Goal: Task Accomplishment & Management: Use online tool/utility

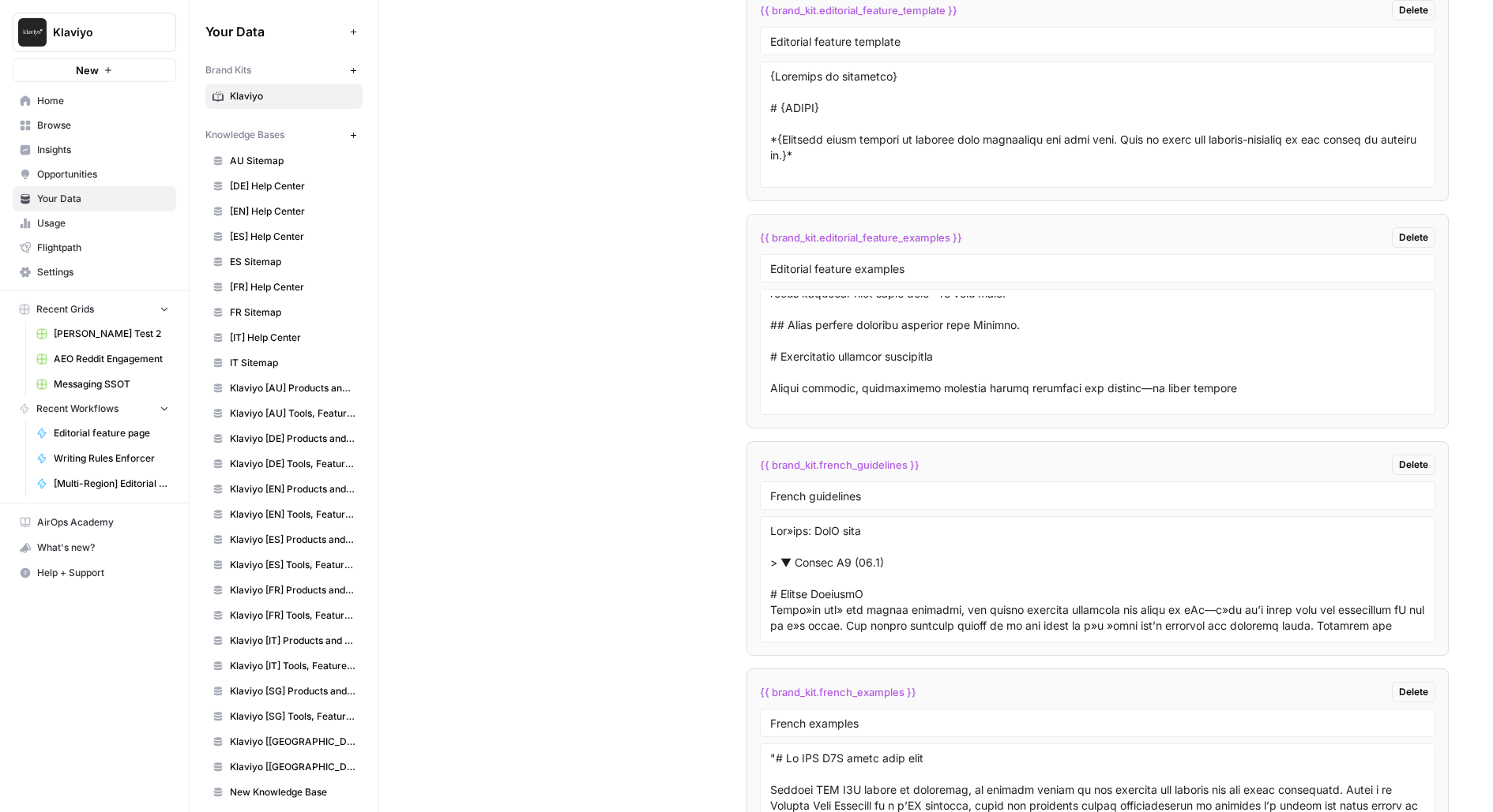
scroll to position [1133, 0]
click at [881, 230] on span "{{ brand_kit.editorial_feature_examples }}" at bounding box center [860, 238] width 202 height 15
copy div "{{ brand_kit.editorial_feature_examples }} Delete"
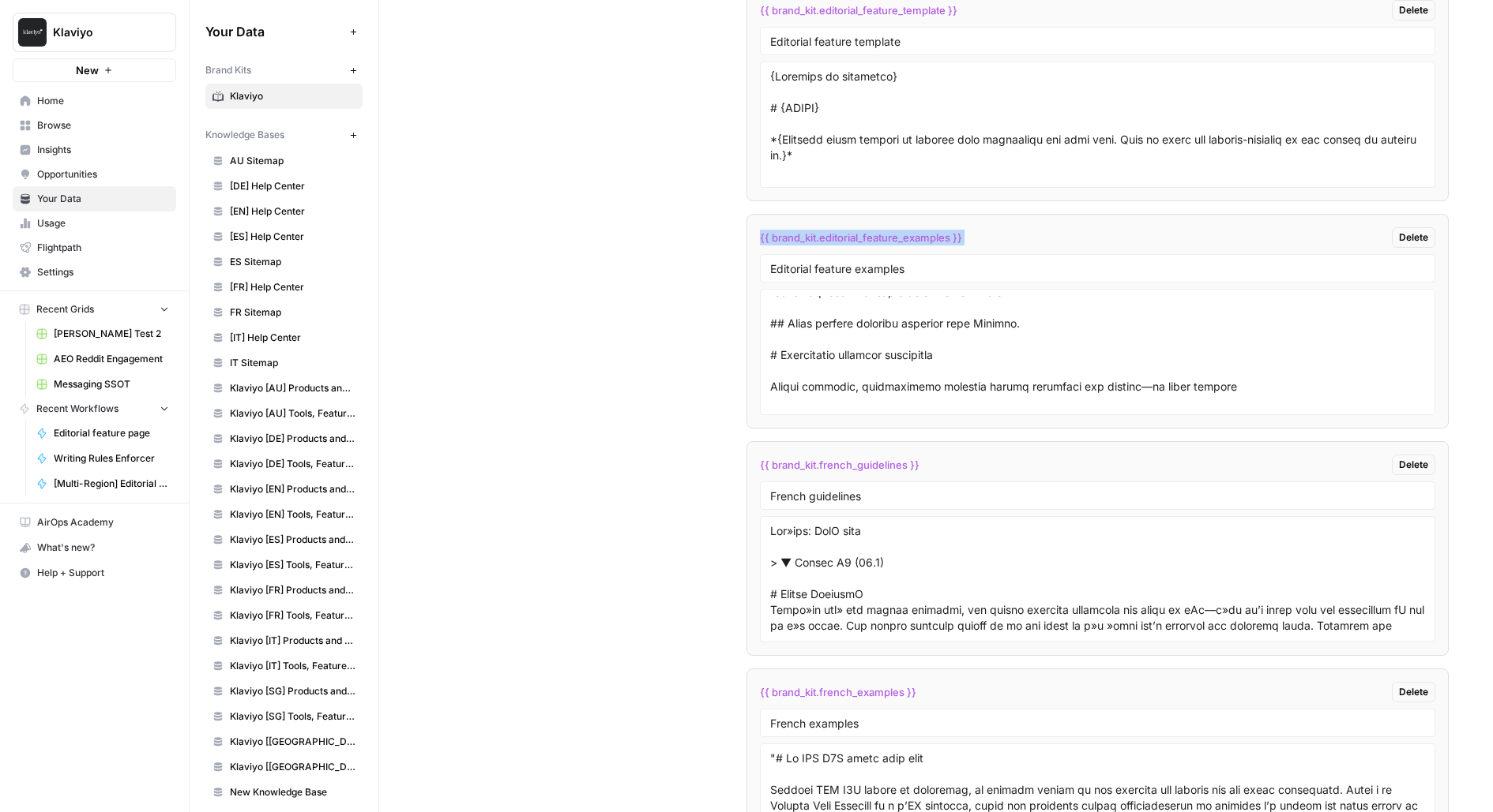
scroll to position [3548, 0]
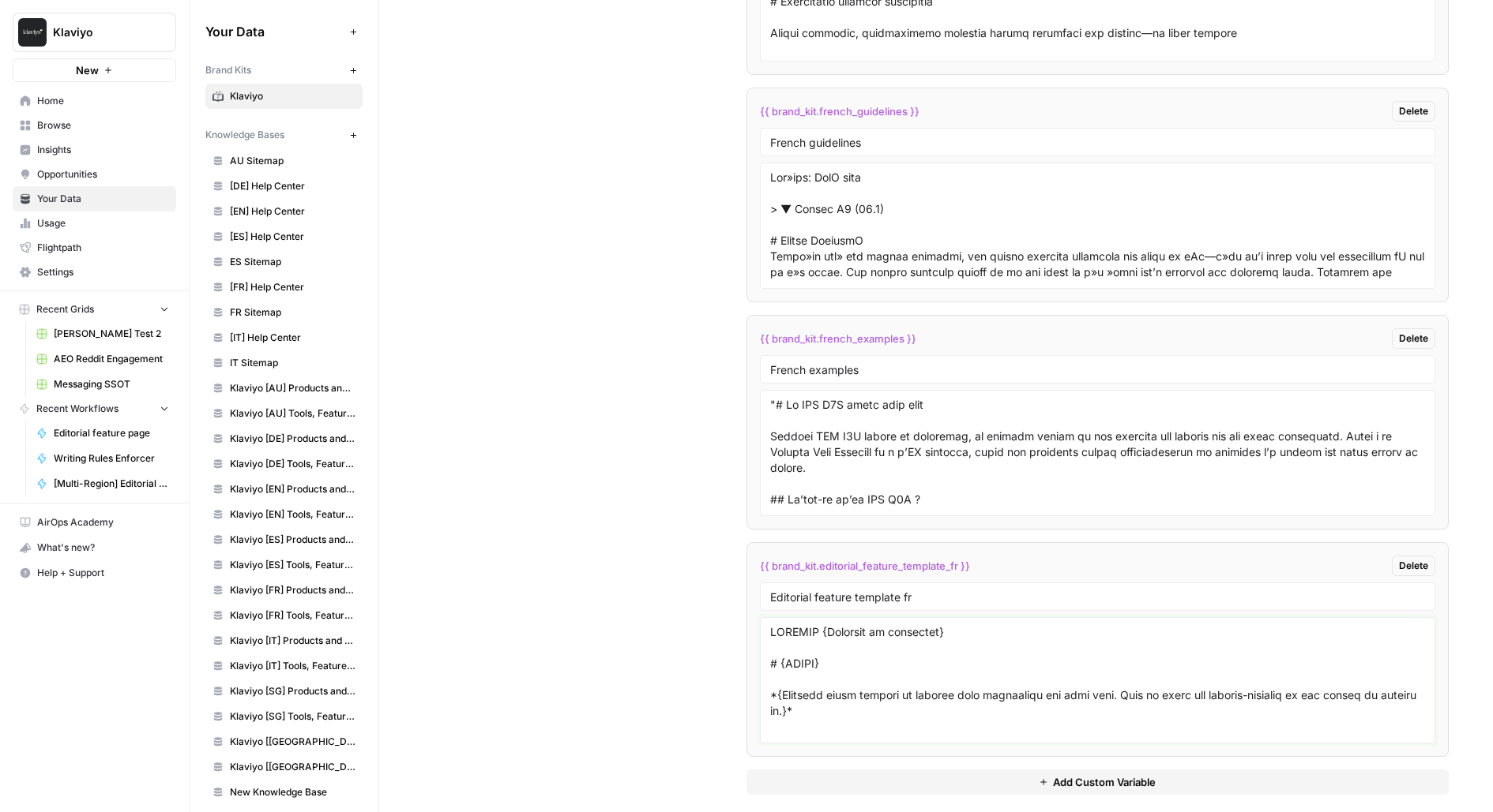
drag, startPoint x: 988, startPoint y: 623, endPoint x: 683, endPoint y: 625, distance: 305.0
click at [683, 625] on div "Custom Variables Create custom variables that will appear as global brand varia…" at bounding box center [935, 100] width 1025 height 1452
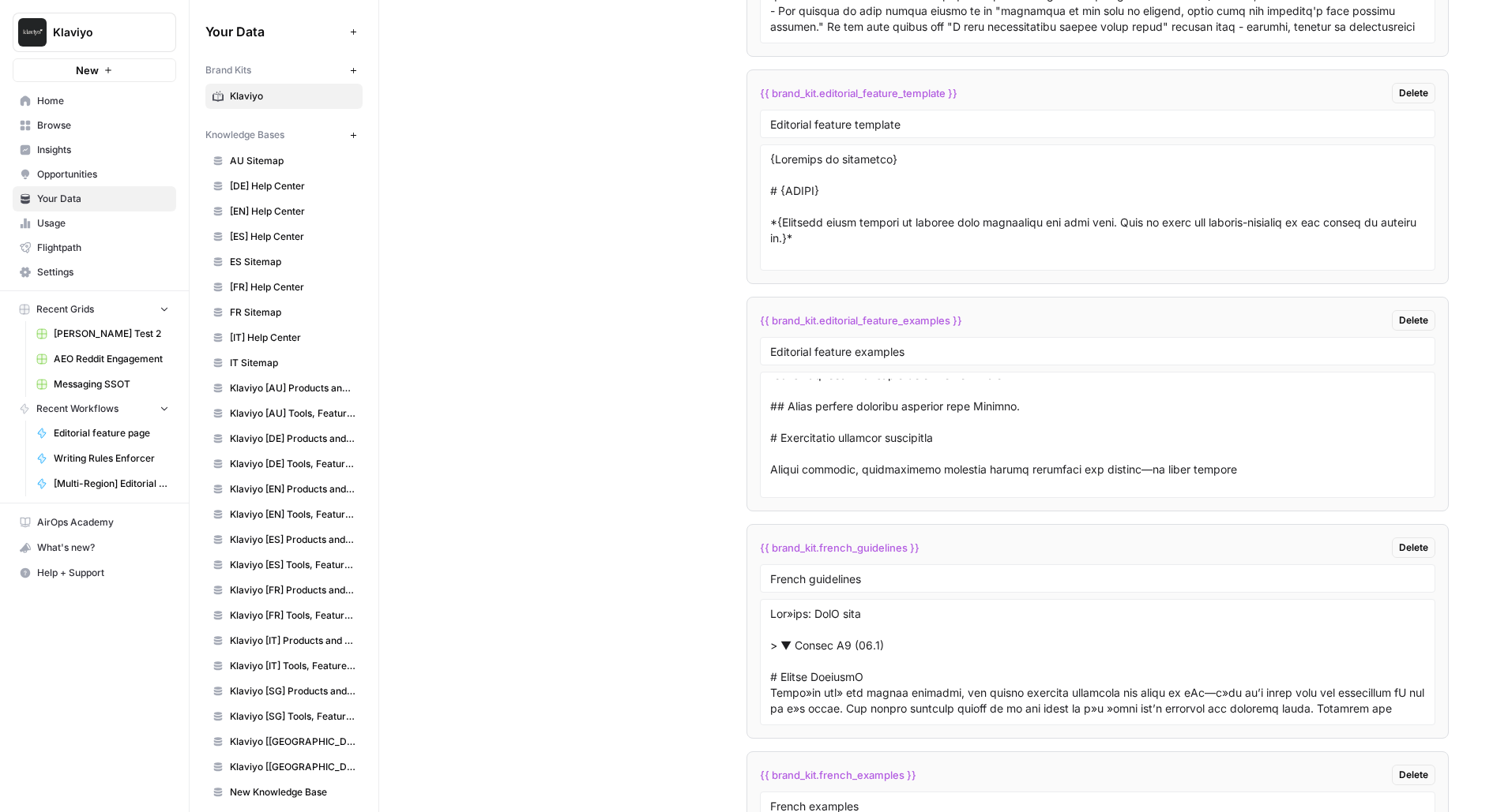
scroll to position [3064, 0]
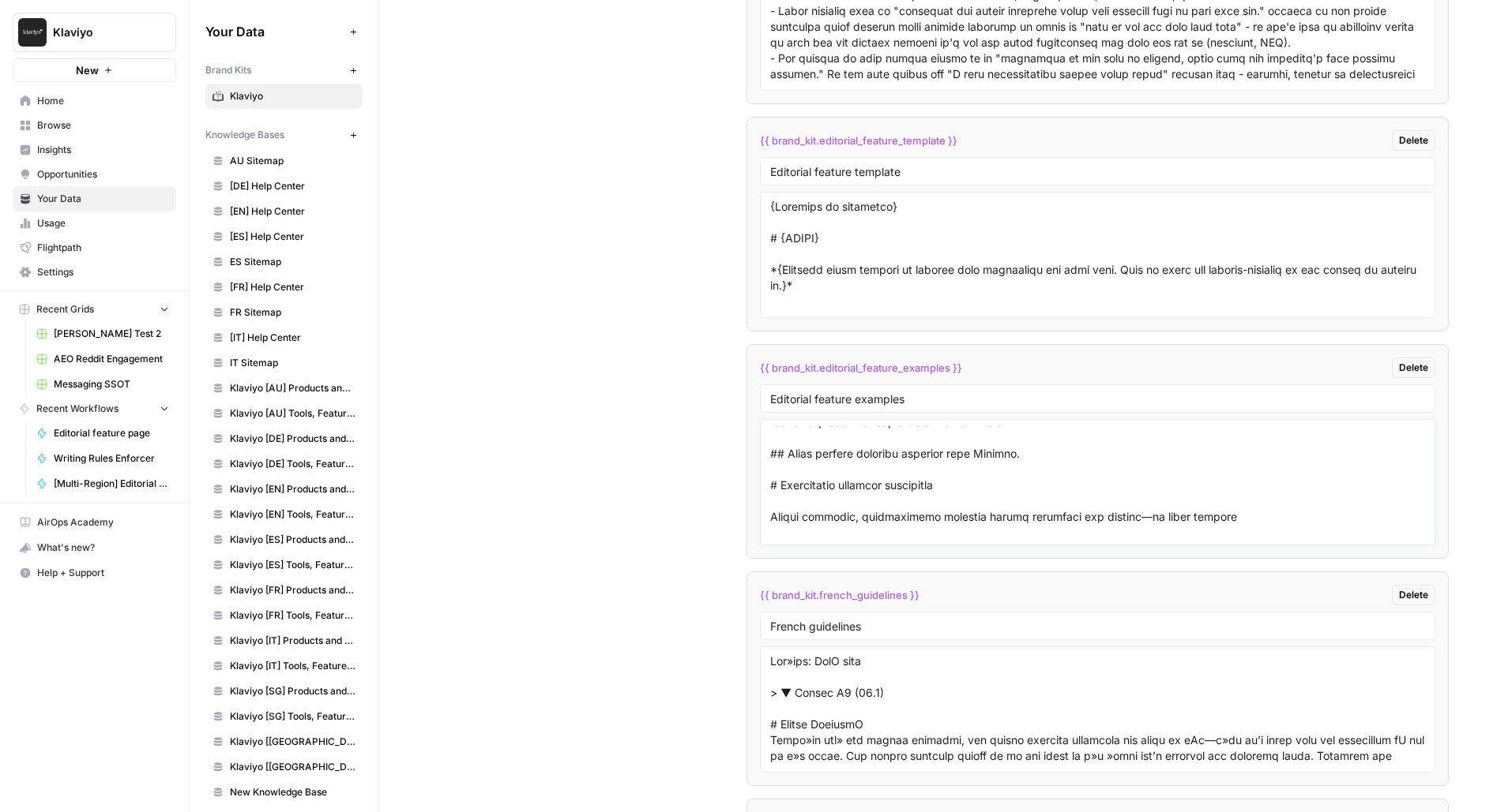
click at [865, 427] on textarea at bounding box center [1097, 482] width 656 height 112
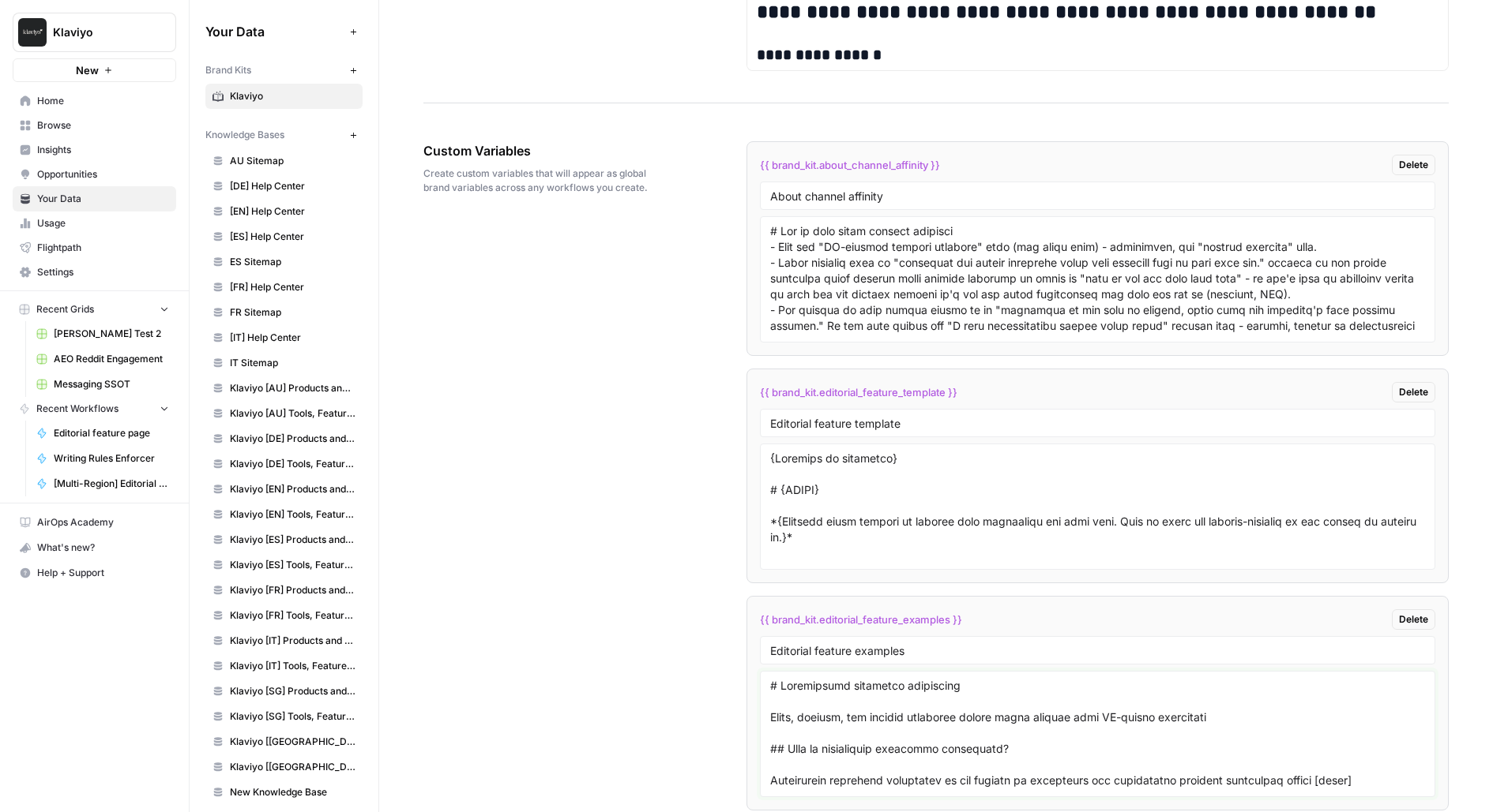
scroll to position [2615, 0]
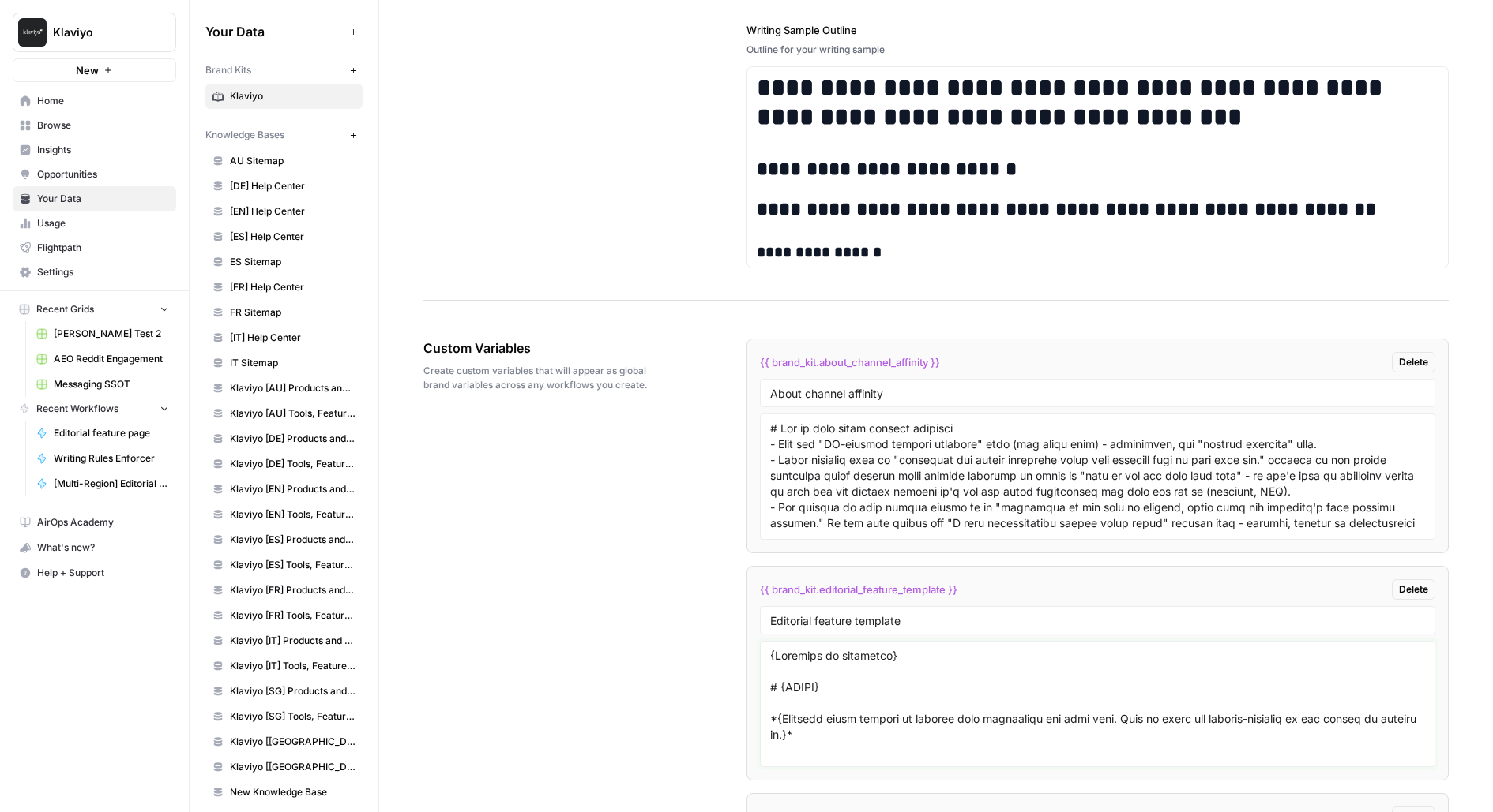
click at [770, 648] on textarea at bounding box center [1097, 703] width 656 height 112
drag, startPoint x: 935, startPoint y: 641, endPoint x: 715, endPoint y: 632, distance: 220.2
paste textarea "KLAVIYO"
type textarea "KLAVIYO {Category in uppercase} # {TITLE} *{Optional short tagline or summary t…"
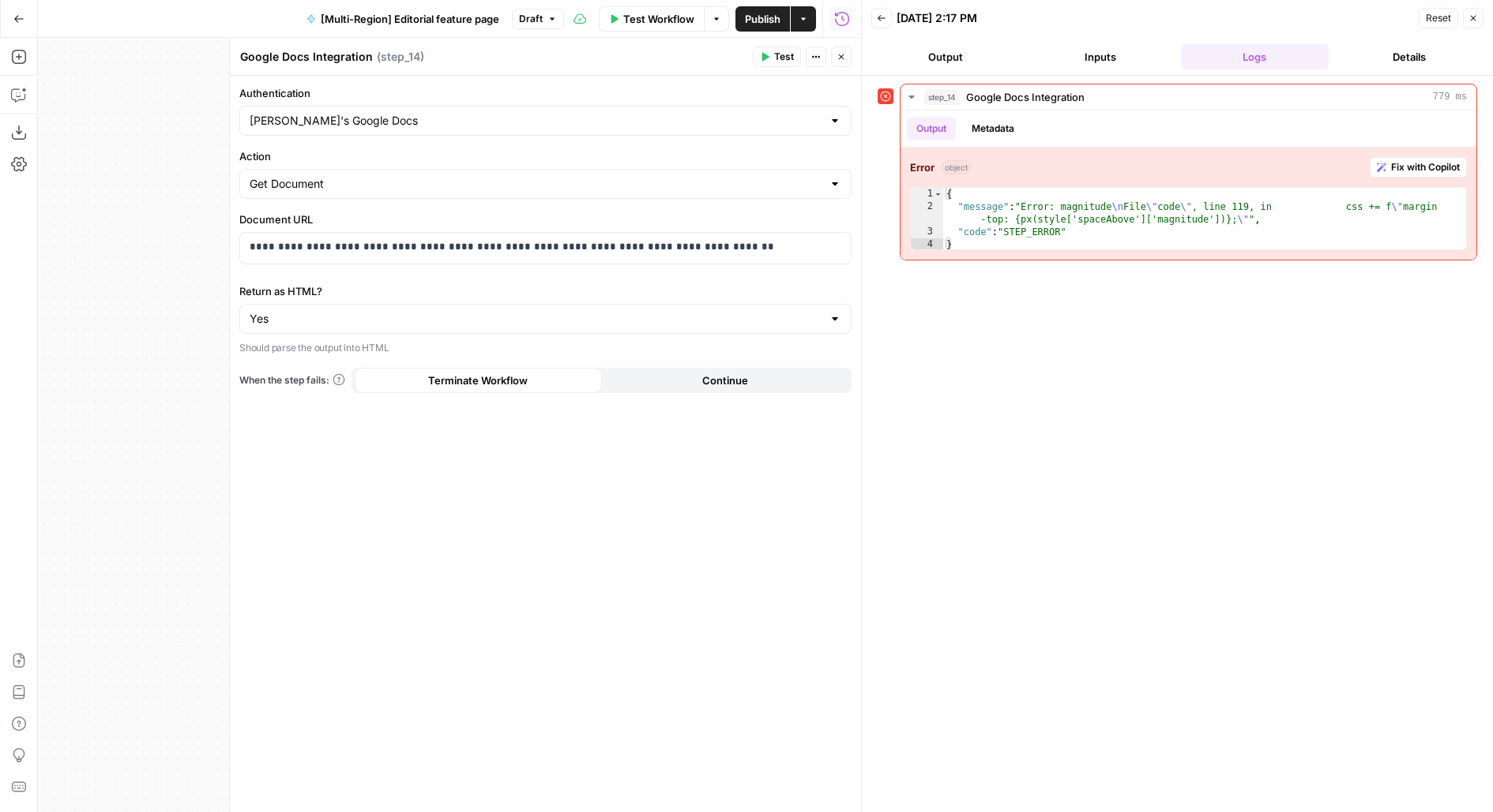
click at [785, 58] on span "Test" at bounding box center [783, 56] width 20 height 15
click at [776, 26] on span "Publish" at bounding box center [763, 19] width 36 height 15
click at [773, 56] on button "Test" at bounding box center [776, 56] width 48 height 21
click at [527, 242] on p "**********" at bounding box center [546, 247] width 593 height 15
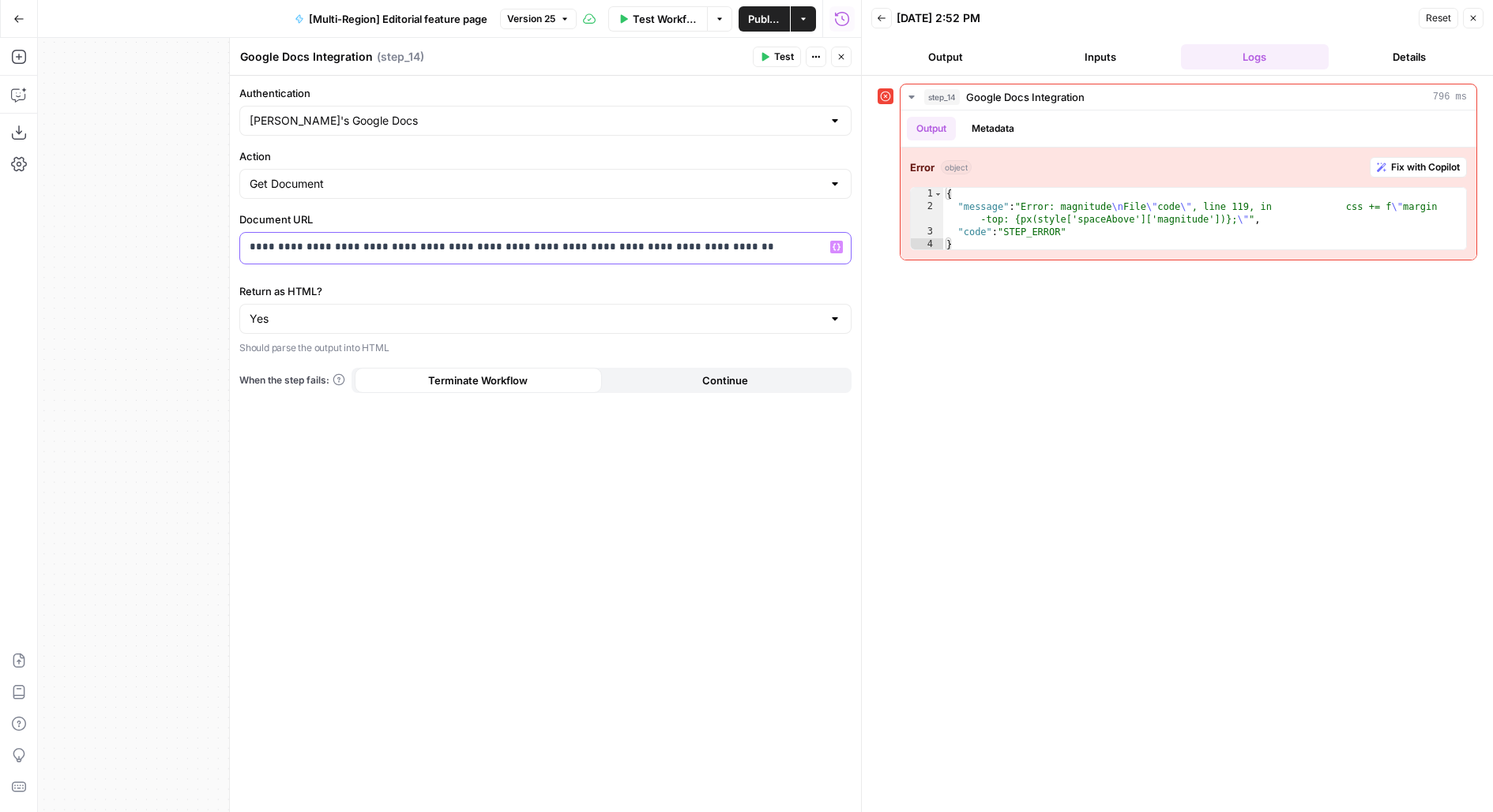
click at [527, 242] on p "**********" at bounding box center [546, 247] width 593 height 15
click at [777, 63] on span "Test" at bounding box center [783, 56] width 20 height 15
click at [583, 122] on input "Authentication" at bounding box center [536, 121] width 573 height 15
type input "Melanie's Google Docs"
click at [841, 59] on icon "button" at bounding box center [841, 56] width 9 height 9
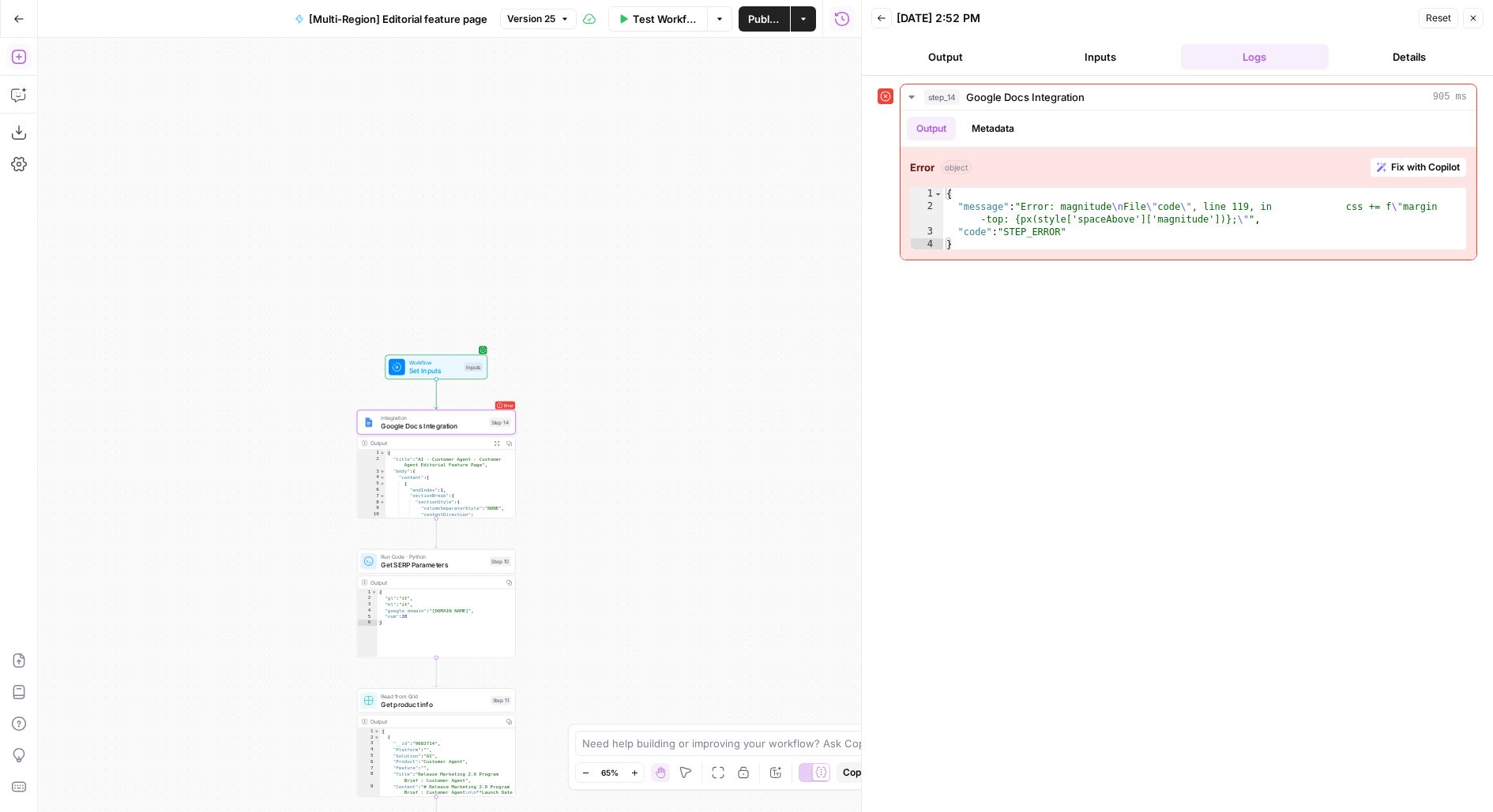
click at [13, 49] on icon "button" at bounding box center [19, 56] width 15 height 15
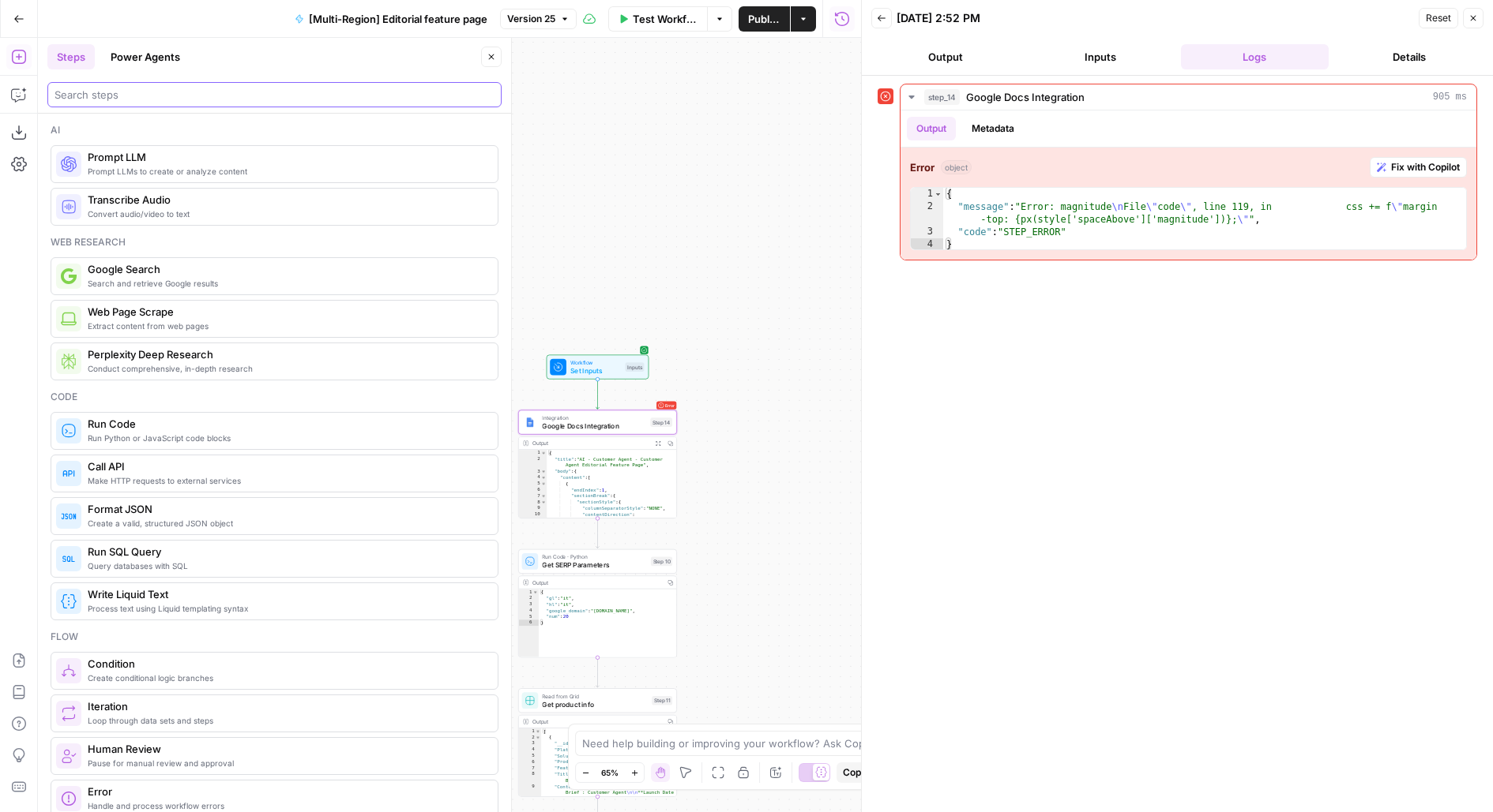
click at [219, 88] on input "search" at bounding box center [274, 95] width 440 height 15
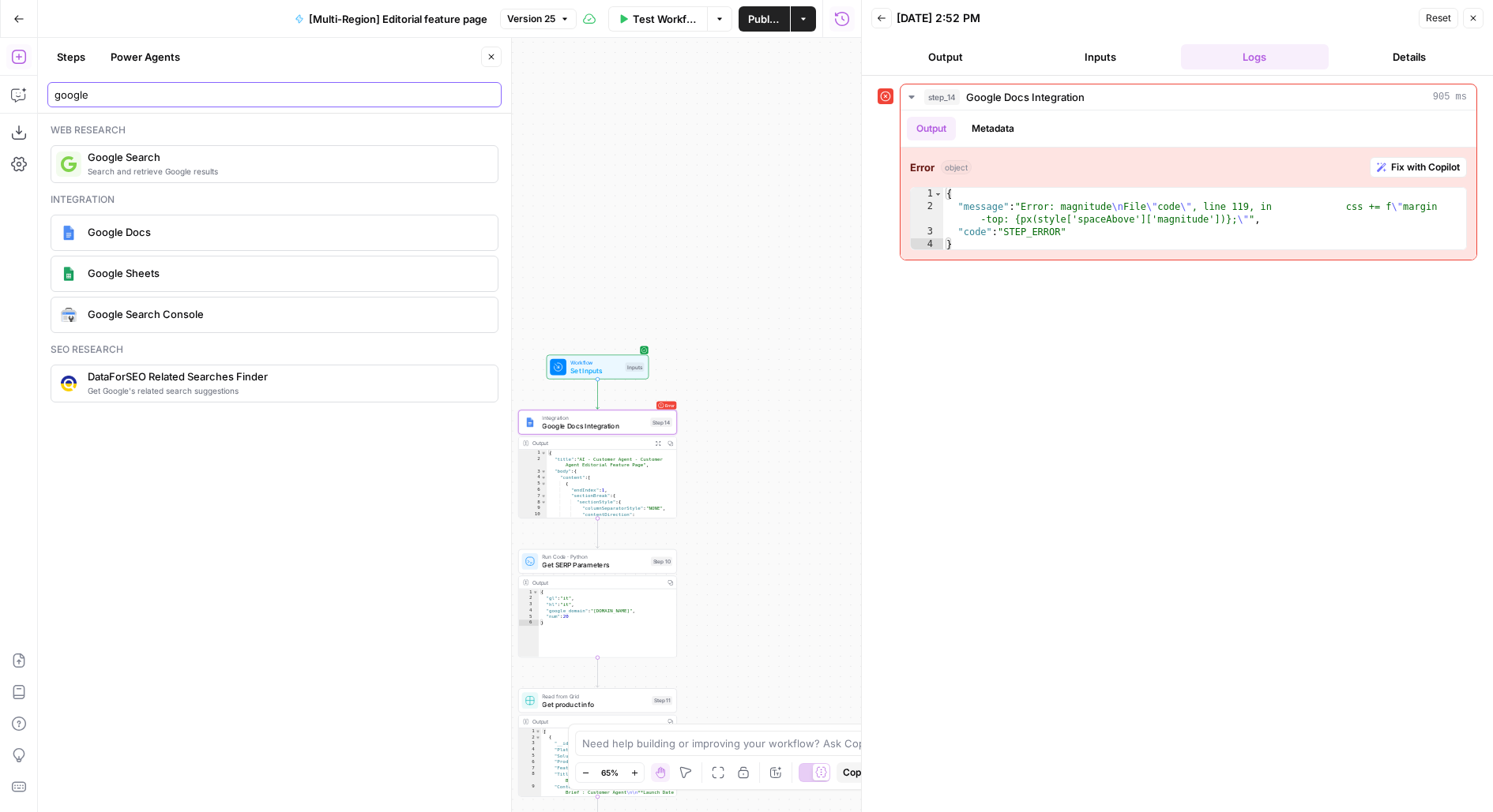
type input "google"
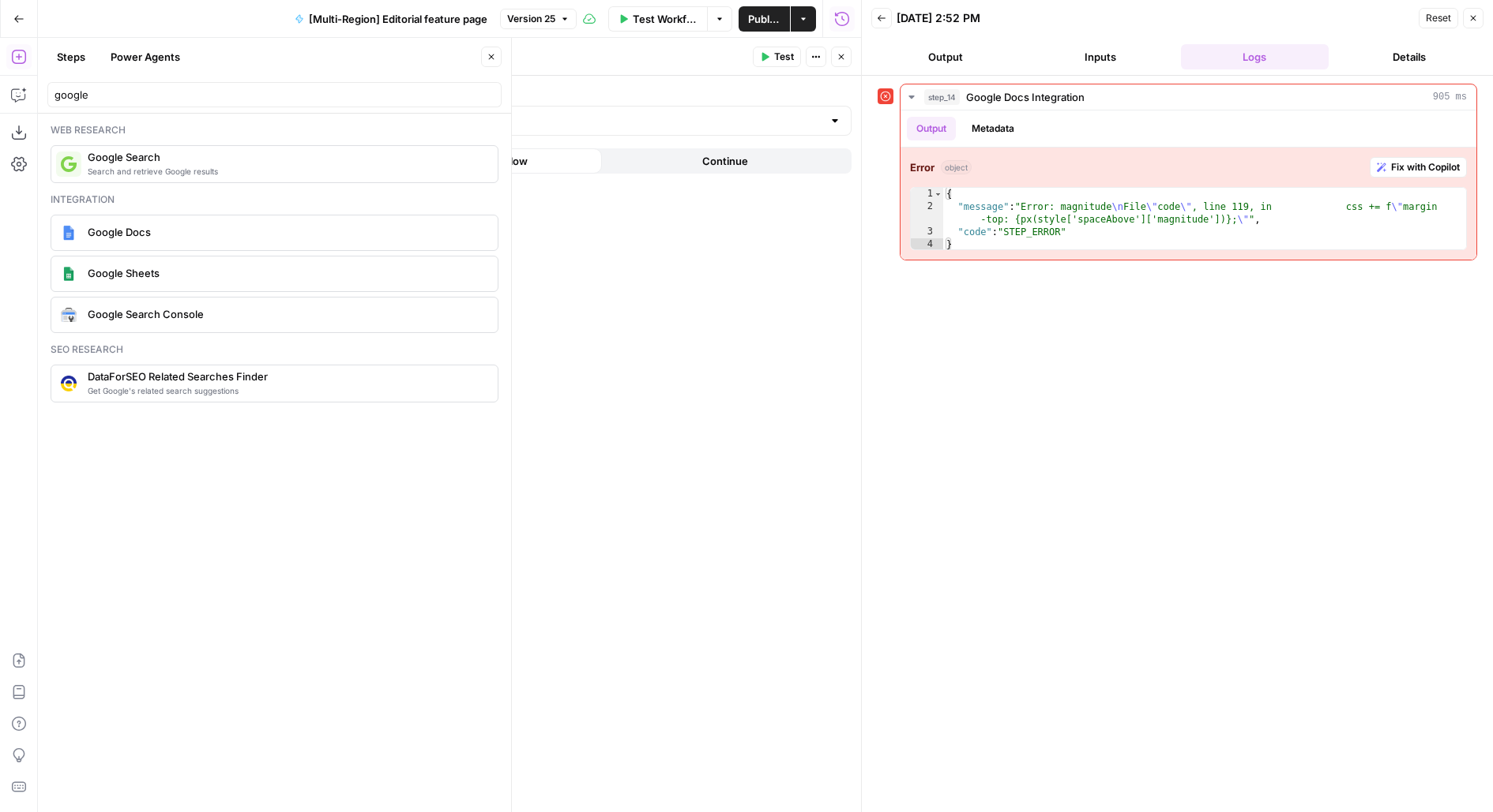
click at [522, 92] on label "Authentication" at bounding box center [546, 93] width 612 height 15
click at [522, 113] on input "Authentication" at bounding box center [536, 121] width 573 height 15
click at [524, 115] on input "Authentication" at bounding box center [536, 121] width 573 height 15
click at [516, 162] on span "Melanie's Google Docs" at bounding box center [542, 159] width 579 height 15
type input "Melanie's Google Docs"
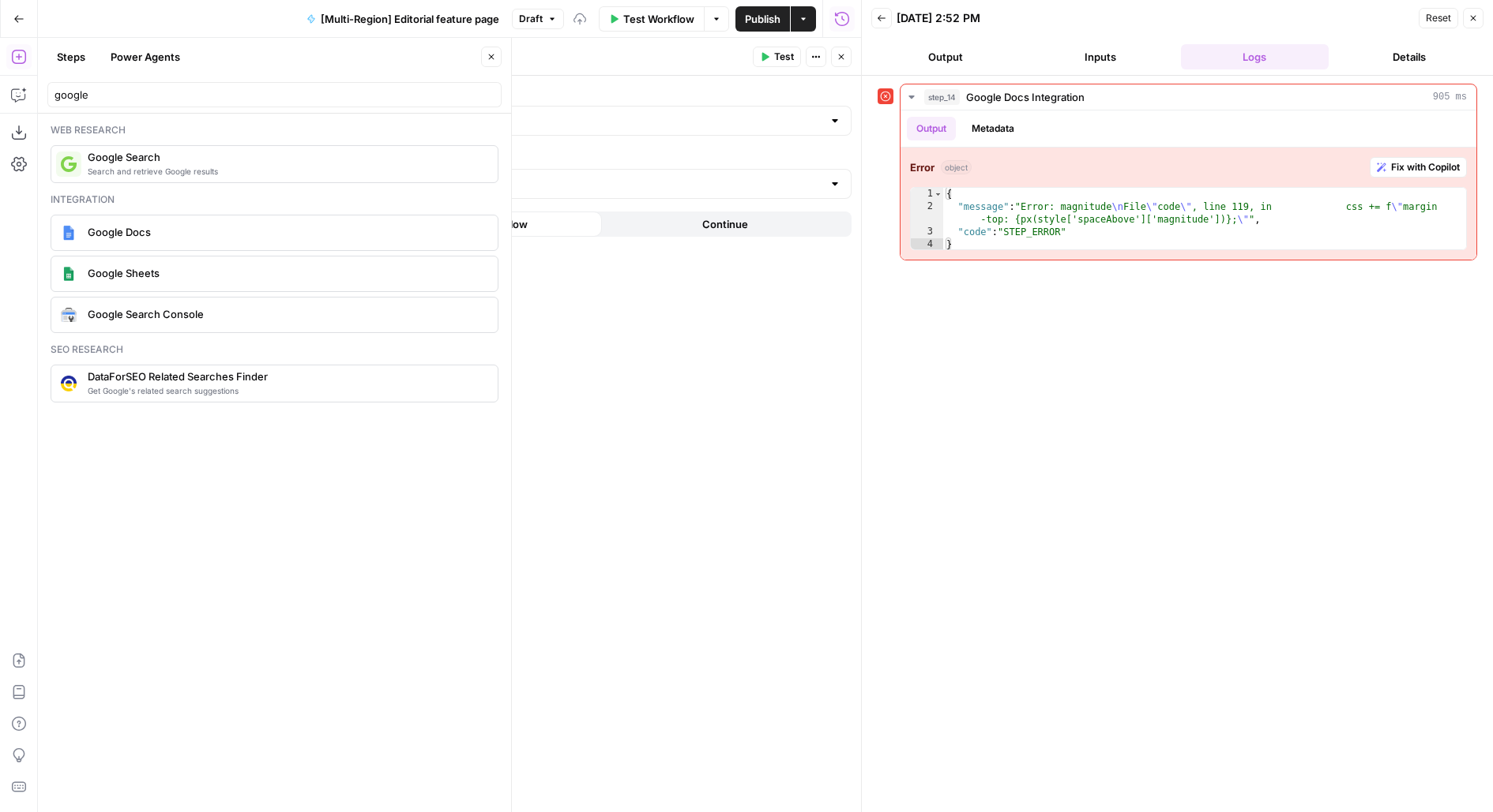
click at [491, 56] on icon "button" at bounding box center [492, 57] width 5 height 5
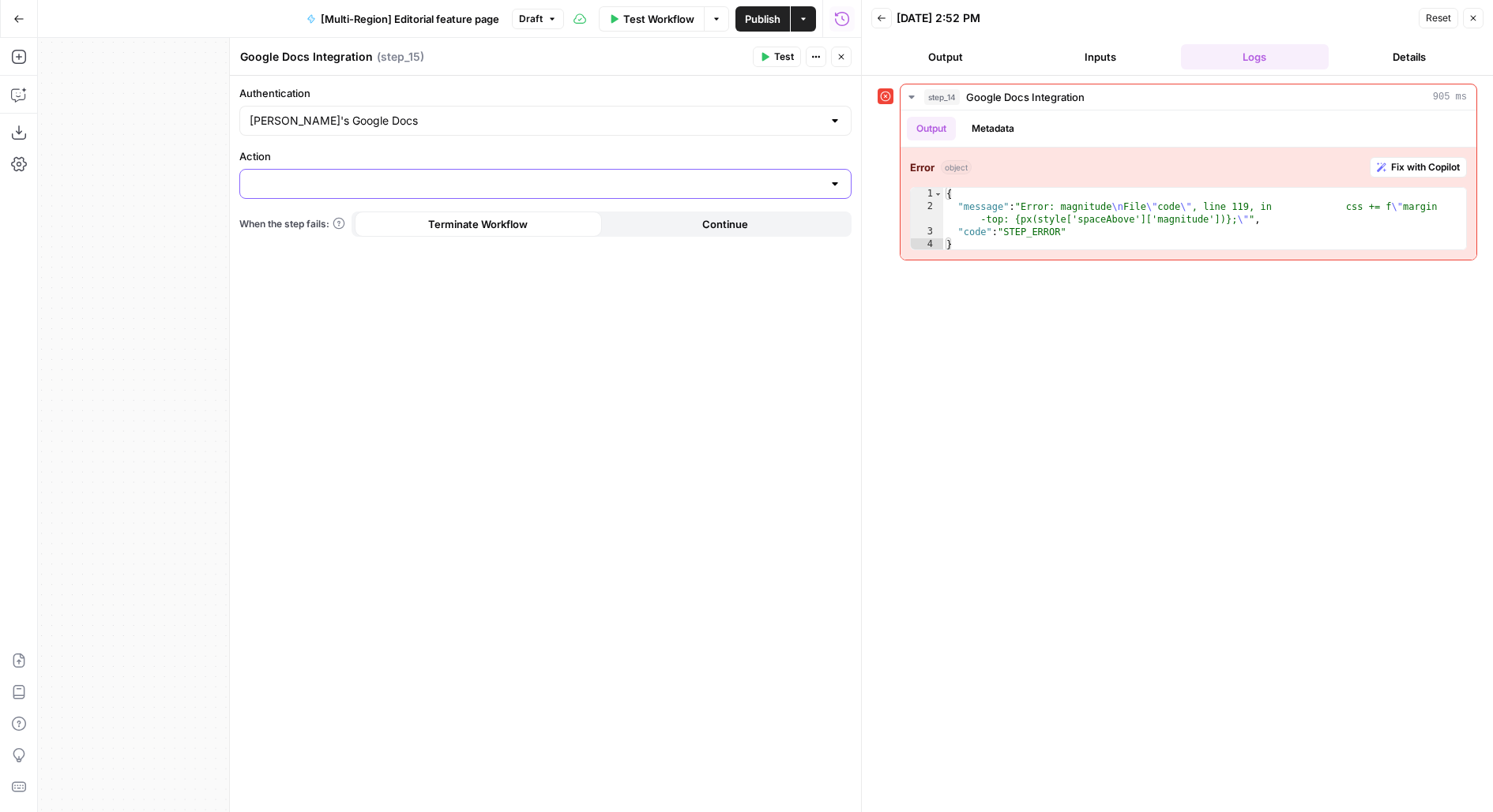
click at [452, 188] on input "Action" at bounding box center [536, 184] width 573 height 15
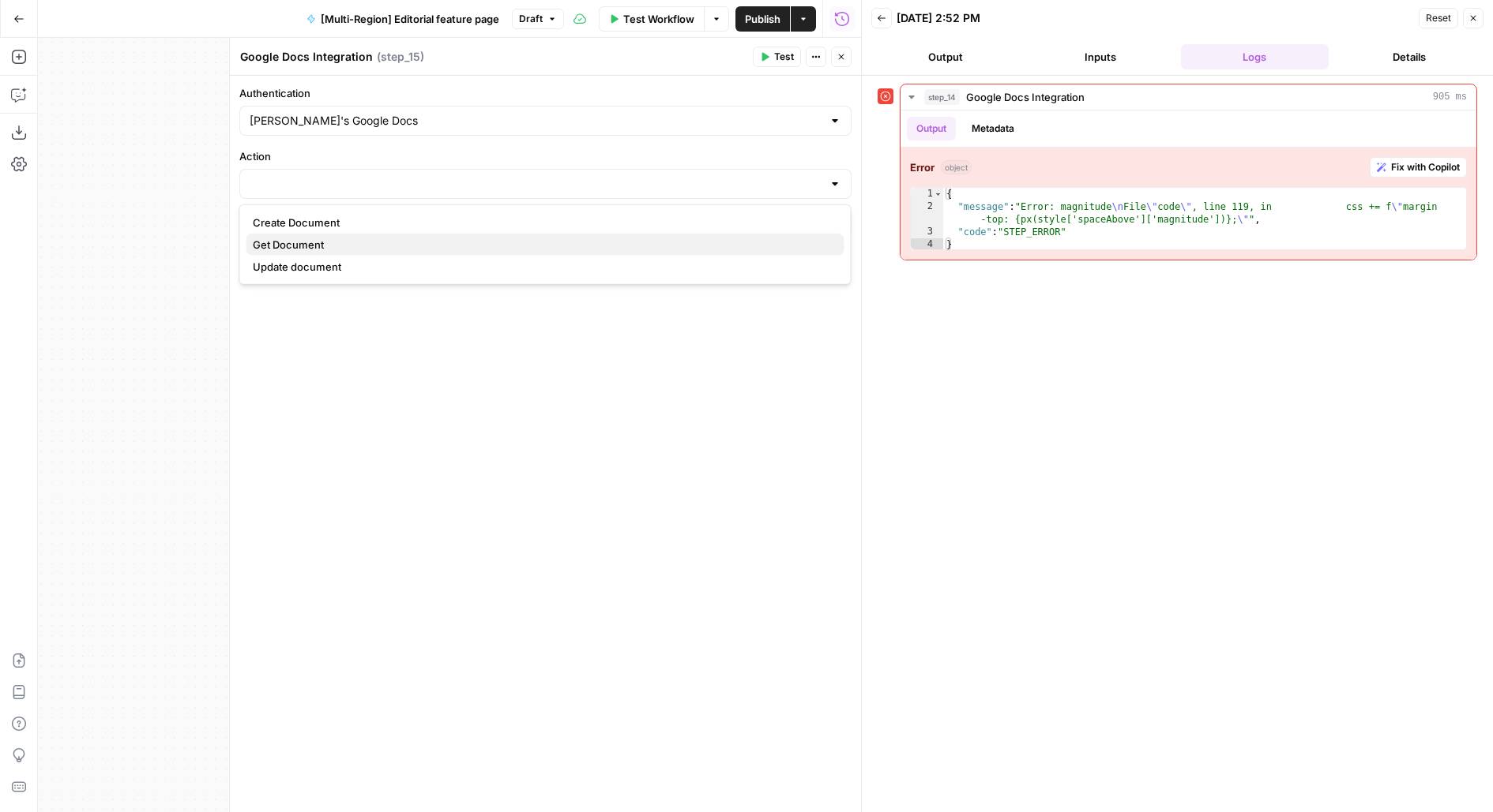
click at [412, 244] on span "Get Document" at bounding box center [542, 244] width 579 height 15
type input "Get Document"
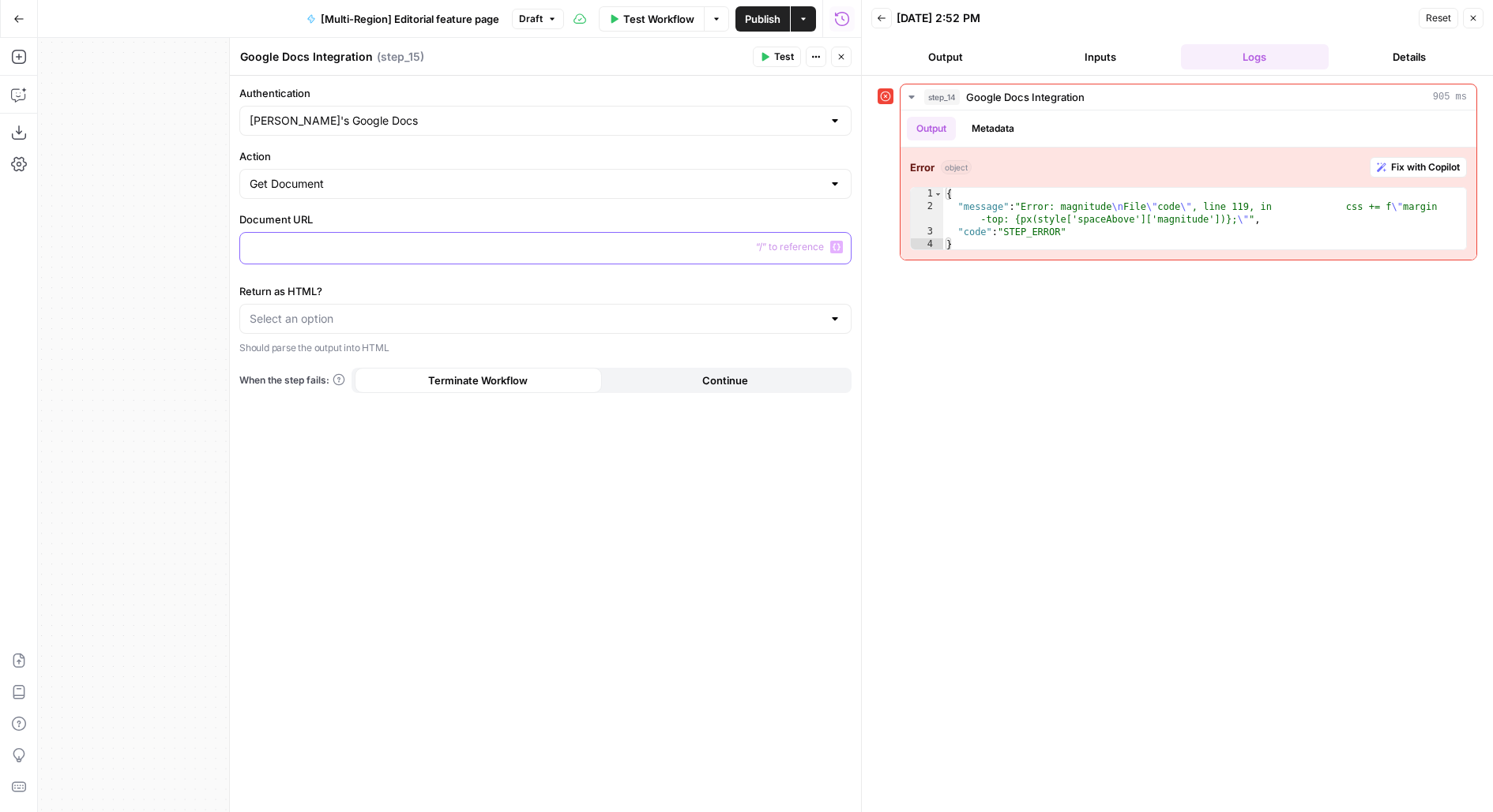
click at [397, 246] on p at bounding box center [546, 247] width 592 height 15
click at [384, 315] on input "Return as HTML?" at bounding box center [536, 319] width 573 height 15
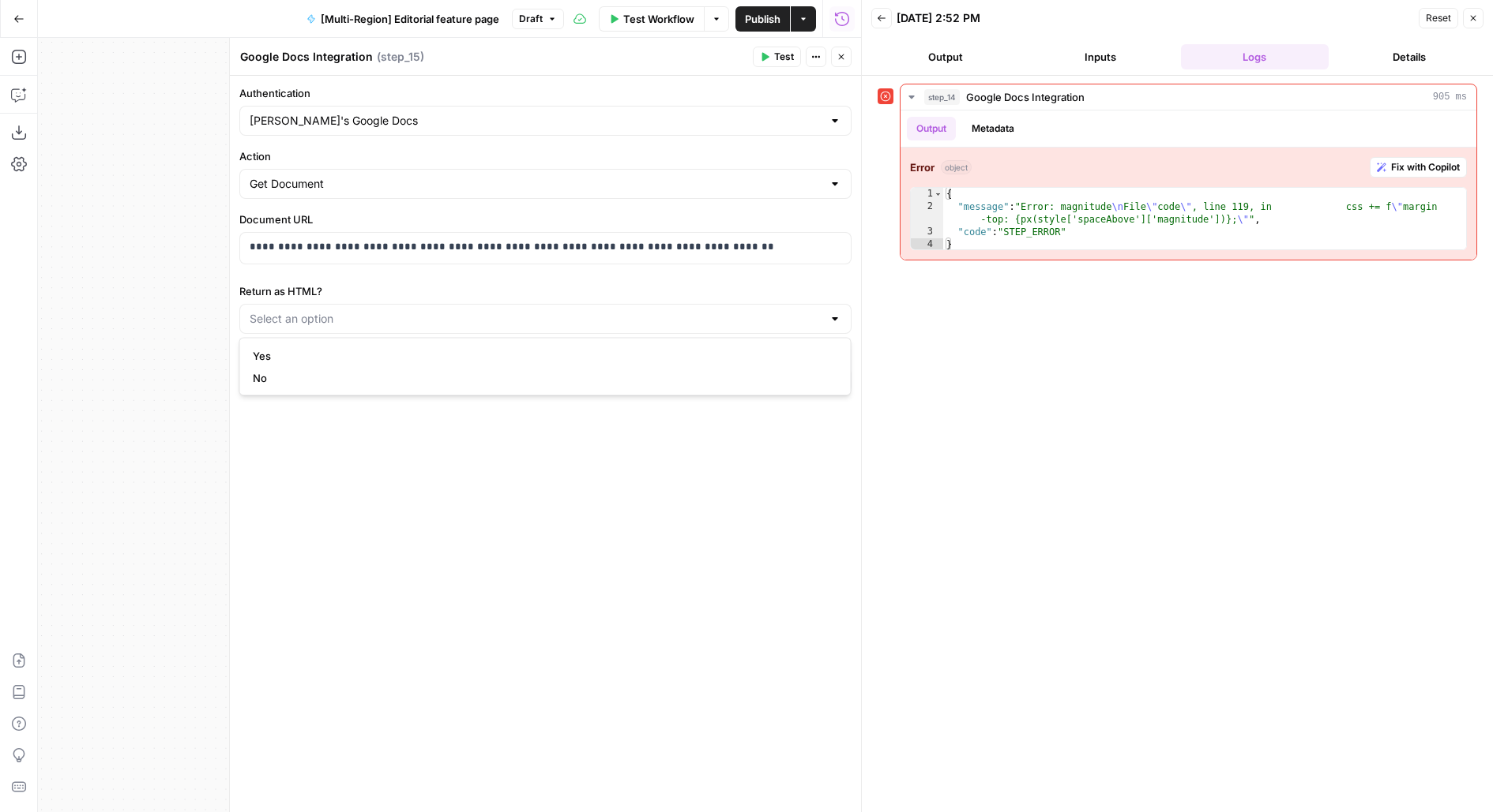
click at [338, 481] on div "**********" at bounding box center [546, 444] width 631 height 737
click at [788, 61] on span "Test" at bounding box center [783, 56] width 20 height 15
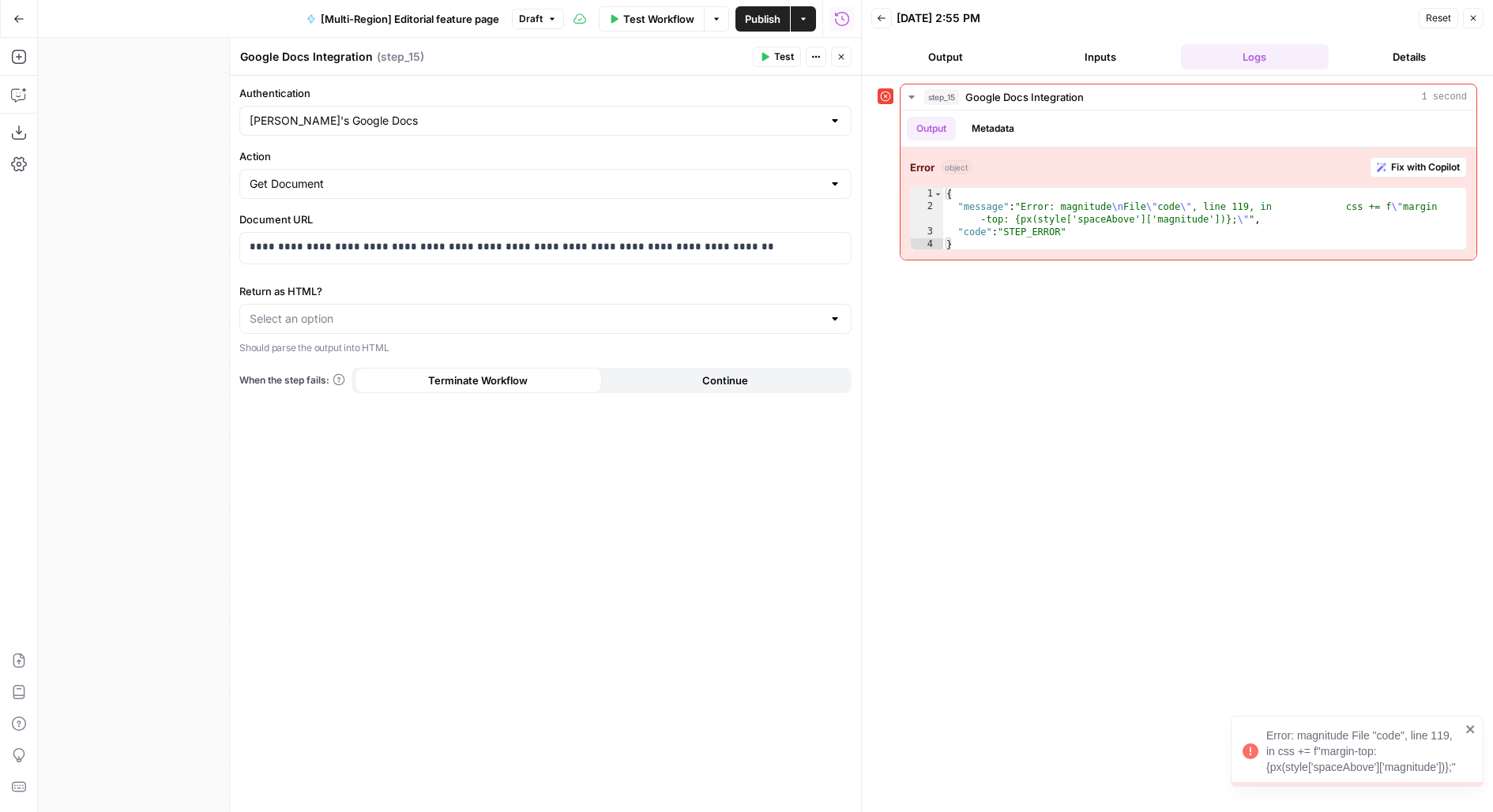
click at [455, 342] on p "Should parse the output into HTML" at bounding box center [546, 348] width 612 height 15
click at [450, 324] on input "Return as HTML?" at bounding box center [536, 319] width 573 height 15
click at [419, 366] on button "Yes" at bounding box center [545, 356] width 598 height 22
type input "Yes"
click at [368, 314] on input "Return as HTML?" at bounding box center [536, 319] width 573 height 15
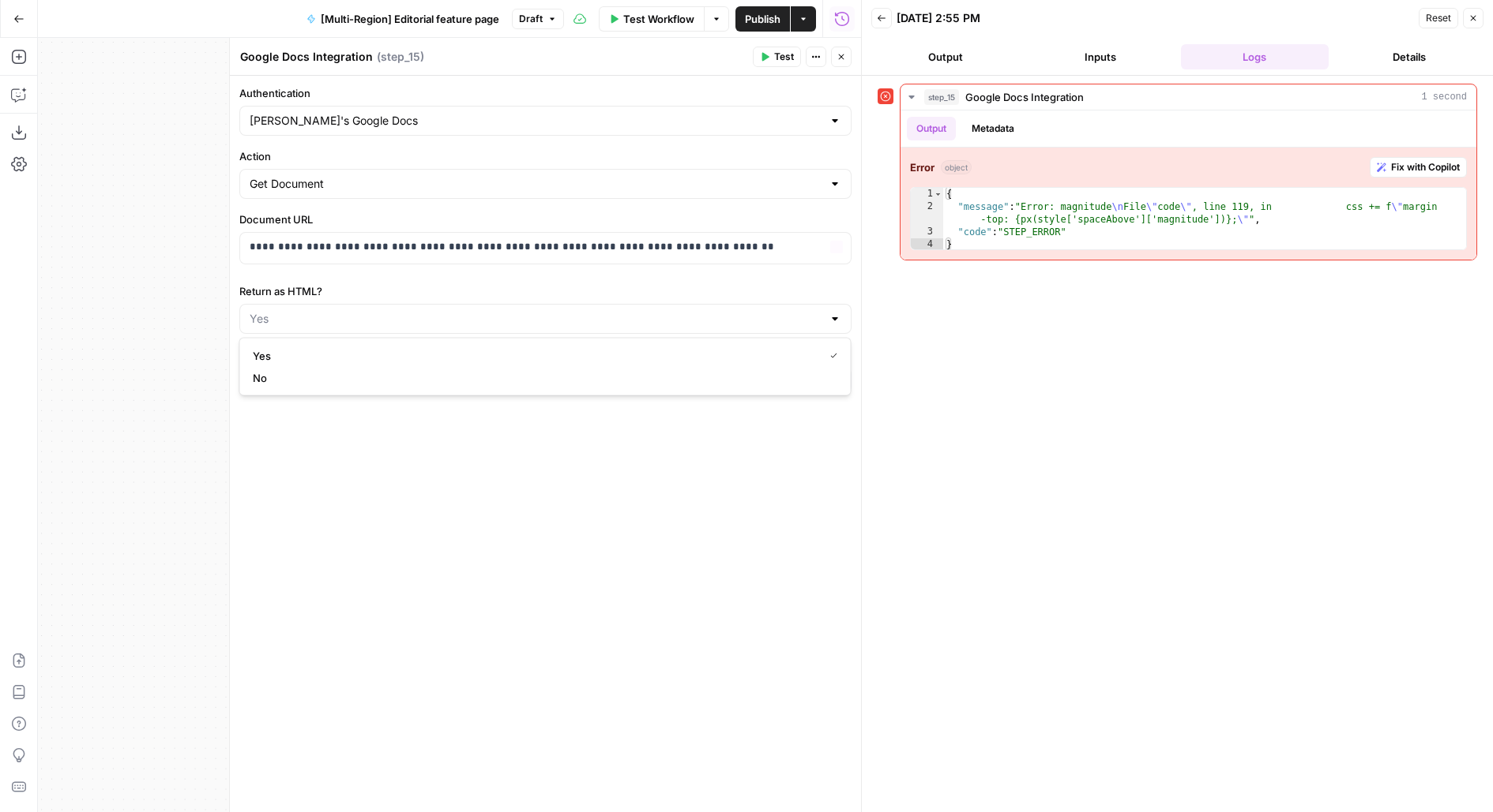
type input "Yes"
click at [780, 47] on button "Test" at bounding box center [776, 56] width 48 height 21
click at [325, 250] on p "**********" at bounding box center [546, 247] width 593 height 15
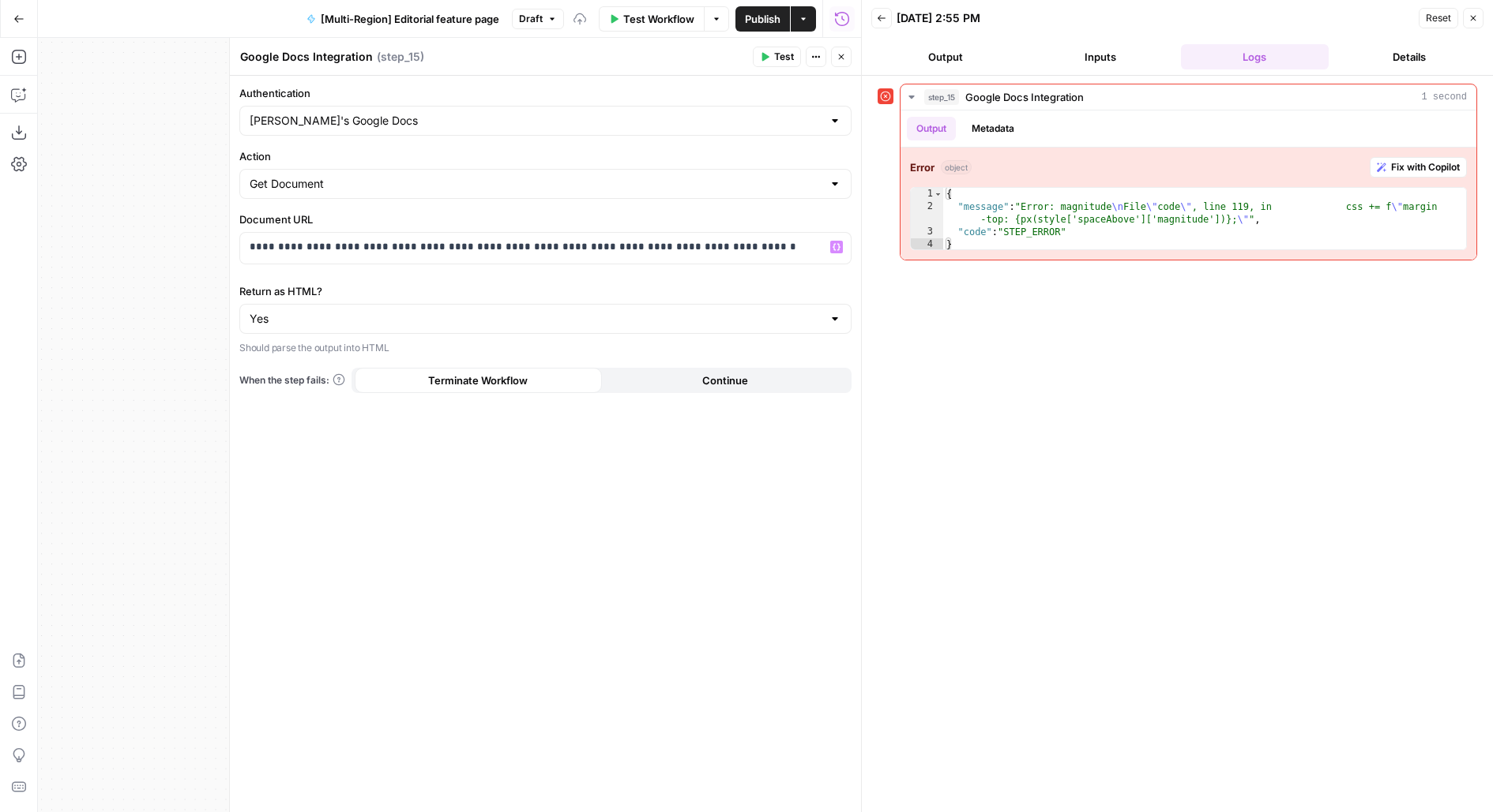
click at [768, 58] on icon "button" at bounding box center [764, 56] width 9 height 9
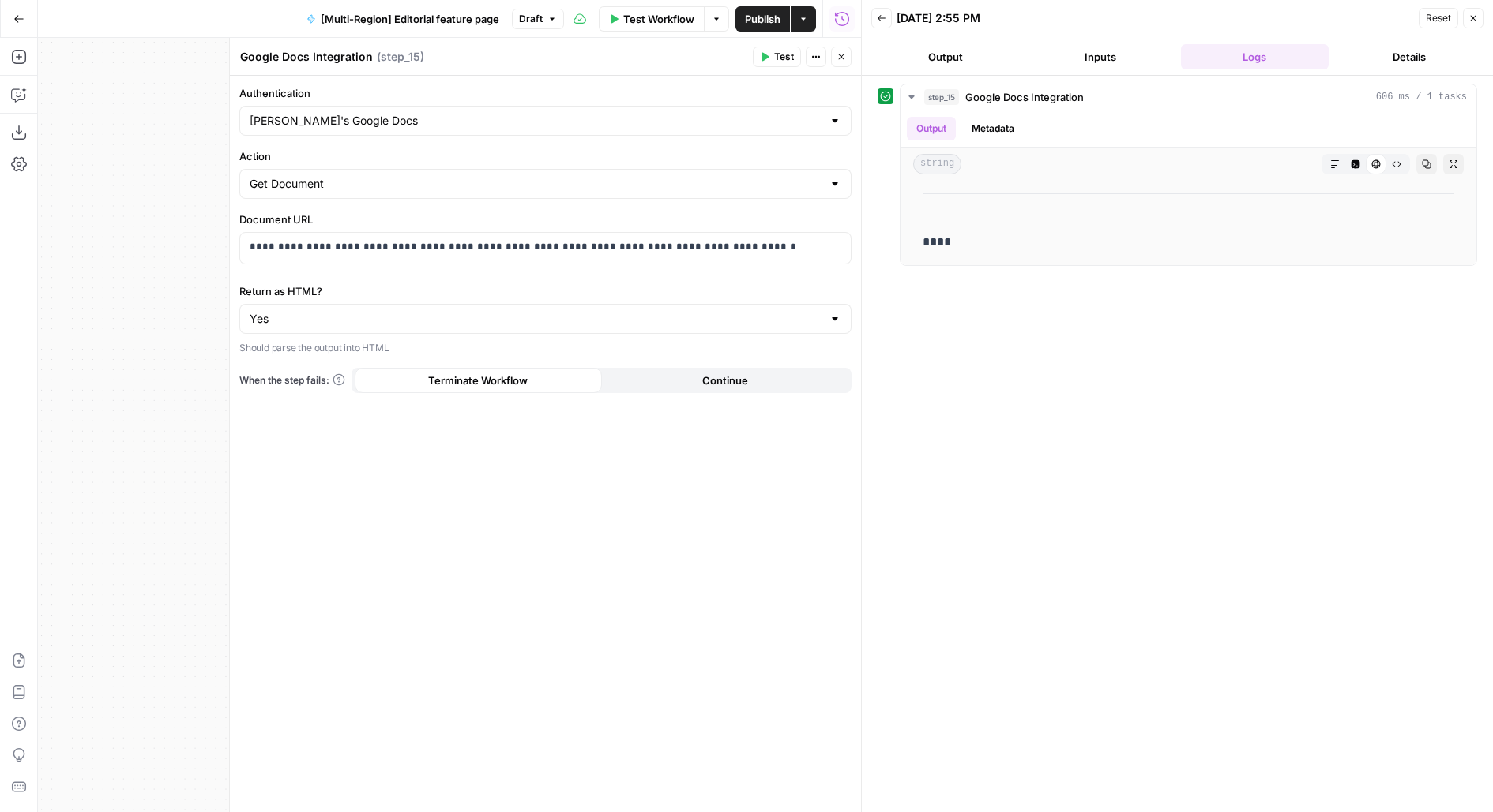
click at [836, 58] on icon "button" at bounding box center [841, 56] width 9 height 9
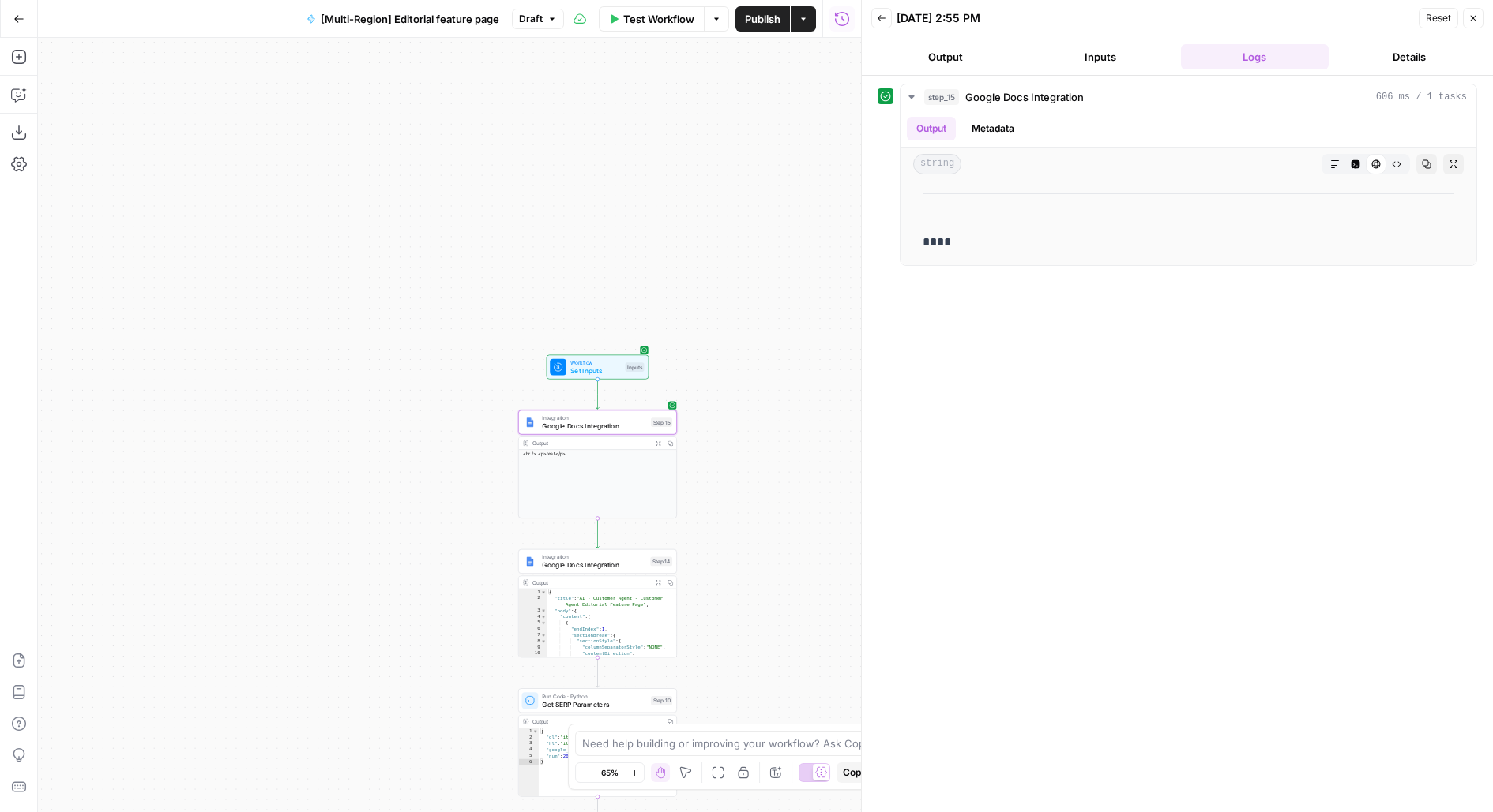
click at [713, 129] on div "Workflow Set Inputs Inputs Integration Google Docs Integration Step 15 Output E…" at bounding box center [449, 425] width 823 height 774
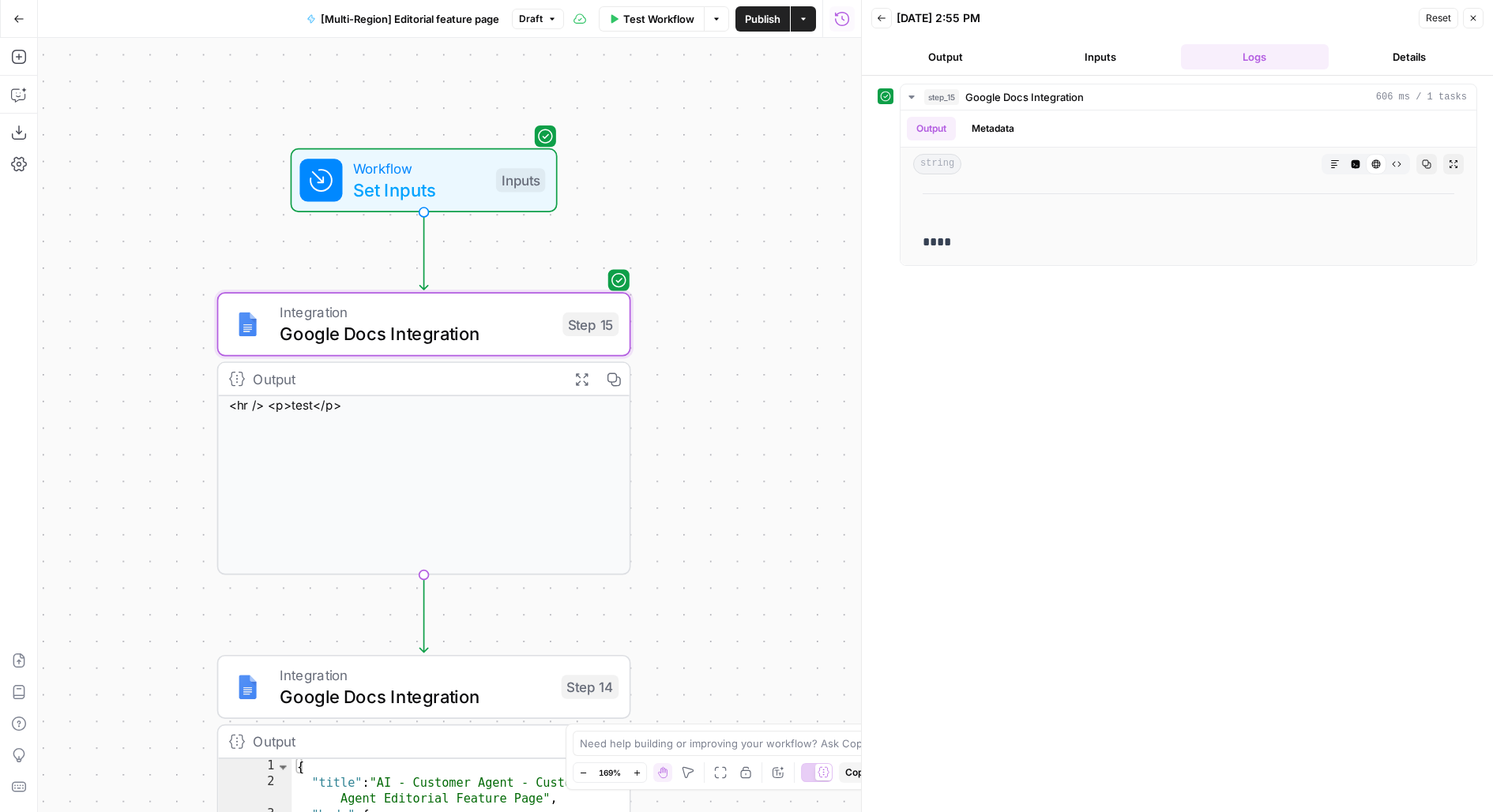
drag, startPoint x: 709, startPoint y: 643, endPoint x: 709, endPoint y: 676, distance: 33.0
click at [709, 676] on div "Workflow Set Inputs Inputs Integration Google Docs Integration Step 15 Output E…" at bounding box center [449, 425] width 823 height 774
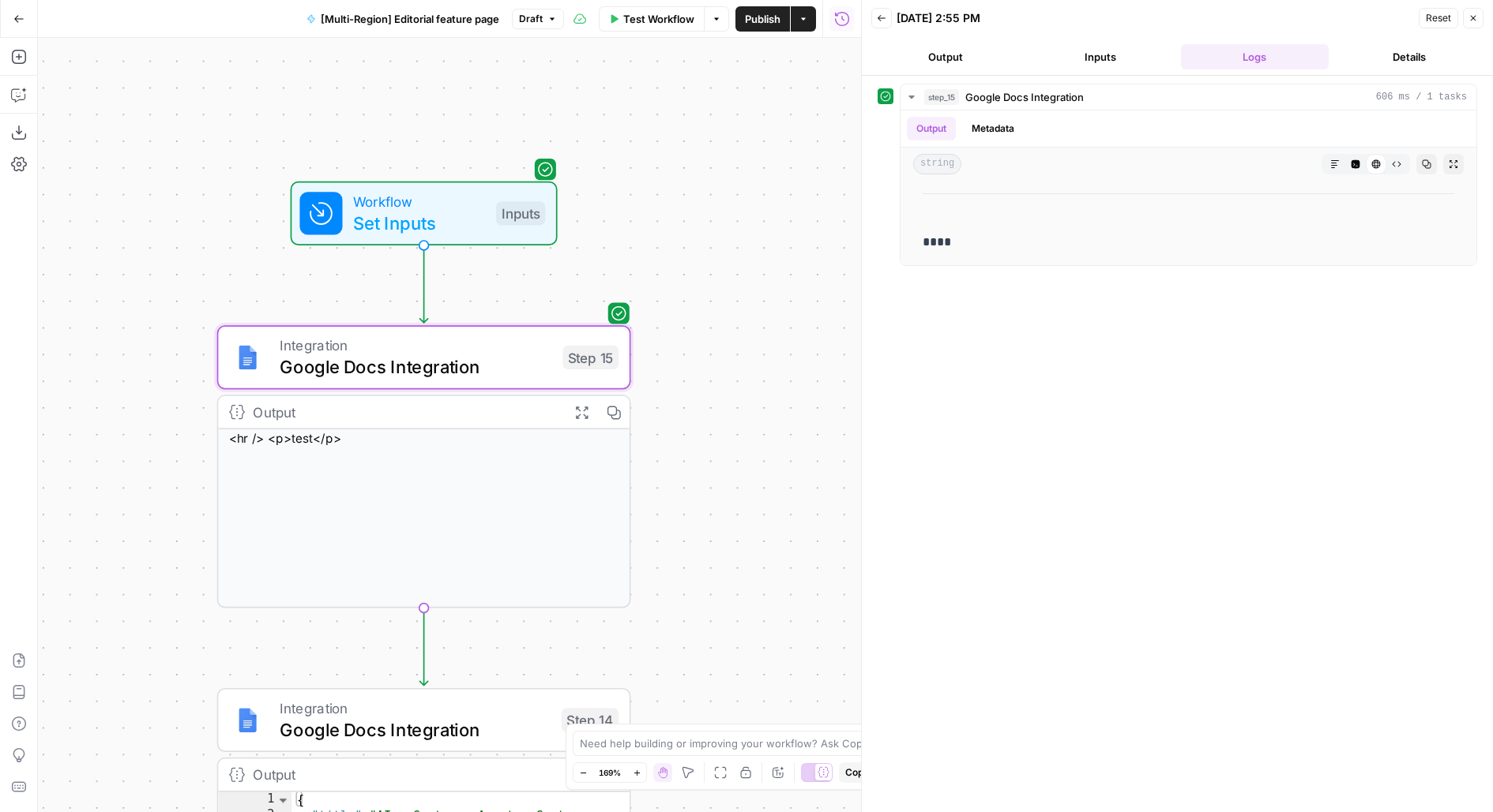
drag, startPoint x: 739, startPoint y: 486, endPoint x: 739, endPoint y: 269, distance: 217.0
click at [739, 274] on div "Workflow Set Inputs Inputs Integration Google Docs Integration Step 15 Output E…" at bounding box center [449, 425] width 823 height 774
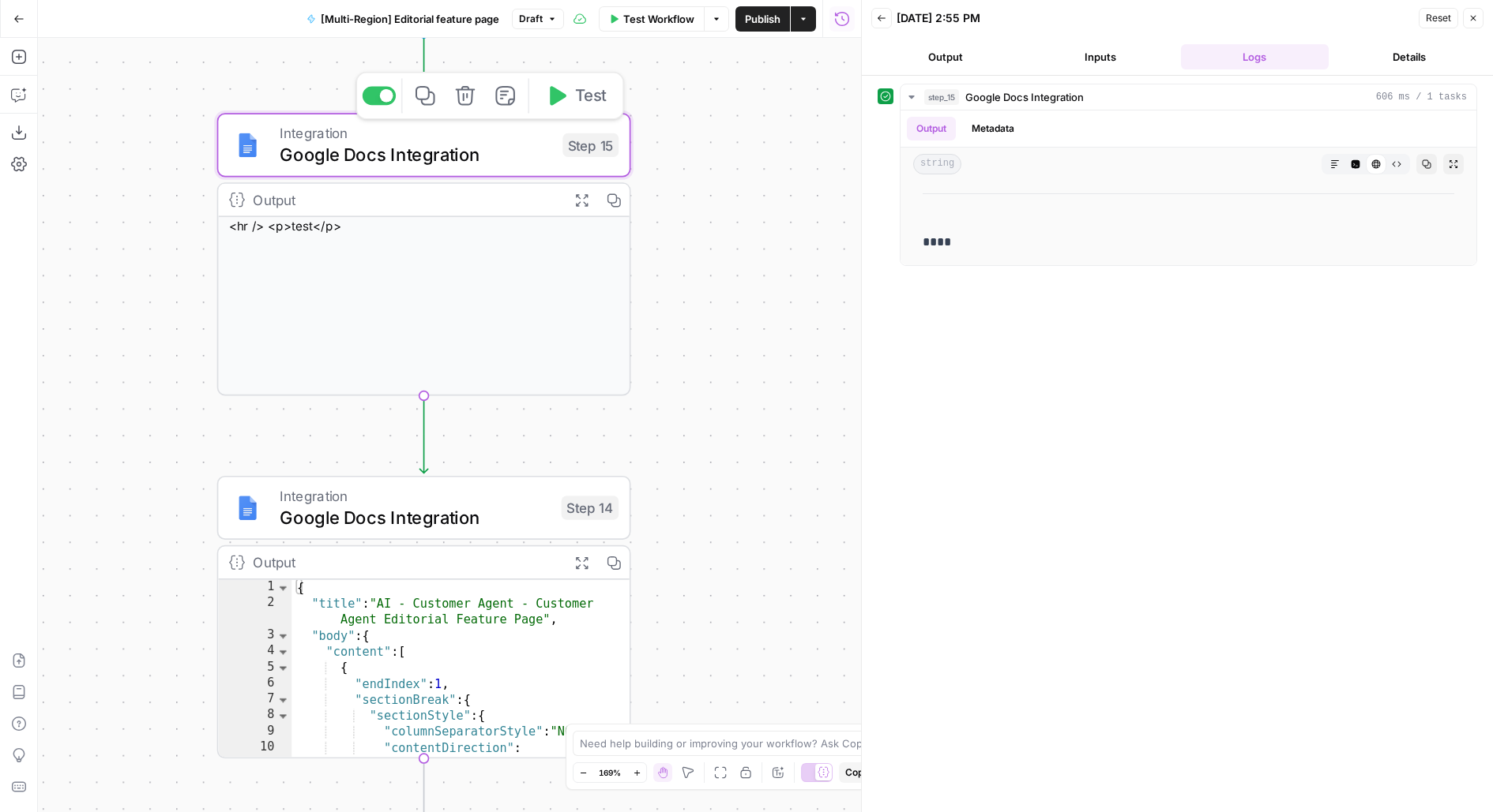
click at [467, 93] on icon "button" at bounding box center [465, 96] width 20 height 20
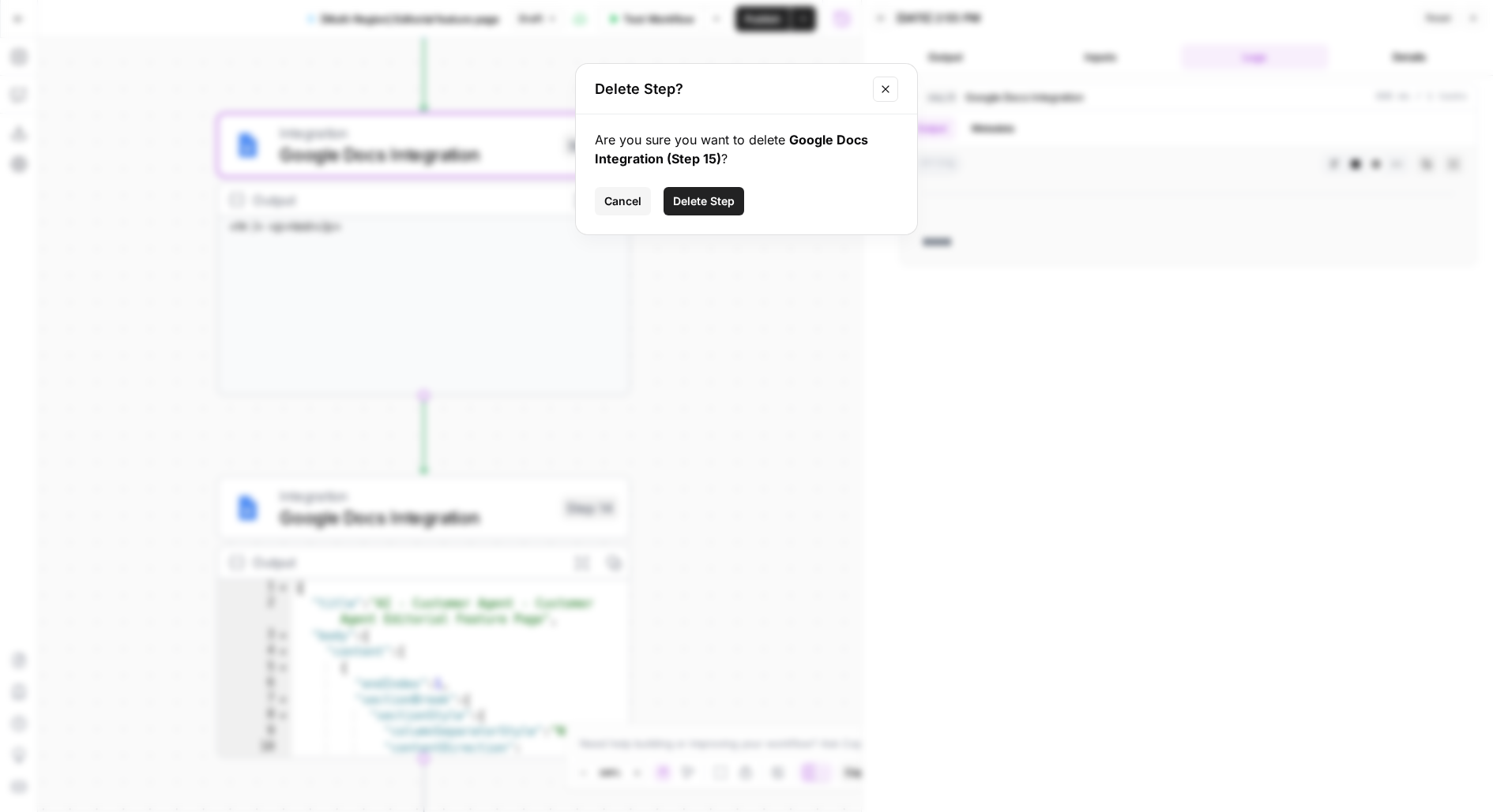
click at [714, 198] on span "Delete Step" at bounding box center [704, 201] width 62 height 15
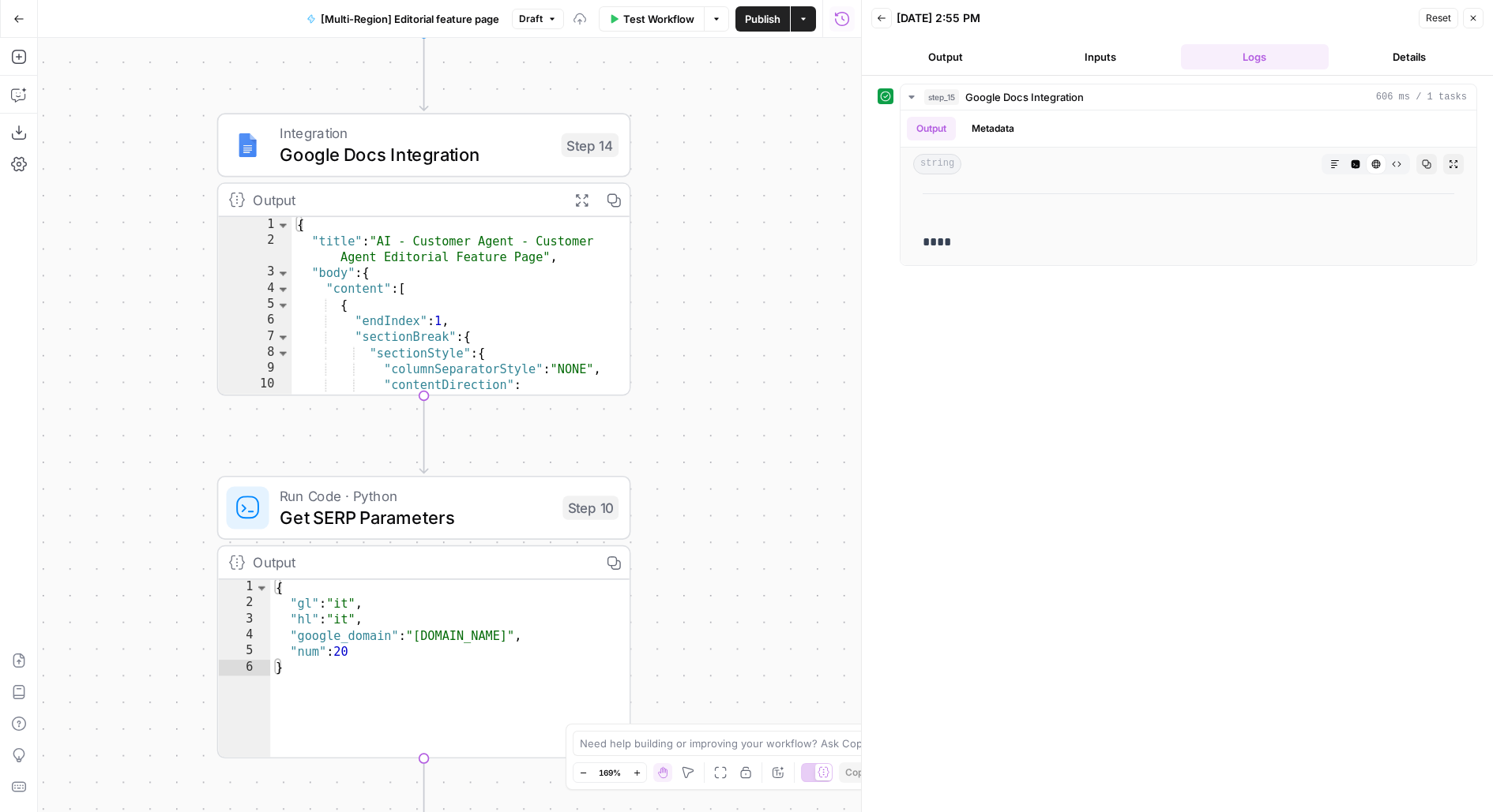
click at [454, 152] on span "Google Docs Integration" at bounding box center [415, 154] width 271 height 26
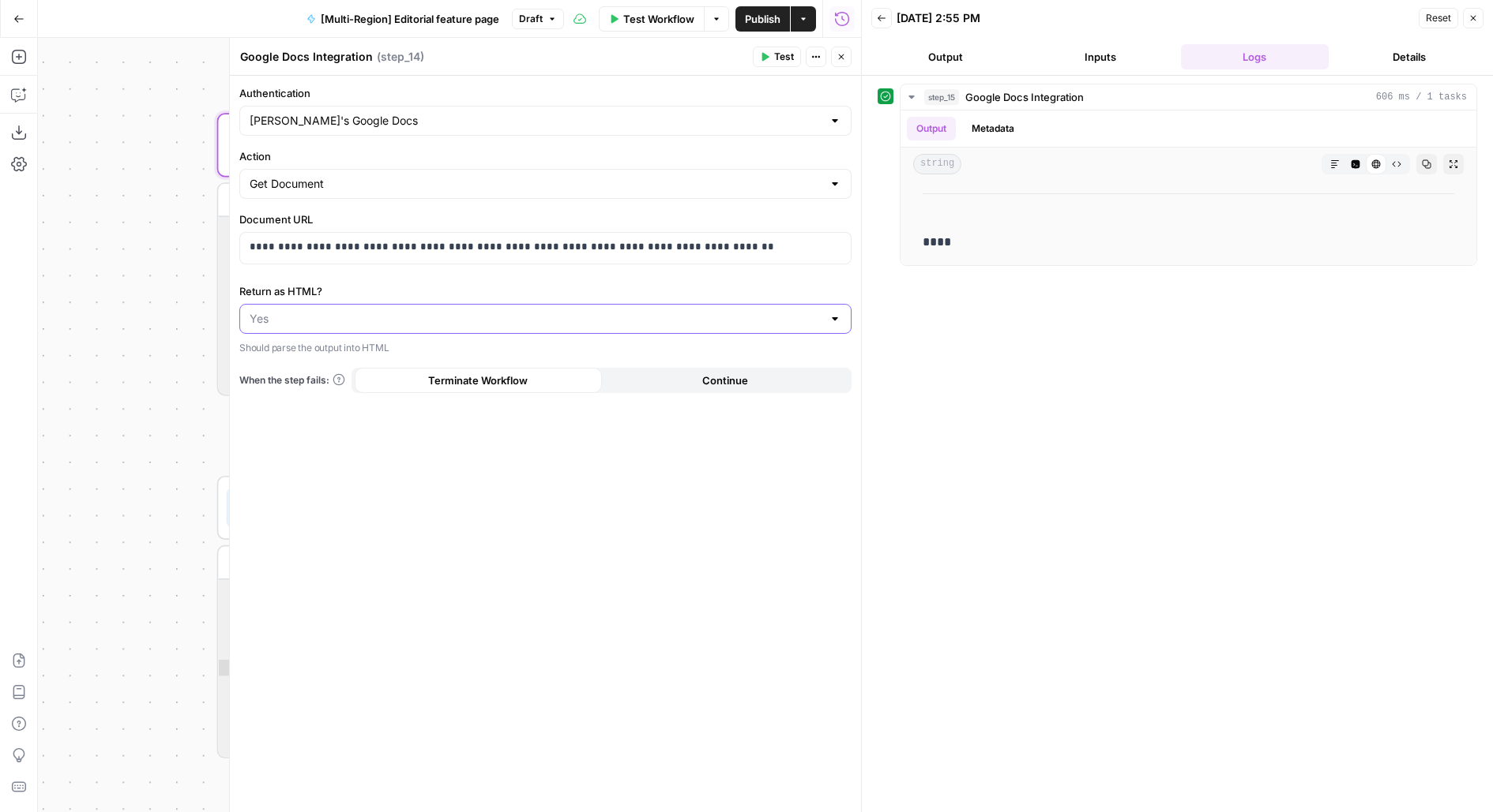
click at [501, 321] on input "Return as HTML?" at bounding box center [536, 319] width 573 height 15
click at [493, 377] on span "No" at bounding box center [542, 378] width 579 height 15
type input "No"
click at [584, 251] on p "**********" at bounding box center [546, 247] width 593 height 15
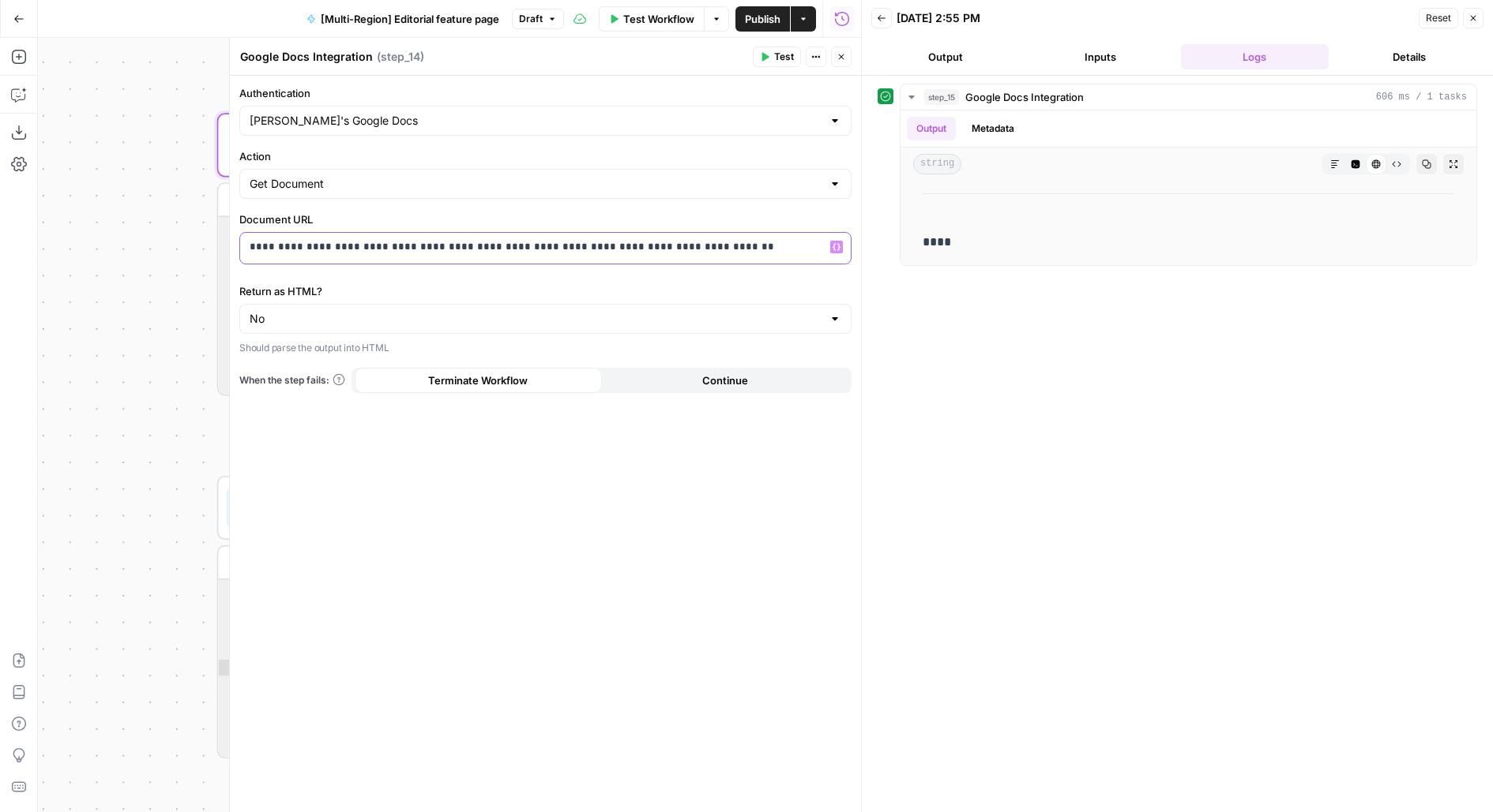
click at [584, 251] on p "**********" at bounding box center [546, 247] width 593 height 15
click at [766, 56] on icon "button" at bounding box center [765, 57] width 7 height 9
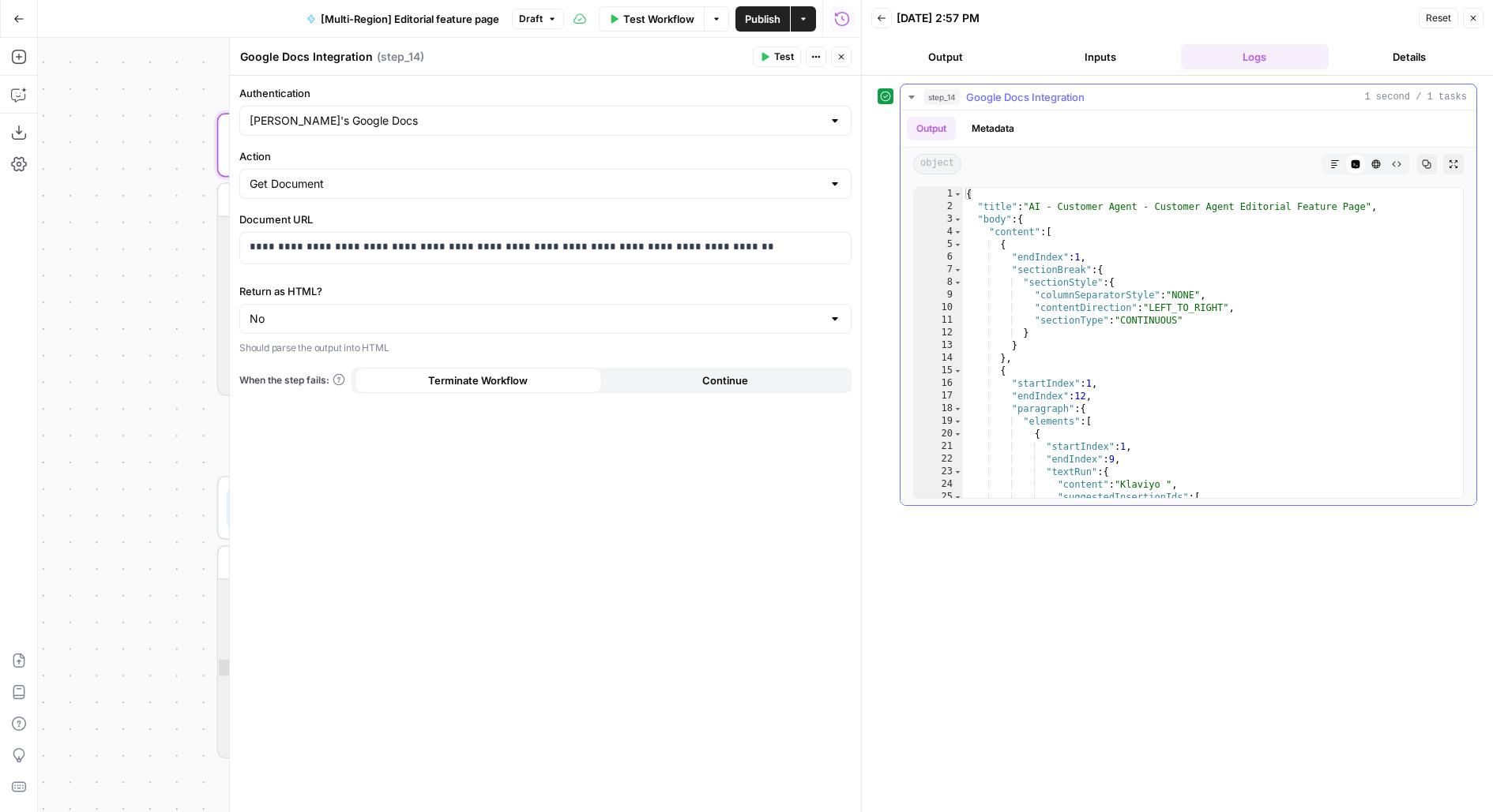
type textarea "**********"
drag, startPoint x: 1024, startPoint y: 227, endPoint x: 1492, endPoint y: 227, distance: 468.0
click at [1492, 227] on div "**********" at bounding box center [1177, 444] width 631 height 737
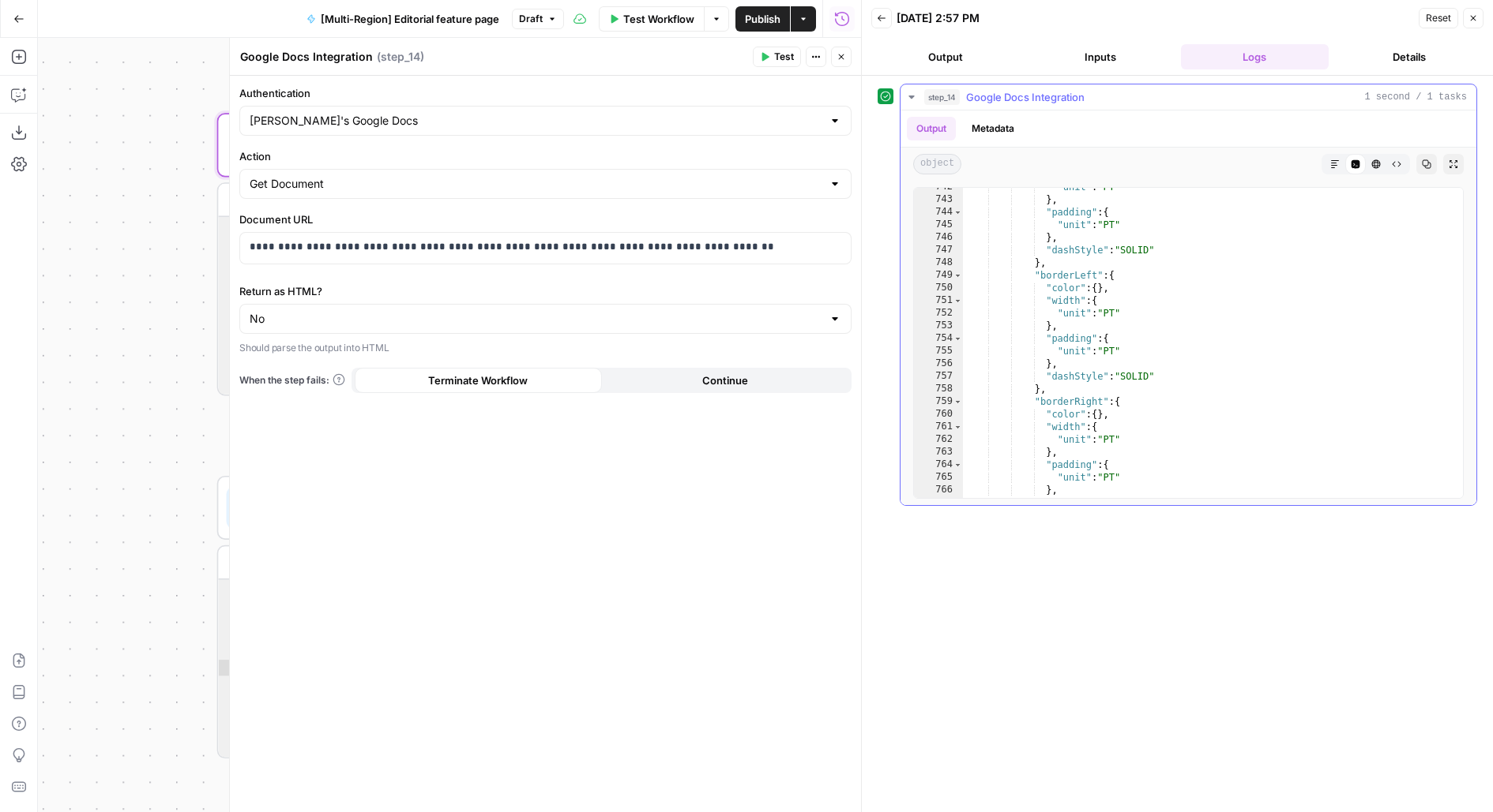
scroll to position [3733, 0]
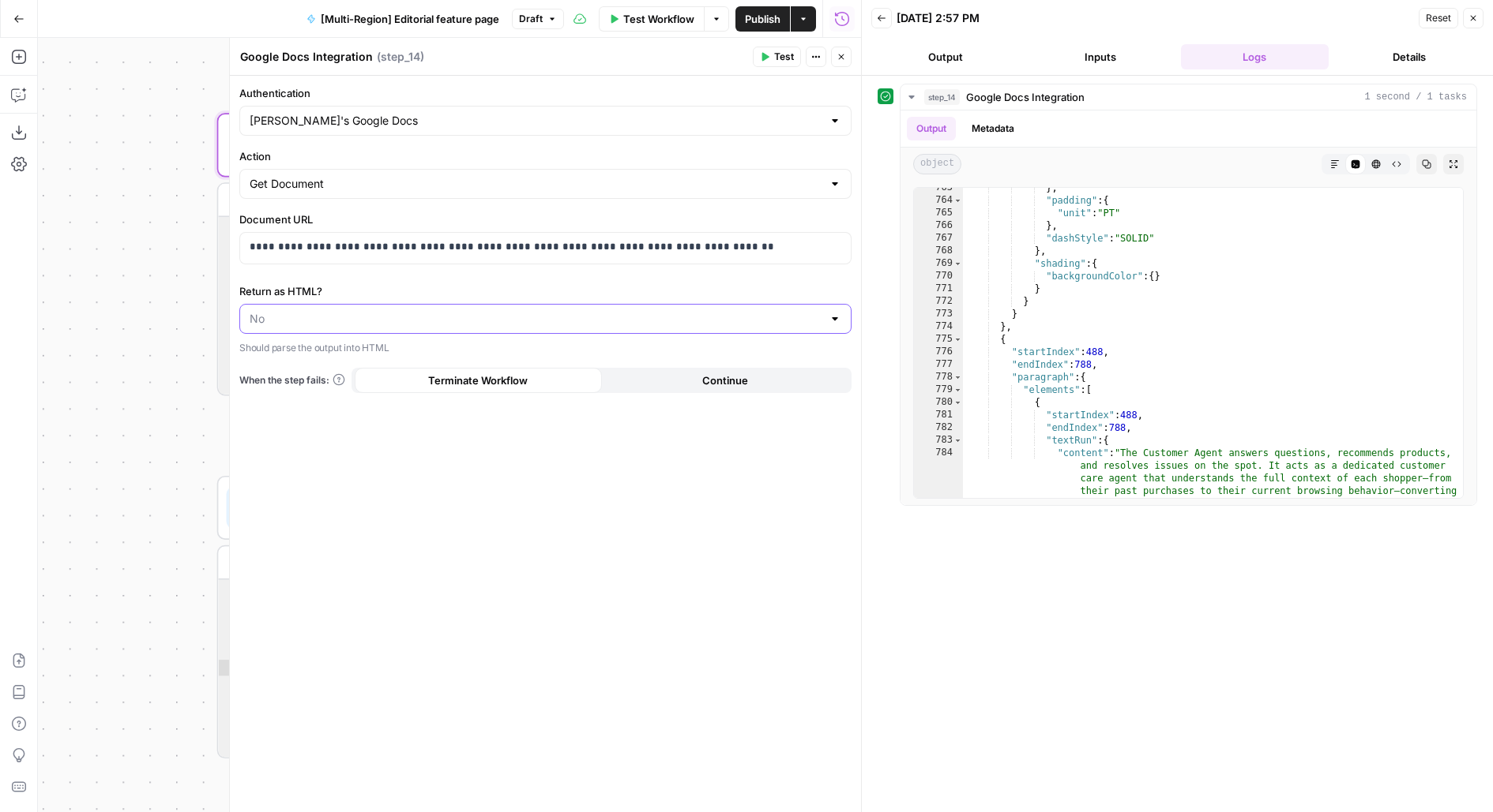
click at [565, 317] on input "Return as HTML?" at bounding box center [536, 319] width 573 height 15
click at [532, 352] on span "Yes" at bounding box center [542, 356] width 579 height 15
type input "Yes"
click at [780, 52] on span "Test" at bounding box center [783, 56] width 20 height 15
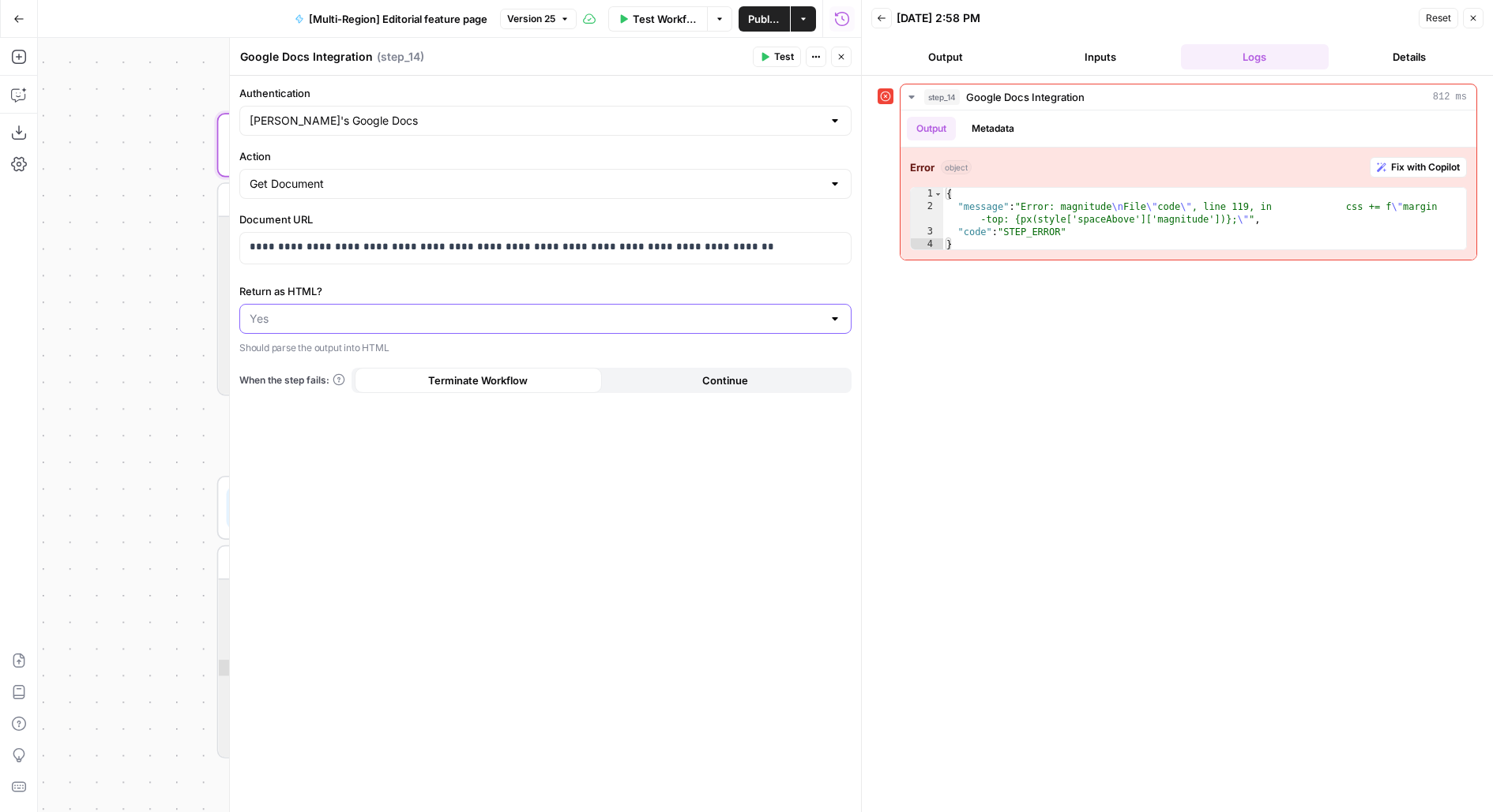
click at [548, 311] on input "Return as HTML?" at bounding box center [536, 319] width 573 height 15
click at [505, 374] on span "No" at bounding box center [542, 378] width 579 height 15
type input "No"
click at [764, 73] on header "Google Docs Integration Google Docs Integration ( step_14 ) Test Actions Close" at bounding box center [546, 56] width 631 height 38
click at [764, 65] on button "Test" at bounding box center [776, 56] width 48 height 21
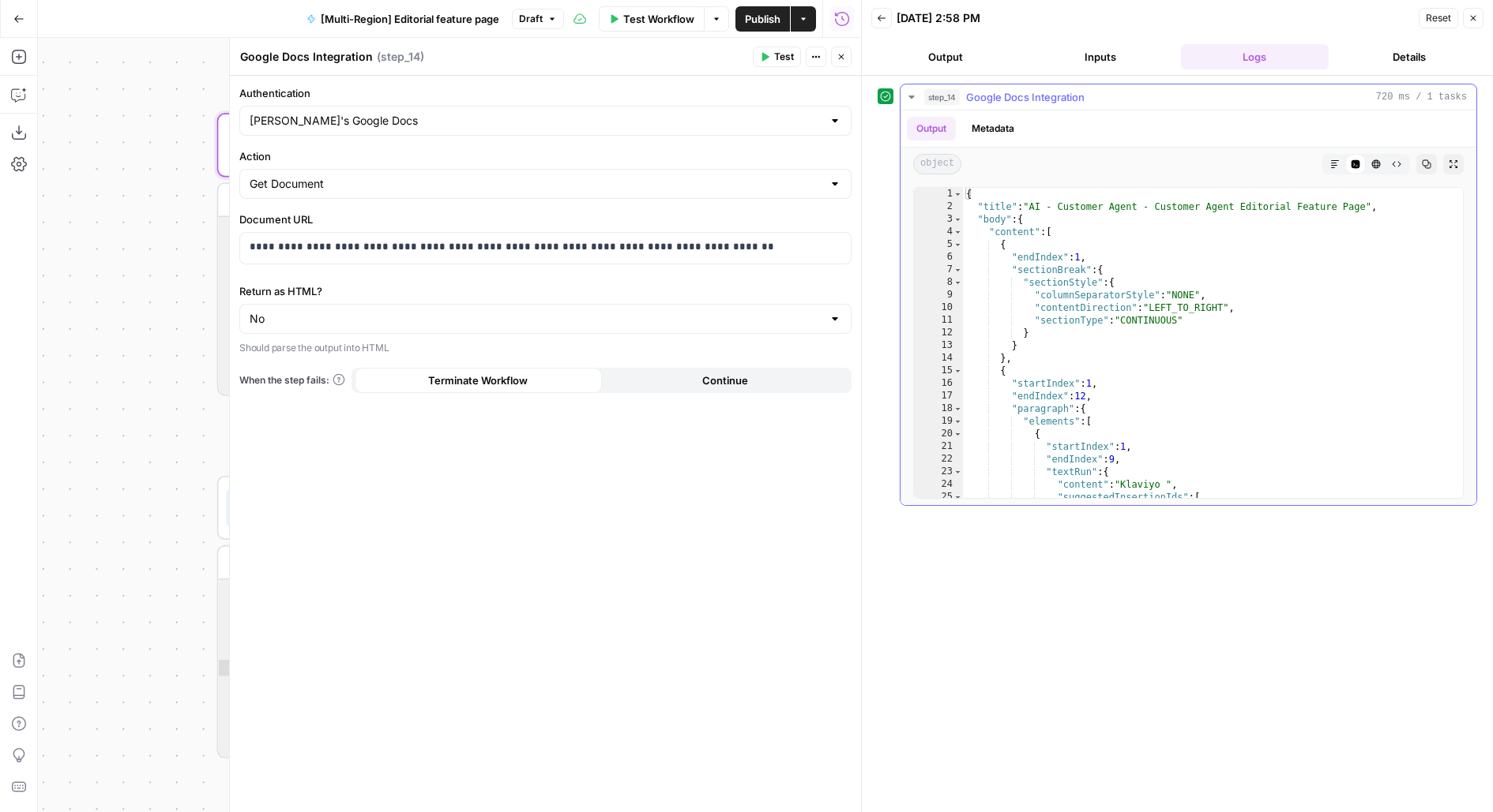
type textarea "**********"
click at [1190, 294] on div "{ "title" : "AI - Customer Agent - Customer Agent Editorial Feature Page" , "bo…" at bounding box center [1213, 356] width 501 height 336
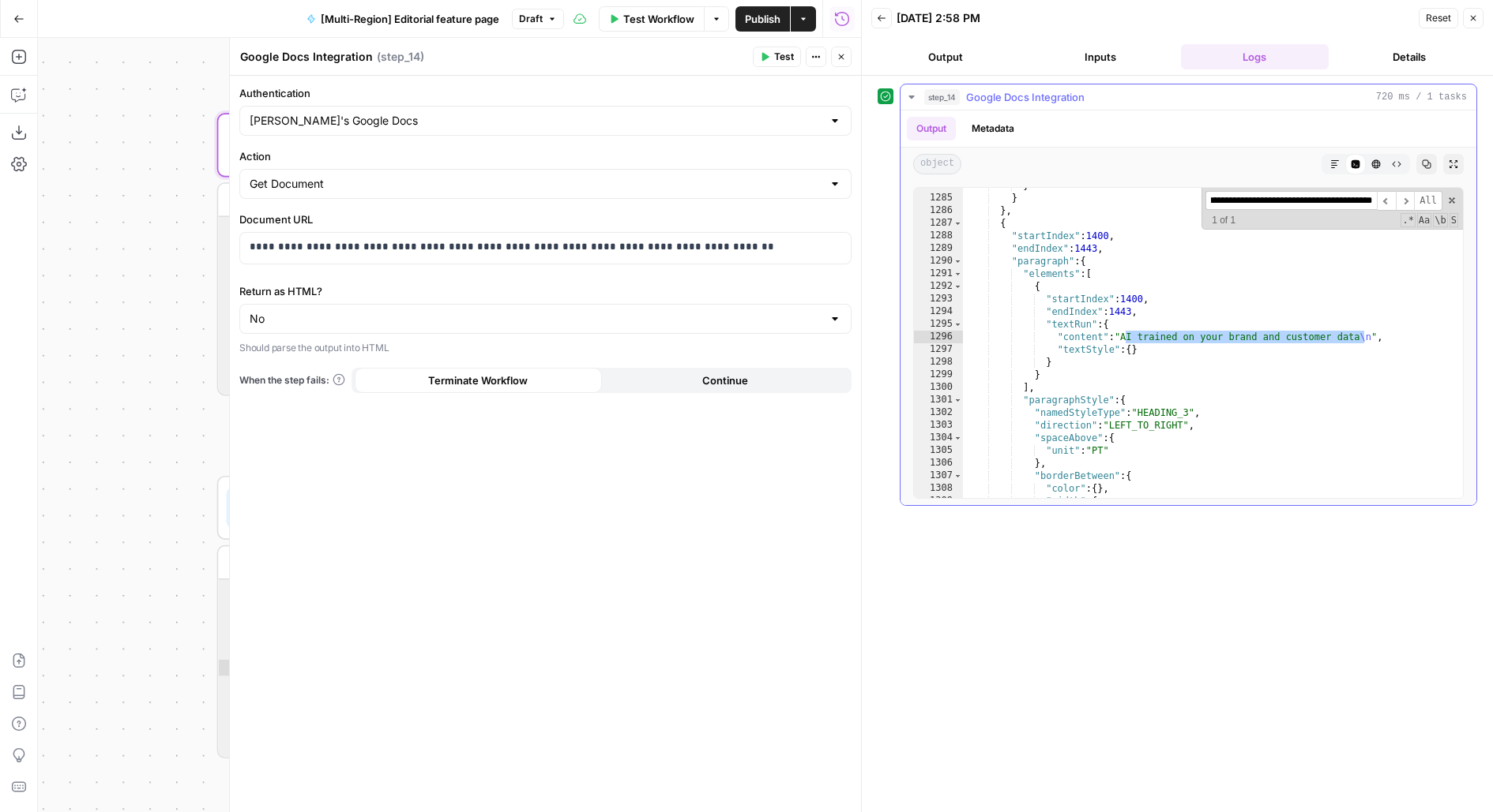
scroll to position [6317, 0]
type input "**********"
click at [1452, 195] on span at bounding box center [1451, 200] width 11 height 11
click at [1307, 297] on div "} } } , { "startIndex" : 1400 , "endIndex" : 1443 , "paragraph" : { "elements" …" at bounding box center [1213, 347] width 501 height 336
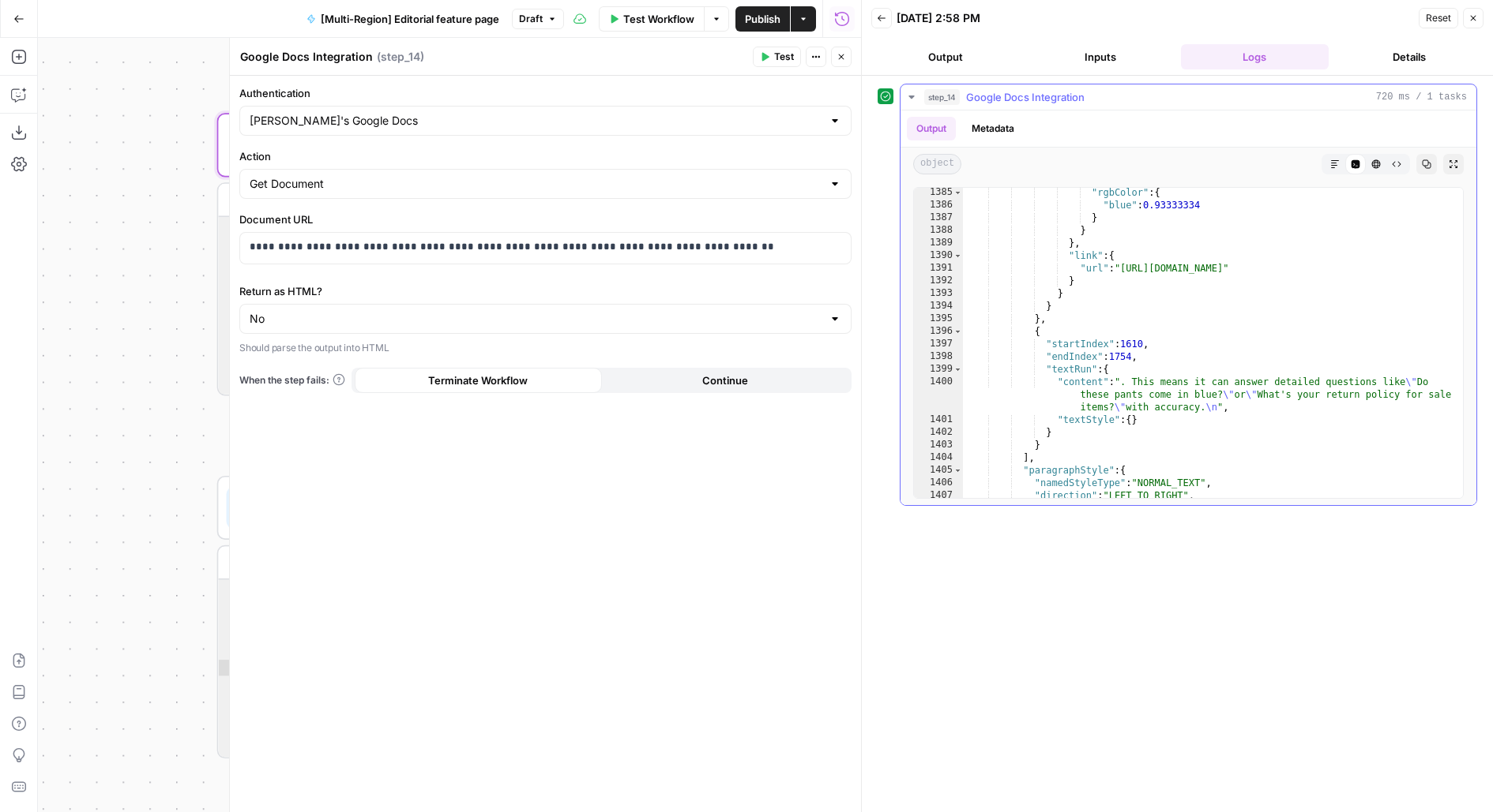
scroll to position [6893, 0]
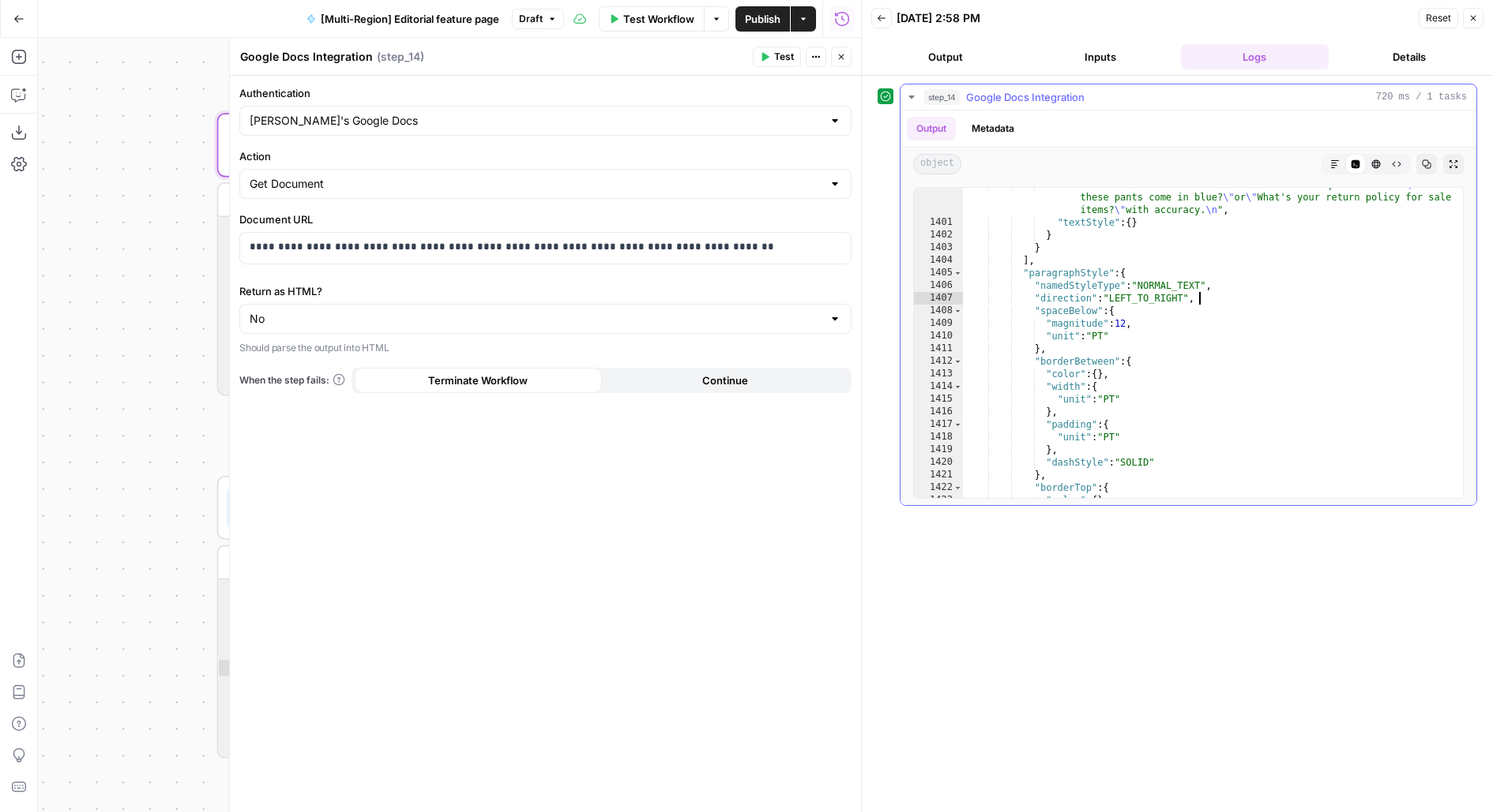
click at [1307, 297] on div ""content" : ". This means it can answer detailed questions like \" Do these pan…" at bounding box center [1213, 359] width 501 height 362
type textarea "**********"
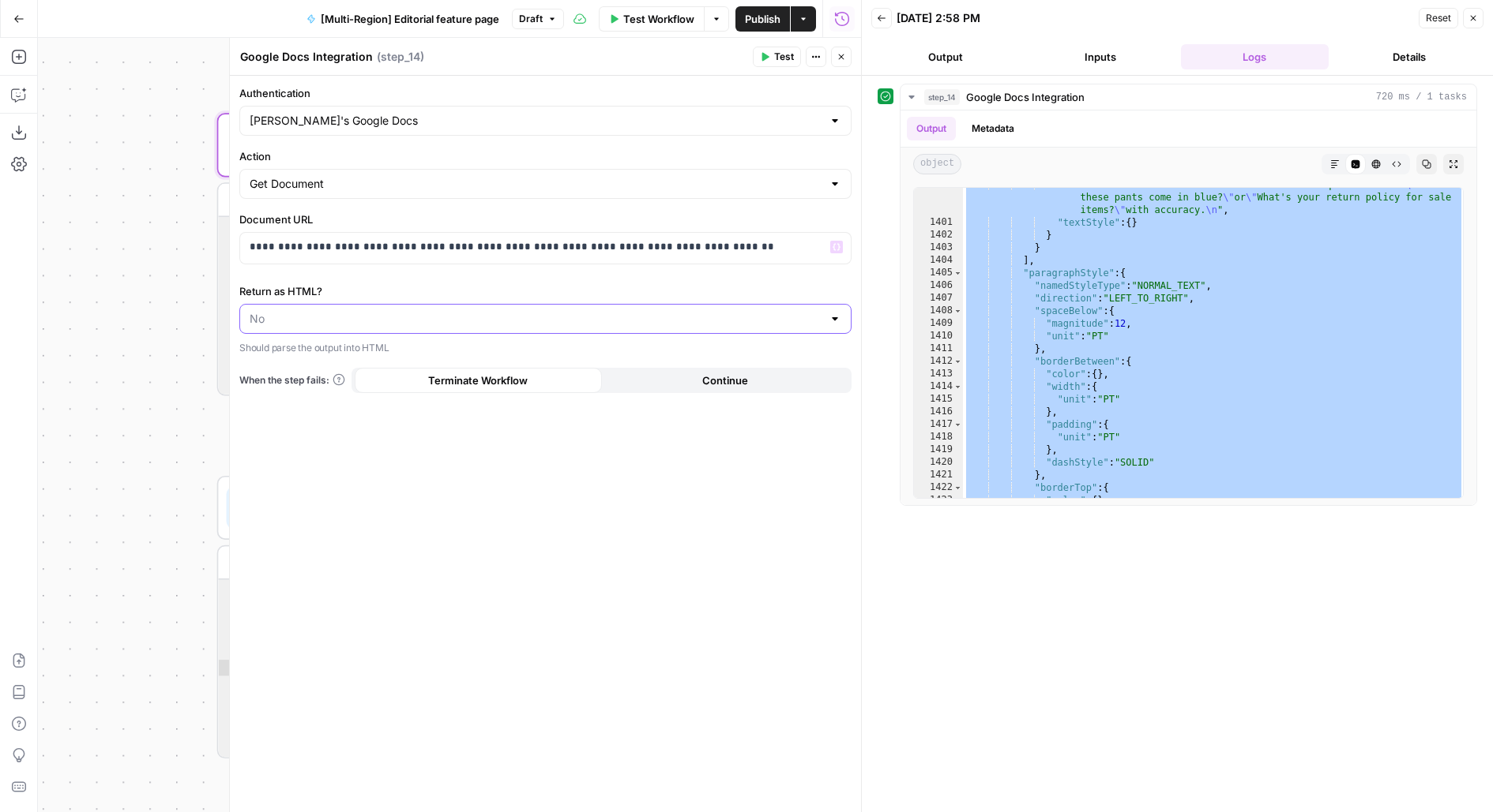
click at [603, 321] on input "Return as HTML?" at bounding box center [536, 319] width 573 height 15
click at [603, 356] on span "Yes" at bounding box center [542, 356] width 579 height 15
type input "Yes"
click at [769, 46] on button "Test" at bounding box center [776, 56] width 48 height 21
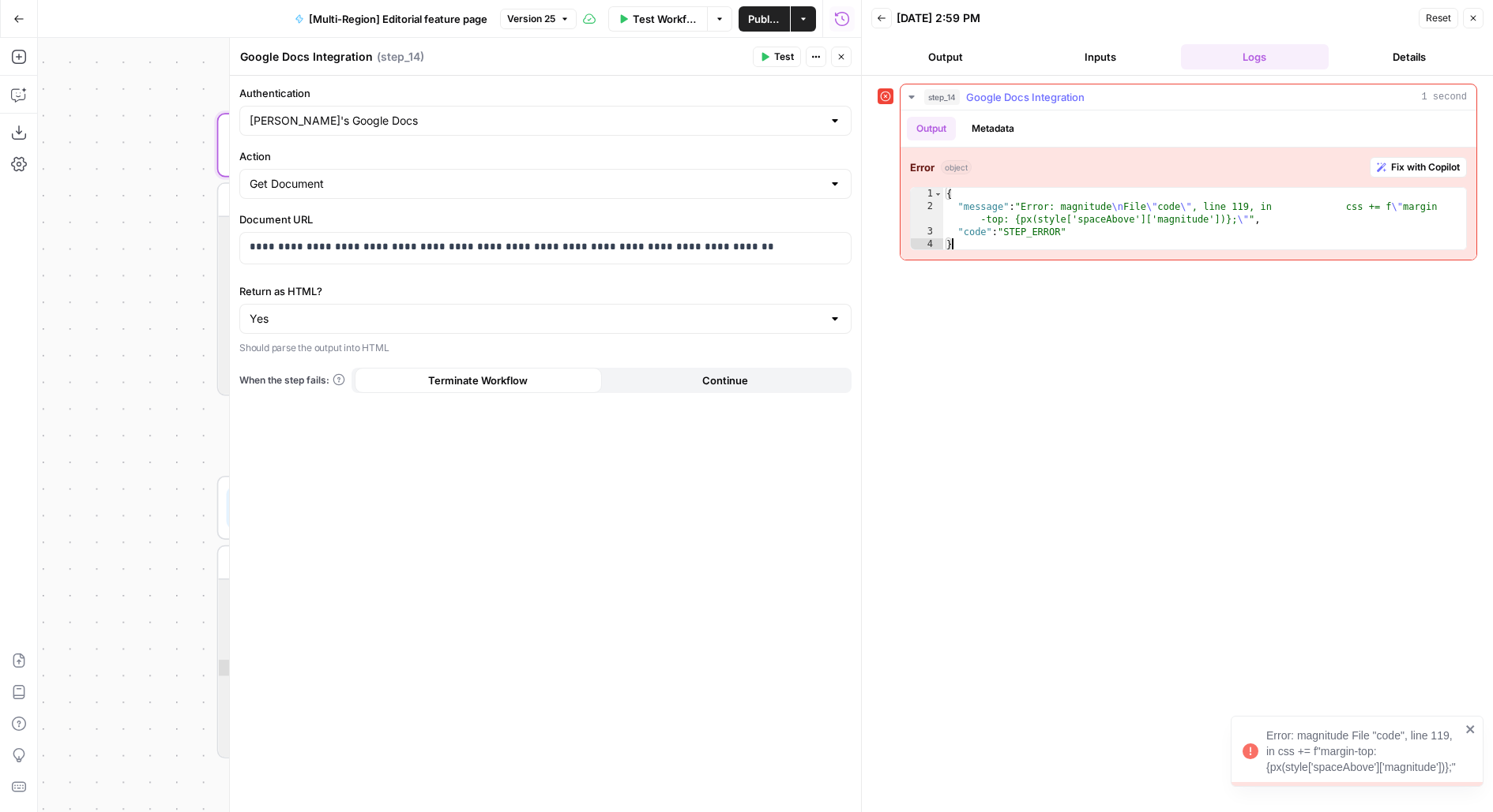
drag, startPoint x: 962, startPoint y: 239, endPoint x: 927, endPoint y: 147, distance: 98.4
click at [928, 148] on div "Error object Fix with Copilot * 1 2 3 4 { "message" : "Error: magnitude \n File…" at bounding box center [1188, 203] width 575 height 112
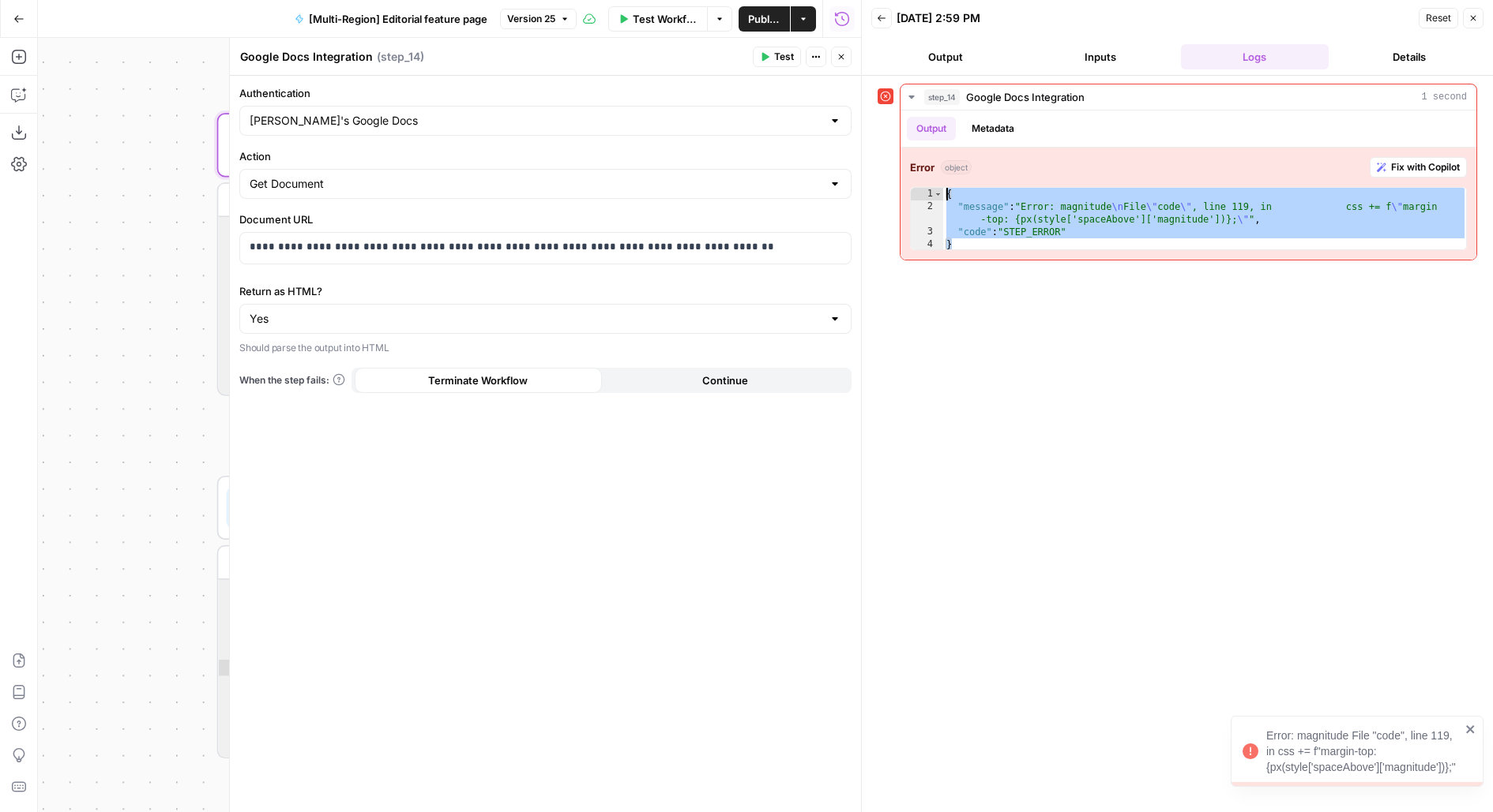
click at [1084, 297] on div "**********" at bounding box center [1177, 444] width 599 height 721
click at [1038, 225] on div "{ "message" : "Error: magnitude \n File \" code \" , line 119, in css += f \" m…" at bounding box center [1205, 232] width 524 height 88
type textarea "**********"
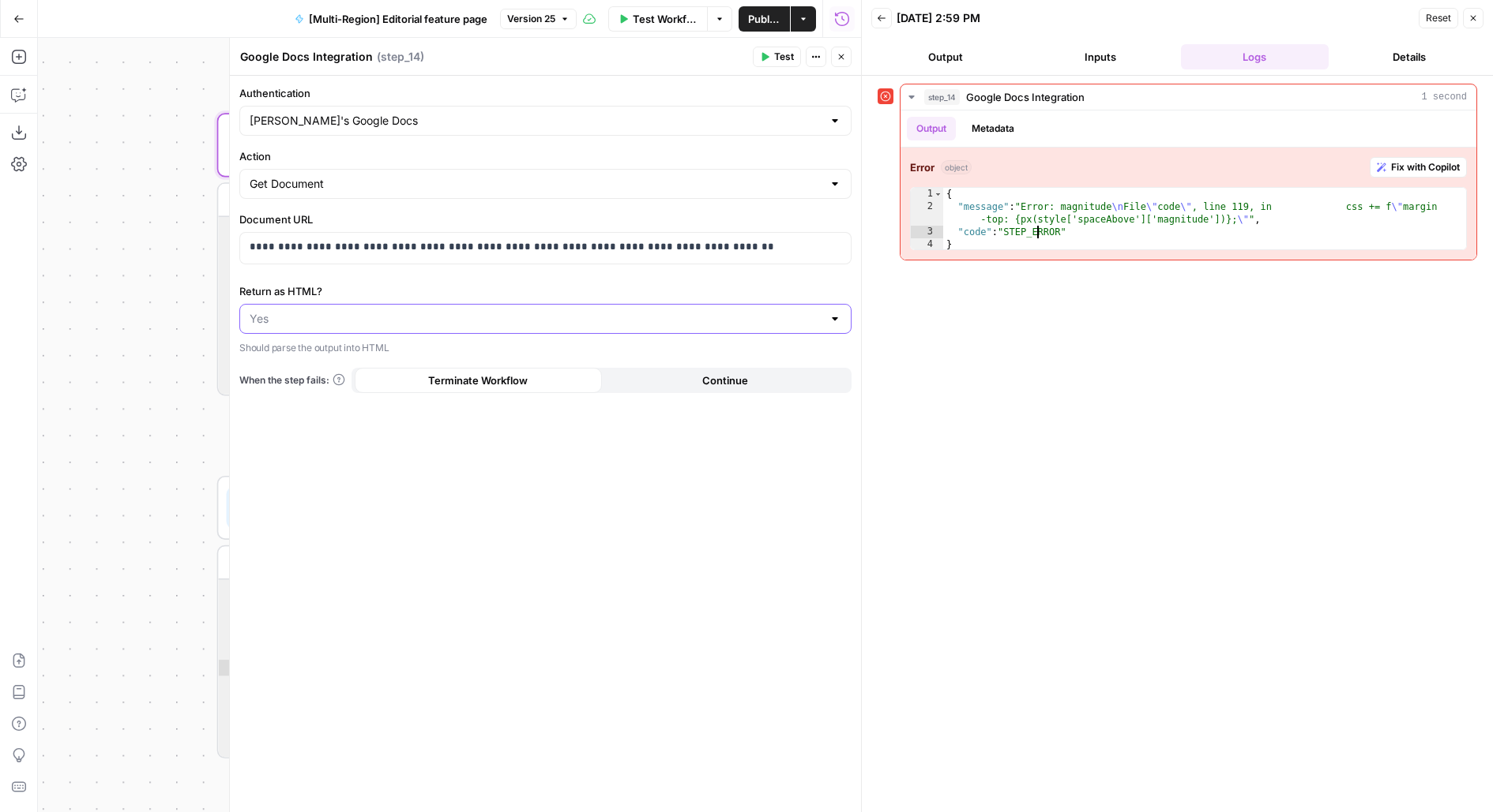
click at [346, 311] on input "Return as HTML?" at bounding box center [536, 319] width 573 height 15
click at [343, 367] on div "Yes No" at bounding box center [546, 367] width 612 height 58
click at [343, 368] on button "No" at bounding box center [545, 378] width 598 height 22
type input "No"
click at [788, 56] on span "Test" at bounding box center [783, 56] width 20 height 15
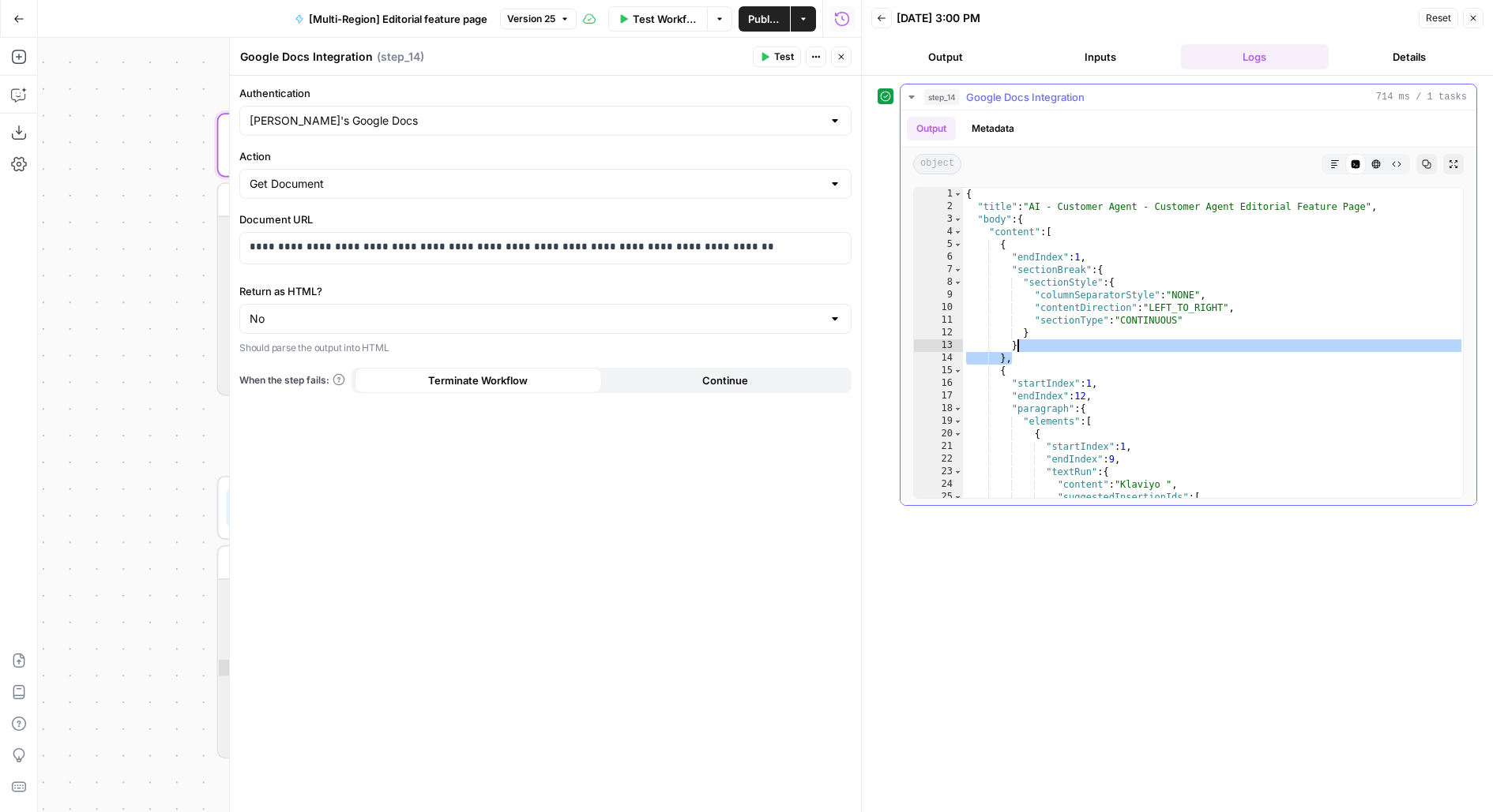
drag, startPoint x: 1057, startPoint y: 359, endPoint x: 994, endPoint y: 68, distance: 297.7
click at [994, 68] on div "Back 08/22/25 at 3:00 PM Reset Close Output Inputs Logs Details step_14 Google …" at bounding box center [1177, 406] width 632 height 812
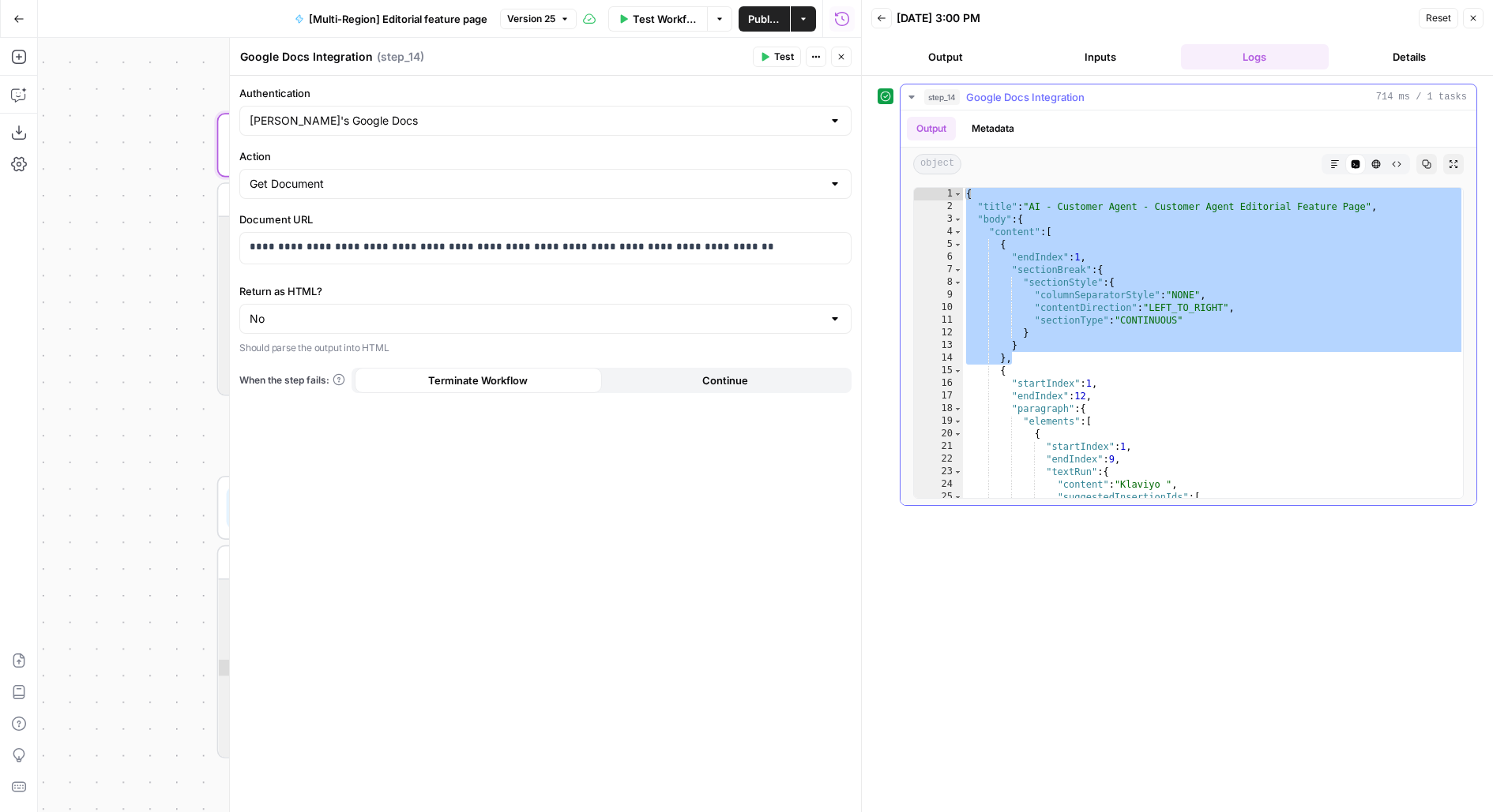
click at [1113, 503] on div "**********" at bounding box center [1188, 343] width 575 height 325
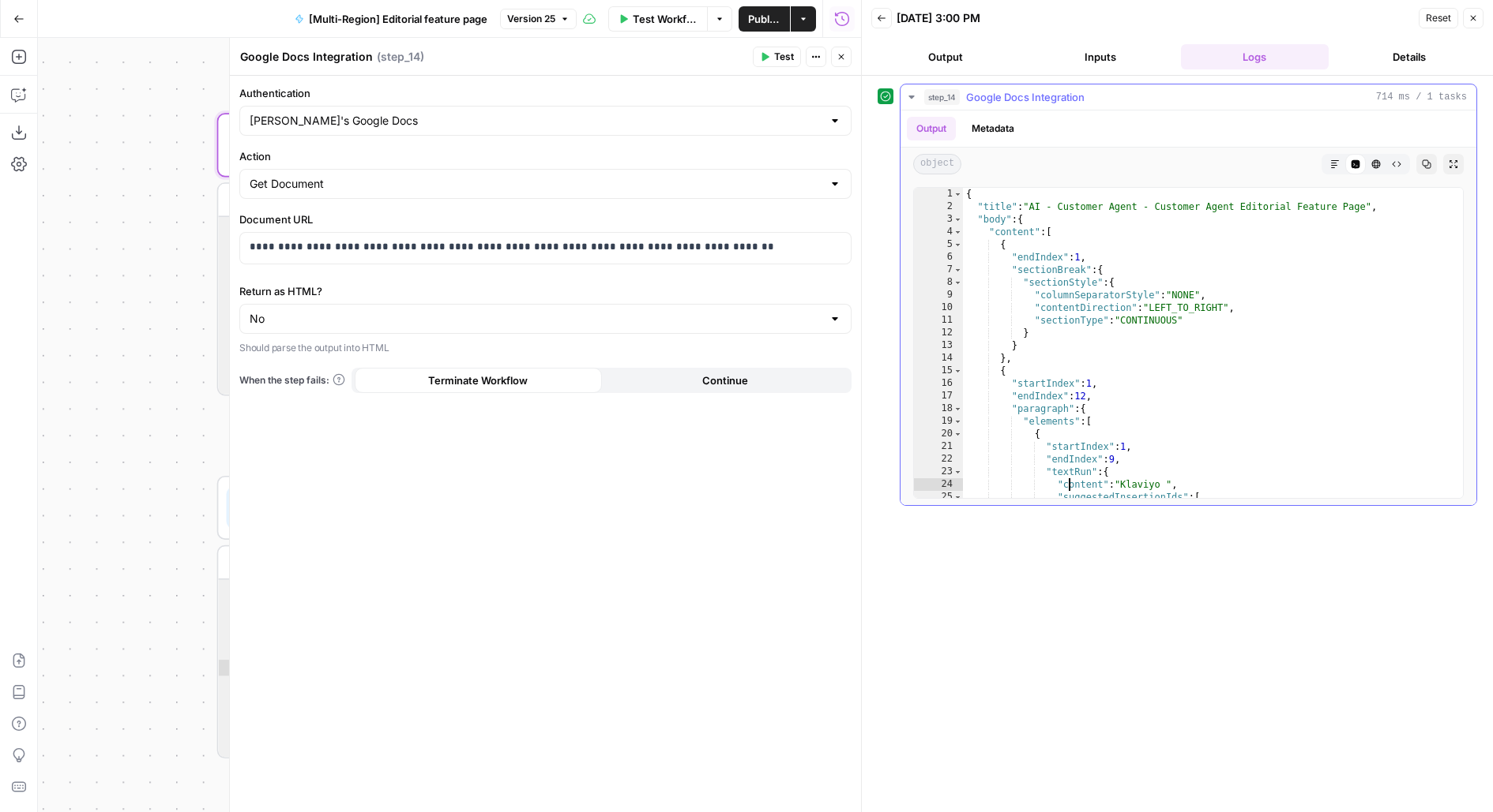
drag, startPoint x: 1066, startPoint y: 486, endPoint x: 1066, endPoint y: 215, distance: 271.0
click at [1066, 215] on div "{ "title" : "AI - Customer Agent - Customer Agent Editorial Feature Page" , "bo…" at bounding box center [1213, 356] width 501 height 336
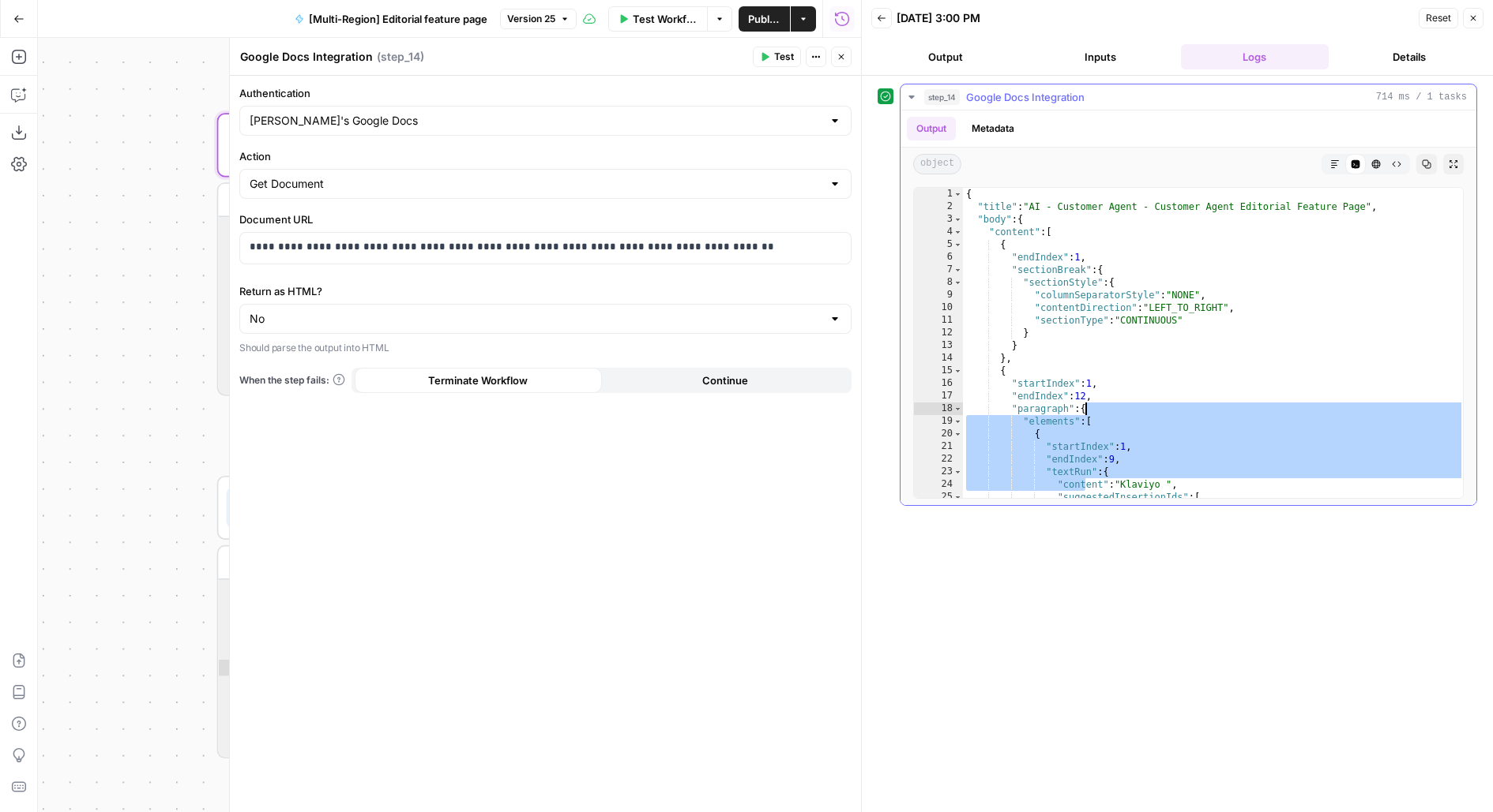
drag, startPoint x: 1082, startPoint y: 485, endPoint x: 1080, endPoint y: 221, distance: 264.0
click at [1080, 247] on div "{ "title" : "AI - Customer Agent - Customer Agent Editorial Feature Page" , "bo…" at bounding box center [1213, 356] width 501 height 336
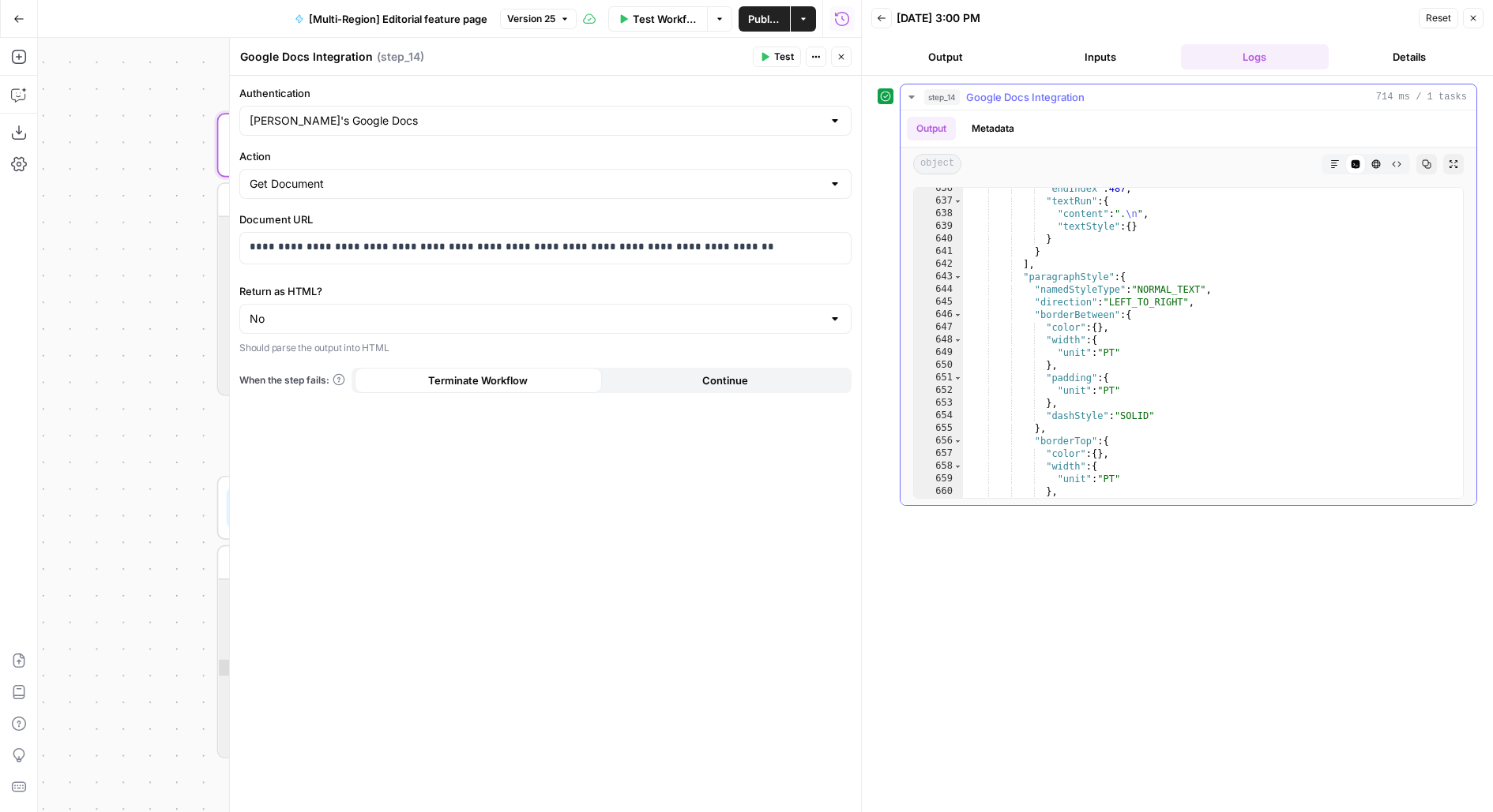
scroll to position [3116, 0]
drag, startPoint x: 1133, startPoint y: 227, endPoint x: 1007, endPoint y: 227, distance: 126.0
click at [1106, 227] on div ""endIndex" : 487 , "textRun" : { "content" : ". \n " , "textStyle" : { } } } ] …" at bounding box center [1213, 349] width 501 height 336
drag, startPoint x: 1000, startPoint y: 227, endPoint x: 1332, endPoint y: 232, distance: 332.0
click at [1332, 232] on div ""endIndex" : 487 , "textRun" : { "content" : ". \n " , "textStyle" : { } } } ] …" at bounding box center [1213, 349] width 501 height 336
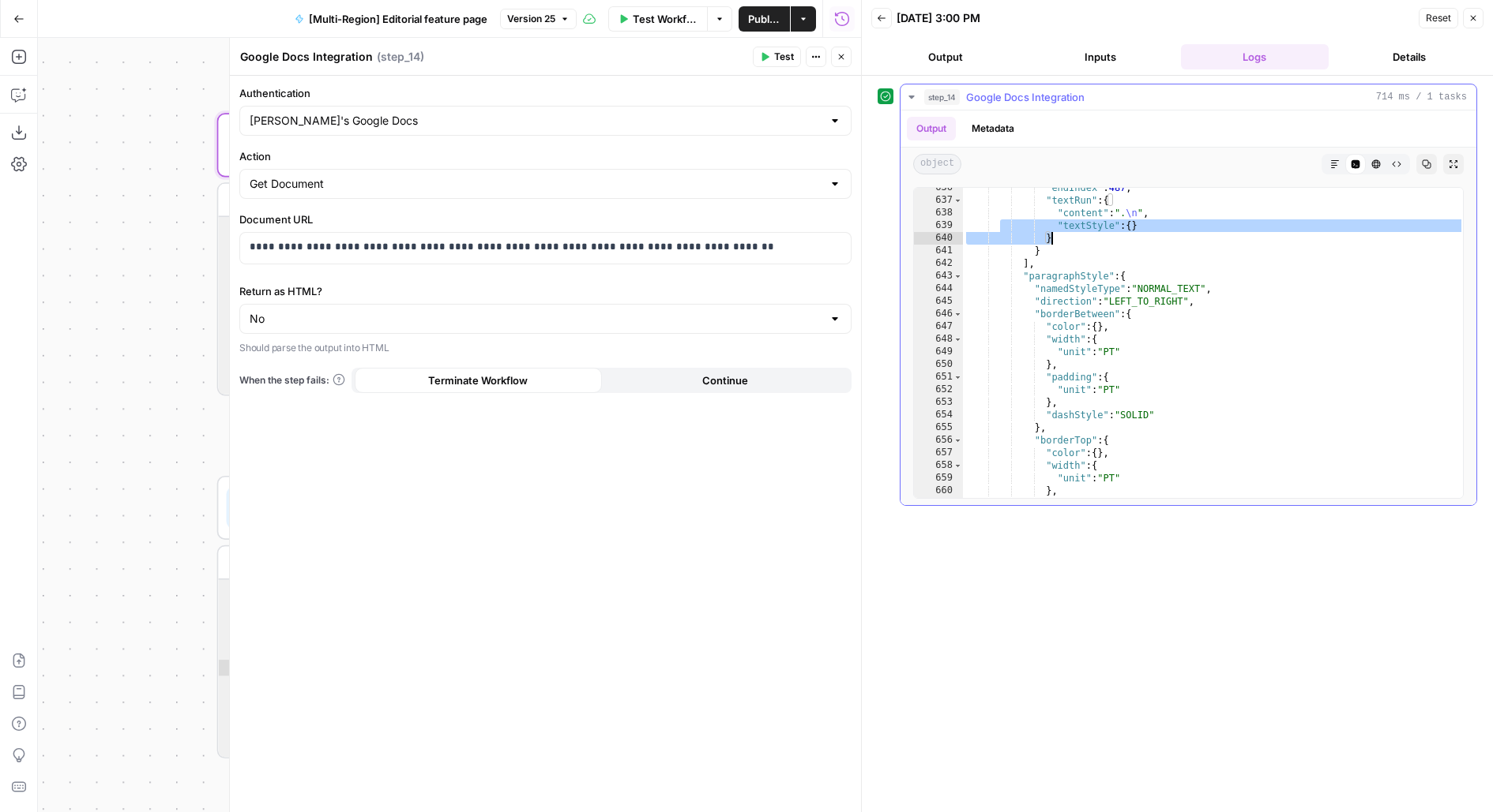
click at [1332, 232] on div ""endIndex" : 487 , "textRun" : { "content" : ". \n " , "textStyle" : { } } } ] …" at bounding box center [1213, 349] width 501 height 336
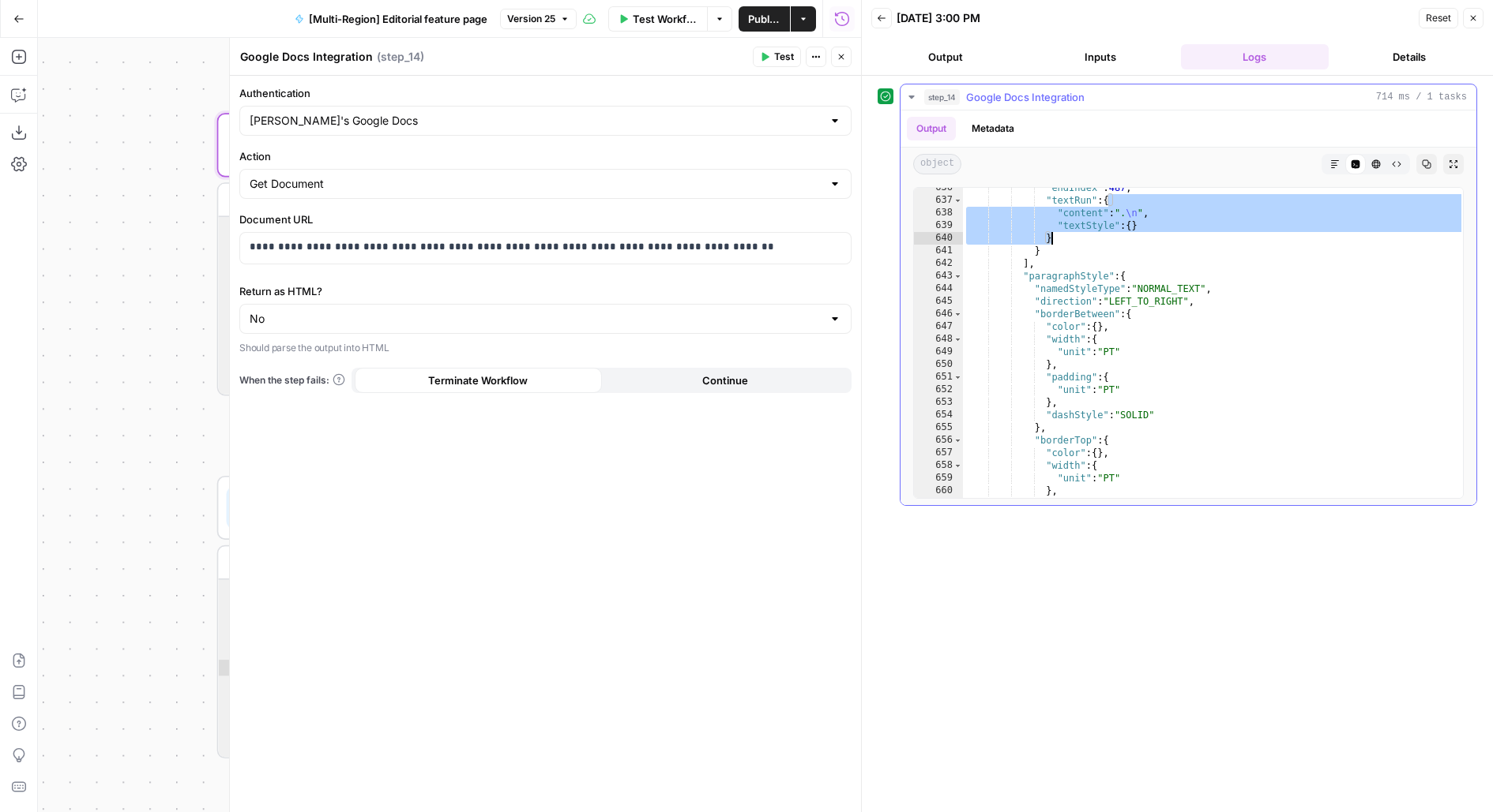
click at [1332, 232] on div ""endIndex" : 487 , "textRun" : { "content" : ". \n " , "textStyle" : { } } } ] …" at bounding box center [1213, 349] width 501 height 336
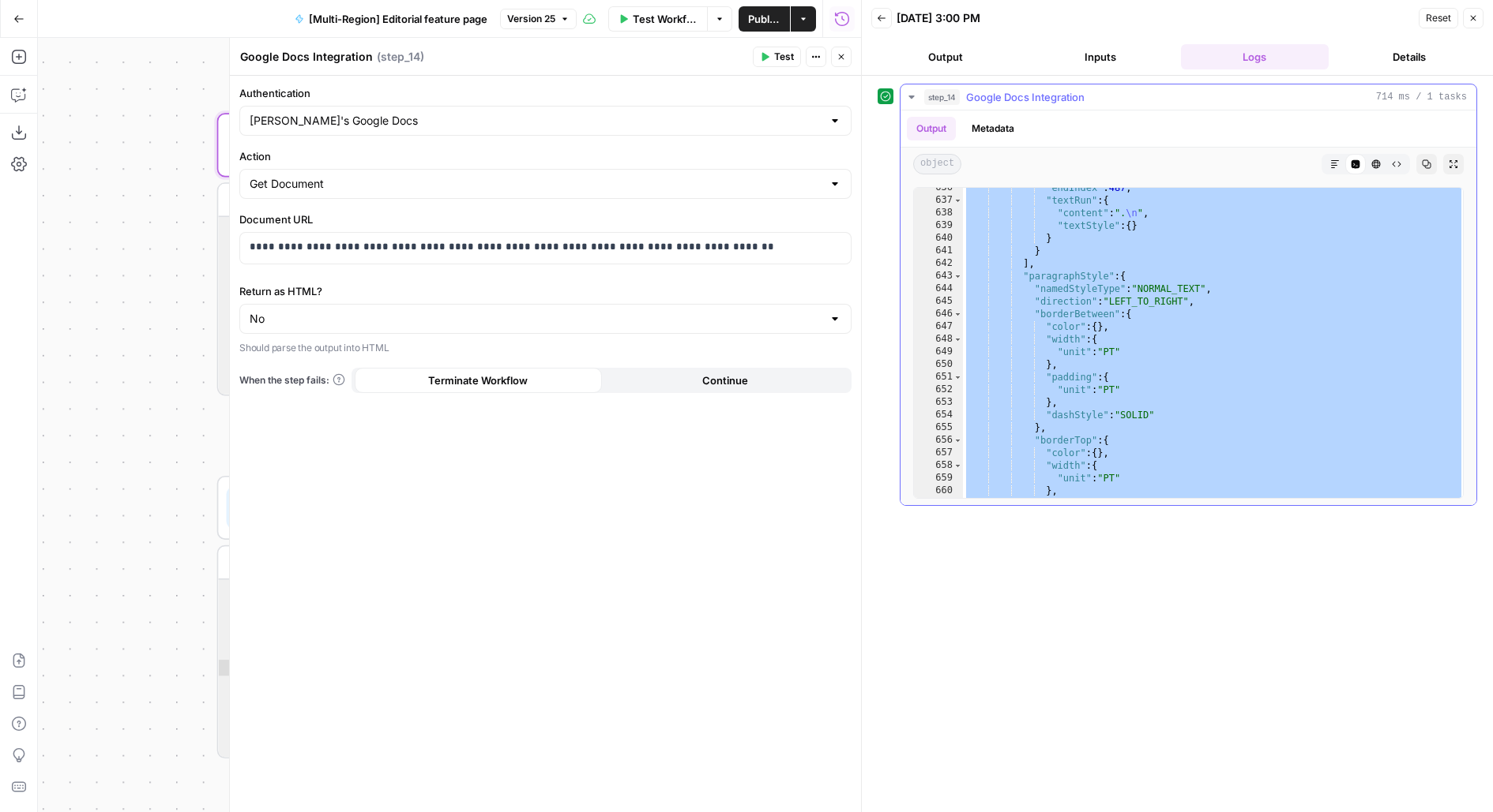
click at [1332, 232] on div ""endIndex" : 487 , "textRun" : { "content" : ". \n " , "textStyle" : { } } } ] …" at bounding box center [1213, 349] width 501 height 336
type textarea "**********"
click at [835, 62] on button "Close" at bounding box center [841, 56] width 21 height 21
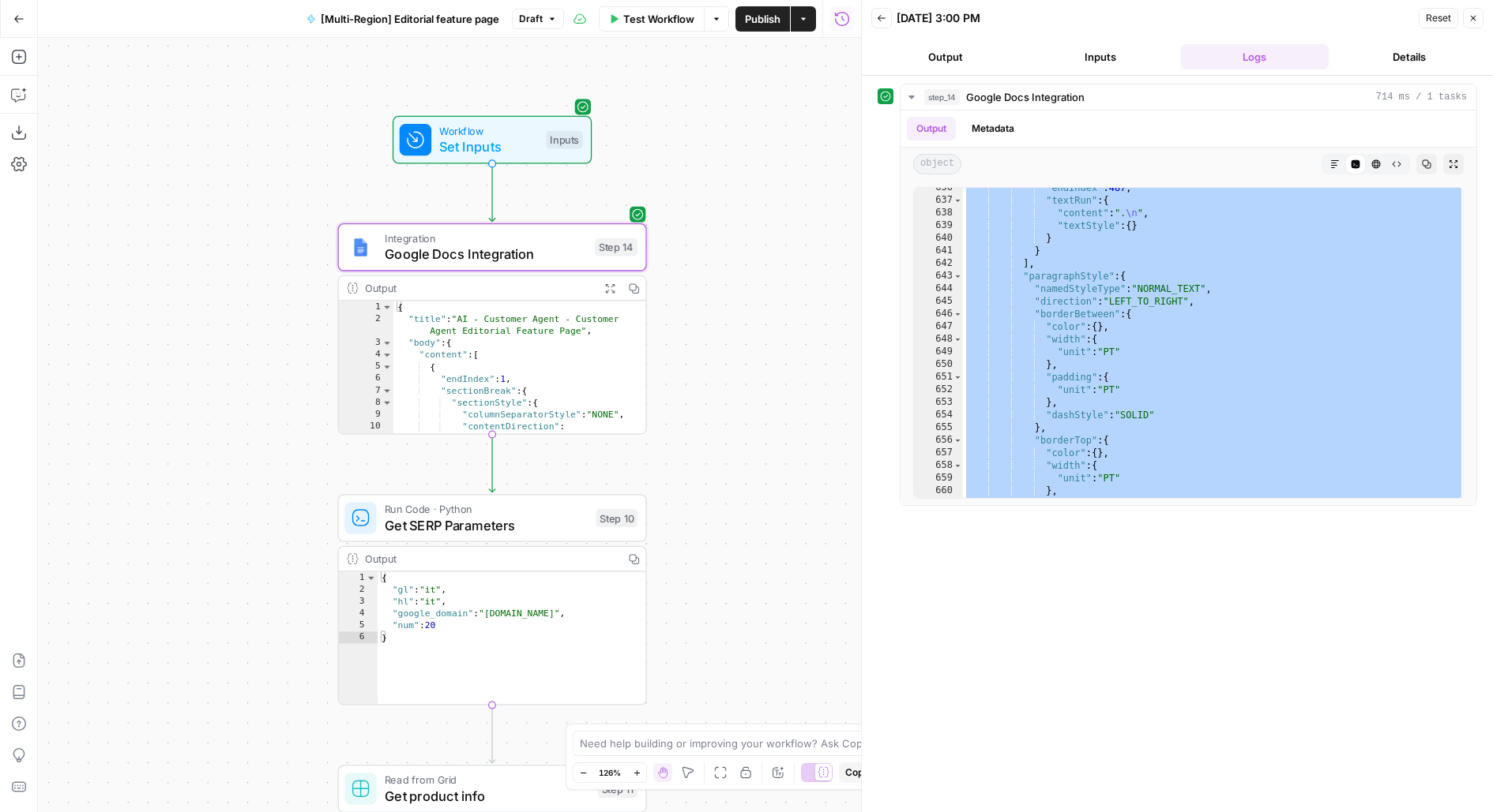
click at [460, 213] on div "Workflow Set Inputs Inputs Integration Google Docs Integration Step 14 Output E…" at bounding box center [449, 425] width 823 height 774
click at [460, 211] on div at bounding box center [459, 210] width 26 height 15
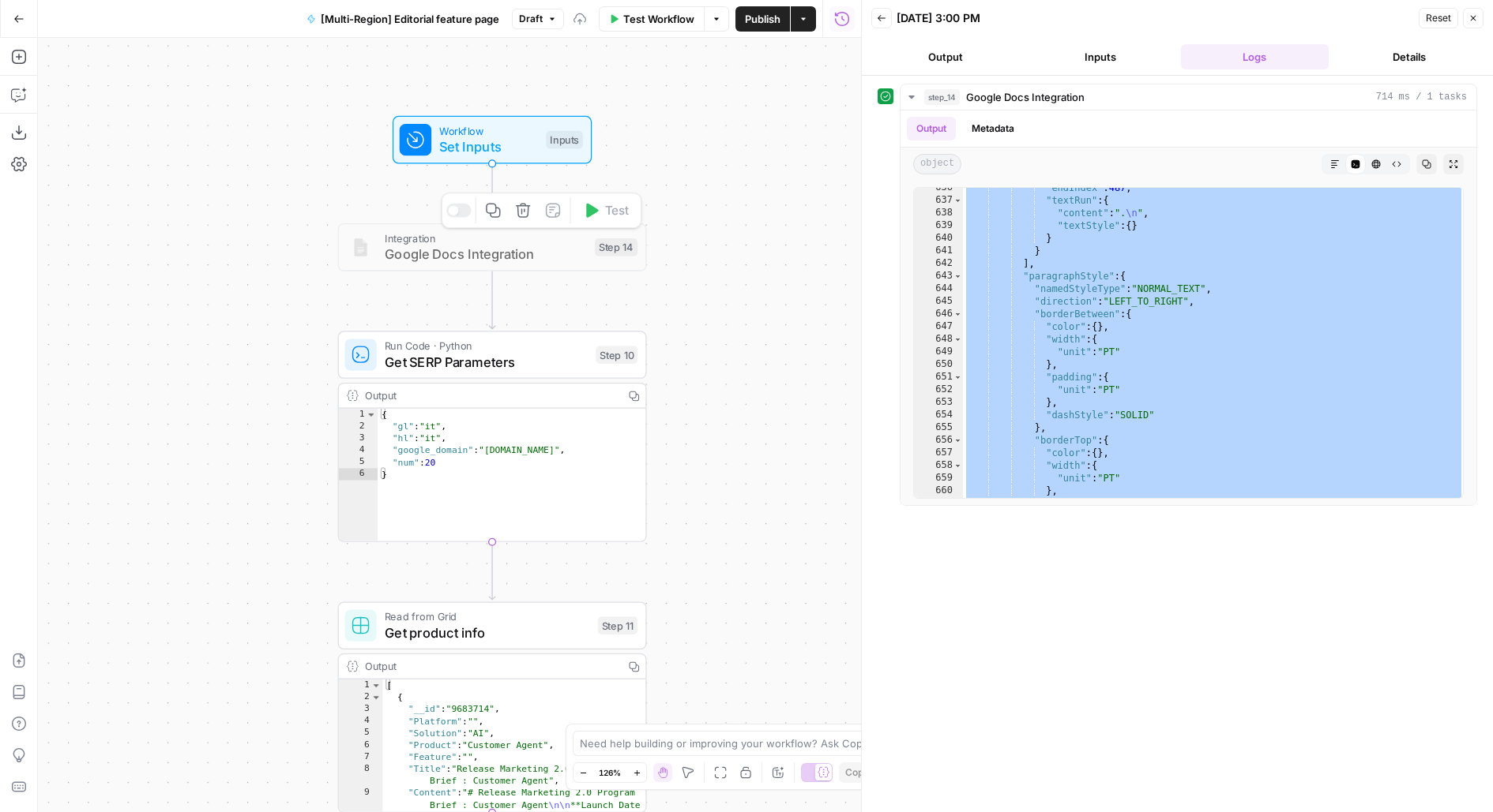
click at [473, 162] on div "Workflow Set Inputs Inputs Test Step" at bounding box center [492, 140] width 199 height 48
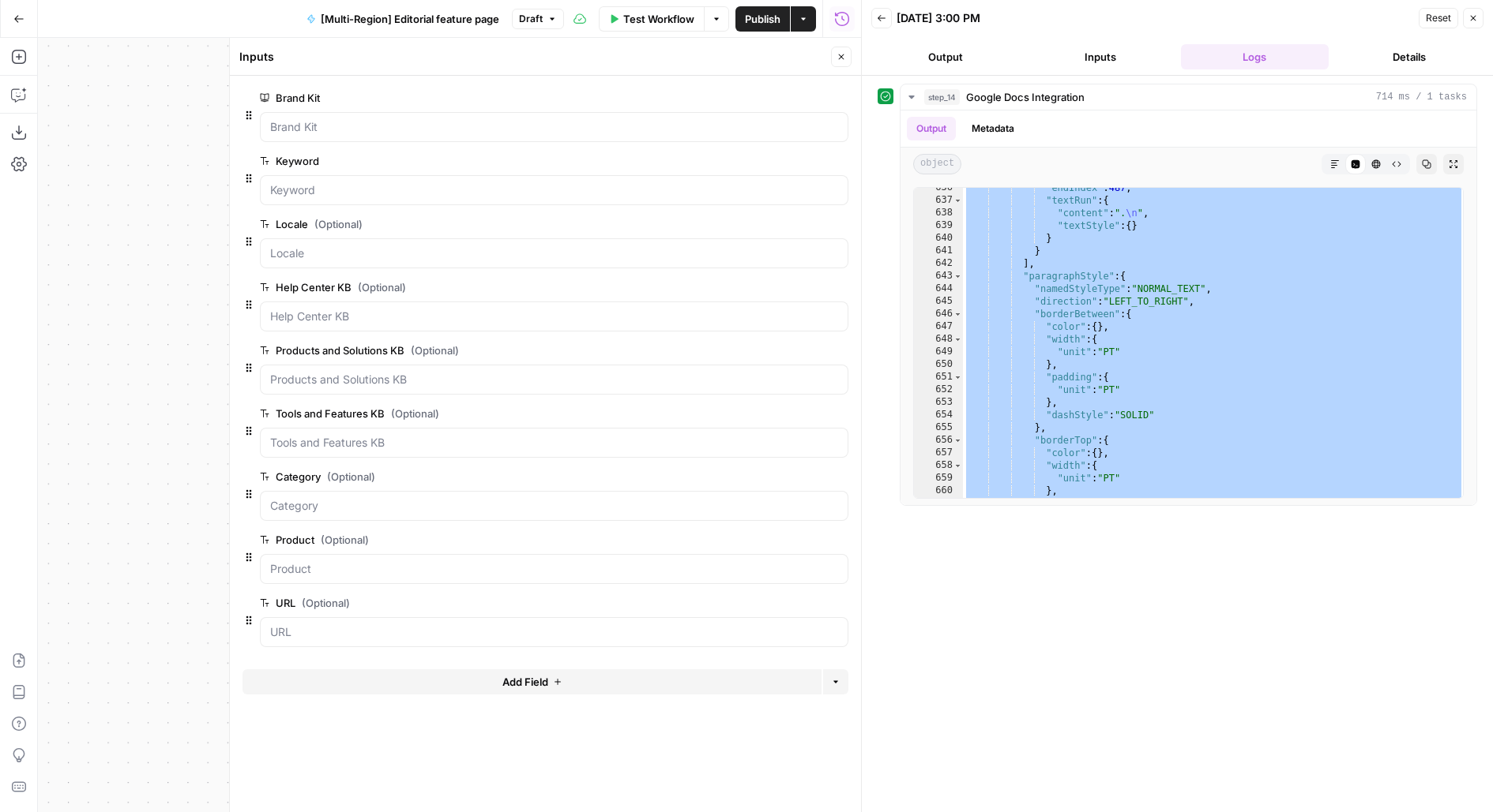
click at [843, 62] on button "Close" at bounding box center [841, 56] width 21 height 21
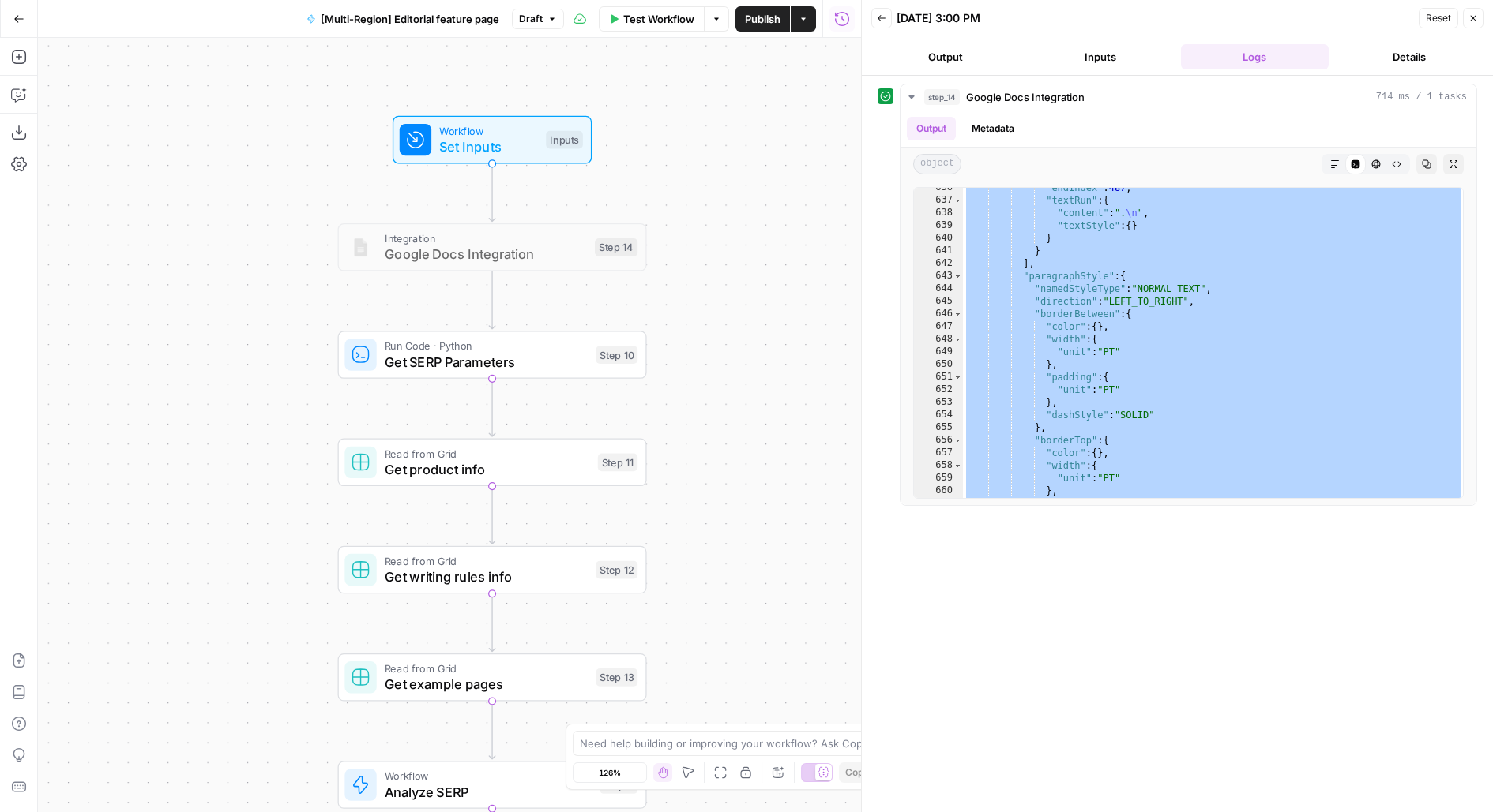
click at [691, 15] on span "Test Workflow" at bounding box center [658, 19] width 71 height 15
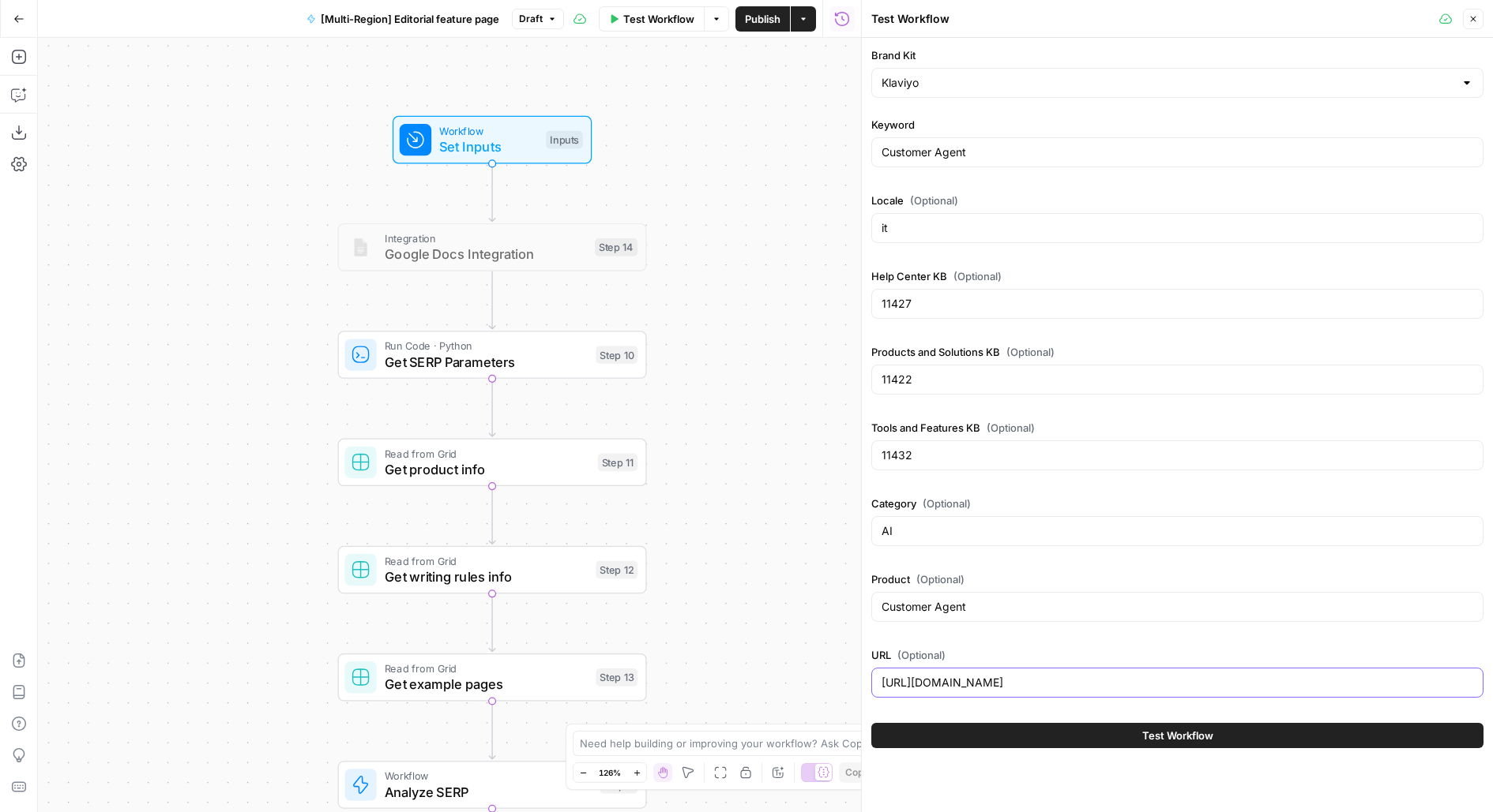
click at [949, 679] on input "https://docs.google.com/document/d/1PsvERsZ40JeY3apsC3ljLSkV2-2axKyyfv1T0LZFLU0…" at bounding box center [1177, 683] width 592 height 15
paste input "Klaviyo AI AI Customer Agent Turn support conversations into sales with a 24/7 …"
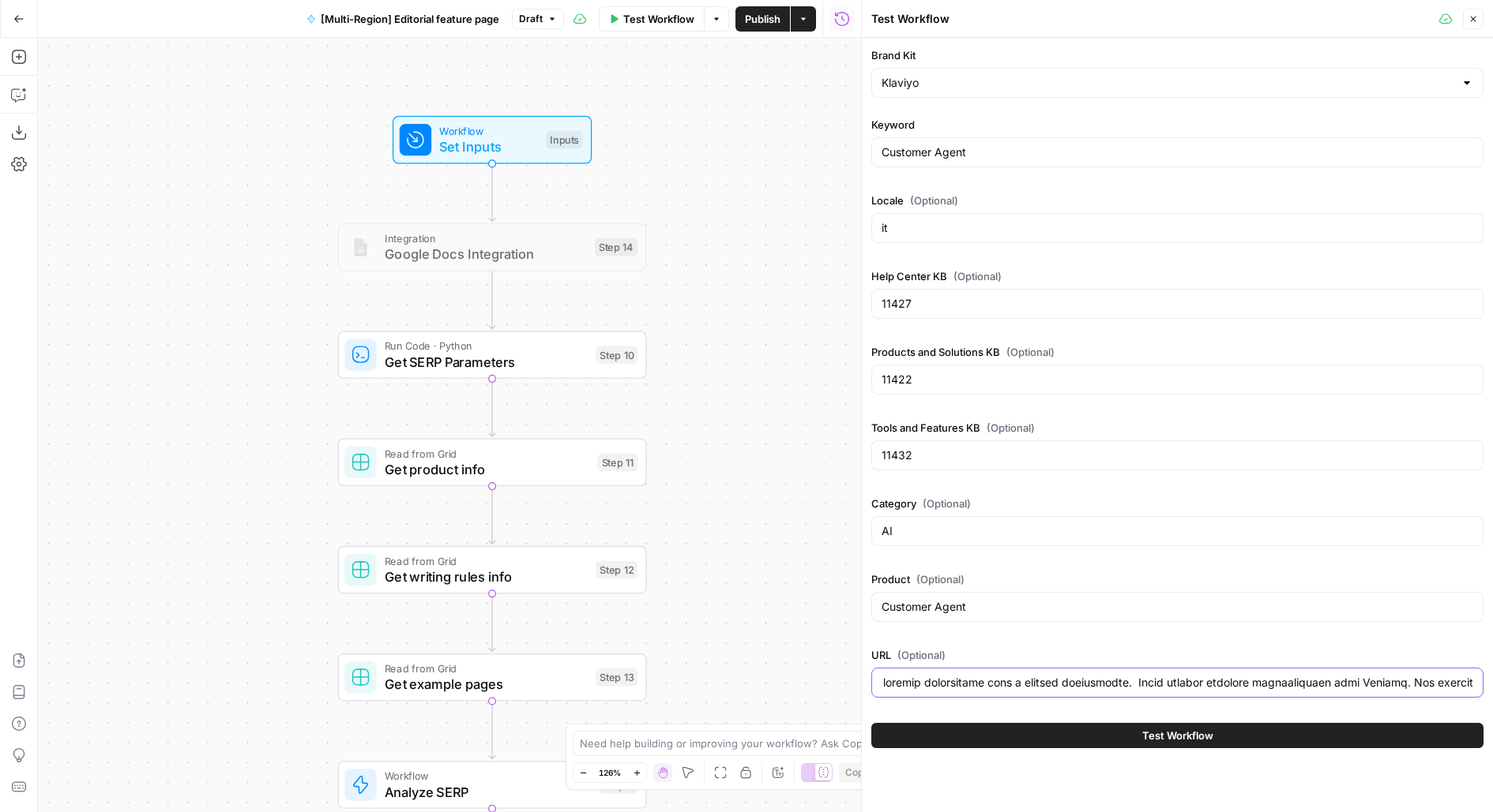
type input "Klaviyo AI AI Customer Agent Turn support conversations into sales with a 24/7 …"
click at [612, 312] on span "Test" at bounding box center [617, 318] width 24 height 18
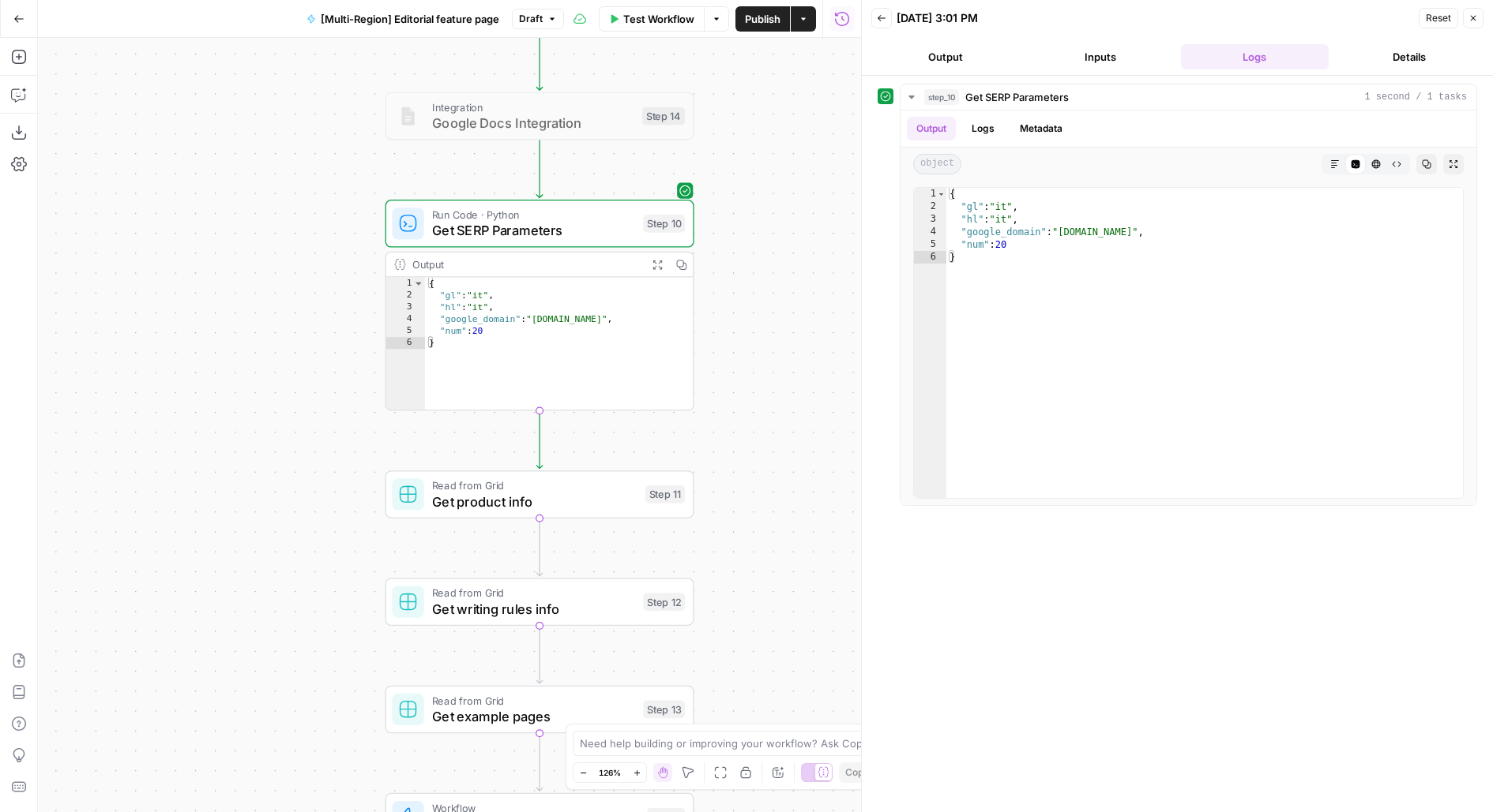
drag, startPoint x: 739, startPoint y: 529, endPoint x: 739, endPoint y: 362, distance: 167.0
click at [739, 362] on div "Workflow Set Inputs Inputs Integration Google Docs Integration Step 14 Run Code…" at bounding box center [449, 425] width 823 height 774
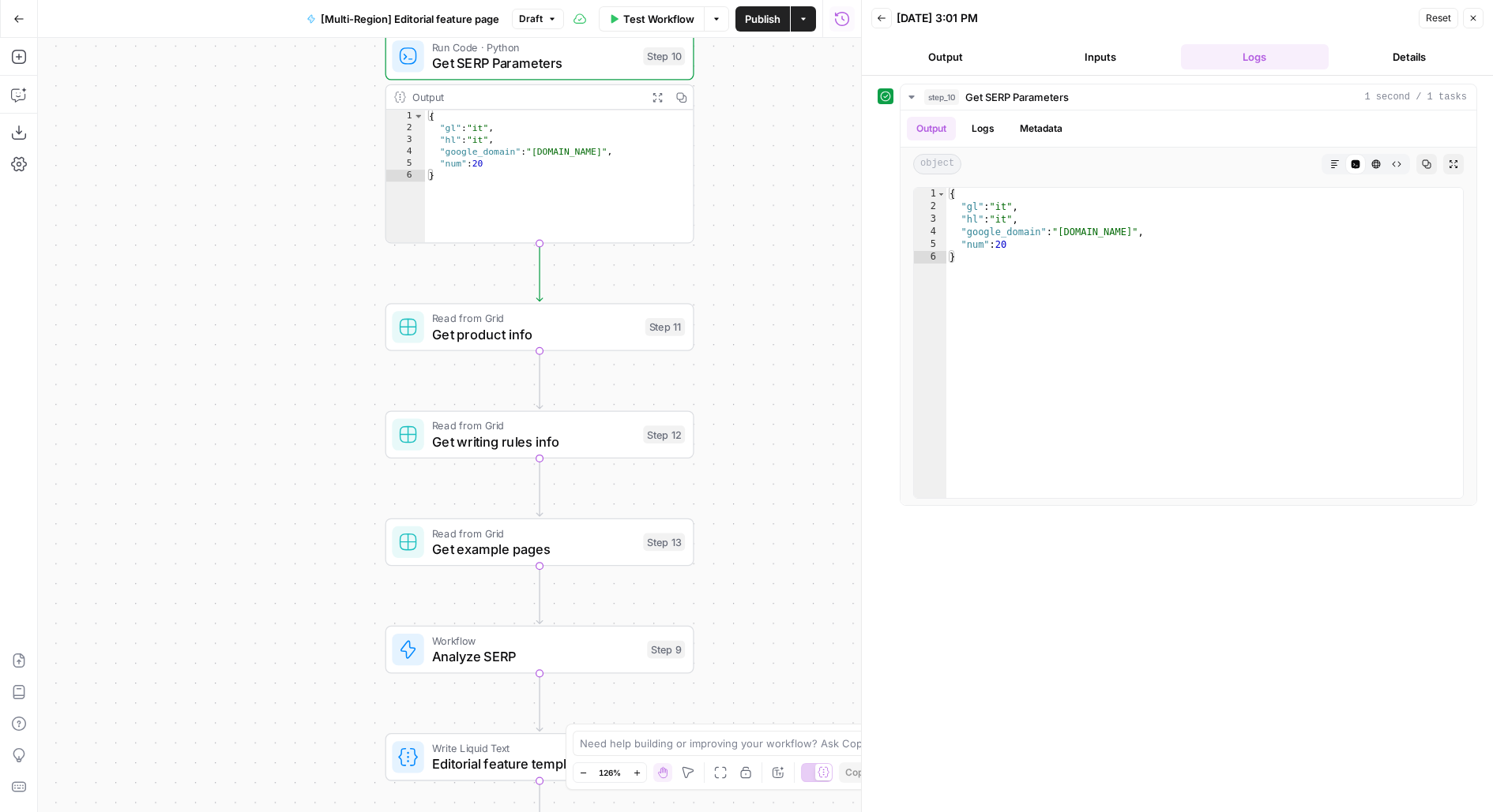
click at [656, 274] on div "Copy step Delete step Add Note Test" at bounding box center [588, 291] width 201 height 36
click at [661, 291] on span "Test" at bounding box center [664, 290] width 24 height 18
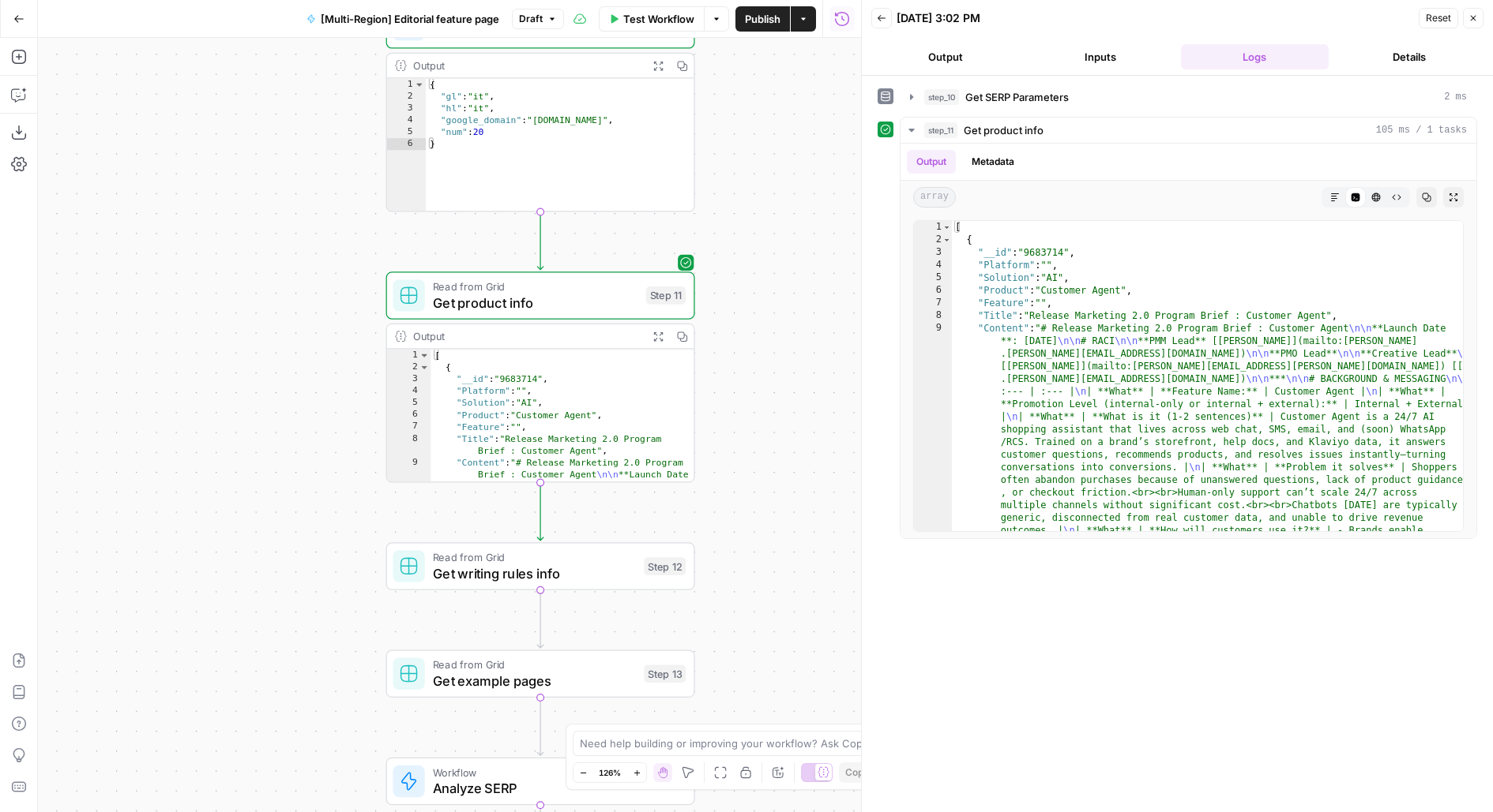
drag, startPoint x: 743, startPoint y: 533, endPoint x: 736, endPoint y: 254, distance: 279.1
click at [737, 256] on div "Workflow Set Inputs Inputs Integration Google Docs Integration Step 14 Run Code…" at bounding box center [449, 425] width 823 height 774
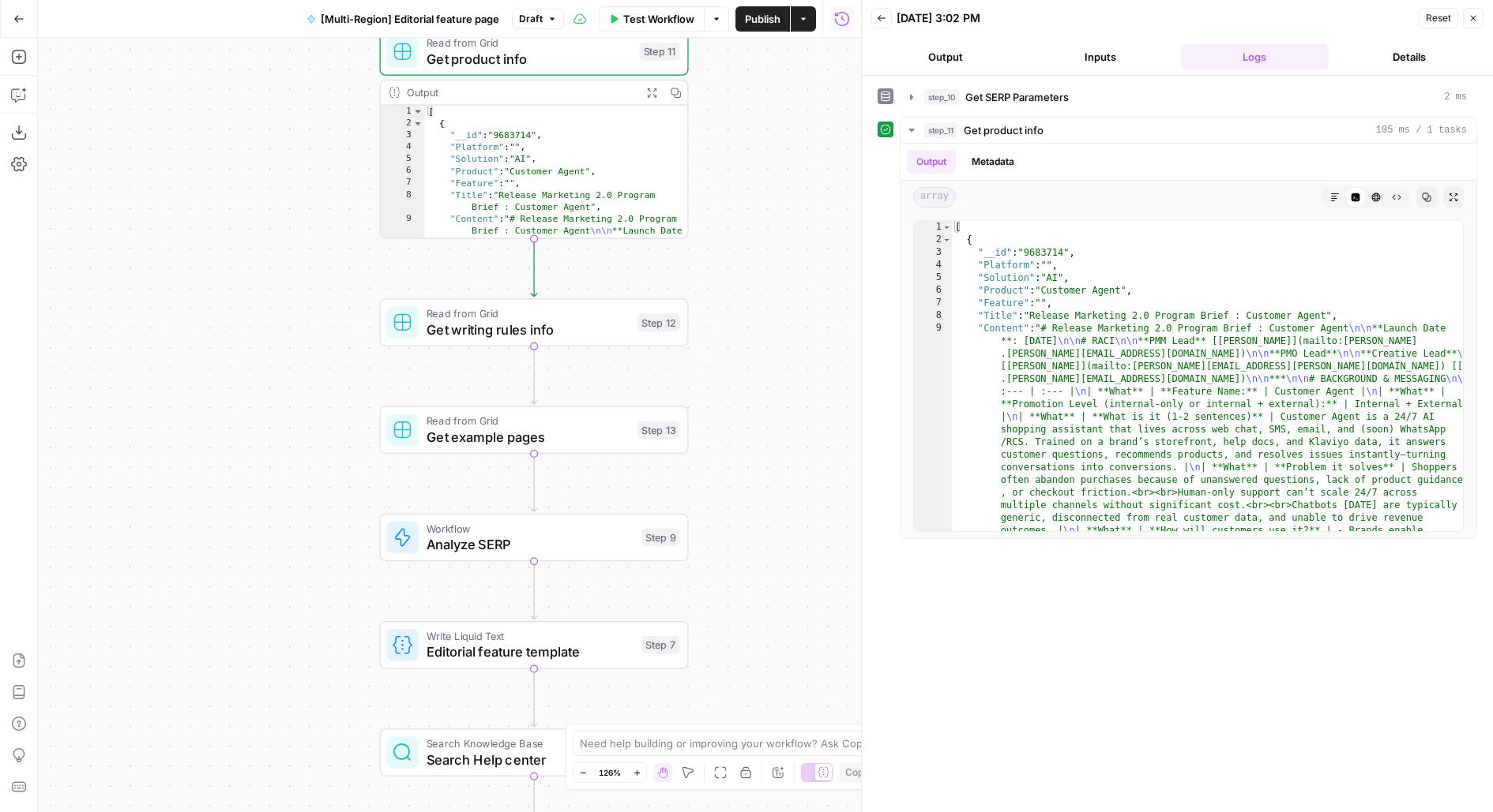
click at [643, 56] on div "Expand Output" at bounding box center [652, 58] width 67 height 15
click at [562, 57] on span "Get product info" at bounding box center [529, 58] width 205 height 20
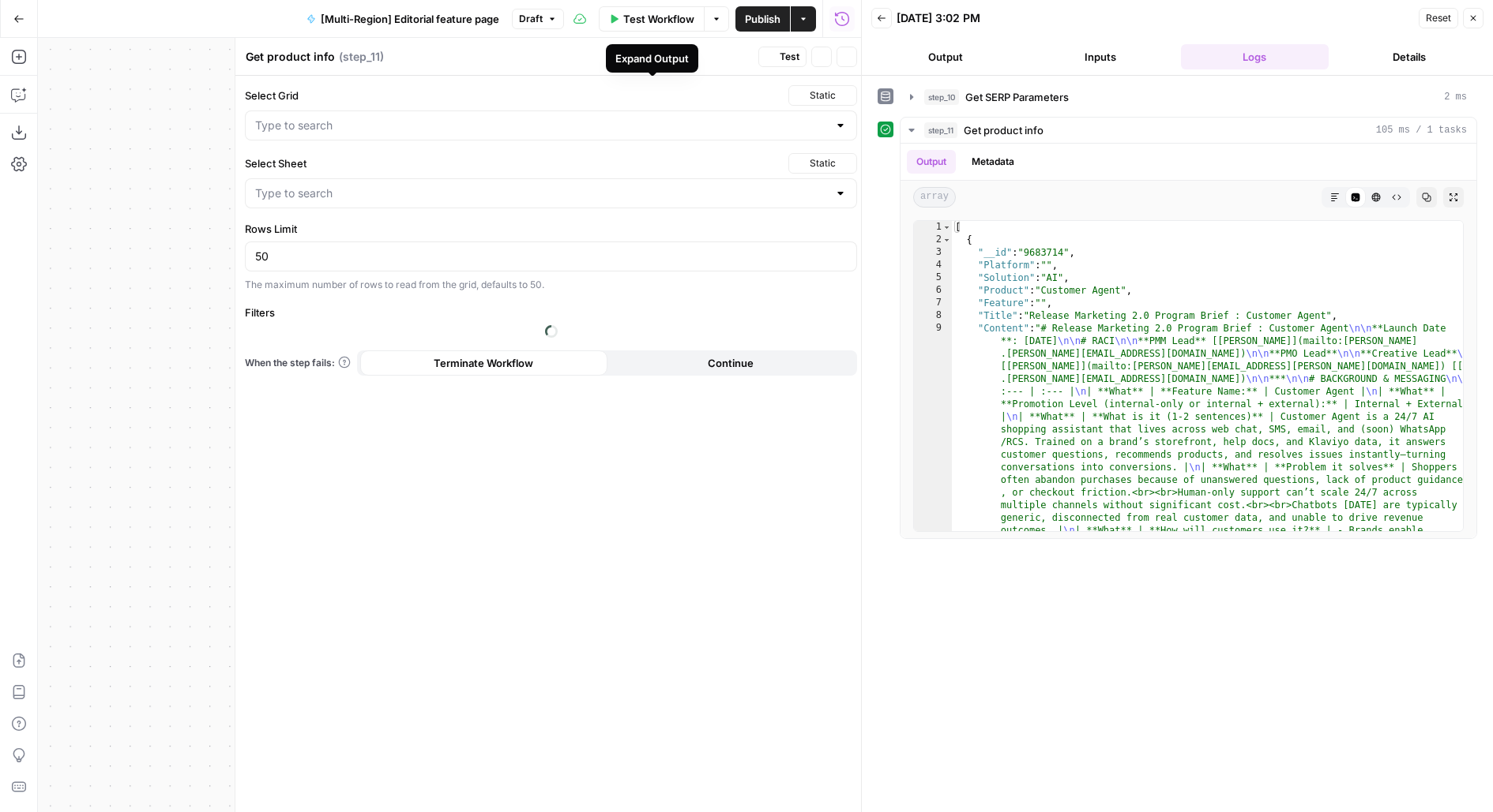
type input "SSOT"
type input "Messaging SSOT"
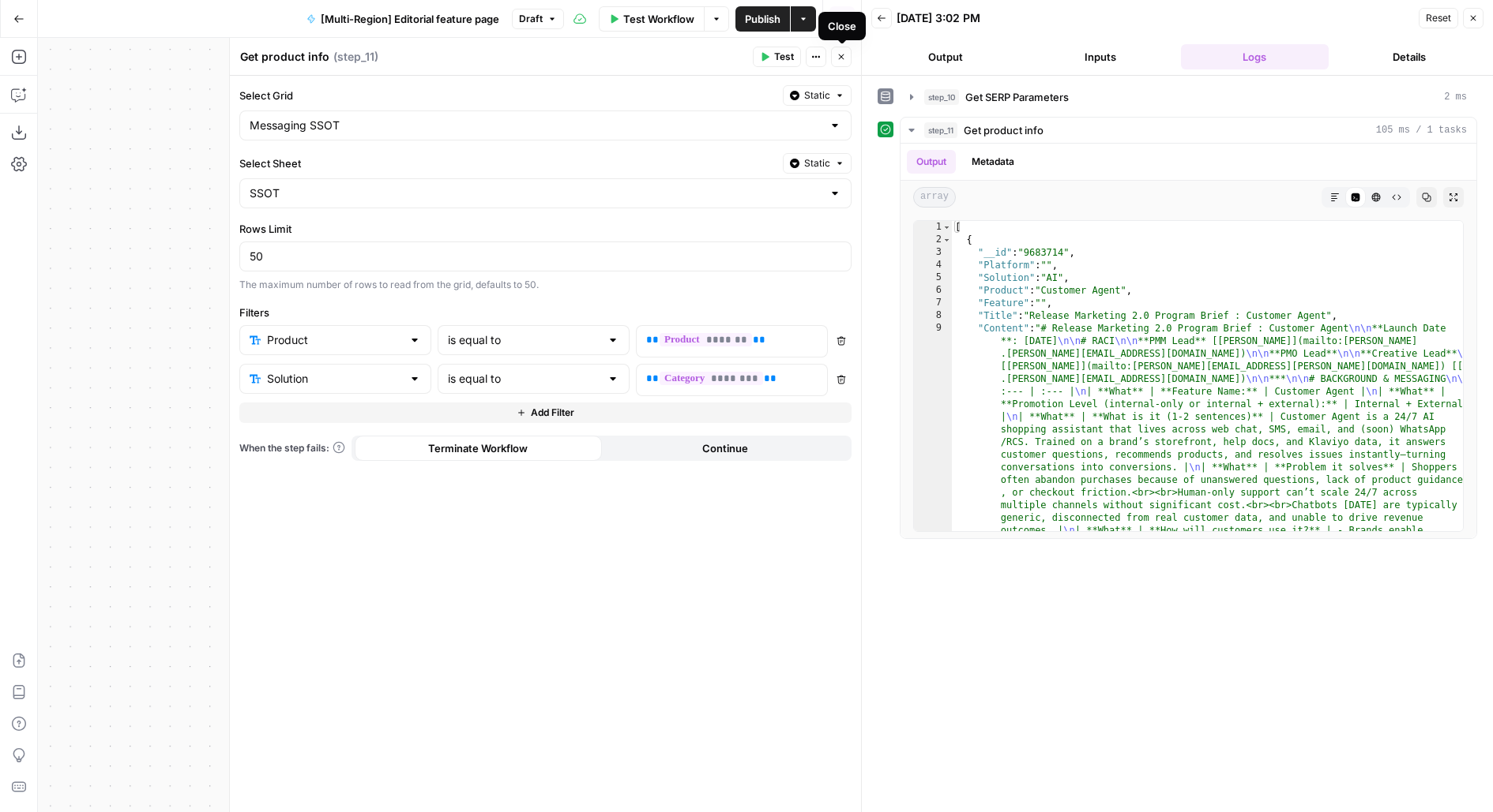
click at [842, 49] on button "Close" at bounding box center [841, 56] width 21 height 21
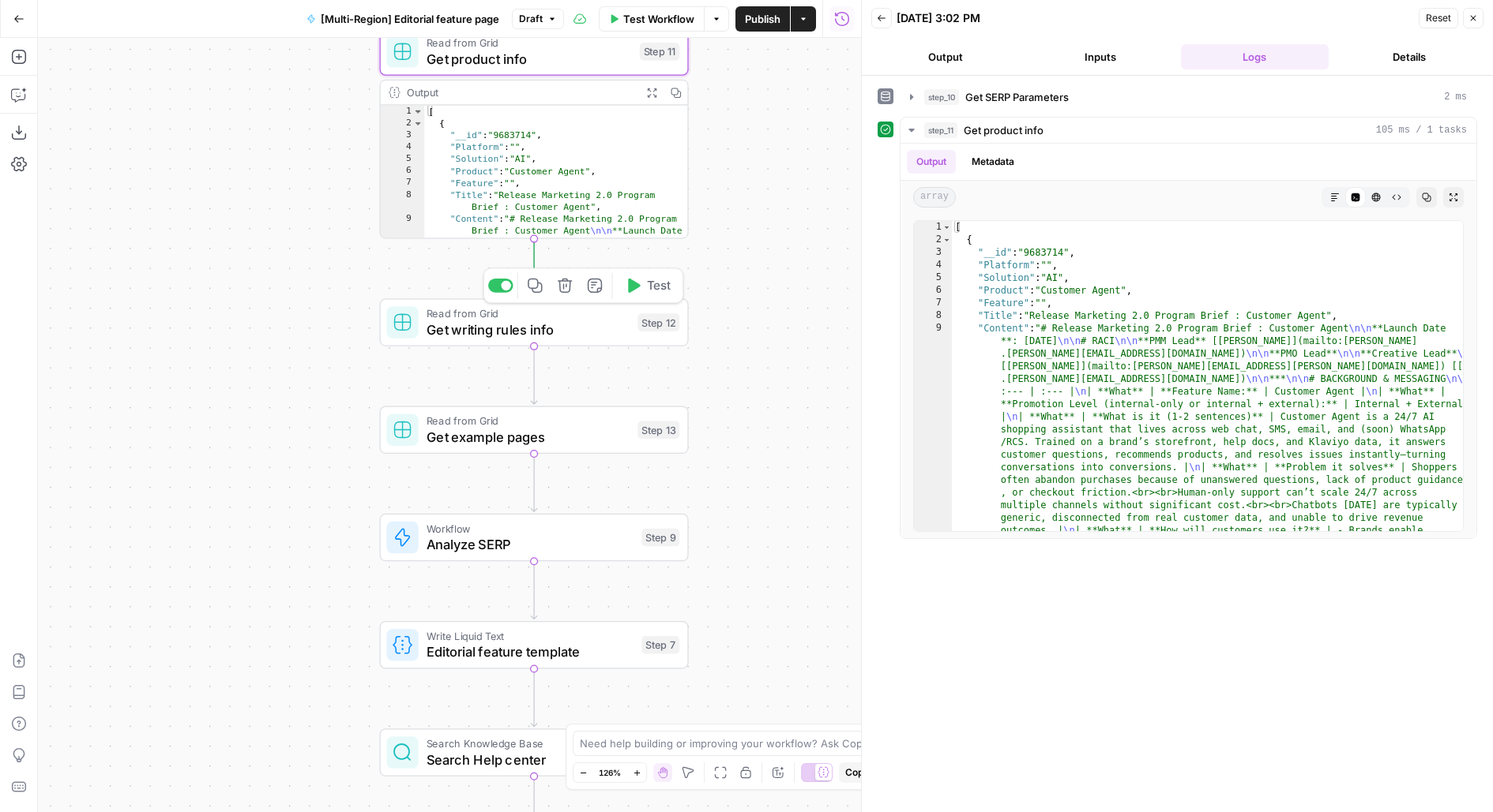
click at [642, 291] on button "Test" at bounding box center [647, 285] width 62 height 26
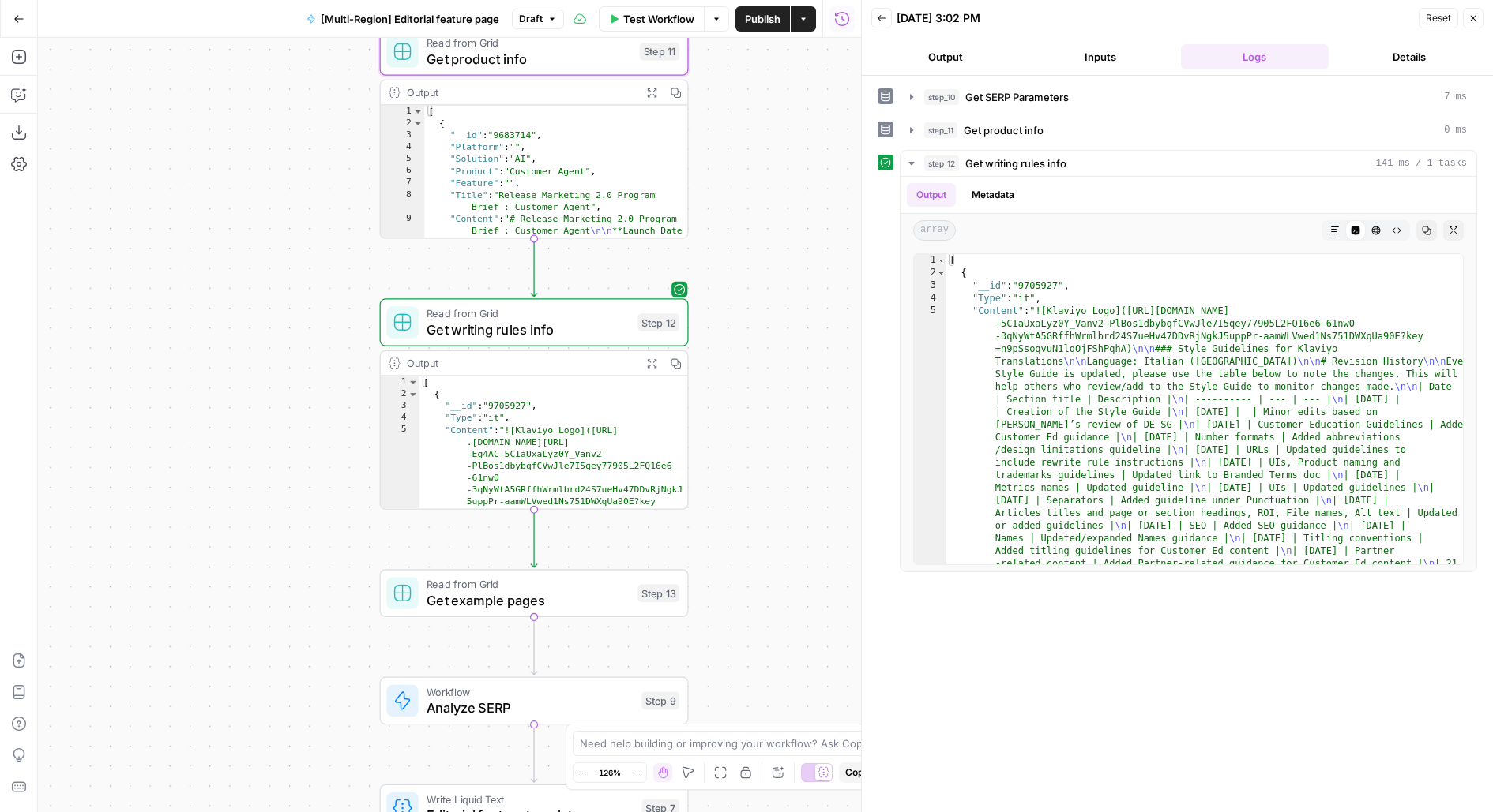
drag, startPoint x: 799, startPoint y: 482, endPoint x: 799, endPoint y: 289, distance: 193.0
click at [799, 293] on div "Workflow Set Inputs Inputs Integration Google Docs Integration Step 14 Run Code…" at bounding box center [449, 425] width 823 height 774
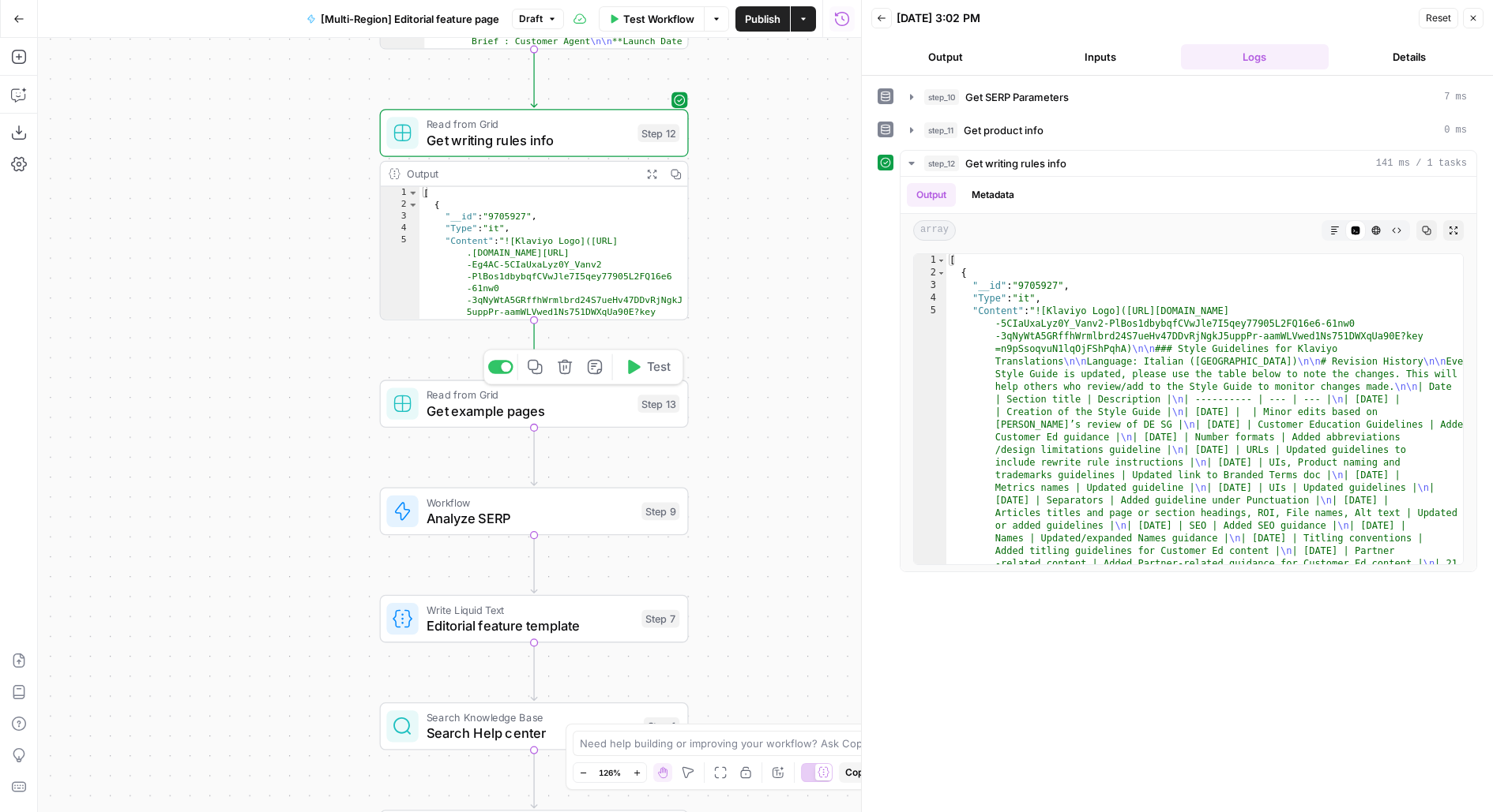
click at [656, 368] on span "Test" at bounding box center [658, 367] width 24 height 18
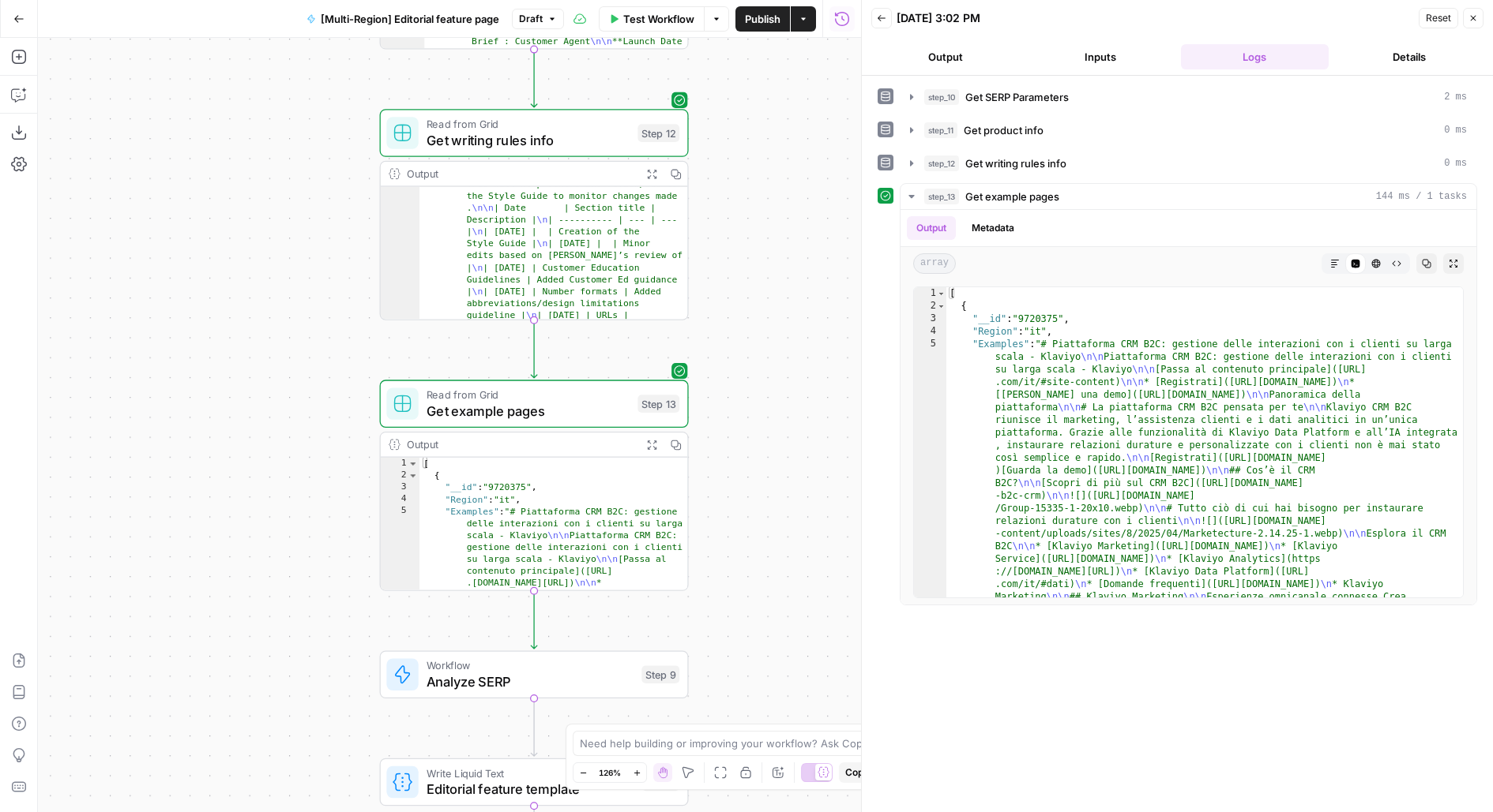
scroll to position [178, 0]
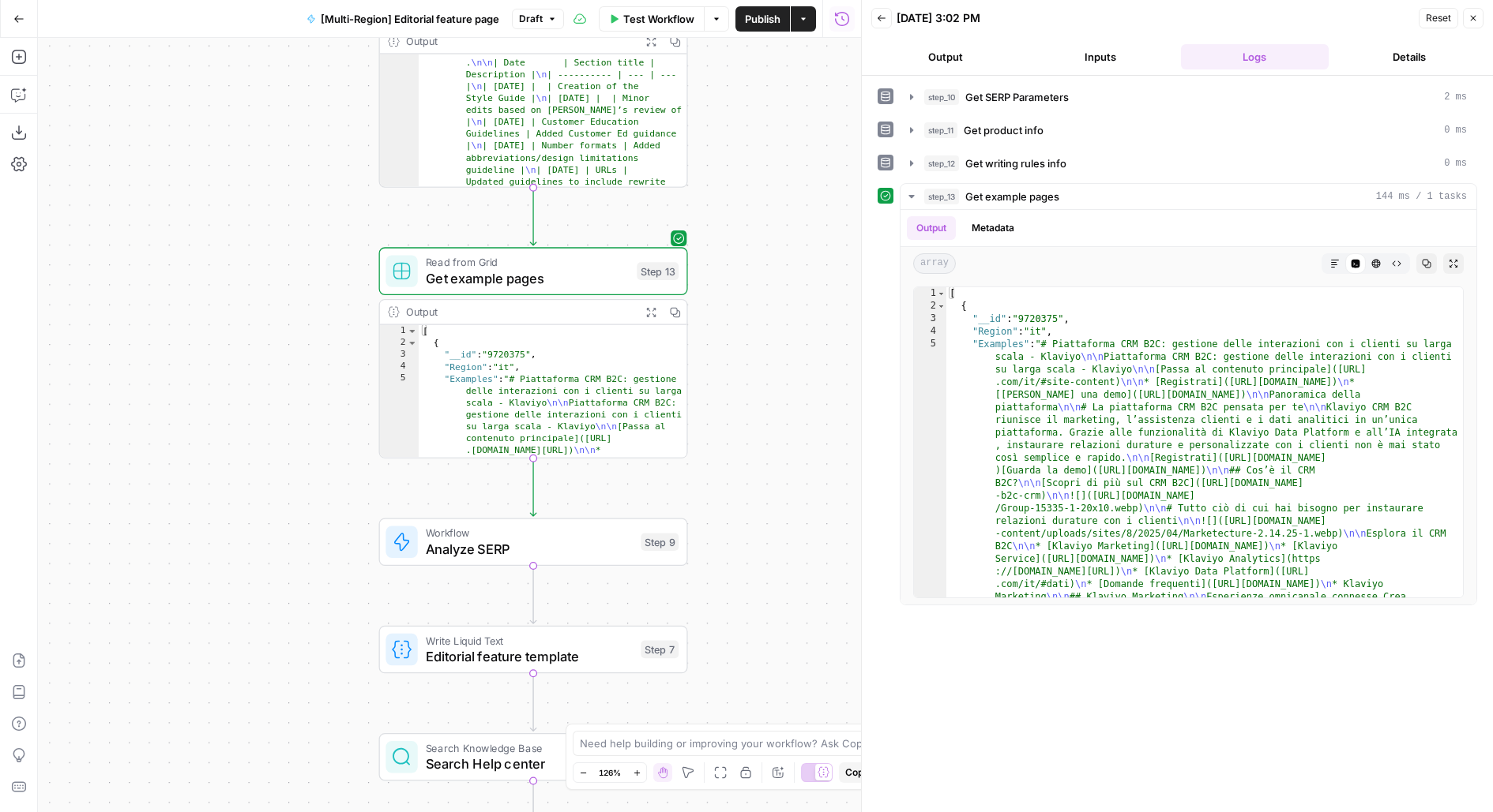
drag, startPoint x: 729, startPoint y: 380, endPoint x: 727, endPoint y: 237, distance: 143.0
click at [728, 238] on div "Workflow Set Inputs Inputs Integration Google Docs Integration Step 14 Run Code…" at bounding box center [449, 425] width 823 height 774
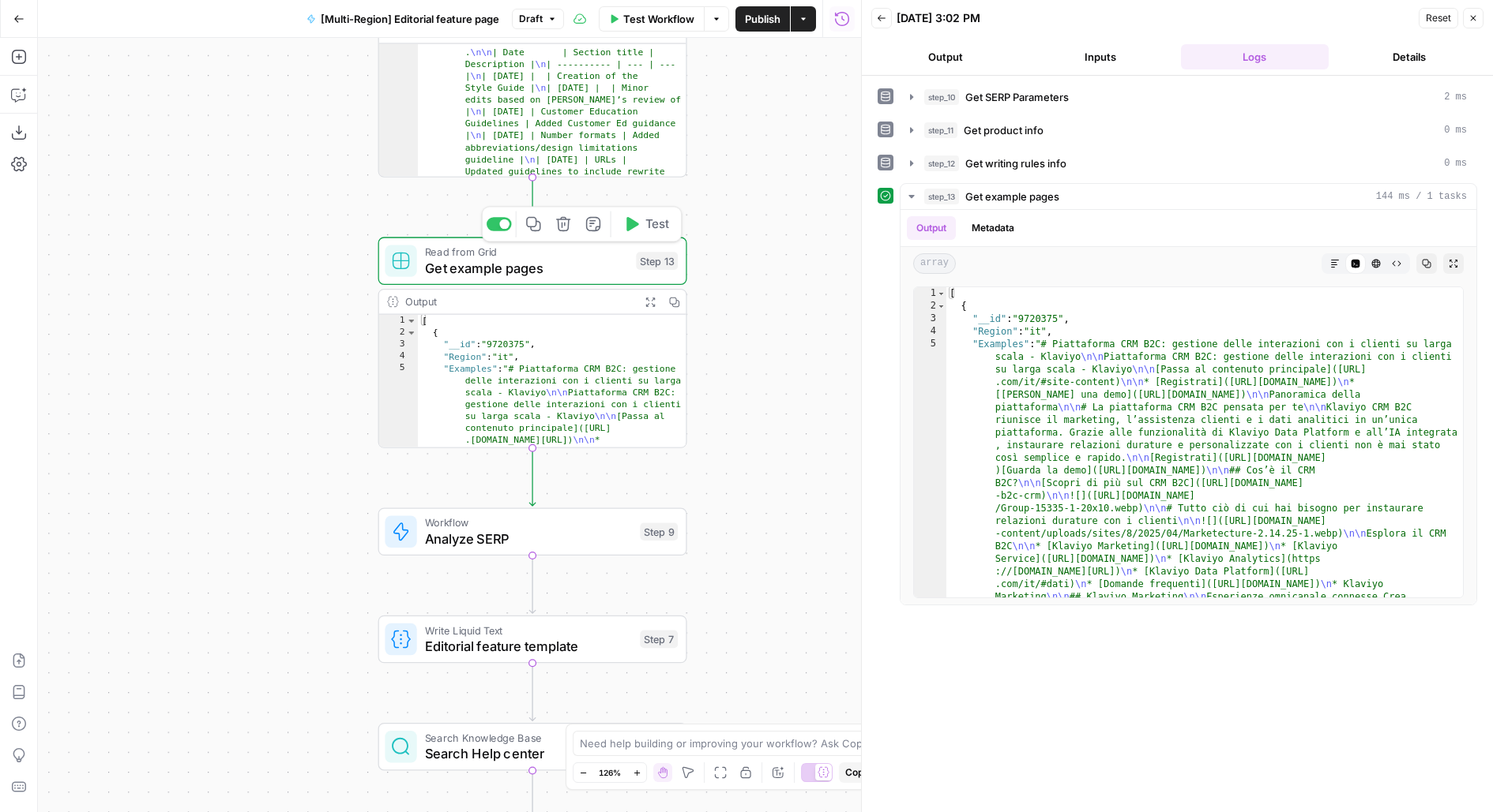
click at [614, 276] on span "Get example pages" at bounding box center [526, 268] width 203 height 20
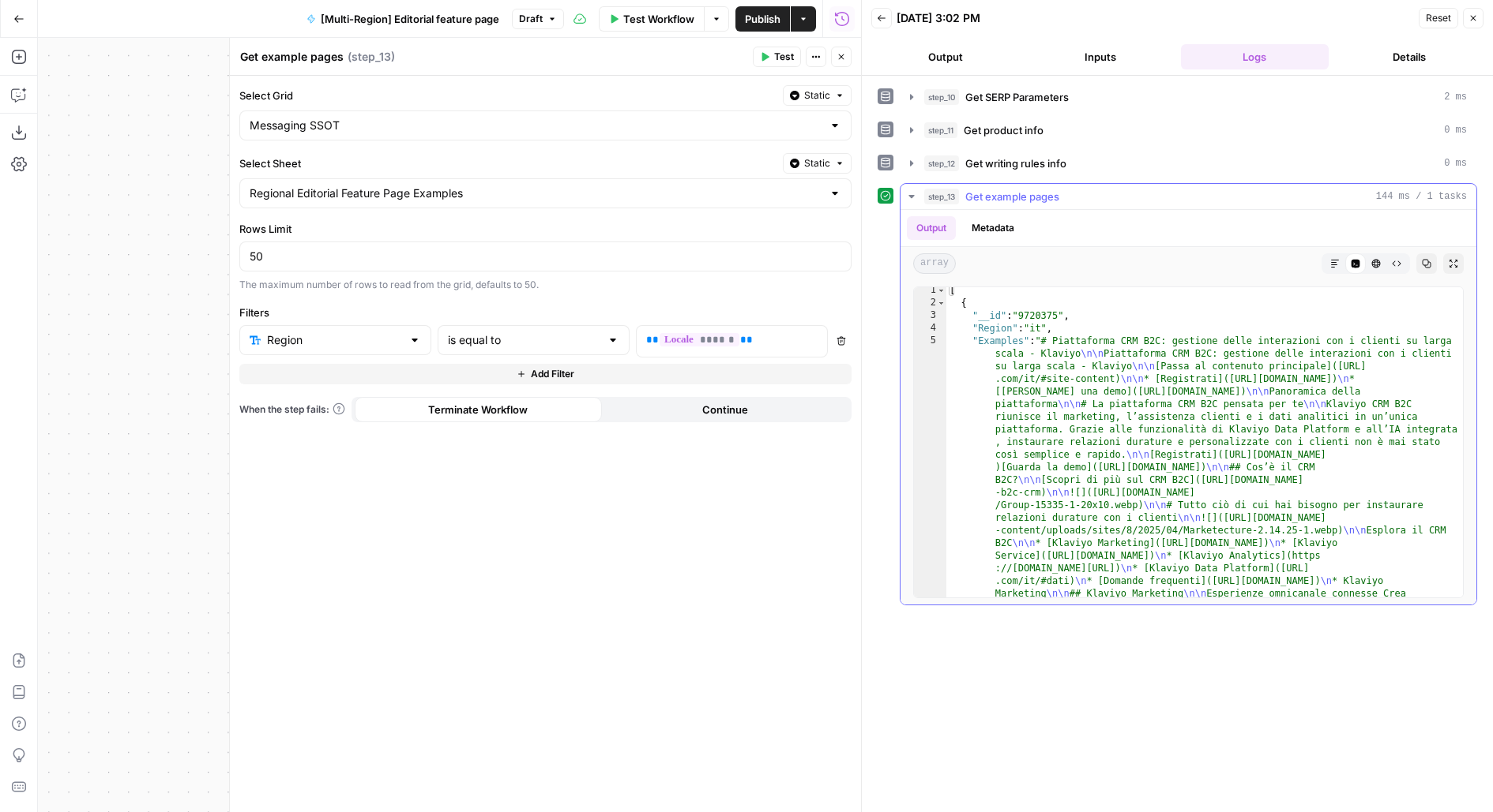
scroll to position [20, 0]
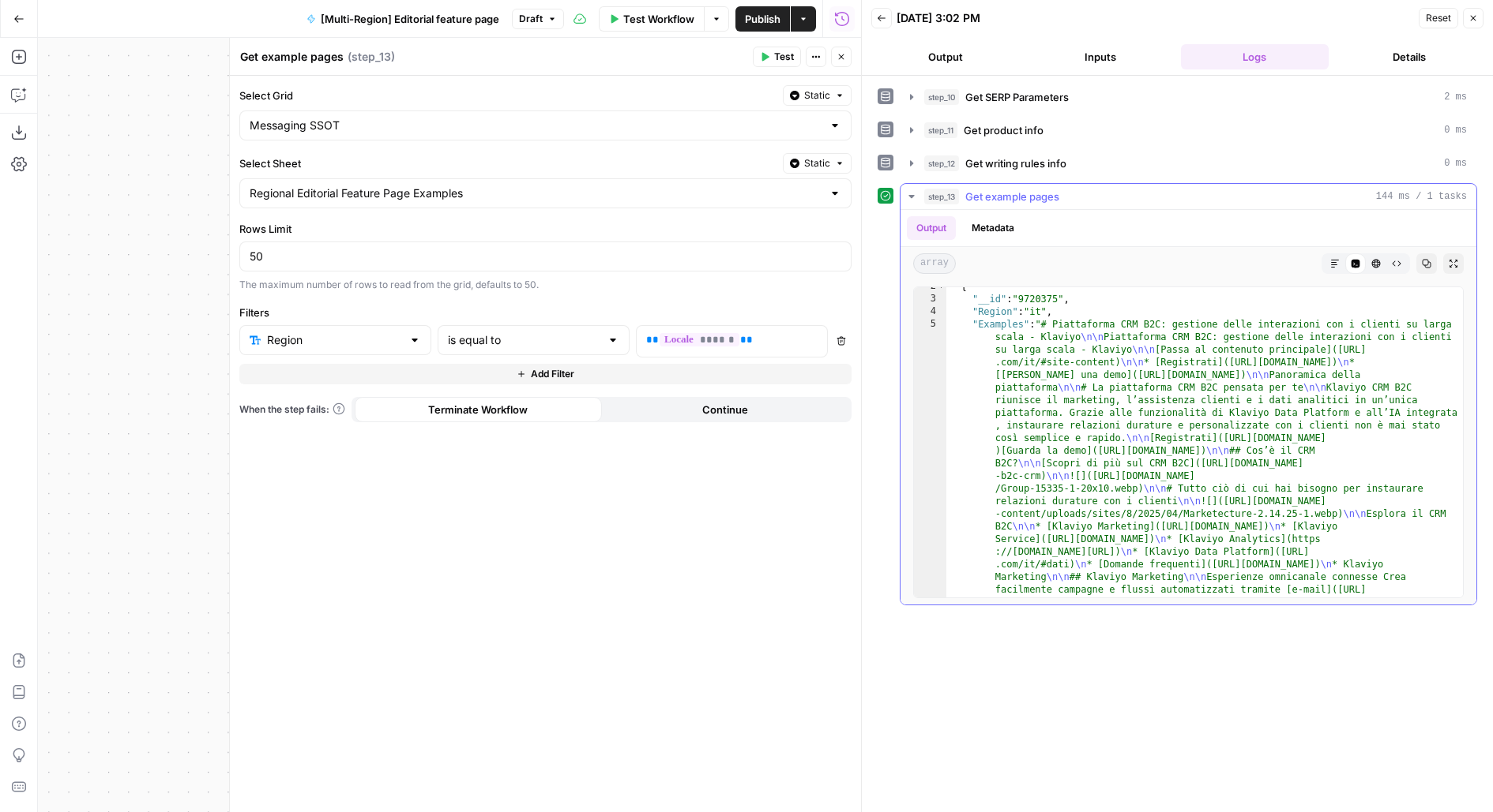
type textarea "**********"
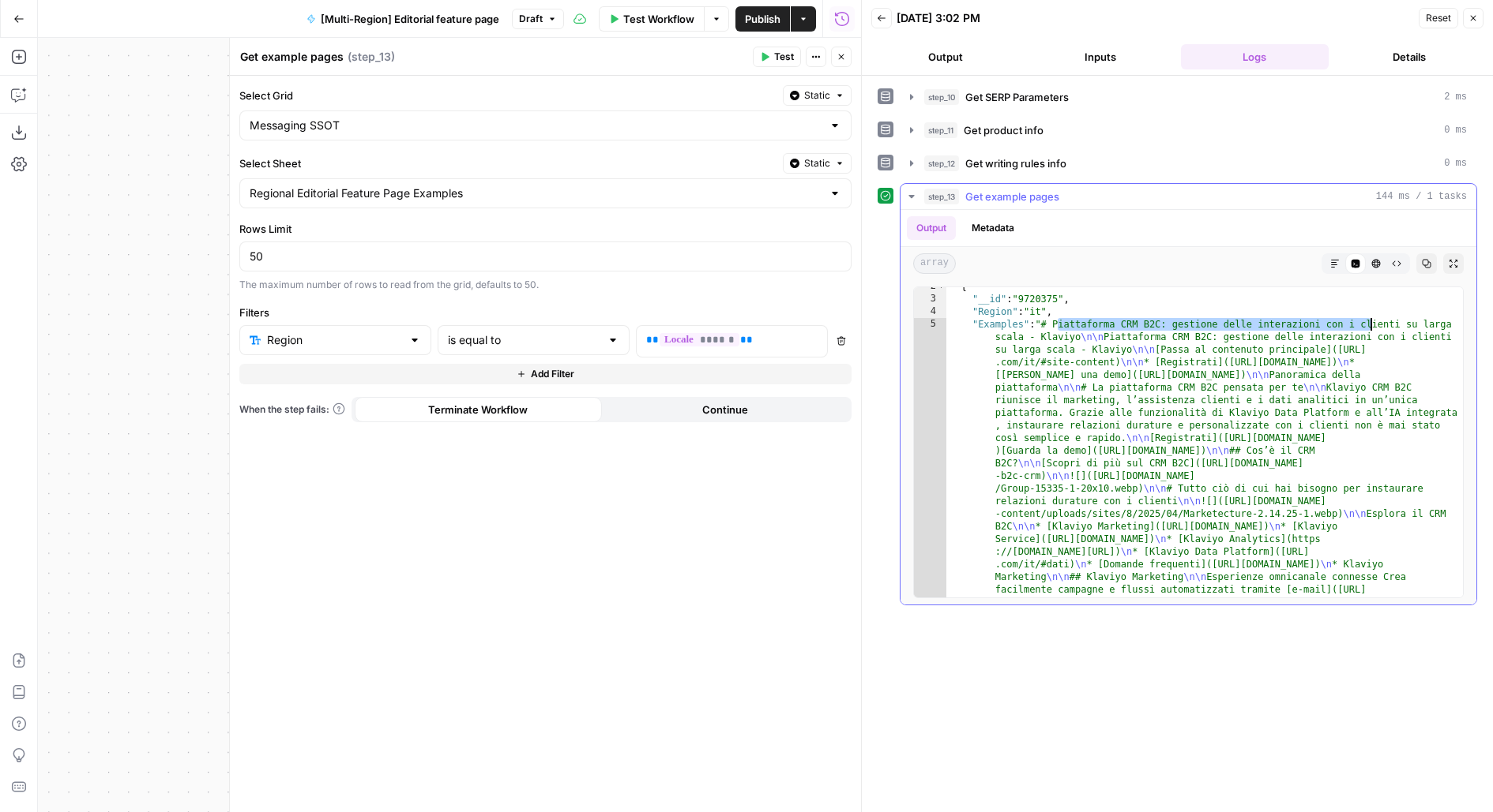
drag, startPoint x: 1059, startPoint y: 318, endPoint x: 1368, endPoint y: 315, distance: 309.0
click at [845, 64] on button "Close" at bounding box center [841, 56] width 21 height 21
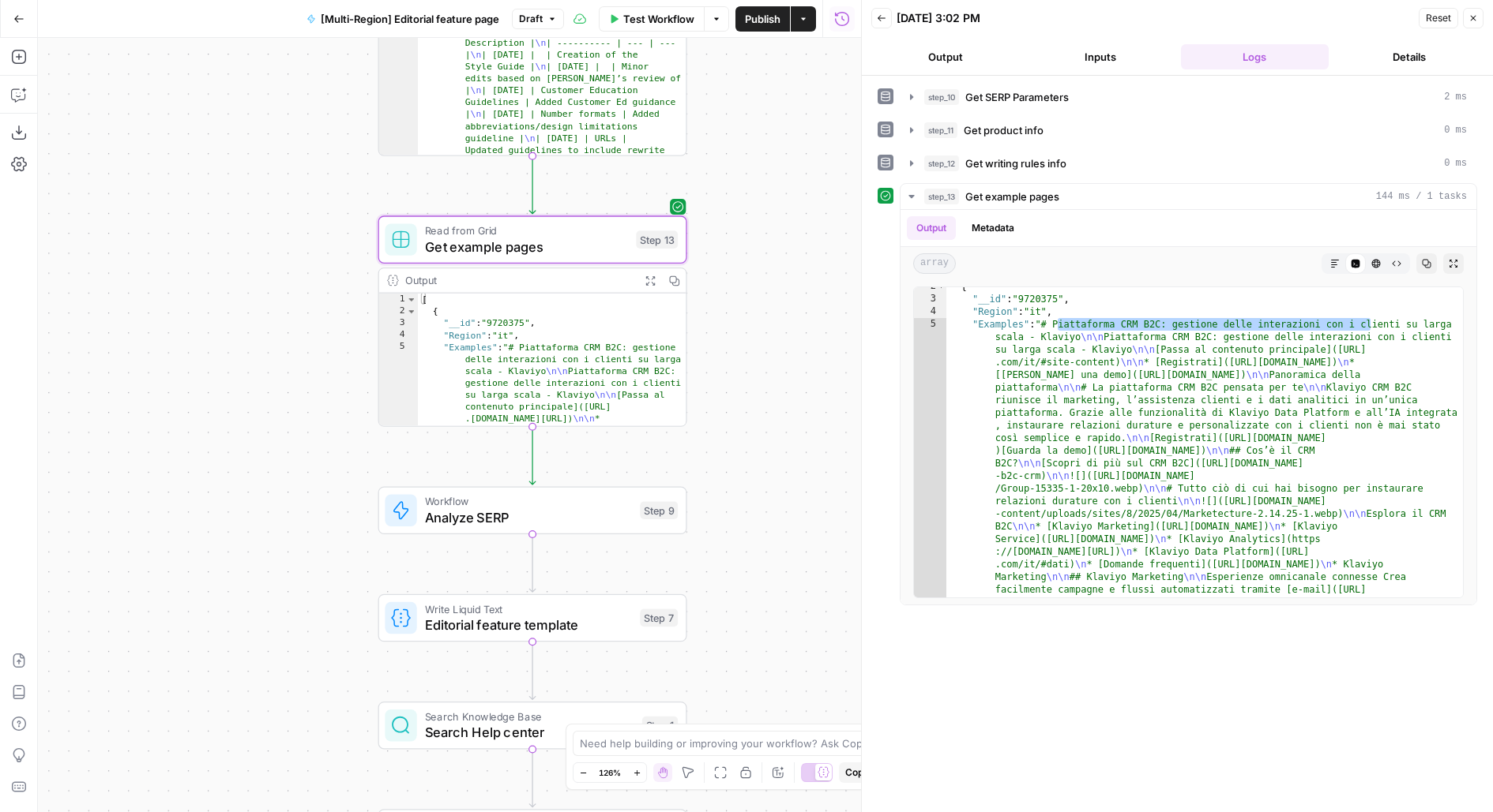
drag, startPoint x: 787, startPoint y: 480, endPoint x: 787, endPoint y: 289, distance: 191.0
click at [787, 313] on div "Workflow Set Inputs Inputs Integration Google Docs Integration Step 14 Run Code…" at bounding box center [449, 425] width 823 height 774
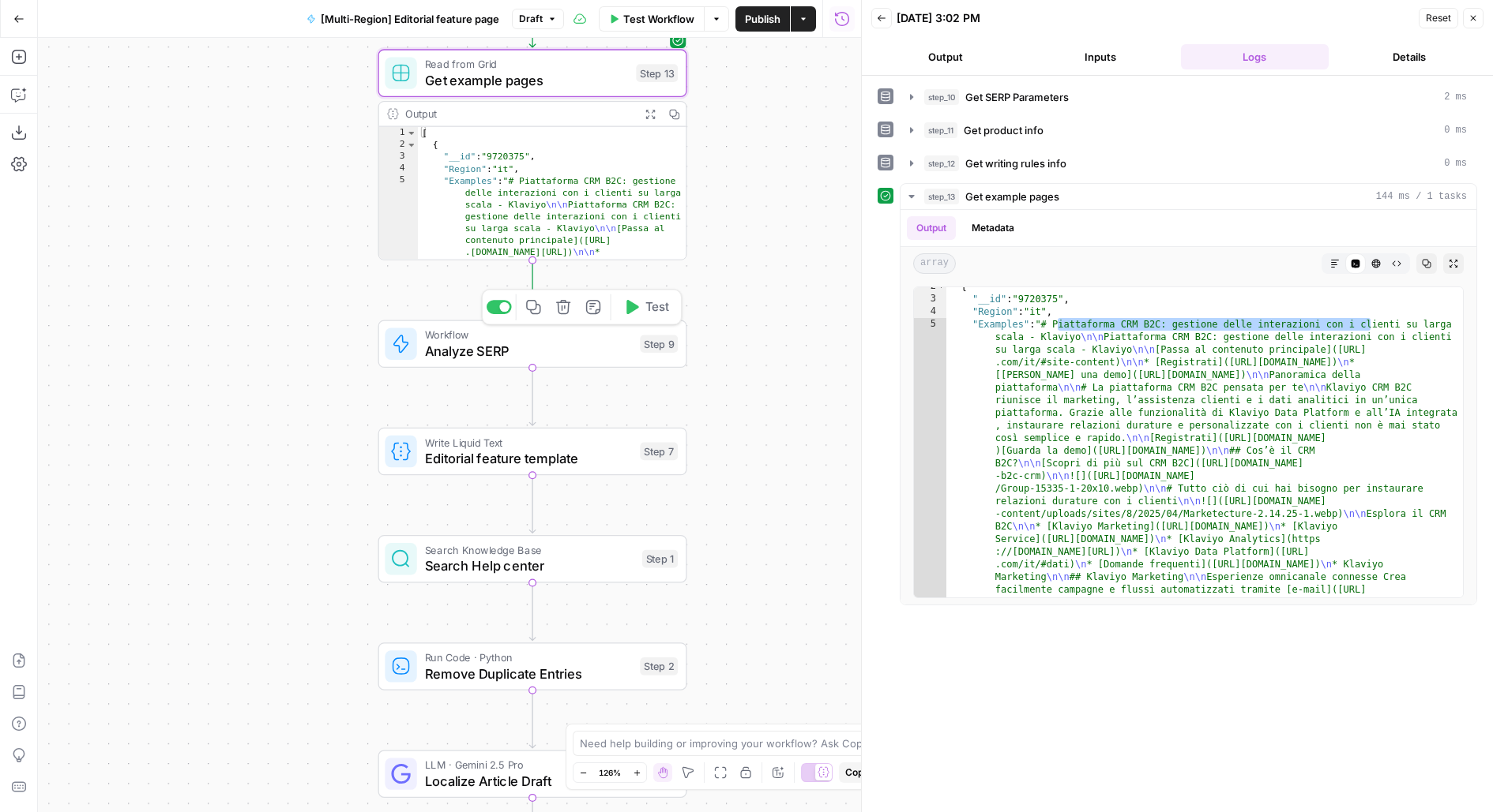
click at [634, 346] on div "Workflow Analyze SERP Step 9 Copy step Delete step Add Note Test" at bounding box center [531, 344] width 293 height 34
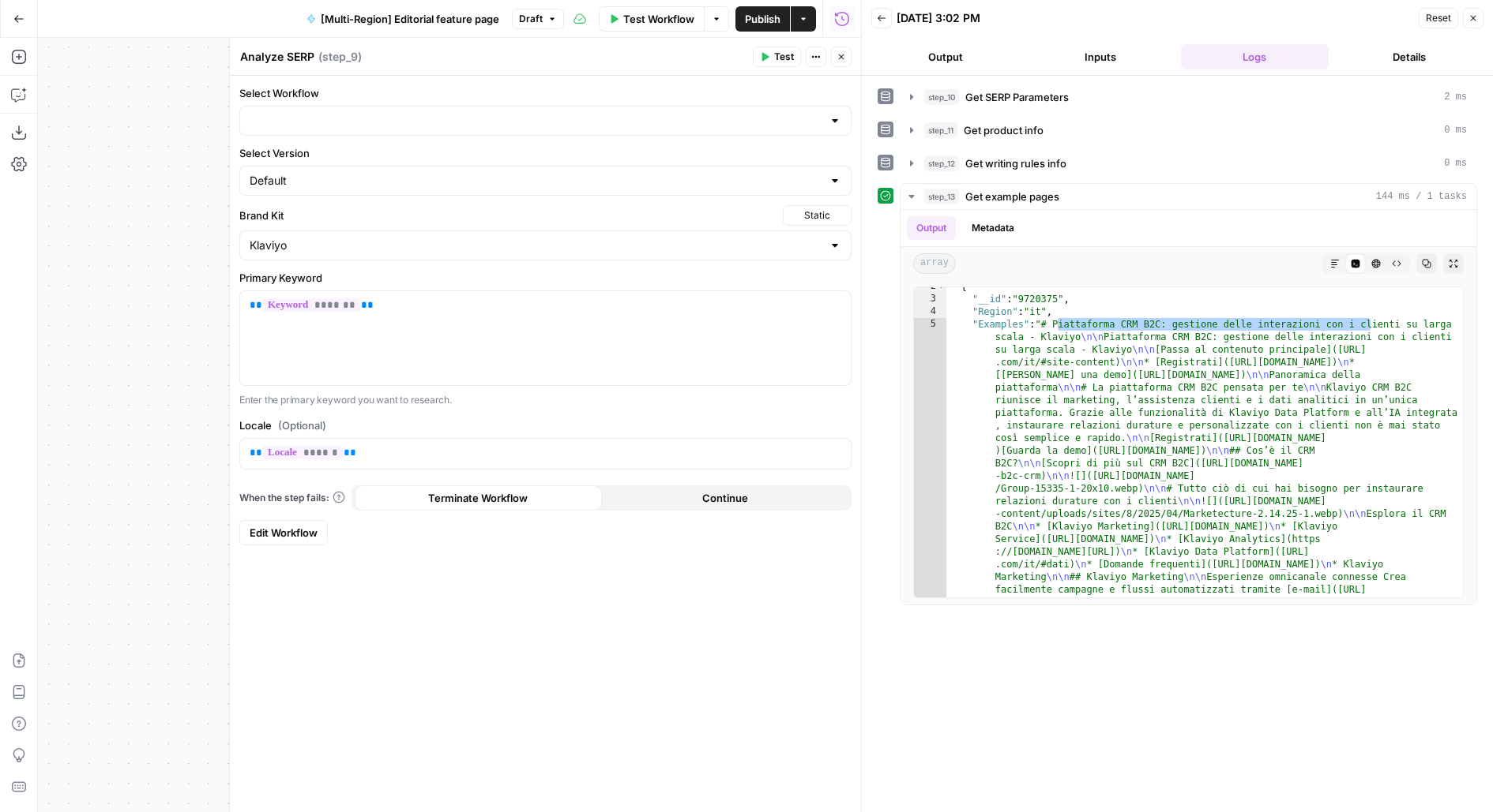
type input "Analyze SERP"
click at [770, 53] on icon "button" at bounding box center [764, 56] width 9 height 9
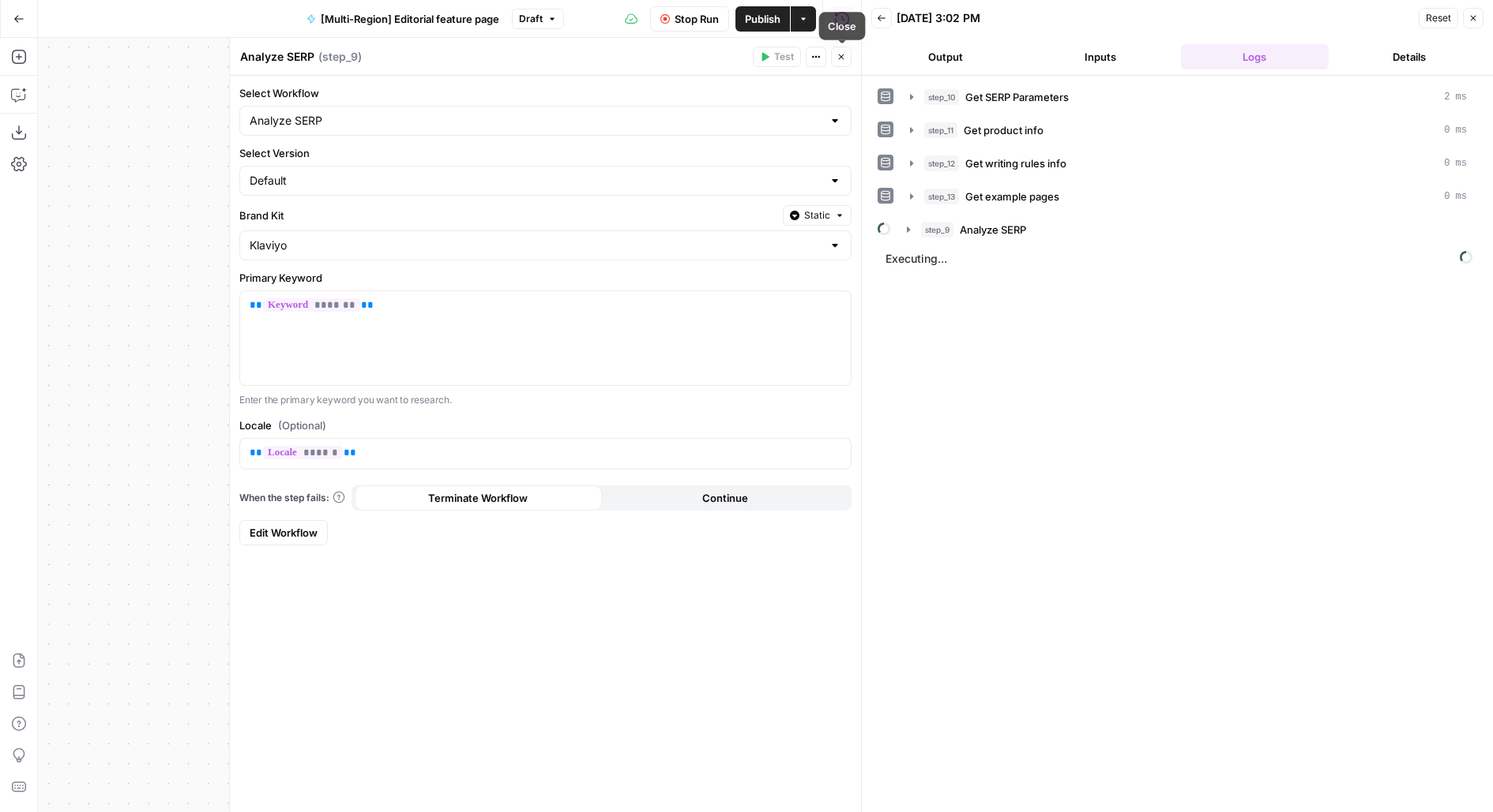
click at [845, 59] on icon "button" at bounding box center [841, 56] width 9 height 9
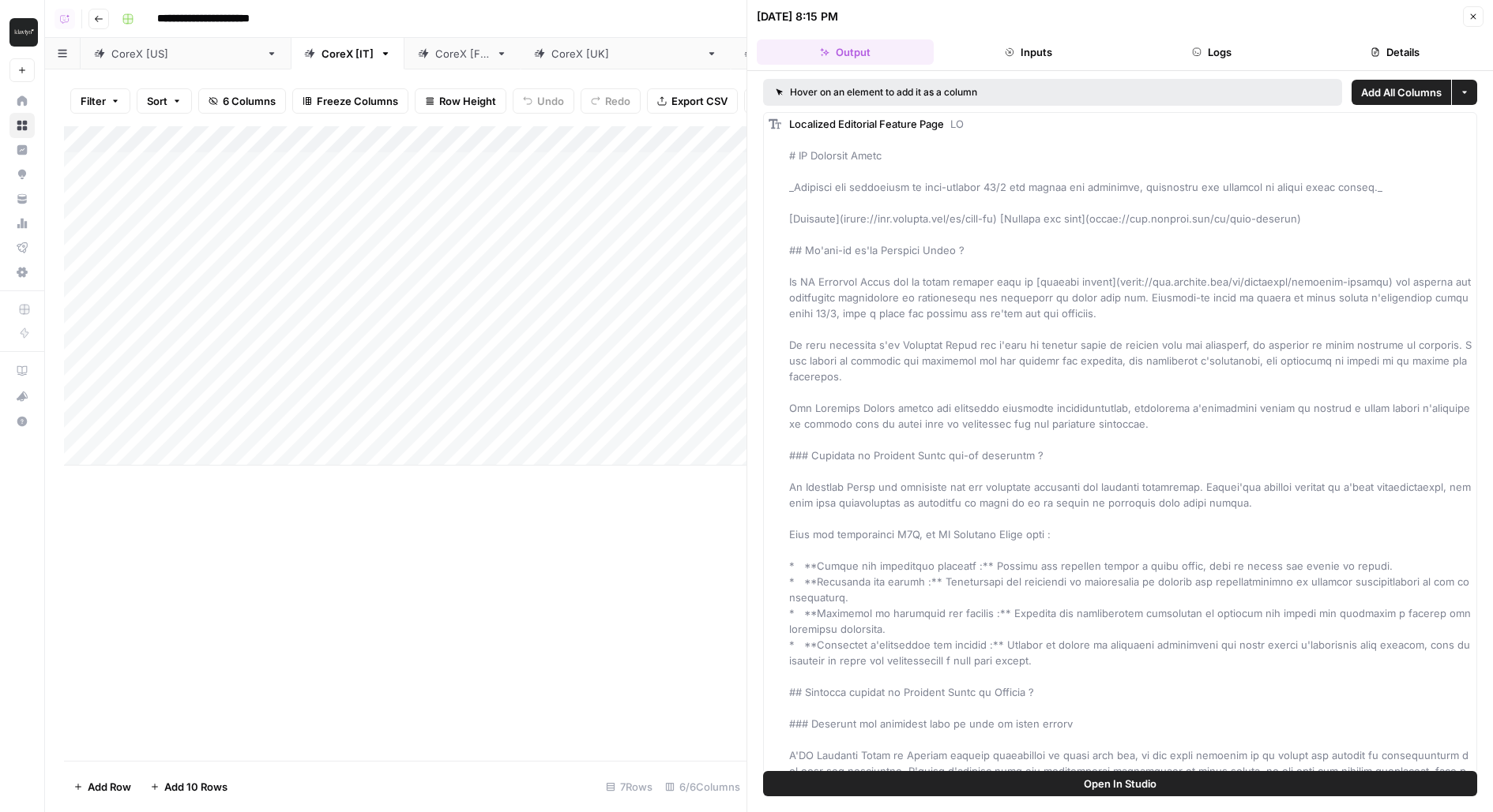
click at [113, 66] on link "CoreX [[GEOGRAPHIC_DATA]]" at bounding box center [186, 53] width 210 height 32
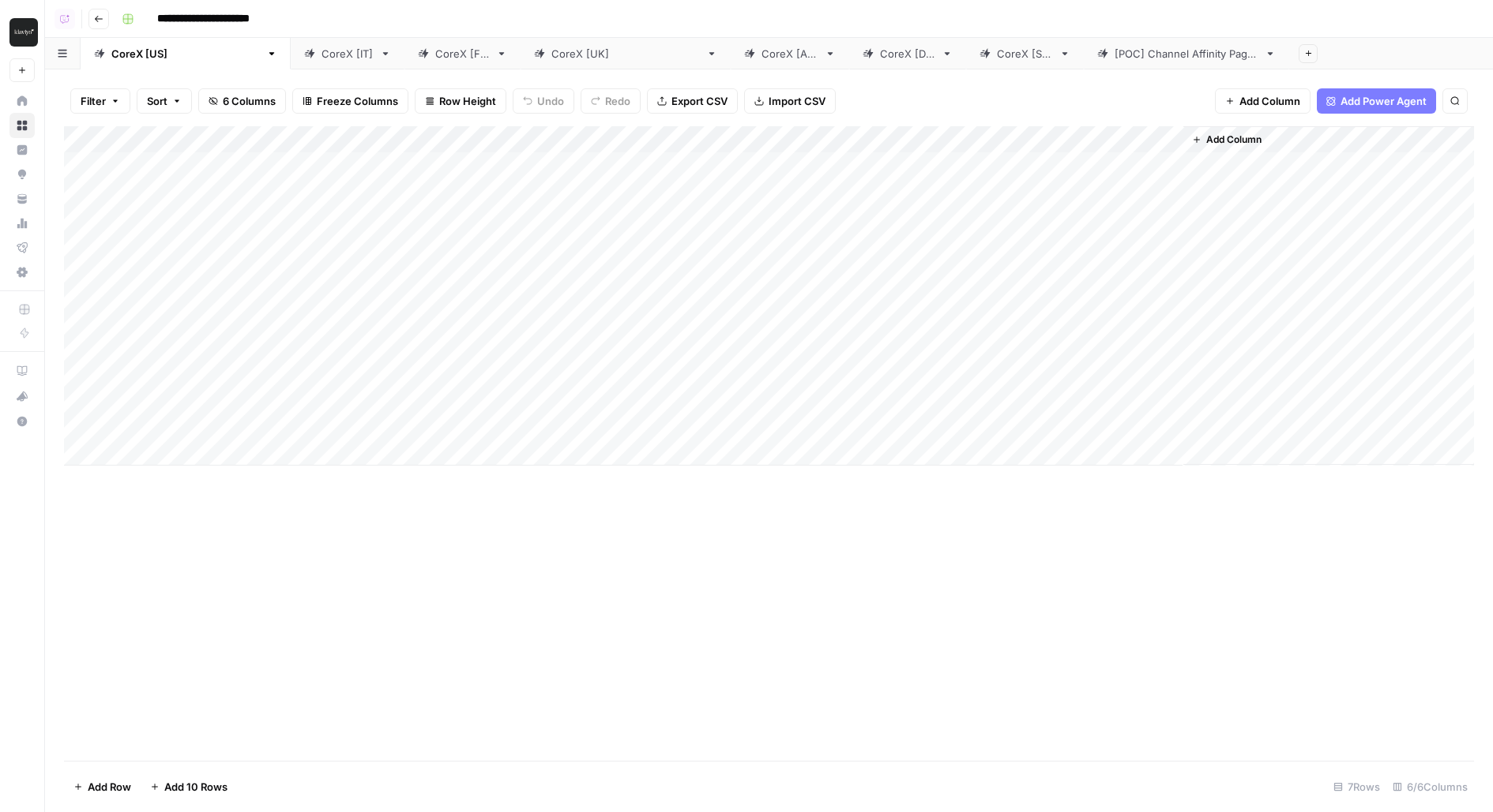
drag, startPoint x: 180, startPoint y: 169, endPoint x: 941, endPoint y: 447, distance: 810.2
click at [941, 448] on div "Add Column" at bounding box center [769, 296] width 1410 height 339
click at [1171, 164] on div "Add Column" at bounding box center [769, 296] width 1410 height 339
click at [322, 56] on div "CoreX [IT]" at bounding box center [347, 54] width 52 height 15
click at [749, 174] on div "Add Column" at bounding box center [769, 296] width 1410 height 339
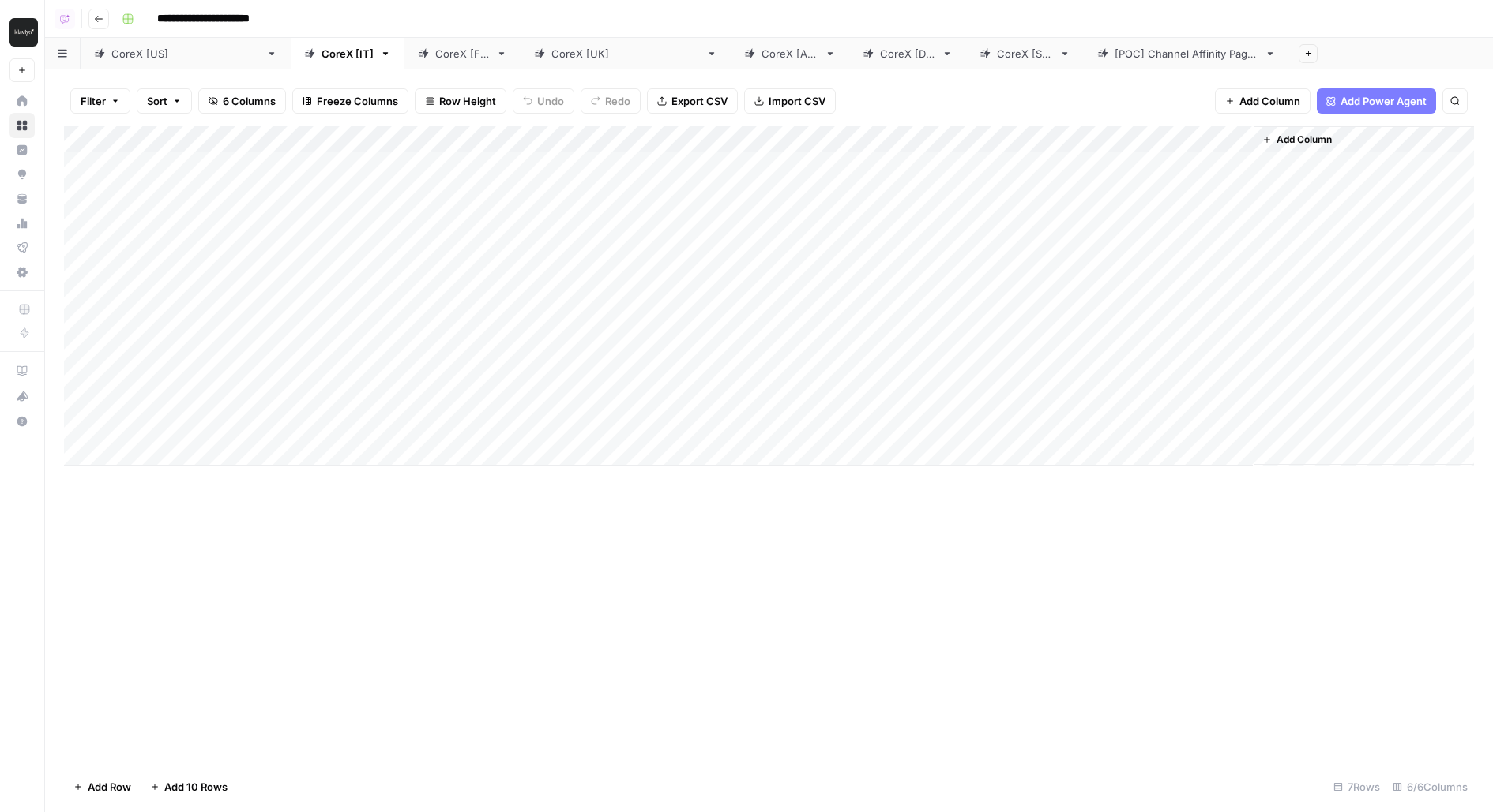
click at [749, 174] on div "Add Column" at bounding box center [769, 296] width 1410 height 339
click at [749, 174] on input "**********" at bounding box center [763, 169] width 253 height 19
type input "**********"
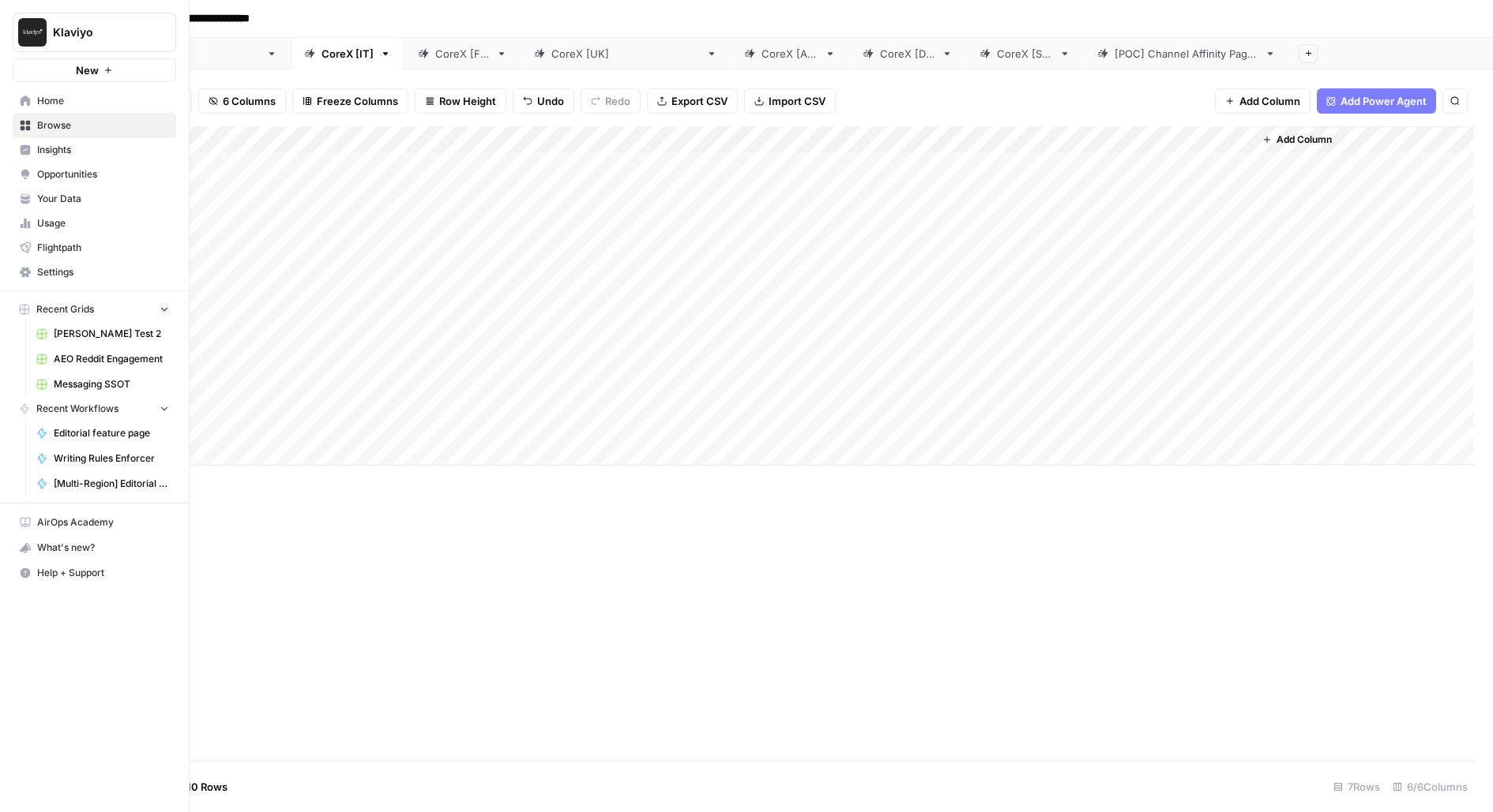
click at [33, 276] on link "Settings" at bounding box center [94, 273] width 163 height 26
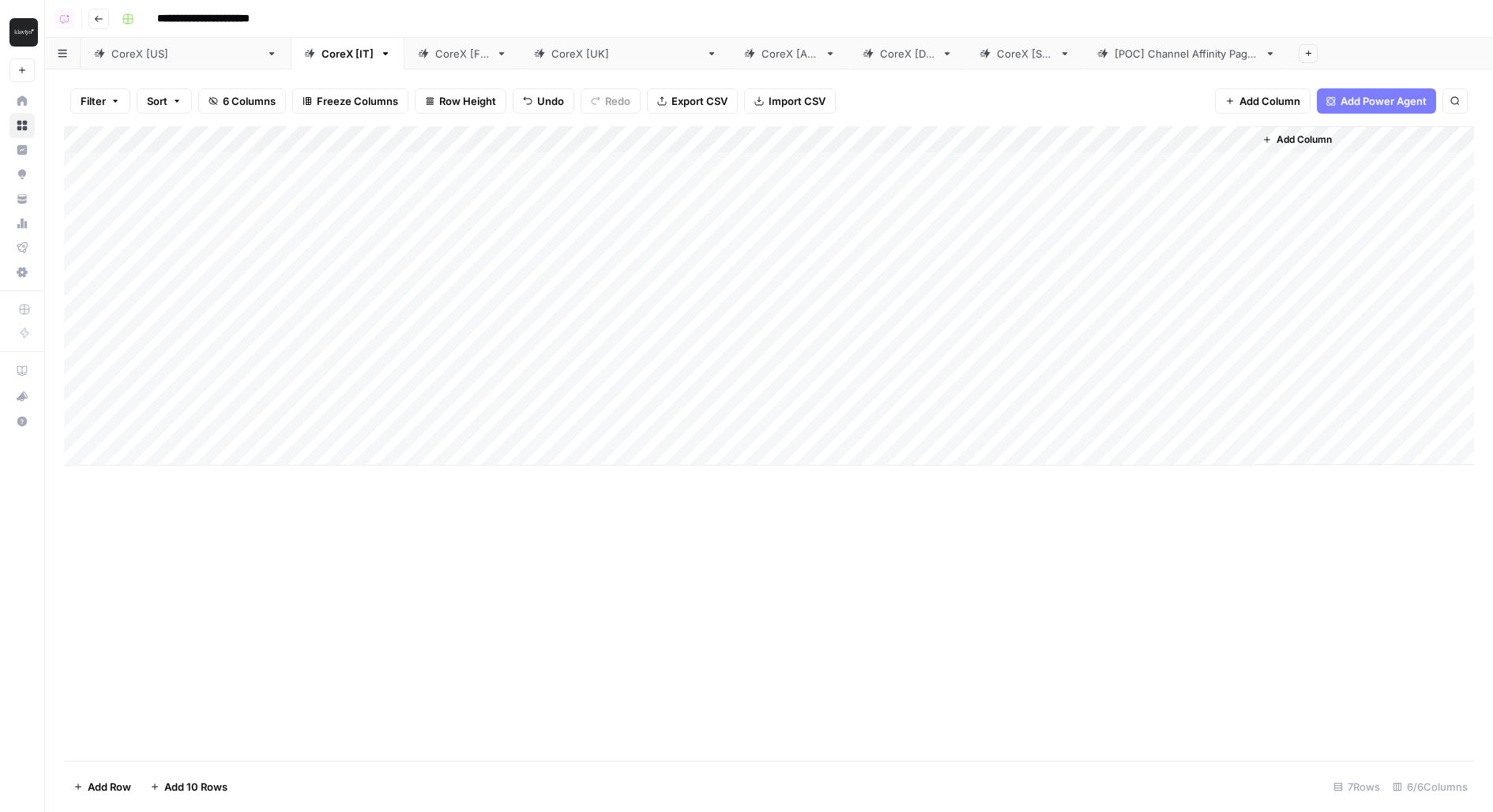
click at [141, 56] on div "CoreX [US]" at bounding box center [186, 54] width 149 height 15
click at [1166, 250] on div "Add Column" at bounding box center [769, 296] width 1410 height 339
click at [322, 60] on div "CoreX [IT]" at bounding box center [347, 54] width 52 height 15
click at [1039, 141] on div "Add Column" at bounding box center [769, 296] width 1410 height 339
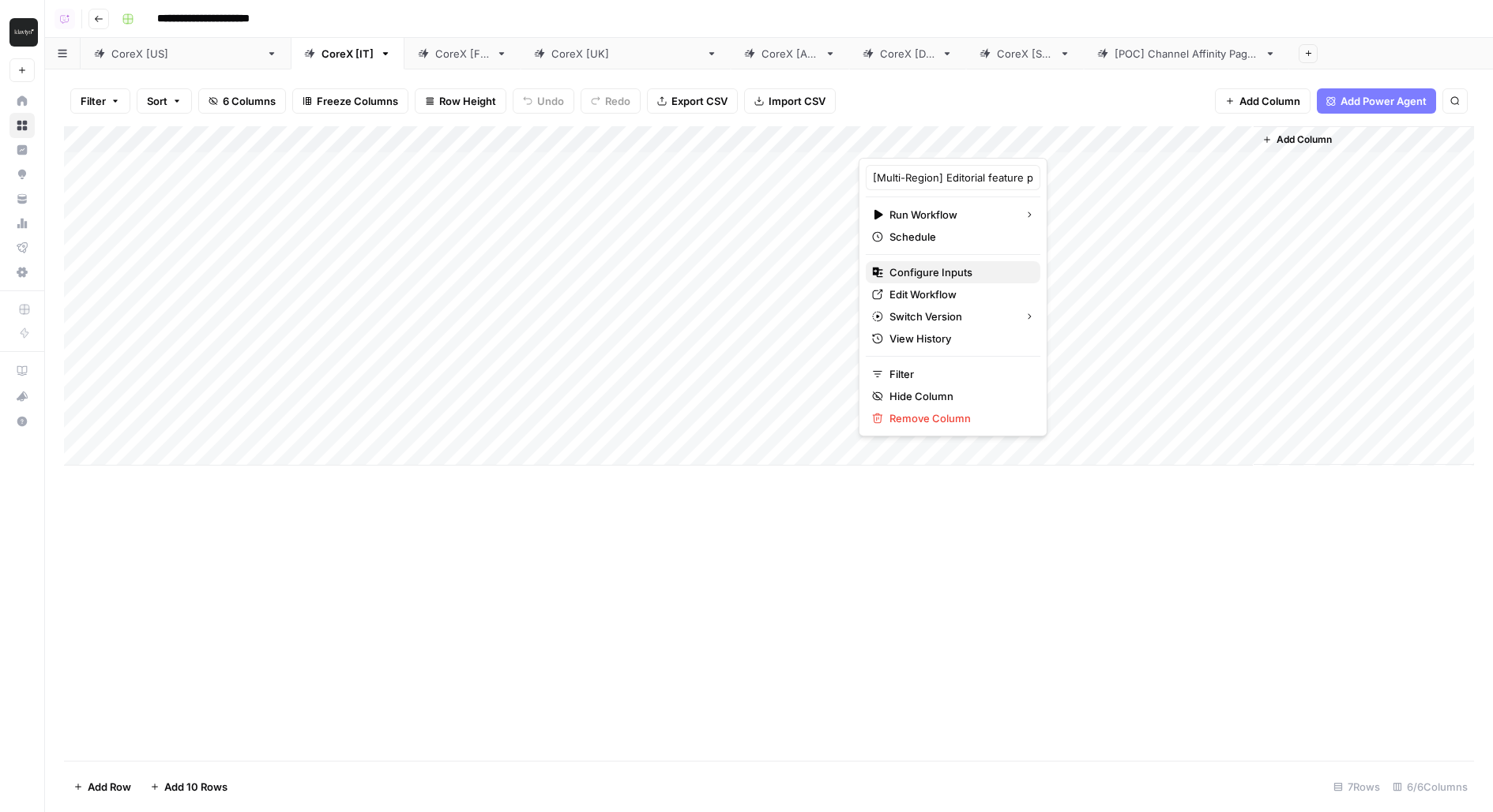
click at [947, 273] on span "Configure Inputs" at bounding box center [959, 272] width 139 height 15
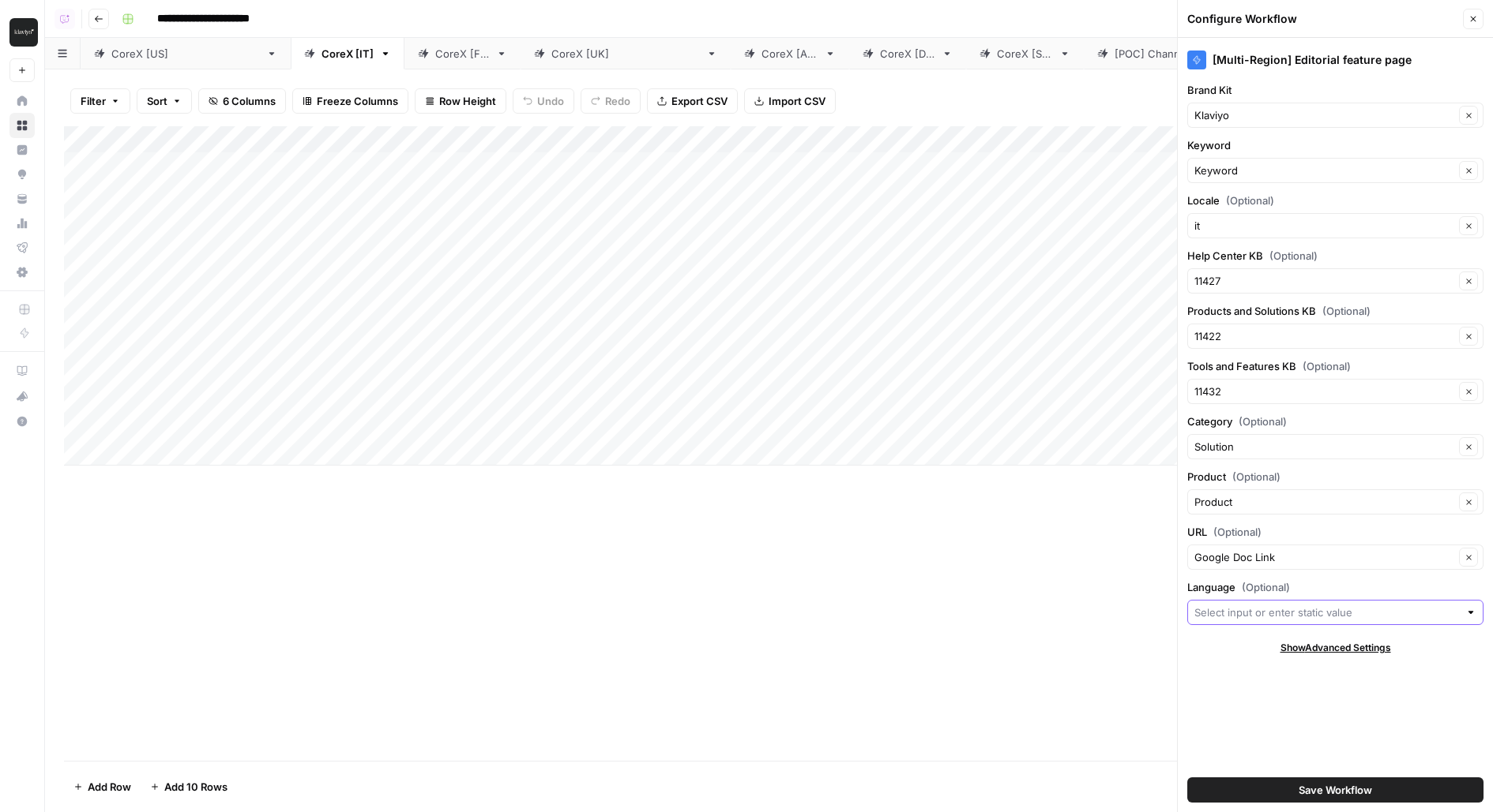
click at [1231, 605] on input "Language (Optional)" at bounding box center [1325, 612] width 264 height 15
type input "Italian"
click at [1307, 788] on span "Save Workflow" at bounding box center [1335, 790] width 74 height 15
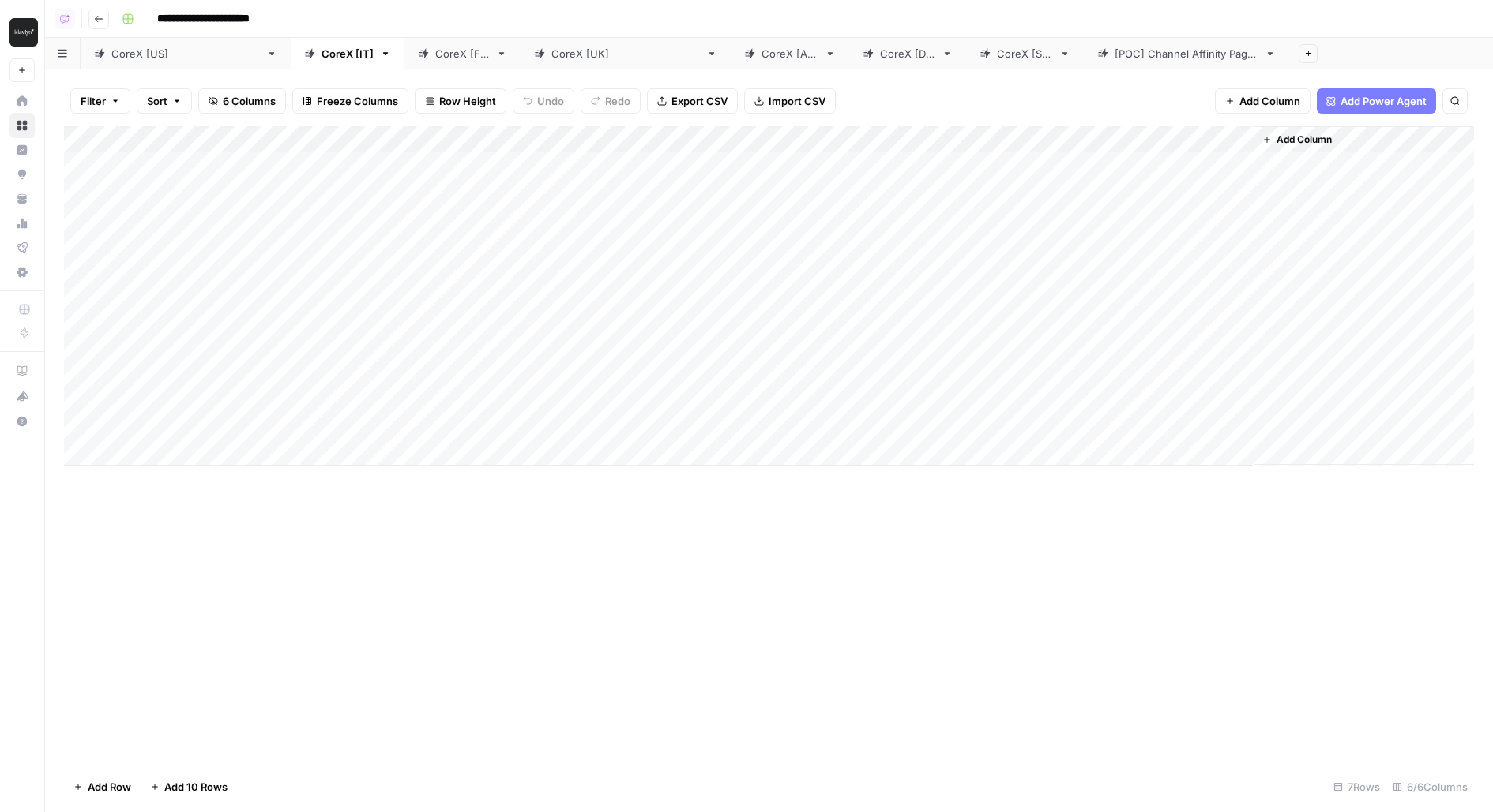
click at [404, 62] on link "CoreX [FR]" at bounding box center [463, 53] width 116 height 32
click at [959, 138] on div "Add Column" at bounding box center [769, 296] width 1410 height 339
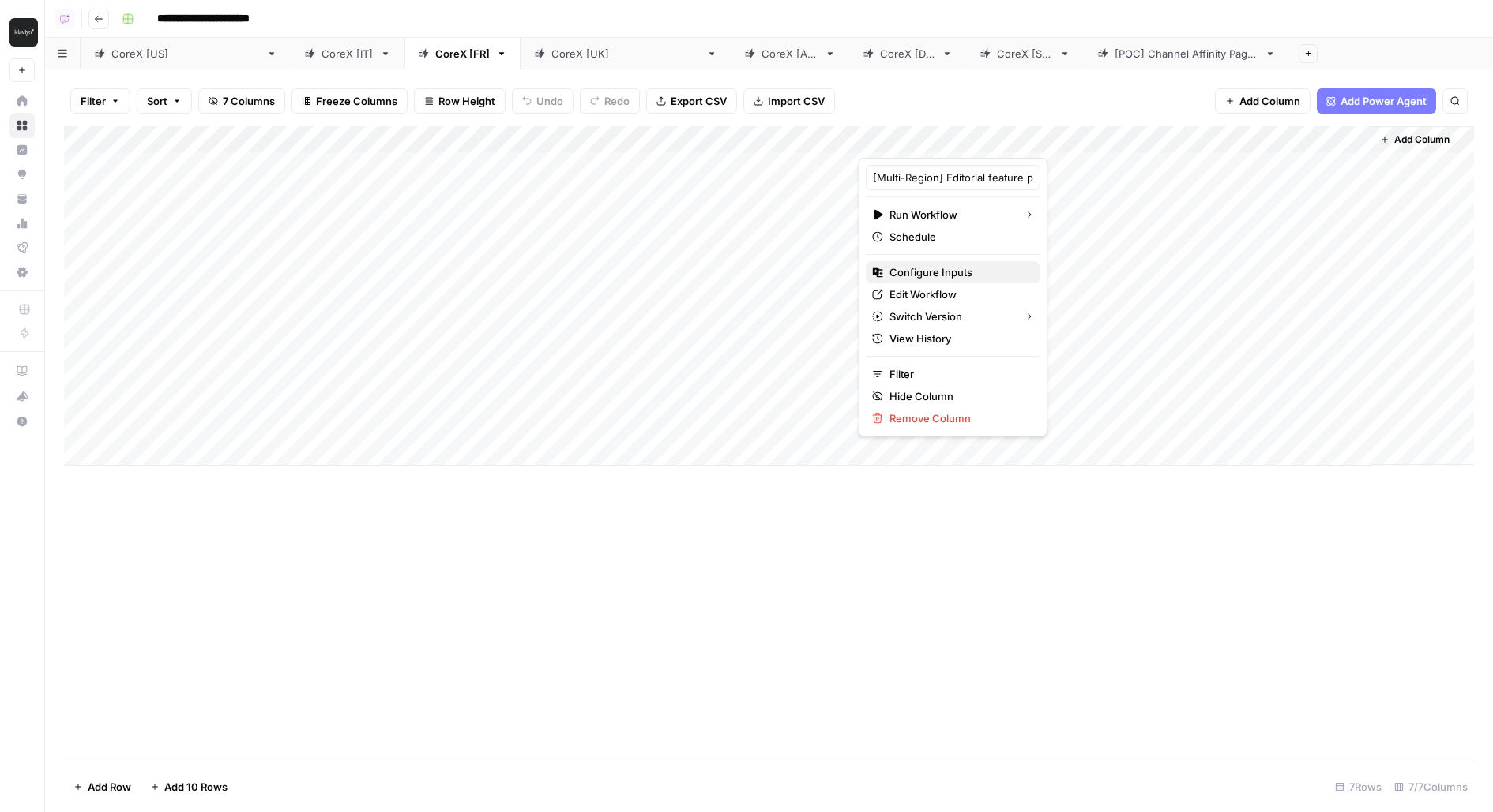
click at [921, 274] on span "Configure Inputs" at bounding box center [959, 272] width 139 height 15
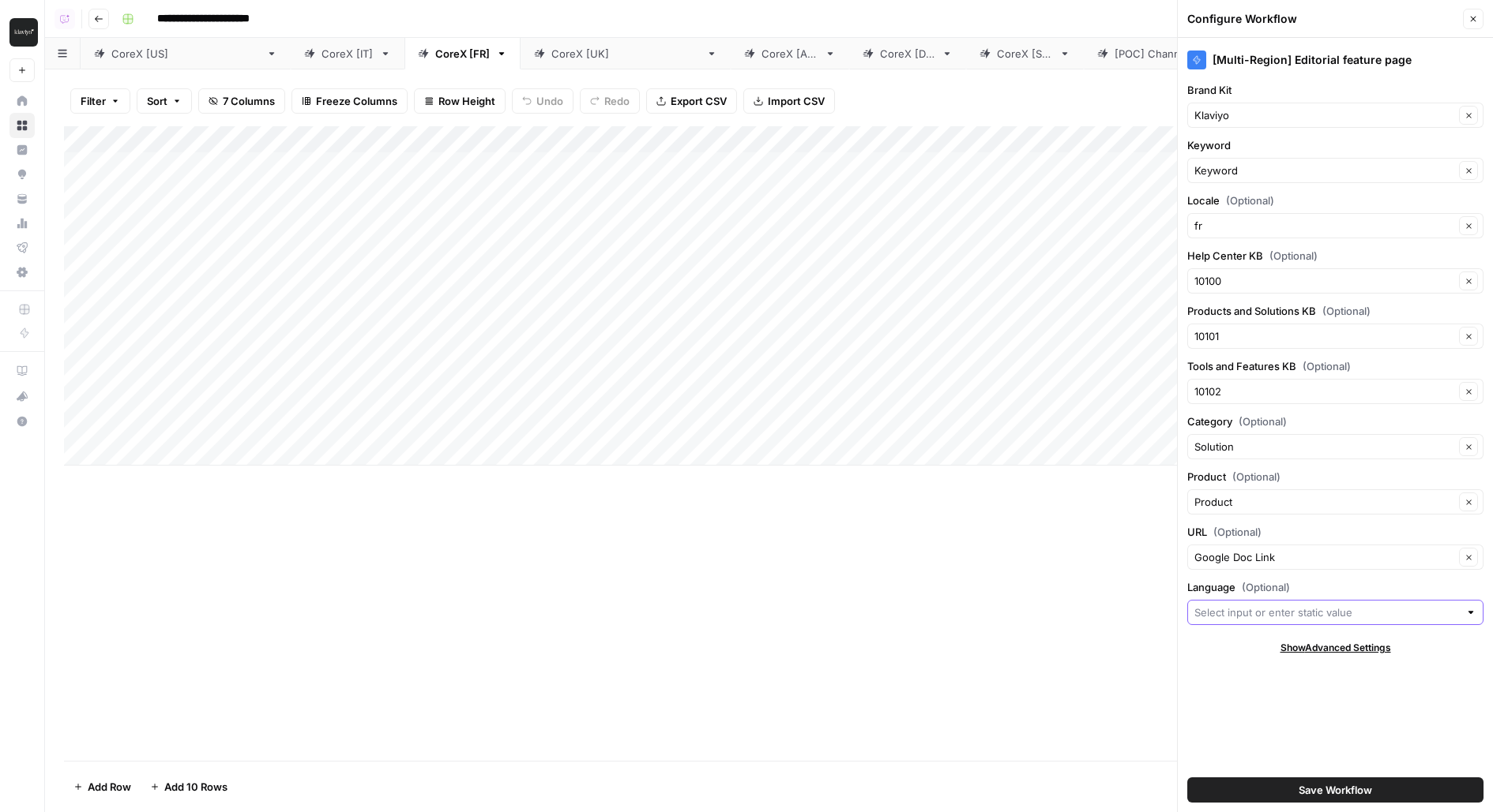
click at [1225, 604] on input "Language (Optional)" at bounding box center [1325, 612] width 264 height 15
type input "French"
click at [1313, 792] on span "Save Workflow" at bounding box center [1335, 790] width 74 height 15
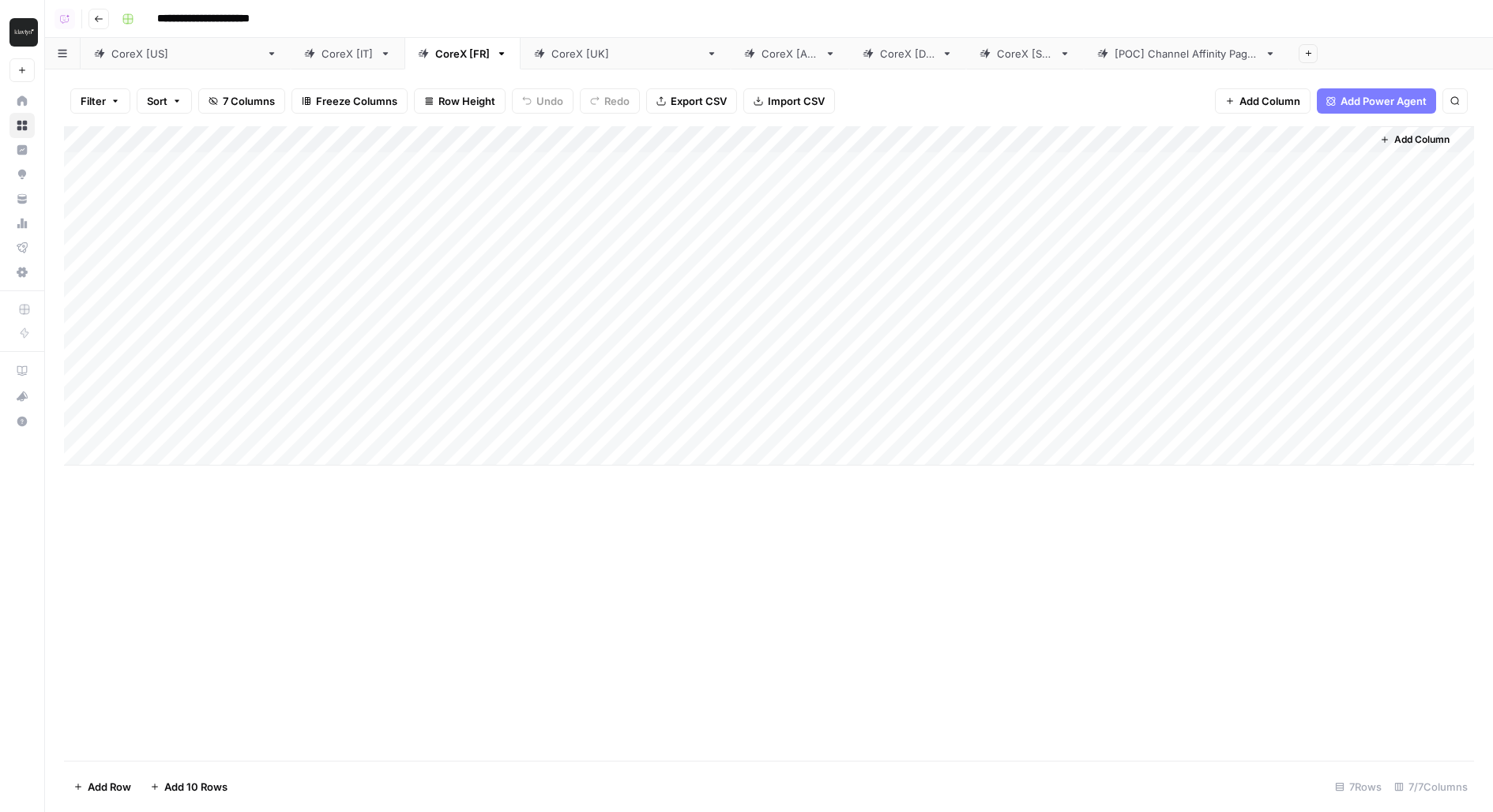
click at [552, 52] on div "CoreX [UK]" at bounding box center [626, 54] width 149 height 15
click at [1027, 133] on div "Add Column" at bounding box center [769, 296] width 1410 height 339
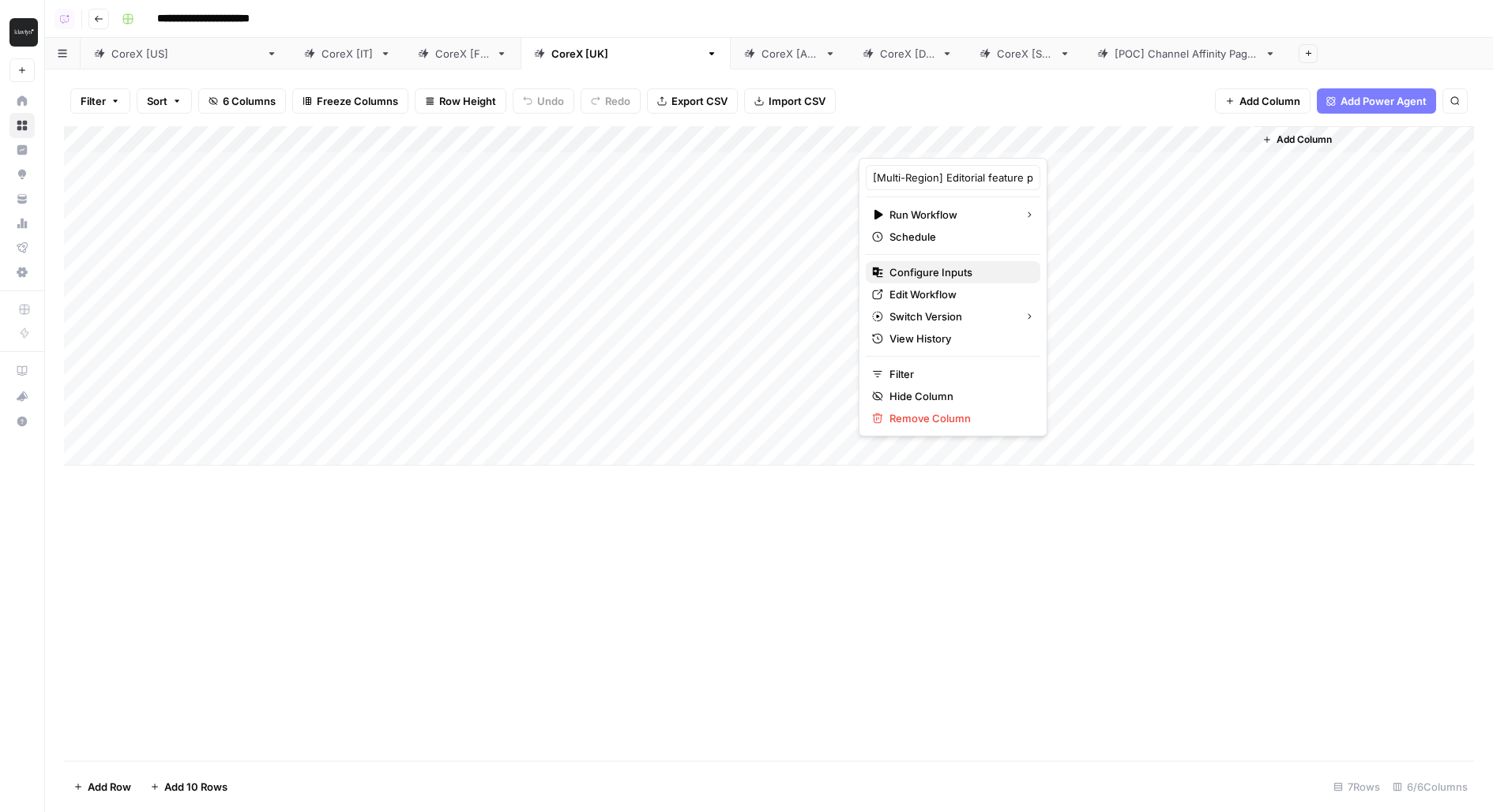
click at [942, 274] on span "Configure Inputs" at bounding box center [959, 272] width 139 height 15
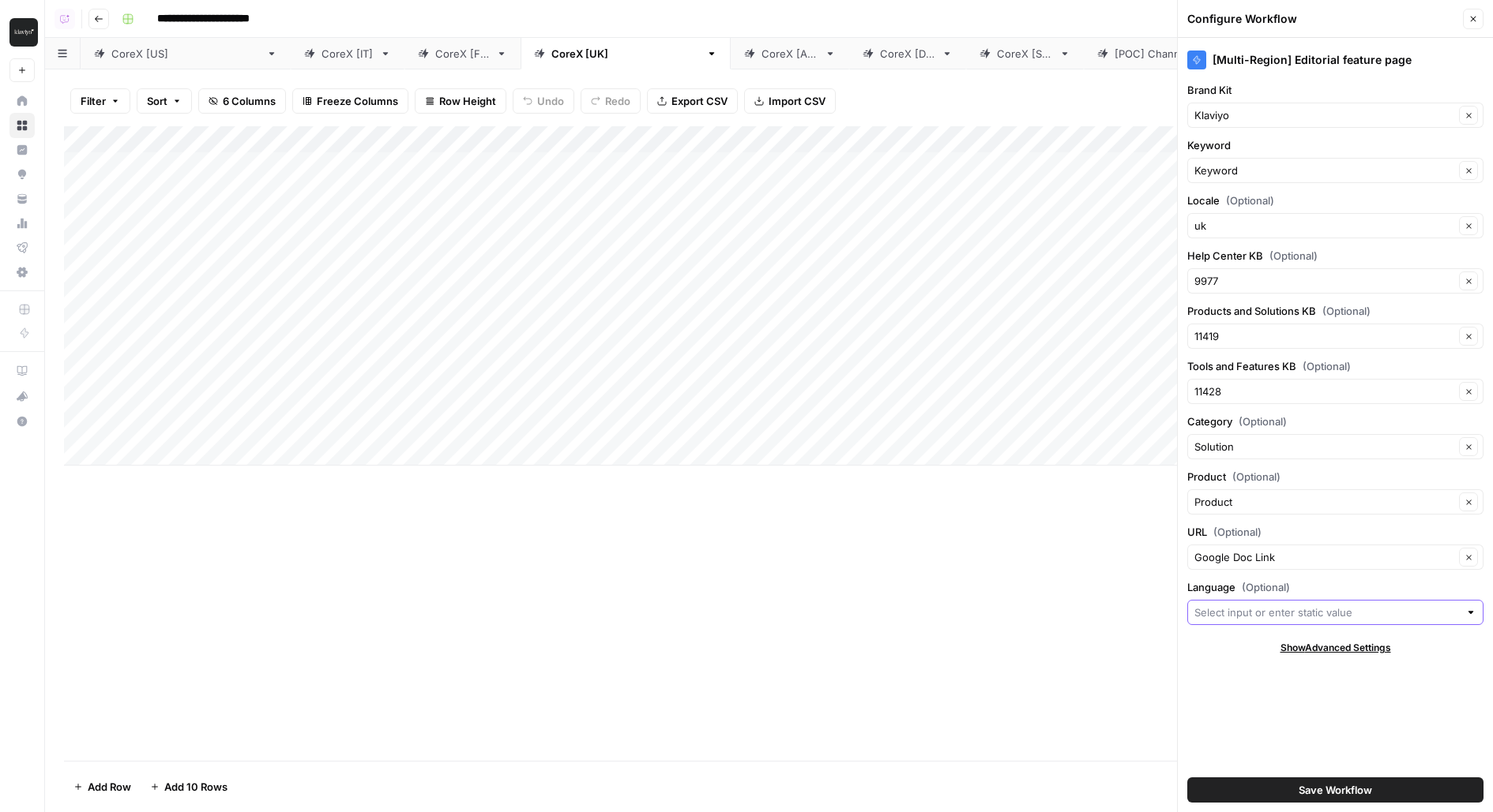
click at [1224, 610] on input "Language (Optional)" at bounding box center [1325, 612] width 264 height 15
click at [1224, 604] on input "Language (Optional)" at bounding box center [1325, 612] width 264 height 15
type input "British English"
click at [1339, 794] on span "Save Workflow" at bounding box center [1335, 790] width 74 height 15
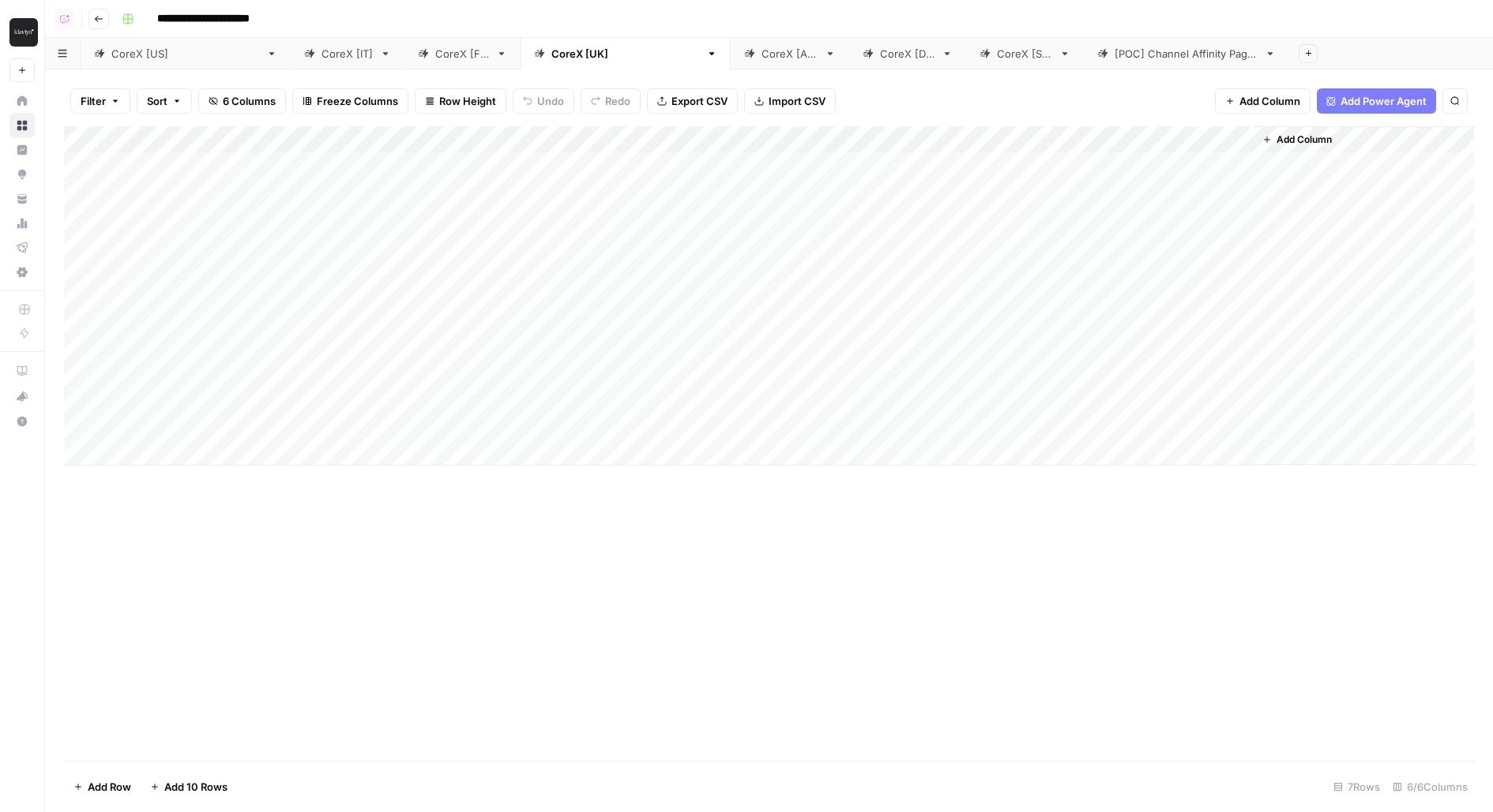
click at [761, 53] on div "CoreX [AU]" at bounding box center [789, 54] width 56 height 15
click at [1006, 138] on div "Add Column" at bounding box center [769, 296] width 1410 height 339
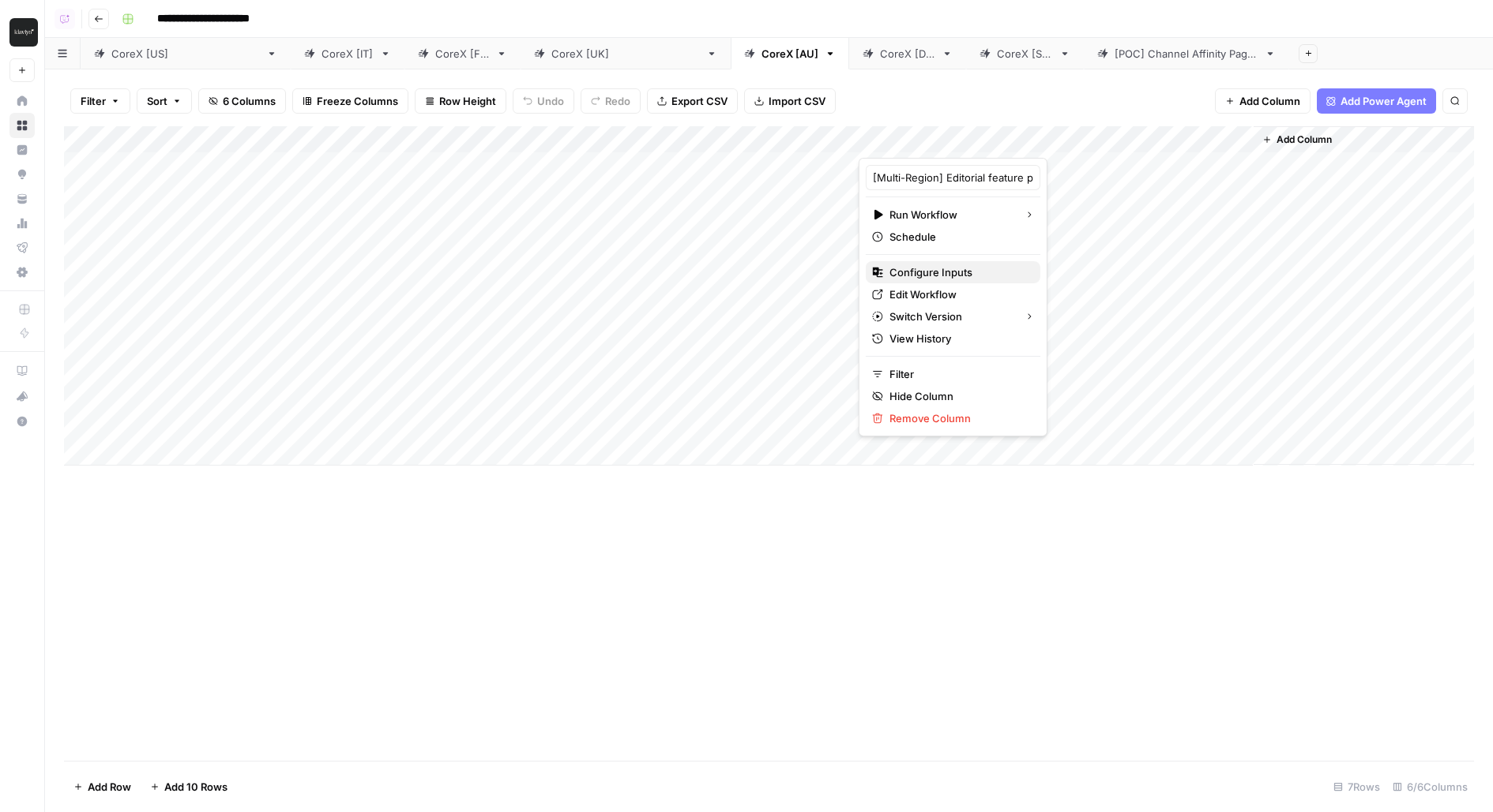
click at [936, 270] on span "Configure Inputs" at bounding box center [959, 272] width 139 height 15
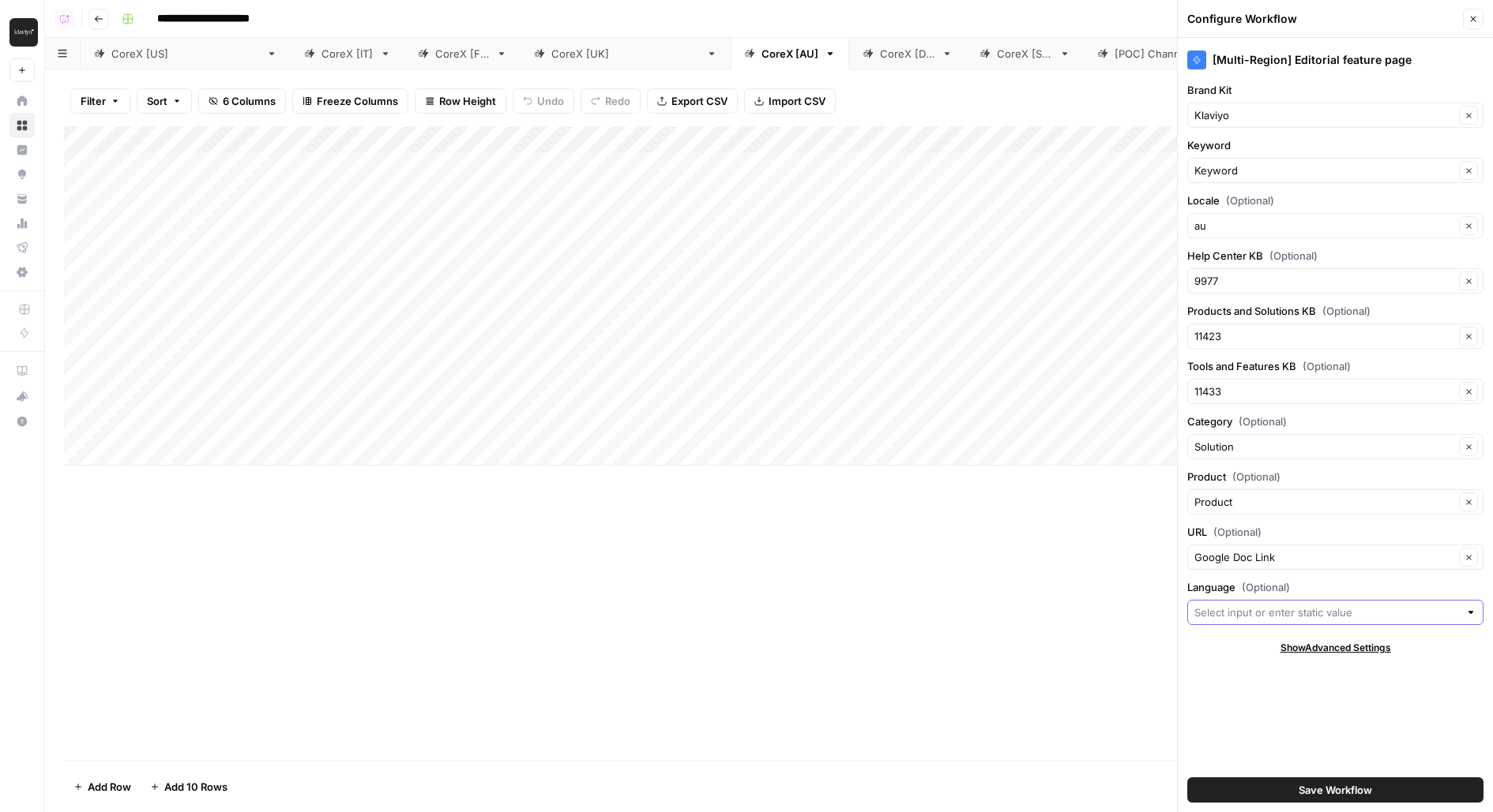
click at [1275, 608] on input "Language (Optional)" at bounding box center [1325, 612] width 264 height 15
type input "Australian English"
click at [1349, 799] on button "Save Workflow" at bounding box center [1335, 791] width 296 height 26
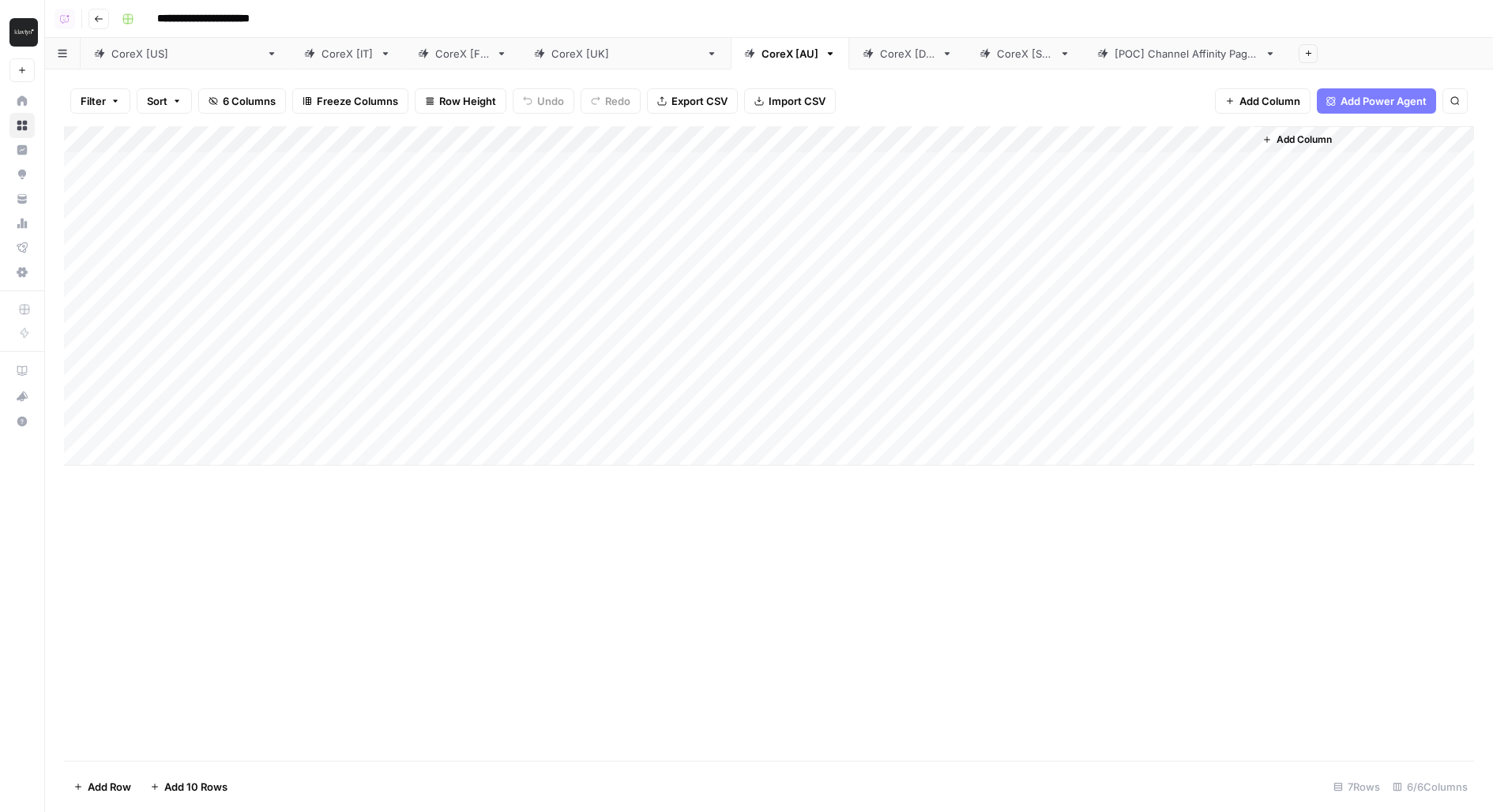
click at [880, 55] on div "CoreX [DE]" at bounding box center [907, 54] width 56 height 15
click at [987, 132] on div "Add Column" at bounding box center [769, 296] width 1410 height 339
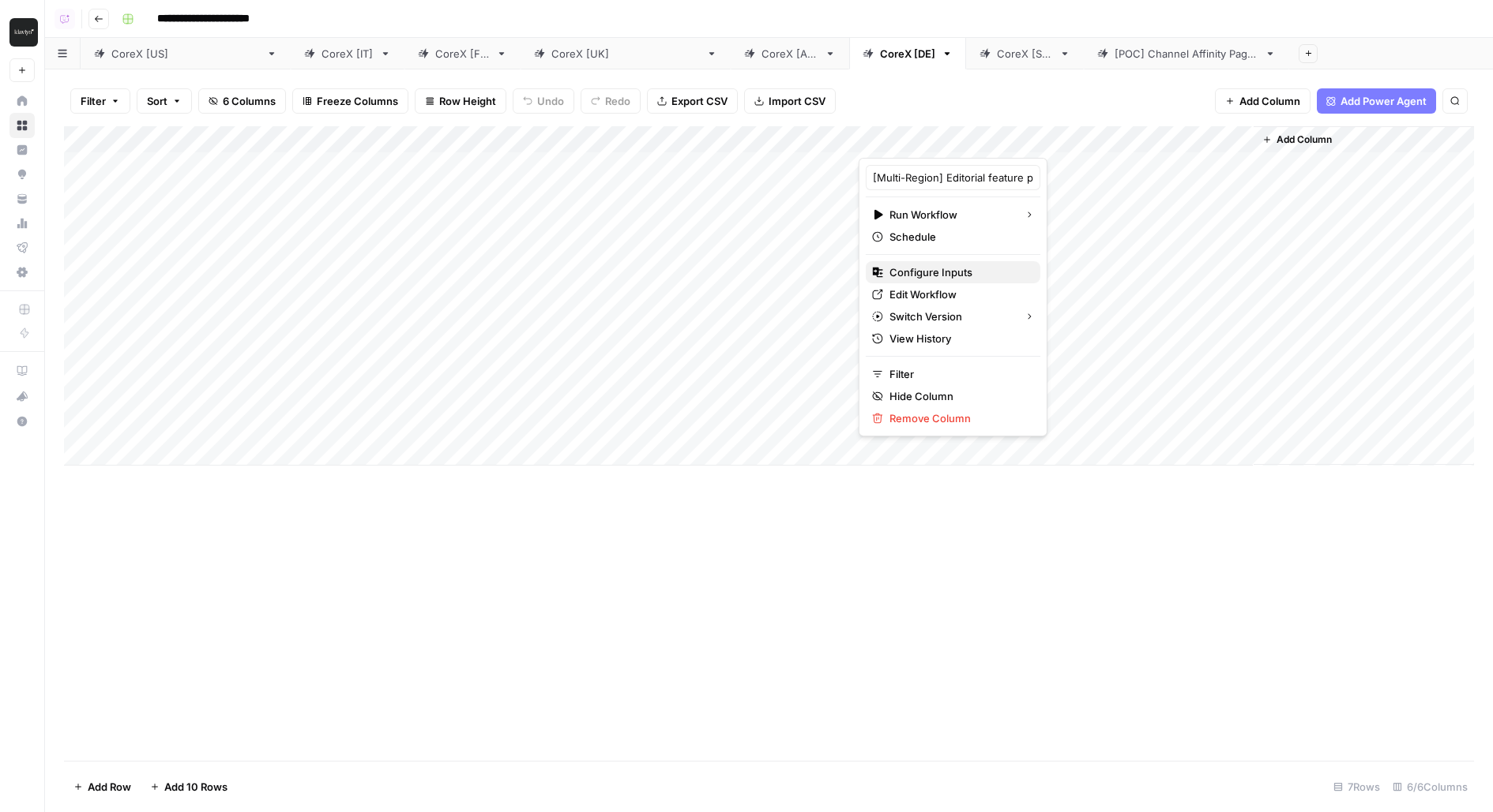
click at [904, 266] on span "Configure Inputs" at bounding box center [959, 272] width 139 height 15
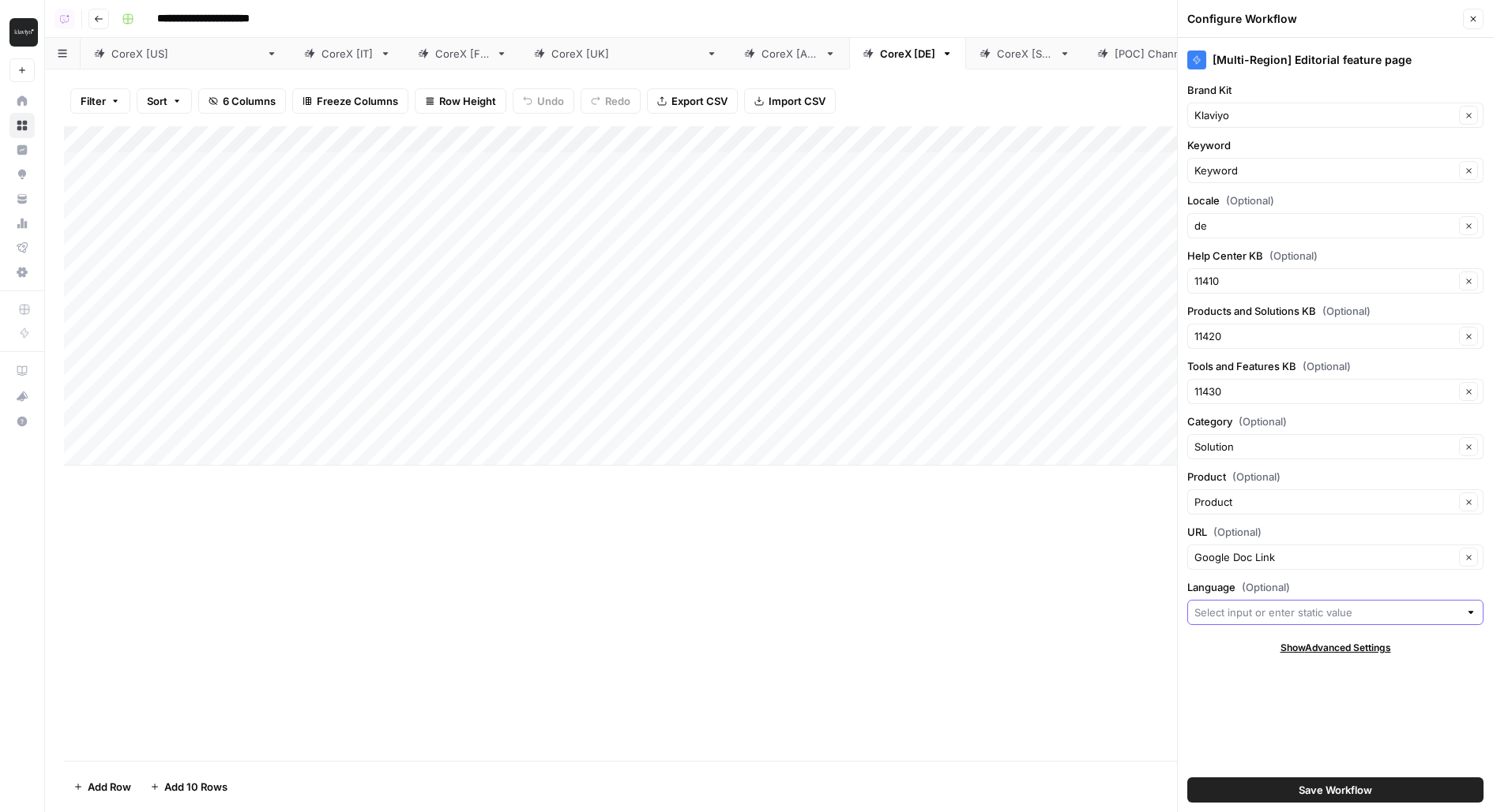
click at [1255, 604] on input "Language (Optional)" at bounding box center [1325, 612] width 264 height 15
type input "German"
click at [1187, 778] on button "Save Workflow" at bounding box center [1335, 791] width 296 height 26
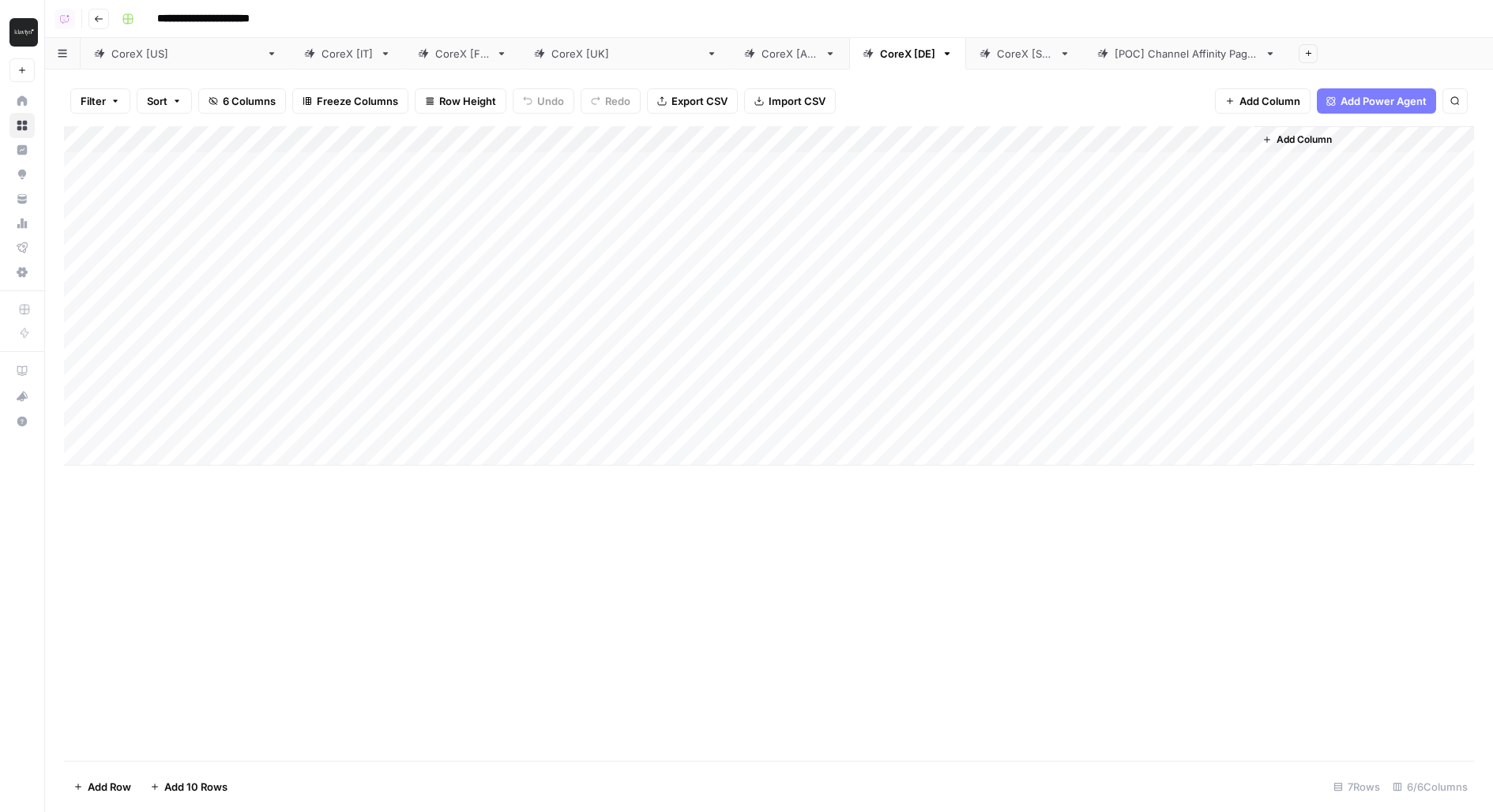
click at [997, 61] on div "CoreX [SG]" at bounding box center [1025, 54] width 56 height 15
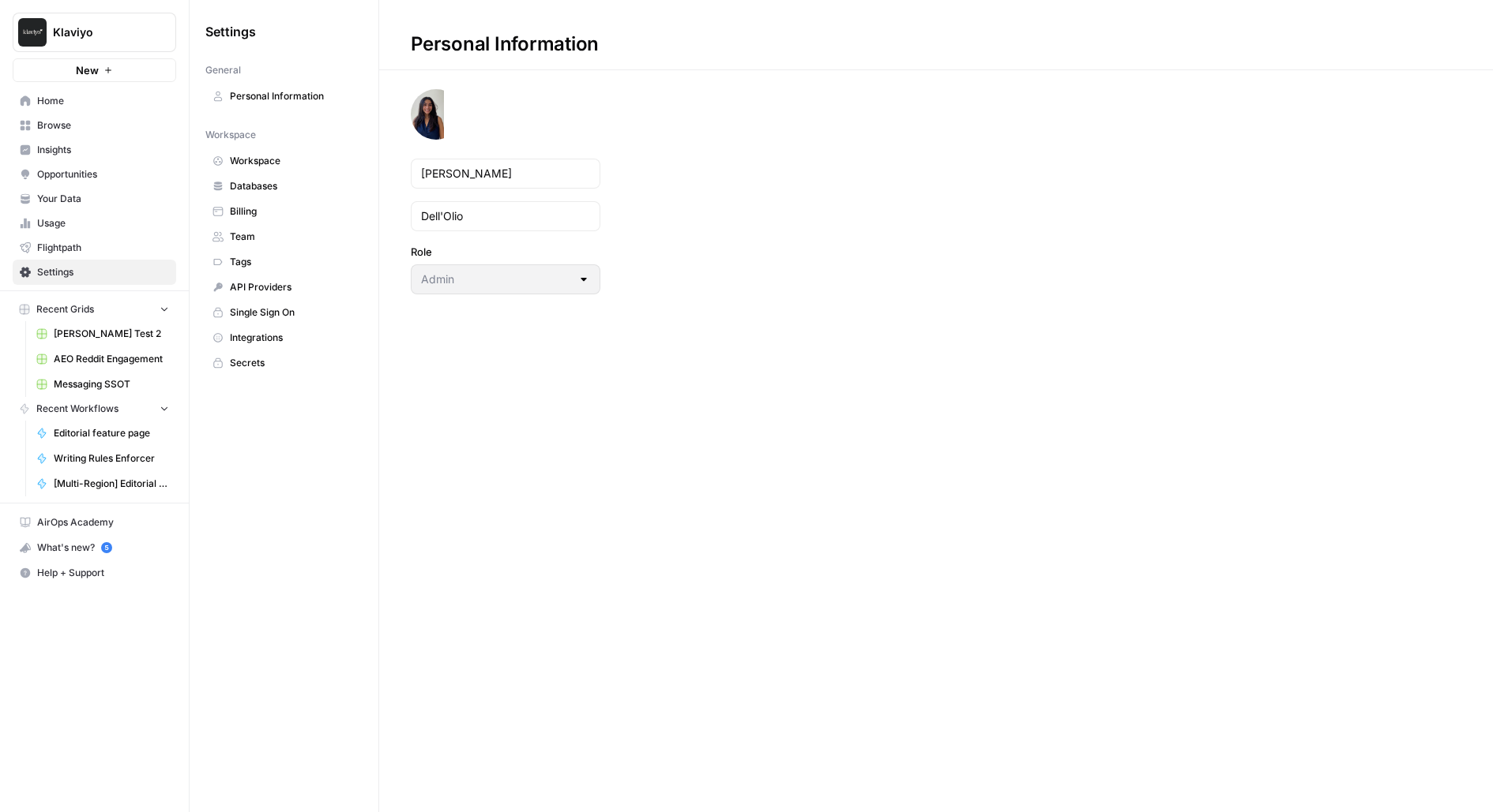
click at [234, 238] on span "Team" at bounding box center [292, 237] width 126 height 15
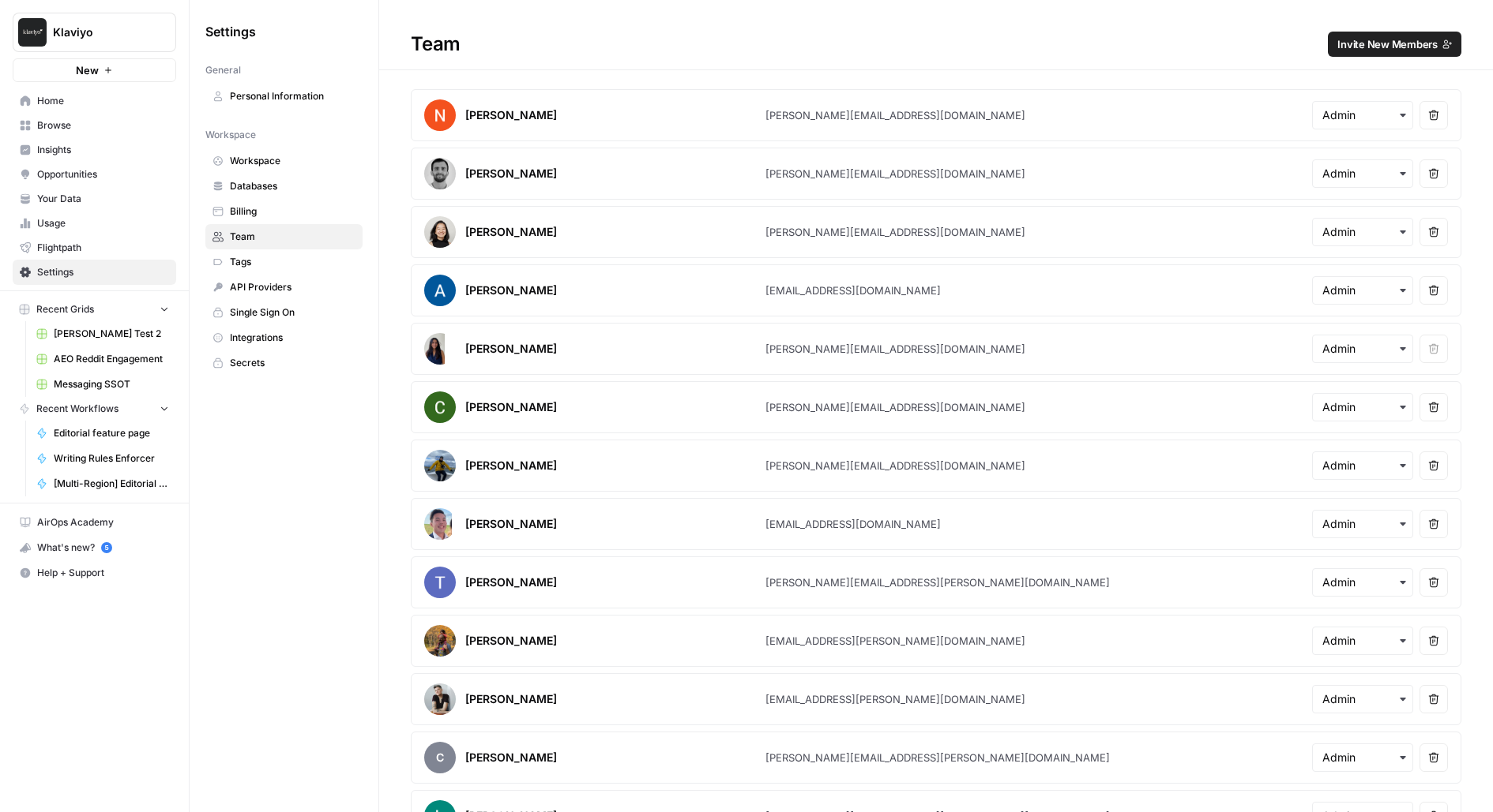
click at [1390, 42] on span "Invite New Members" at bounding box center [1387, 44] width 100 height 15
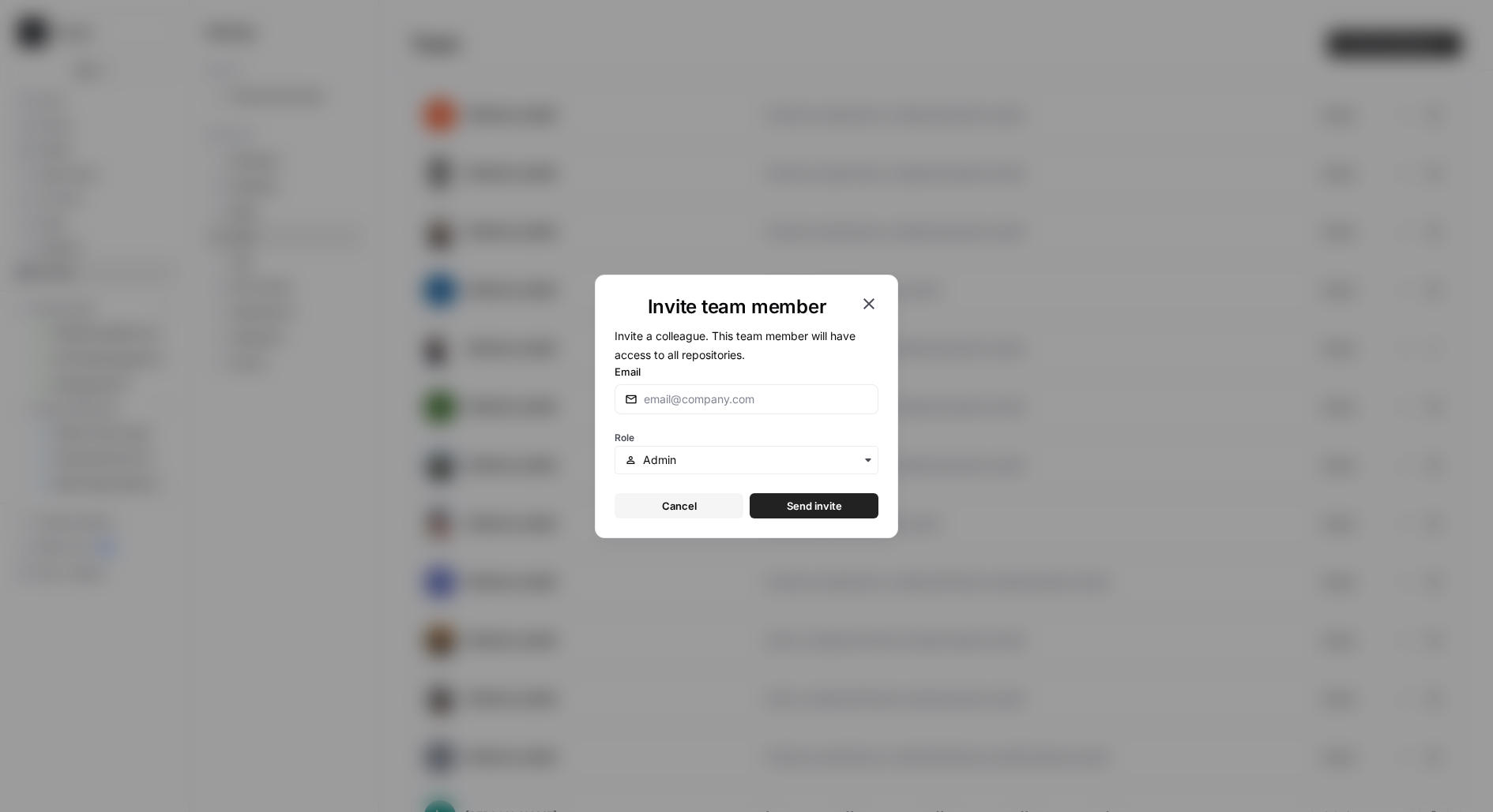
click at [728, 415] on form "Invite a colleague. This team member will have access to all repositories. Emai…" at bounding box center [746, 421] width 263 height 192
click at [722, 397] on input "Email" at bounding box center [756, 399] width 224 height 15
type input "nicholas.cabral@airops.com"
click at [749, 493] on button "Send invite" at bounding box center [813, 506] width 129 height 26
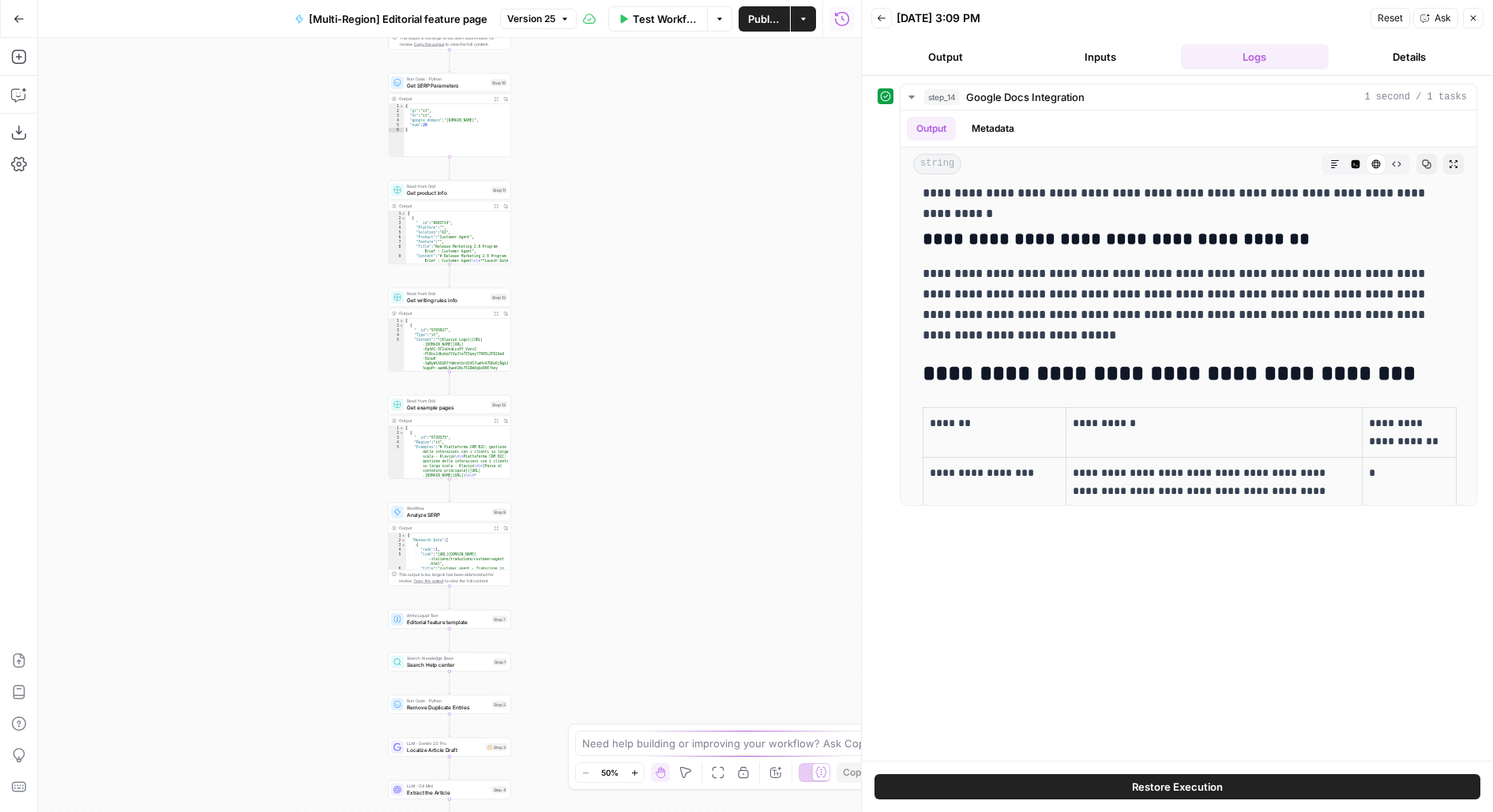
scroll to position [1705, 0]
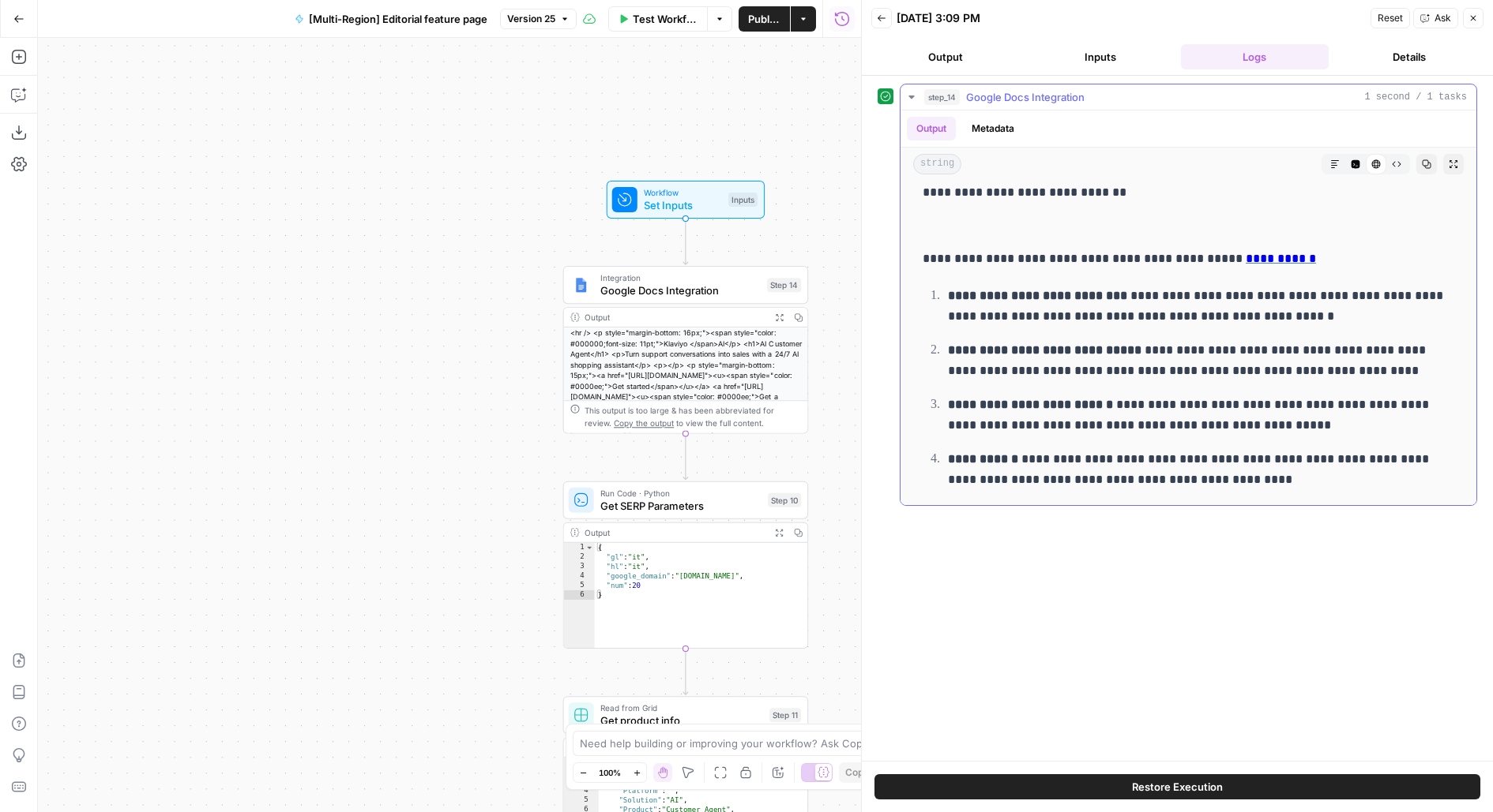
drag, startPoint x: 569, startPoint y: 353, endPoint x: 735, endPoint y: 341, distance: 166.4
click at [735, 341] on div "Workflow Set Inputs Inputs Integration Google Docs Integration Step 14 Output E…" at bounding box center [449, 425] width 823 height 774
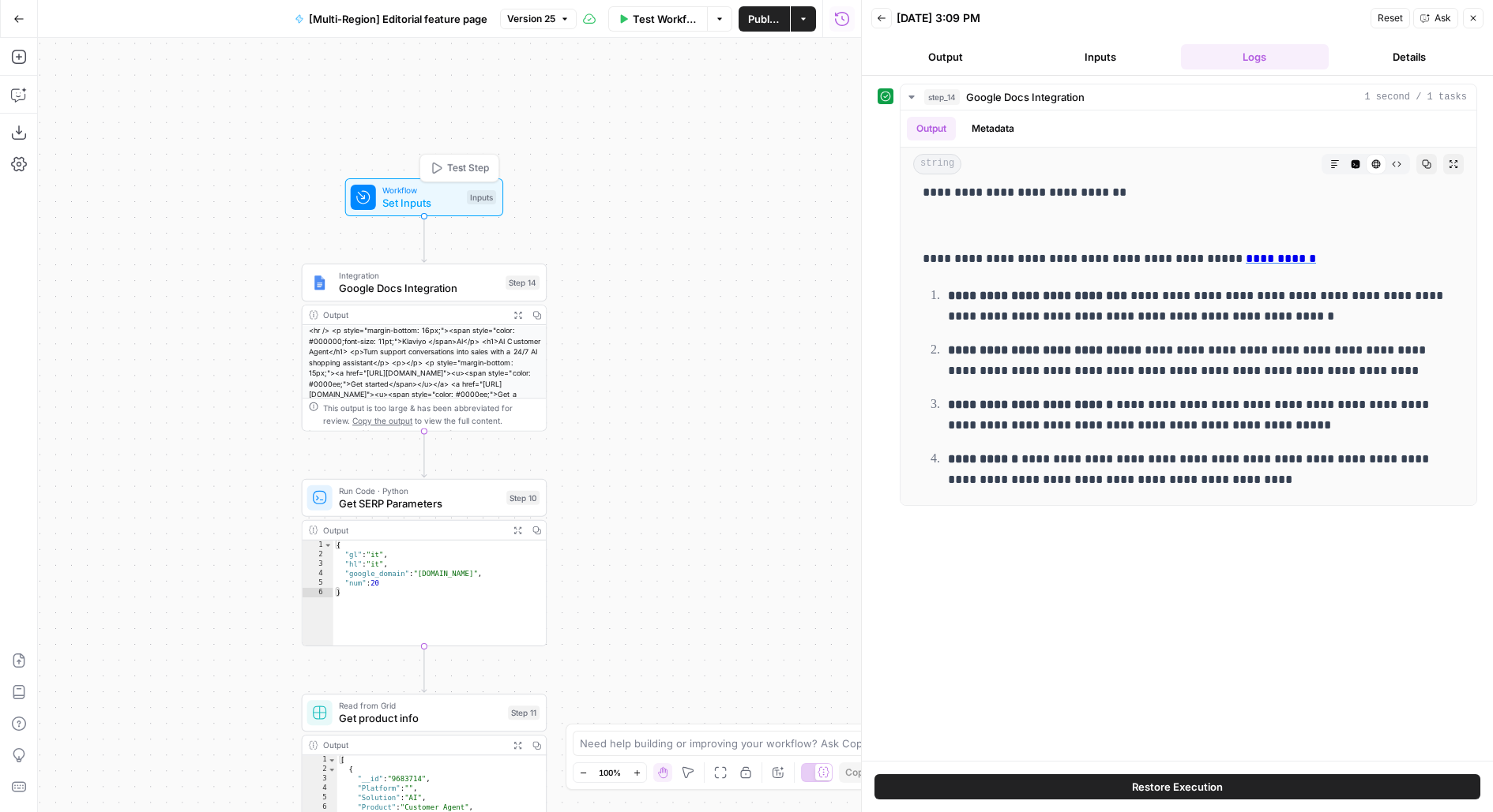
click at [444, 209] on span "Set Inputs" at bounding box center [421, 203] width 78 height 15
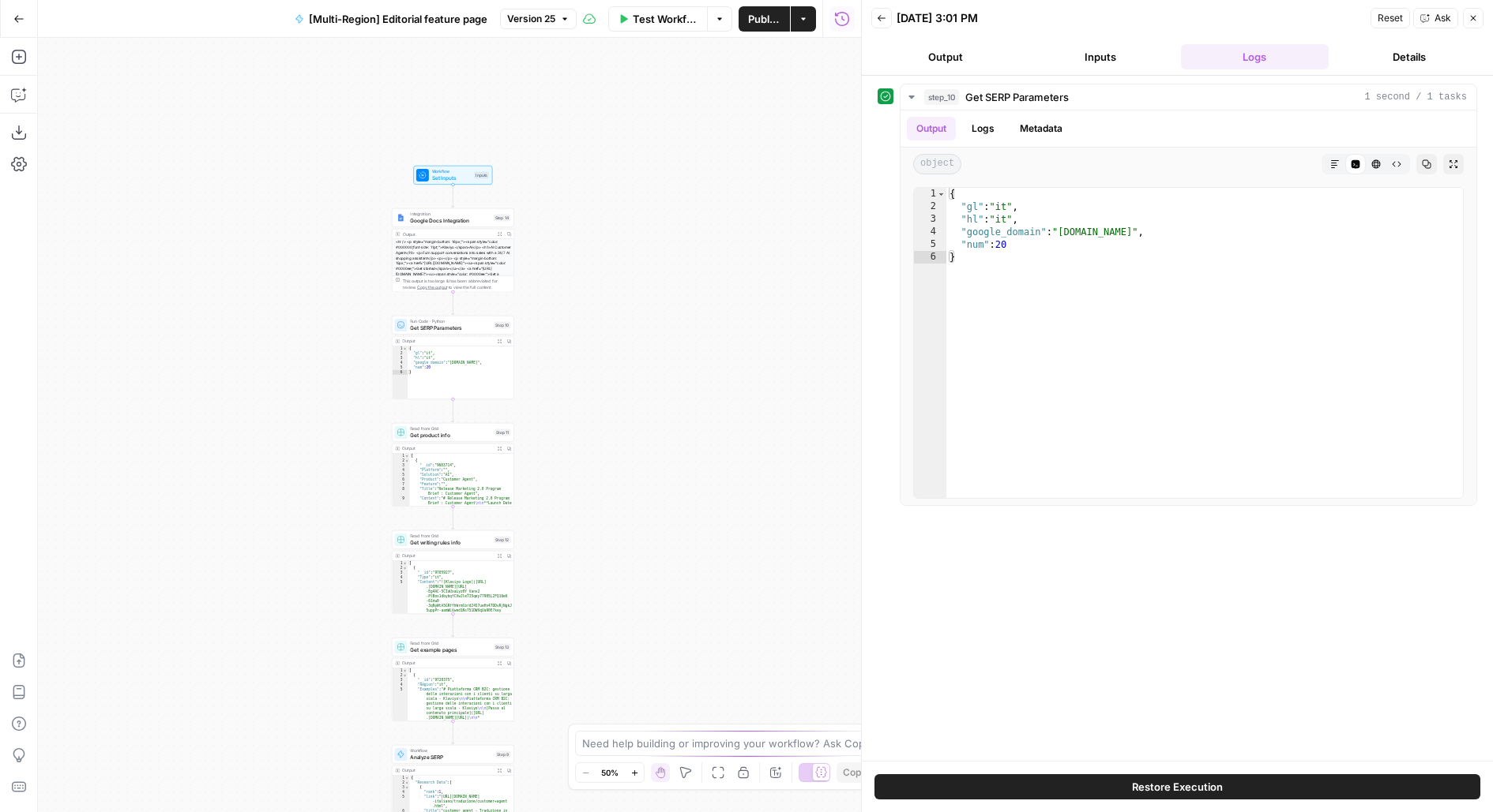
drag, startPoint x: 615, startPoint y: 478, endPoint x: 615, endPoint y: 571, distance: 93.0
click at [615, 571] on div "Workflow Set Inputs Inputs Integration Google Docs Integration Step 14 Output E…" at bounding box center [449, 425] width 823 height 774
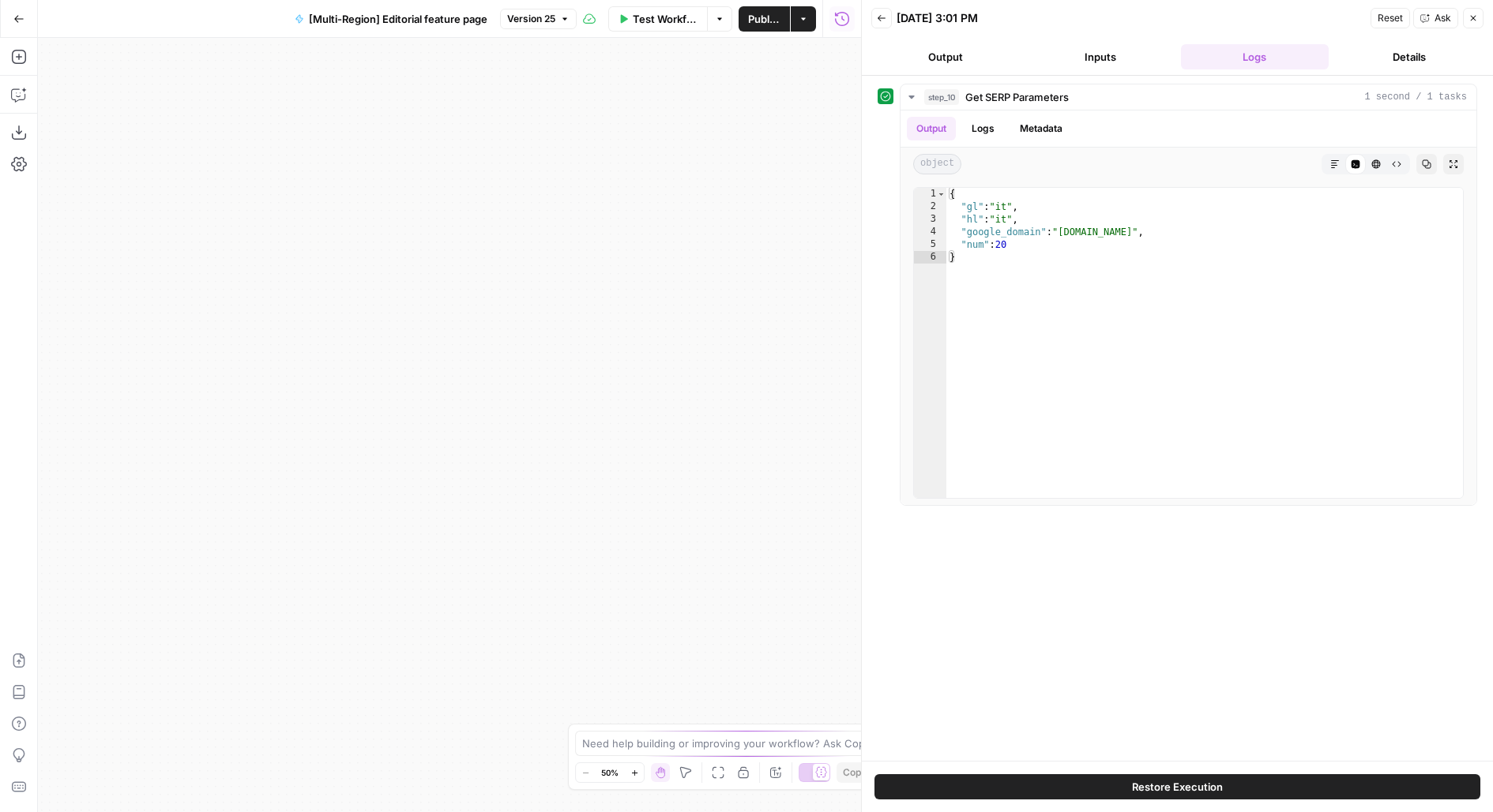
drag, startPoint x: 587, startPoint y: 495, endPoint x: 666, endPoint y: -8, distance: 509.2
click at [666, 0] on html "Klaviyo New Home Browse Insights Opportunities Your Data Usage Flightpath Setti…" at bounding box center [746, 406] width 1493 height 812
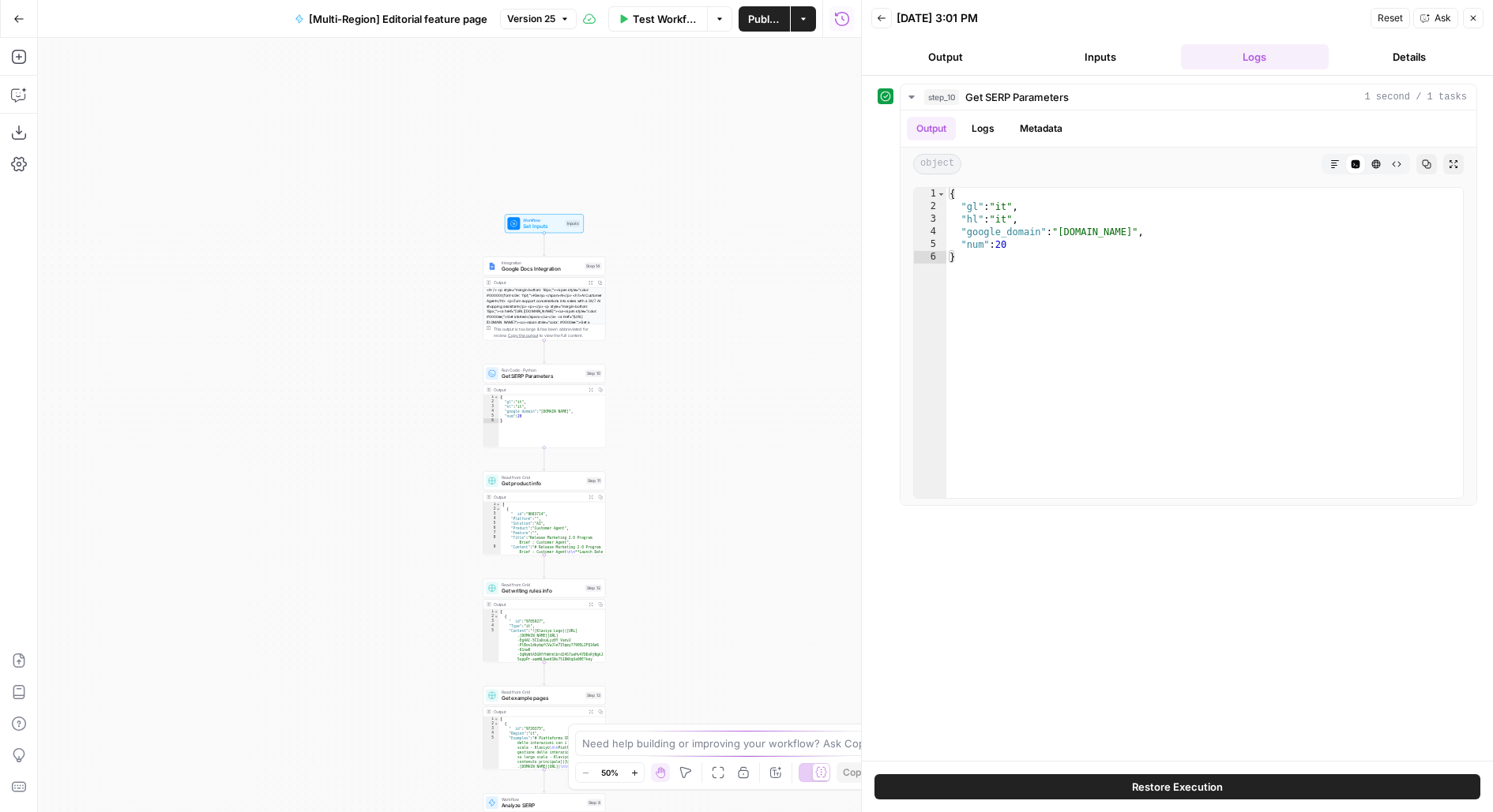
drag, startPoint x: 671, startPoint y: 583, endPoint x: 687, endPoint y: 450, distance: 134.0
click at [687, 450] on div "Workflow Set Inputs Inputs Integration Google Docs Integration Step 14 Output E…" at bounding box center [449, 425] width 823 height 774
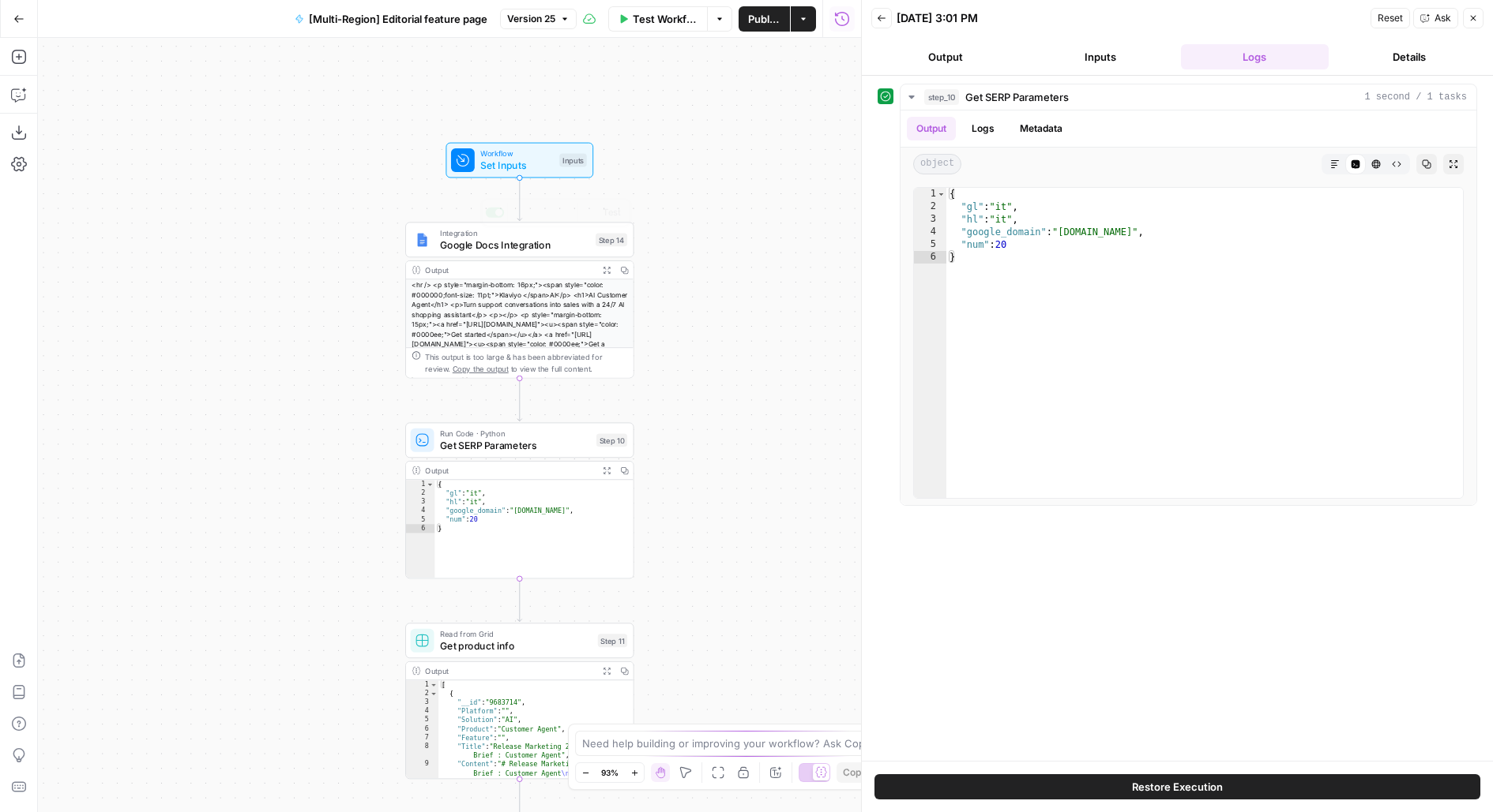
click at [546, 168] on span "Set Inputs" at bounding box center [516, 166] width 73 height 15
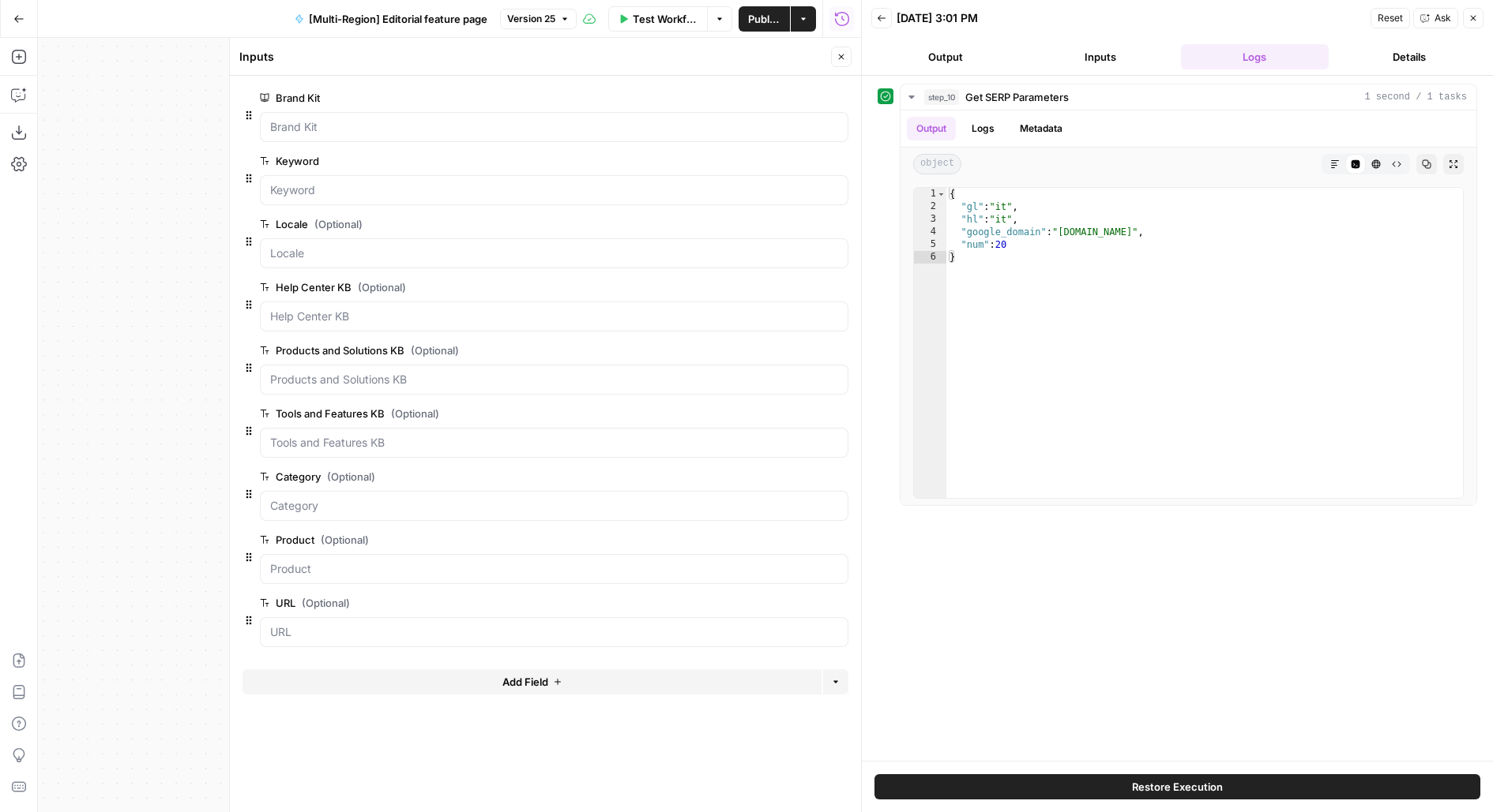
click at [646, 19] on span "Test Workflow" at bounding box center [665, 19] width 66 height 15
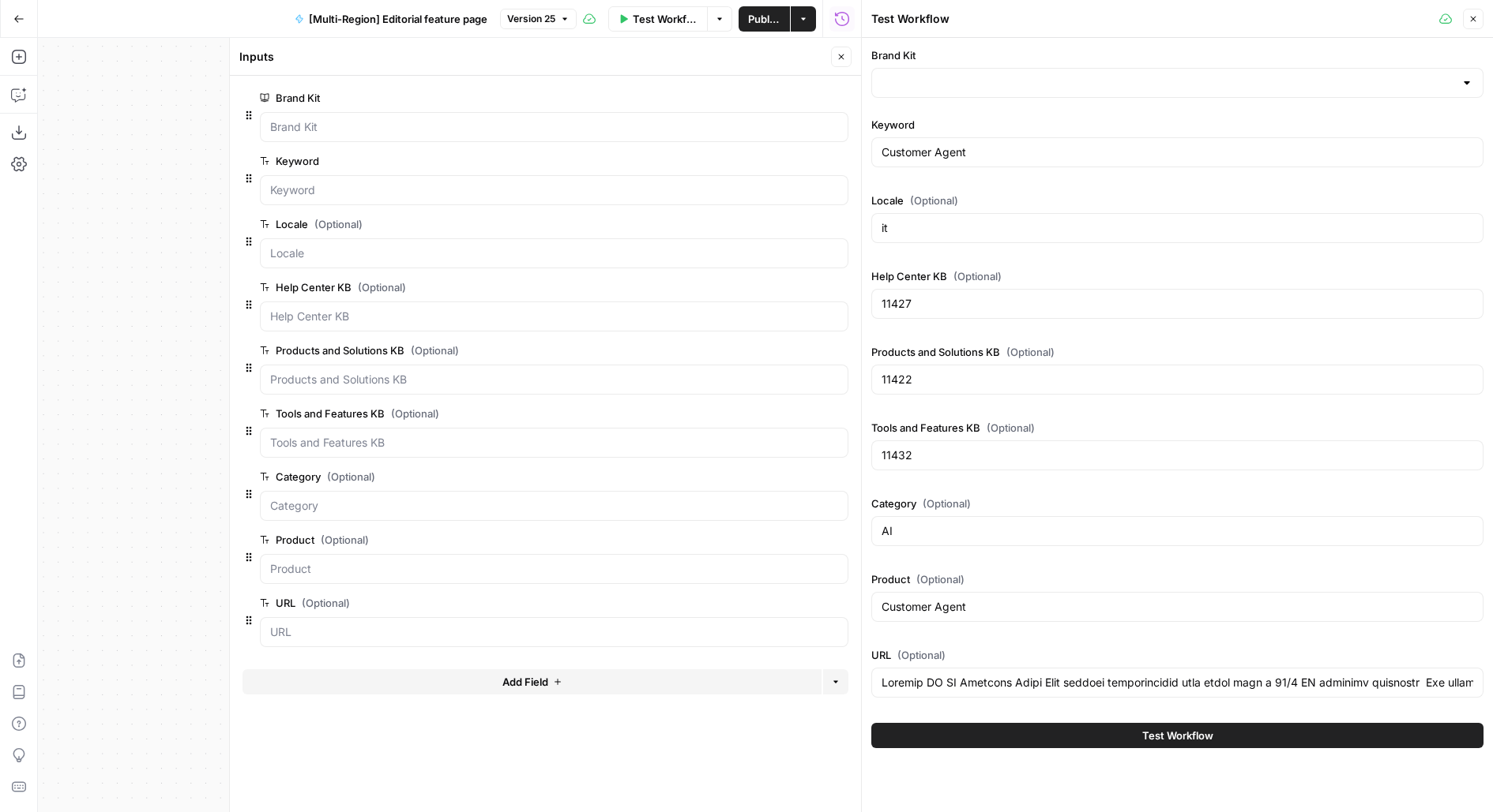
type input "Klaviyo"
click at [900, 675] on input "URL (Optional)" at bounding box center [1177, 683] width 592 height 15
paste input "[URL][DOMAIN_NAME]"
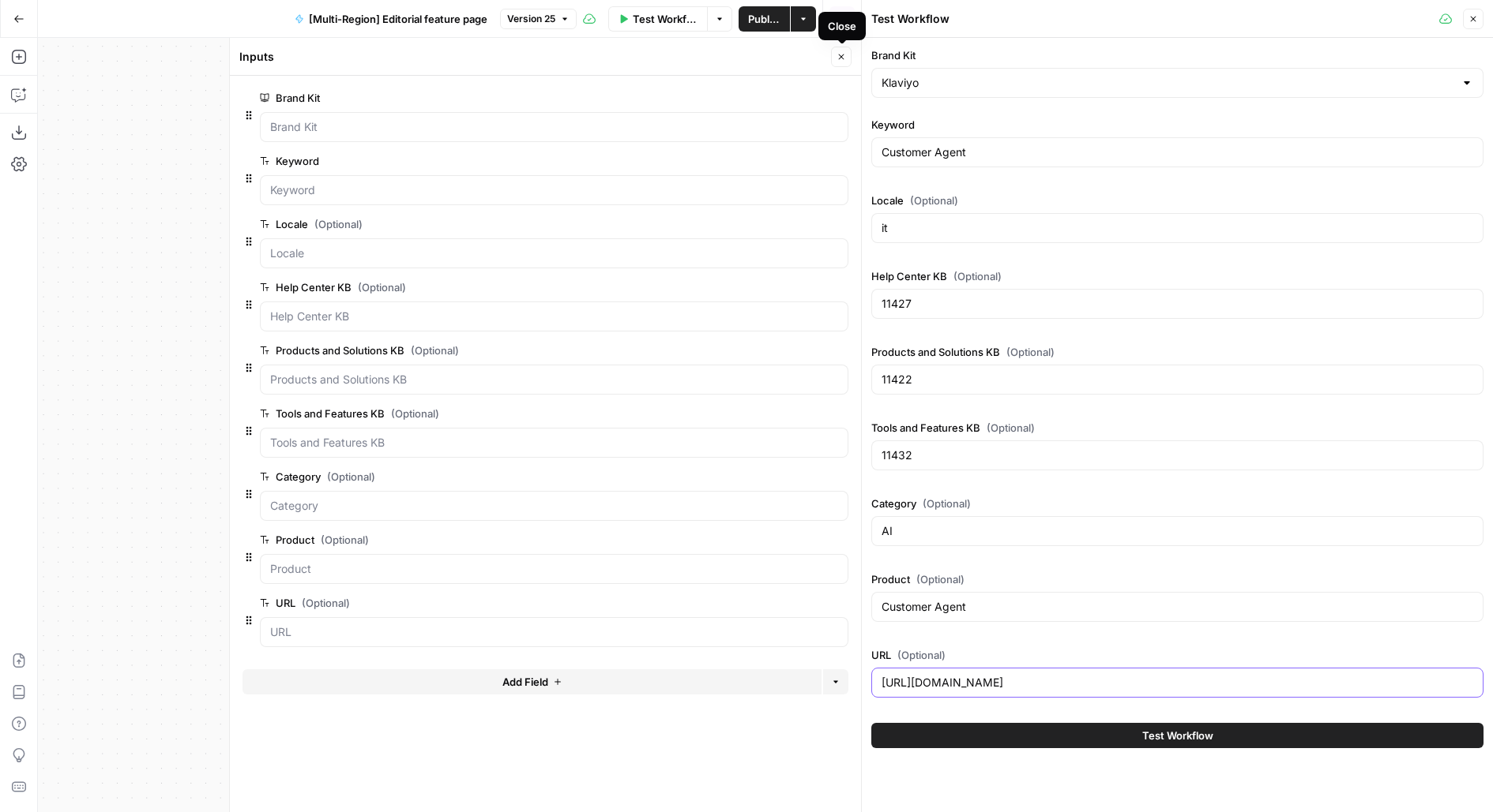
type input "[URL][DOMAIN_NAME]"
click at [839, 56] on icon "button" at bounding box center [841, 56] width 9 height 9
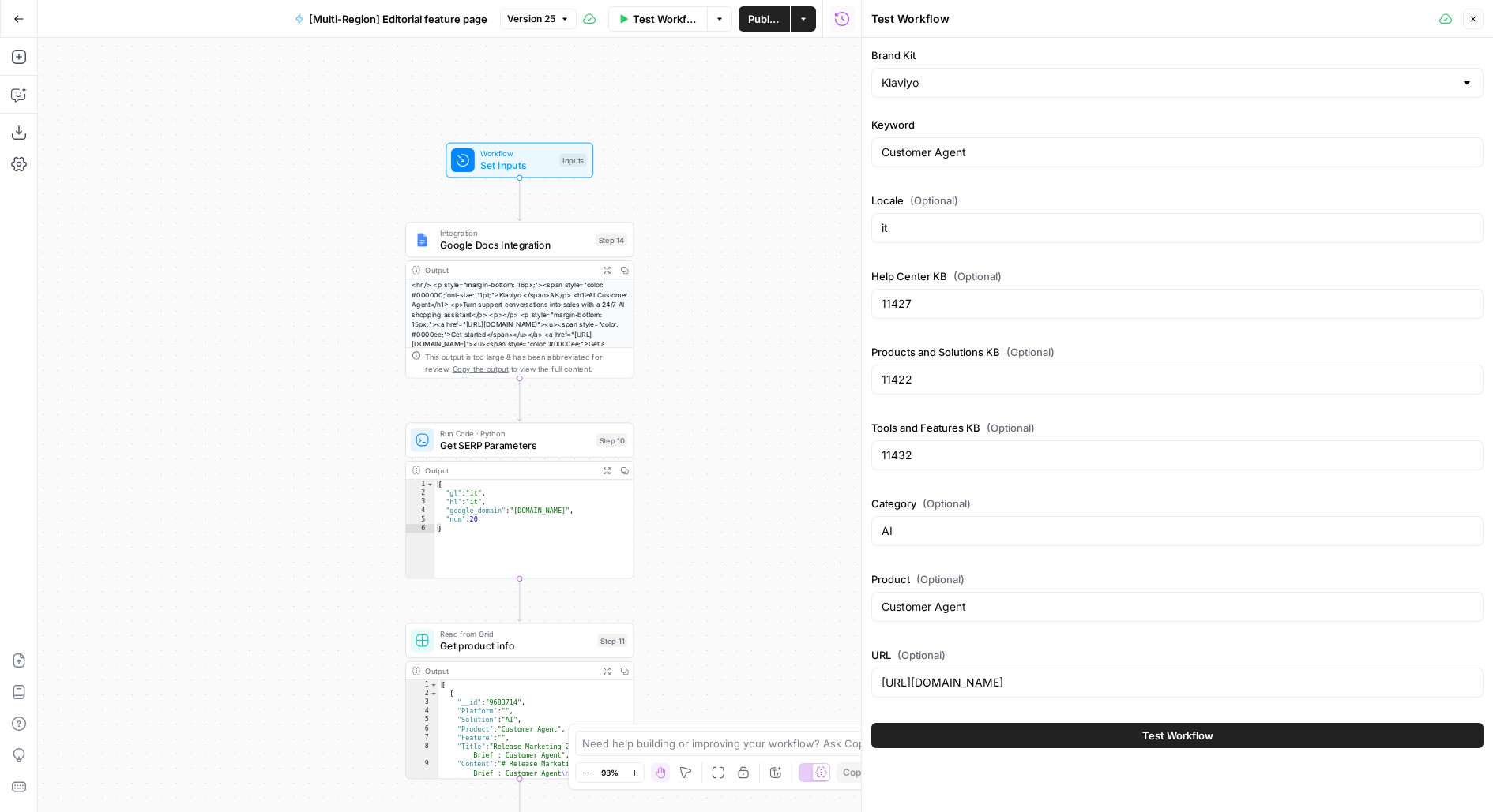
click at [602, 213] on button "Test" at bounding box center [604, 212] width 46 height 19
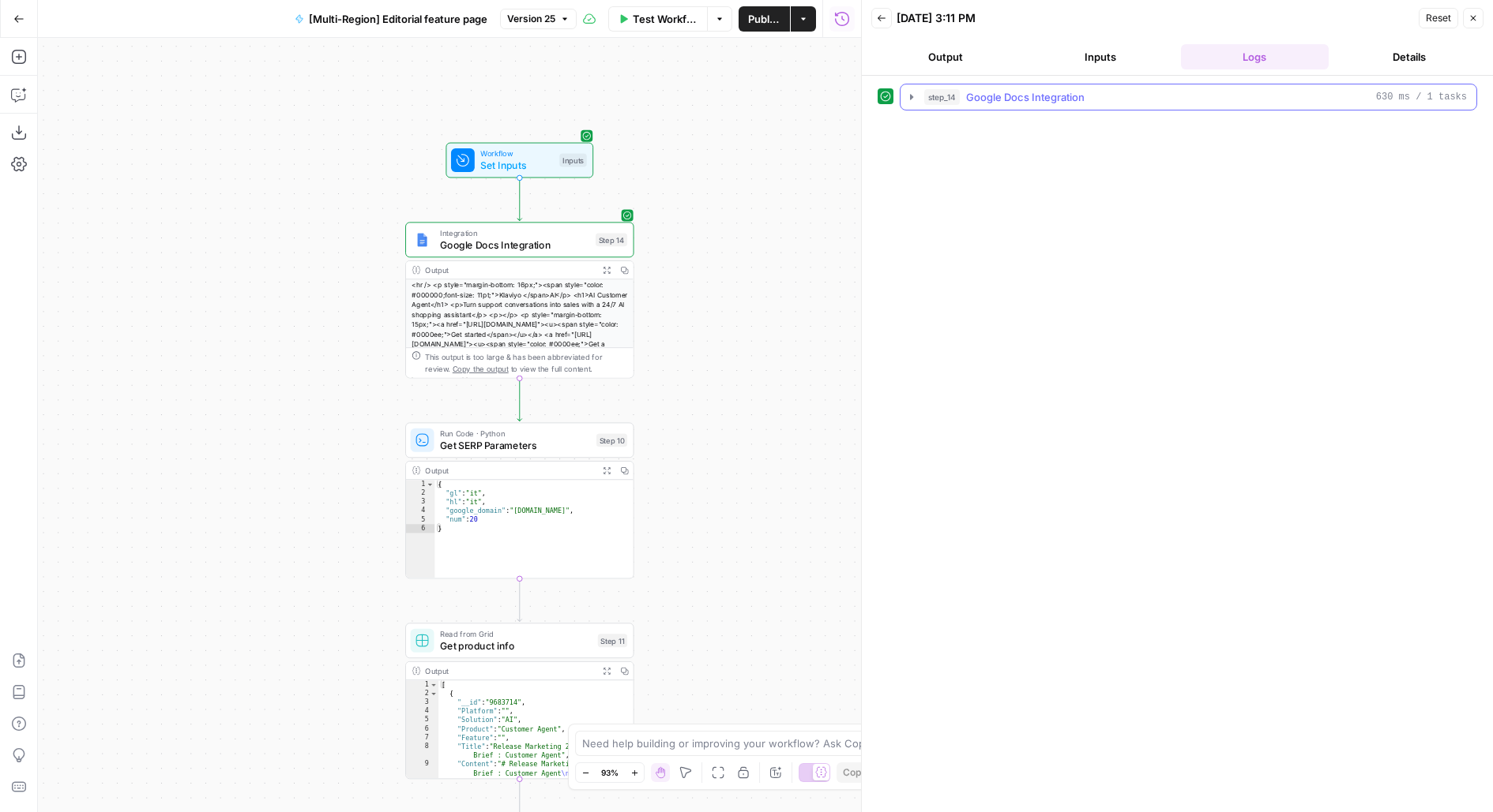
click at [1006, 89] on span "Google Docs Integration" at bounding box center [1025, 97] width 119 height 15
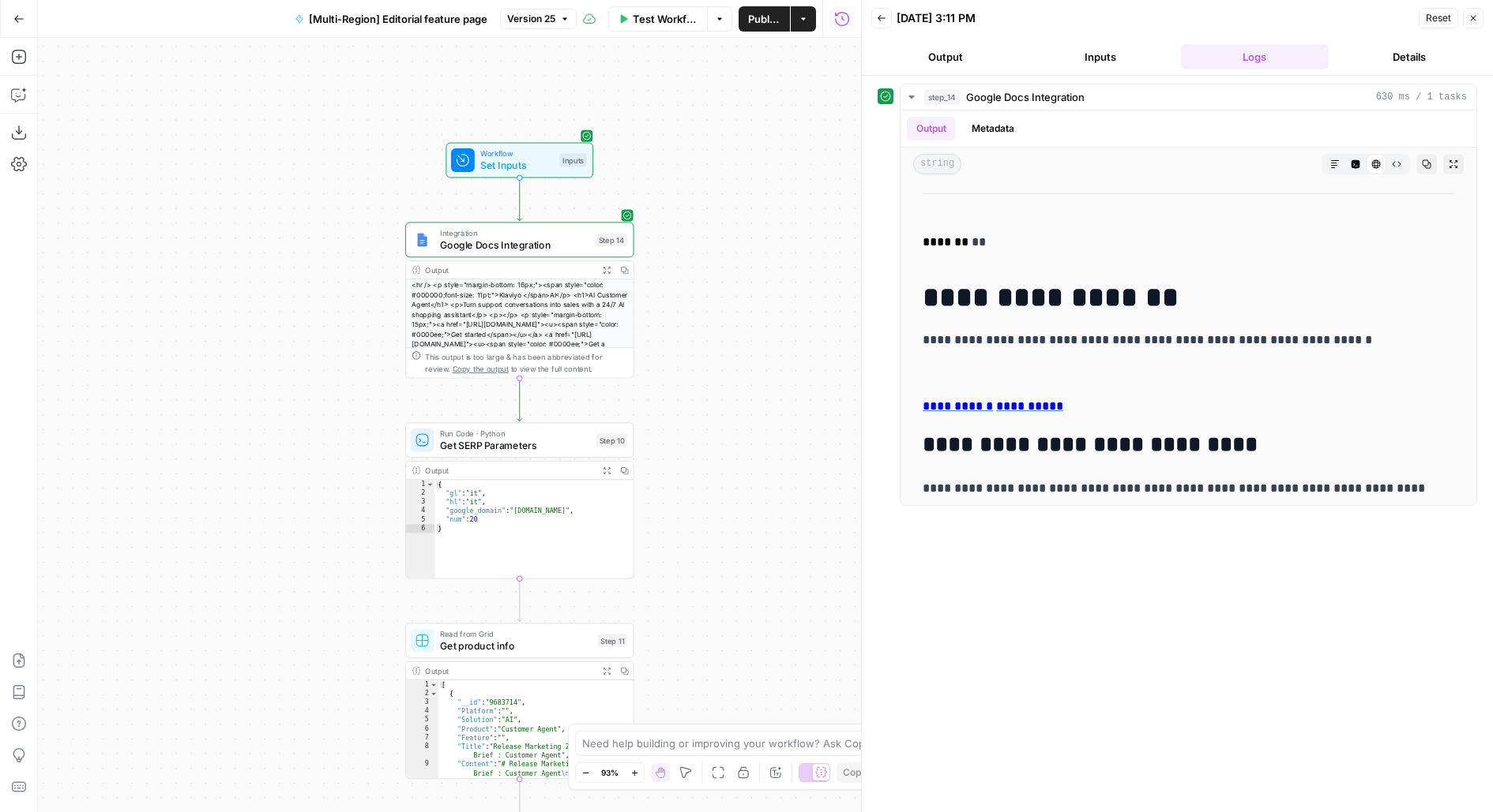
click at [664, 17] on span "Test Workflow" at bounding box center [665, 19] width 66 height 15
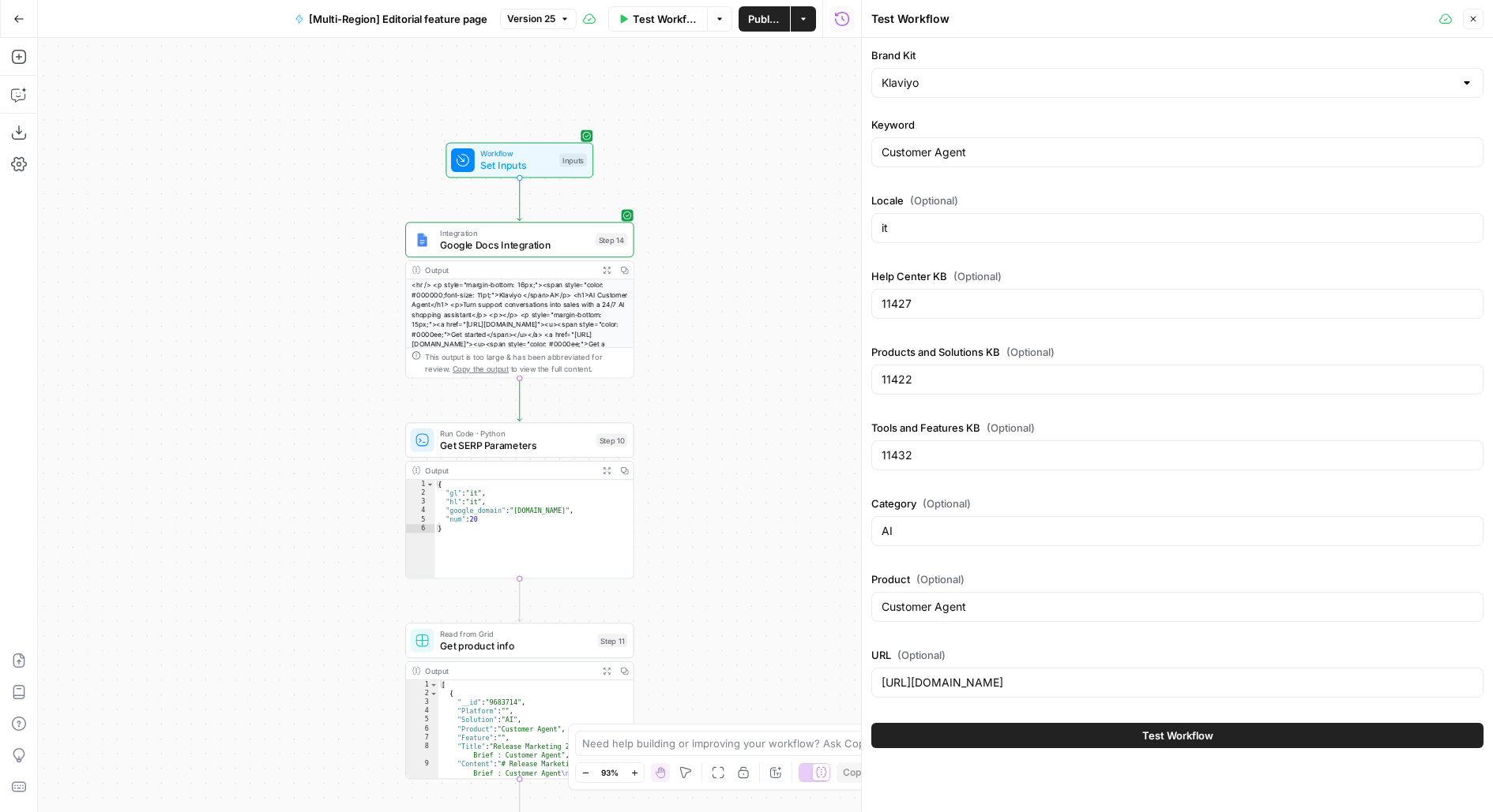
click at [910, 691] on div "https://docs.google.com/document/d/1PsvERsZ40JeY3apsC3ljLSkV2-2axKyyfv1T0LZFLU0…" at bounding box center [1177, 682] width 612 height 30
click at [902, 676] on input "https://docs.google.com/document/d/1PsvERsZ40JeY3apsC3ljLSkV2-2axKyyfv1T0LZFLU0…" at bounding box center [1177, 683] width 592 height 15
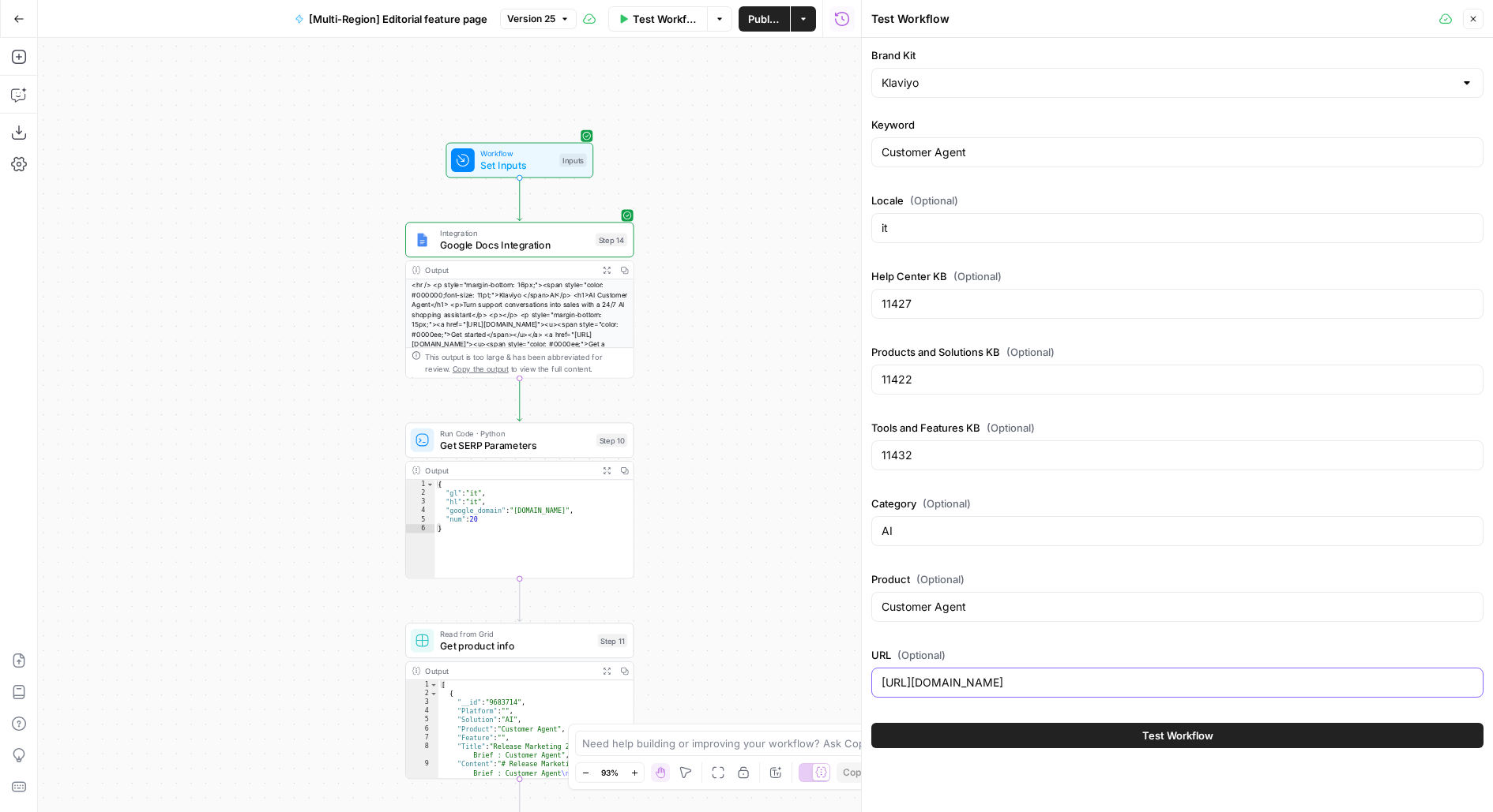
paste input "F8_NKjSZ04Tydbc2nkFvNx4ylwW8azKTFlmexVuoj_A"
type input "https://docs.google.com/document/d/1F8_NKjSZ04Tydbc2nkFvNx4ylwW8azKTFlmexVuoj_A…"
click at [594, 206] on button "Test" at bounding box center [604, 212] width 46 height 19
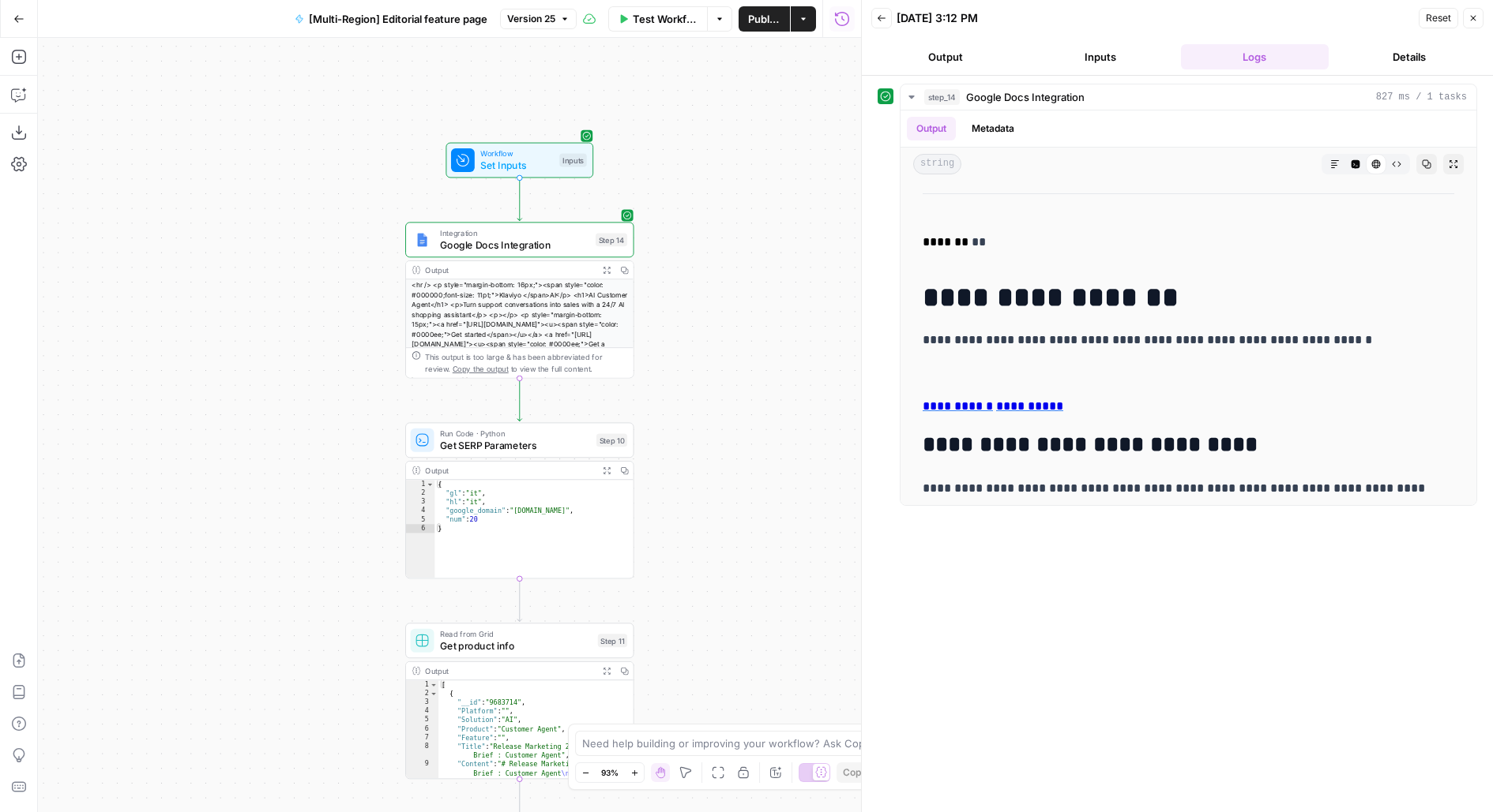
click at [602, 248] on div "Integration Google Docs Integration Step 14 Copy step Delete step Add Note Test" at bounding box center [519, 240] width 217 height 26
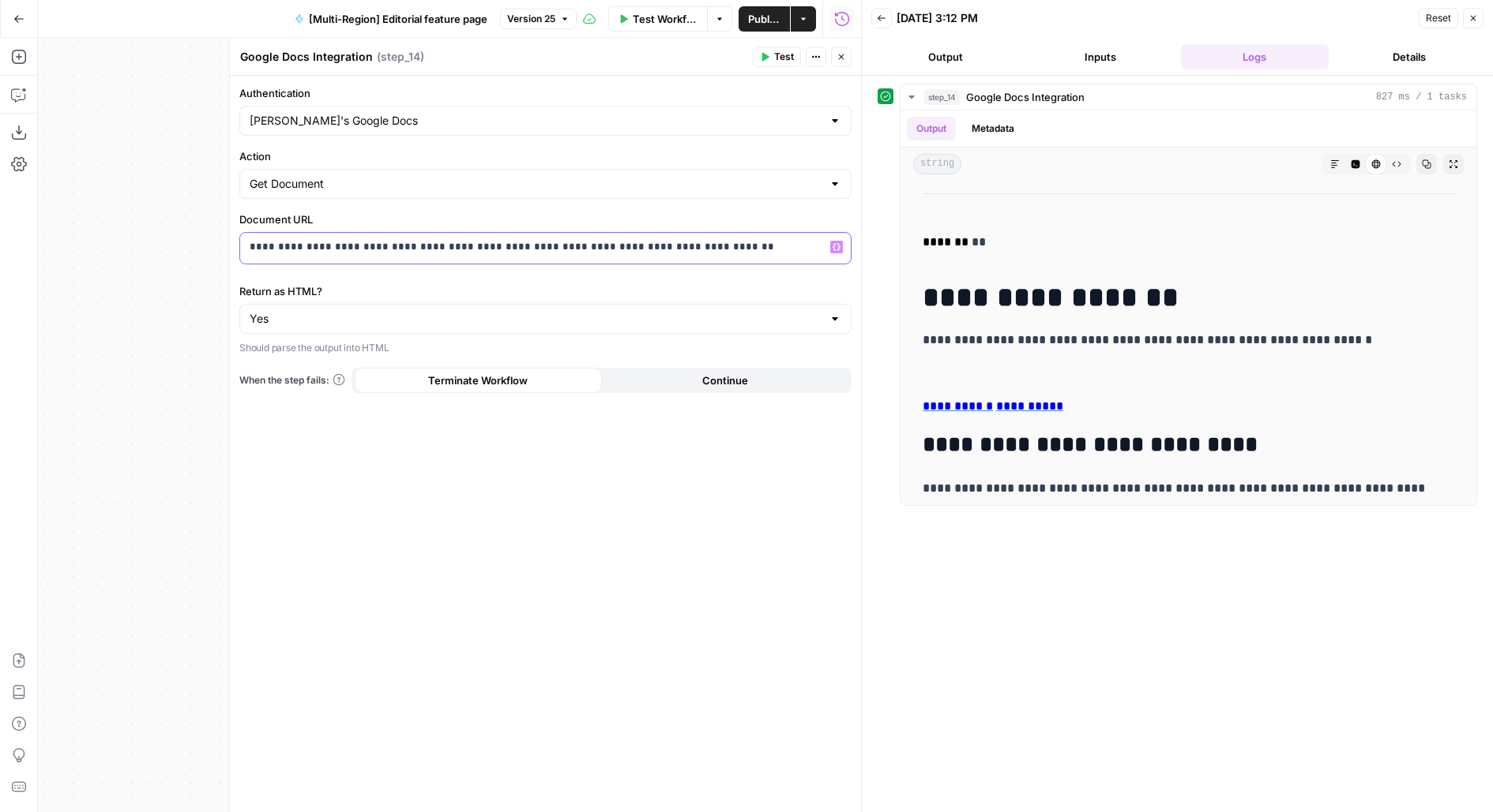
click at [502, 246] on p "**********" at bounding box center [546, 247] width 593 height 15
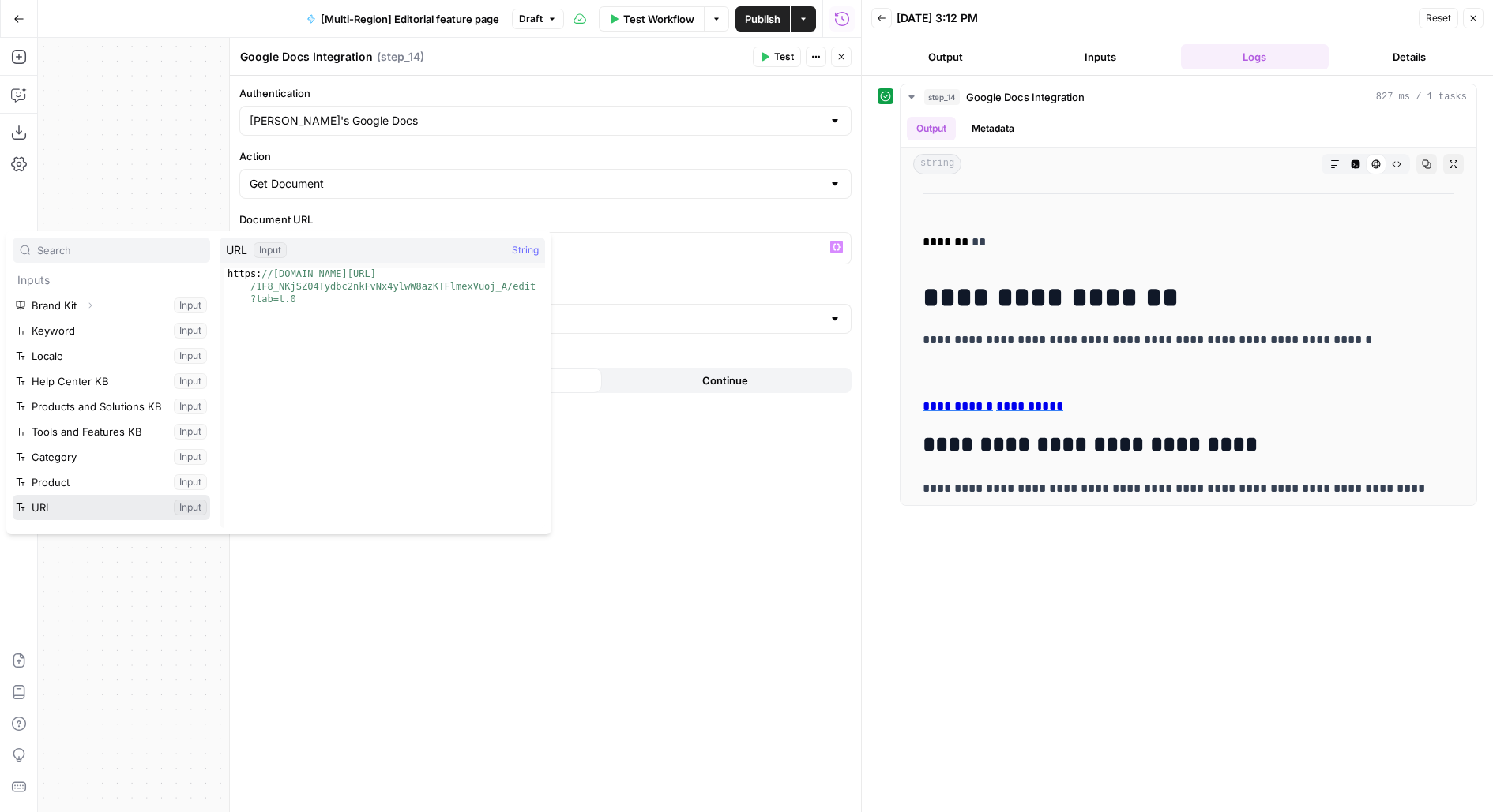
click at [13, 495] on button "Select variable URL" at bounding box center [111, 508] width 198 height 26
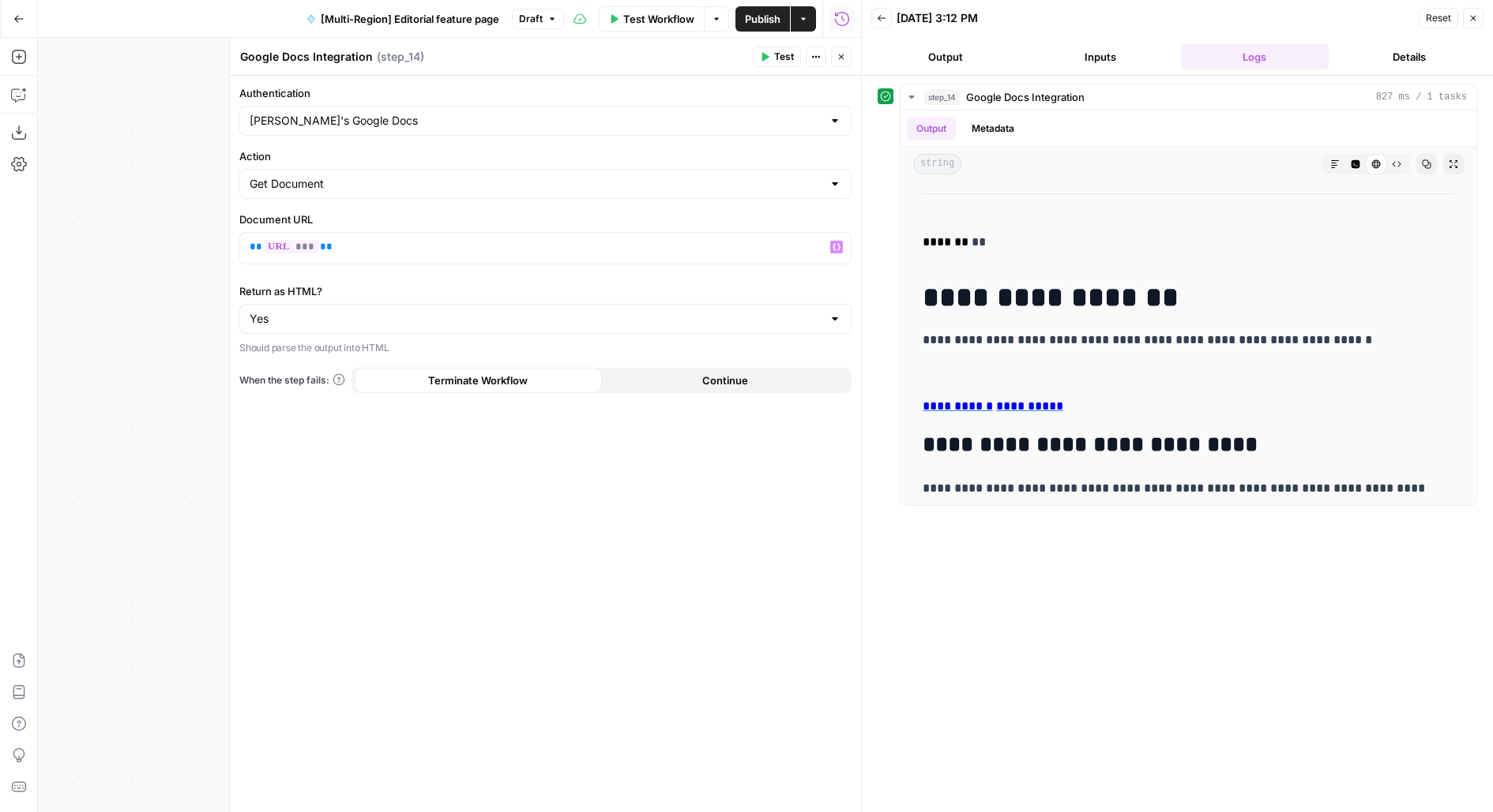
click at [788, 61] on span "Test" at bounding box center [783, 56] width 20 height 15
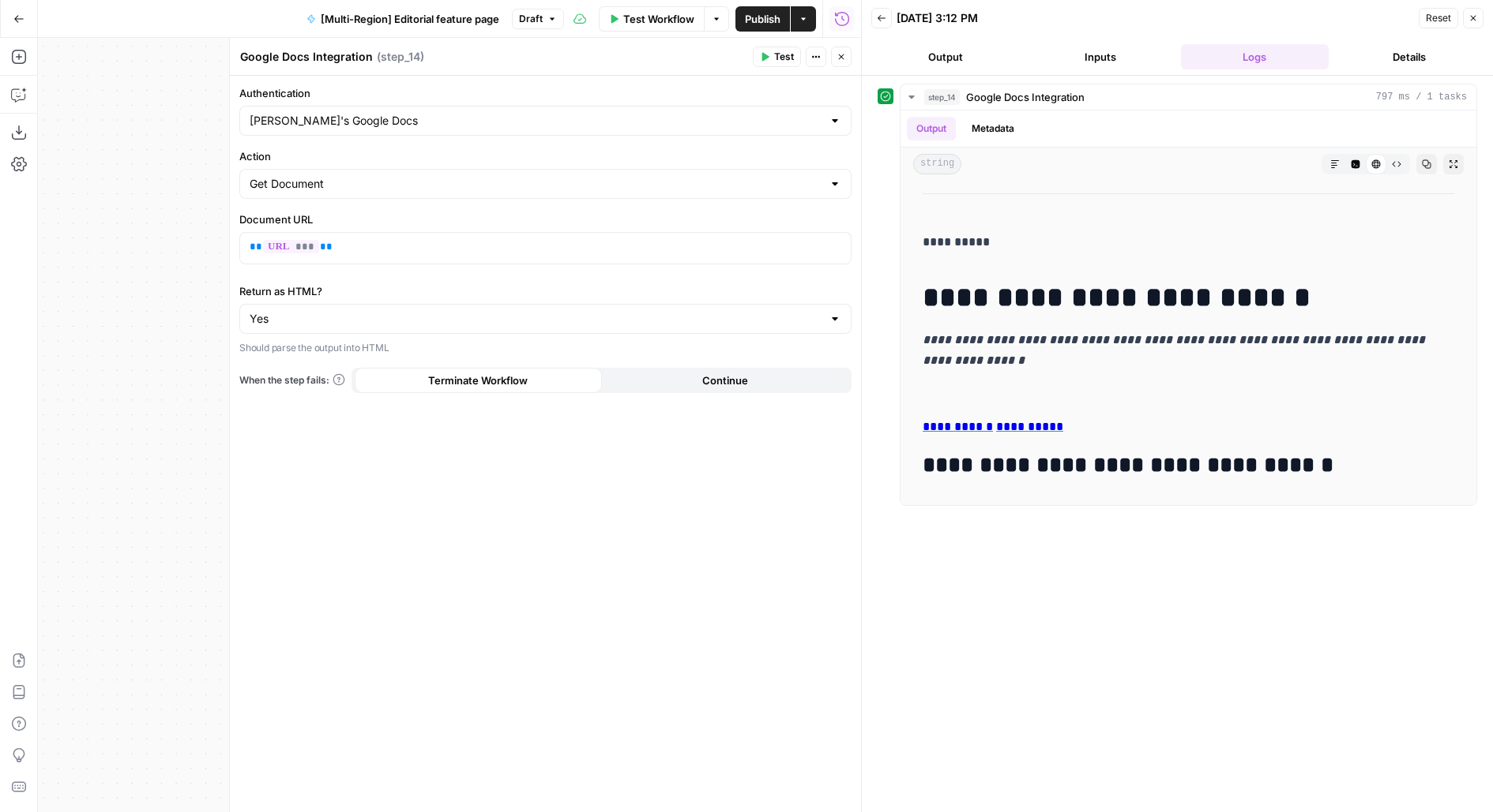
click at [842, 49] on button "Close" at bounding box center [841, 56] width 21 height 21
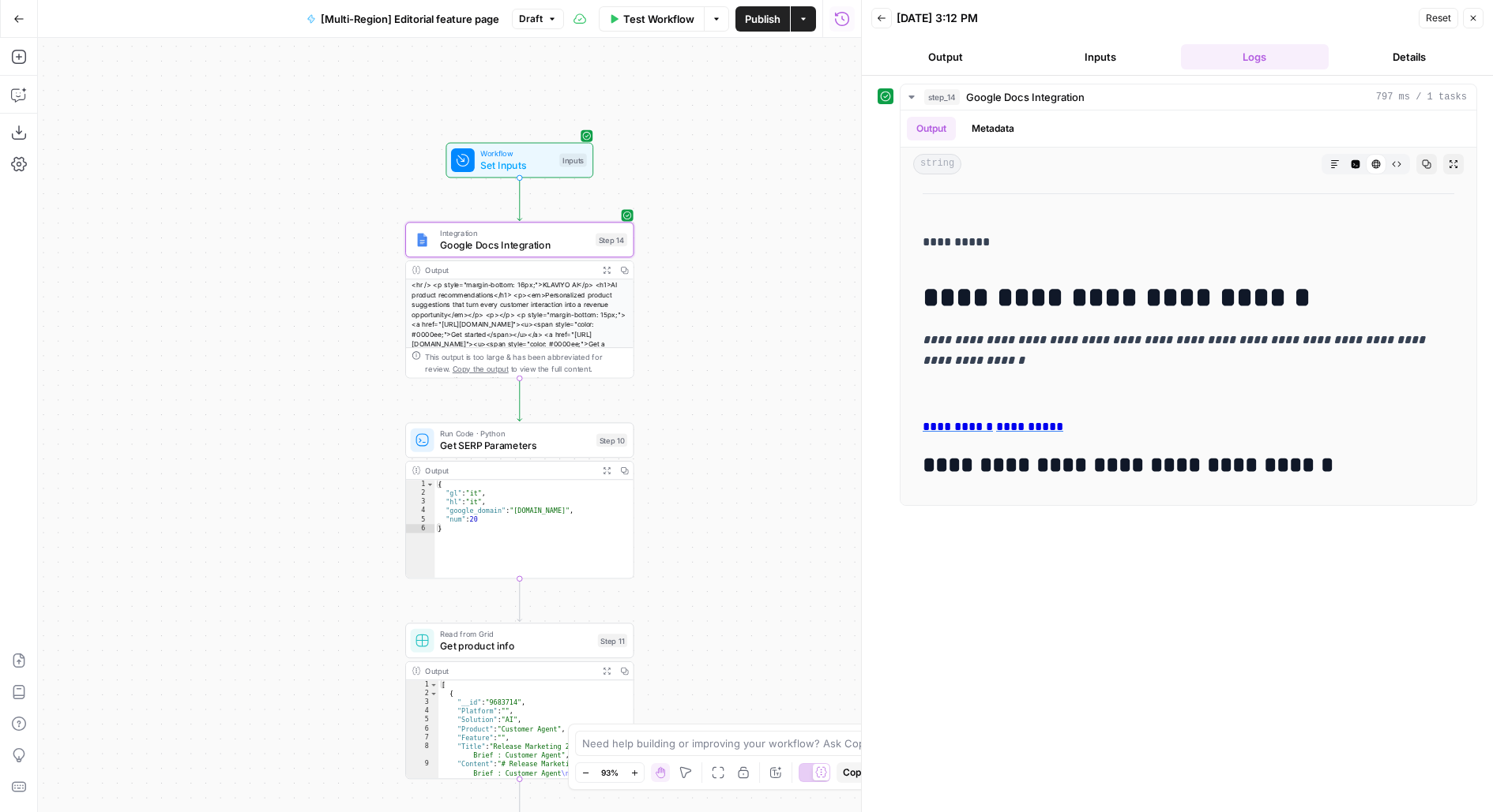
click at [650, 34] on div "Test Workflow Options Publish Actions Run History" at bounding box center [711, 18] width 297 height 37
click at [649, 23] on span "Test Workflow" at bounding box center [658, 19] width 71 height 15
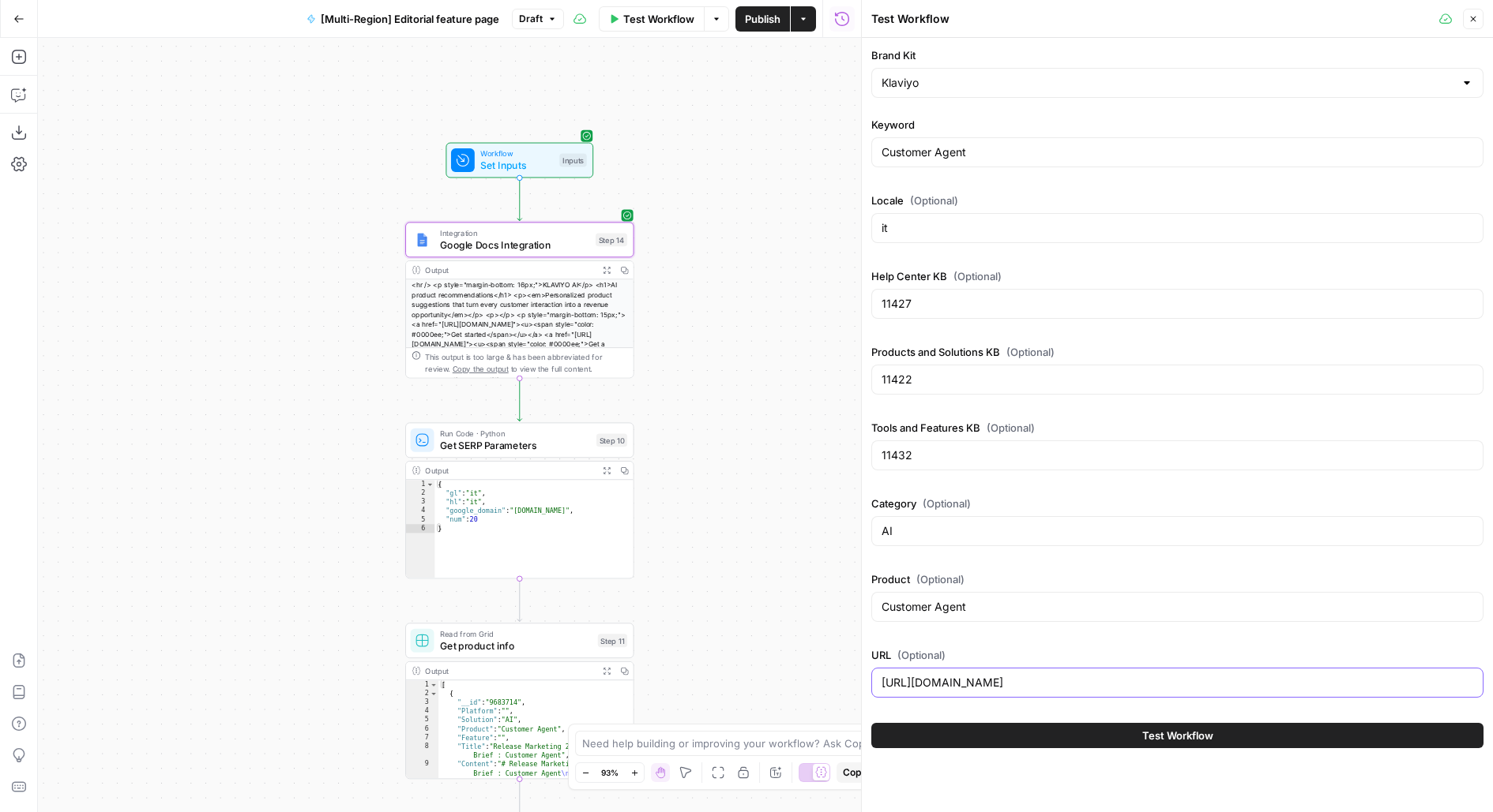
click at [955, 680] on input "https://docs.google.com/document/d/1F8_NKjSZ04Tydbc2nkFvNx4ylwW8azKTFlmexVuoj_A…" at bounding box center [1177, 683] width 592 height 15
paste input "PsvERsZ40JeY3apsC3ljLSkV2-2axKyyfv1T0LZFLU0"
type input "https://docs.google.com/document/d/1PsvERsZ40JeY3apsC3ljLSkV2-2axKyyfv1T0LZFLU0…"
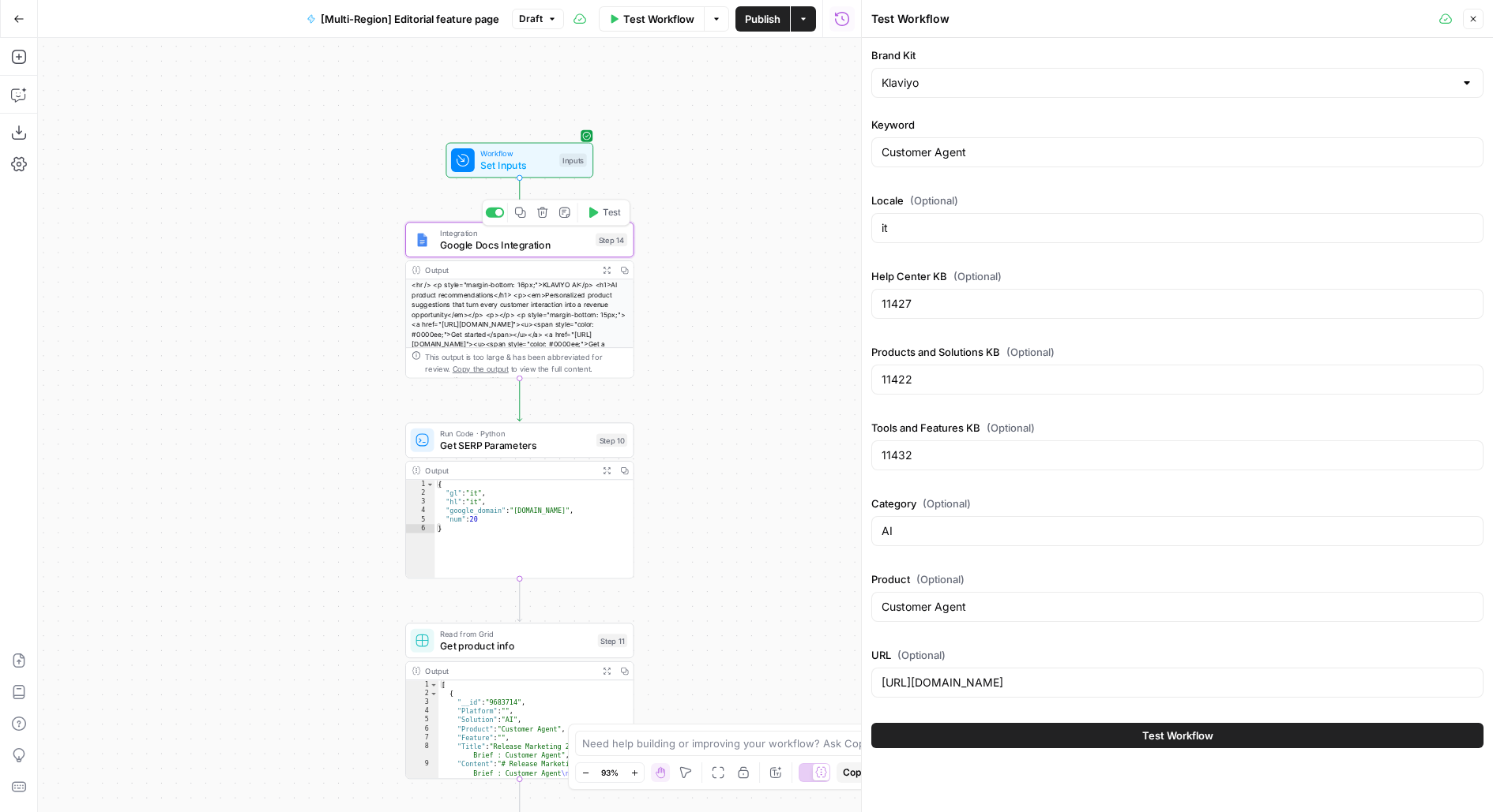
click at [611, 213] on span "Test" at bounding box center [611, 213] width 17 height 14
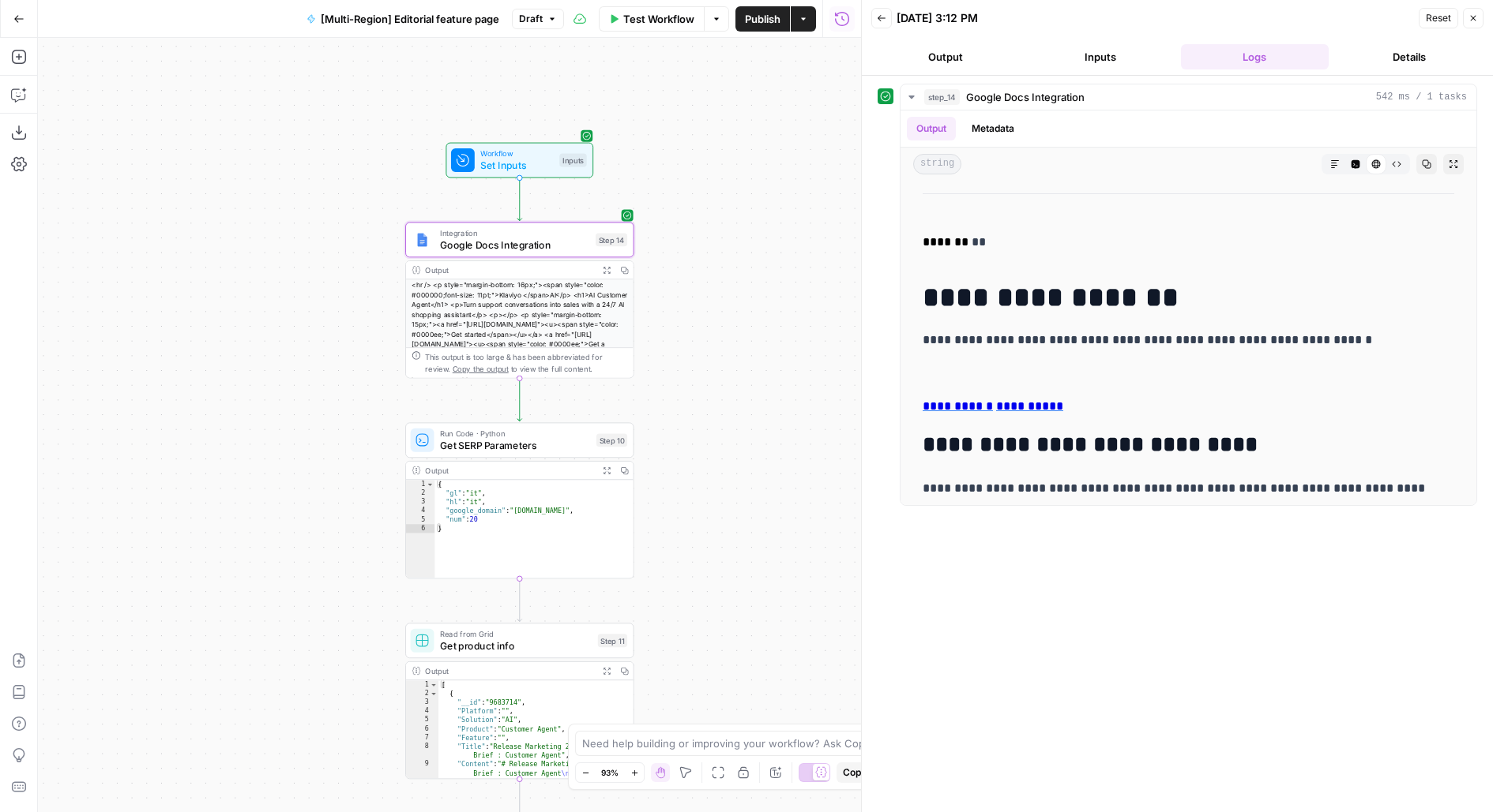
click at [603, 419] on span "Test" at bounding box center [611, 414] width 17 height 14
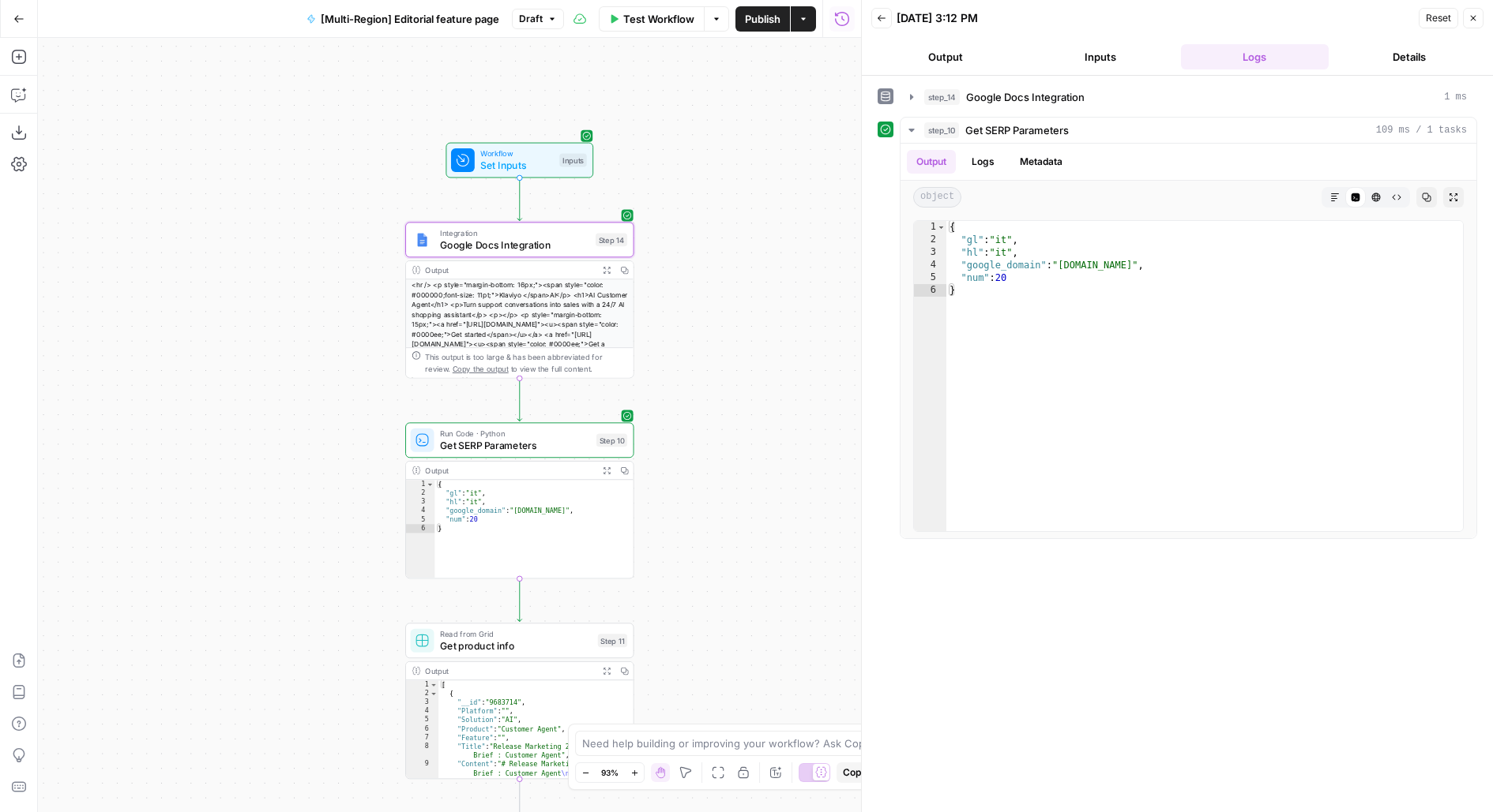
click at [687, 162] on div "Workflow Set Inputs Inputs Integration Google Docs Integration Step 14 Output E…" at bounding box center [449, 425] width 823 height 774
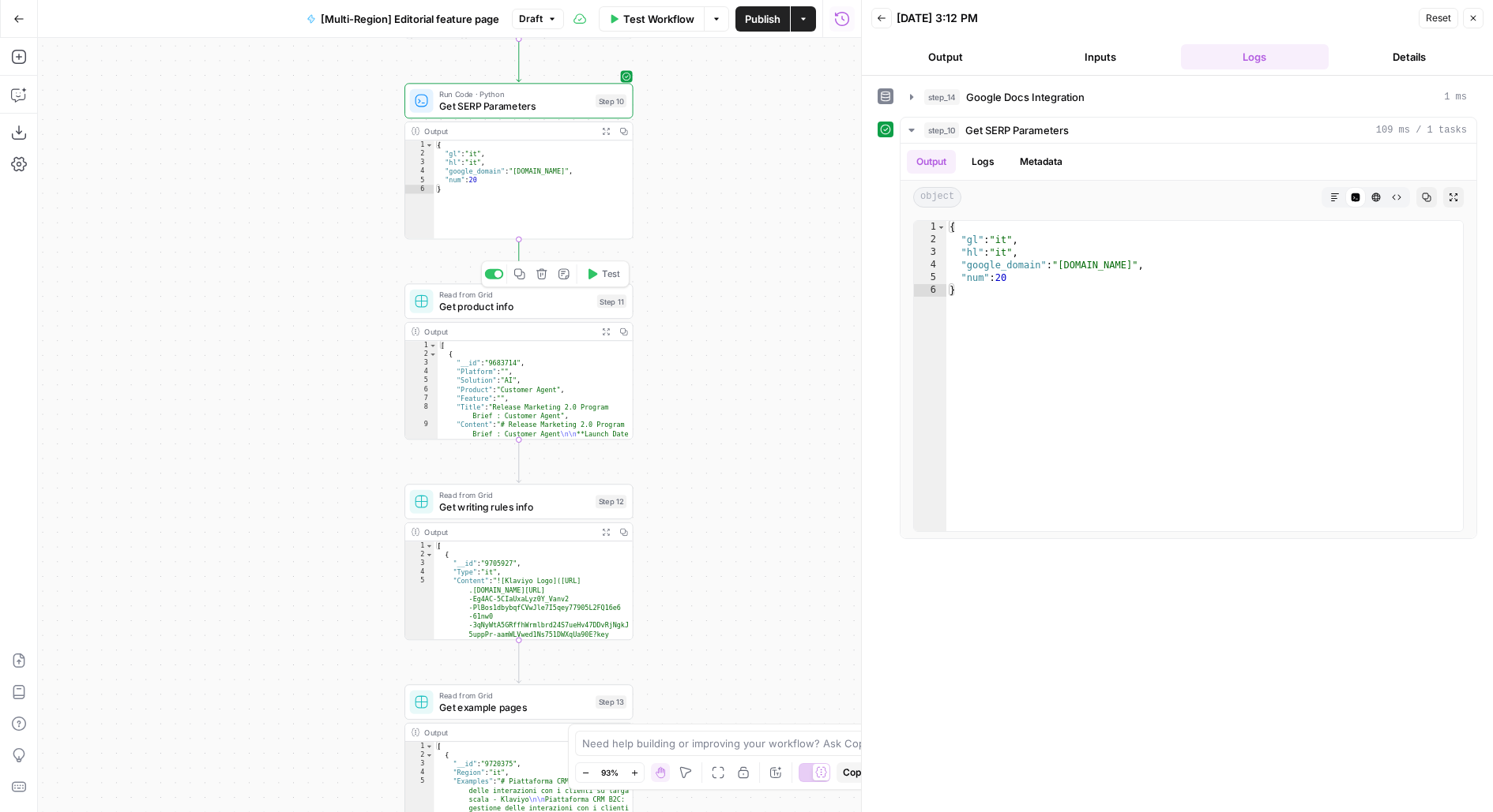
click at [610, 272] on span "Test" at bounding box center [611, 274] width 17 height 14
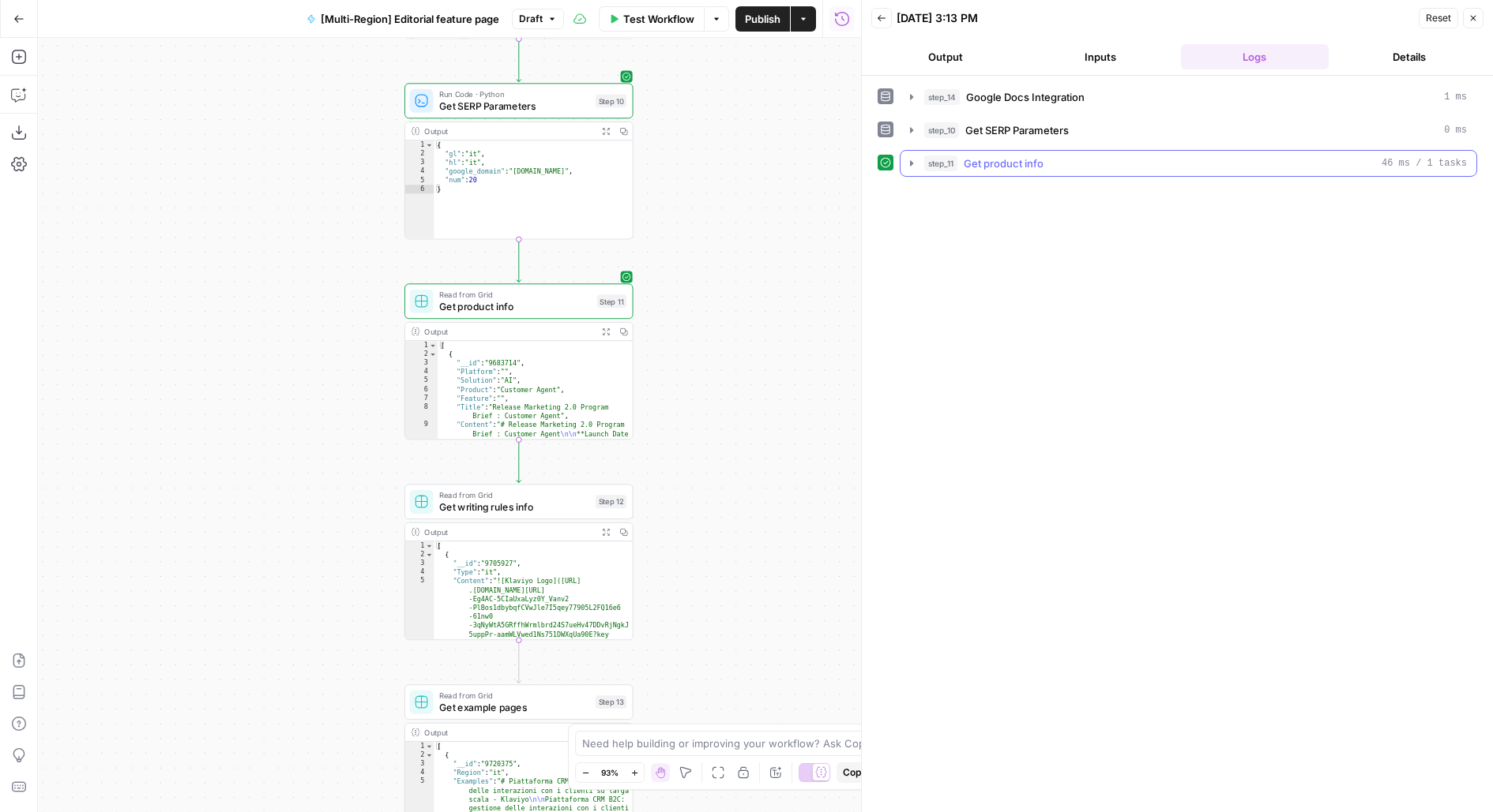
click at [1000, 165] on span "Get product info" at bounding box center [1003, 163] width 80 height 15
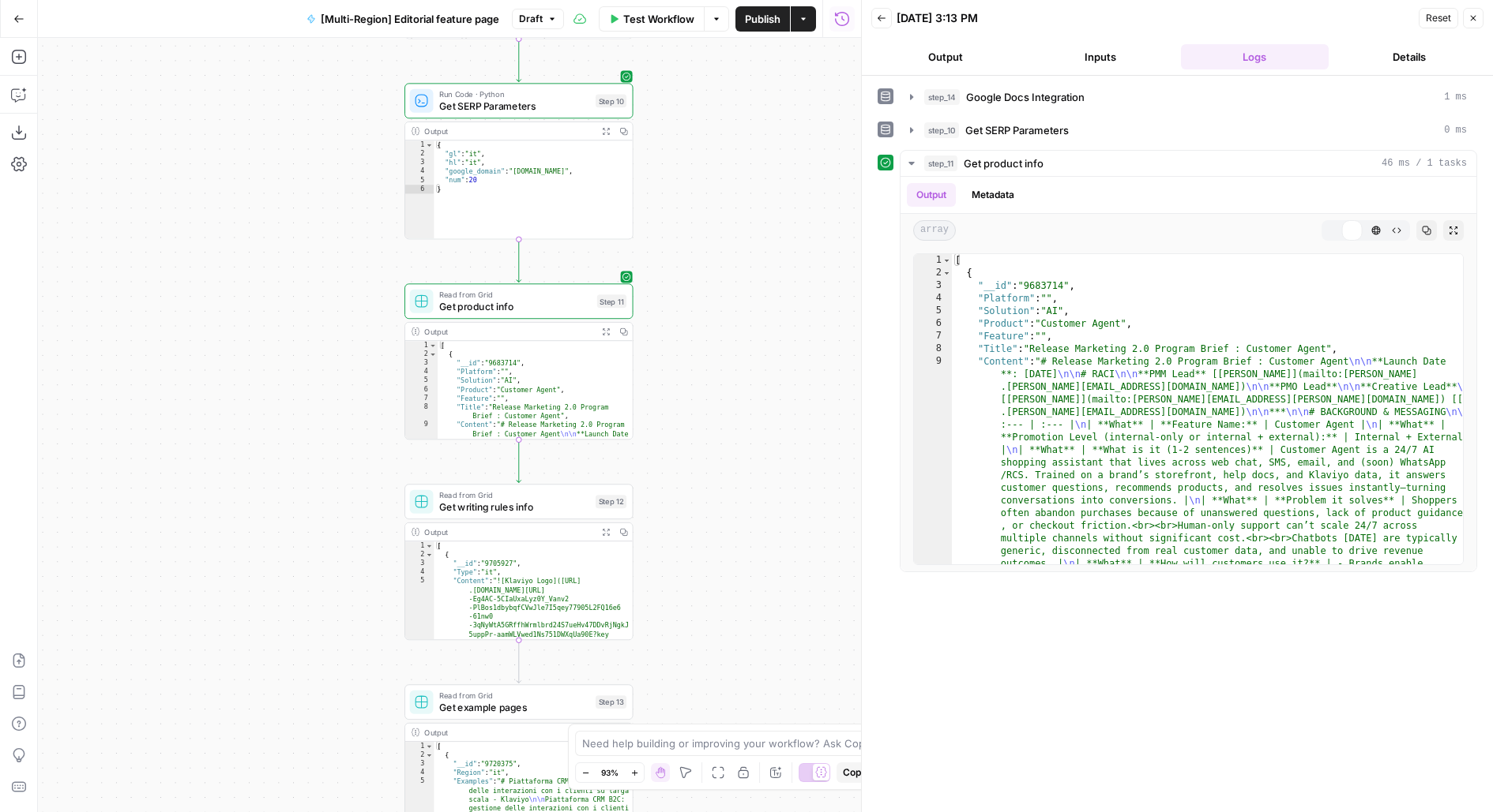
click at [764, 302] on div "Workflow Set Inputs Inputs Integration Google Docs Integration Step 14 Output E…" at bounding box center [449, 425] width 823 height 774
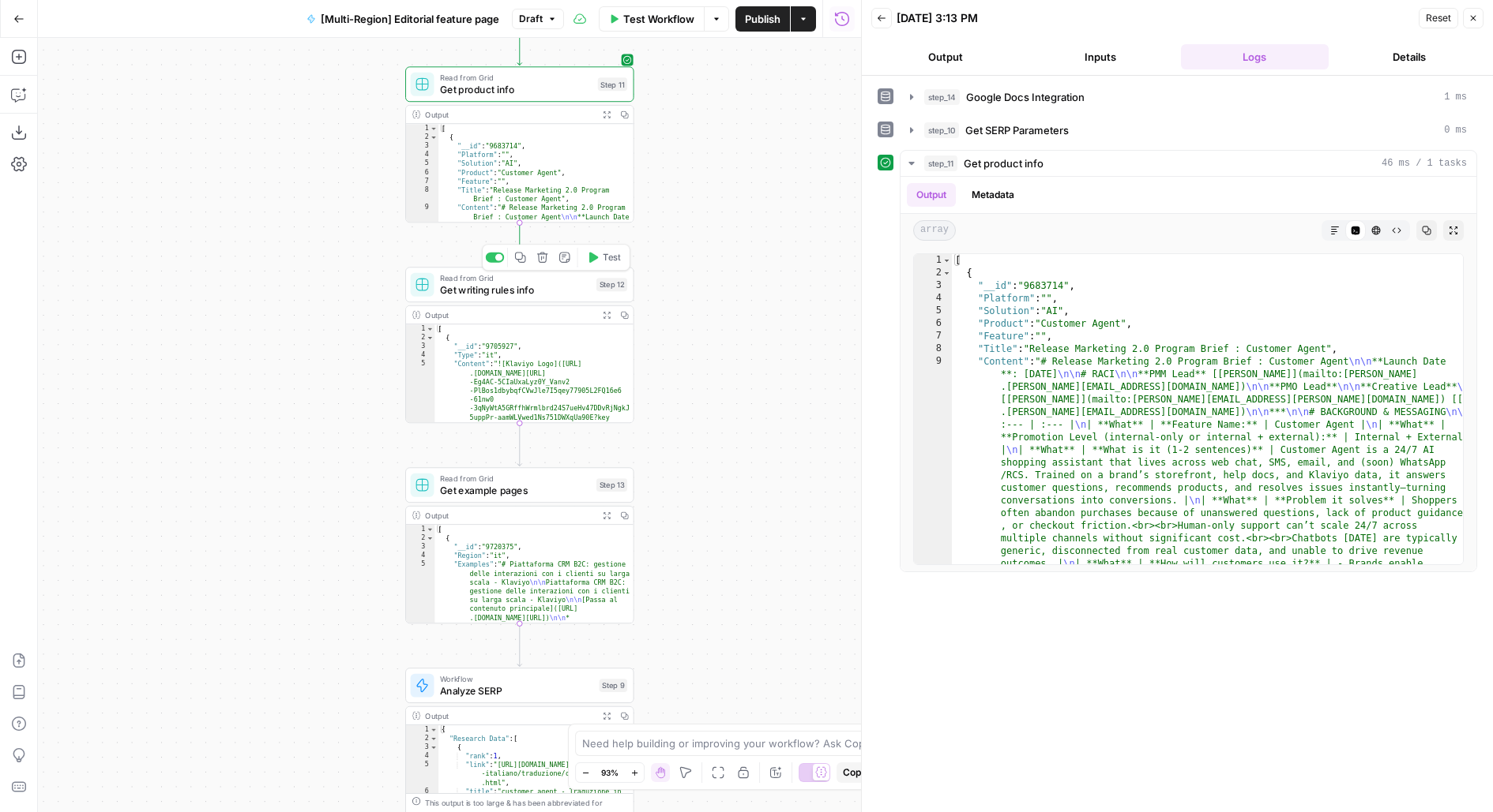
click at [605, 261] on span "Test" at bounding box center [611, 258] width 17 height 14
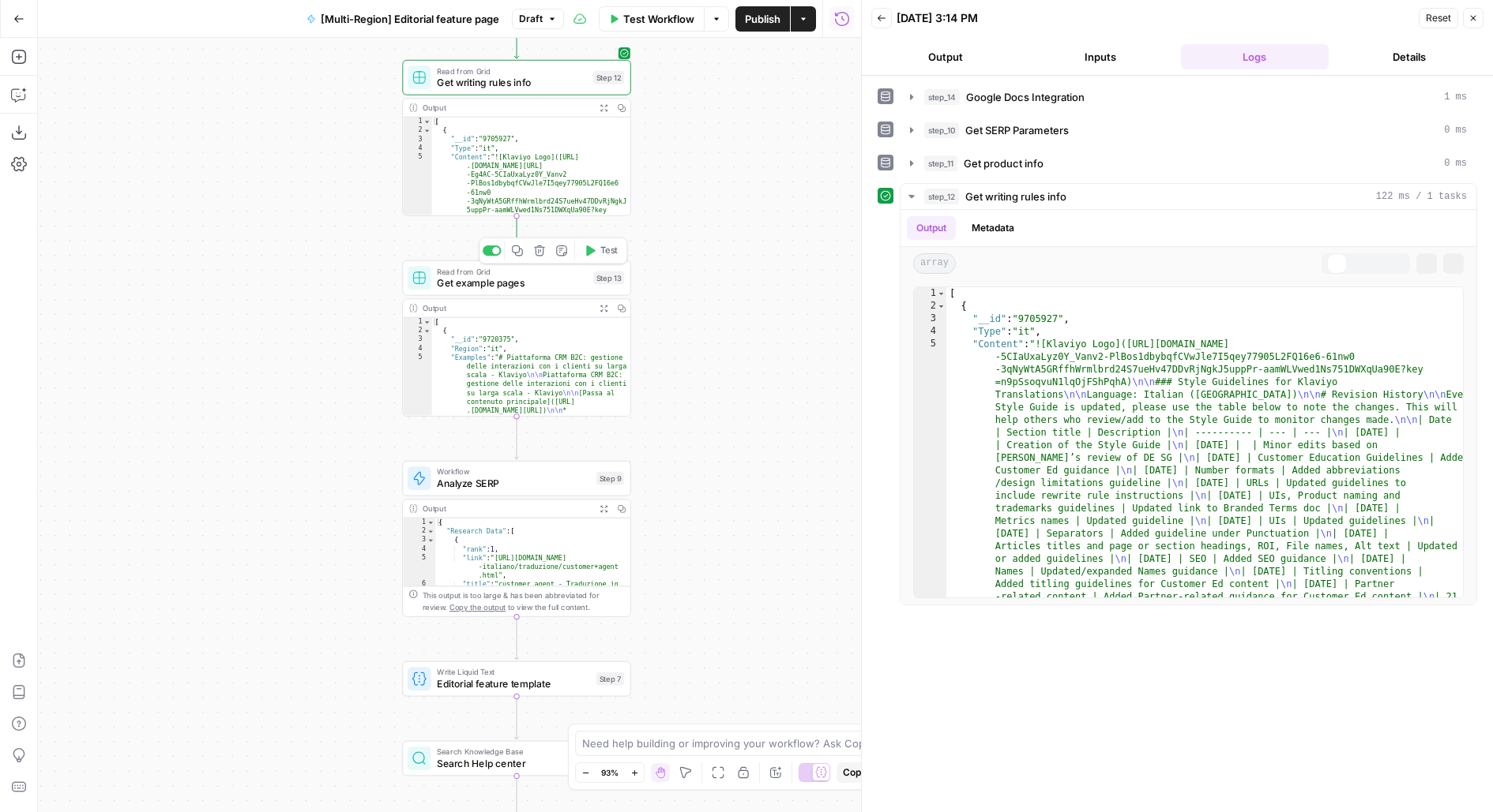
click at [602, 246] on span "Test" at bounding box center [609, 250] width 17 height 14
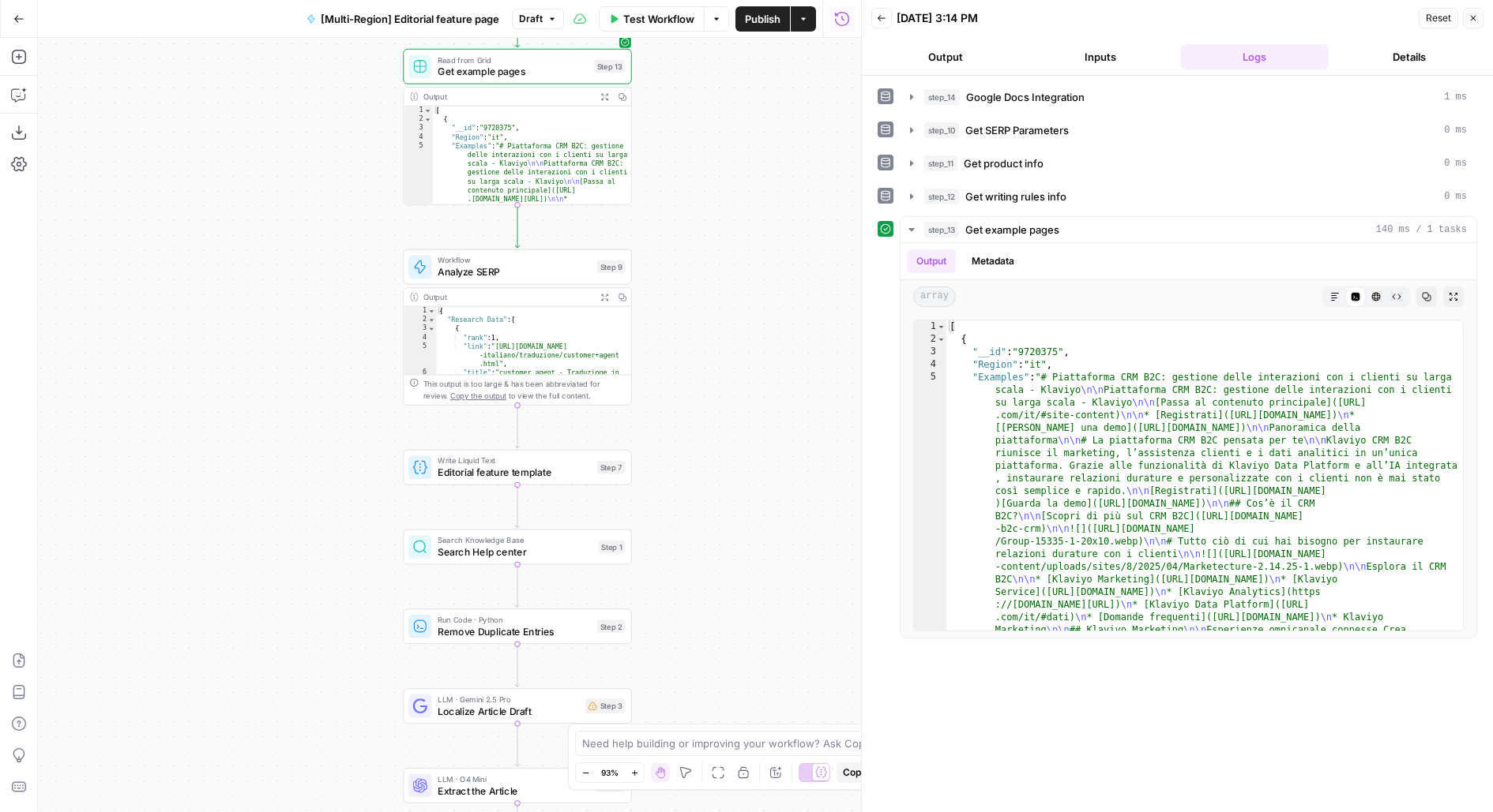
drag, startPoint x: 698, startPoint y: 442, endPoint x: 698, endPoint y: 262, distance: 180.0
click at [698, 262] on div "Workflow Set Inputs Inputs Integration Google Docs Integration Step 14 Output E…" at bounding box center [449, 425] width 823 height 774
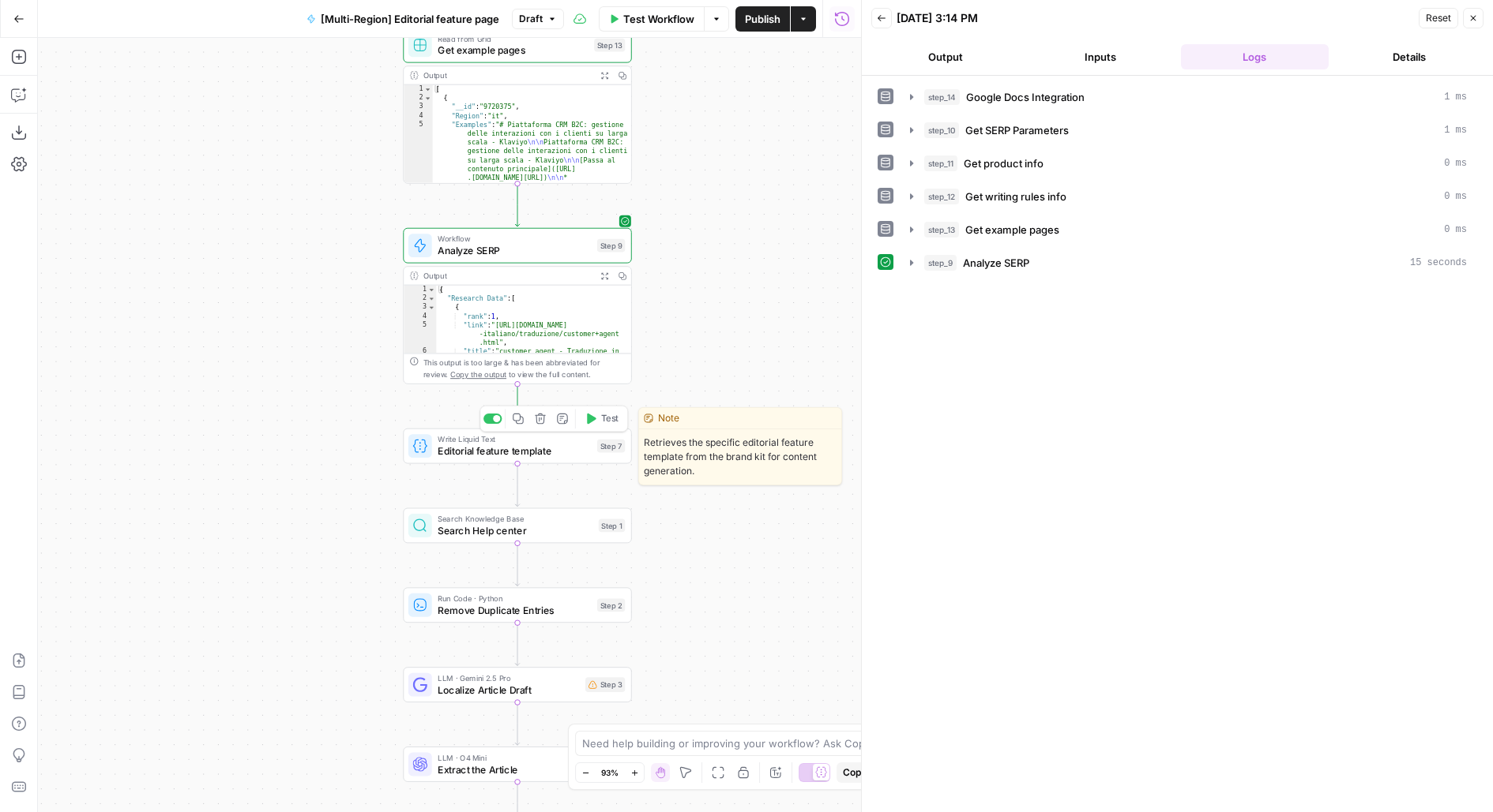
click at [592, 409] on button "Test" at bounding box center [602, 418] width 46 height 19
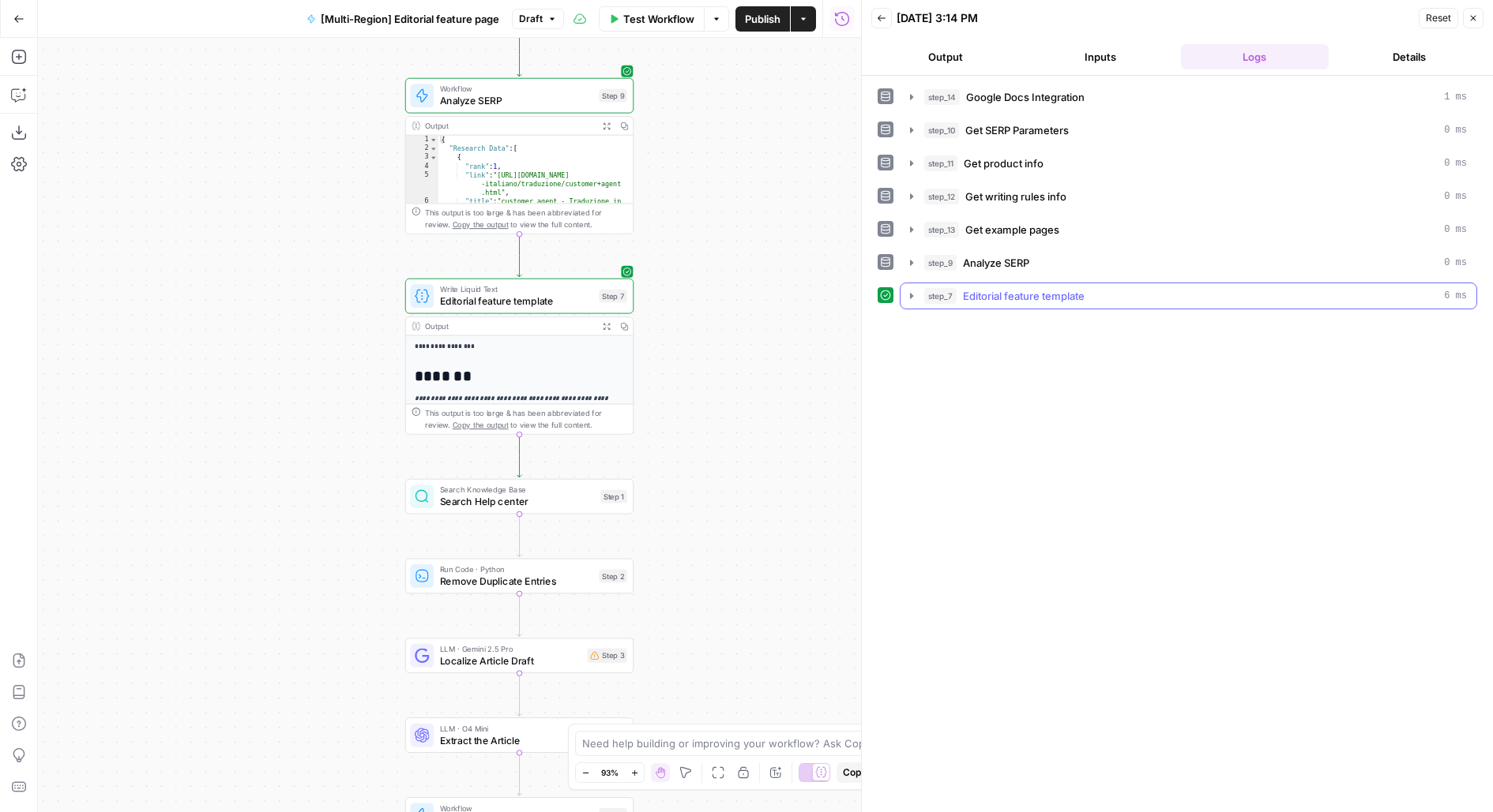
click at [1091, 293] on div "step_7 Editorial feature template 6 ms" at bounding box center [1195, 296] width 542 height 15
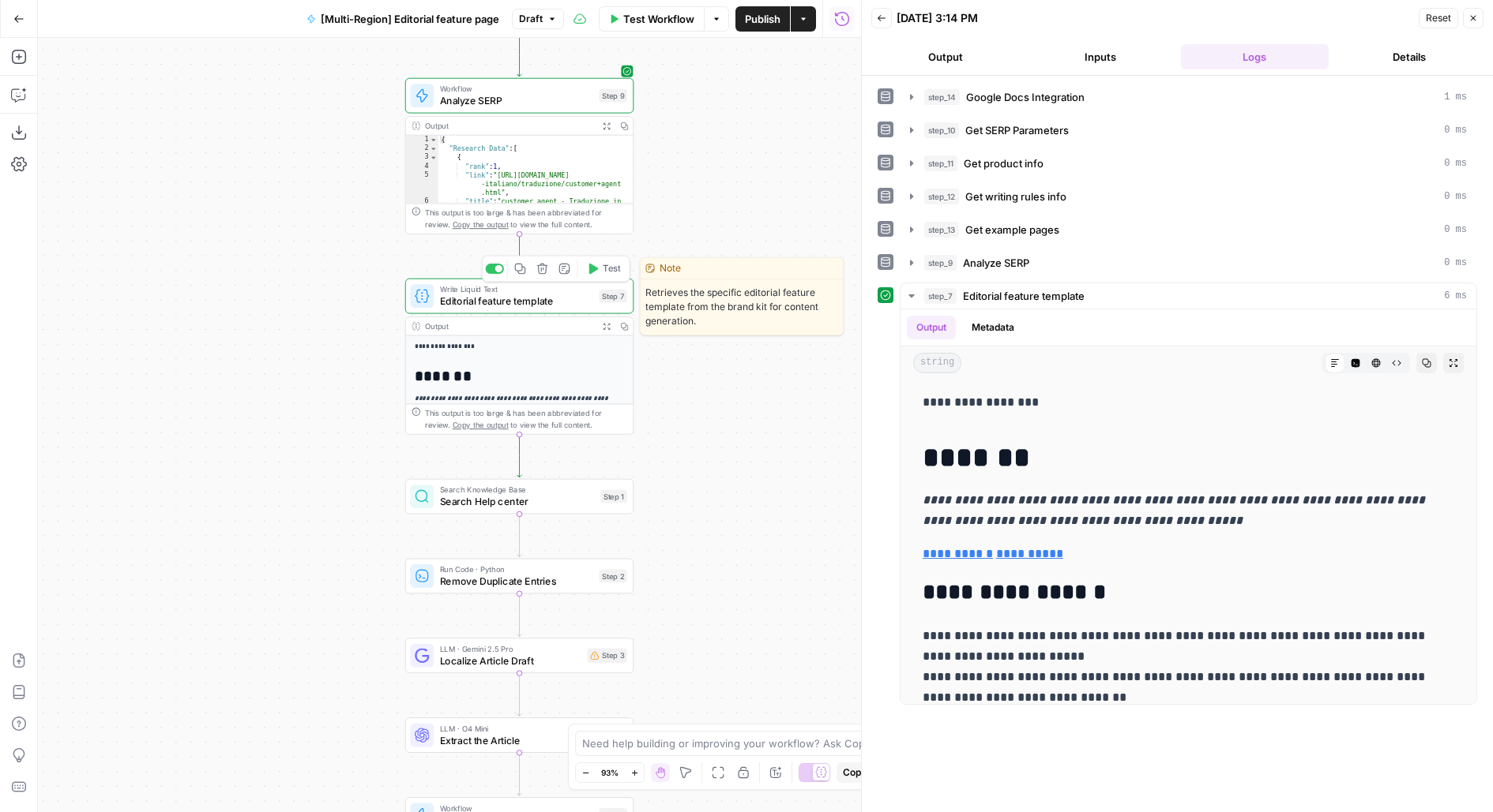
click at [601, 270] on button "Test" at bounding box center [604, 268] width 46 height 19
click at [601, 268] on button "Test" at bounding box center [604, 268] width 46 height 19
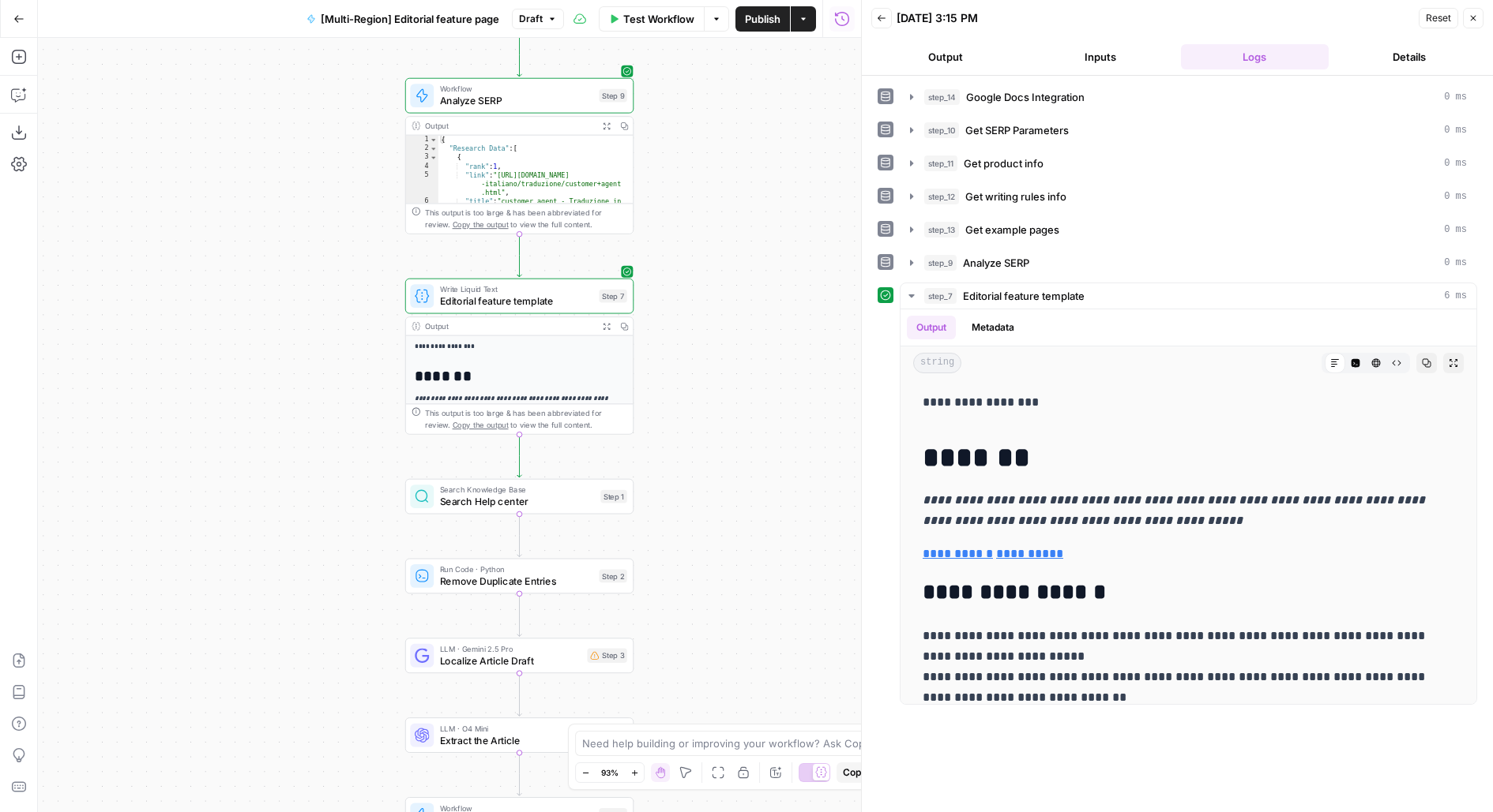
click at [493, 304] on span "Editorial feature template" at bounding box center [516, 302] width 153 height 15
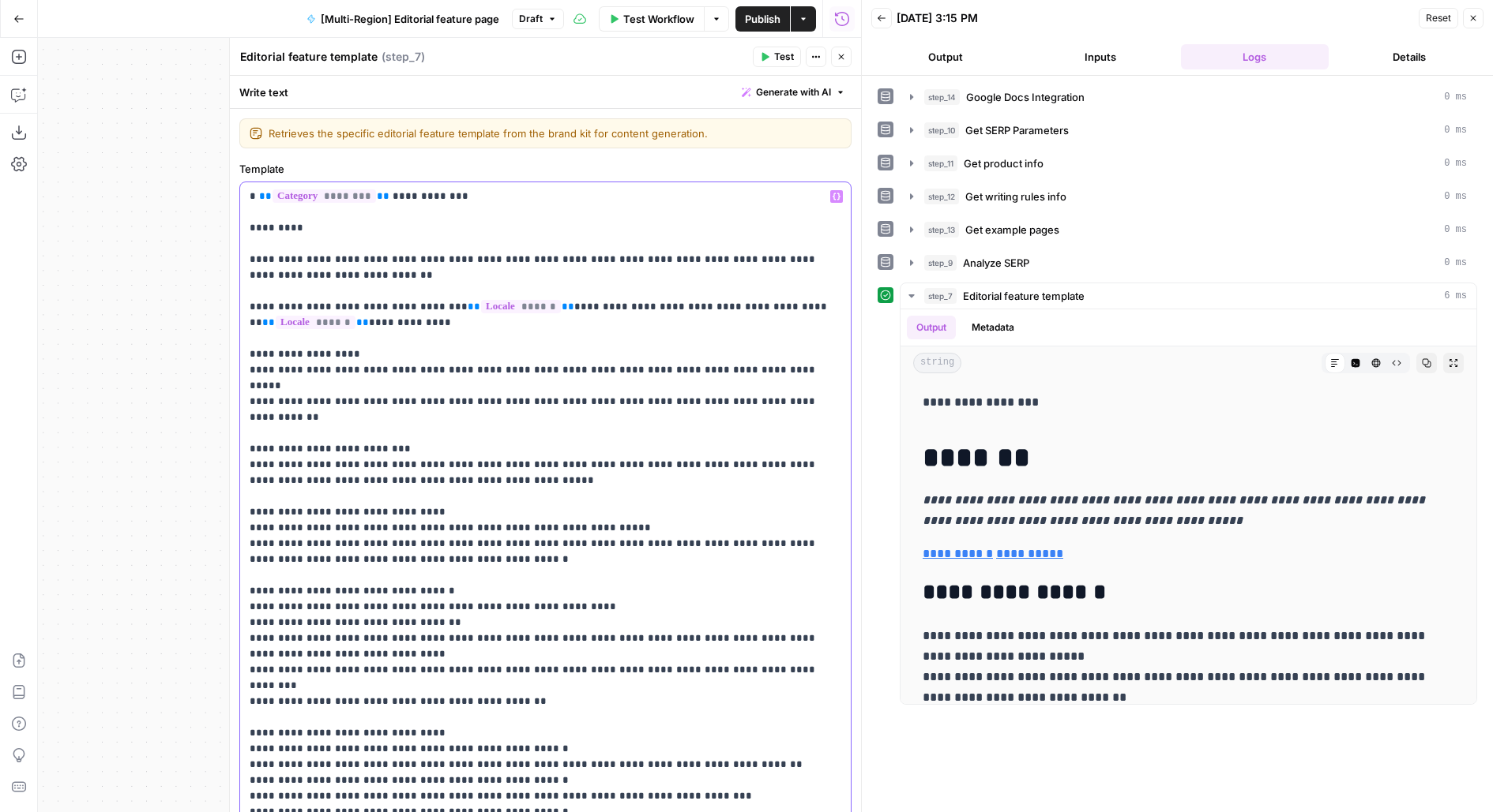
click at [413, 421] on p "**********" at bounding box center [546, 512] width 593 height 647
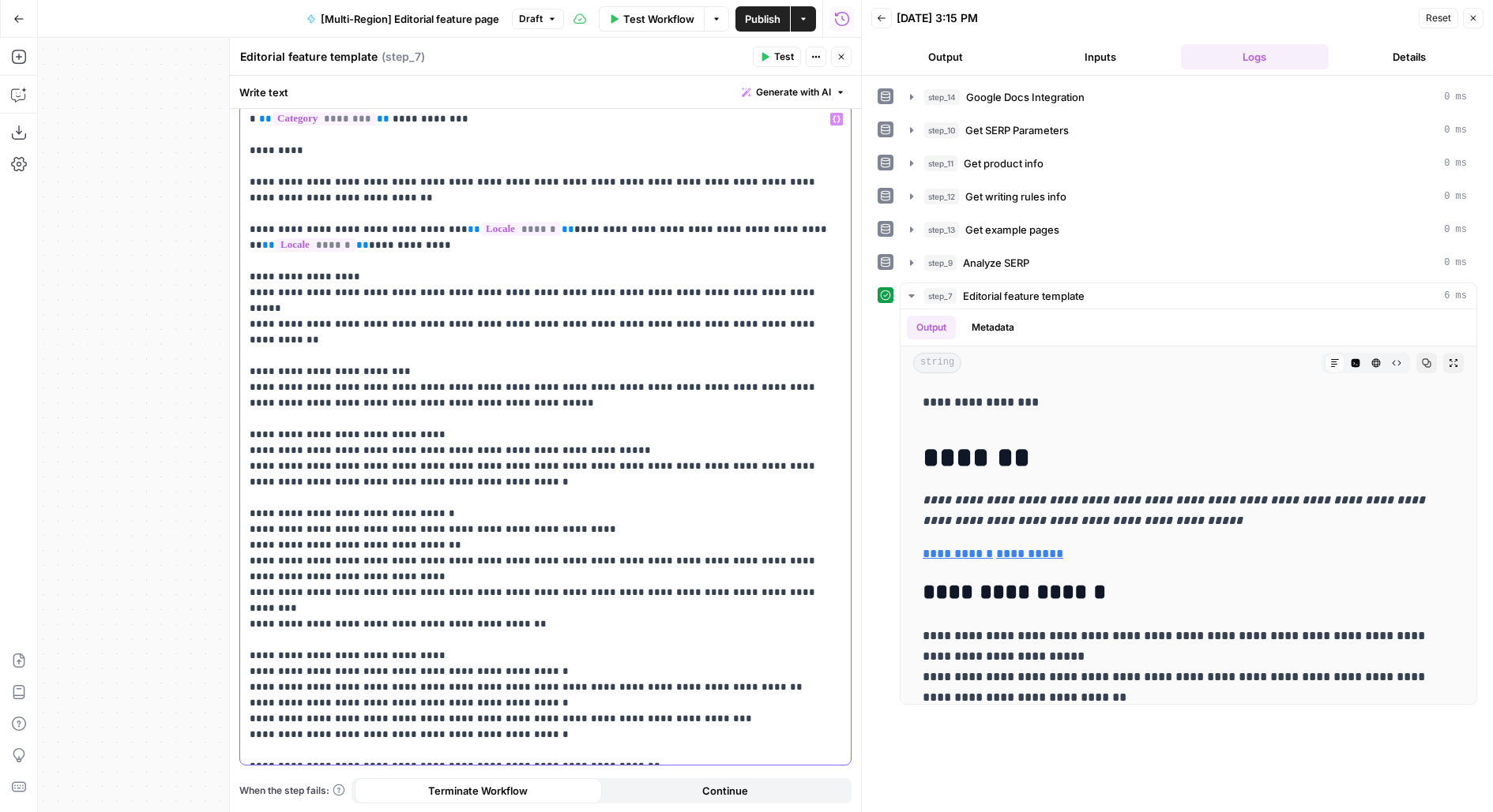
scroll to position [54, 0]
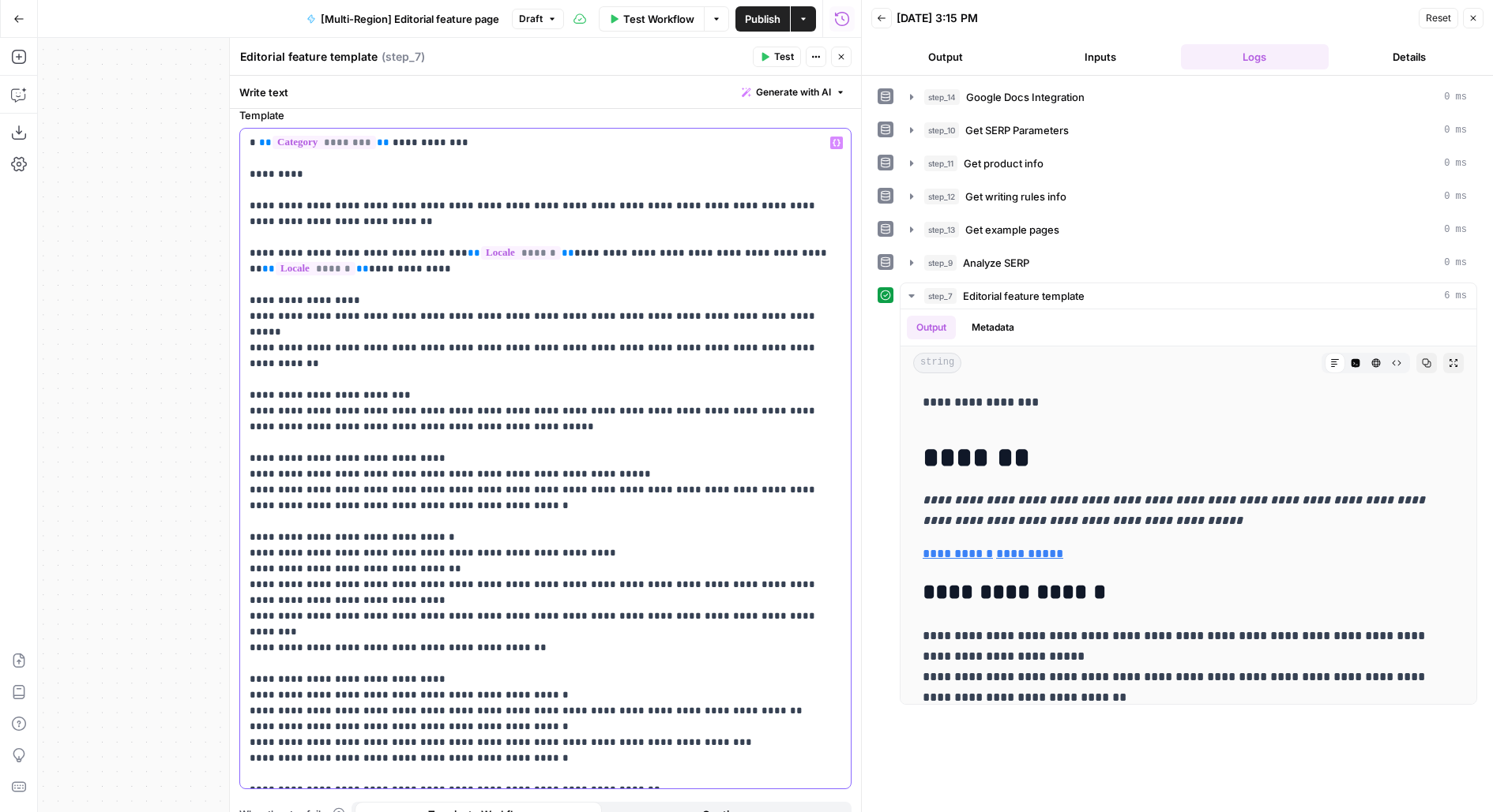
click at [247, 143] on div "**********" at bounding box center [546, 459] width 611 height 660
click at [770, 50] on button "Test" at bounding box center [776, 56] width 48 height 21
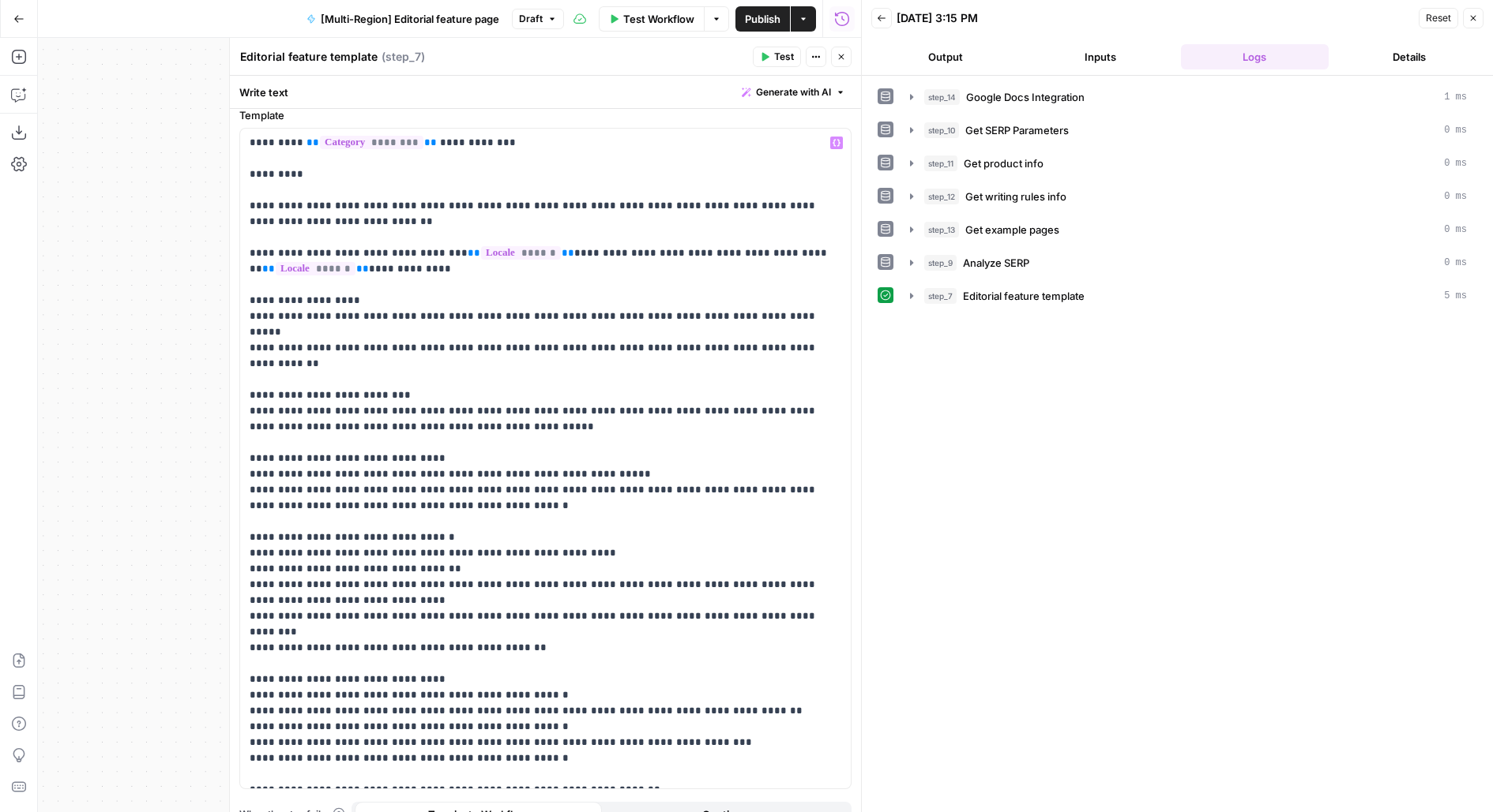
scroll to position [78, 0]
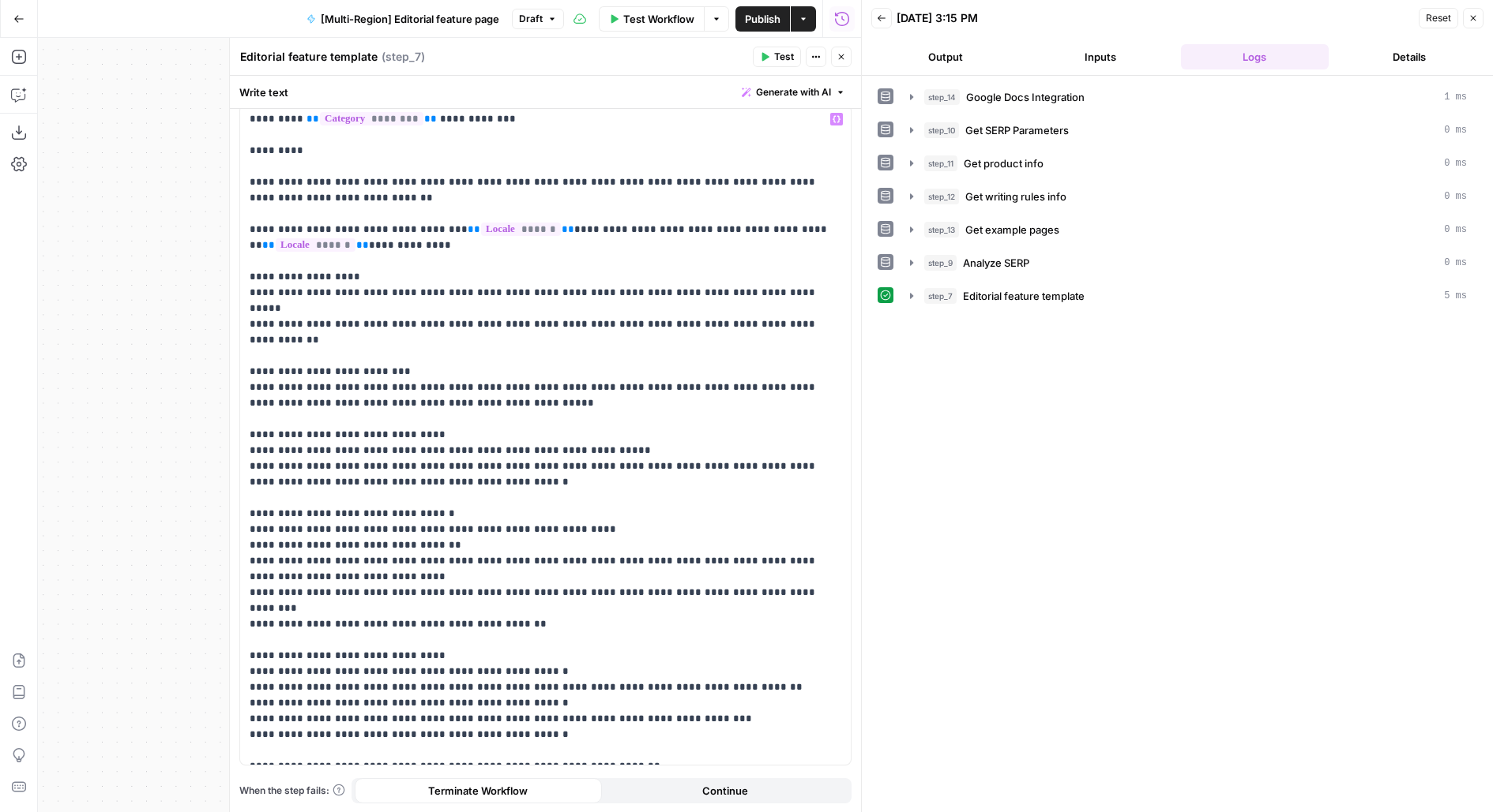
click at [1104, 294] on div "step_7 Editorial feature template 5 ms" at bounding box center [1195, 296] width 542 height 15
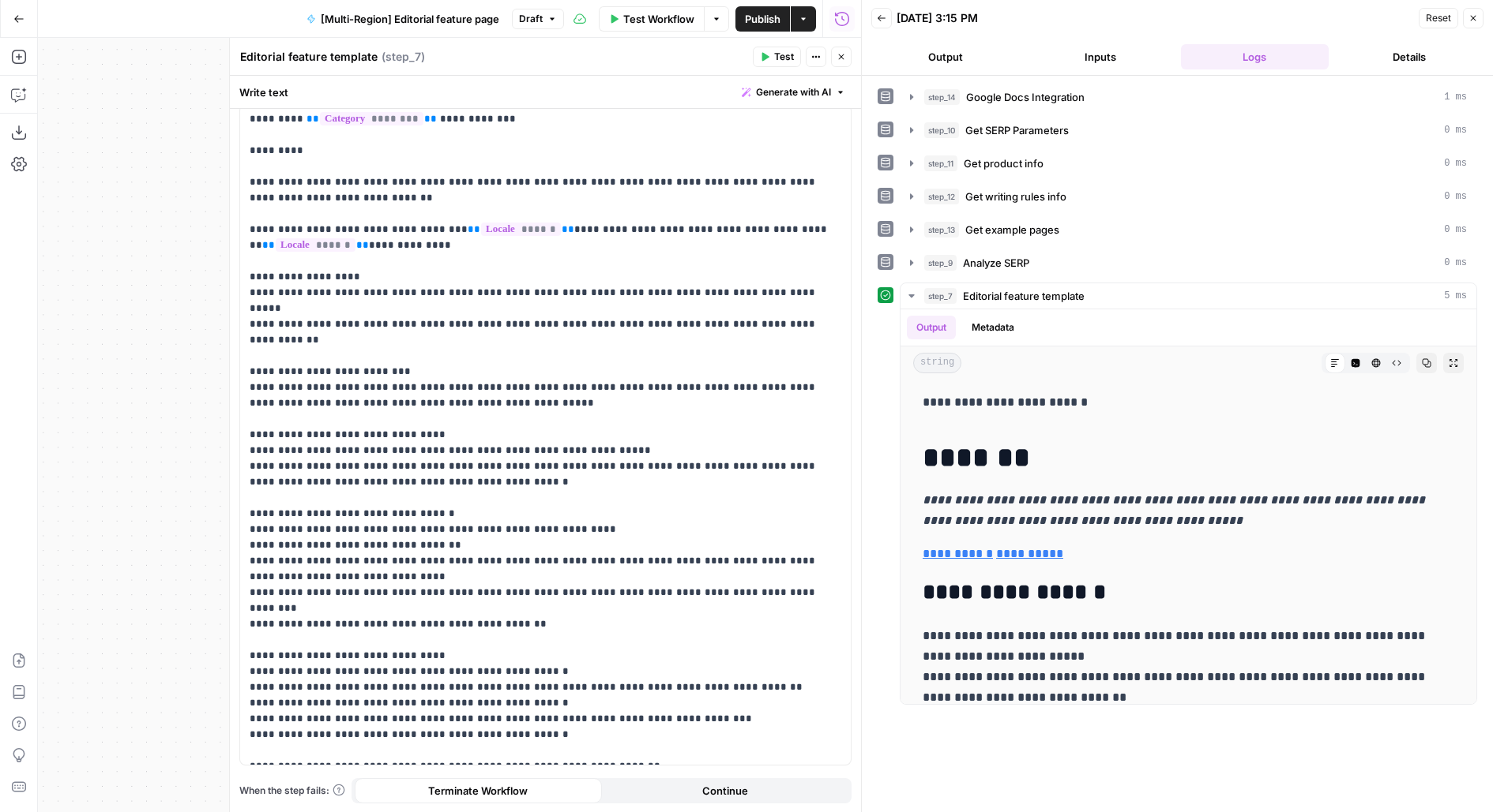
click at [839, 51] on button "Close" at bounding box center [841, 56] width 21 height 21
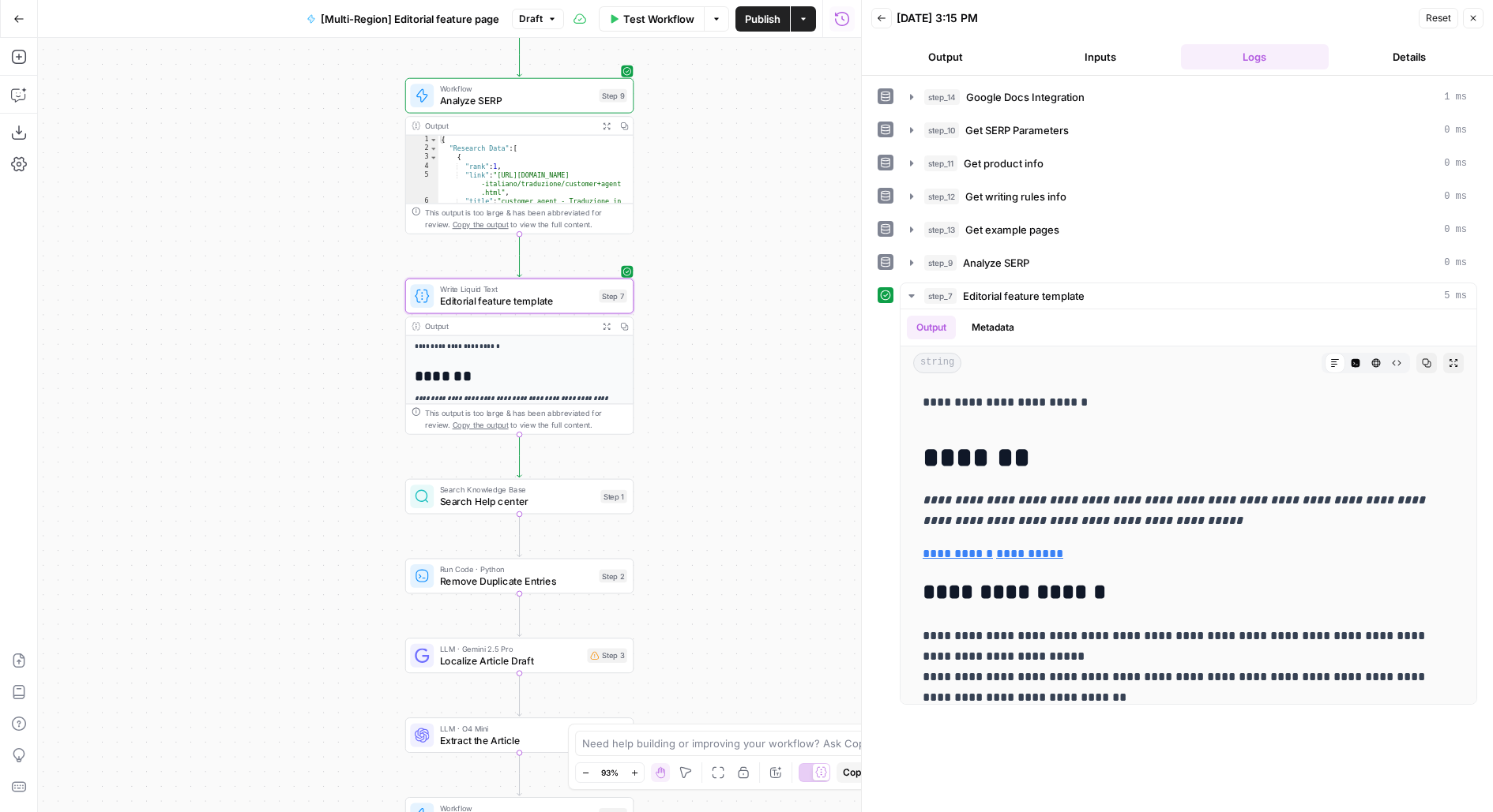
drag, startPoint x: 726, startPoint y: 311, endPoint x: 759, endPoint y: 206, distance: 110.1
click at [759, 208] on div "Workflow Set Inputs Inputs Integration Google Docs Integration Step 14 Output E…" at bounding box center [449, 425] width 823 height 774
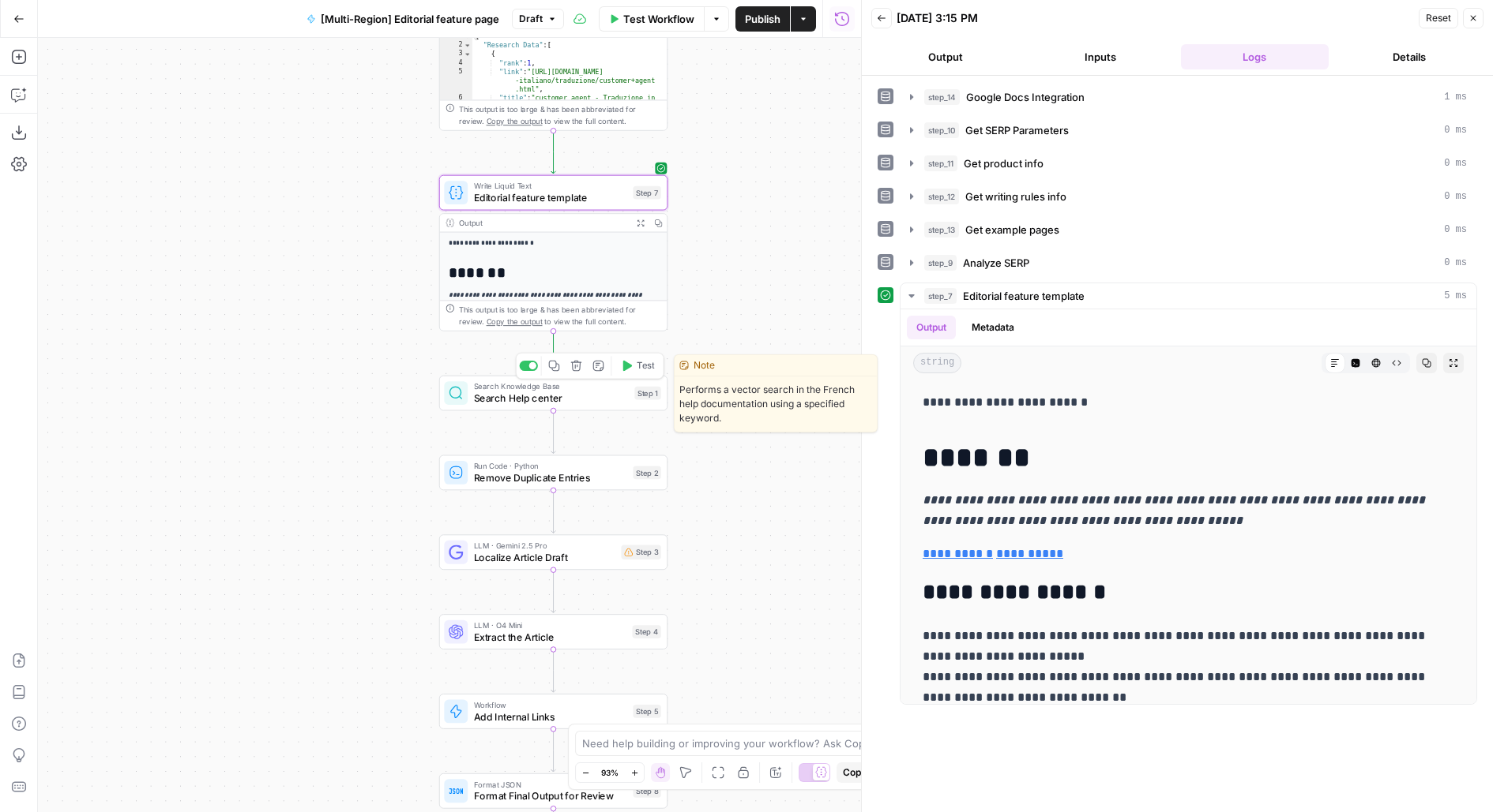
click at [634, 366] on button "Test" at bounding box center [638, 366] width 46 height 19
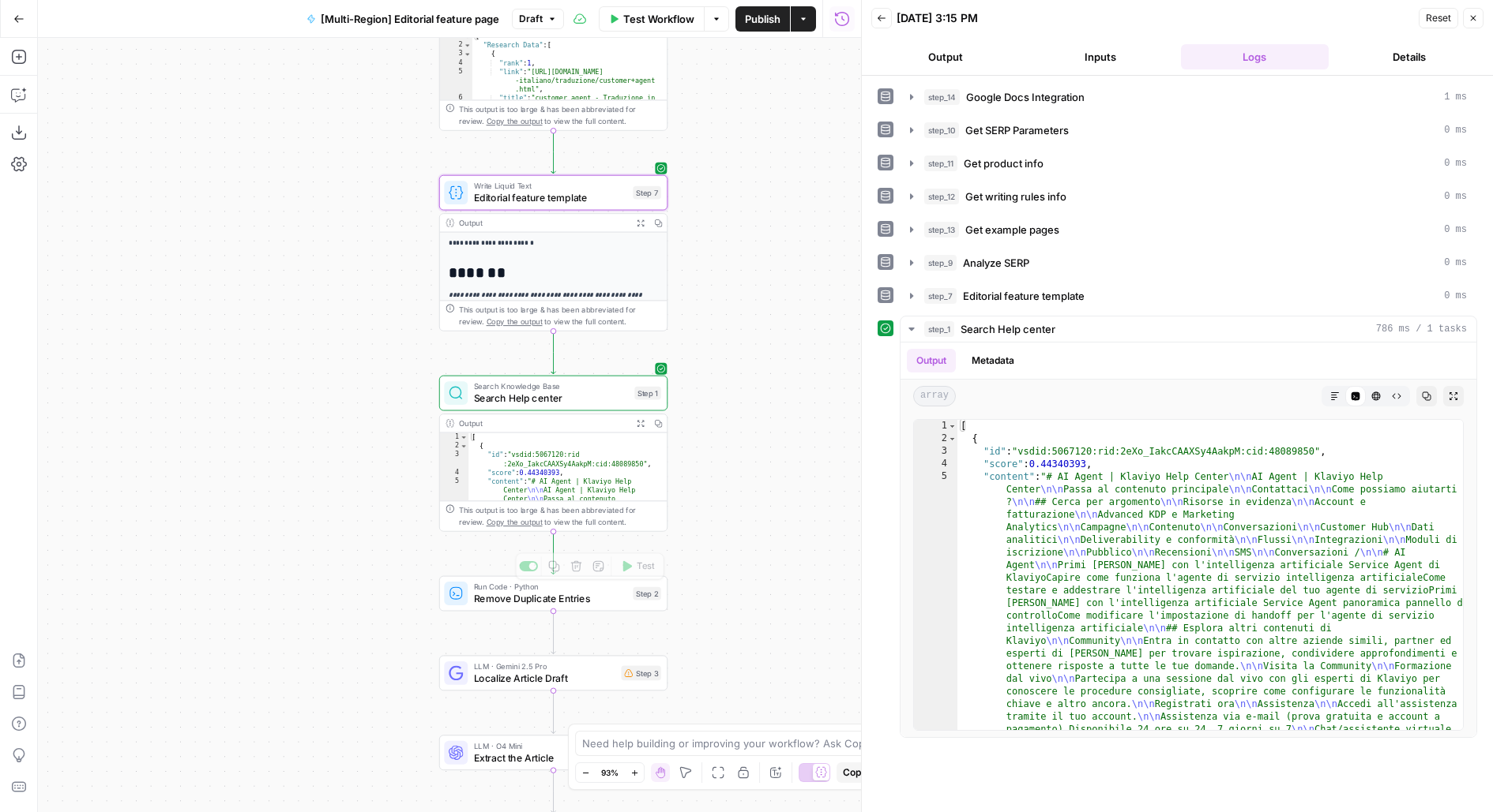
click at [729, 216] on div "Workflow Set Inputs Inputs Integration Google Docs Integration Step 14 Output E…" at bounding box center [449, 425] width 823 height 774
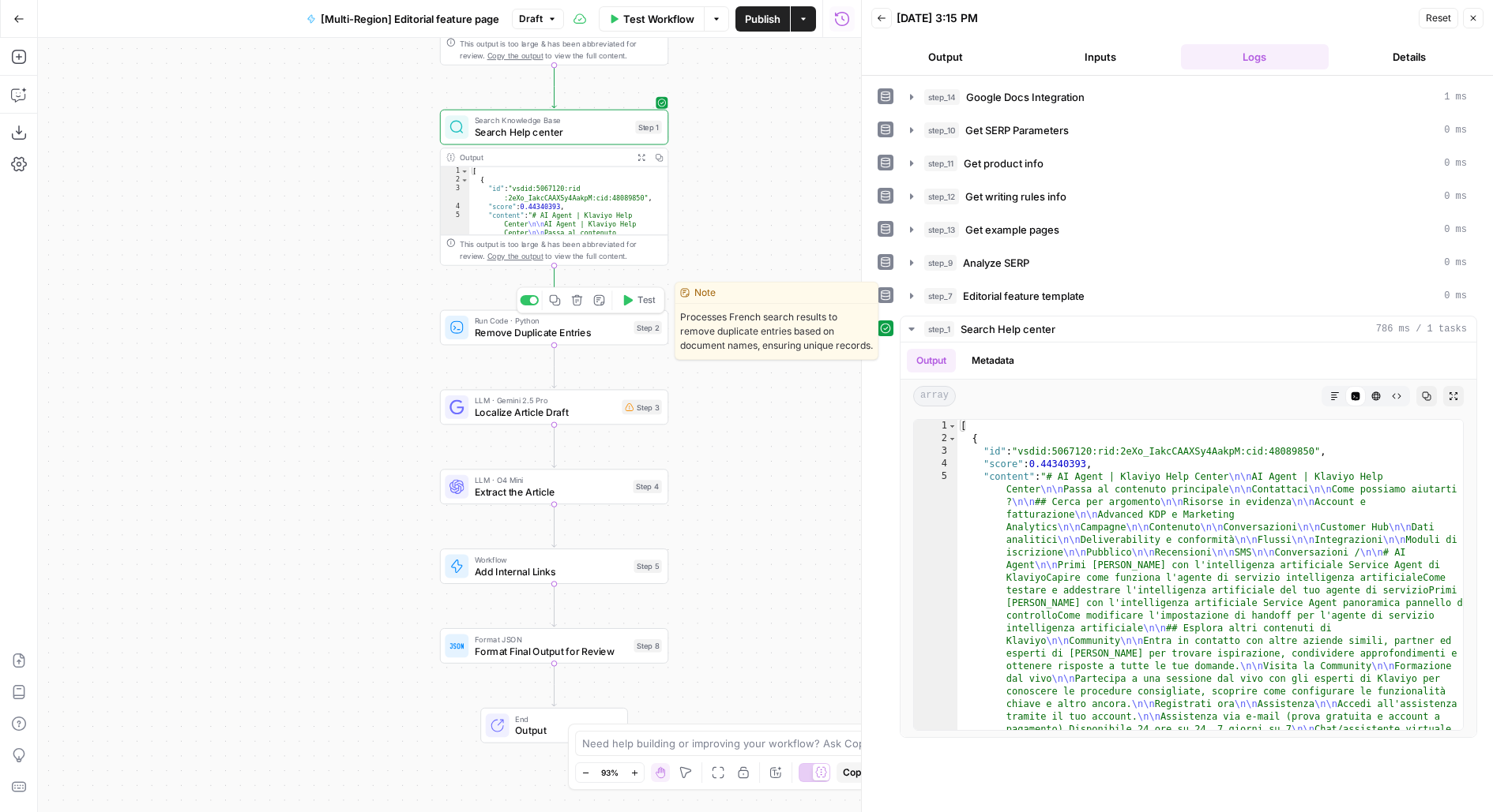
click at [640, 302] on span "Test" at bounding box center [646, 301] width 17 height 14
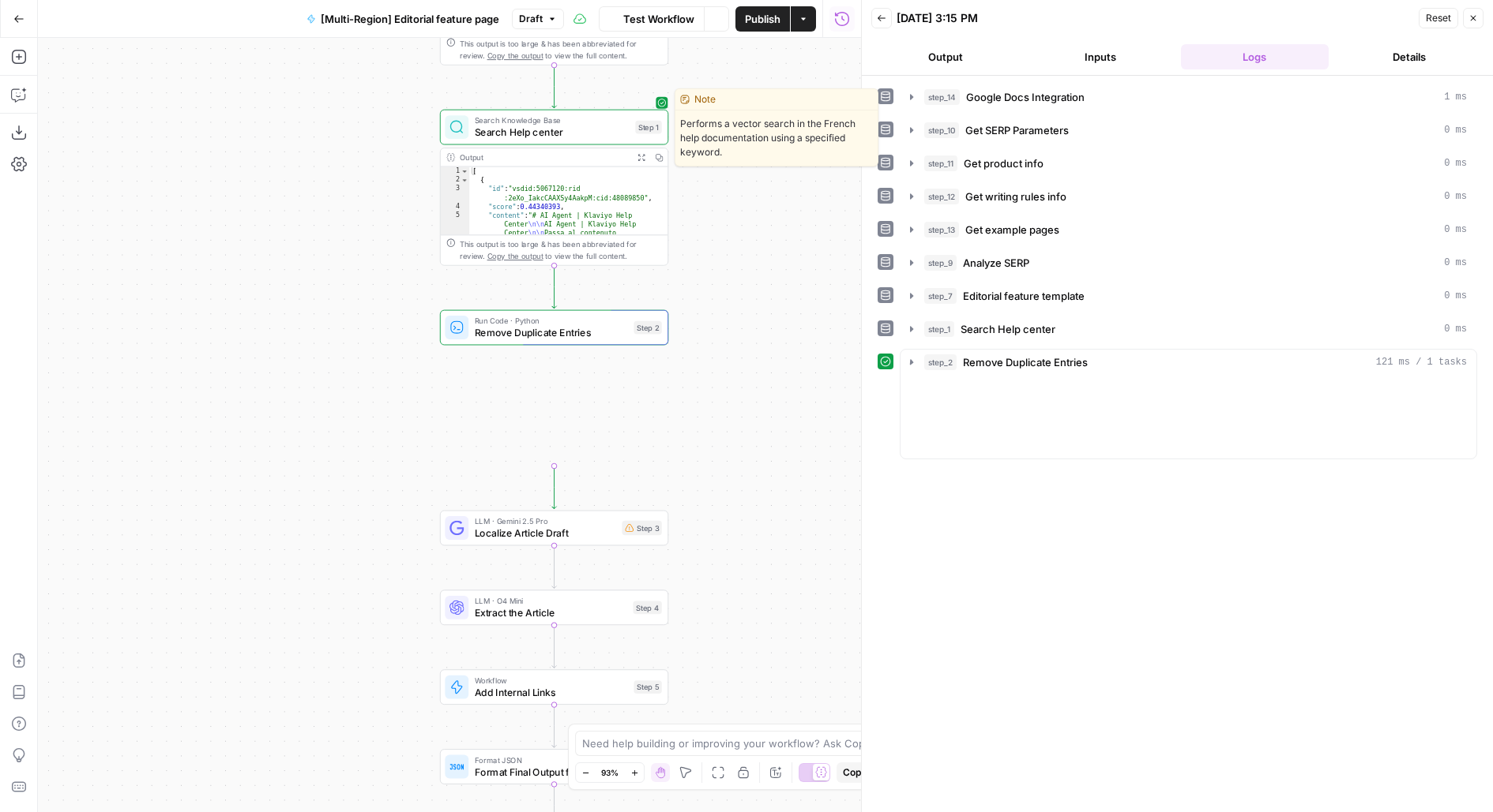
click at [616, 131] on span "Search Help center" at bounding box center [552, 132] width 155 height 15
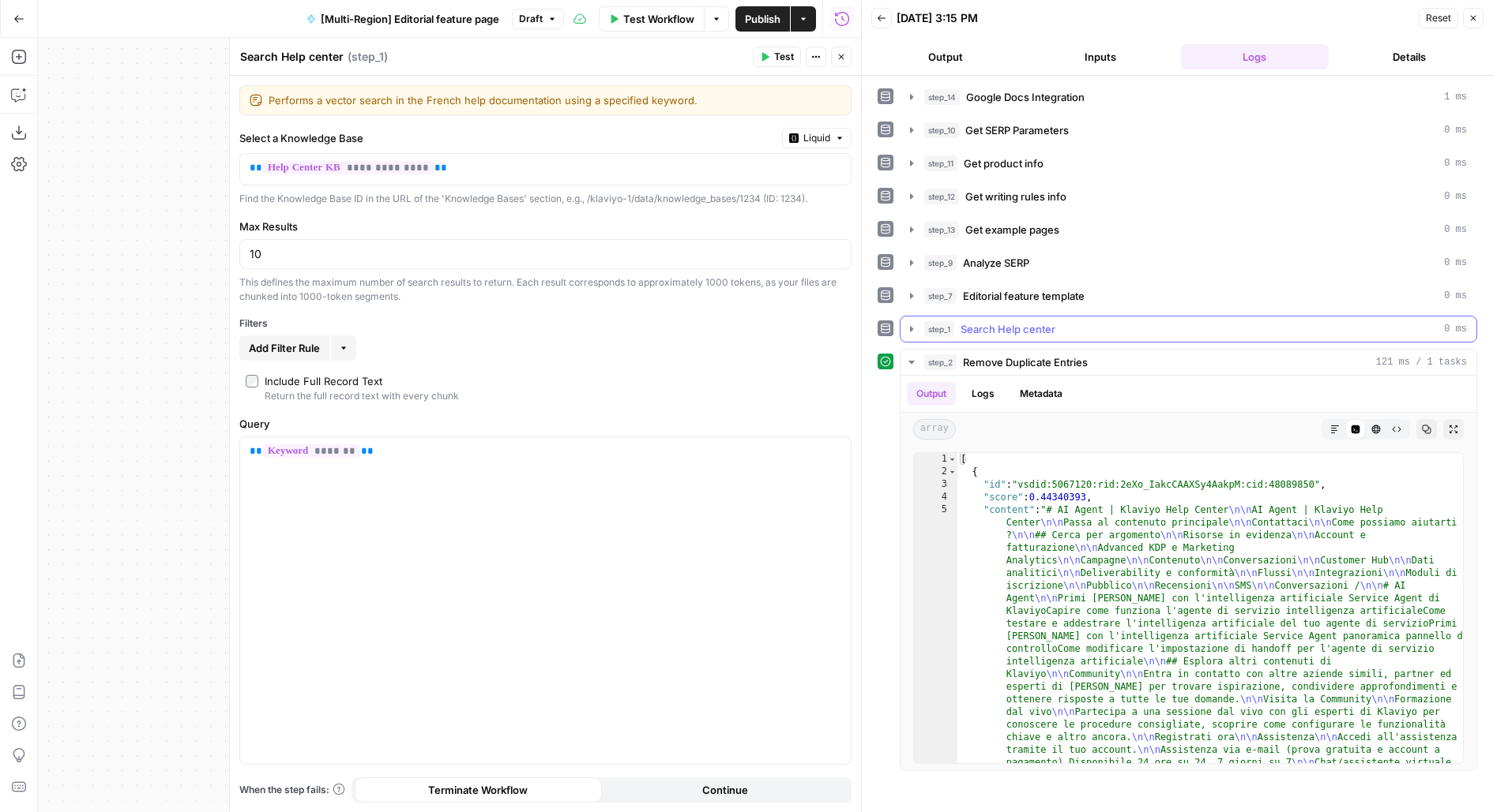
click at [1073, 328] on div "step_1 Search Help center 0 ms" at bounding box center [1195, 329] width 542 height 15
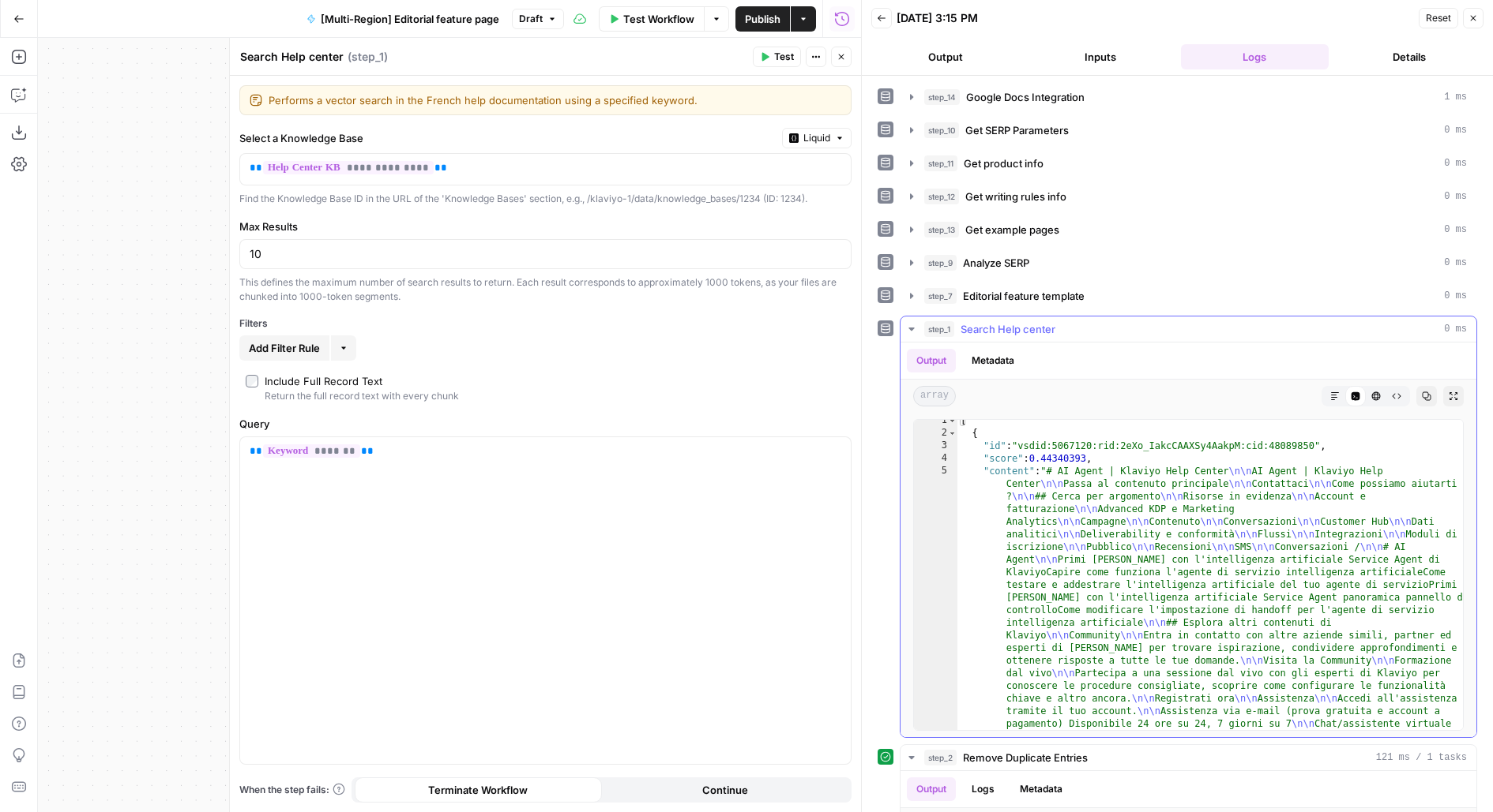
scroll to position [12, 0]
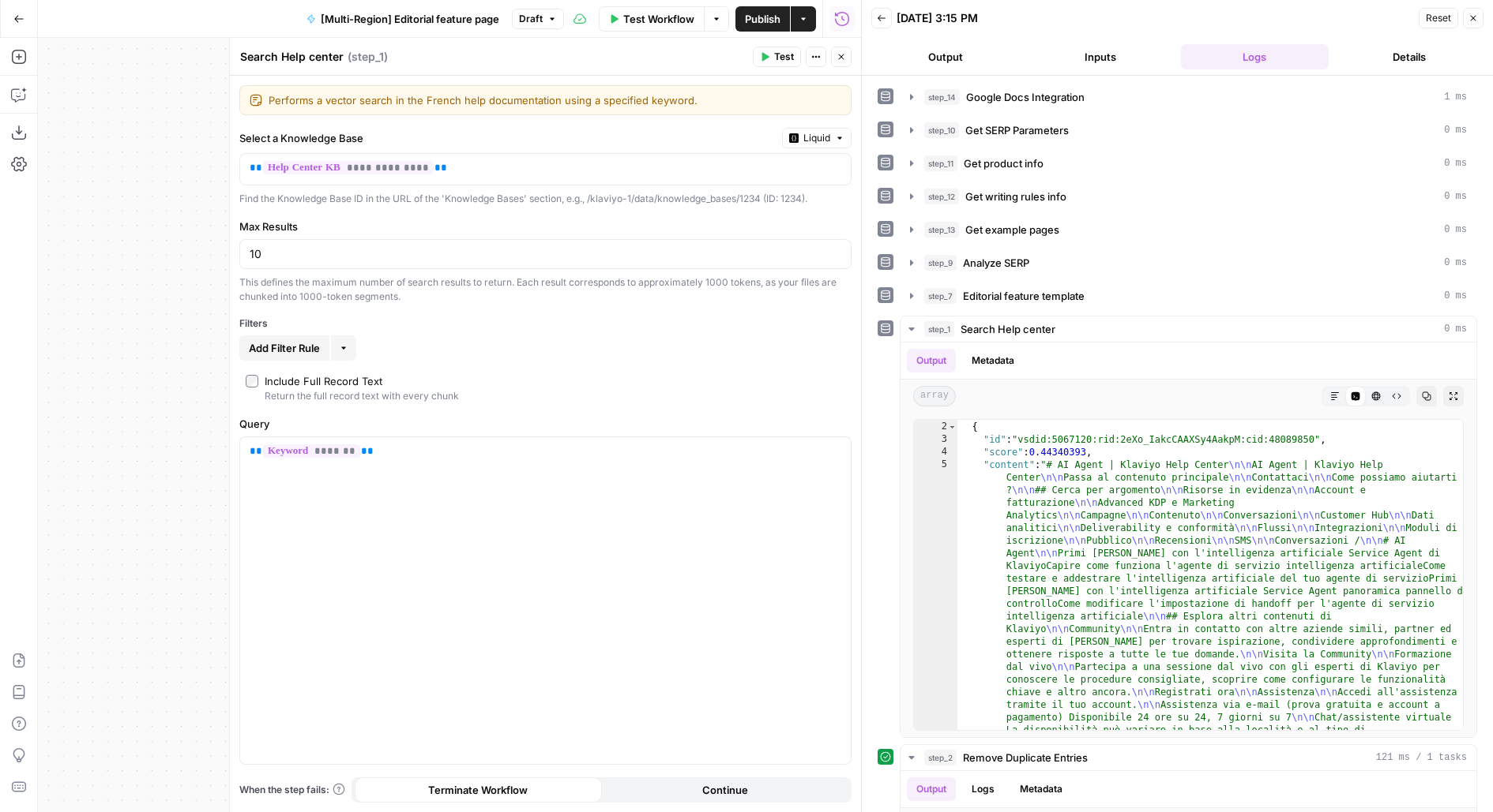
click at [856, 51] on div at bounding box center [861, 406] width 15 height 812
click at [845, 51] on button "Close" at bounding box center [841, 56] width 21 height 21
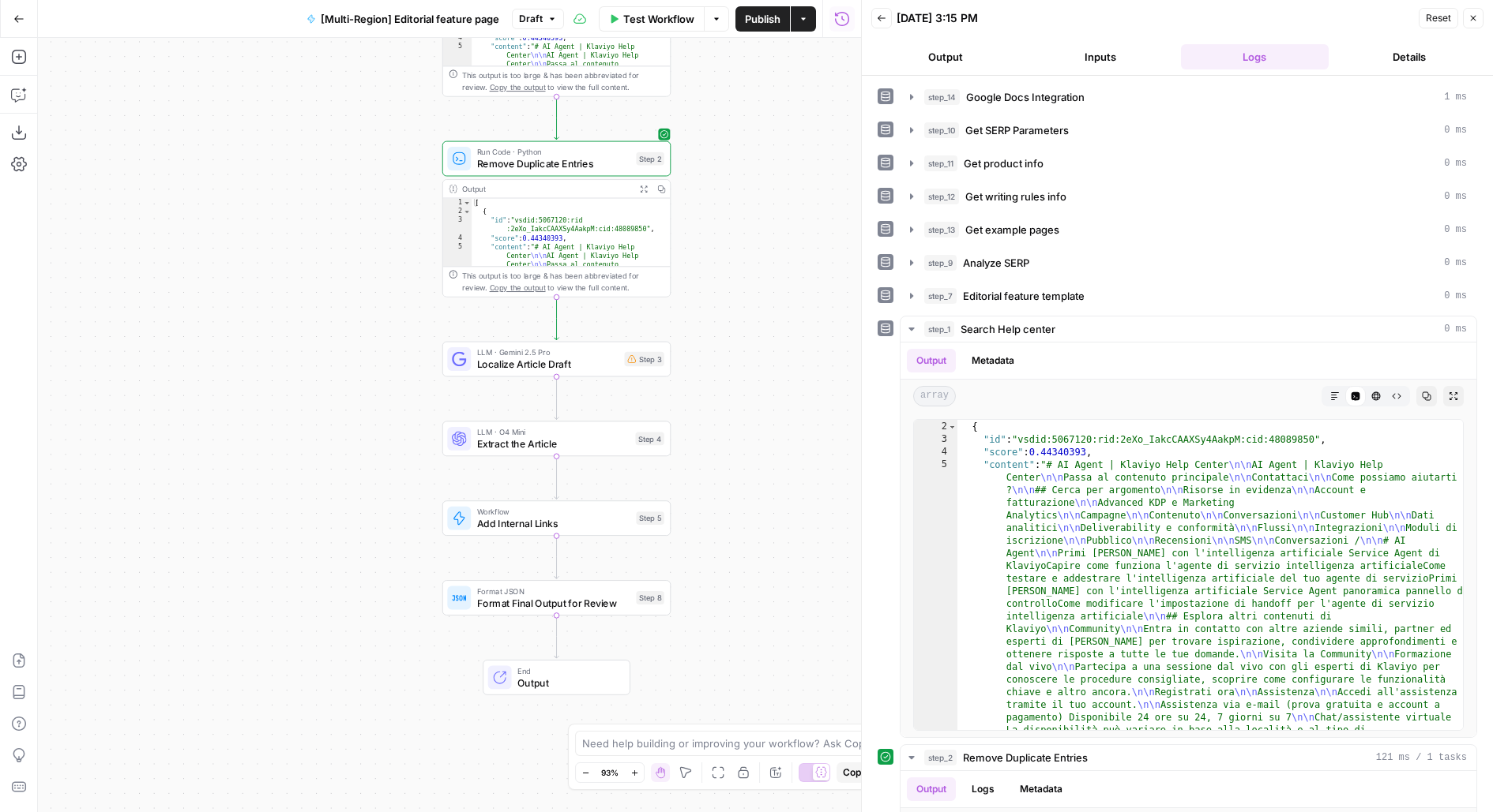
drag, startPoint x: 729, startPoint y: 253, endPoint x: 729, endPoint y: 243, distance: 10.0
click at [729, 243] on div "Workflow Set Inputs Inputs Integration Google Docs Integration Step 14 Output E…" at bounding box center [449, 425] width 823 height 774
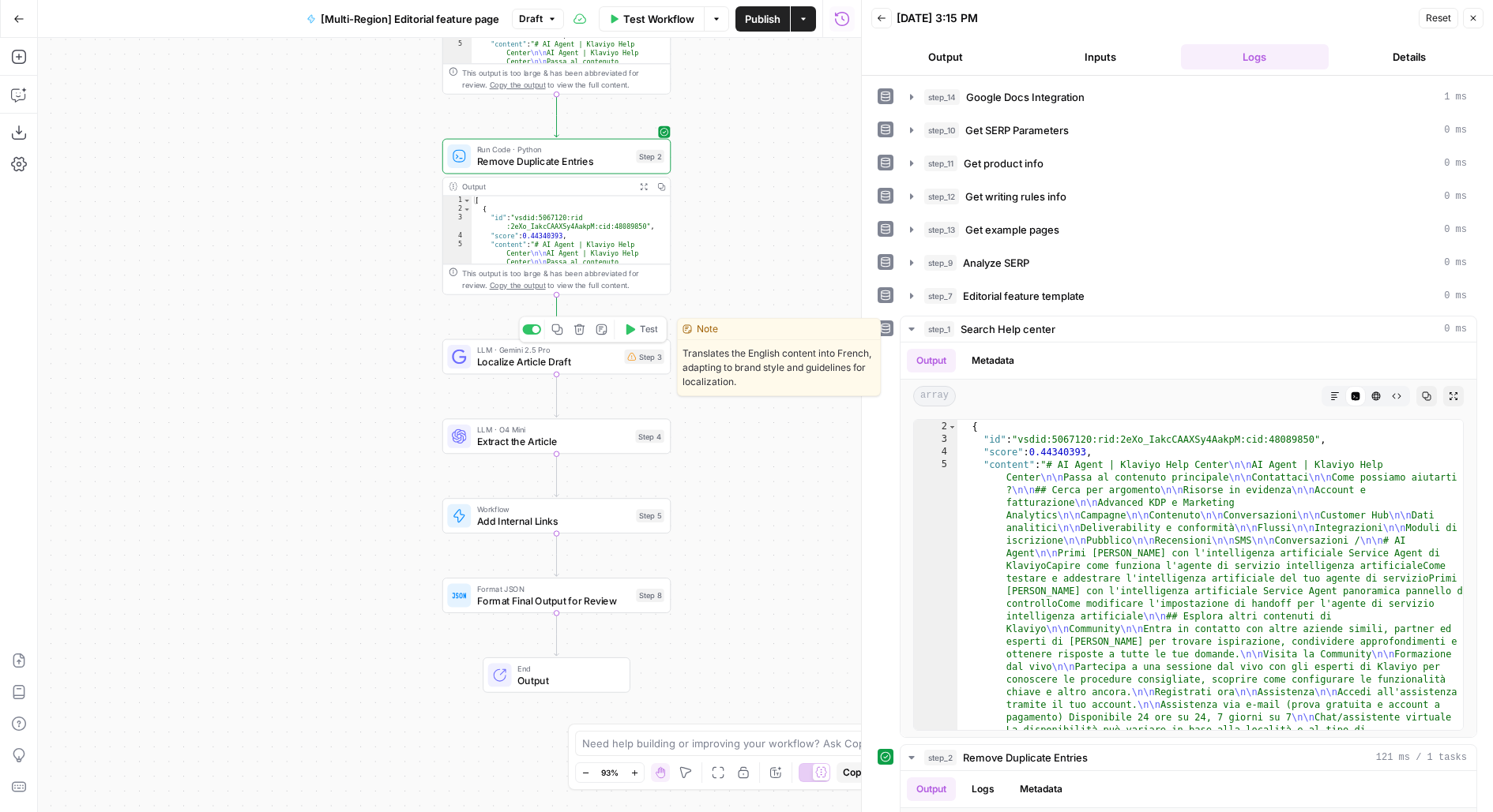
click at [638, 328] on button "Test" at bounding box center [640, 329] width 46 height 19
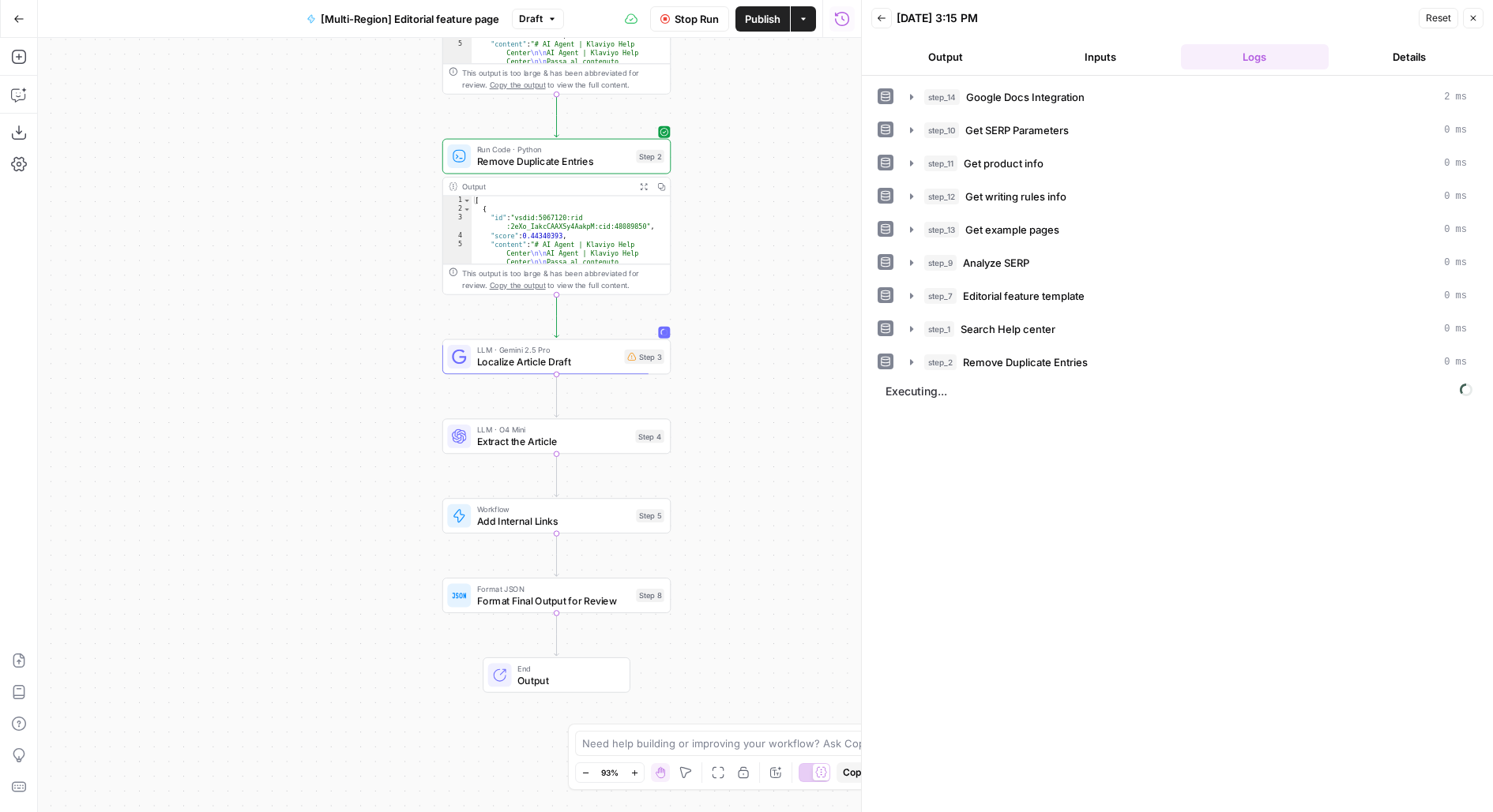
click at [687, 18] on span "Stop Run" at bounding box center [697, 19] width 44 height 15
click at [607, 362] on span "Localize Article Draft" at bounding box center [547, 362] width 141 height 15
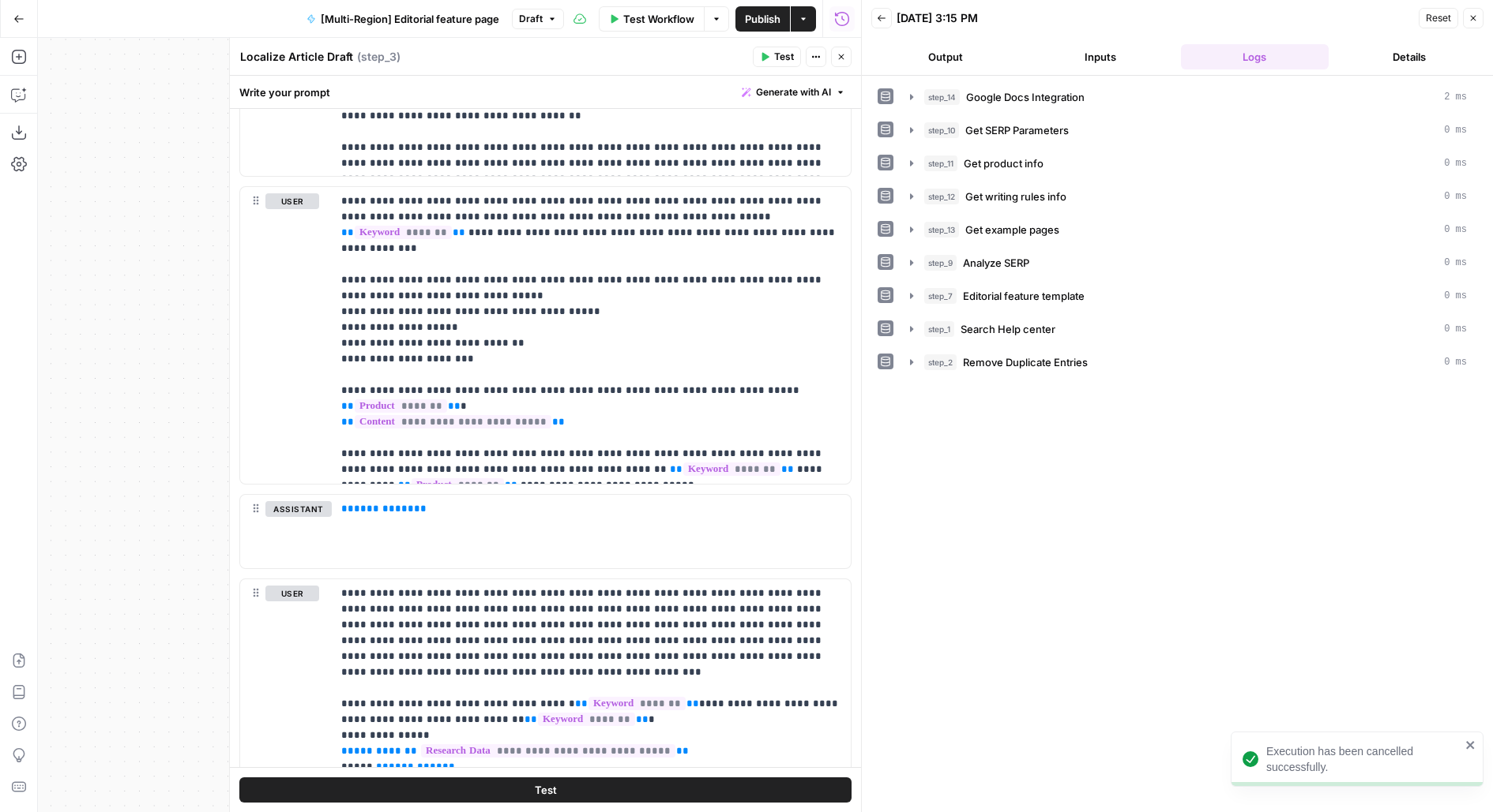
scroll to position [1895, 0]
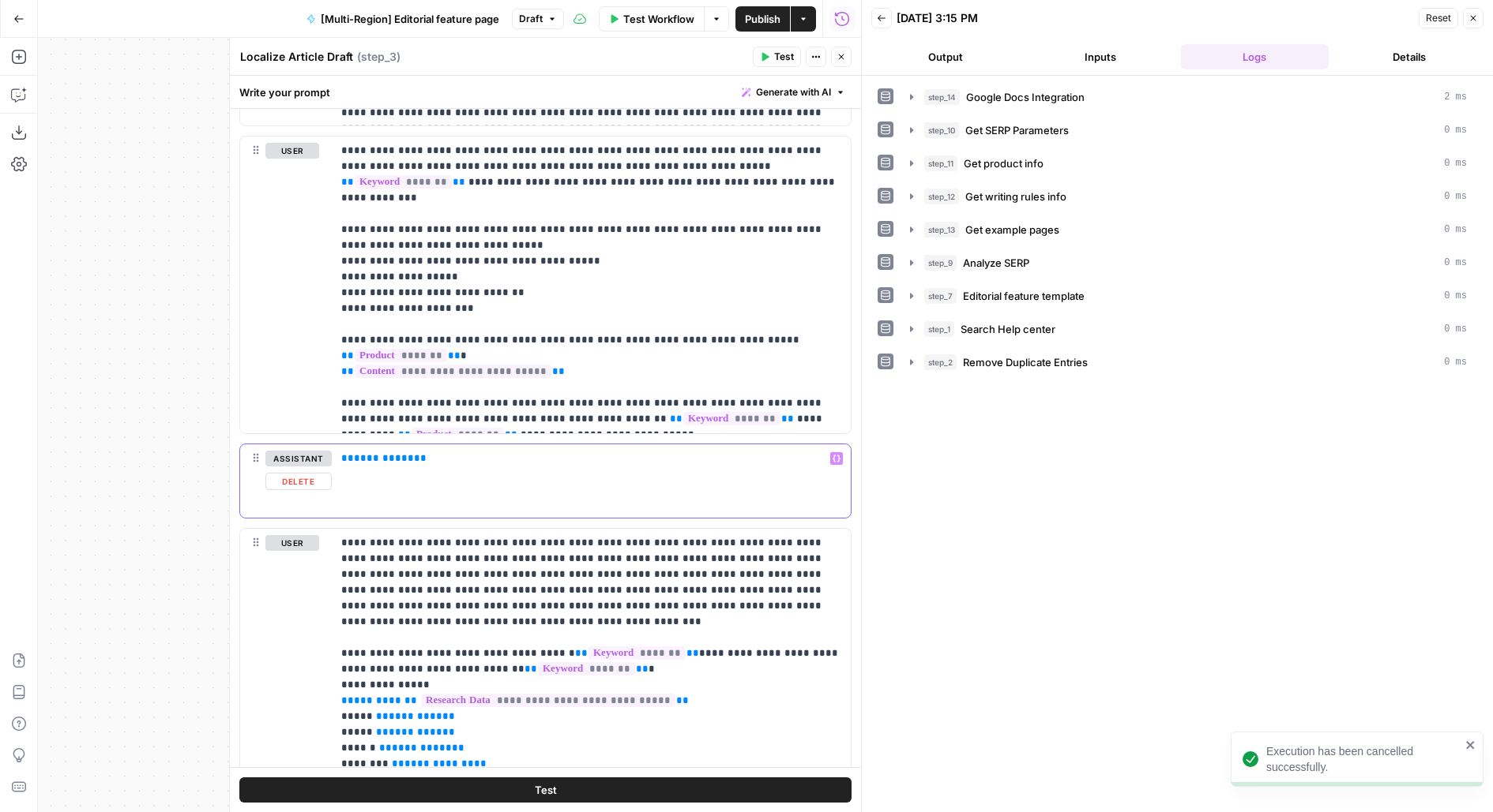
drag, startPoint x: 470, startPoint y: 455, endPoint x: 297, endPoint y: 452, distance: 173.0
click at [297, 452] on div "**********" at bounding box center [546, 480] width 611 height 73
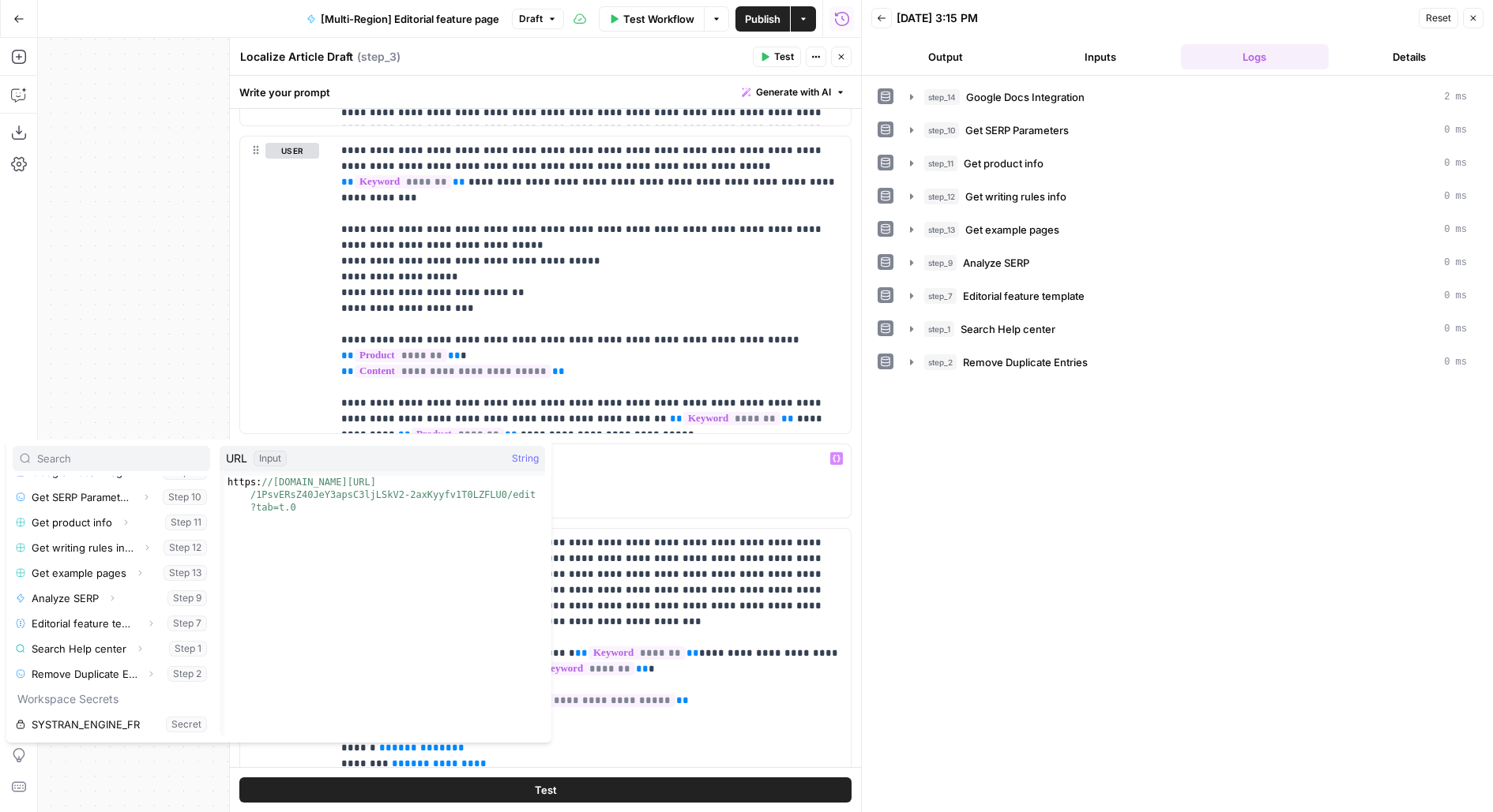
scroll to position [109, 0]
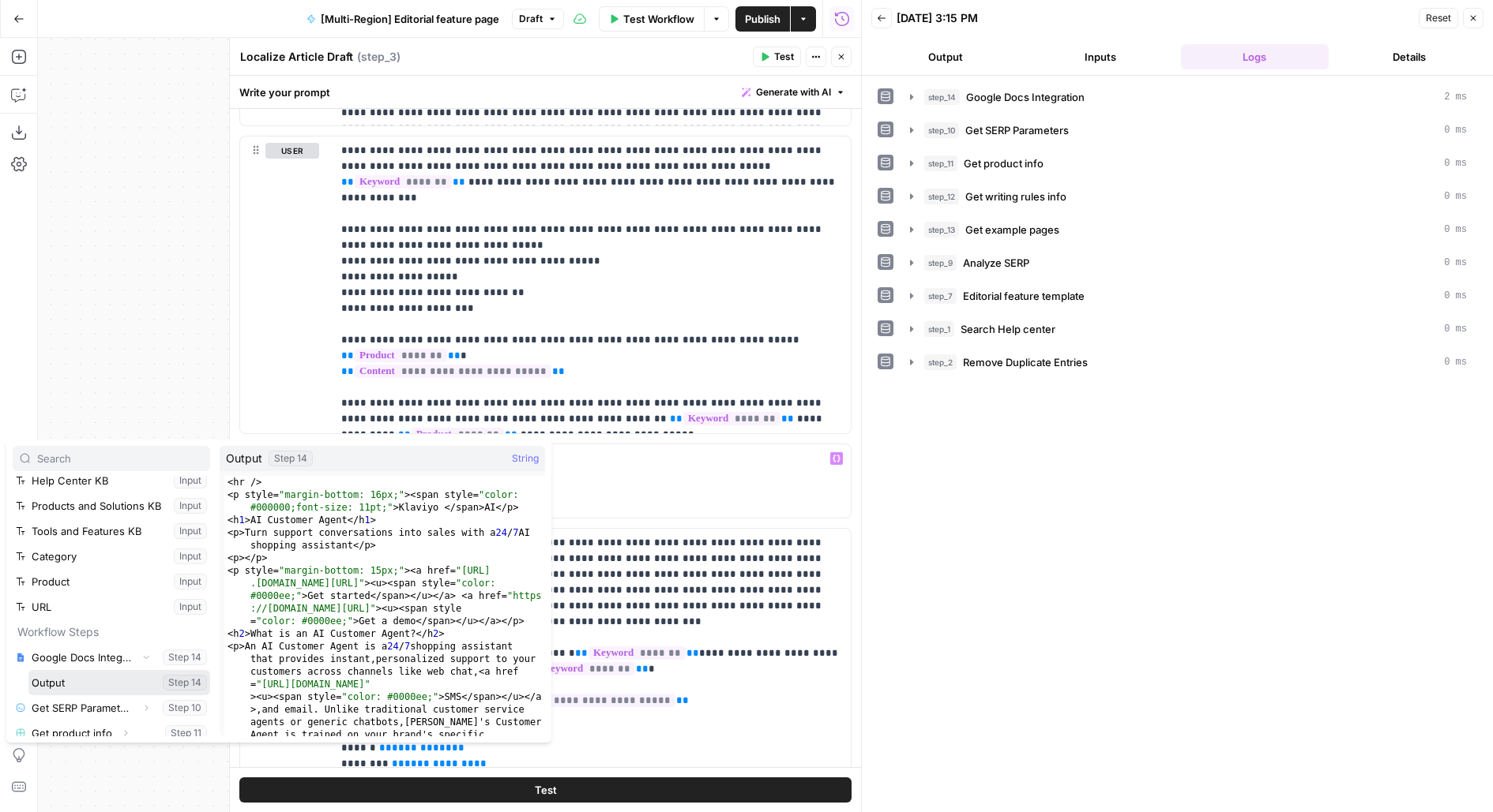
click at [28, 670] on button "Select variable Output" at bounding box center [119, 683] width 181 height 26
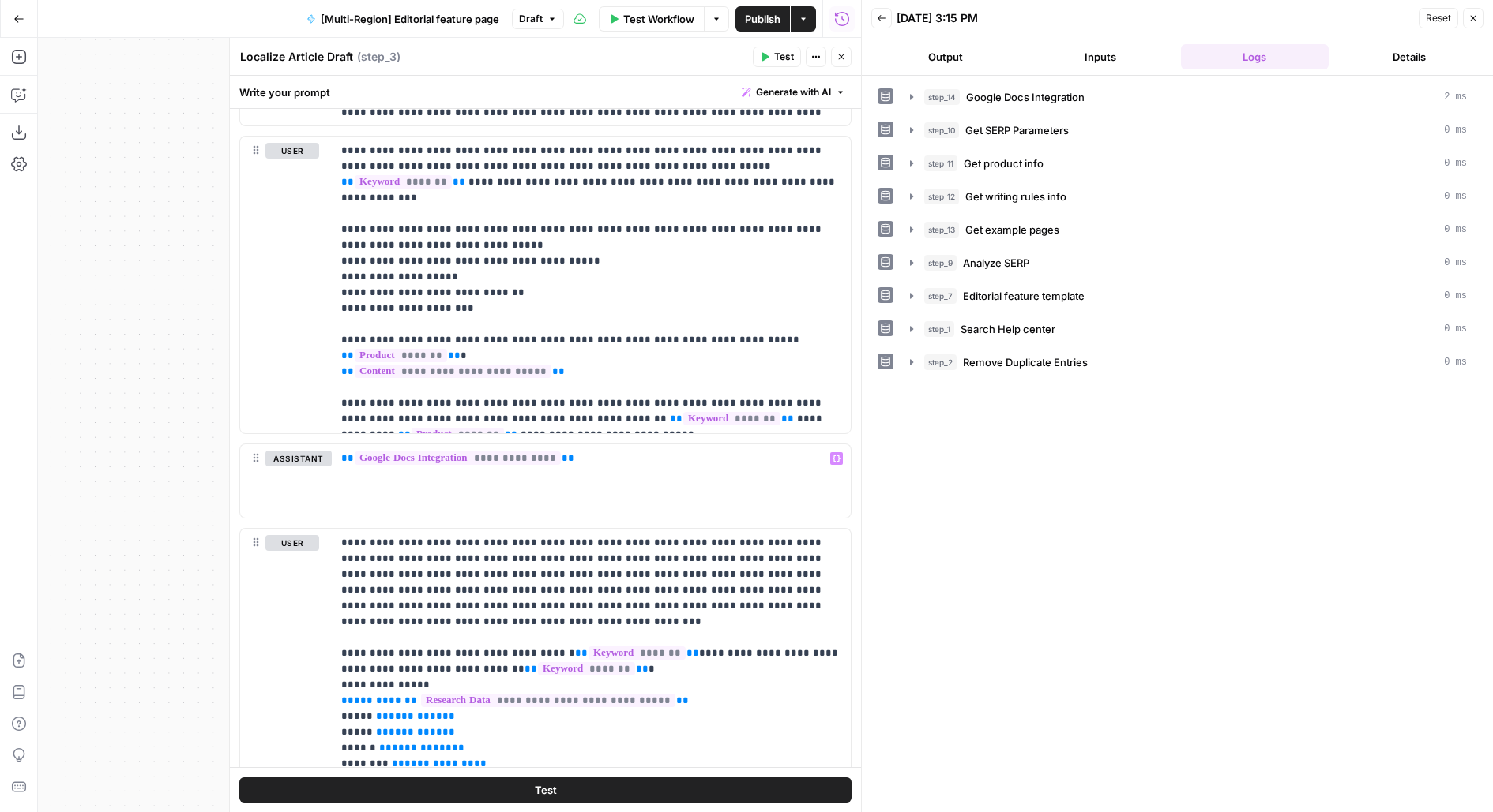
click at [843, 56] on icon "button" at bounding box center [841, 56] width 9 height 9
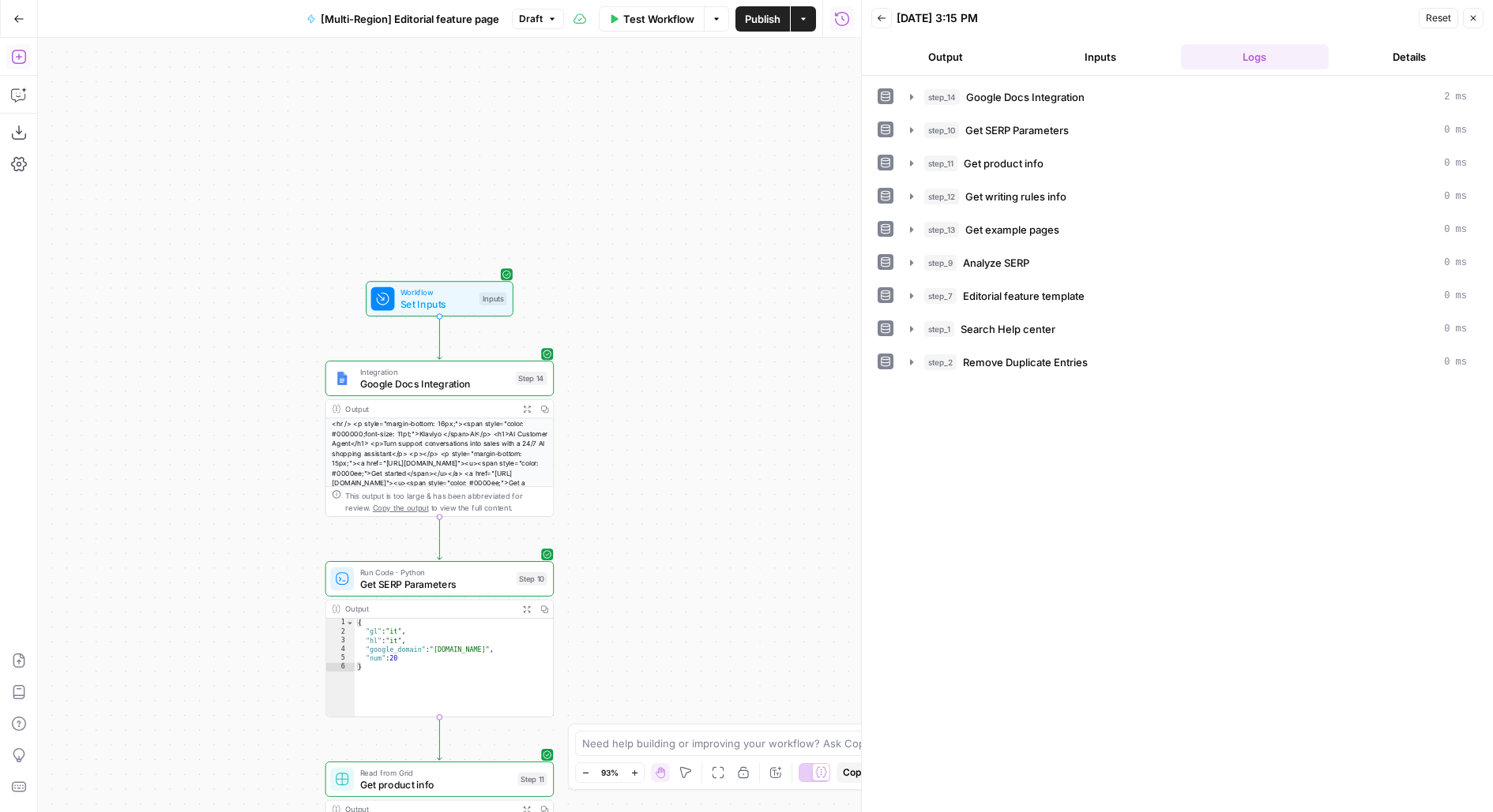
click at [9, 56] on button "Add Steps" at bounding box center [19, 57] width 26 height 26
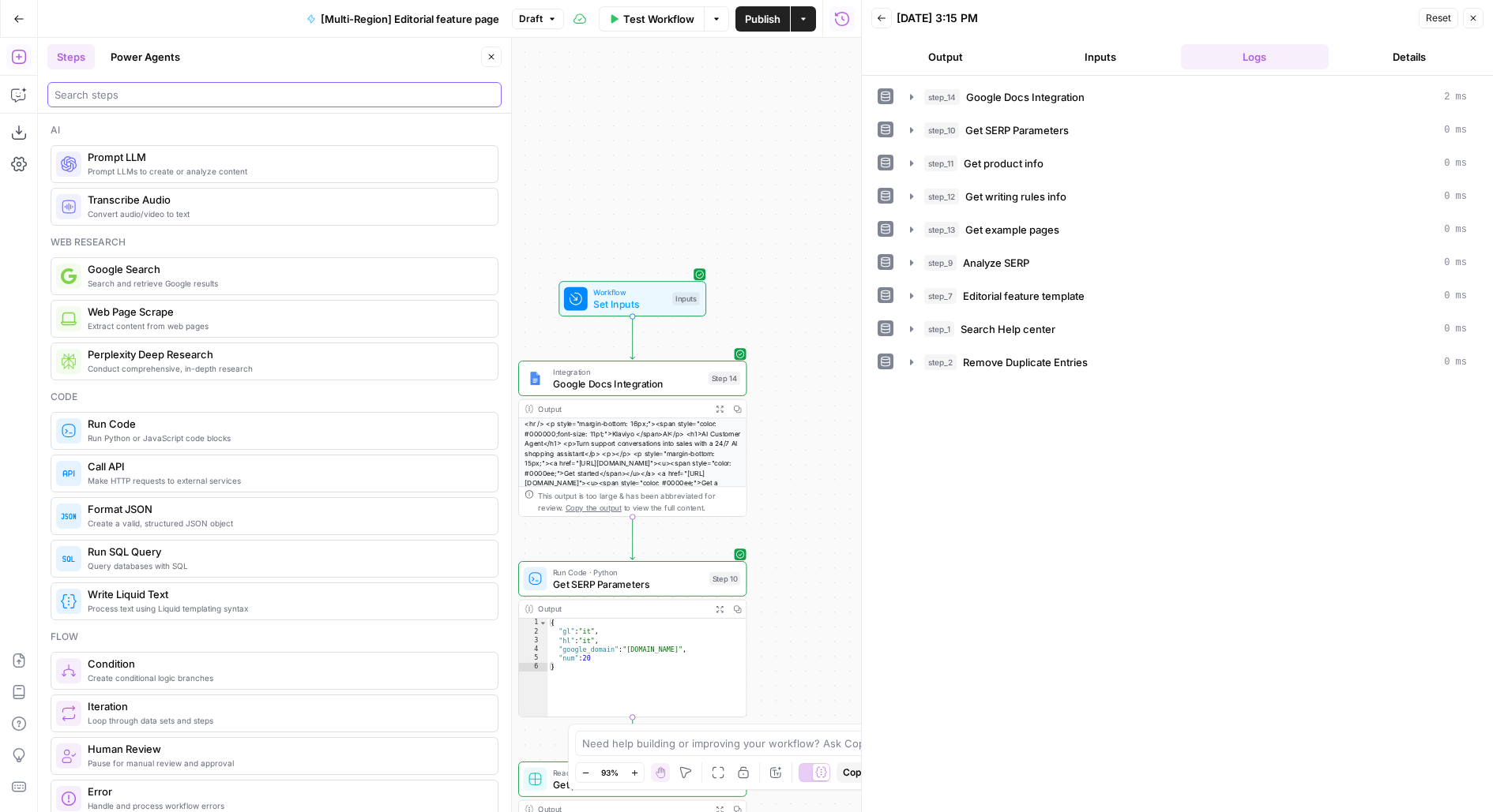
click at [140, 94] on input "search" at bounding box center [274, 95] width 440 height 15
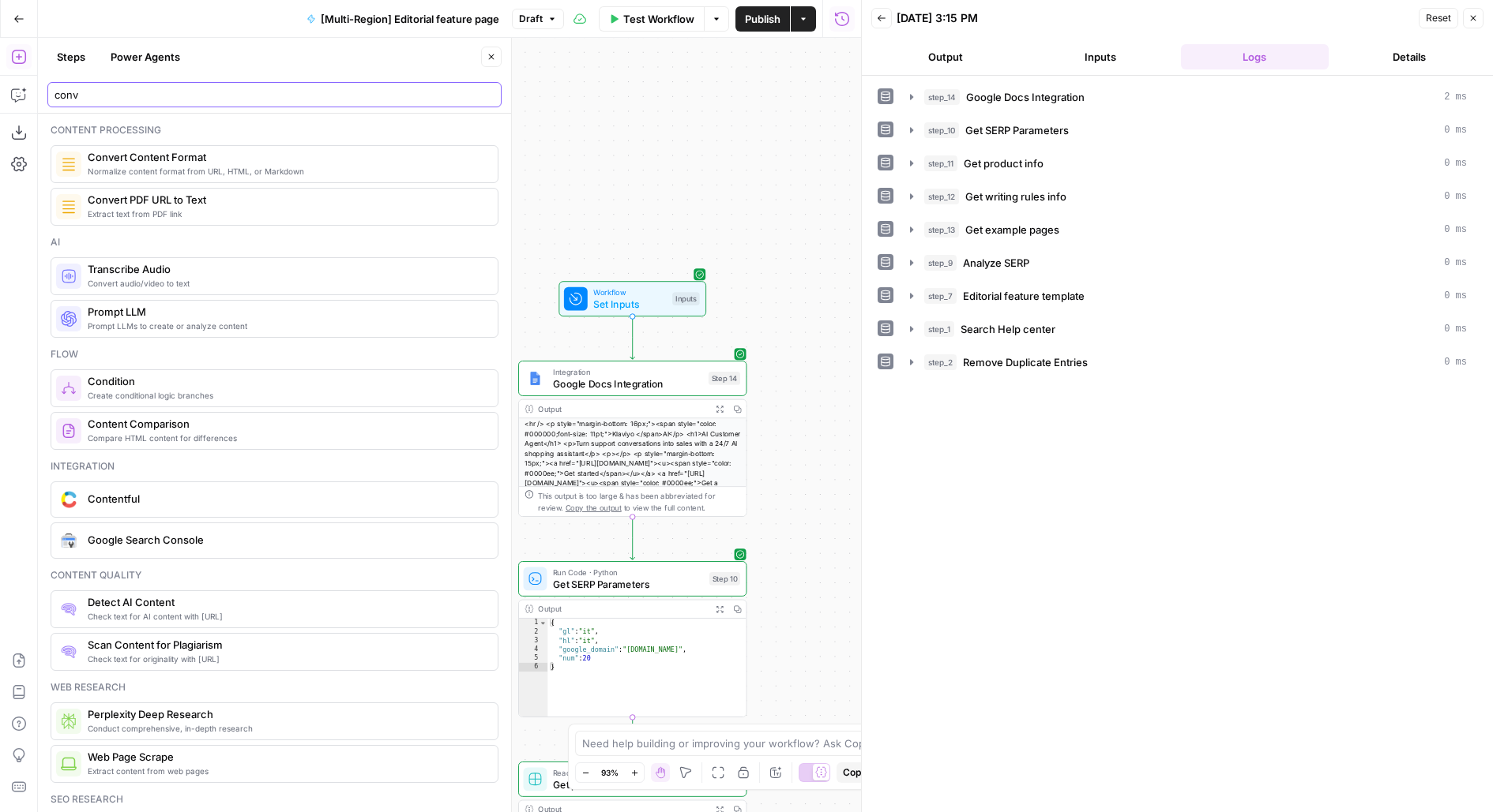
type input "conv"
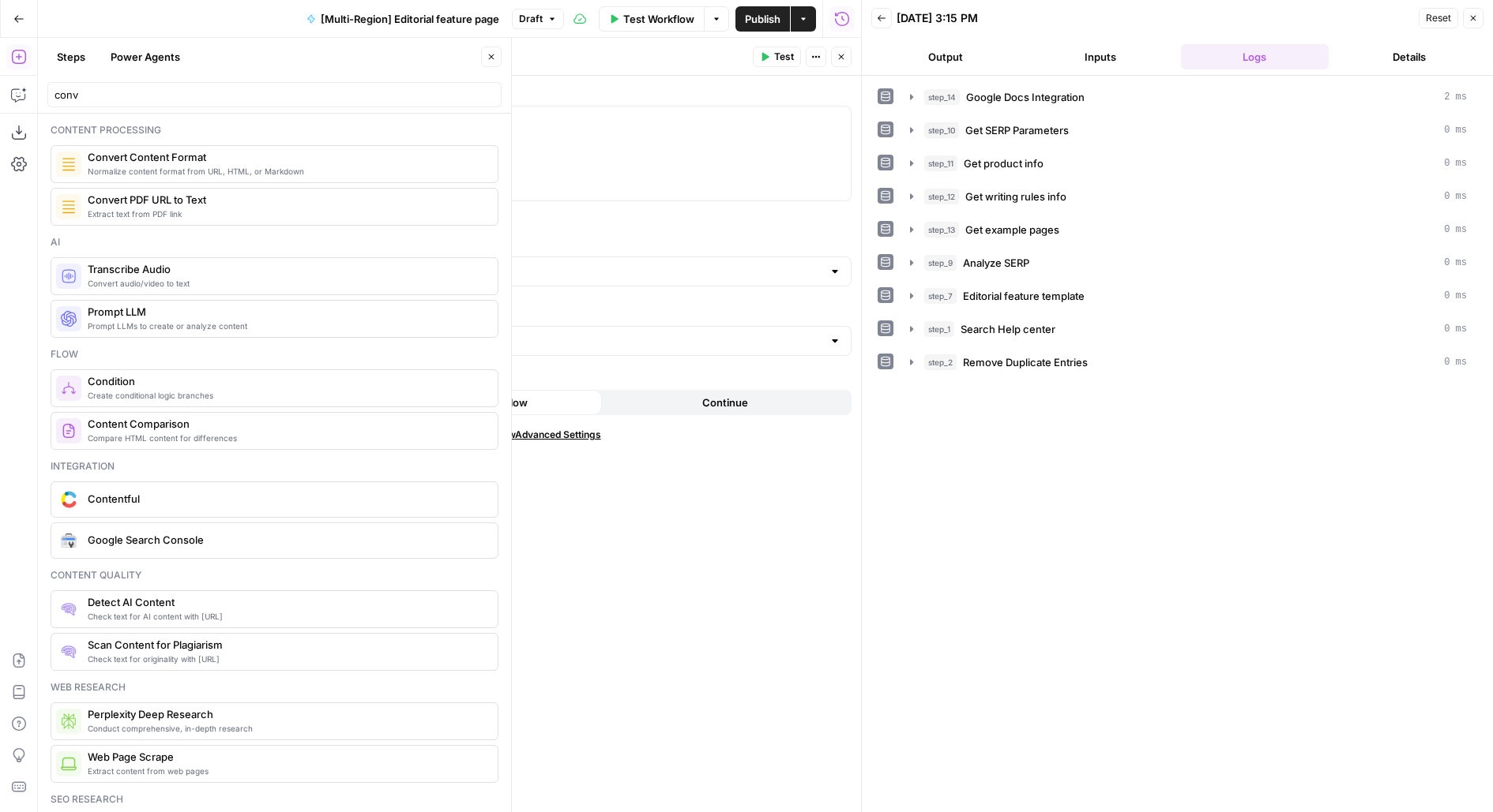
click at [495, 52] on icon "button" at bounding box center [491, 56] width 9 height 9
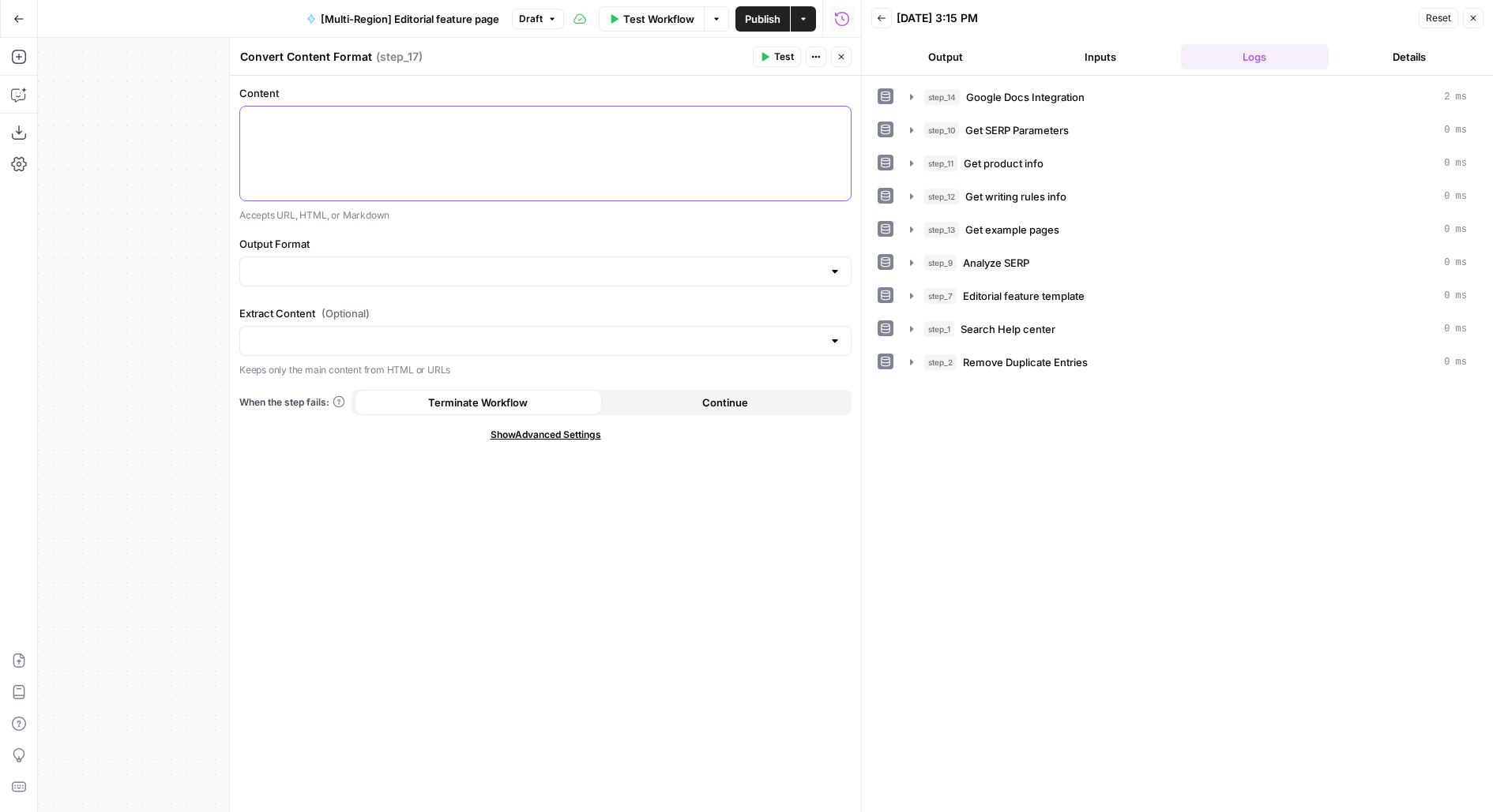
click at [467, 144] on div at bounding box center [546, 154] width 611 height 94
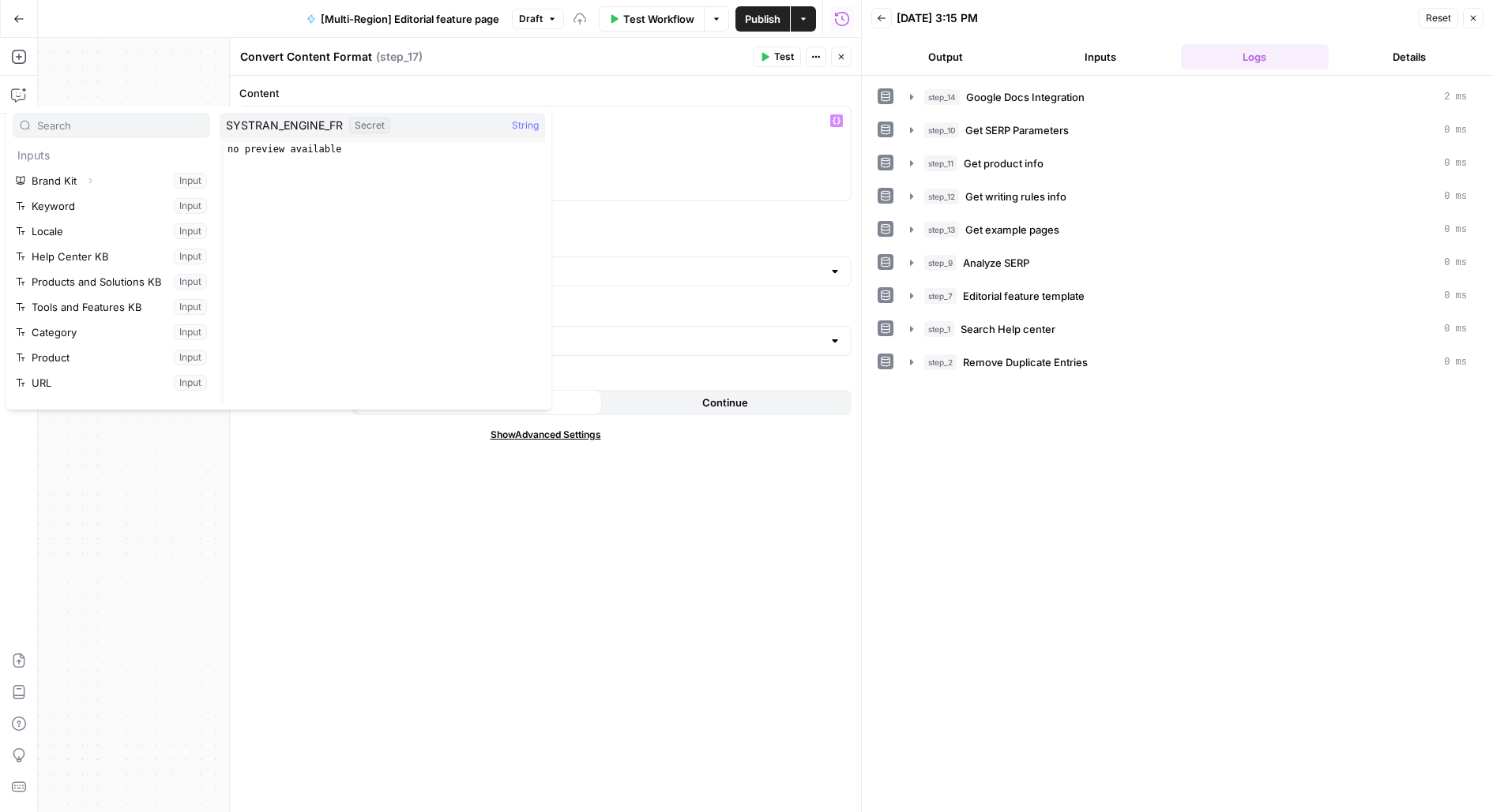
scroll to position [92, 0]
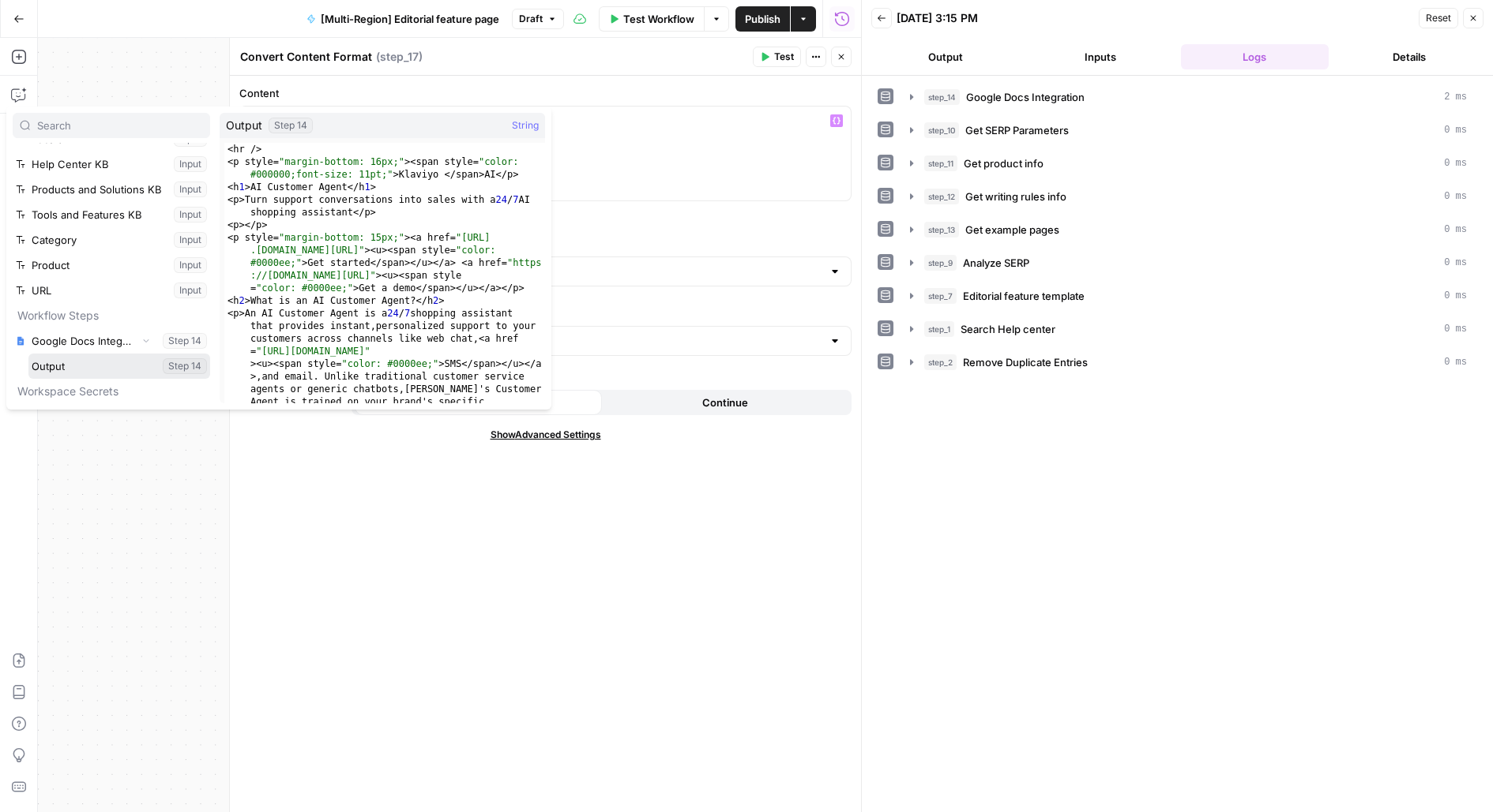
click at [28, 354] on button "Select variable Output" at bounding box center [119, 367] width 181 height 26
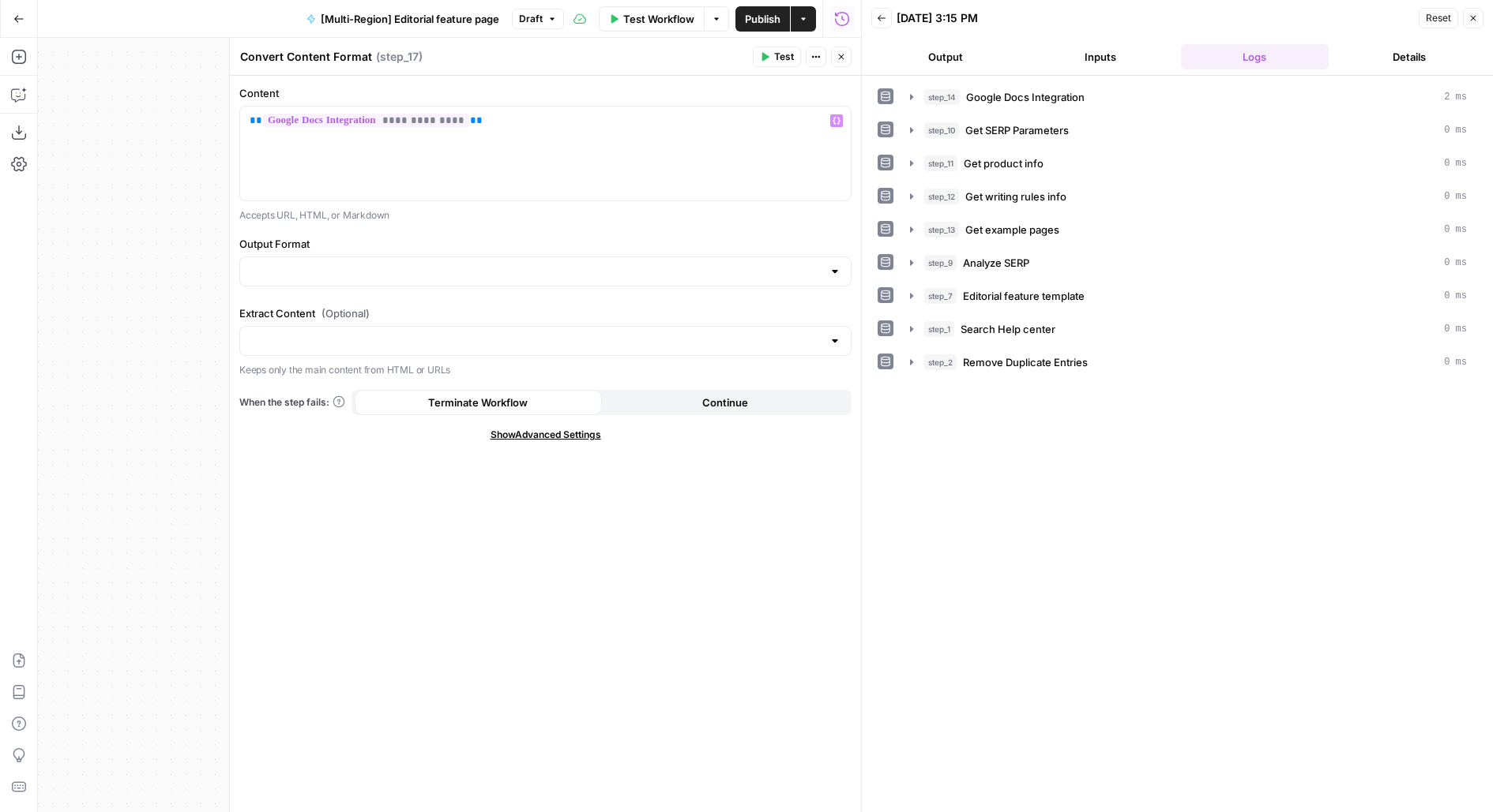
click at [519, 256] on div at bounding box center [546, 271] width 612 height 30
click at [440, 322] on button "Markdown" at bounding box center [545, 332] width 598 height 22
type input "Markdown"
click at [774, 52] on button "Test" at bounding box center [776, 56] width 48 height 21
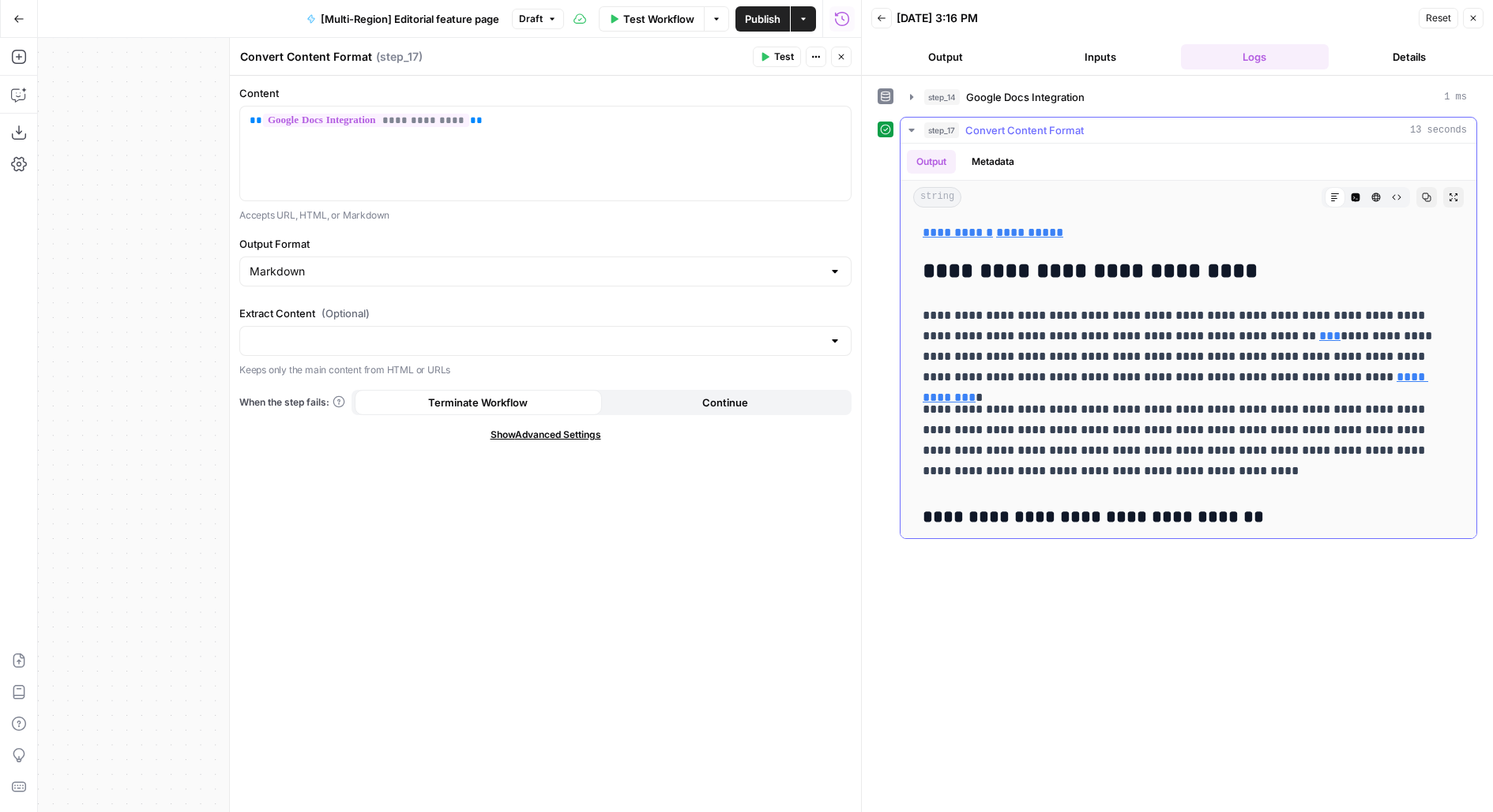
scroll to position [0, 0]
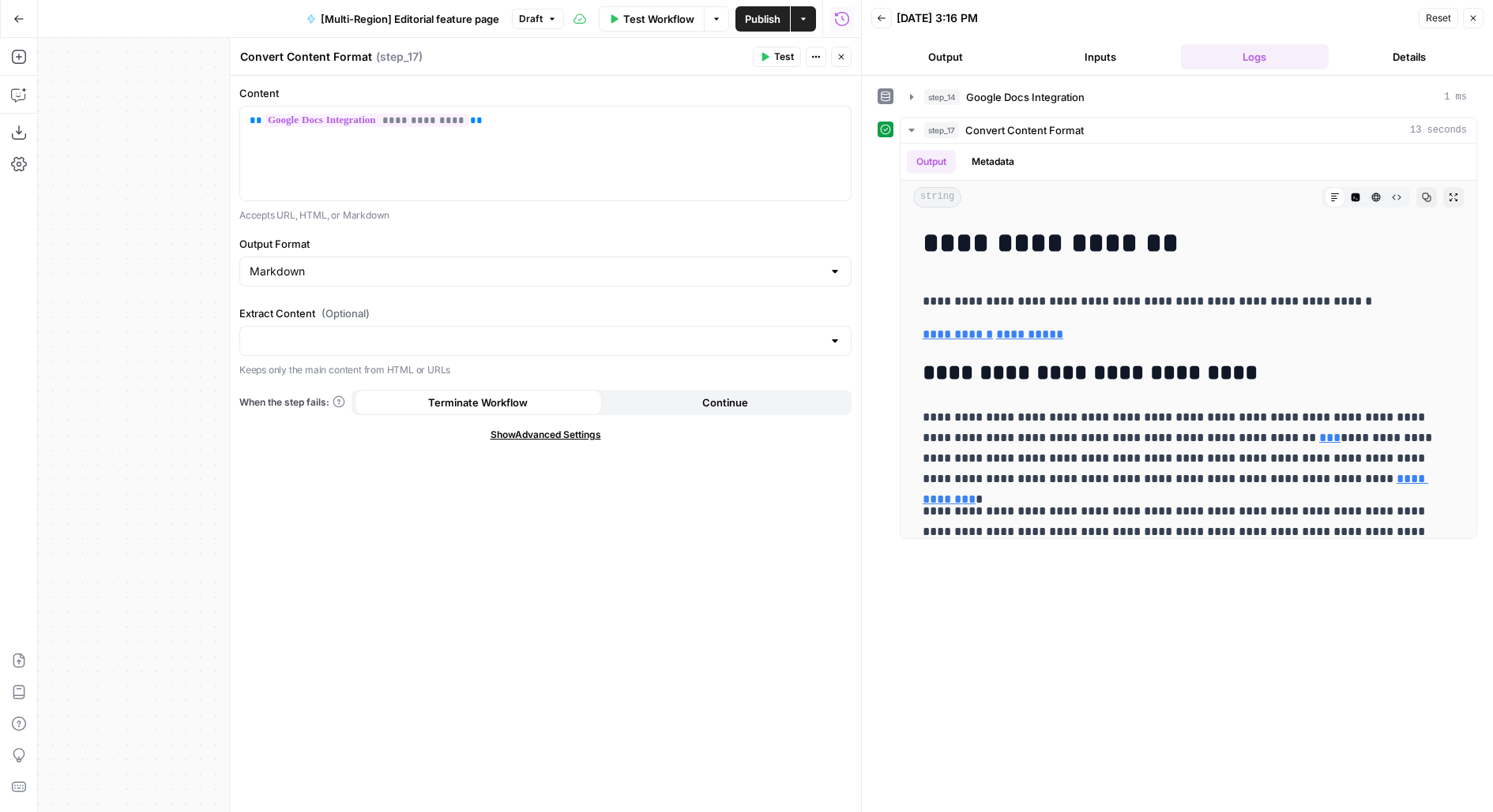
click at [840, 57] on icon "button" at bounding box center [841, 56] width 9 height 9
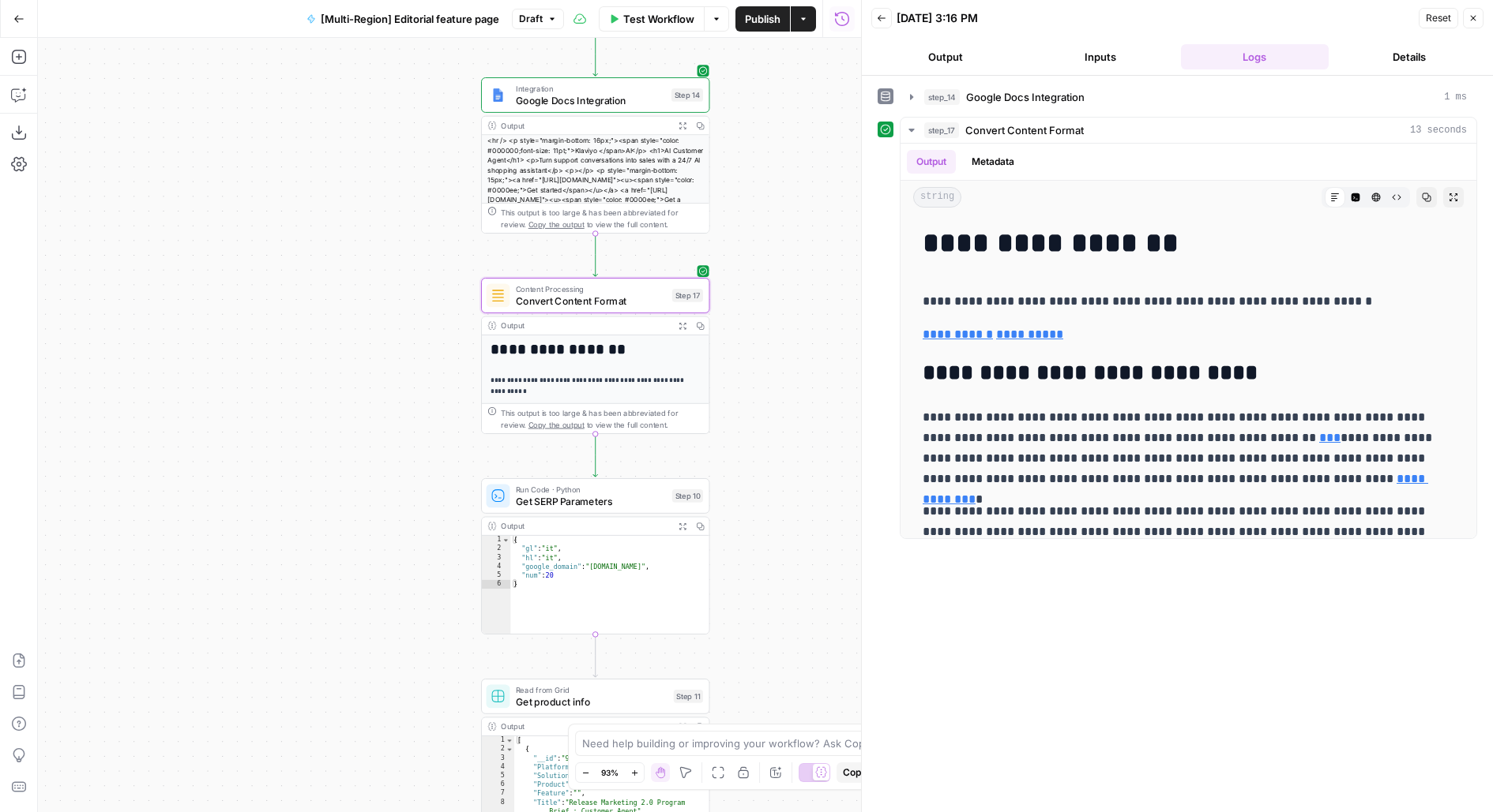
drag, startPoint x: 764, startPoint y: 279, endPoint x: 761, endPoint y: 149, distance: 130.0
click at [761, 153] on div "**********" at bounding box center [449, 425] width 823 height 774
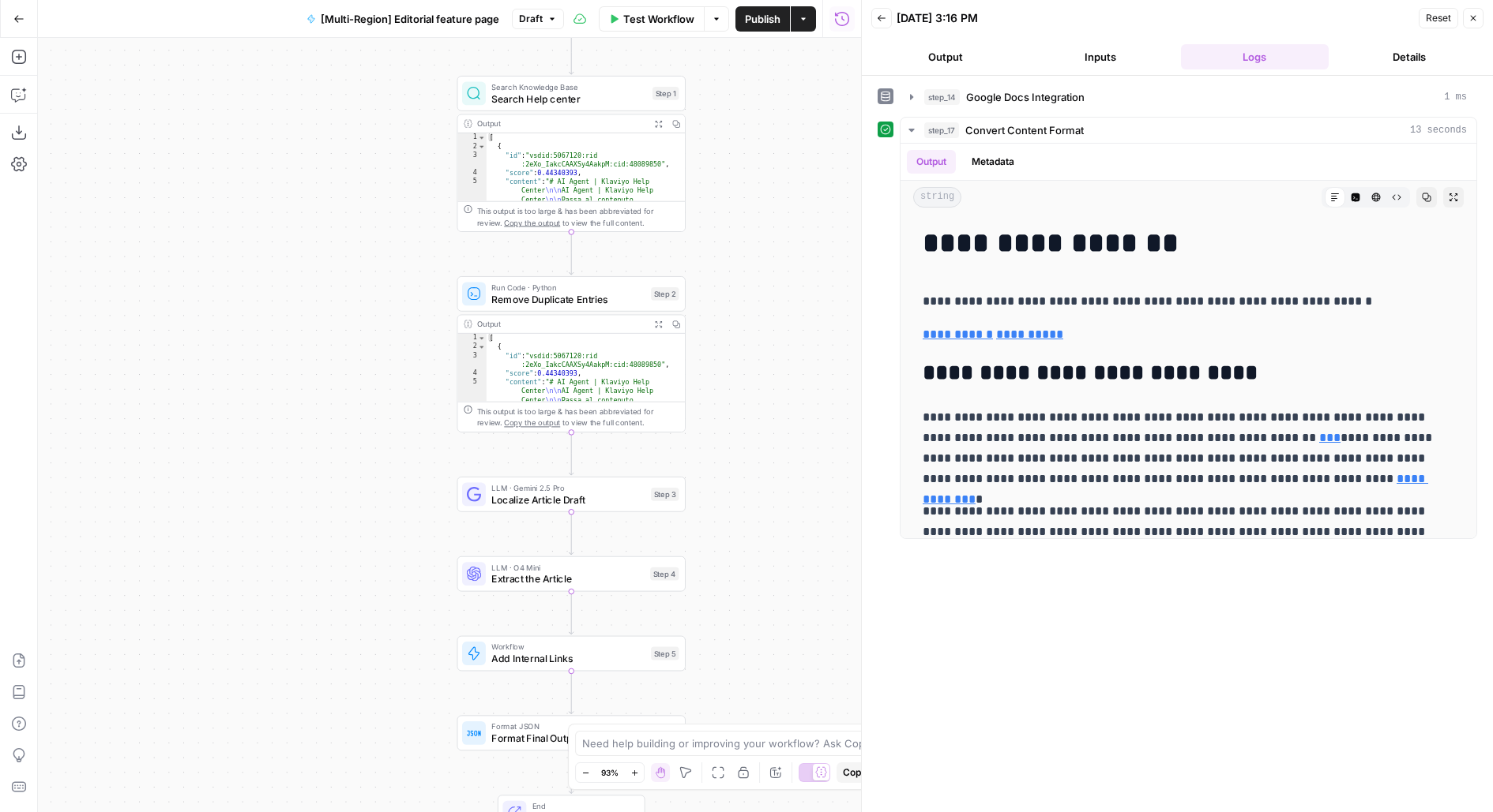
drag, startPoint x: 710, startPoint y: 545, endPoint x: 596, endPoint y: 383, distance: 198.1
click at [599, 385] on div "**********" at bounding box center [449, 425] width 823 height 774
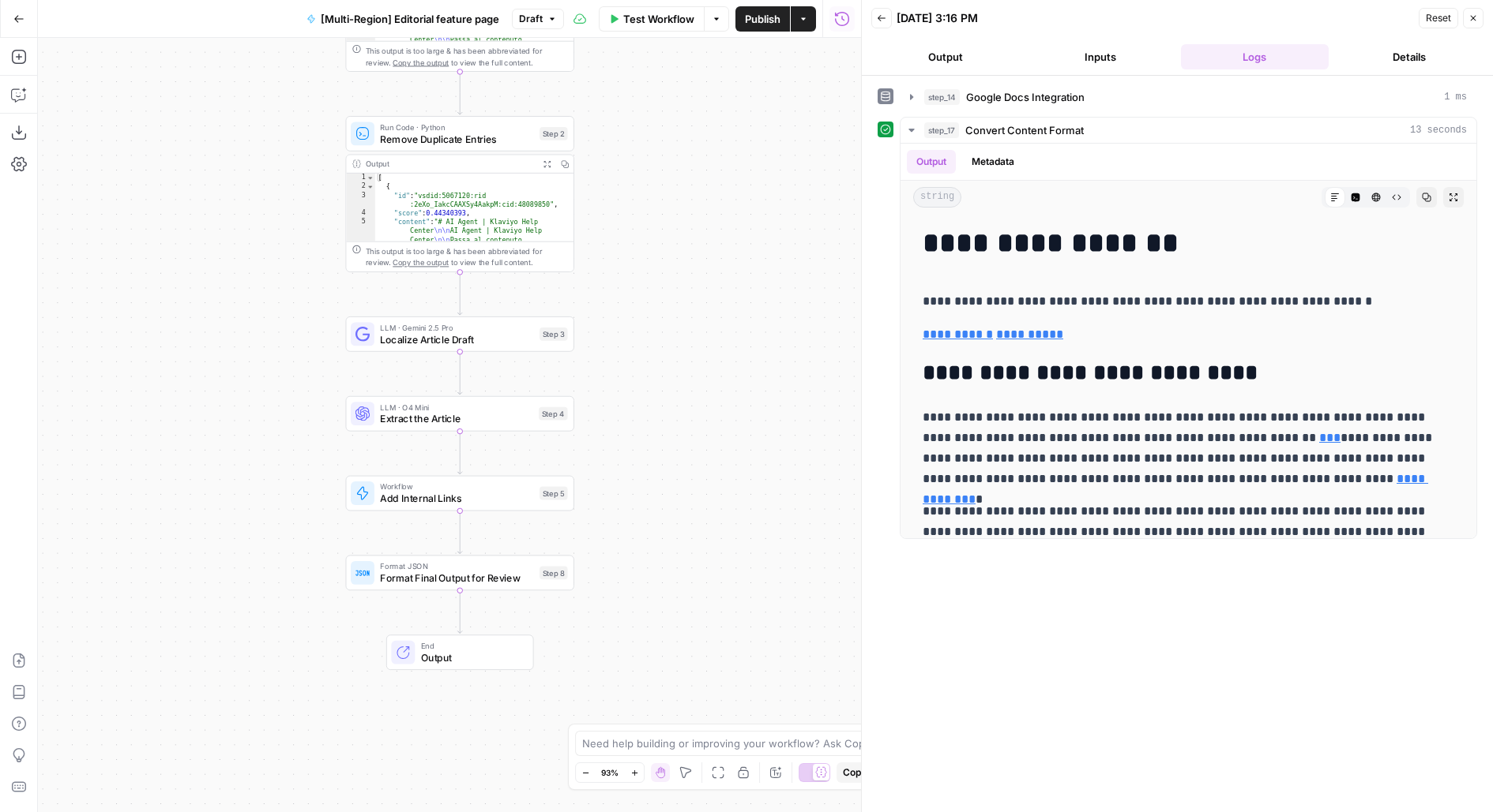
click at [549, 333] on div "Step 3" at bounding box center [553, 334] width 27 height 14
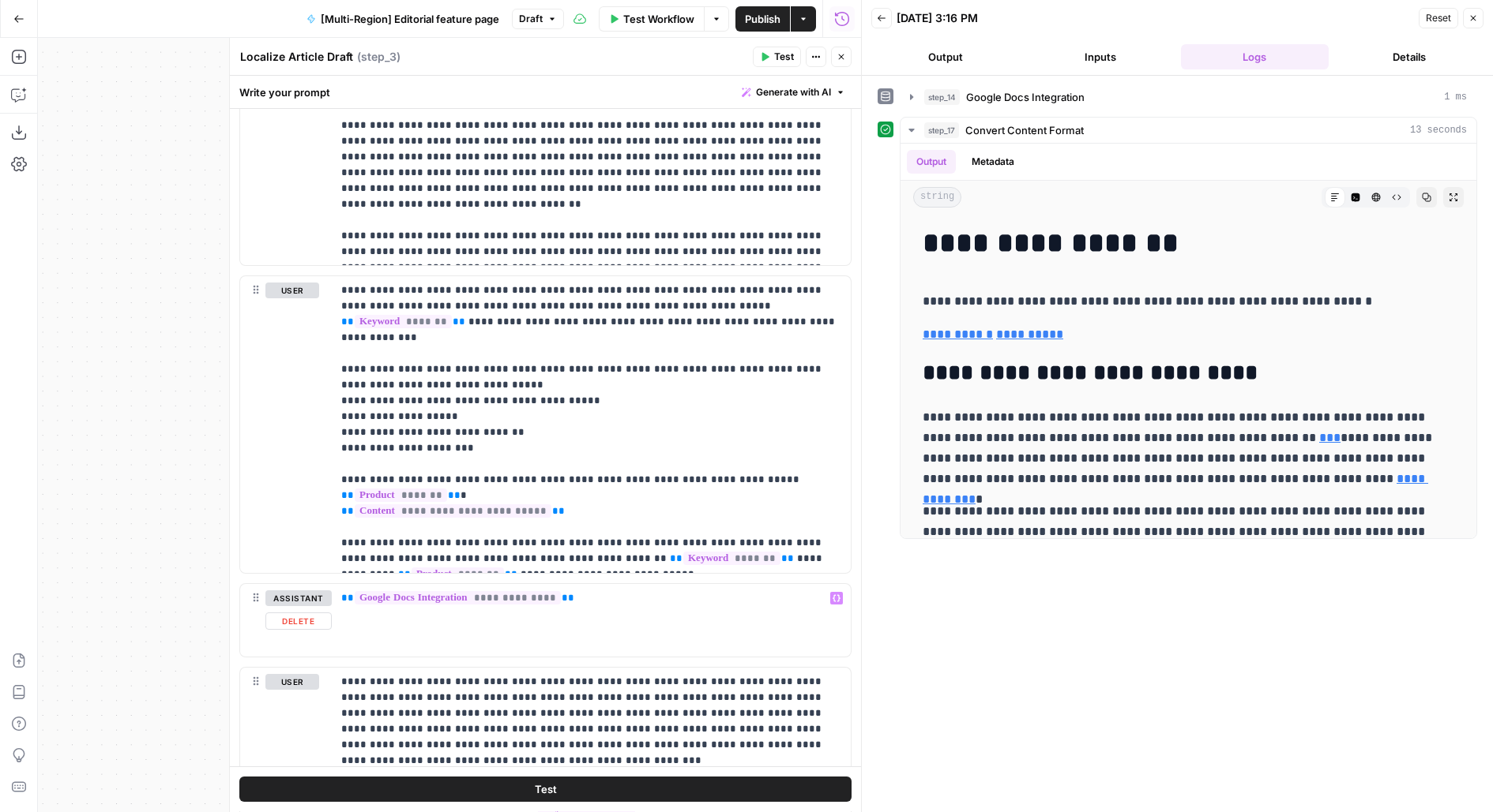
scroll to position [1772, 0]
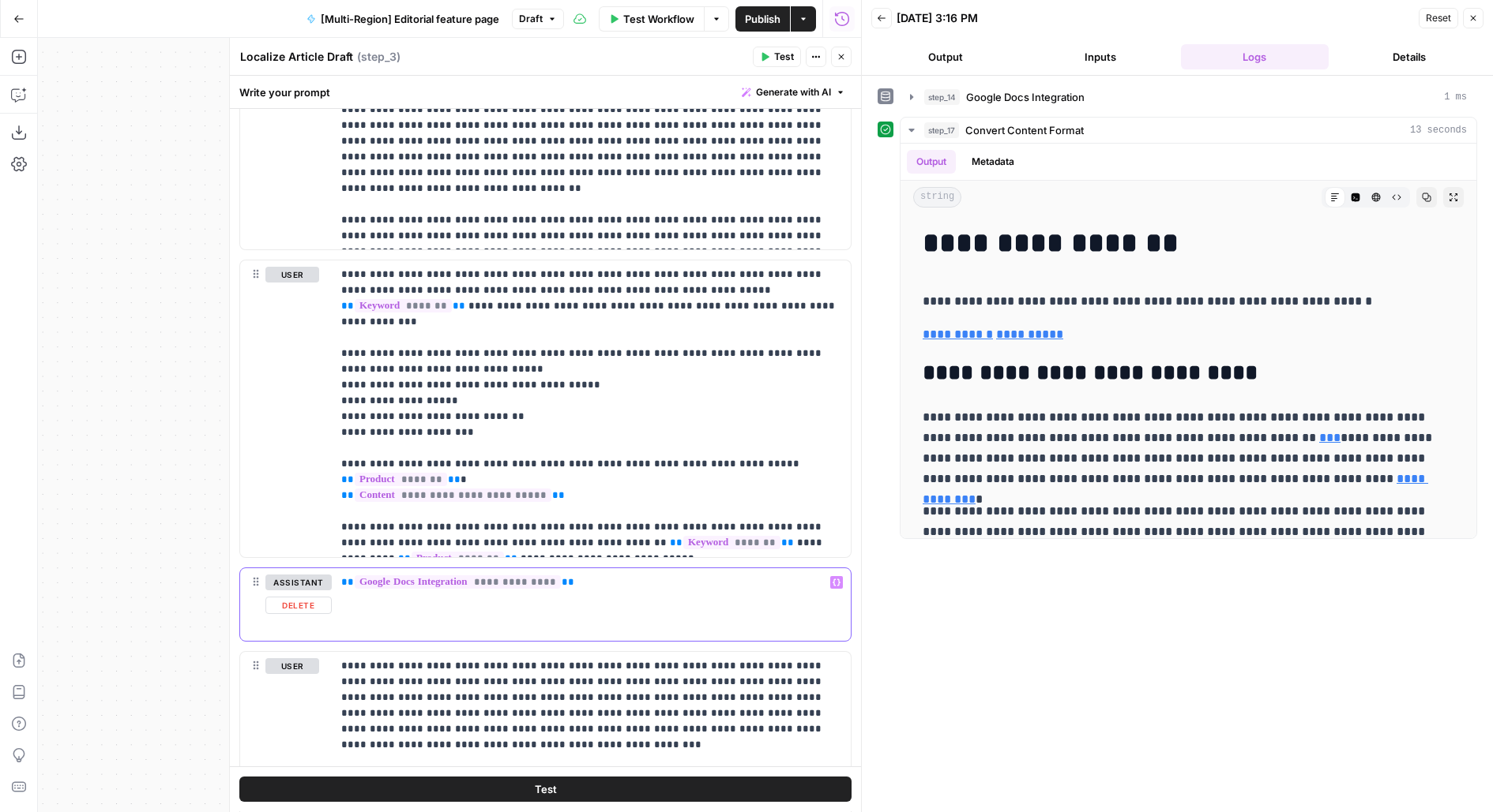
drag, startPoint x: 640, startPoint y: 597, endPoint x: 333, endPoint y: 569, distance: 308.3
click at [333, 571] on div "**********" at bounding box center [591, 604] width 519 height 73
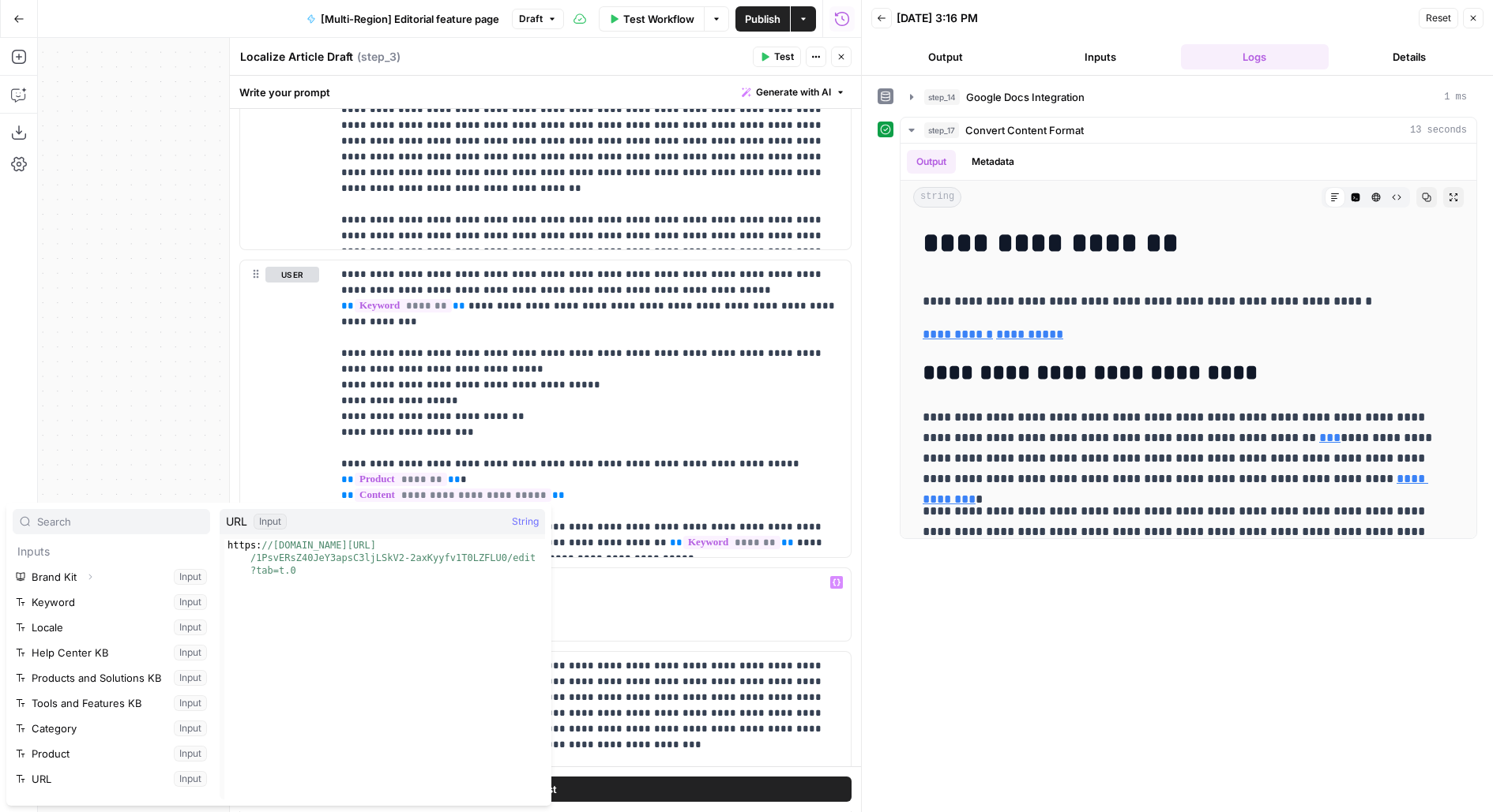
scroll to position [160, 0]
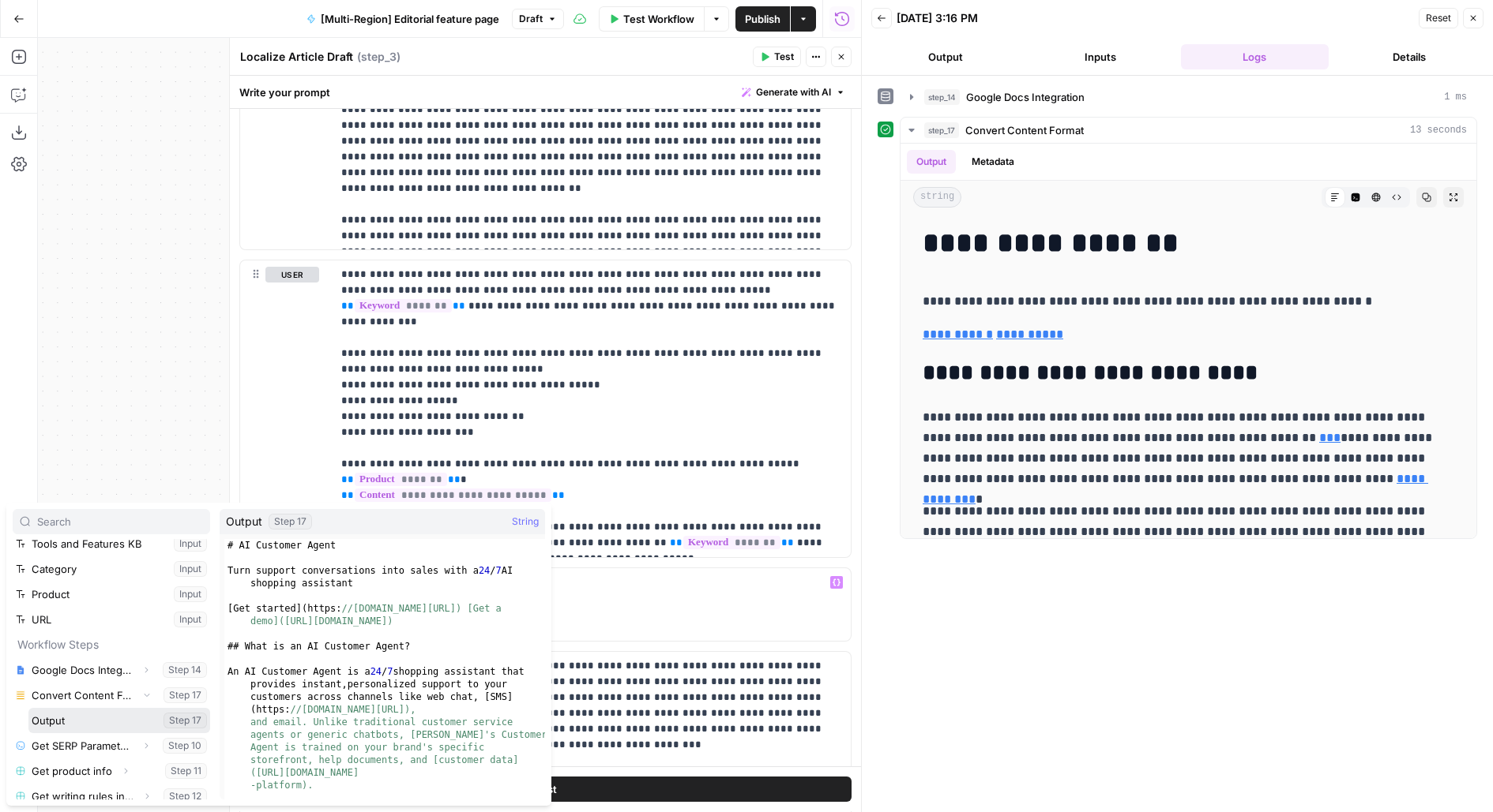
click at [28, 708] on button "Select variable Output" at bounding box center [119, 721] width 181 height 26
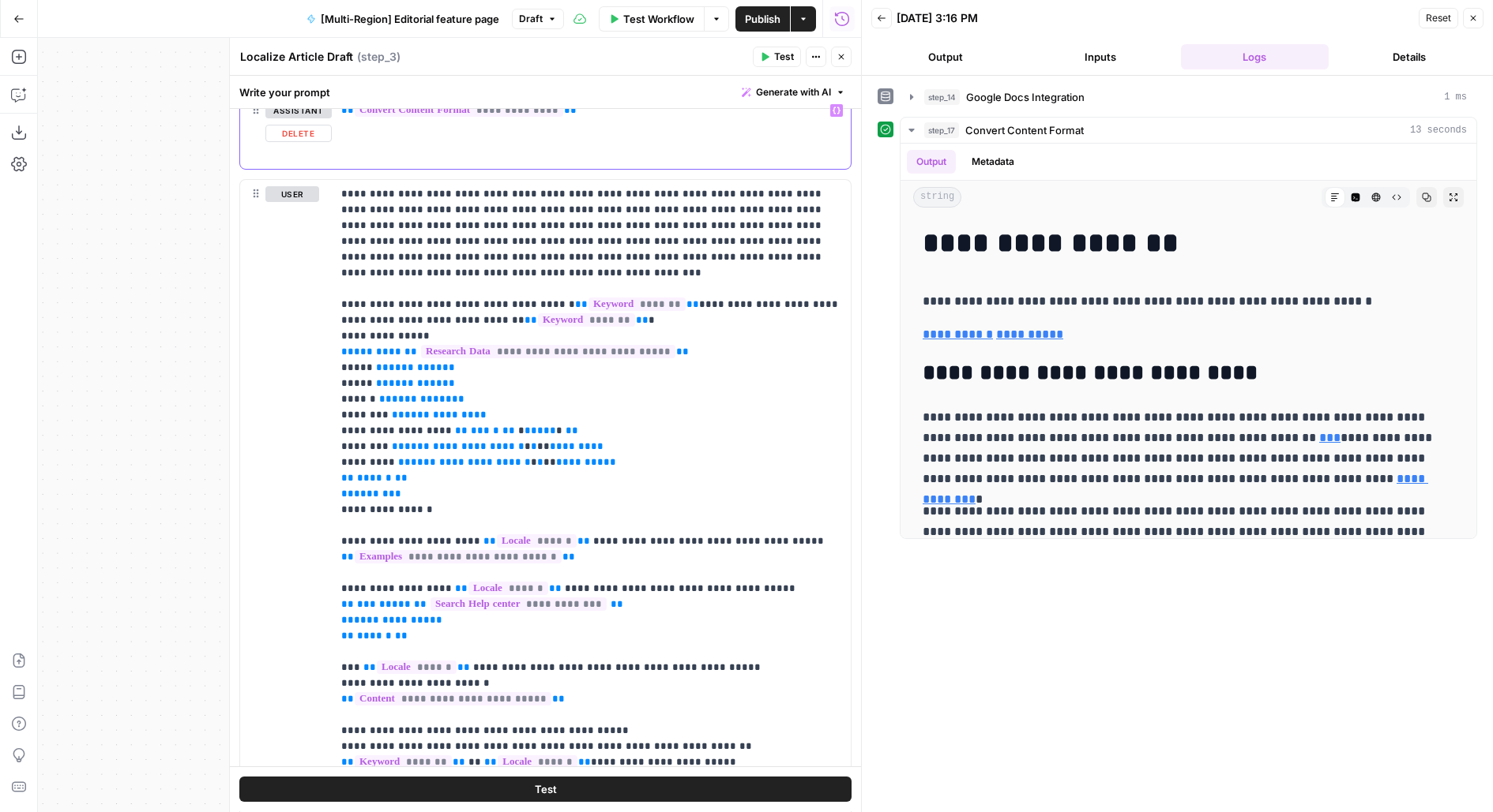
scroll to position [2246, 0]
click at [491, 191] on p "**********" at bounding box center [592, 499] width 501 height 632
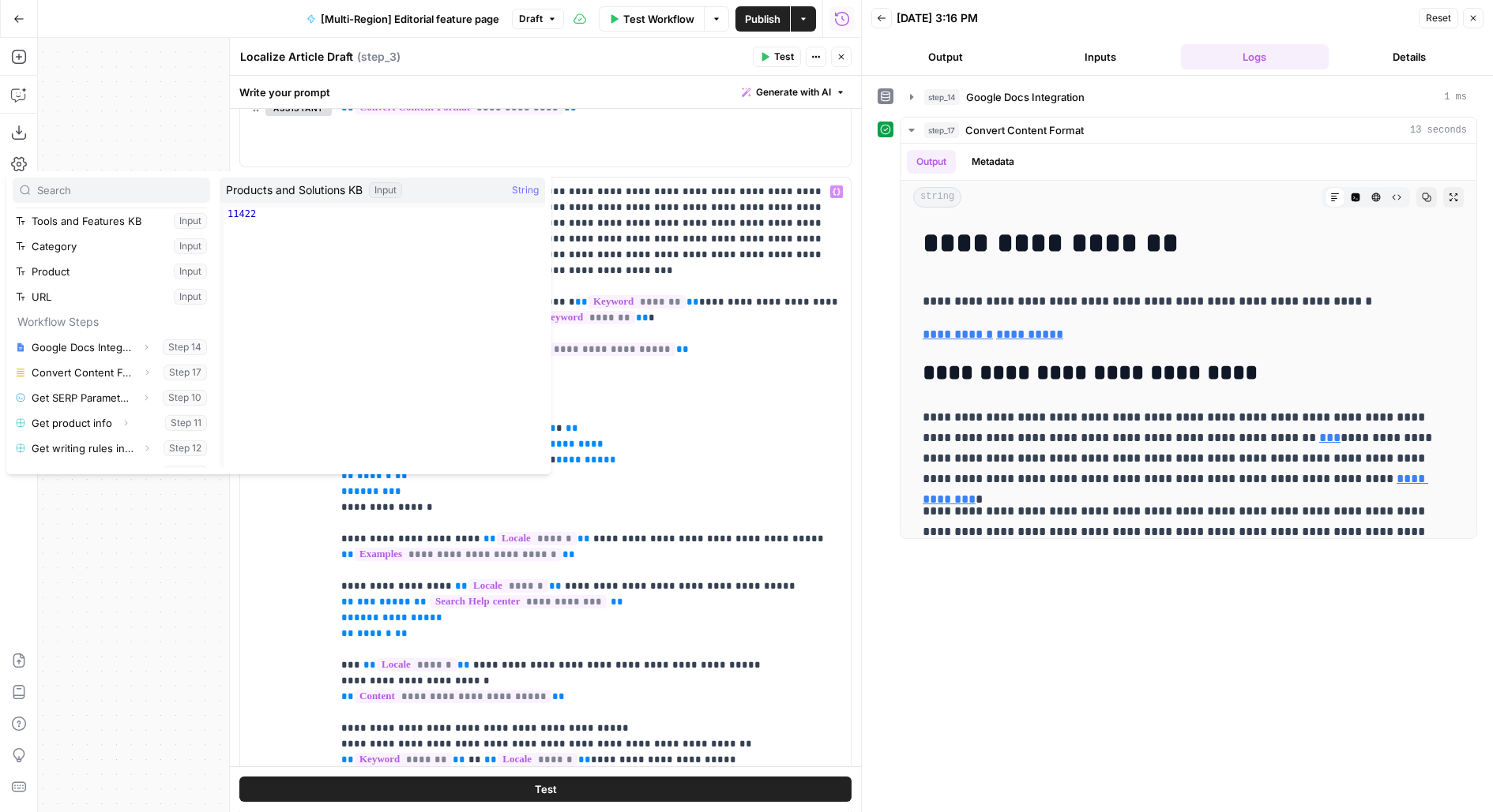
scroll to position [127, 0]
click at [670, 216] on p "**********" at bounding box center [592, 499] width 501 height 632
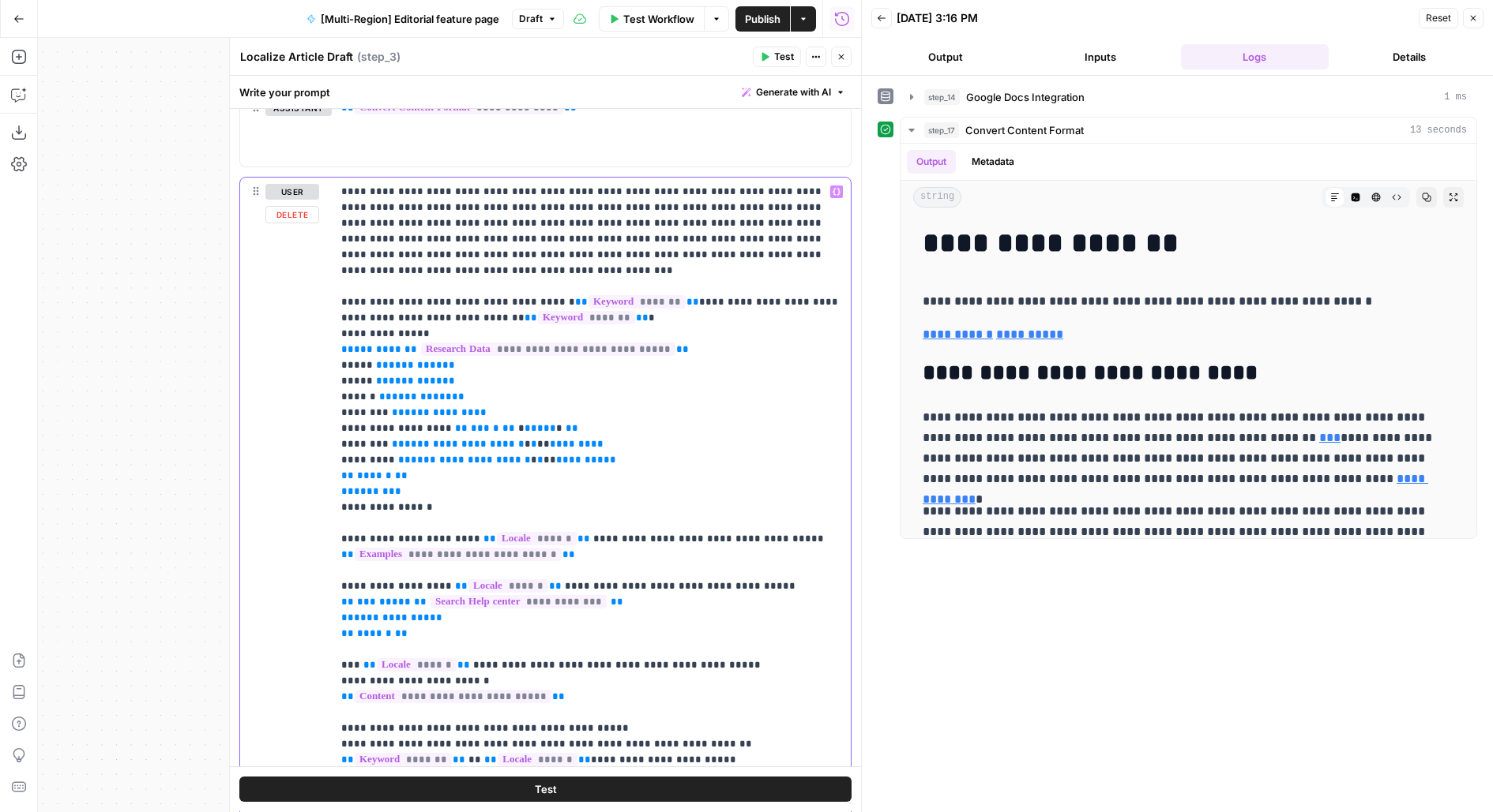
click at [478, 185] on p "**********" at bounding box center [592, 499] width 501 height 632
click at [849, 56] on button "Close" at bounding box center [841, 56] width 21 height 21
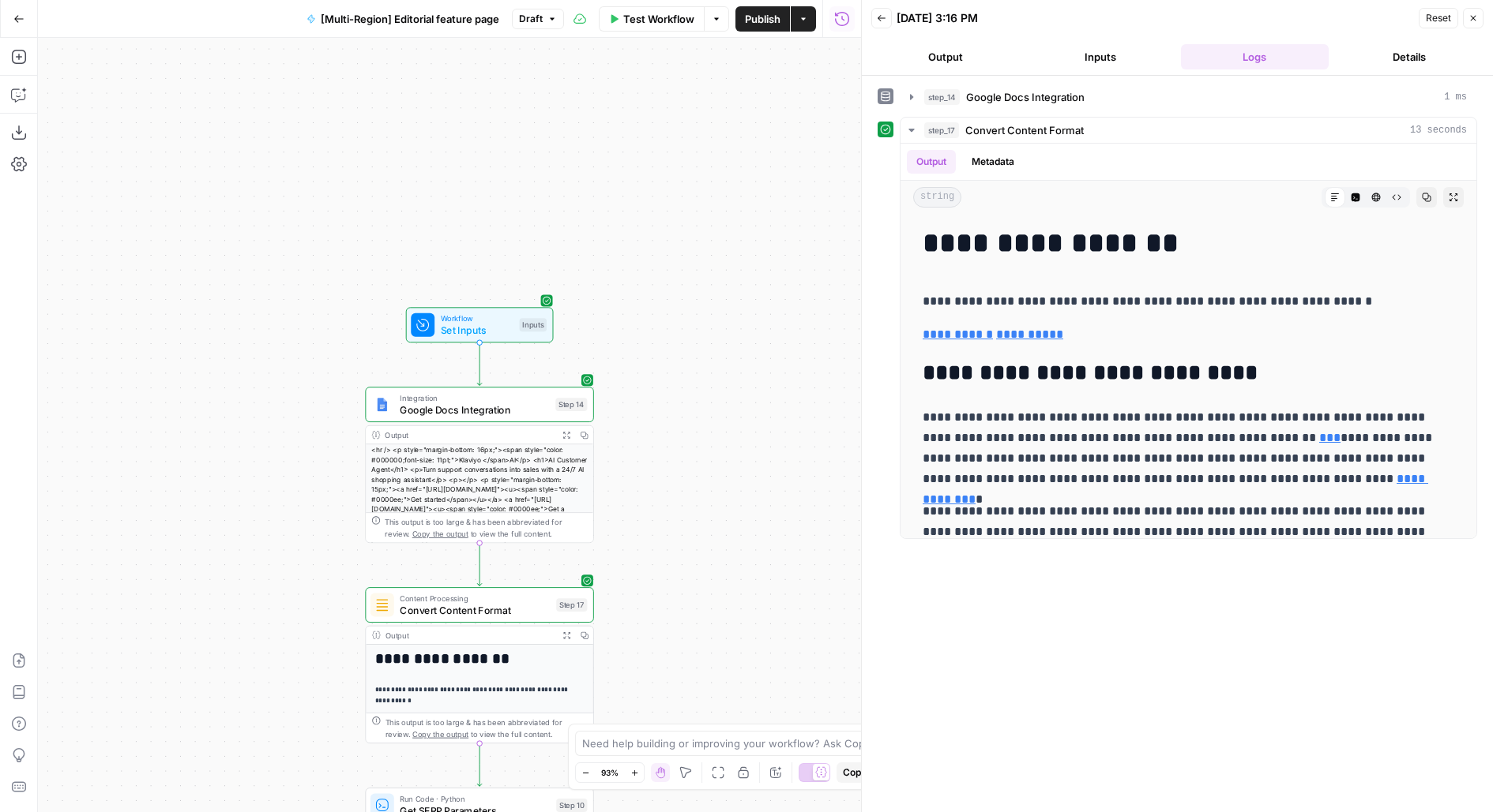
drag, startPoint x: 646, startPoint y: 304, endPoint x: 651, endPoint y: 155, distance: 149.1
click at [651, 157] on div "**********" at bounding box center [449, 425] width 823 height 774
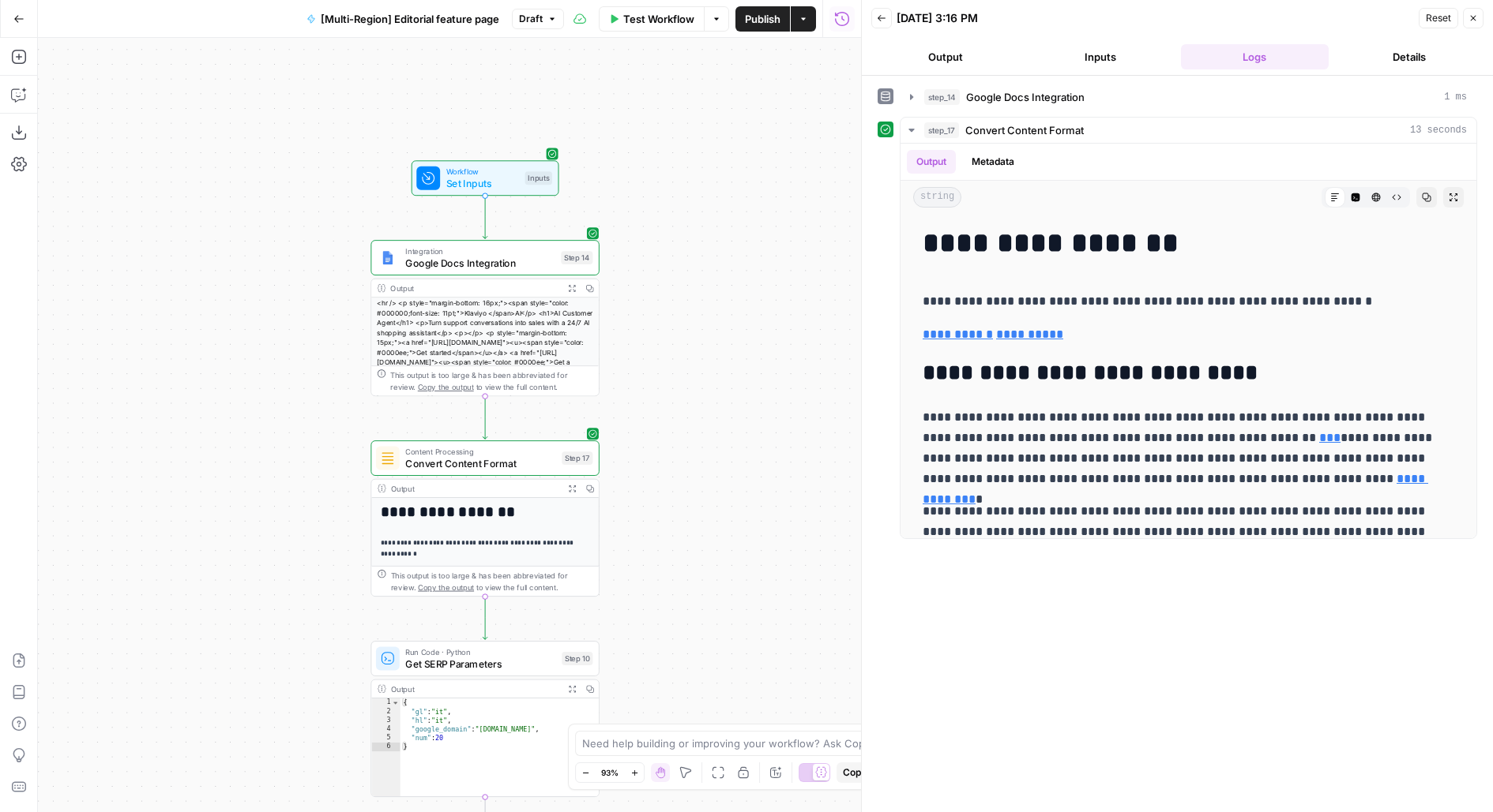
click at [525, 173] on div "Inputs" at bounding box center [539, 178] width 27 height 14
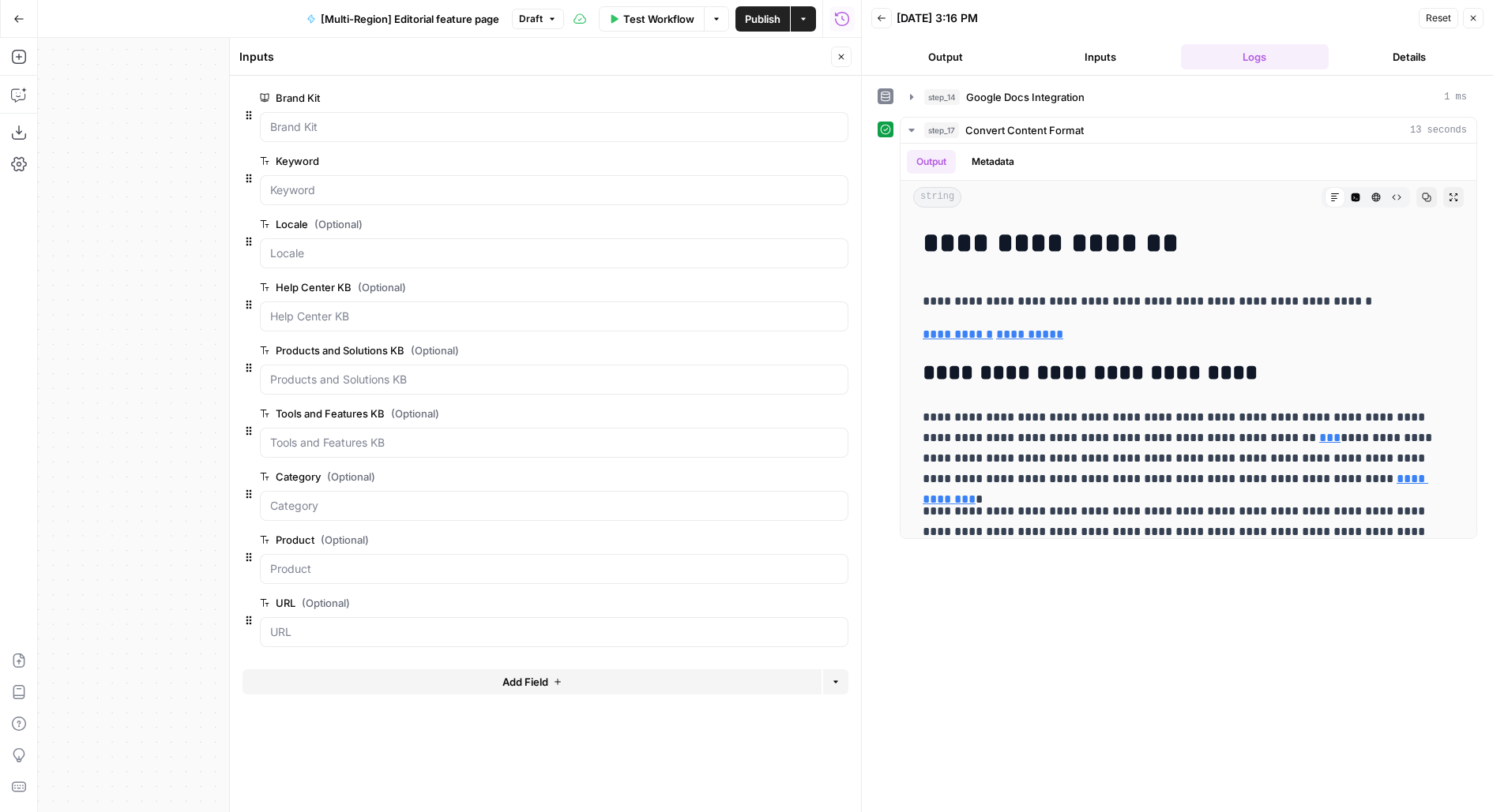
click at [322, 676] on button "Add Field" at bounding box center [532, 682] width 579 height 26
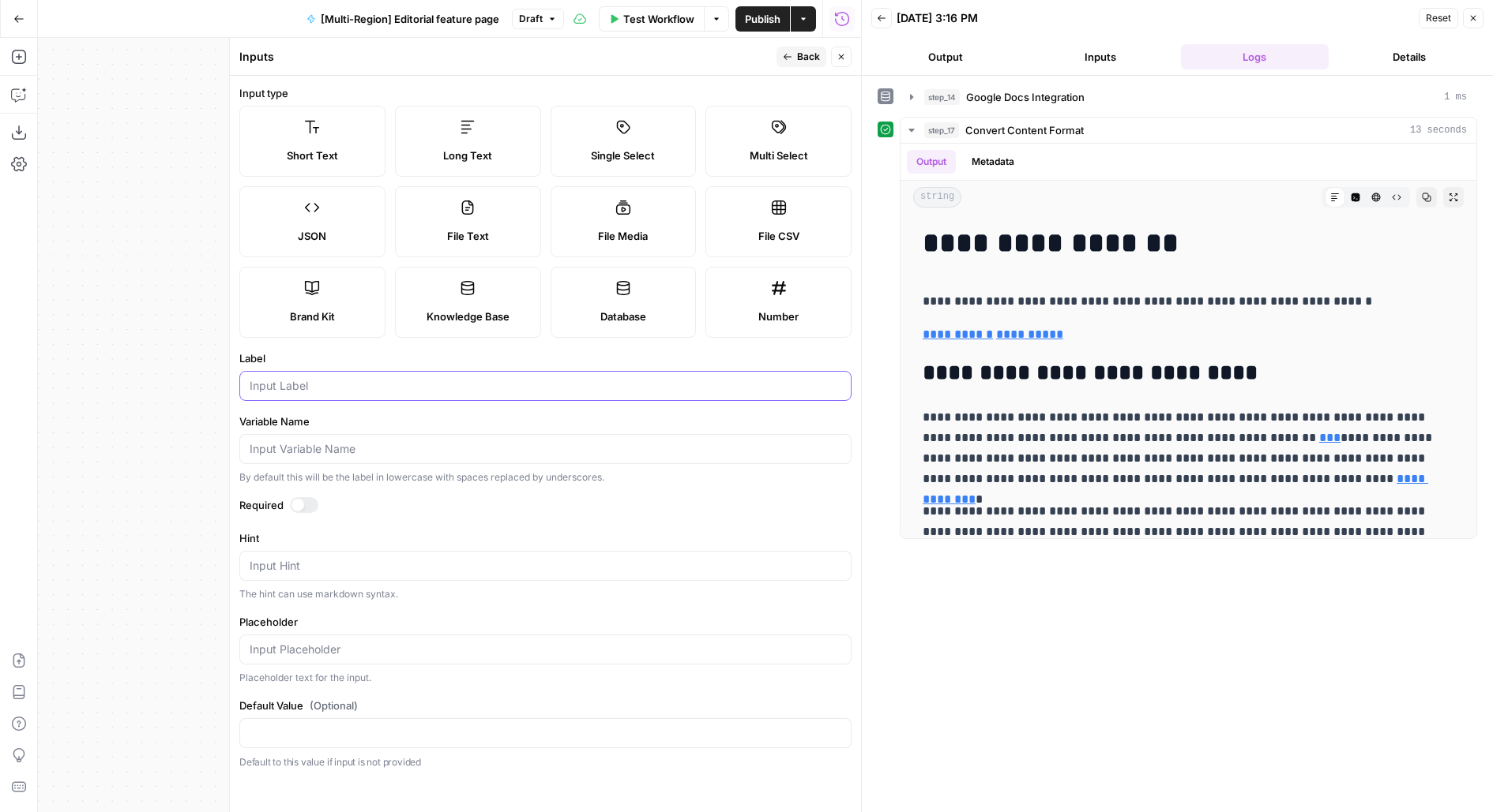
click at [284, 383] on input "Label" at bounding box center [546, 385] width 592 height 15
type input "Language"
click at [811, 55] on span "Back" at bounding box center [808, 56] width 23 height 15
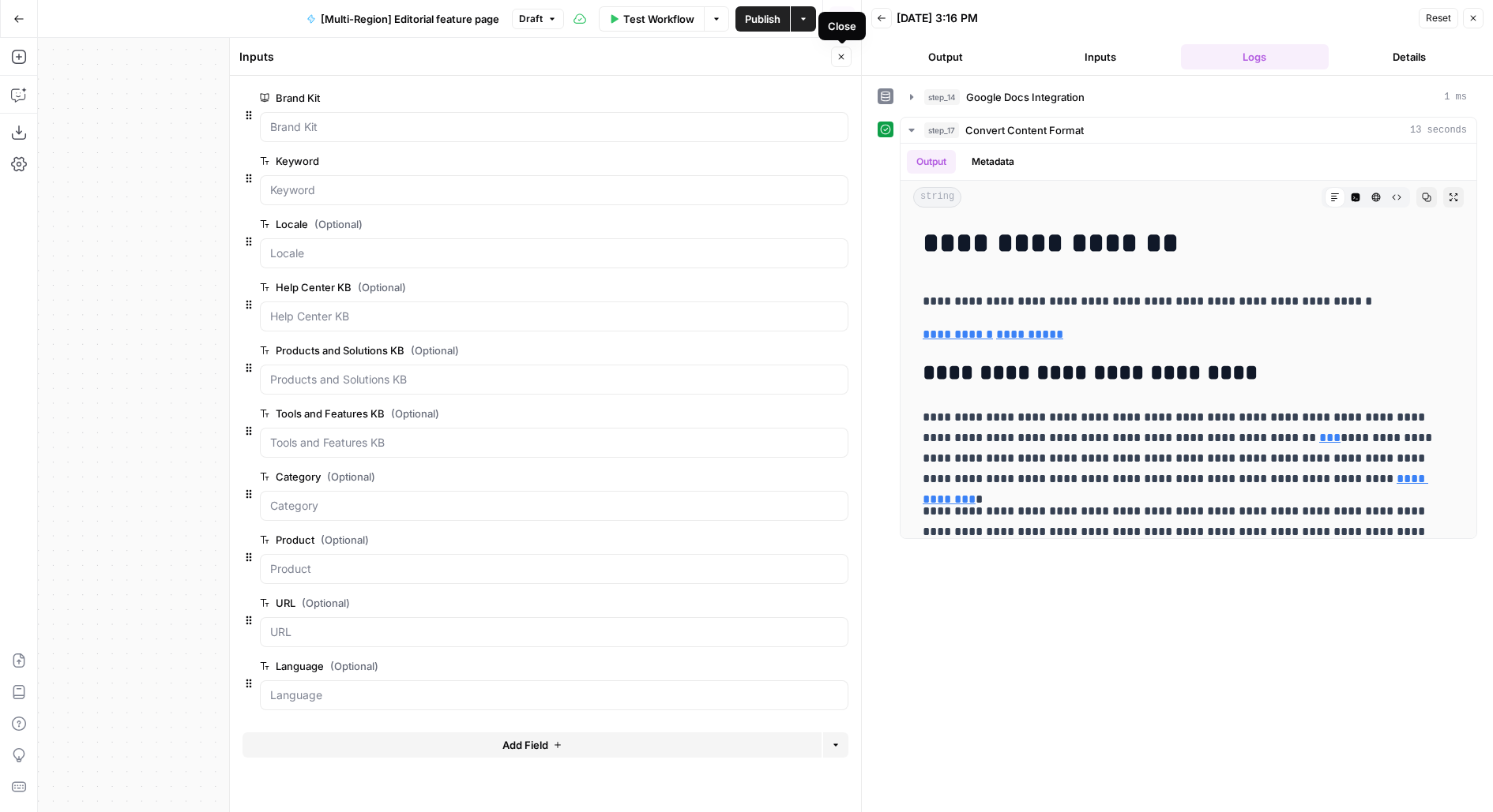
click at [849, 56] on button "Close" at bounding box center [841, 56] width 21 height 21
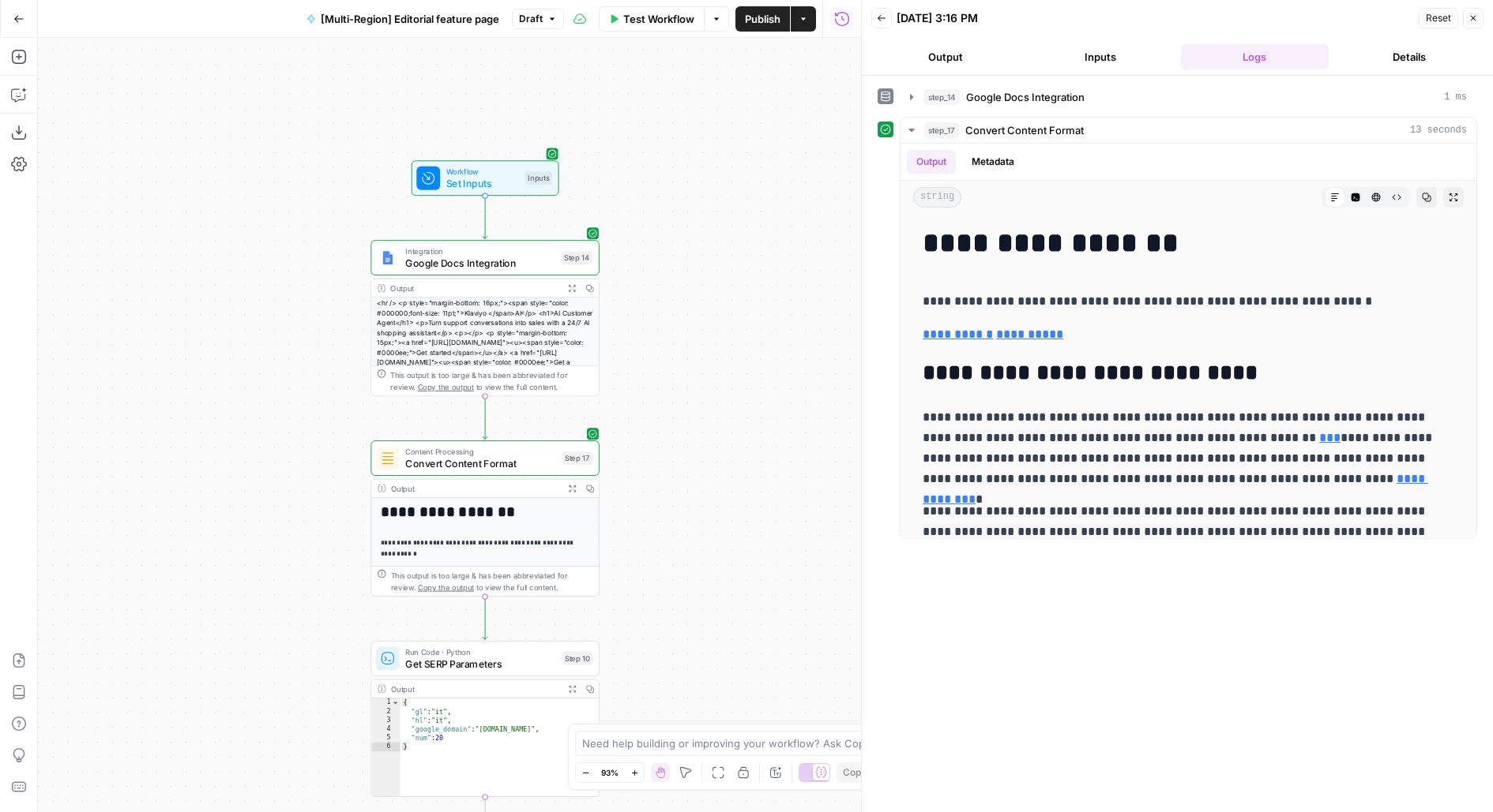
click at [745, 236] on div "**********" at bounding box center [449, 425] width 823 height 774
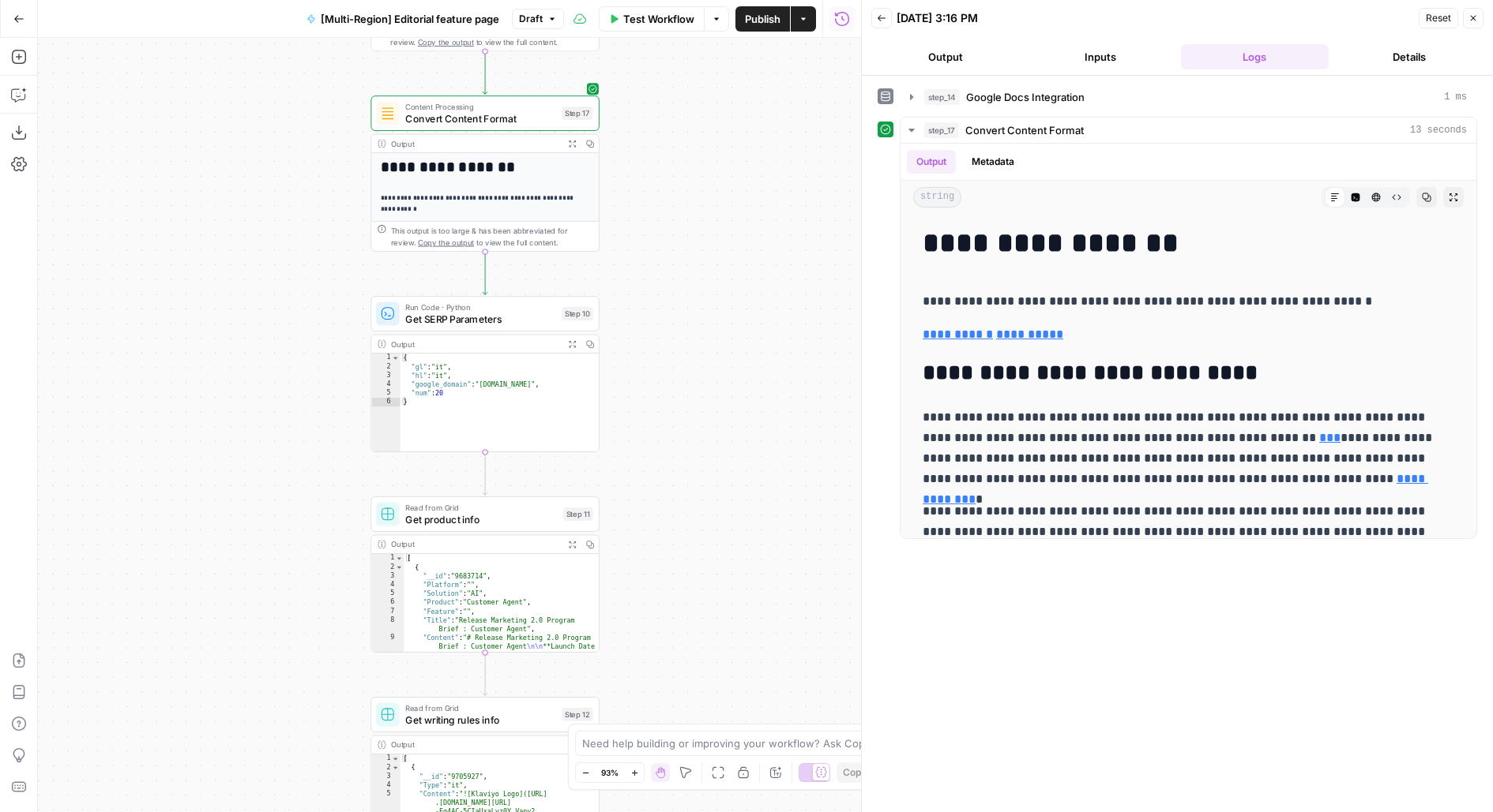
drag, startPoint x: 732, startPoint y: 144, endPoint x: 732, endPoint y: 123, distance: 21.0
click at [732, 130] on div "**********" at bounding box center [449, 425] width 823 height 774
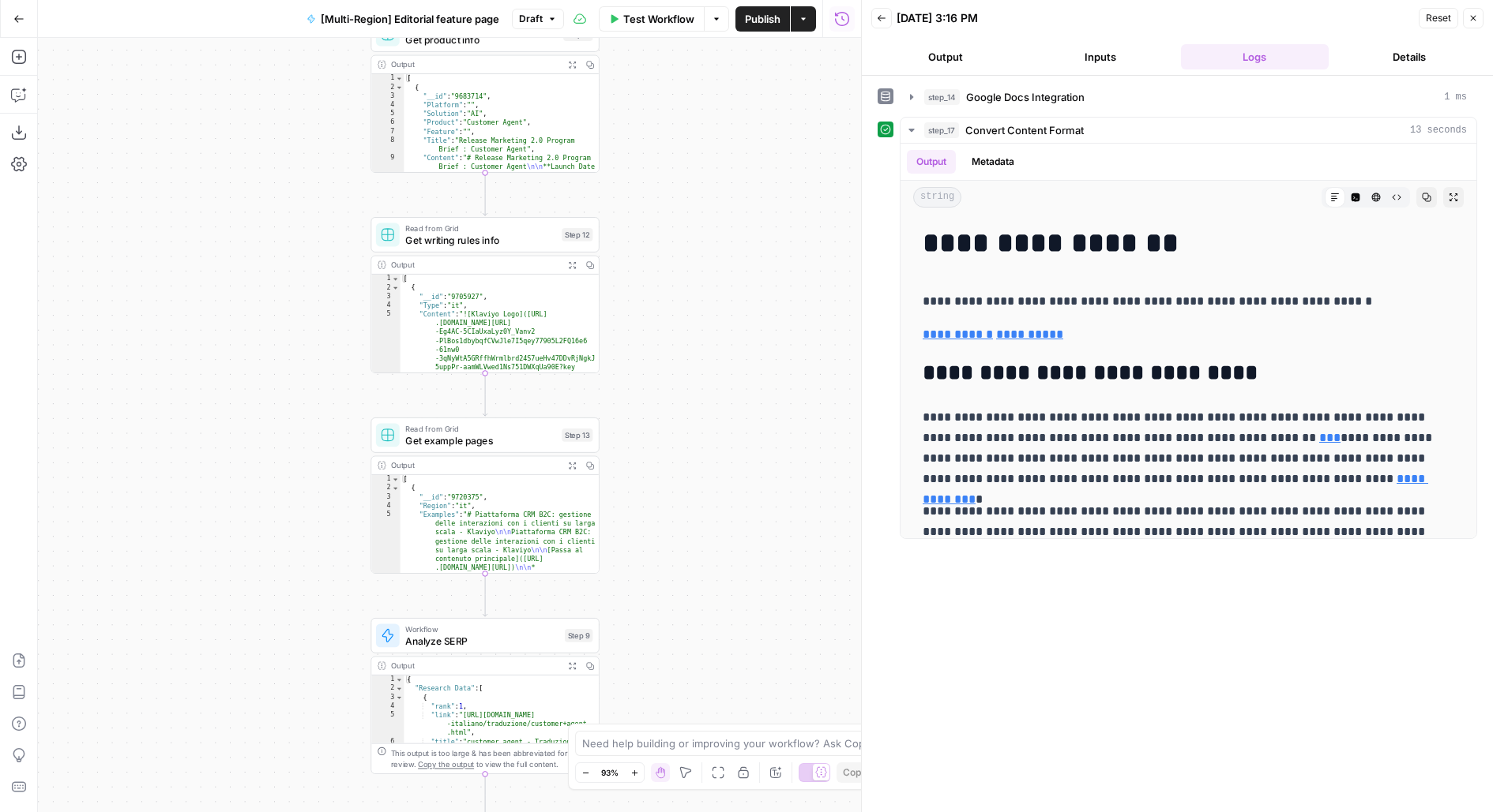
drag, startPoint x: 729, startPoint y: 620, endPoint x: 729, endPoint y: 261, distance: 359.0
click at [729, 296] on div "**********" at bounding box center [449, 425] width 823 height 774
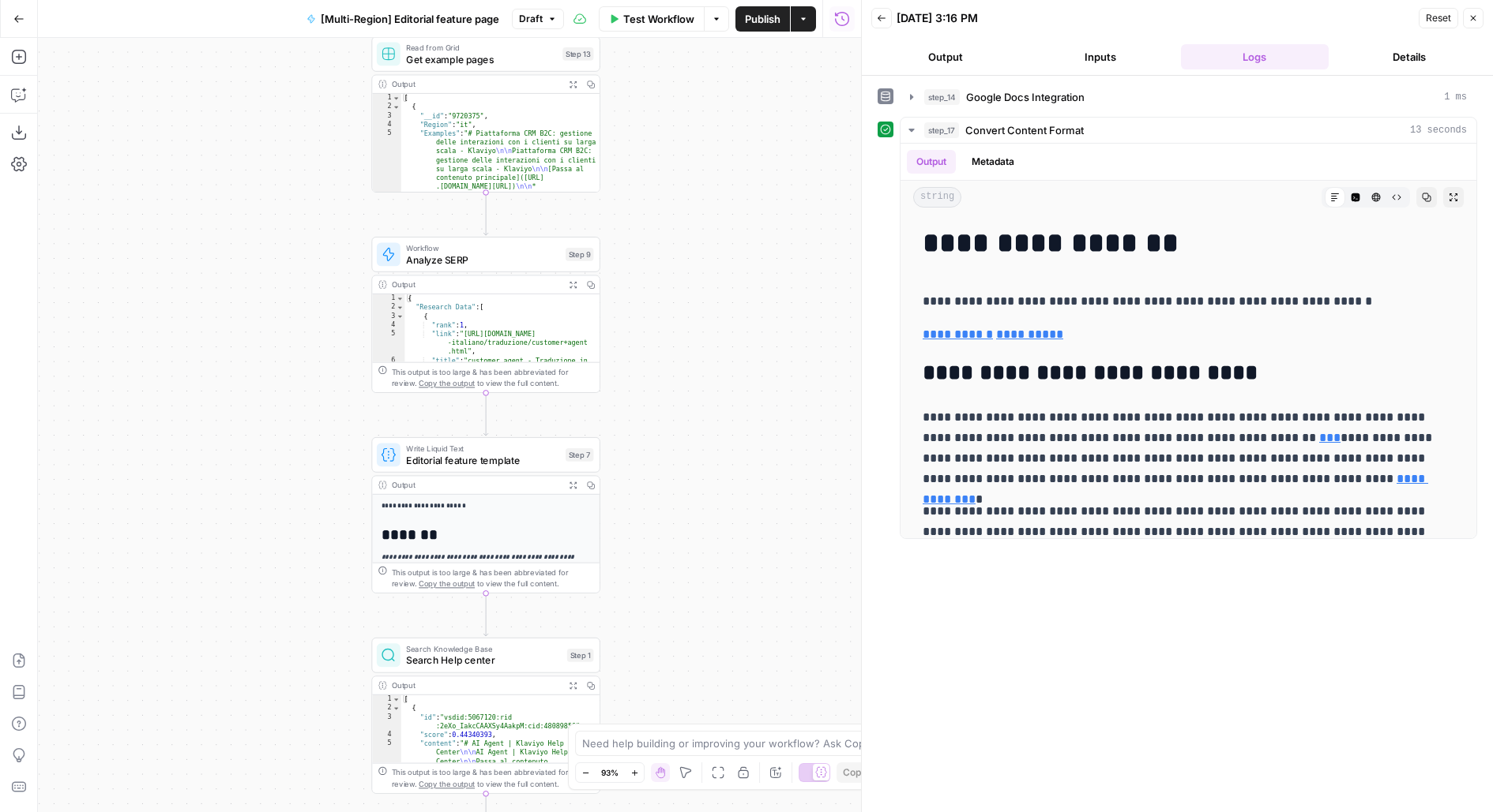
drag, startPoint x: 720, startPoint y: 604, endPoint x: 720, endPoint y: 513, distance: 91.0
click at [720, 531] on div "**********" at bounding box center [449, 425] width 823 height 774
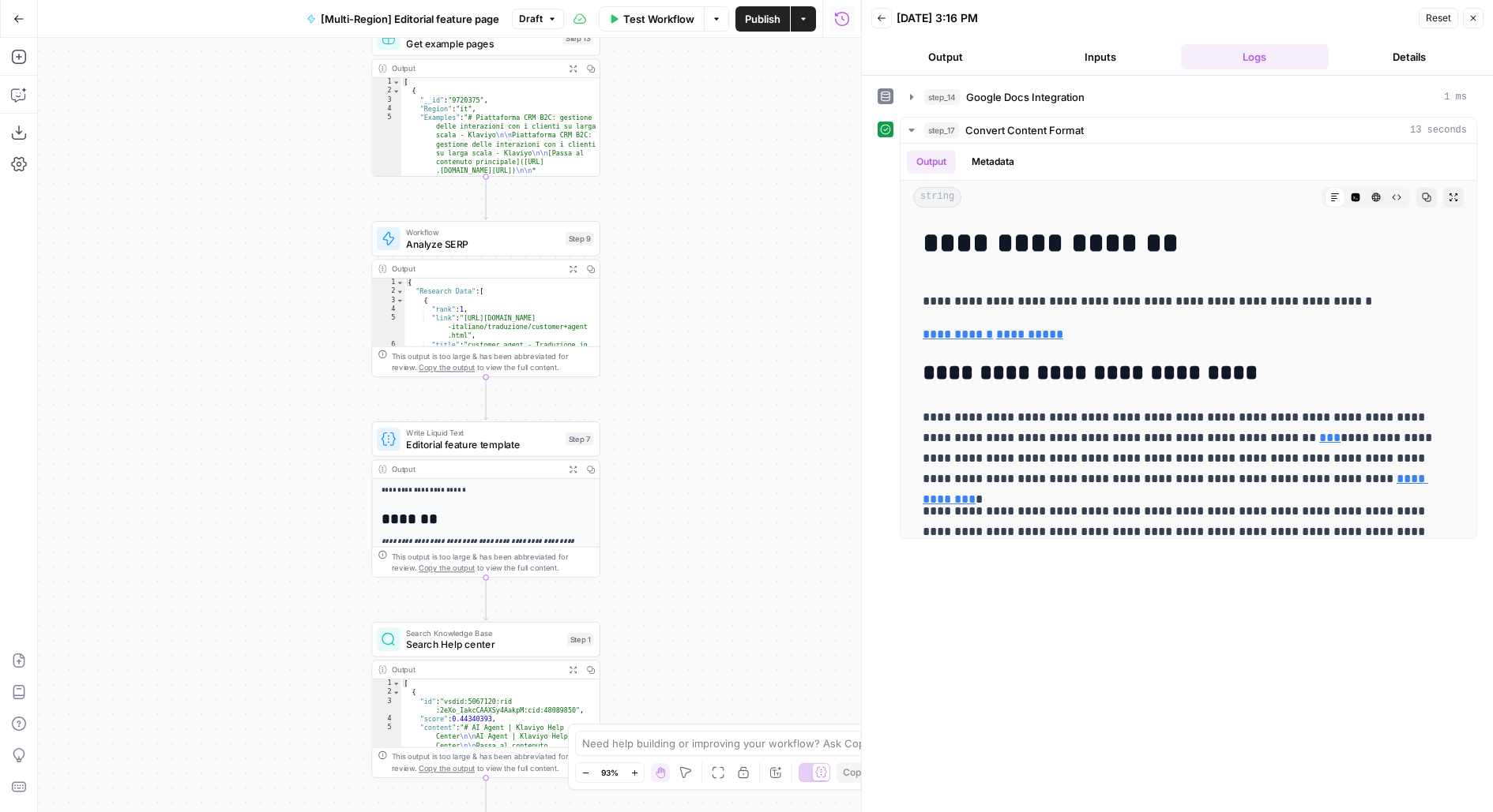
click at [652, 13] on span "Test Workflow" at bounding box center [658, 19] width 71 height 15
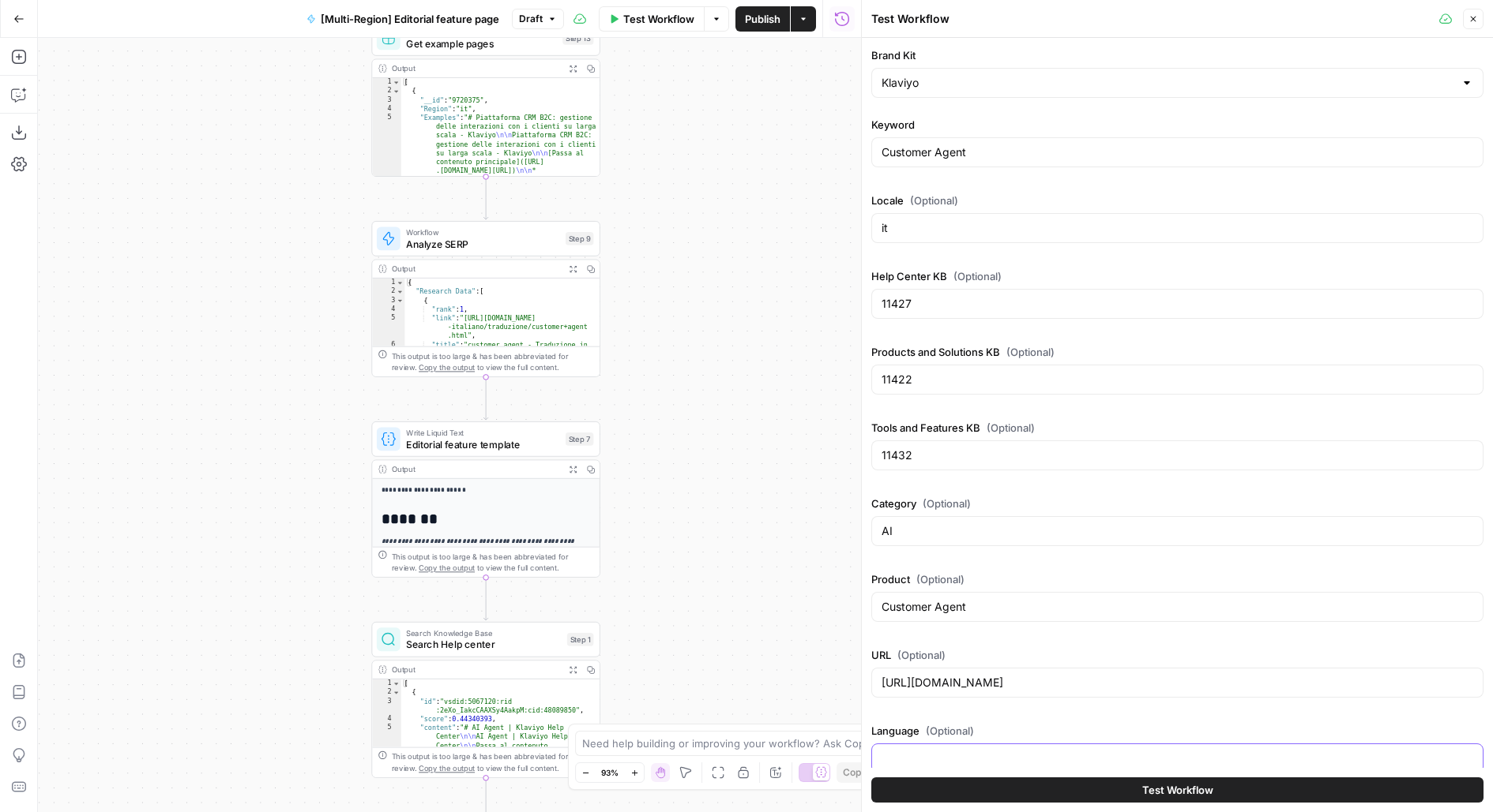
click at [928, 758] on input "Language (Optional)" at bounding box center [1177, 758] width 592 height 15
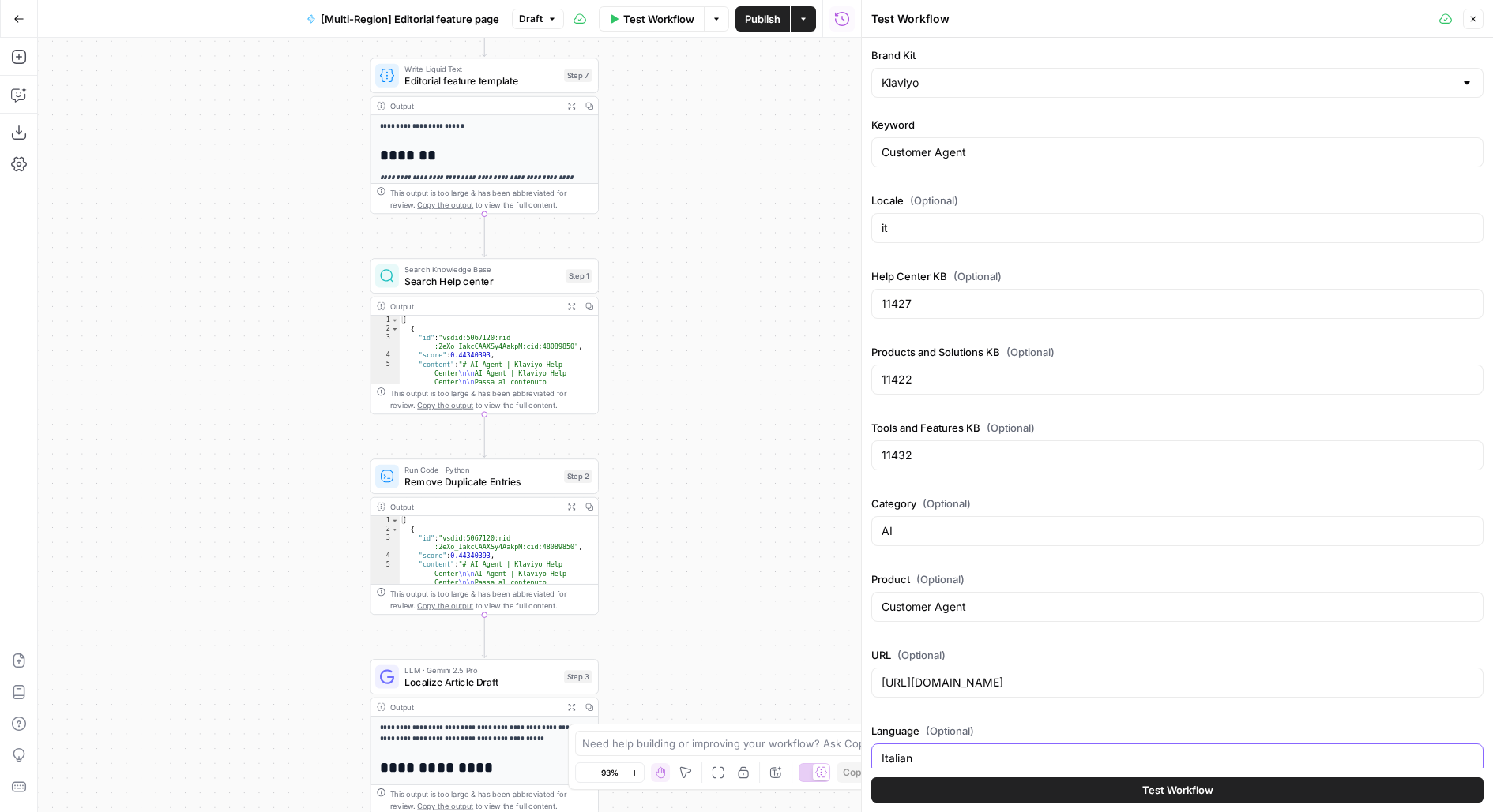
type input "Italian"
click at [413, 676] on span "Localize Article Draft" at bounding box center [481, 683] width 153 height 15
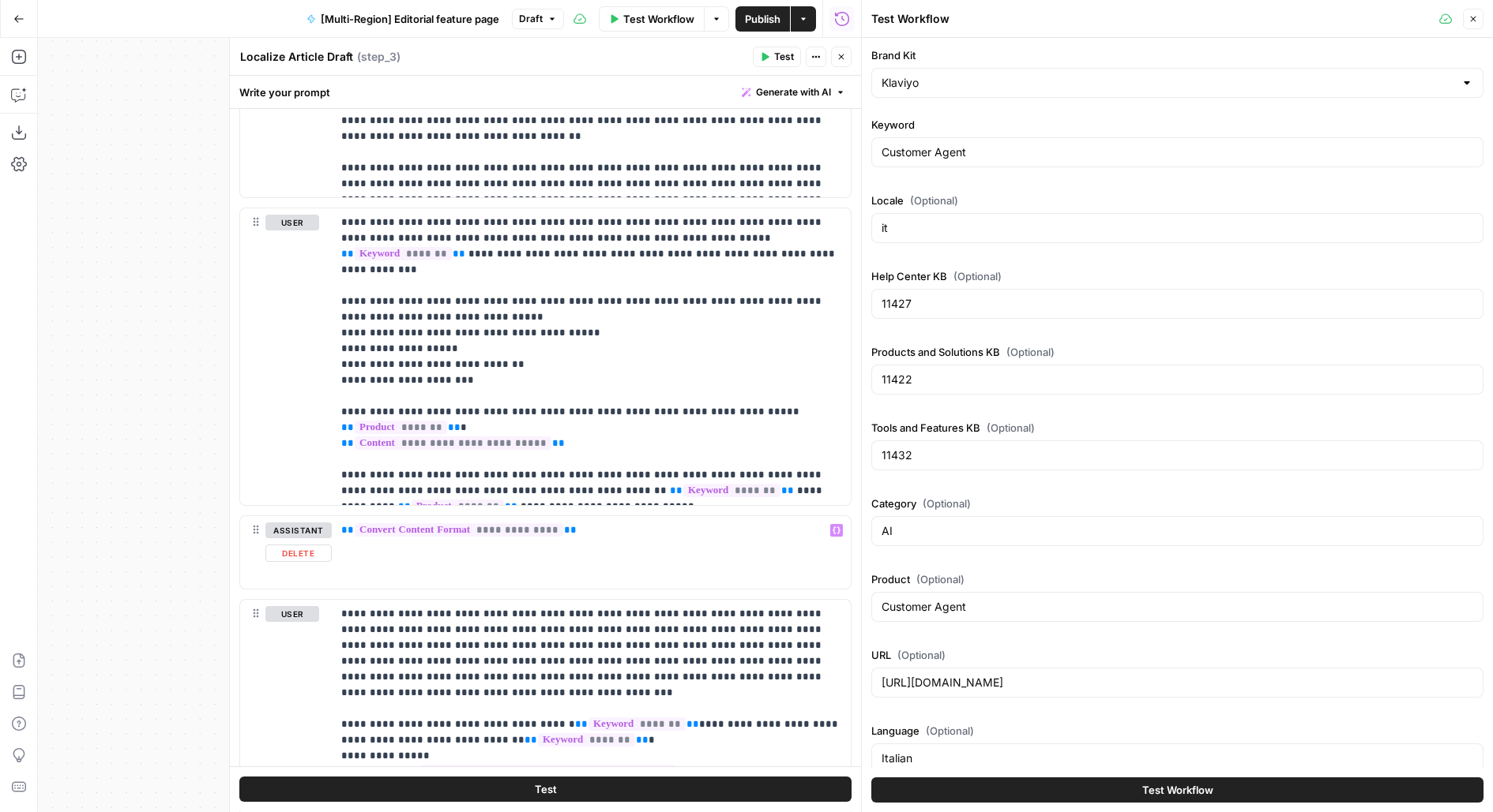
scroll to position [1823, 0]
drag, startPoint x: 415, startPoint y: 251, endPoint x: 288, endPoint y: 247, distance: 127.1
click at [288, 248] on div "**********" at bounding box center [546, 357] width 611 height 297
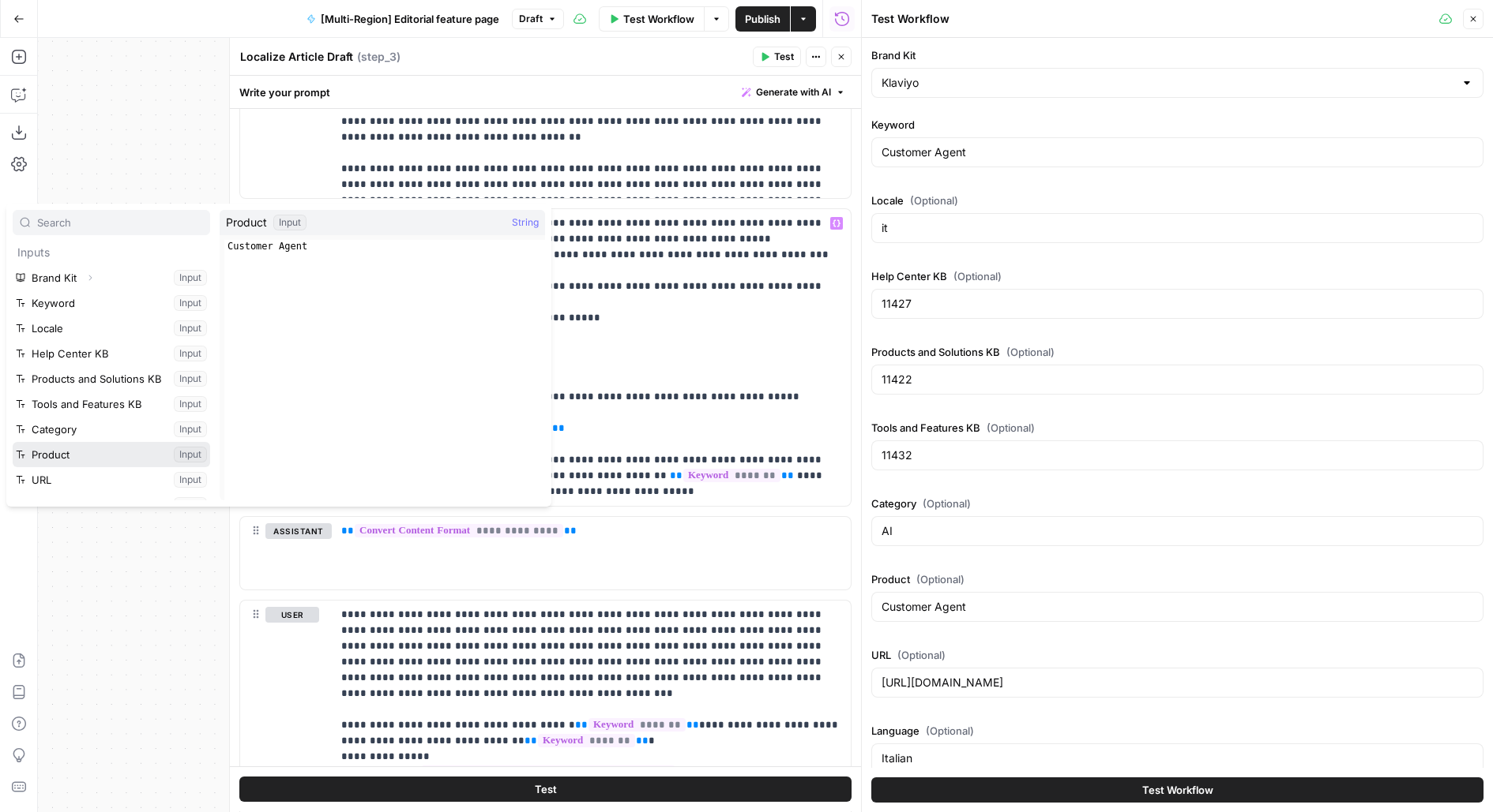
click at [13, 442] on button "Select variable Product" at bounding box center [111, 455] width 198 height 26
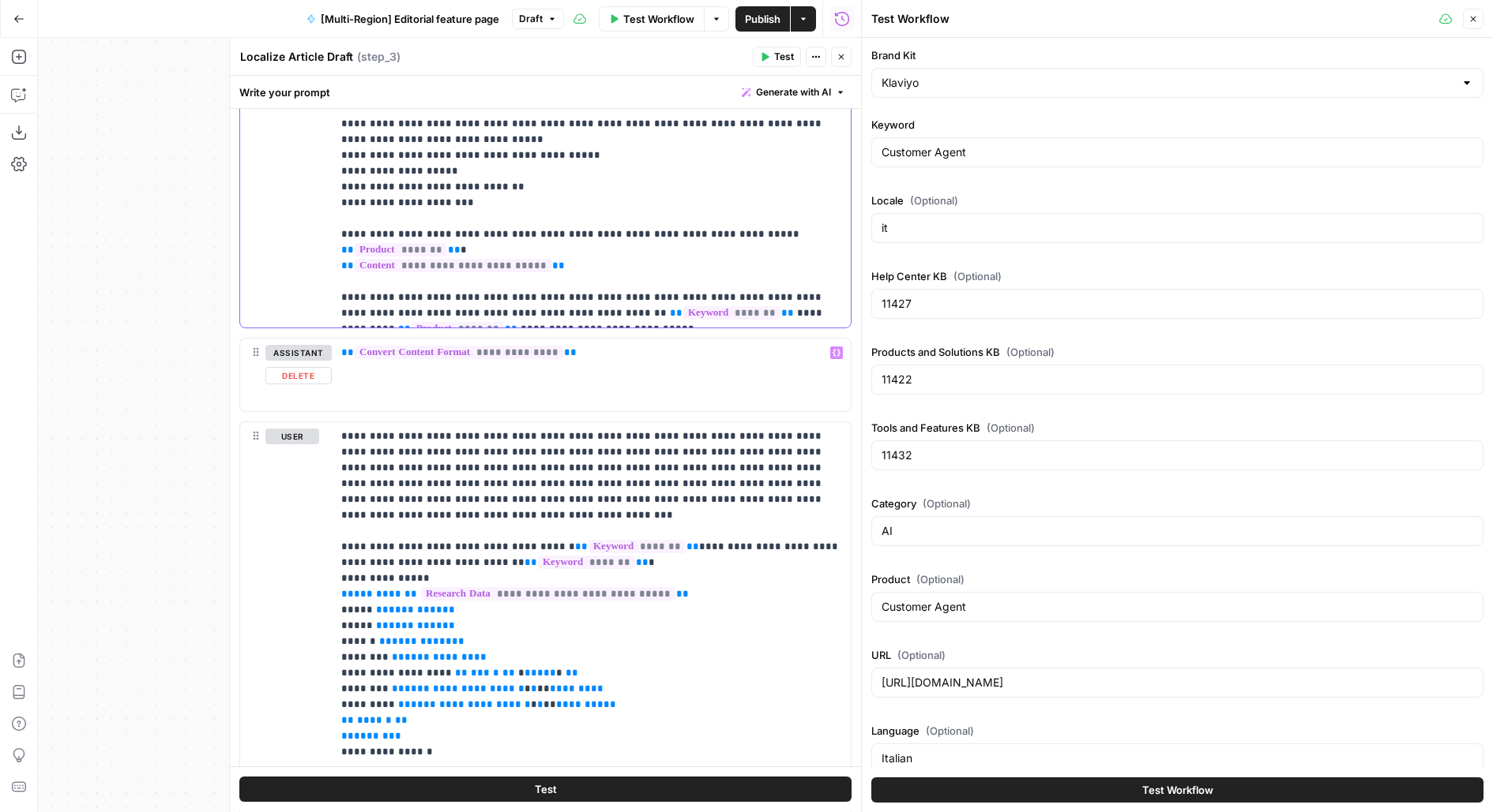
scroll to position [2040, 0]
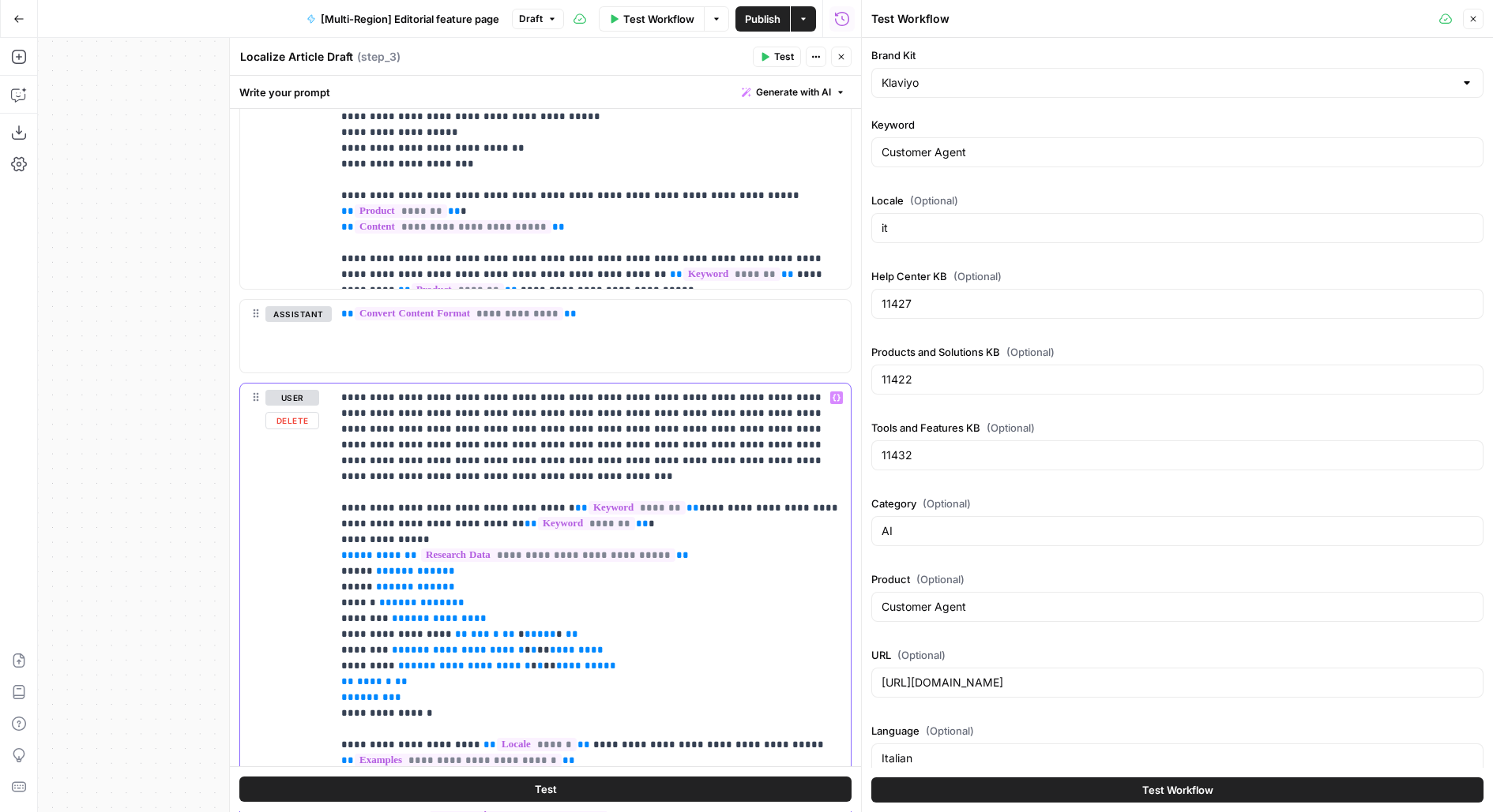
click at [477, 390] on p "**********" at bounding box center [592, 705] width 501 height 632
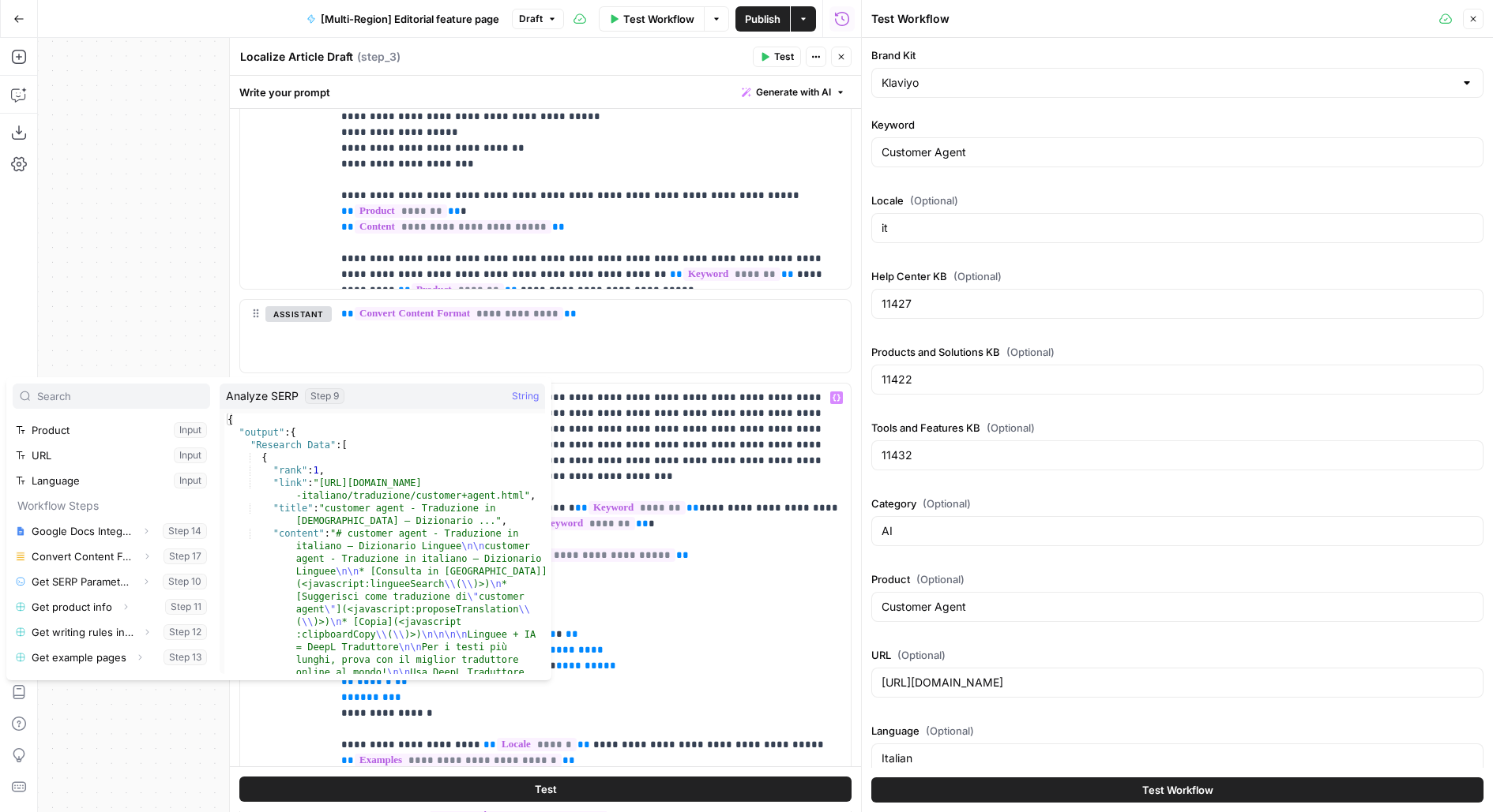
scroll to position [186, 0]
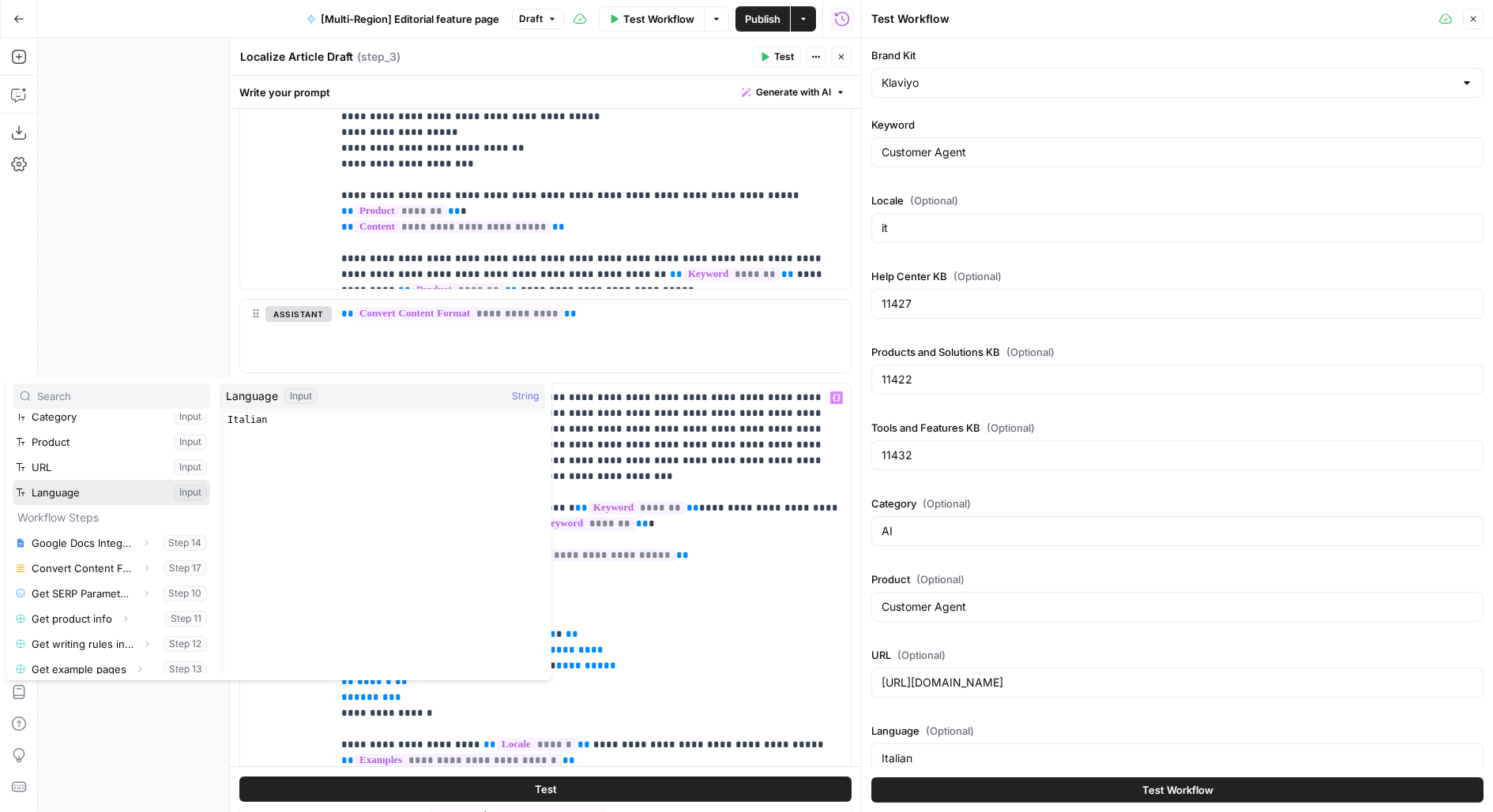
click at [108, 487] on button "Select variable Language" at bounding box center [111, 493] width 198 height 26
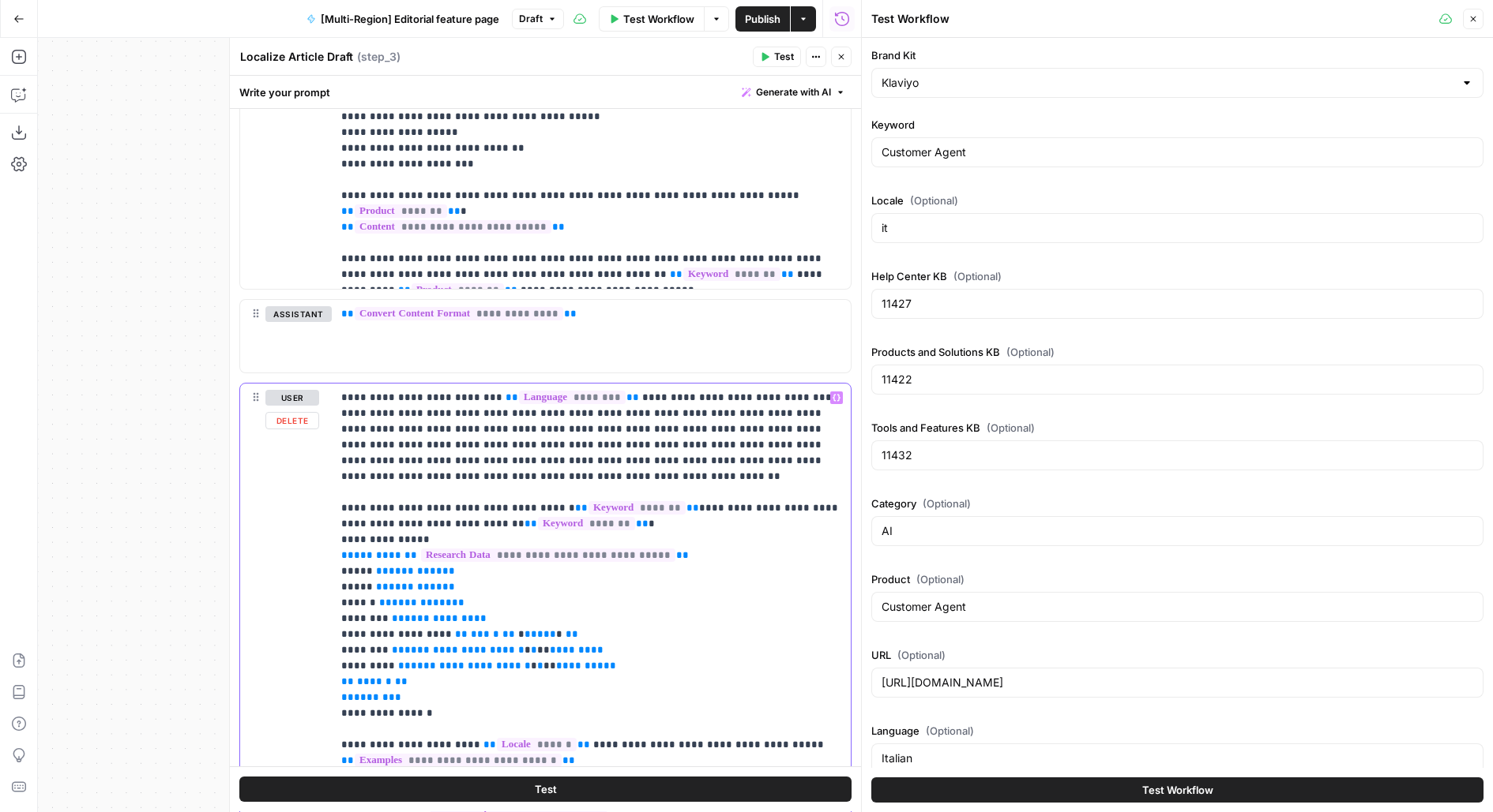
click at [501, 410] on p "**********" at bounding box center [592, 713] width 501 height 647
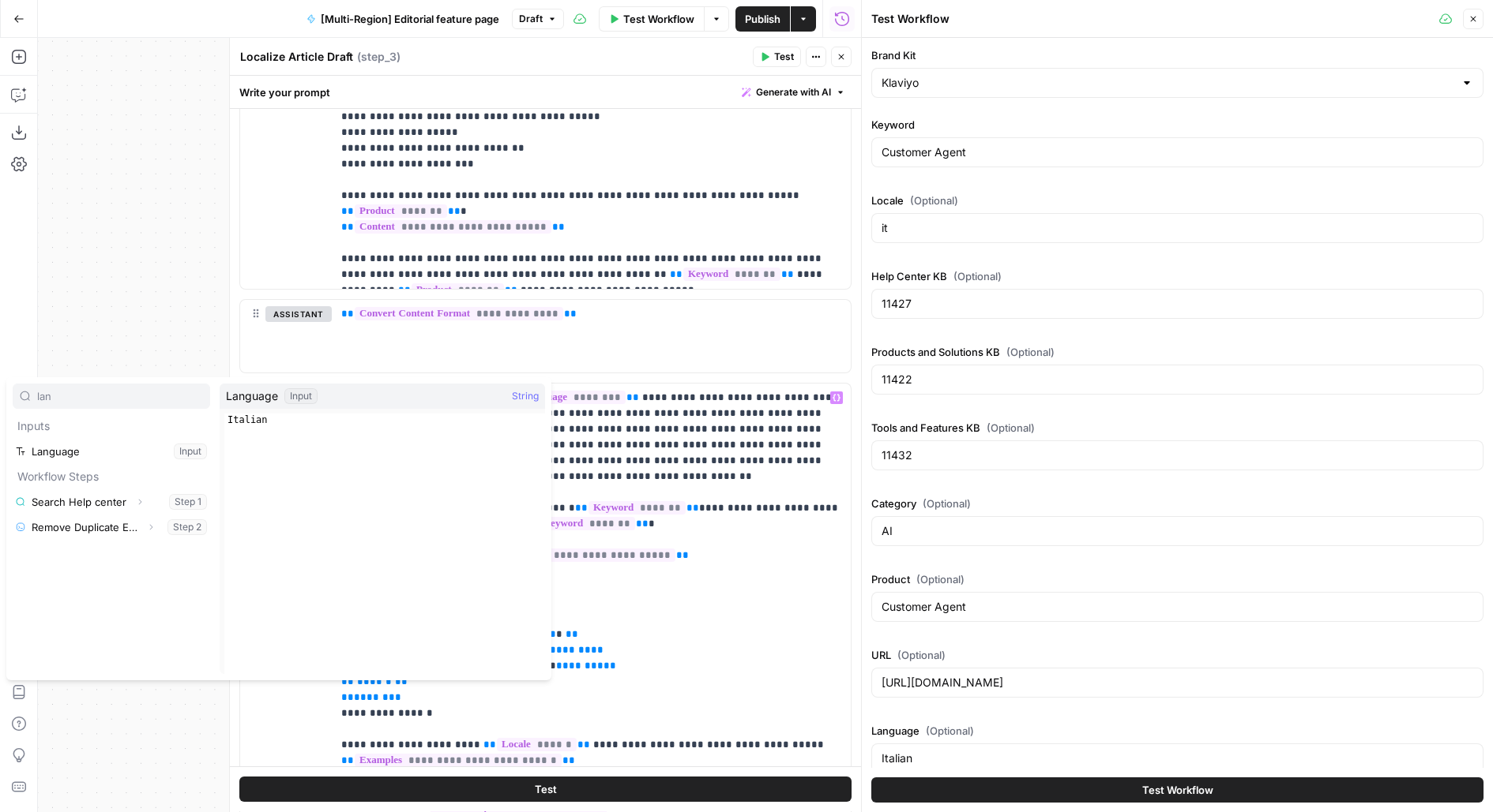
type input "lan"
click at [178, 454] on button "Select variable Language" at bounding box center [111, 452] width 198 height 26
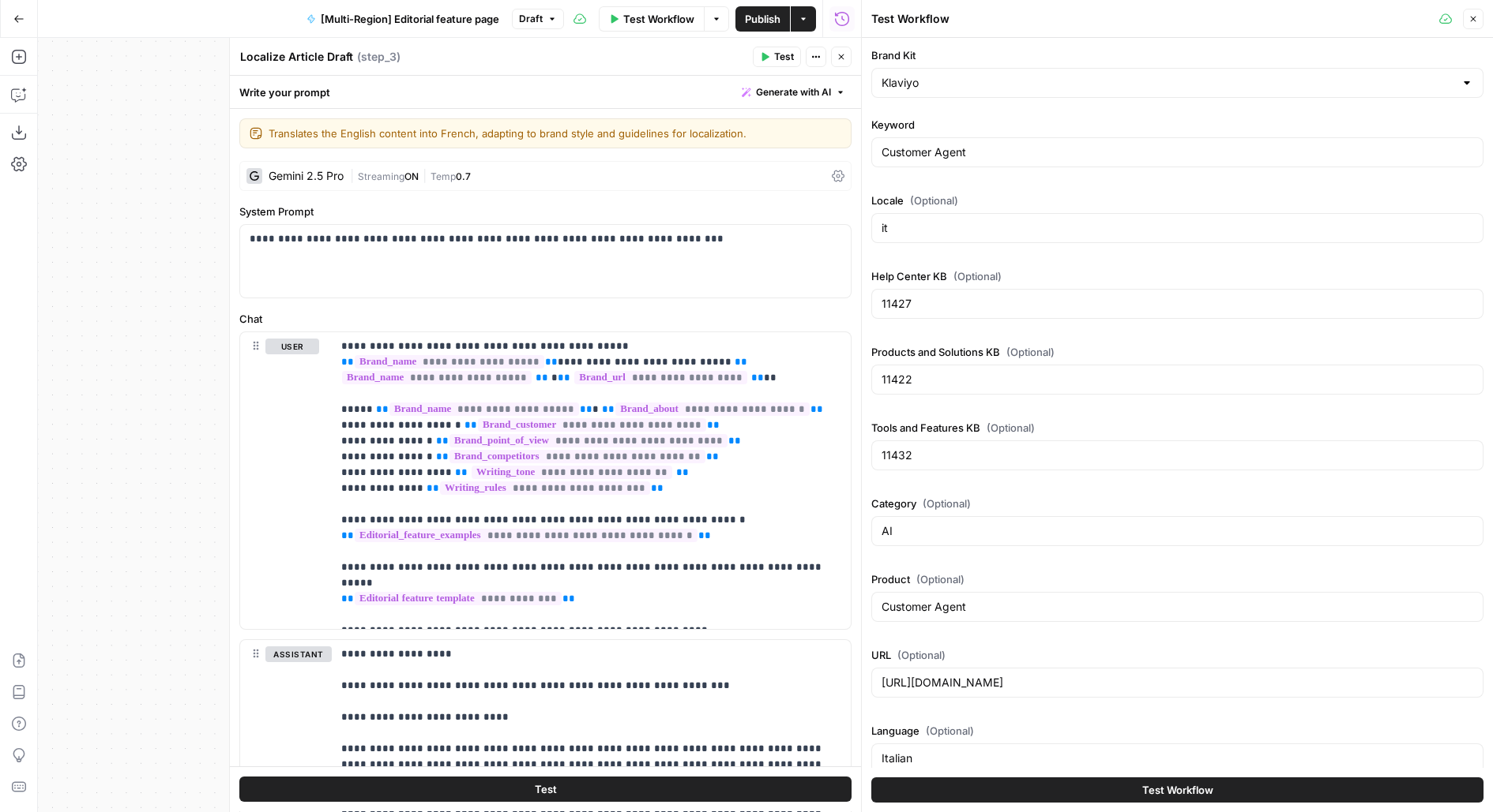
scroll to position [2040, 0]
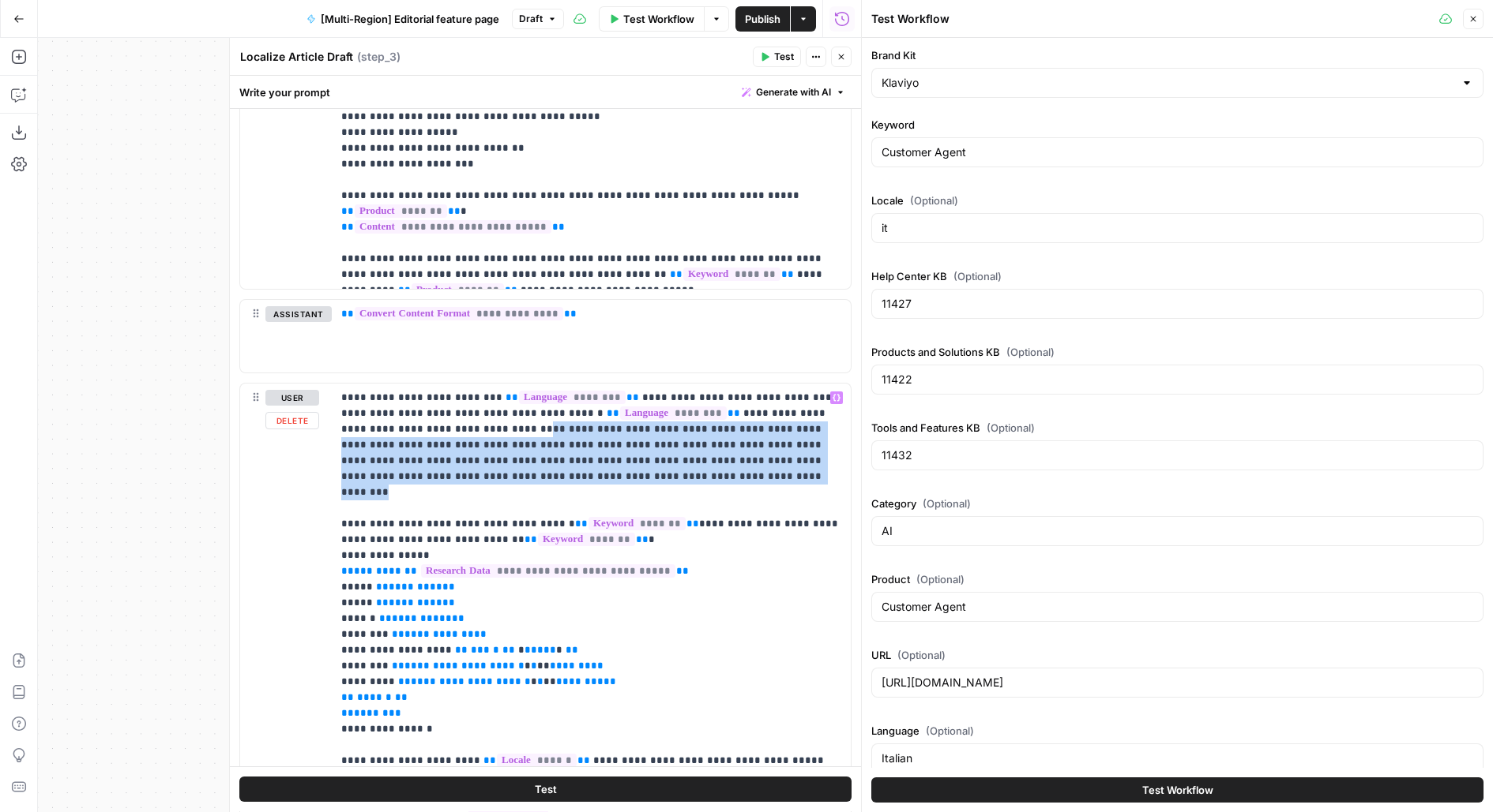
drag, startPoint x: 538, startPoint y: 474, endPoint x: 395, endPoint y: 429, distance: 149.9
click at [395, 429] on p "**********" at bounding box center [592, 713] width 501 height 647
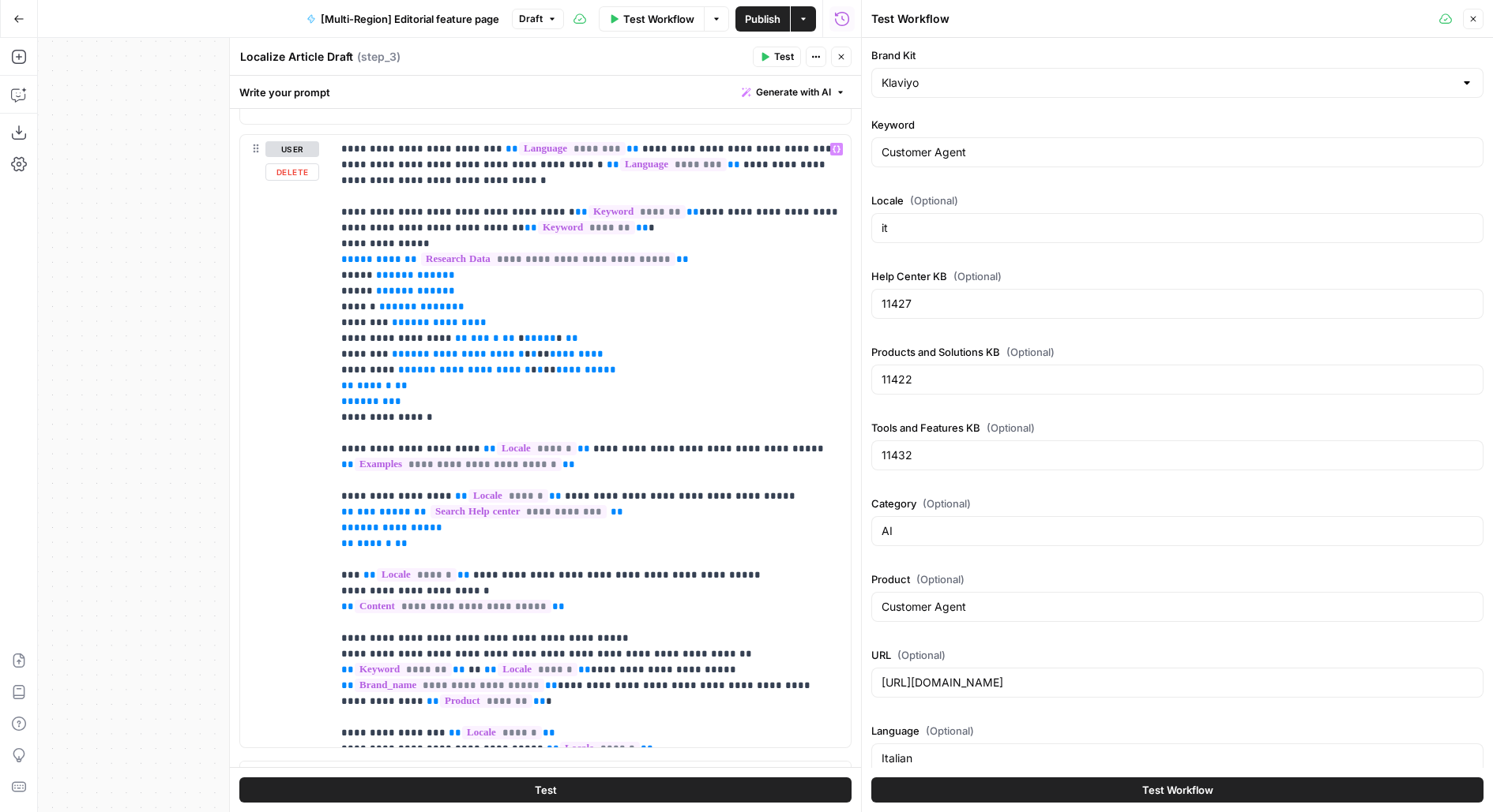
scroll to position [2304, 0]
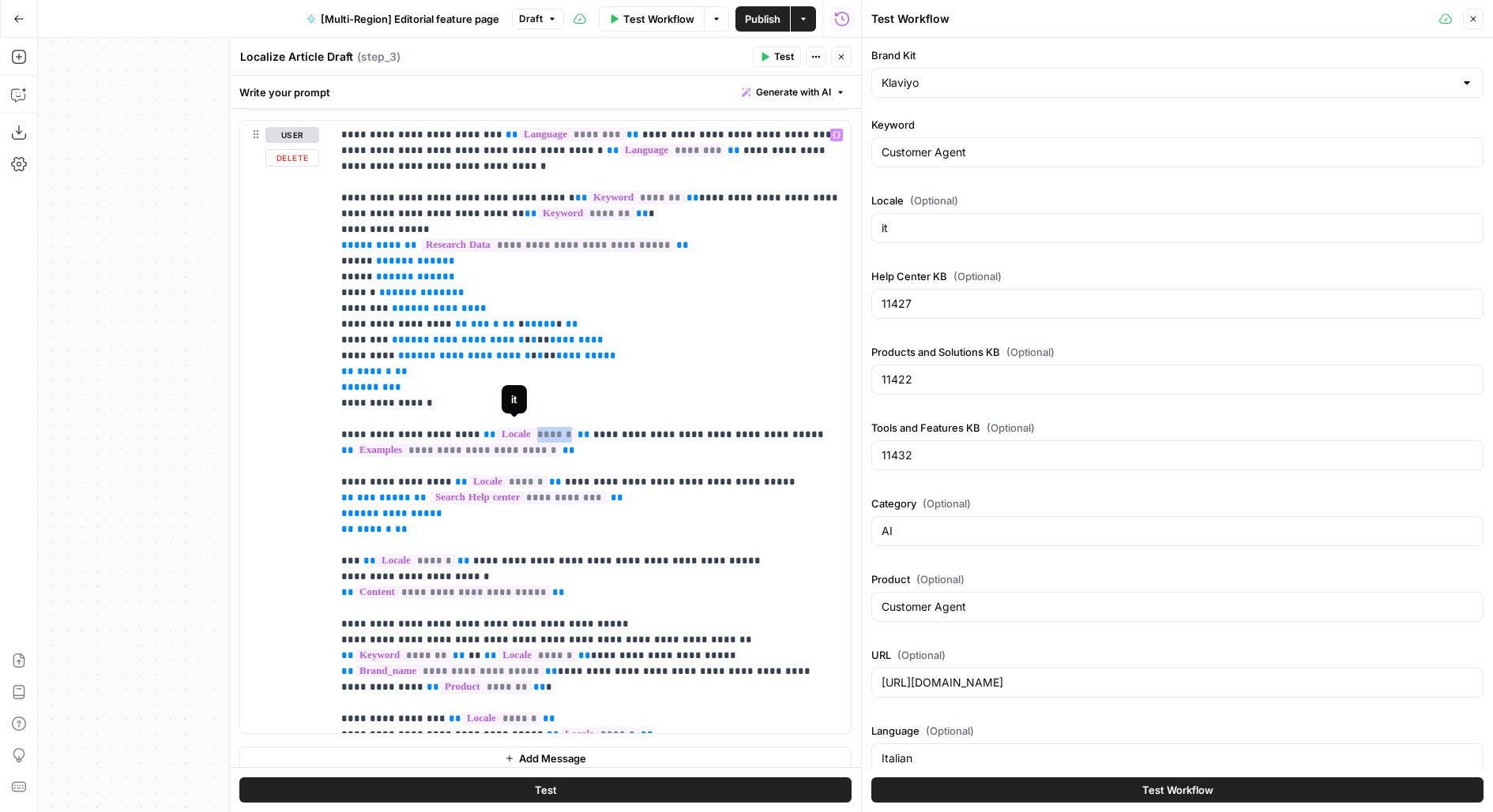
drag, startPoint x: 474, startPoint y: 426, endPoint x: 549, endPoint y: 426, distance: 75.0
click at [549, 426] on p "**********" at bounding box center [592, 427] width 501 height 600
drag, startPoint x: 565, startPoint y: 430, endPoint x: 466, endPoint y: 428, distance: 99.0
click at [466, 428] on p "**********" at bounding box center [592, 427] width 501 height 600
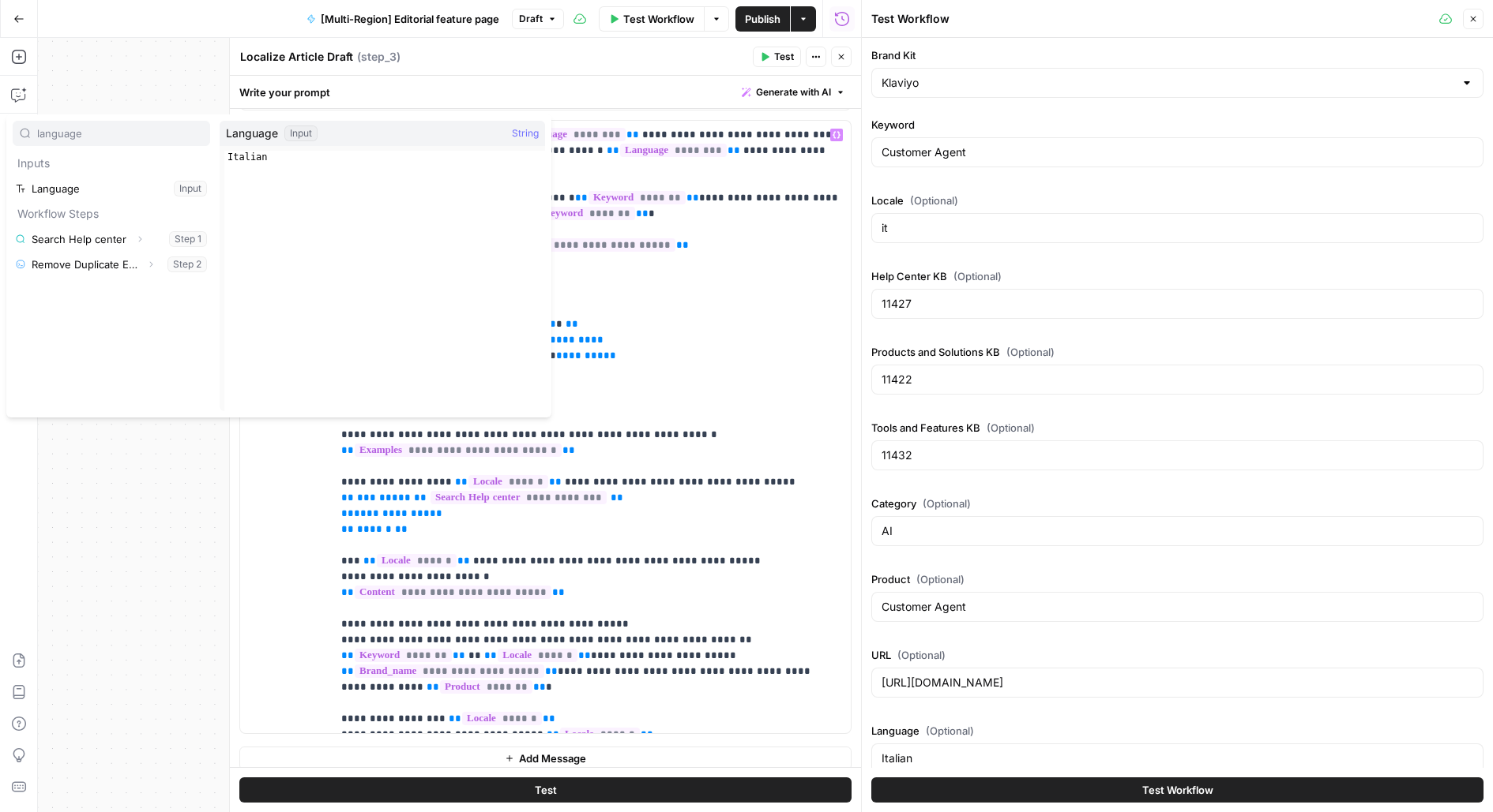
type input "language"
click at [179, 184] on button "Select variable Language" at bounding box center [111, 189] width 198 height 26
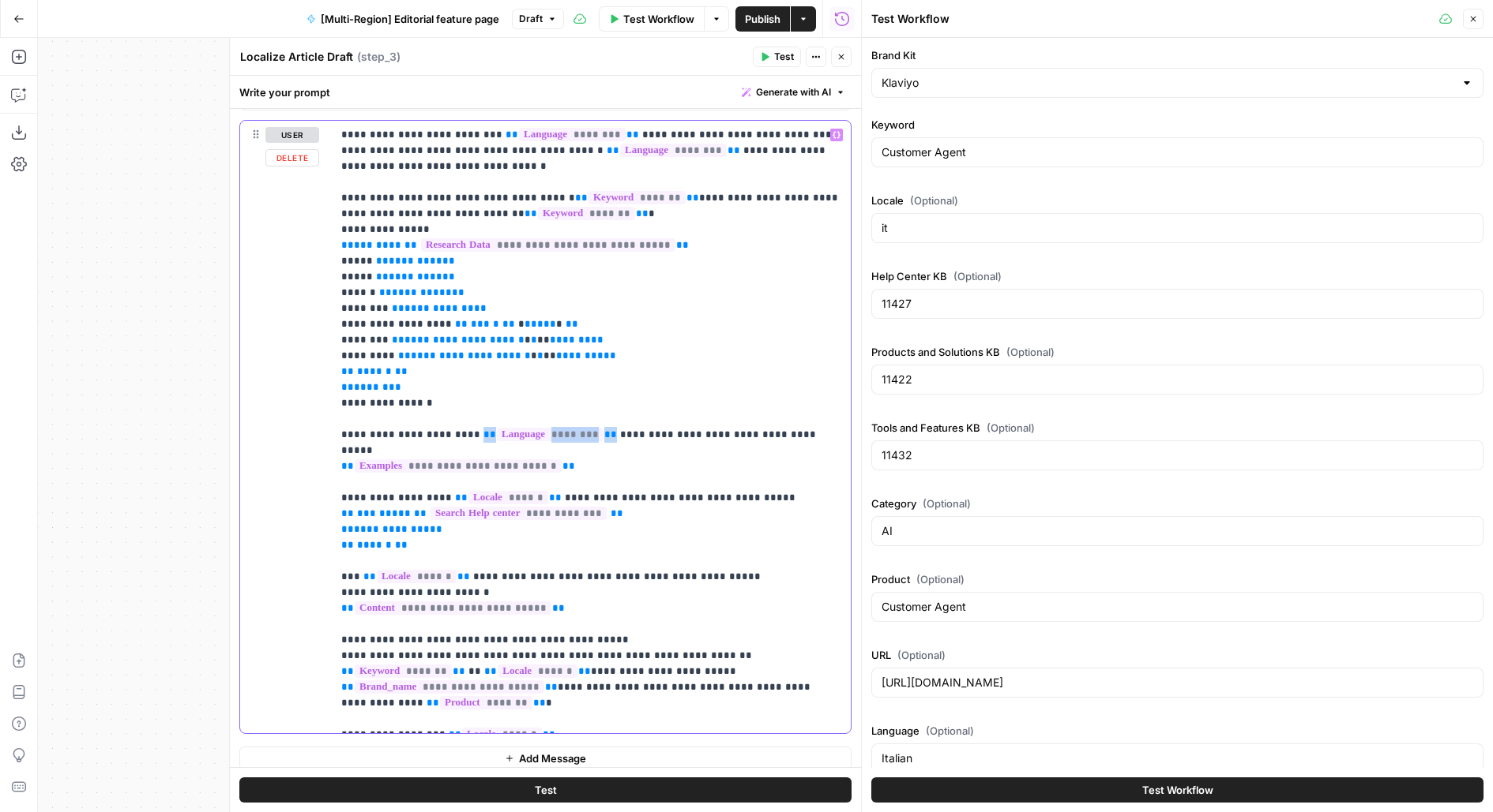
drag, startPoint x: 593, startPoint y: 427, endPoint x: 463, endPoint y: 420, distance: 130.2
click at [464, 420] on p "**********" at bounding box center [592, 427] width 501 height 600
click at [483, 433] on span "**" at bounding box center [489, 434] width 13 height 10
drag, startPoint x: 466, startPoint y: 433, endPoint x: 591, endPoint y: 427, distance: 125.1
click at [592, 428] on p "**********" at bounding box center [592, 427] width 501 height 600
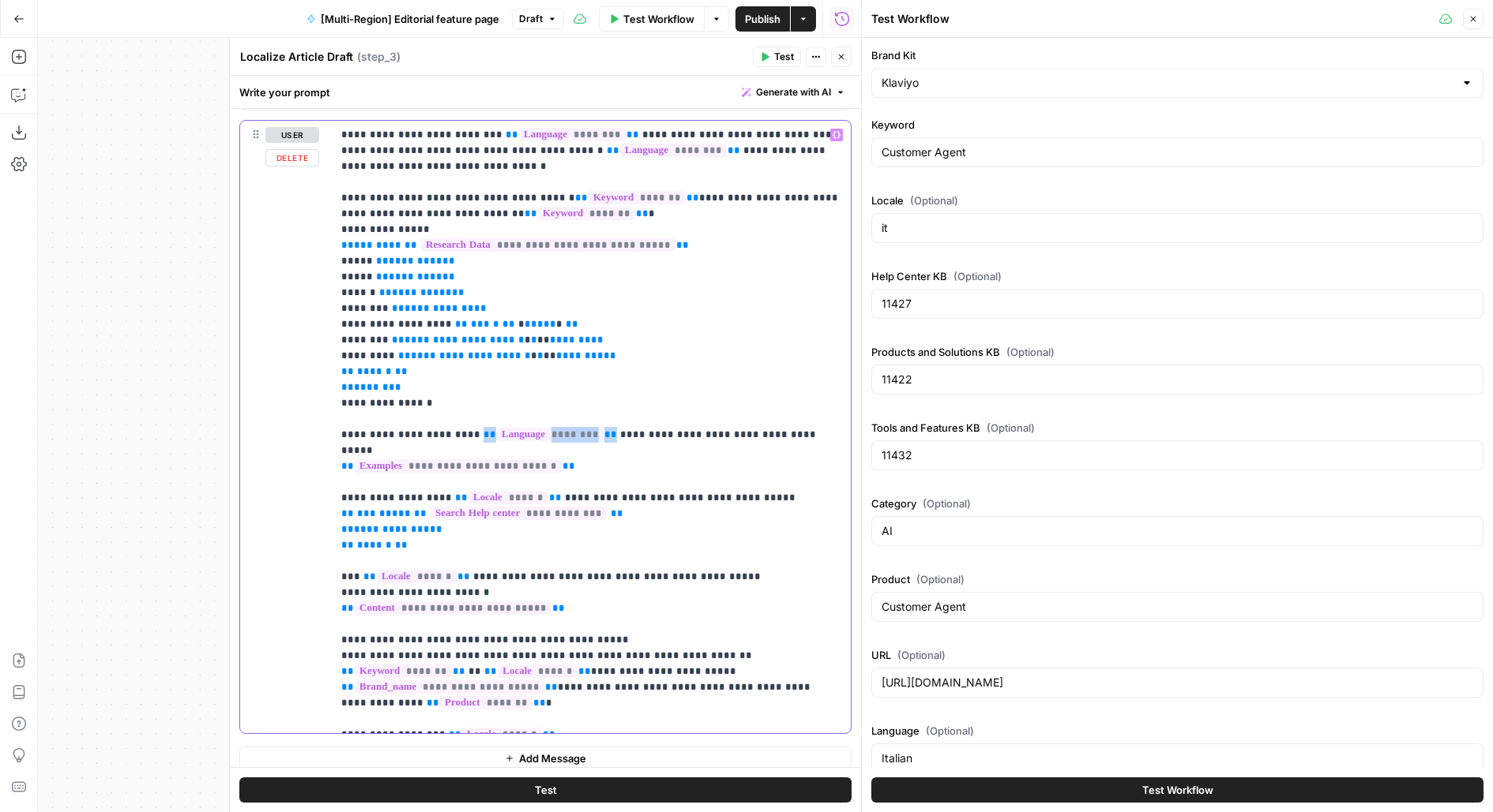
copy p "** ******** **"
click at [664, 420] on p "**********" at bounding box center [592, 427] width 501 height 600
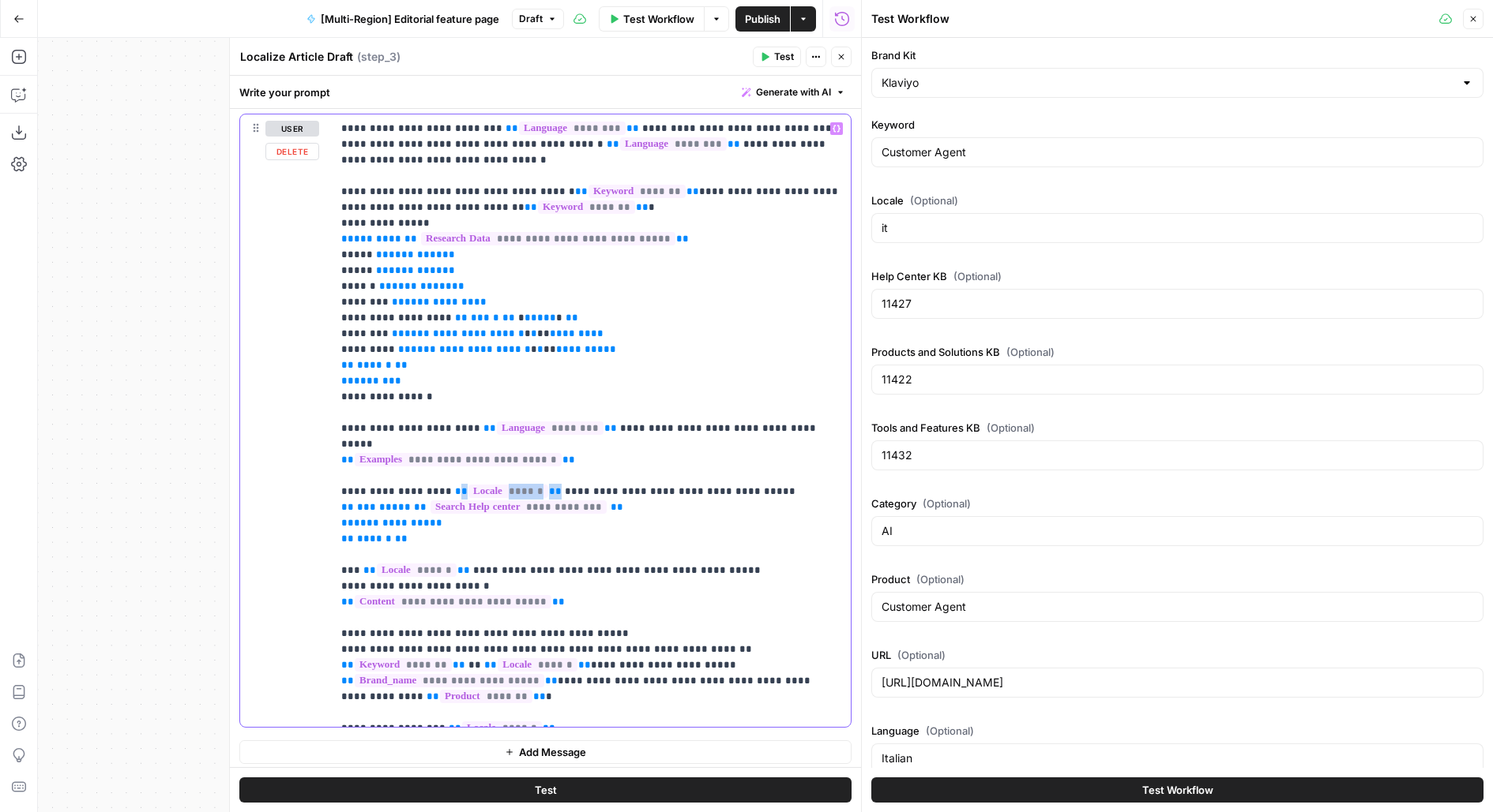
drag, startPoint x: 530, startPoint y: 470, endPoint x: 437, endPoint y: 470, distance: 93.0
click at [437, 470] on p "**********" at bounding box center [592, 421] width 501 height 600
drag, startPoint x: 457, startPoint y: 548, endPoint x: 363, endPoint y: 545, distance: 94.0
click at [363, 545] on p "**********" at bounding box center [592, 421] width 501 height 600
drag, startPoint x: 437, startPoint y: 645, endPoint x: 311, endPoint y: 646, distance: 126.0
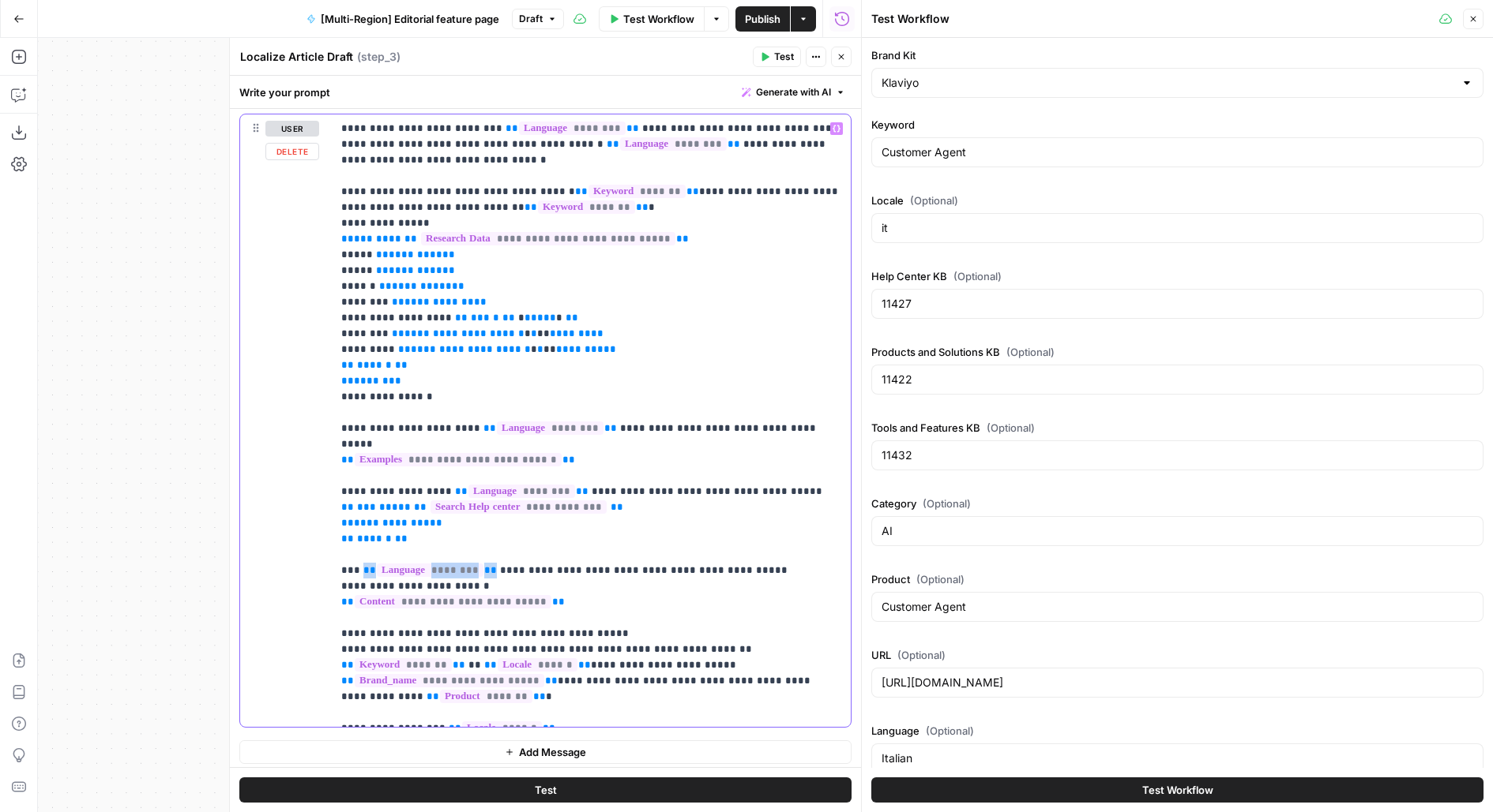
click at [312, 648] on div "**********" at bounding box center [546, 421] width 611 height 613
drag, startPoint x: 547, startPoint y: 690, endPoint x: 440, endPoint y: 688, distance: 107.0
click at [440, 689] on p "**********" at bounding box center [592, 421] width 501 height 600
drag, startPoint x: 656, startPoint y: 709, endPoint x: 515, endPoint y: 711, distance: 141.0
click at [515, 711] on p "**********" at bounding box center [592, 421] width 501 height 600
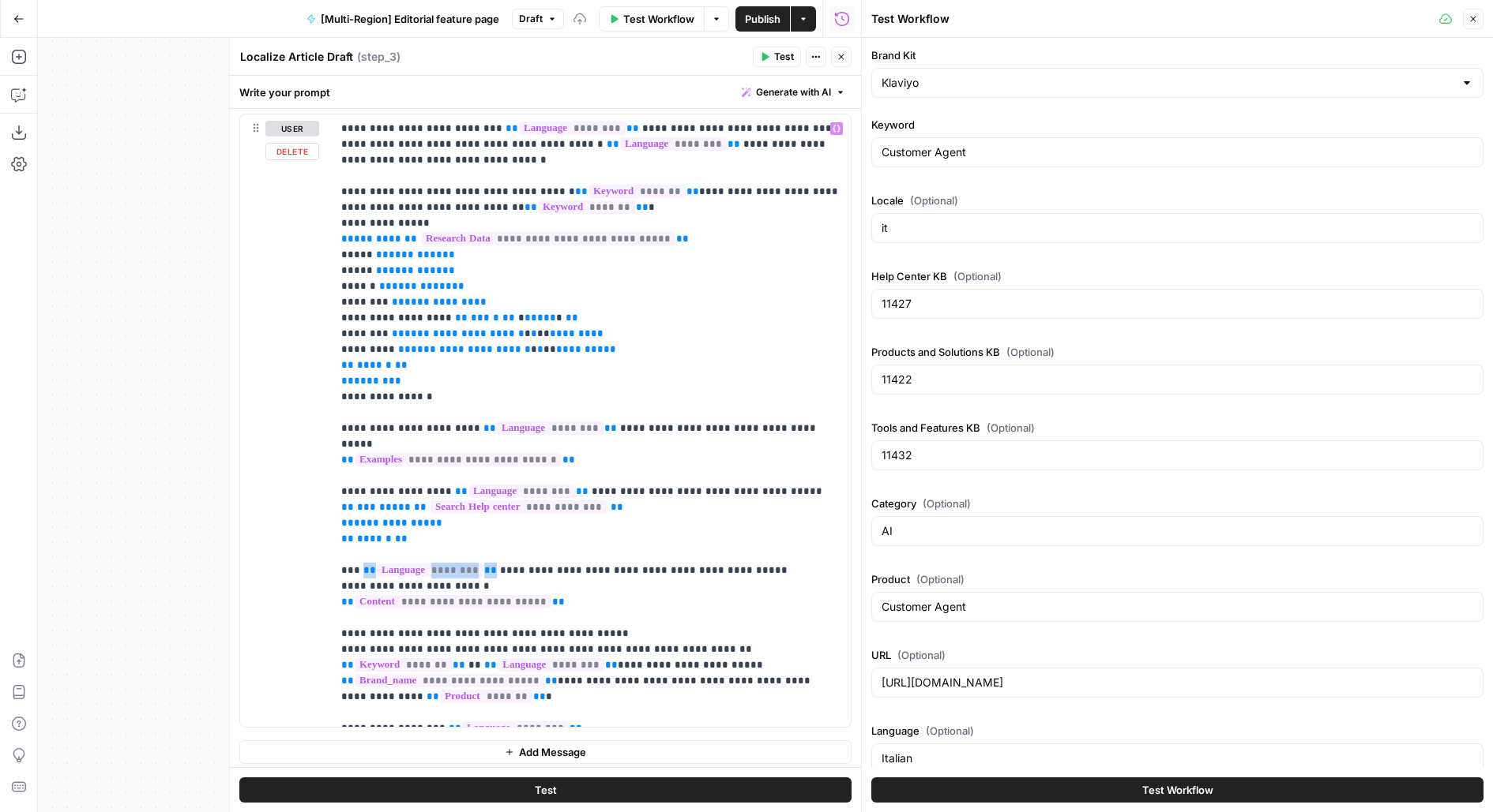
click at [517, 790] on button "Test" at bounding box center [546, 791] width 612 height 26
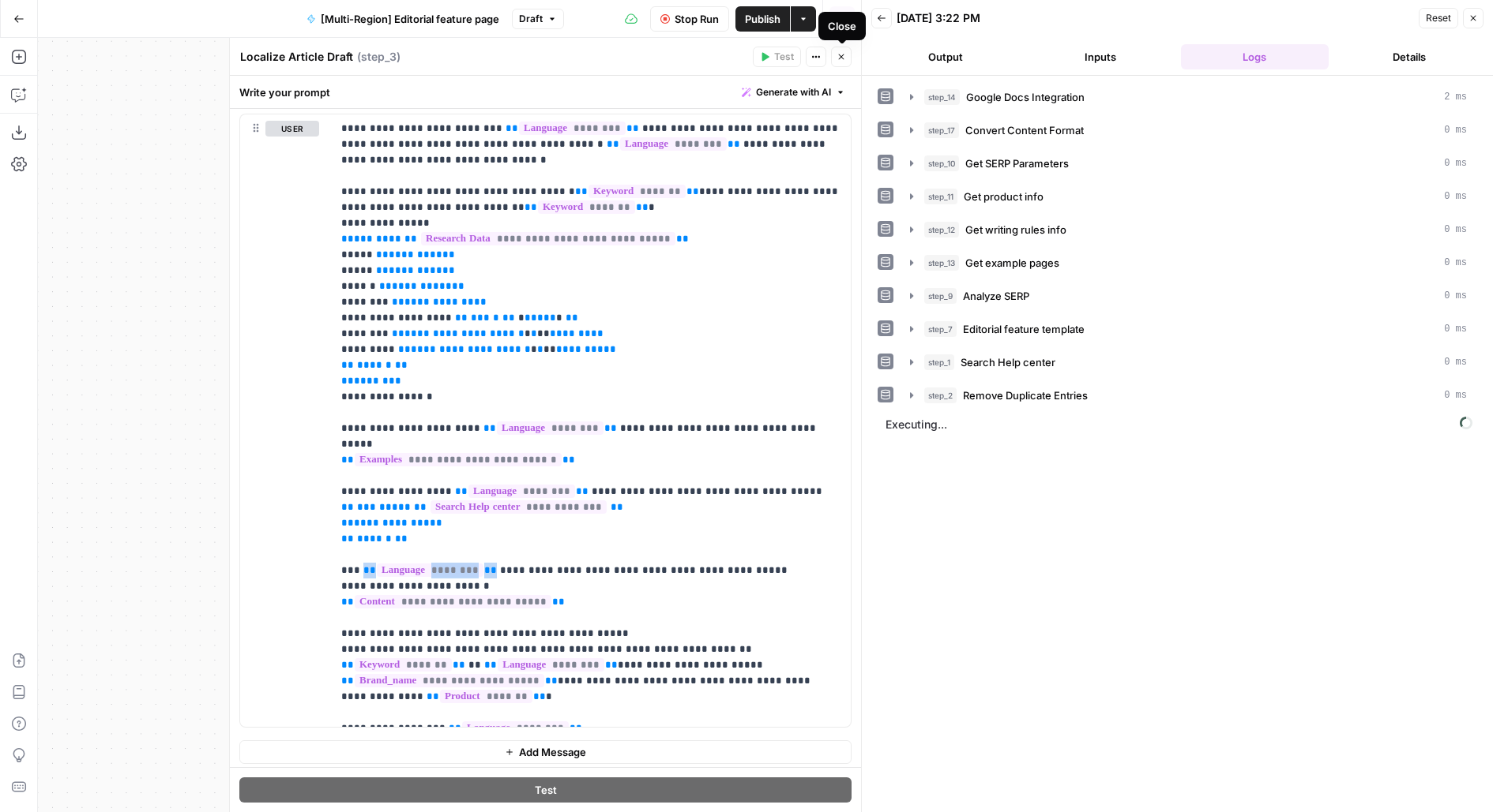
click at [842, 56] on icon "button" at bounding box center [841, 56] width 9 height 9
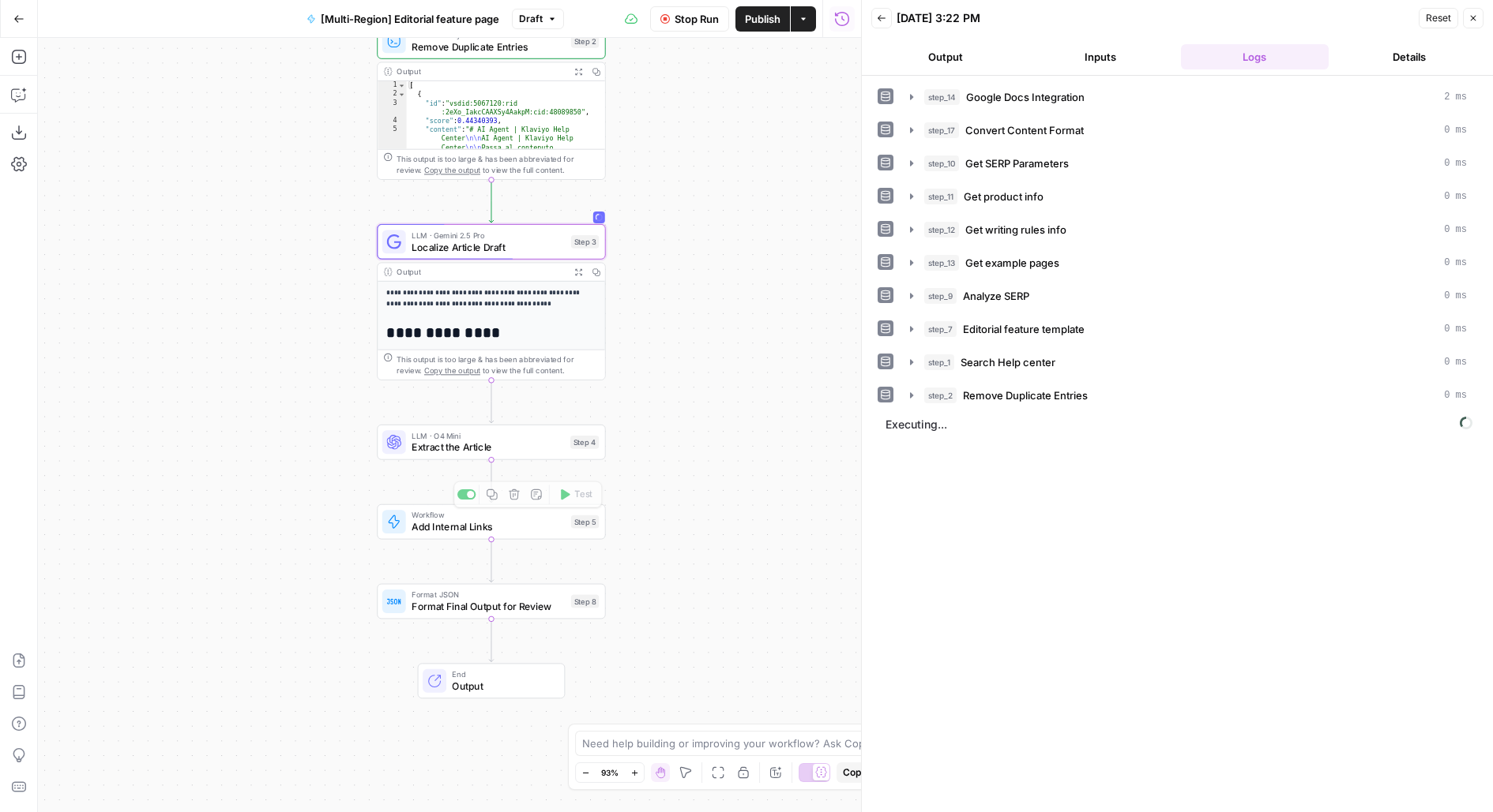
click at [556, 447] on span "Extract the Article" at bounding box center [487, 447] width 152 height 15
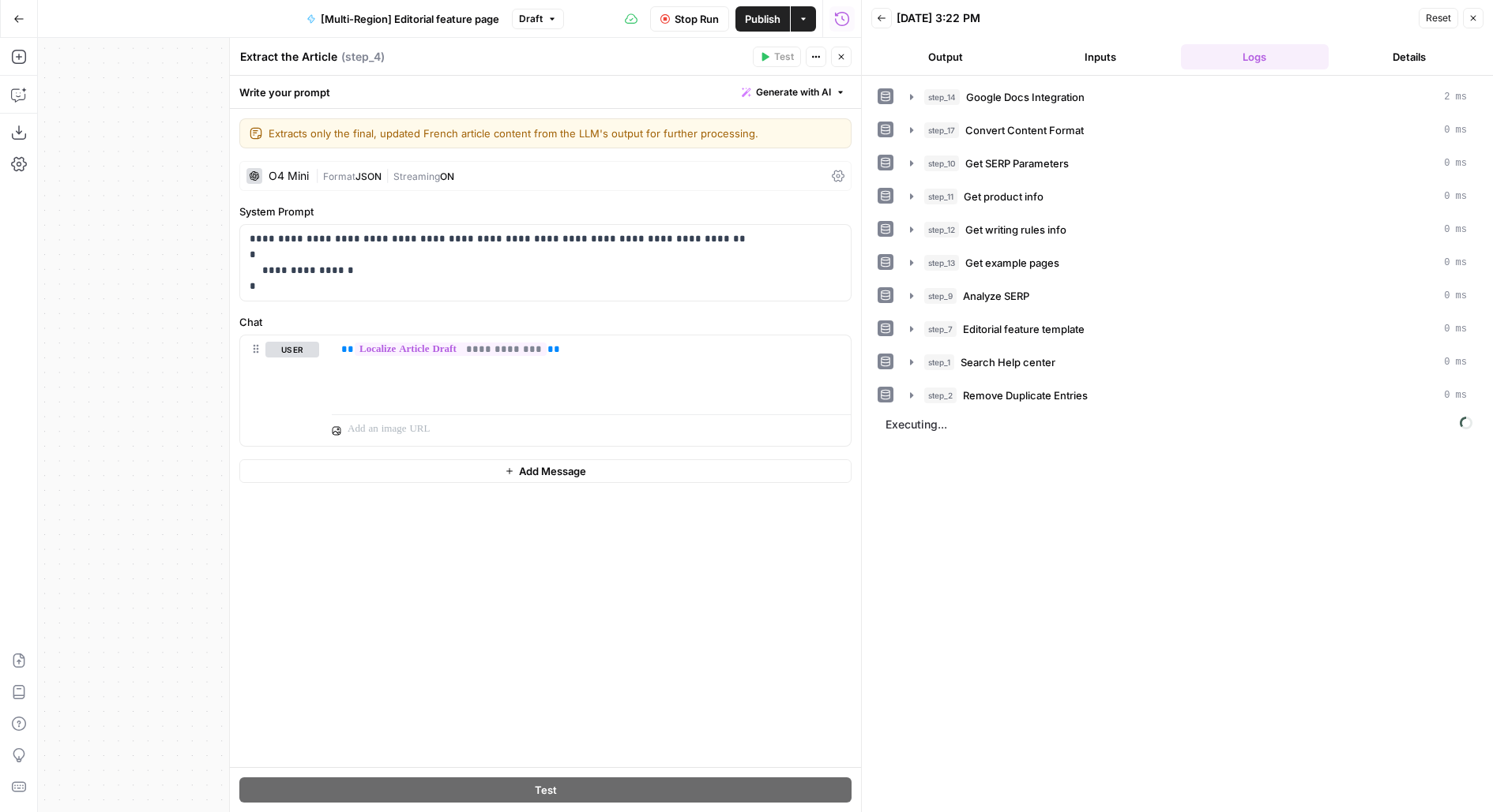
click at [841, 57] on icon "button" at bounding box center [841, 56] width 9 height 9
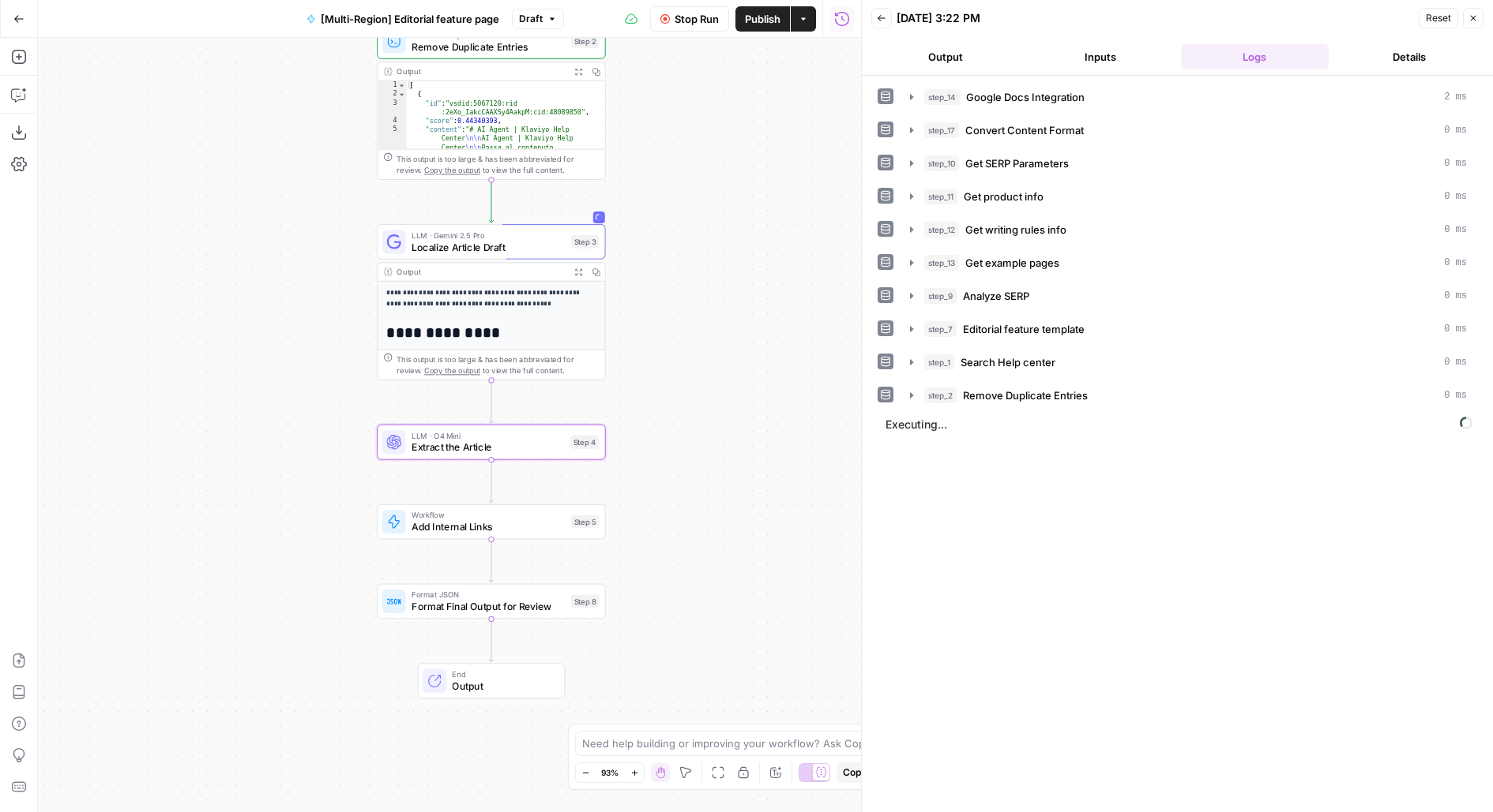
click at [569, 532] on div "Workflow Add Internal Links Step 5 Copy step Delete step Edit Note Test" at bounding box center [491, 522] width 217 height 26
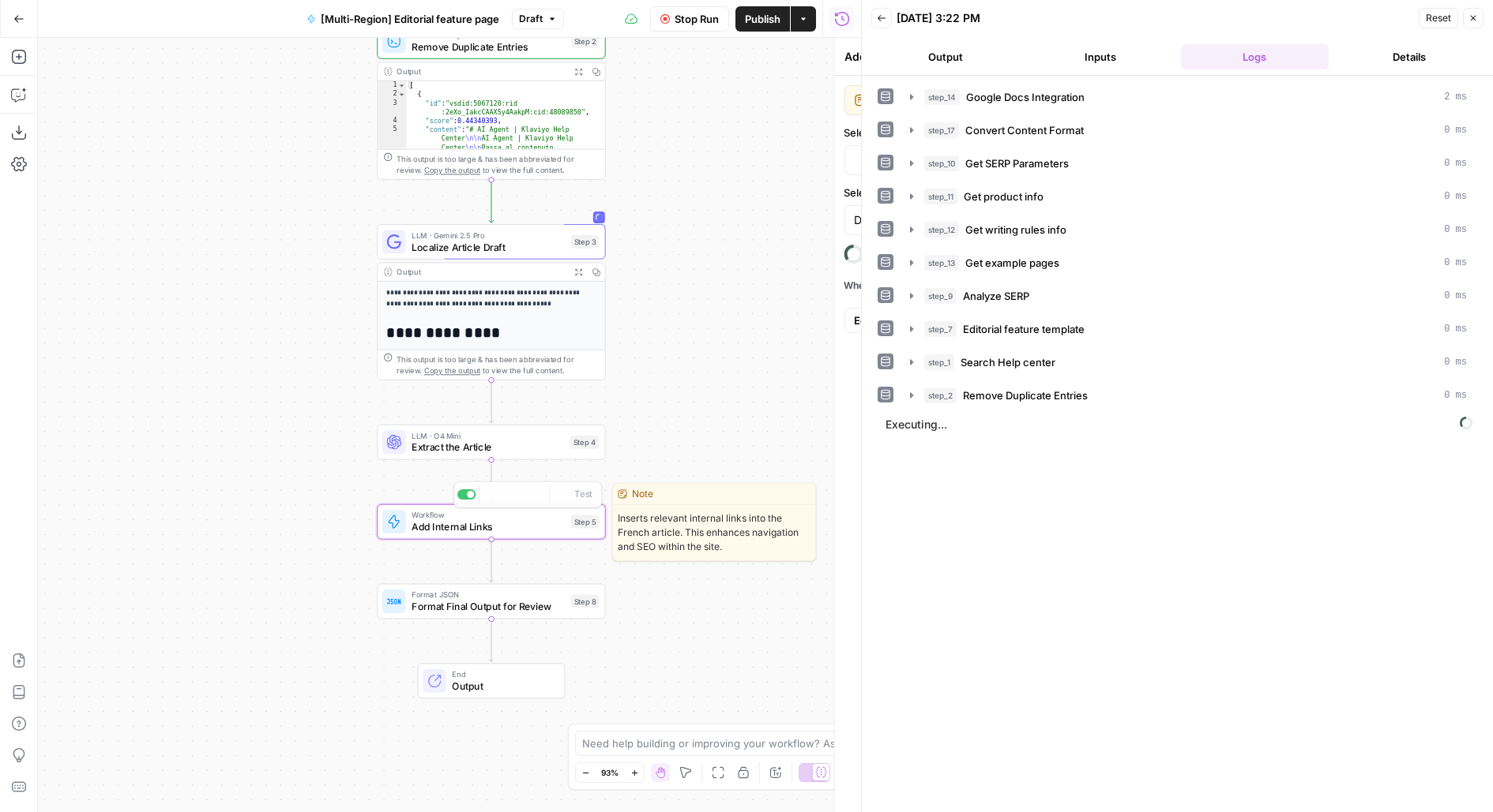
type input "[Multi-Region] Internal Links"
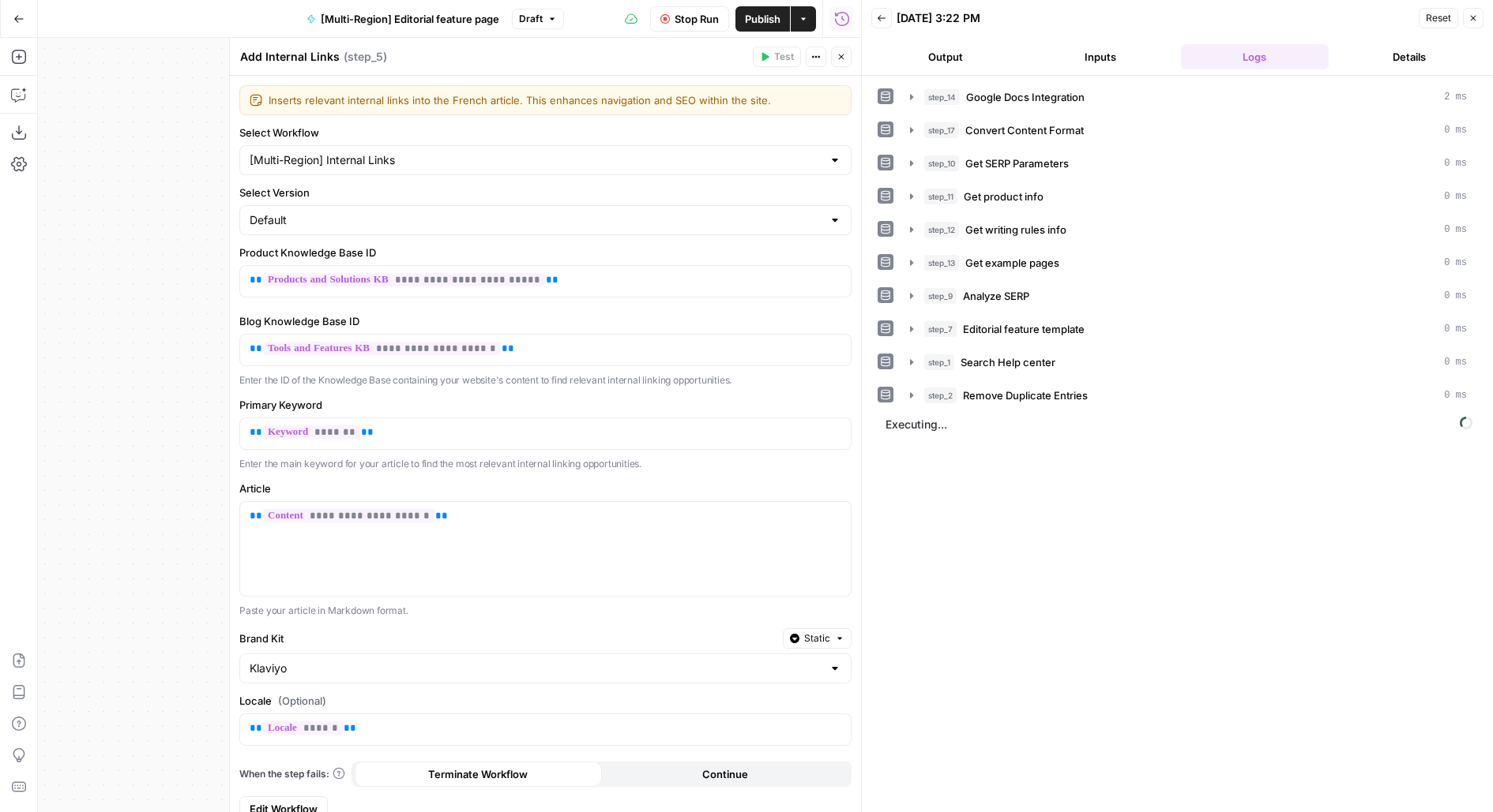
scroll to position [12, 0]
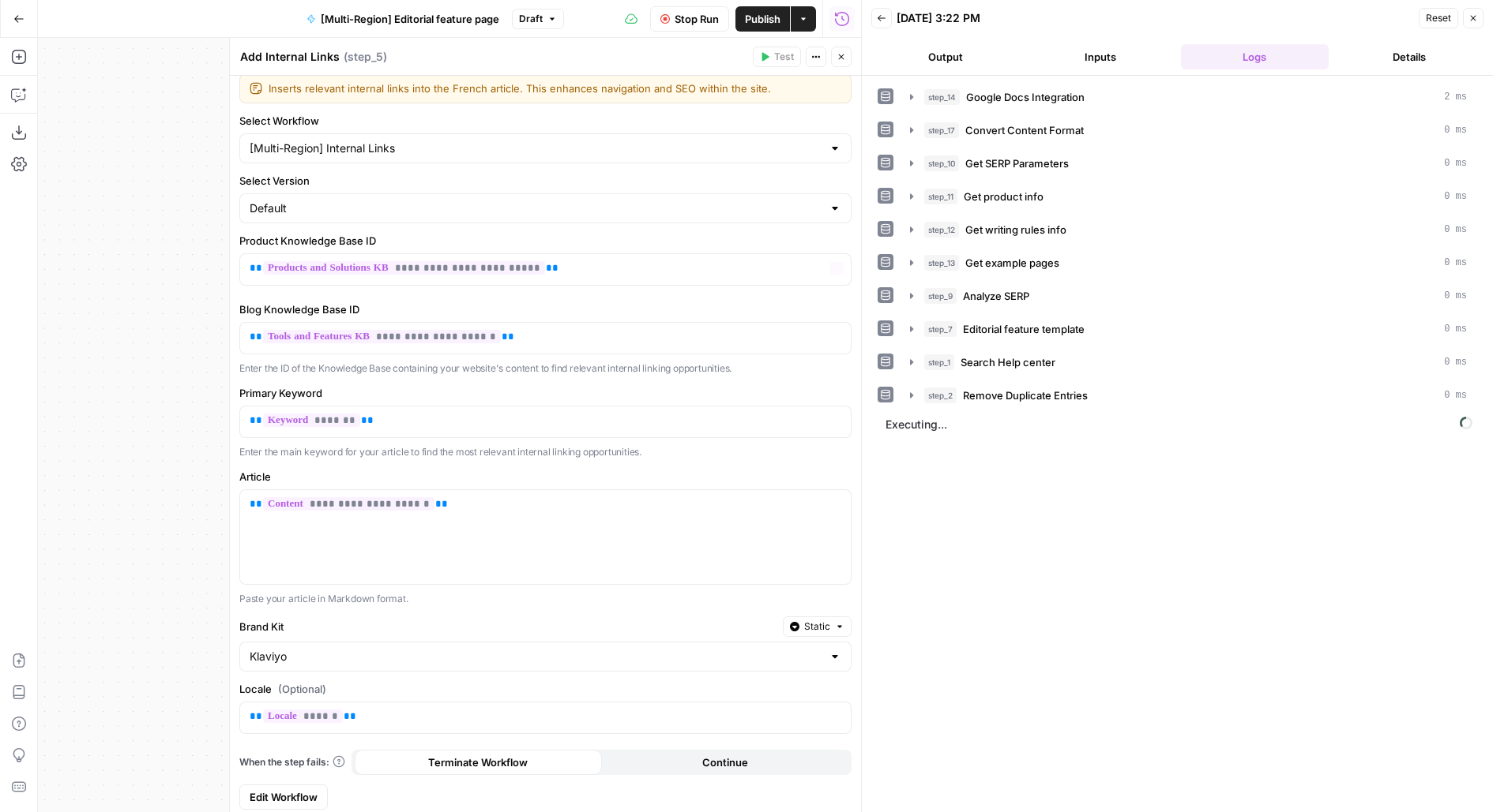
click at [841, 65] on button "Close" at bounding box center [841, 56] width 21 height 21
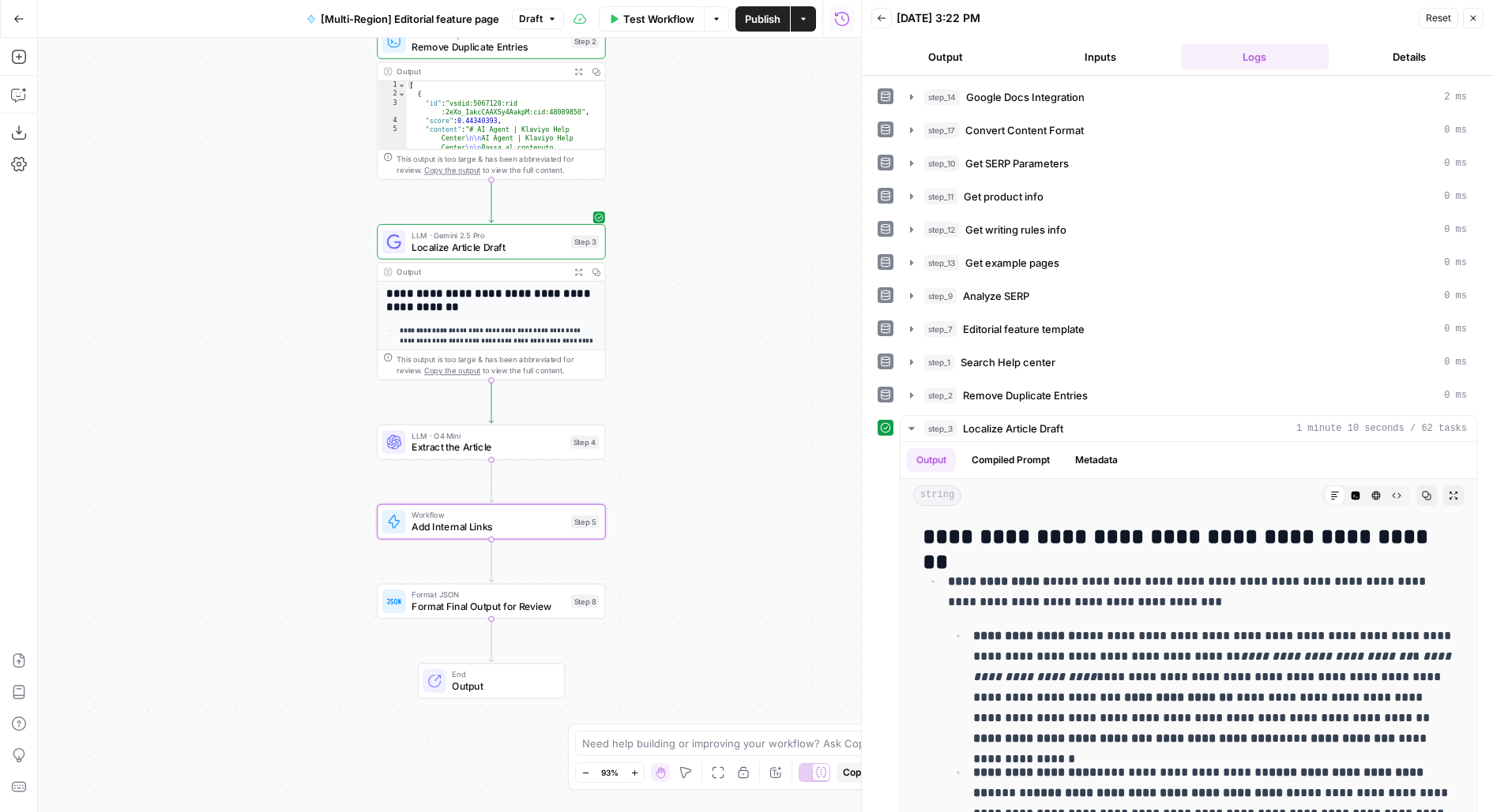
scroll to position [25, 0]
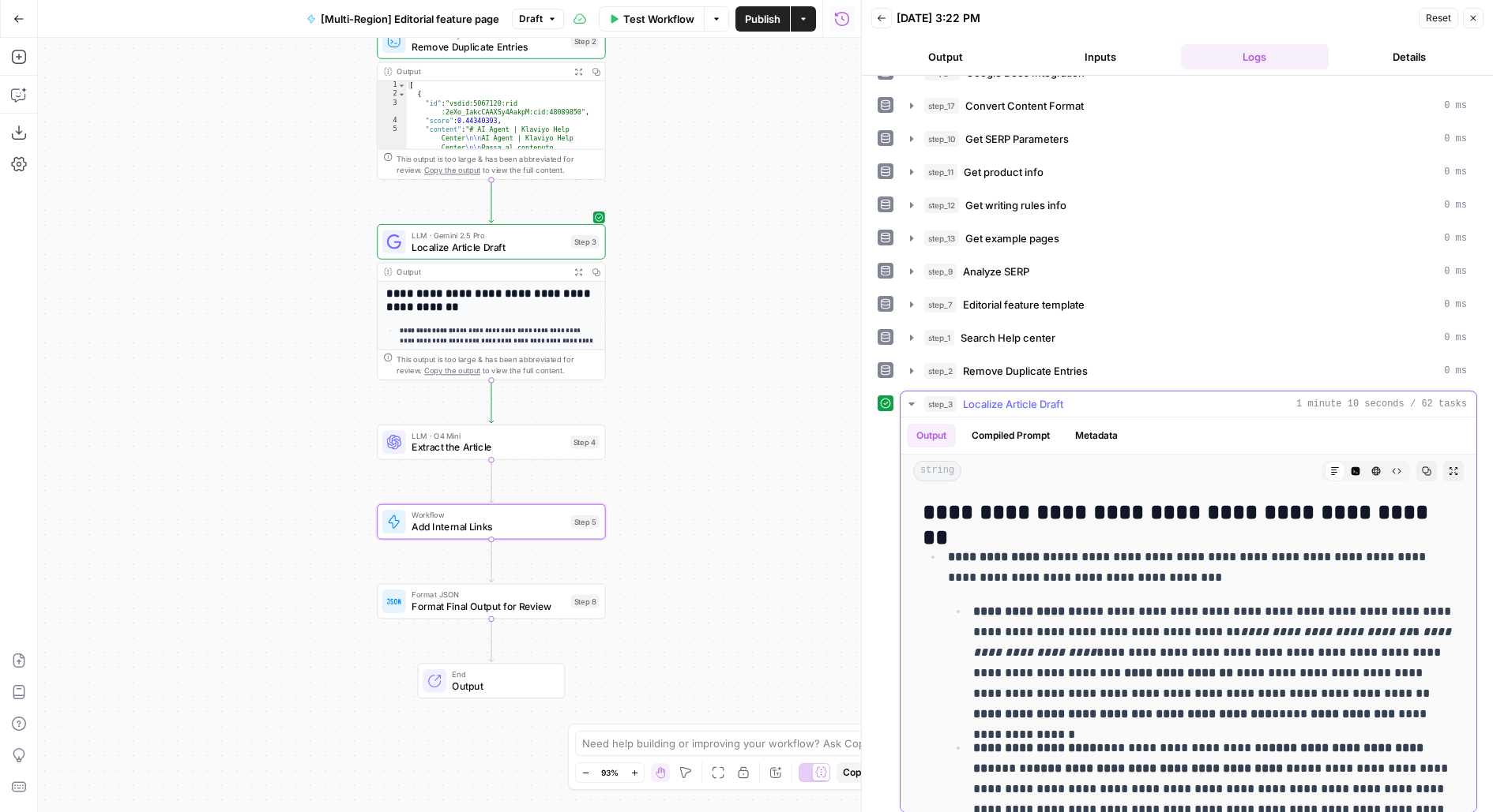
click at [1458, 462] on button "Expand Output" at bounding box center [1453, 471] width 21 height 21
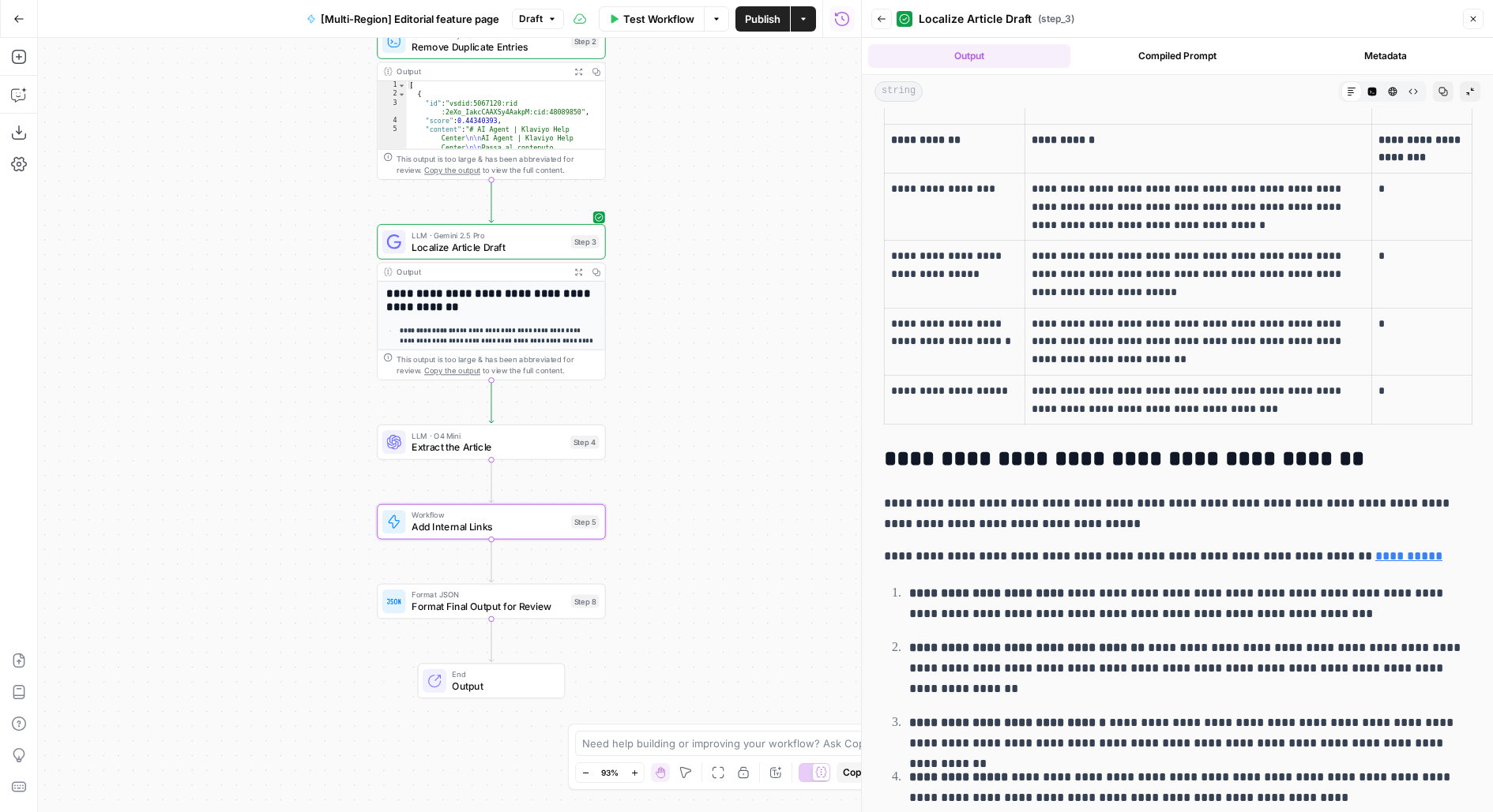
scroll to position [2206, 0]
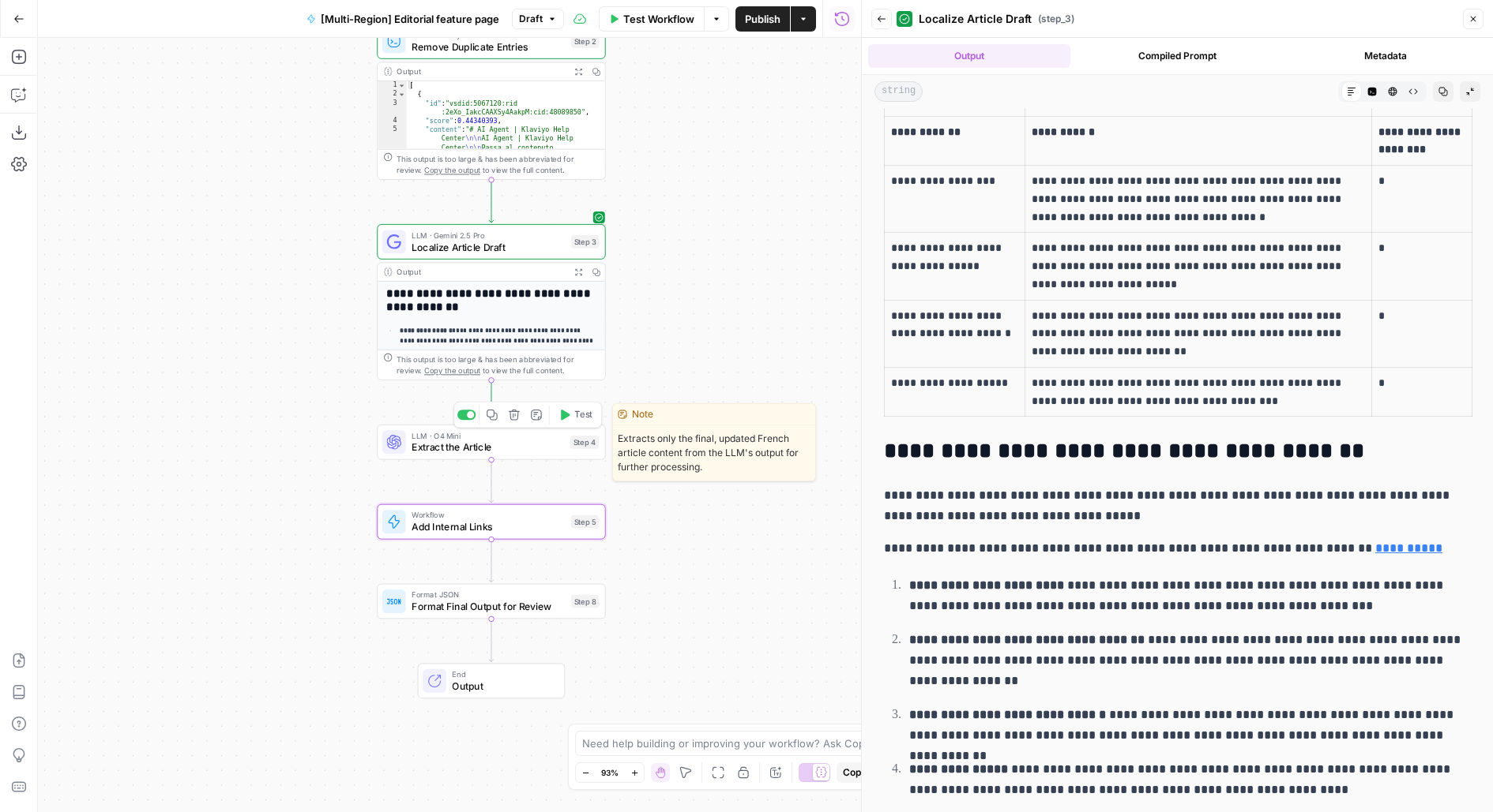
click at [583, 419] on span "Test" at bounding box center [582, 415] width 17 height 14
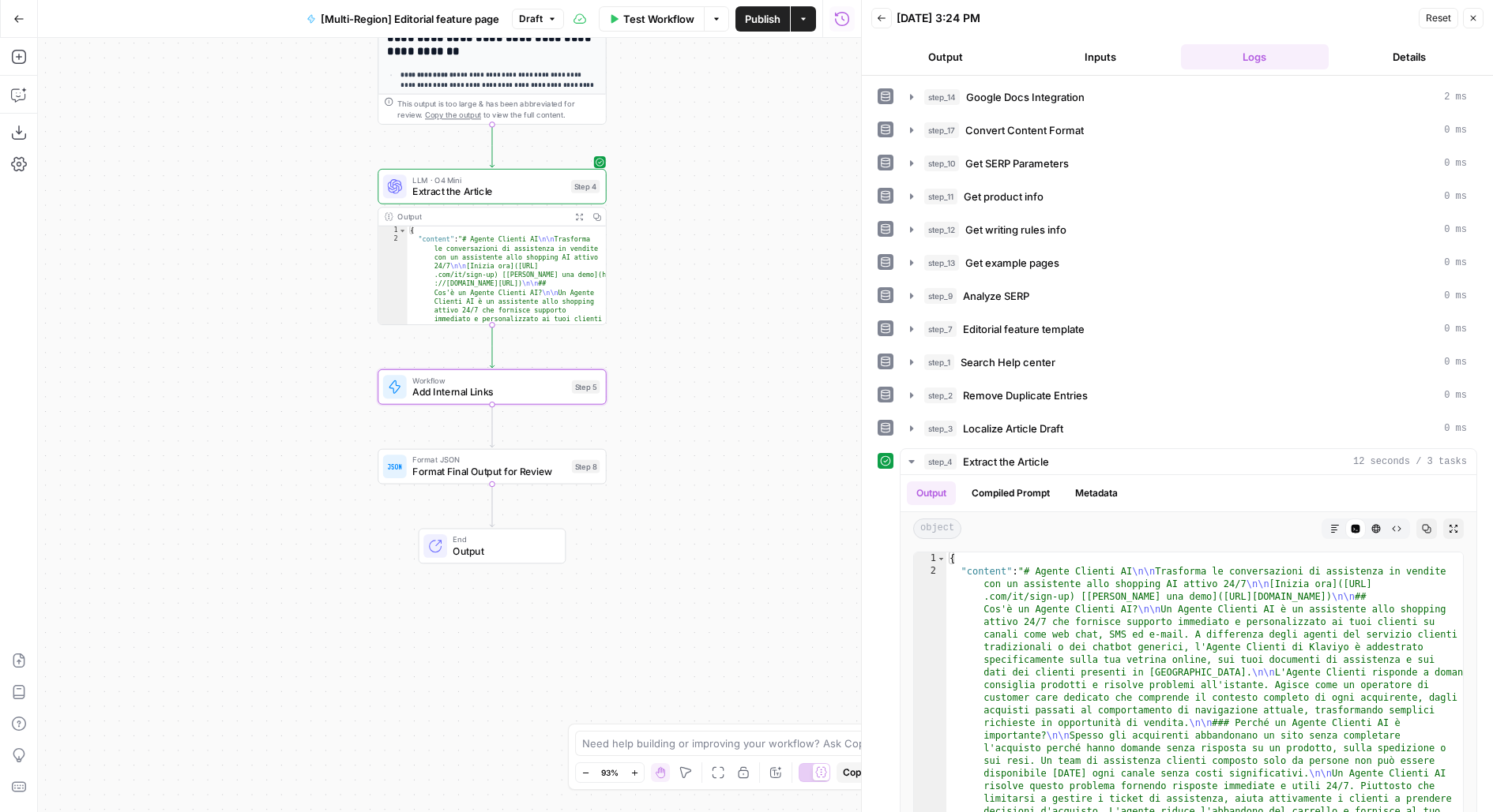
drag, startPoint x: 661, startPoint y: 236, endPoint x: 661, endPoint y: 223, distance: 13.0
click at [661, 224] on div "**********" at bounding box center [449, 425] width 823 height 774
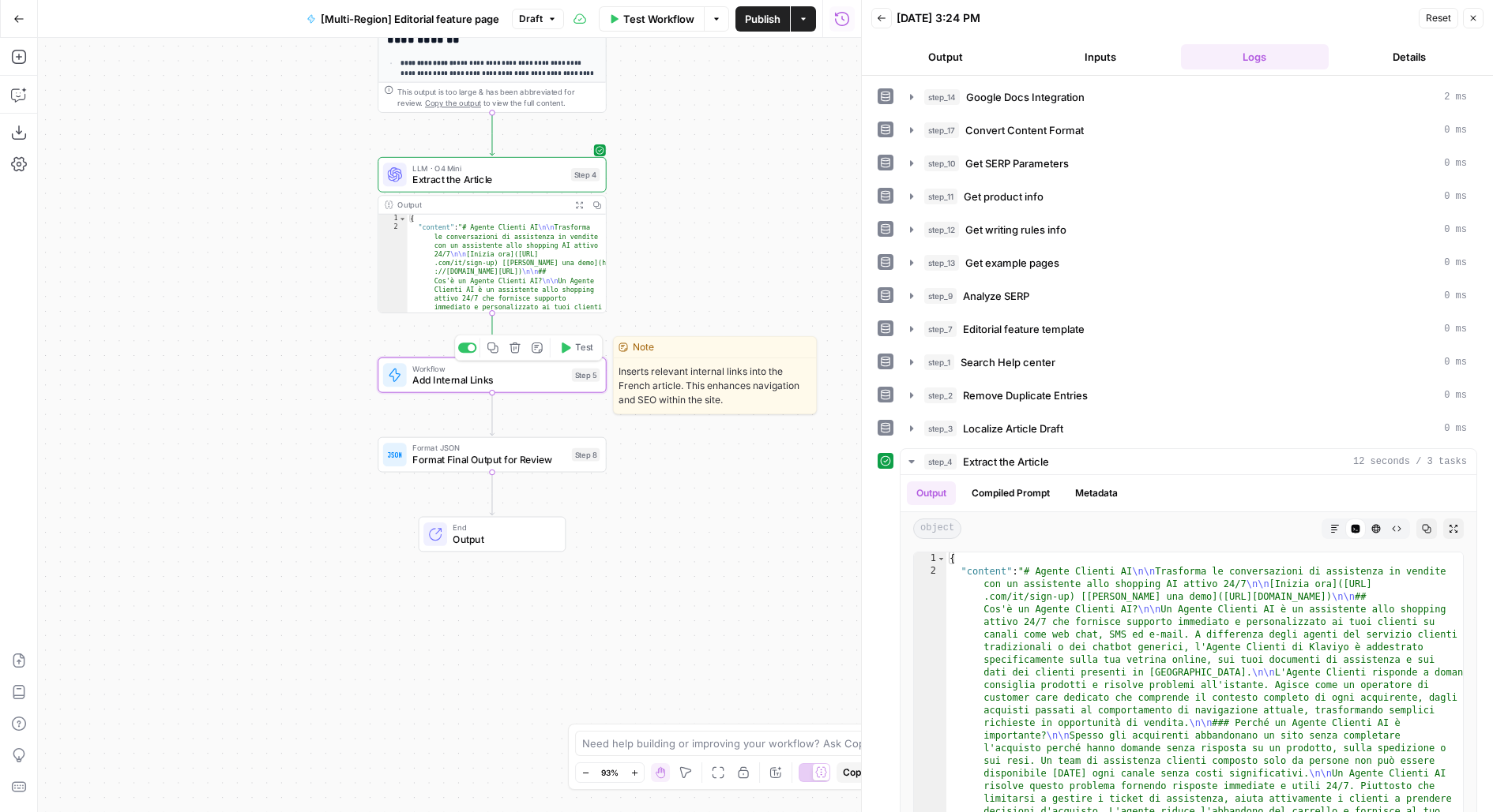
click at [578, 352] on span "Test" at bounding box center [583, 348] width 17 height 14
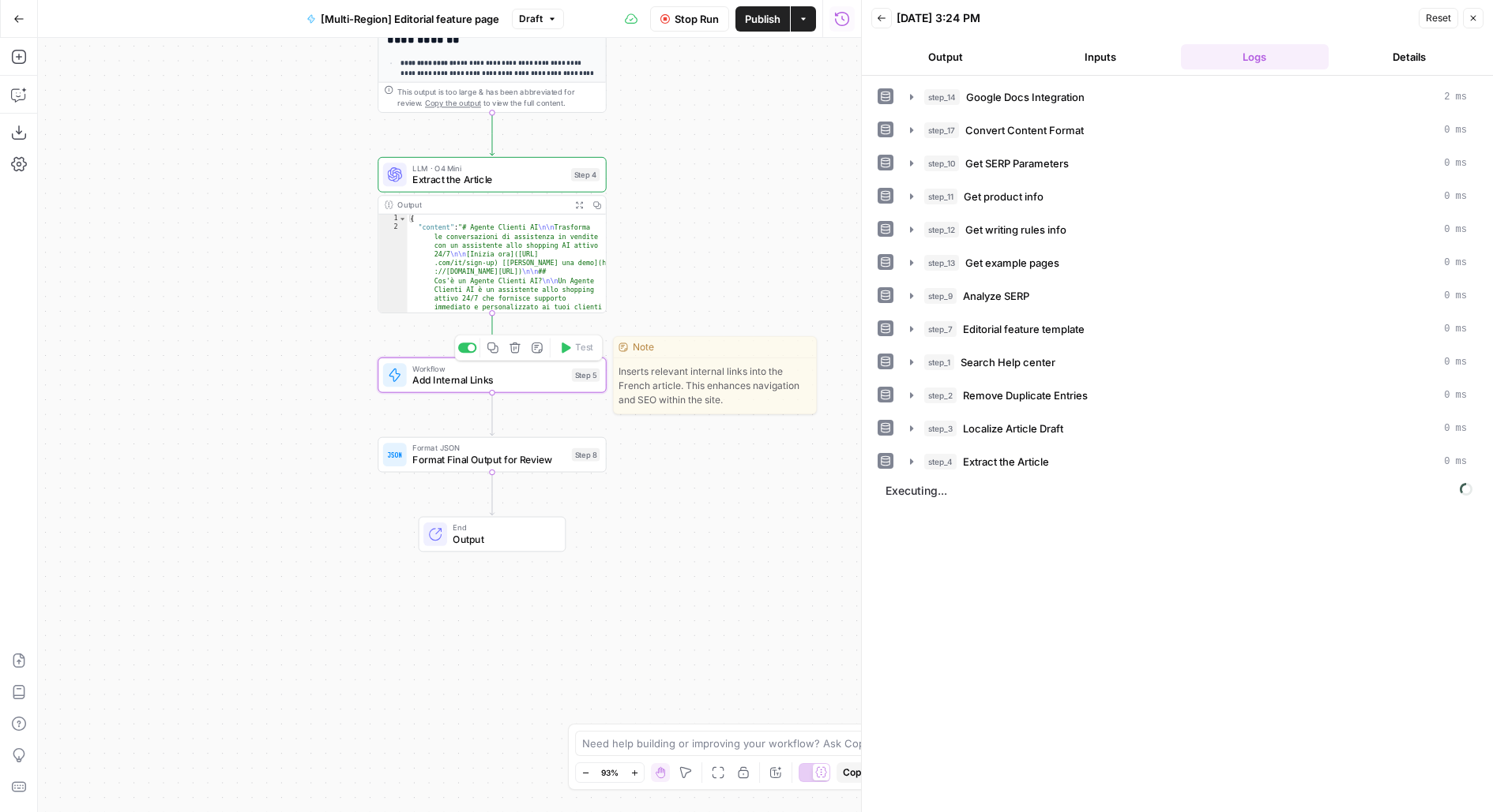
click at [569, 379] on div "Workflow Add Internal Links Step 5 Copy step Delete step Edit Note Test" at bounding box center [492, 375] width 217 height 26
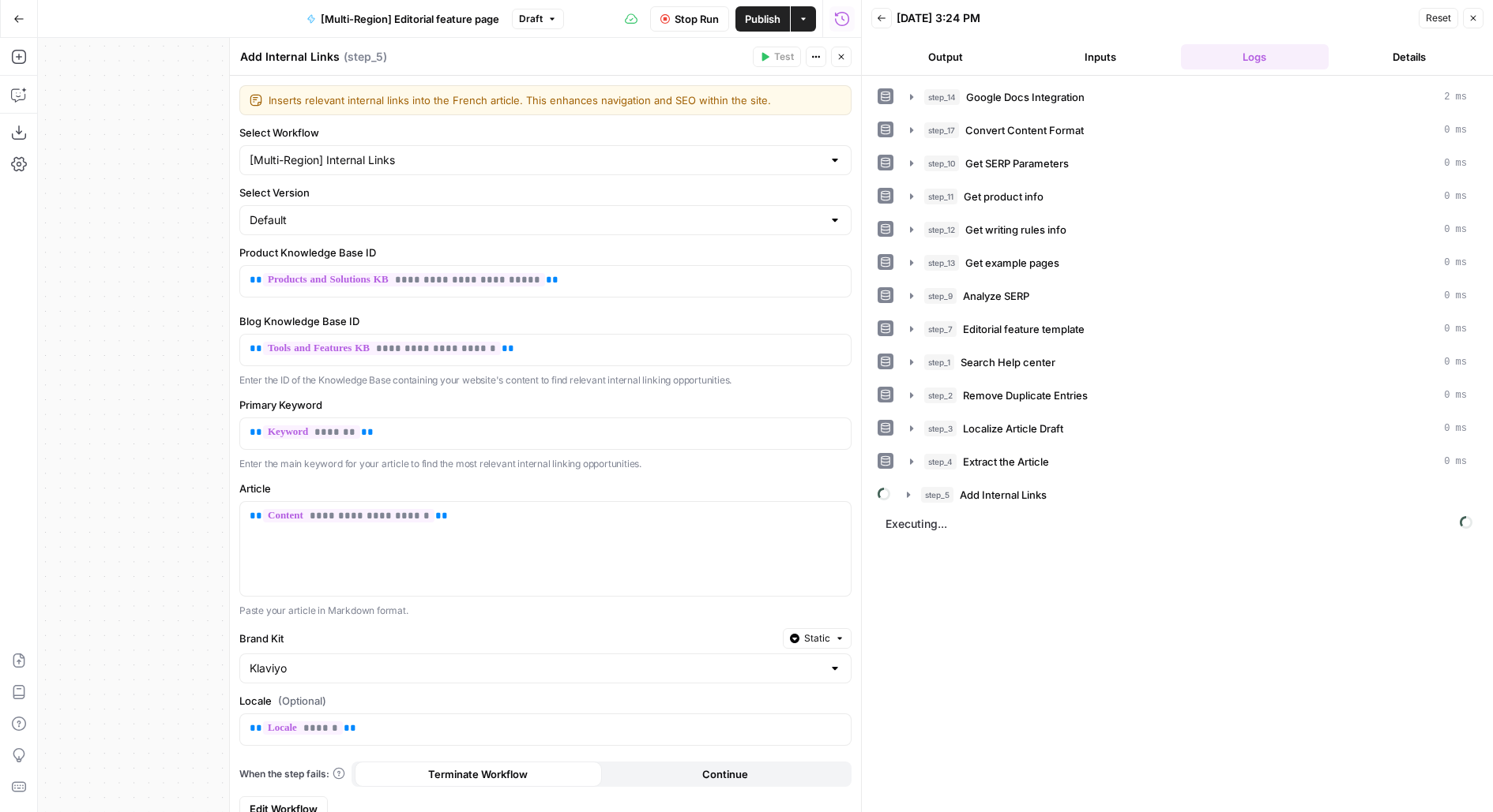
click at [837, 59] on icon "button" at bounding box center [841, 56] width 9 height 9
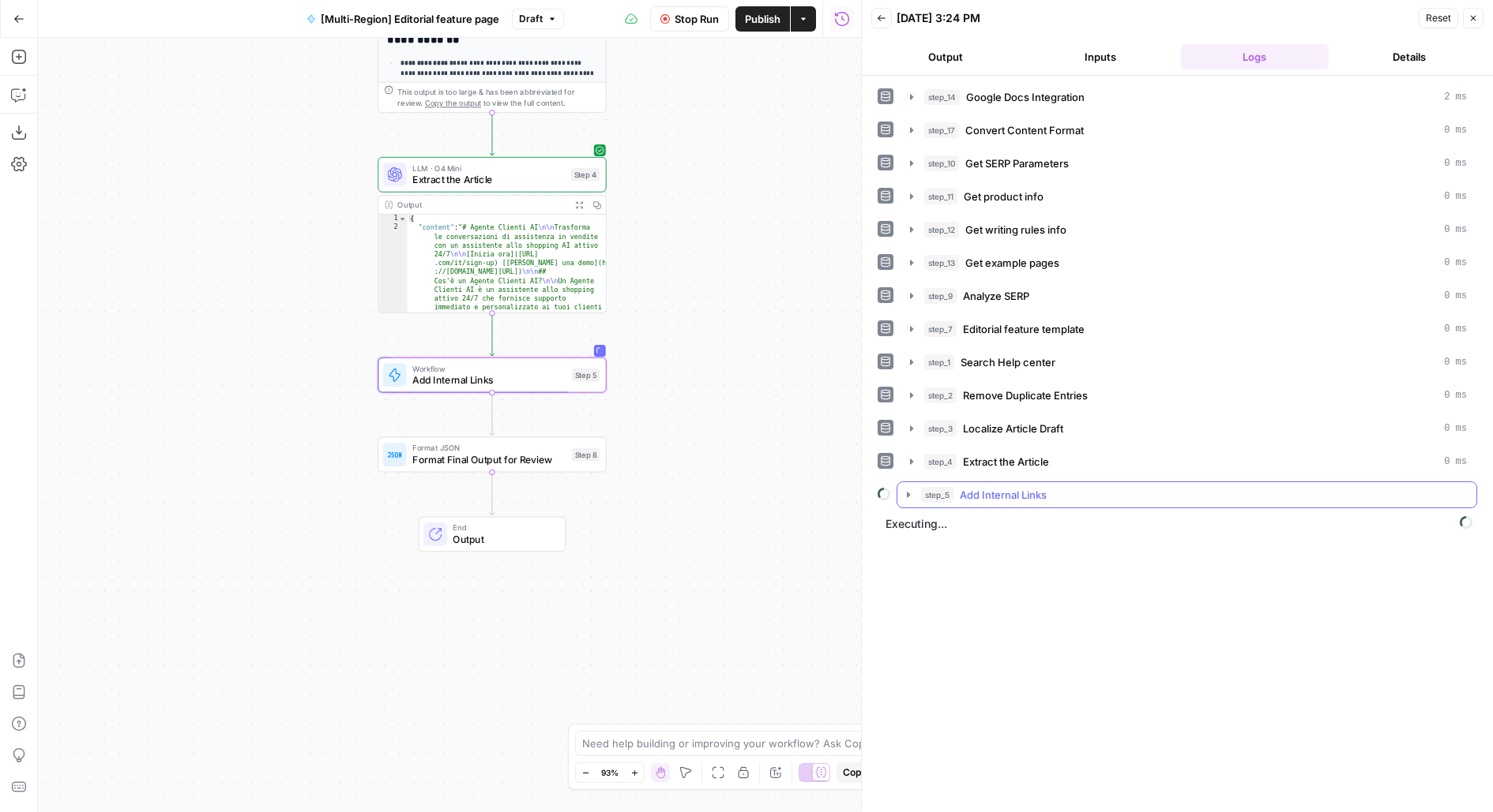
click at [978, 487] on span "Add Internal Links" at bounding box center [1003, 495] width 87 height 15
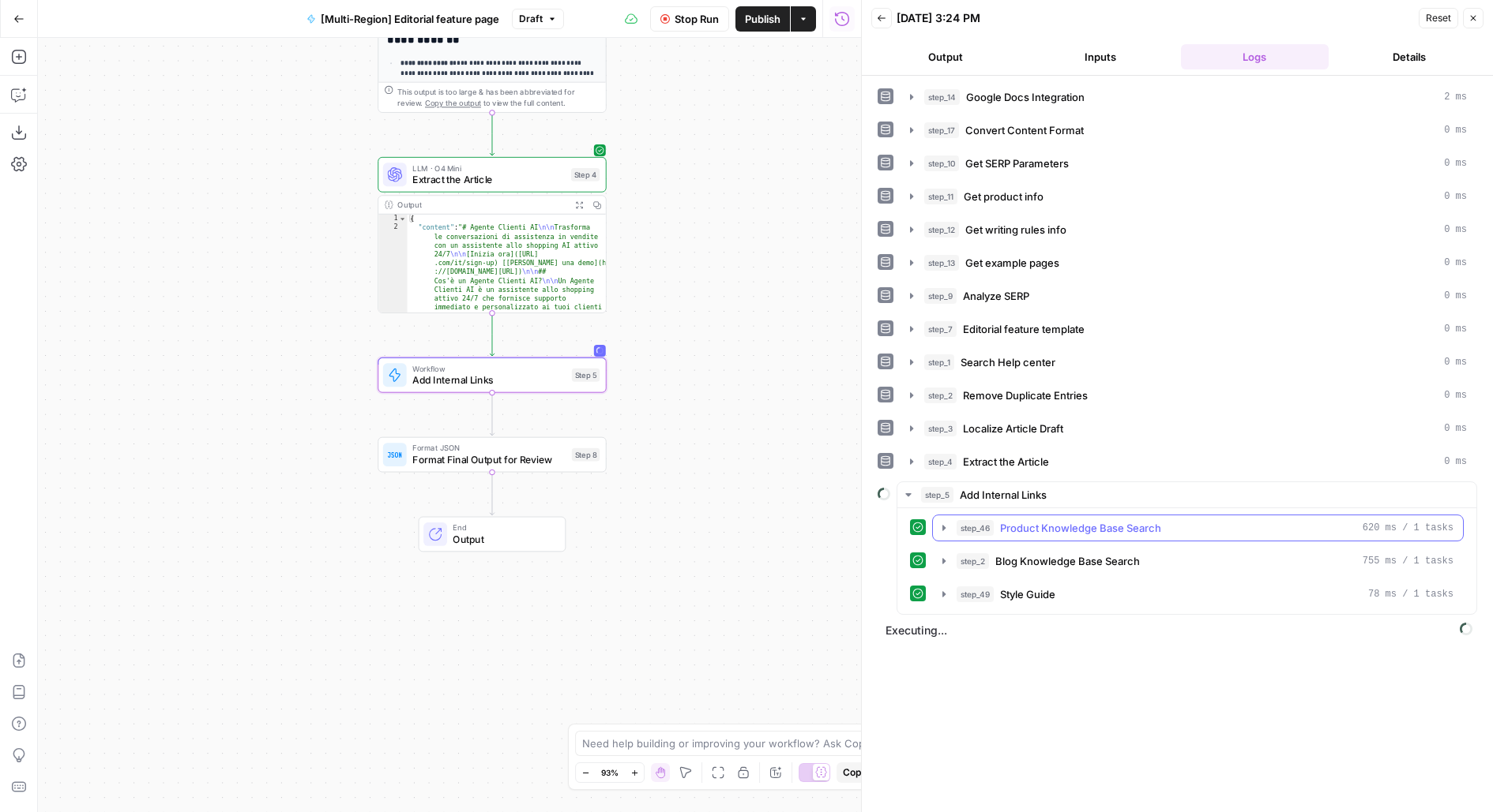
click at [1047, 528] on button "step_46 Product Knowledge Base Search 620 ms / 1 tasks" at bounding box center [1198, 528] width 530 height 26
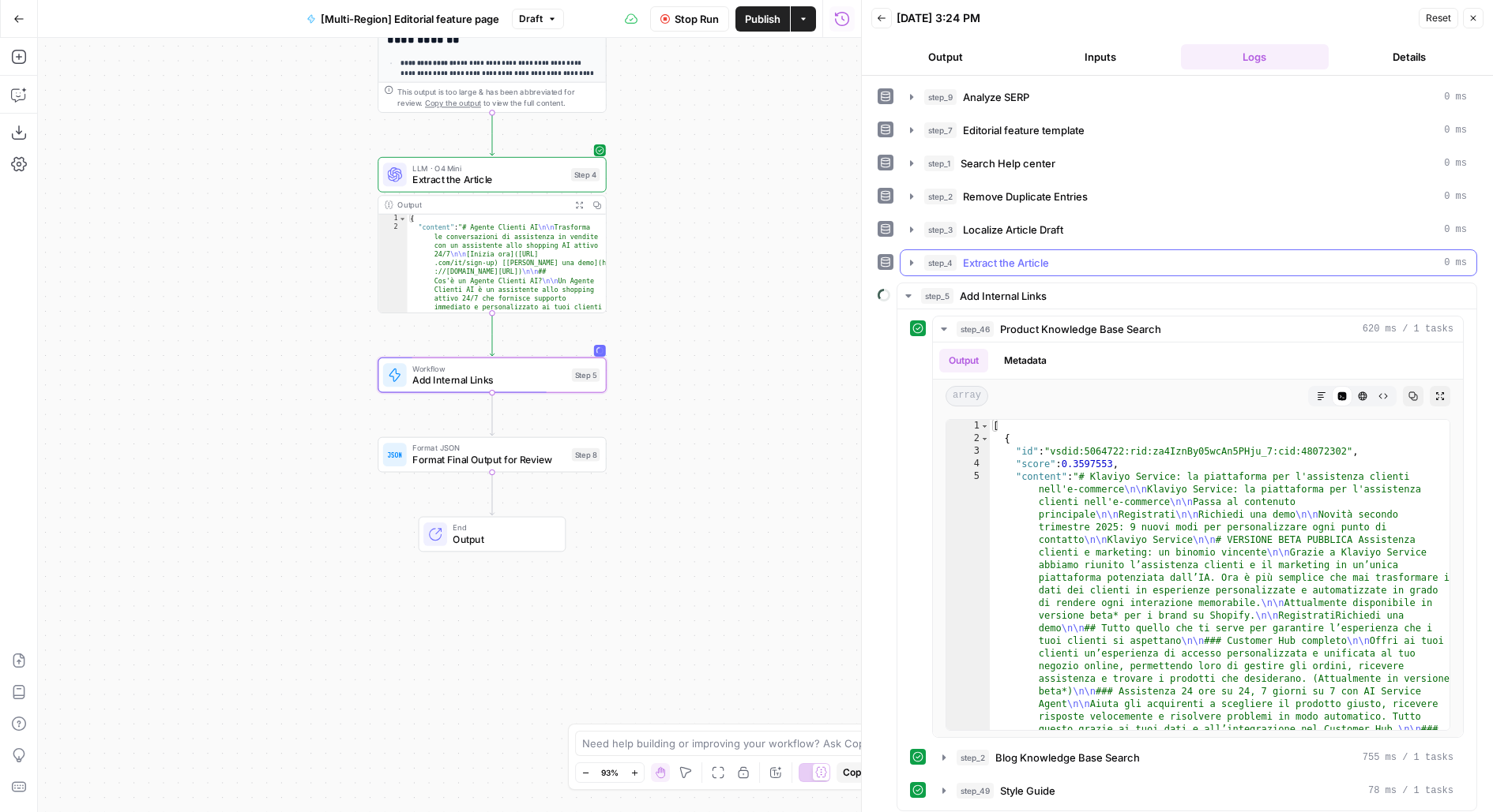
scroll to position [222, 0]
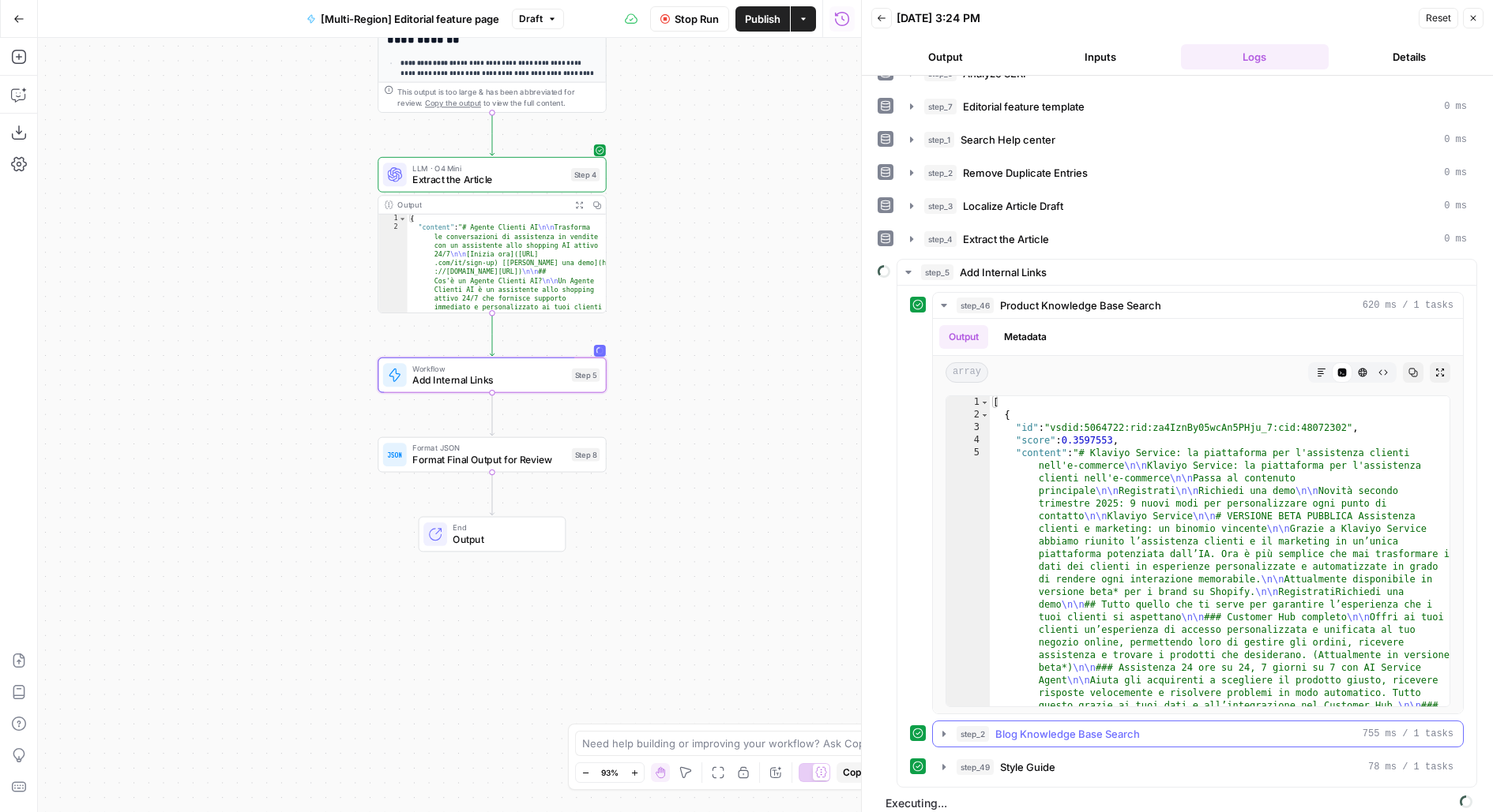
click at [1018, 727] on span "Blog Knowledge Base Search" at bounding box center [1067, 734] width 145 height 15
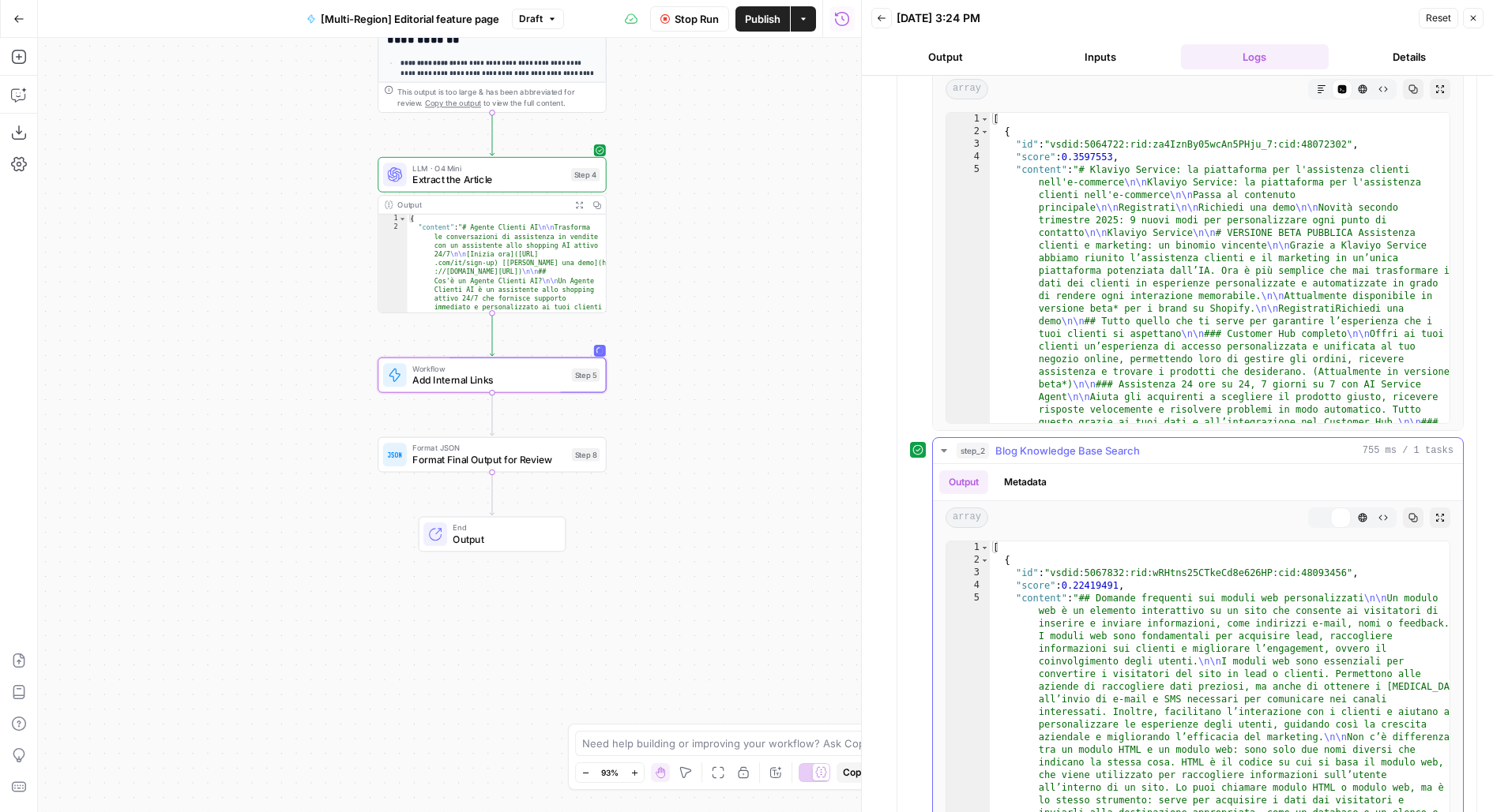
scroll to position [618, 0]
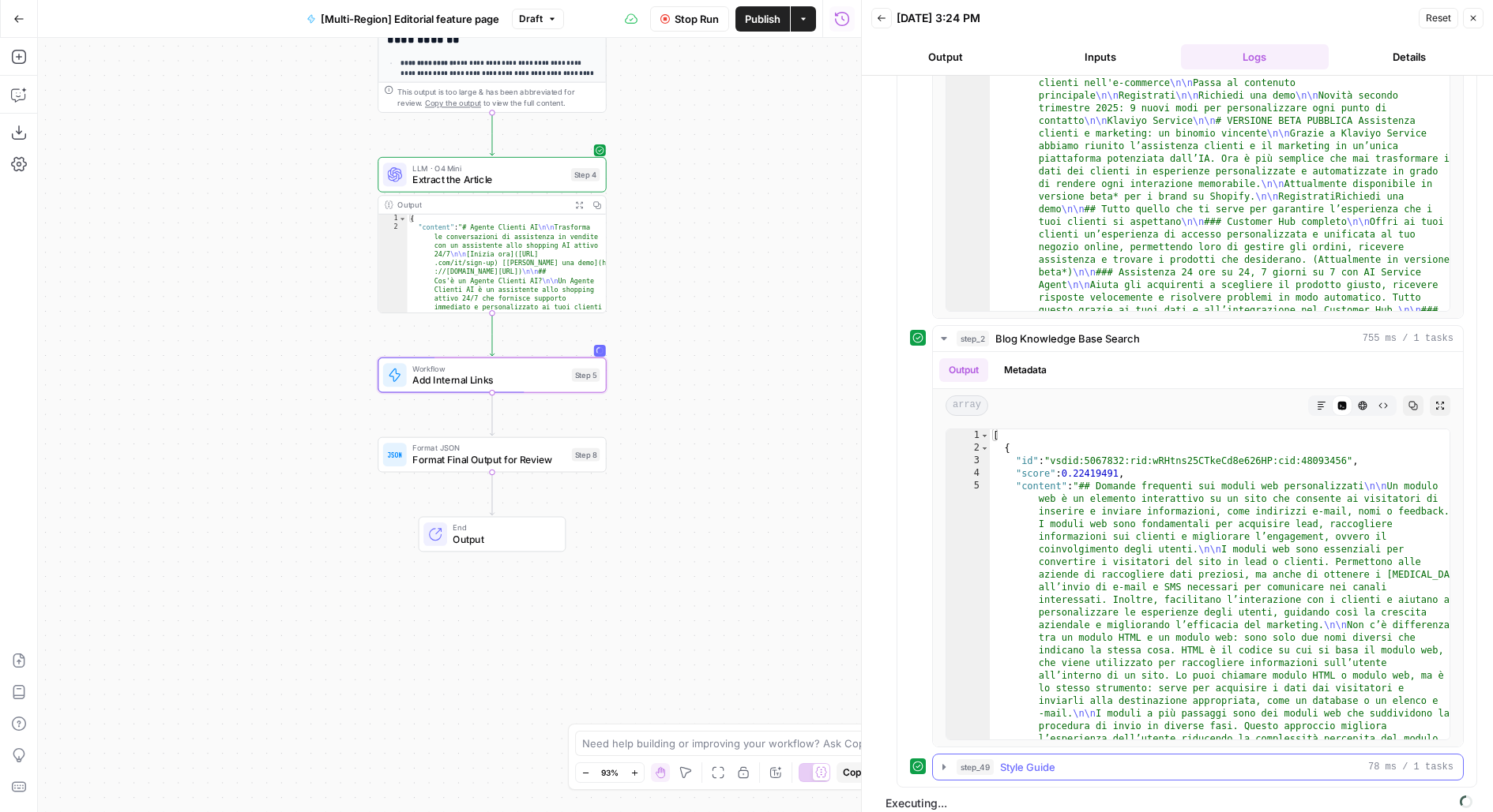
click at [1025, 759] on span "Style Guide" at bounding box center [1027, 767] width 56 height 15
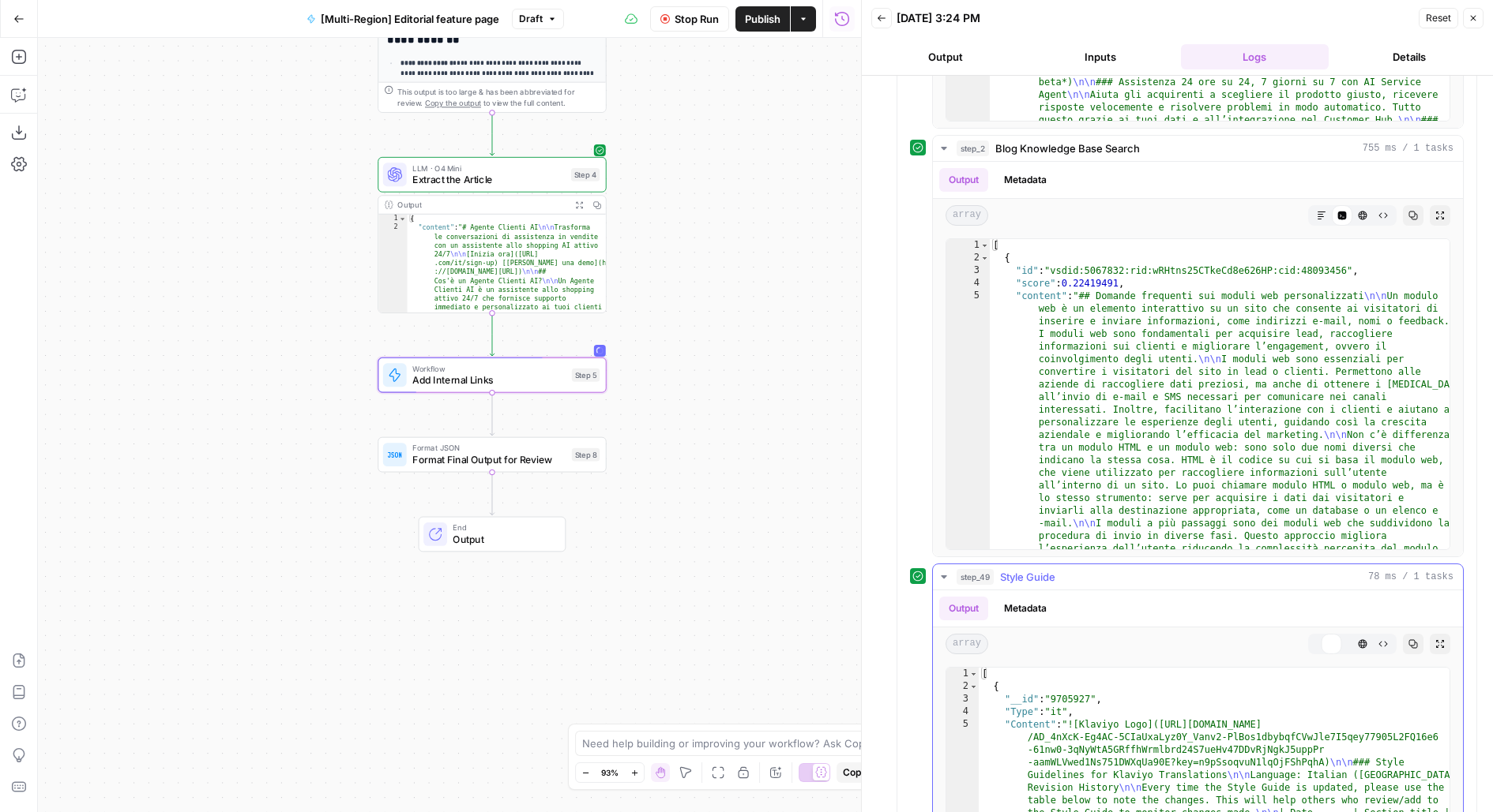
scroll to position [1013, 0]
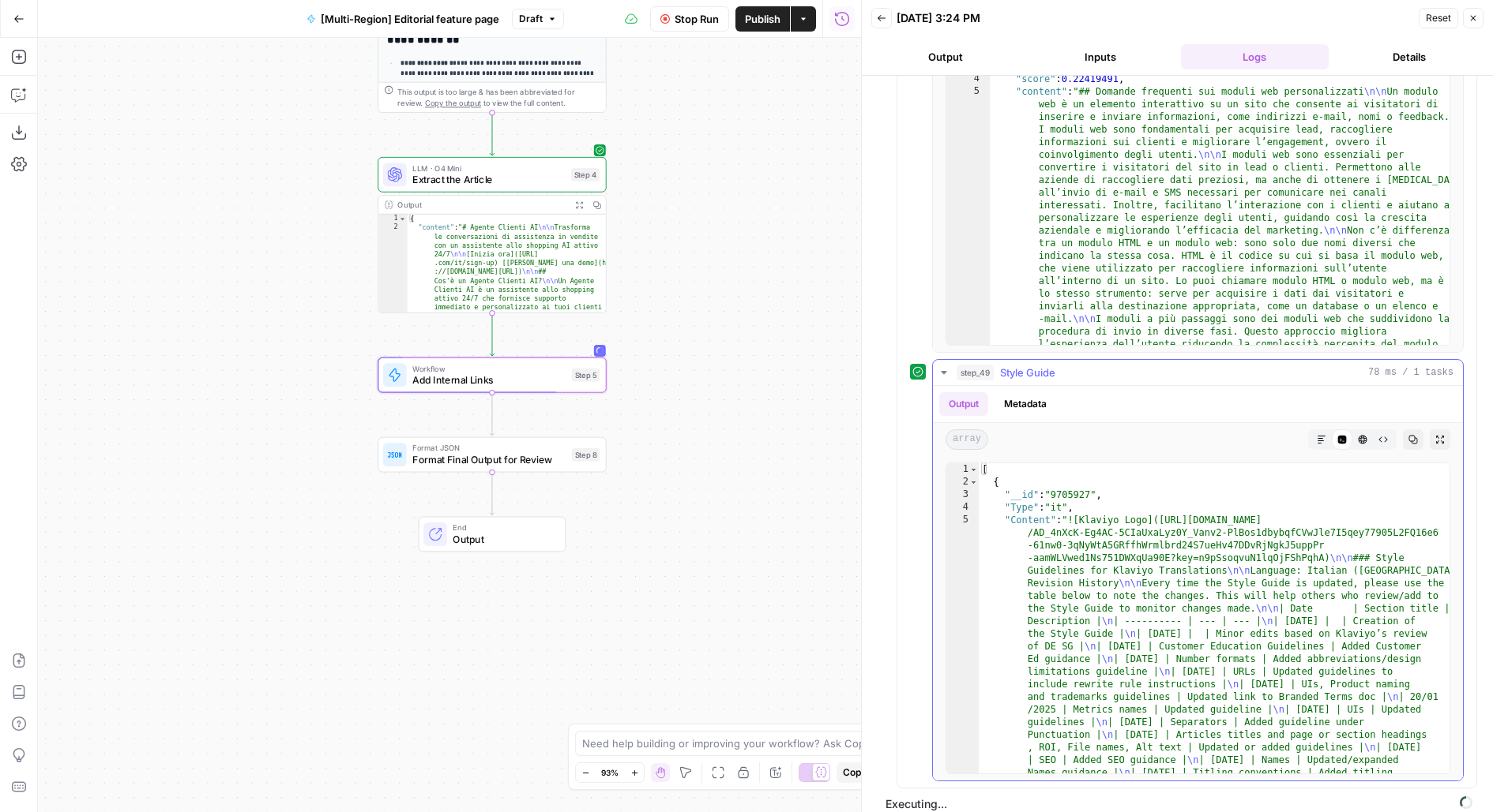
click at [1086, 369] on button "step_49 Style Guide 78 ms / 1 tasks" at bounding box center [1198, 373] width 530 height 26
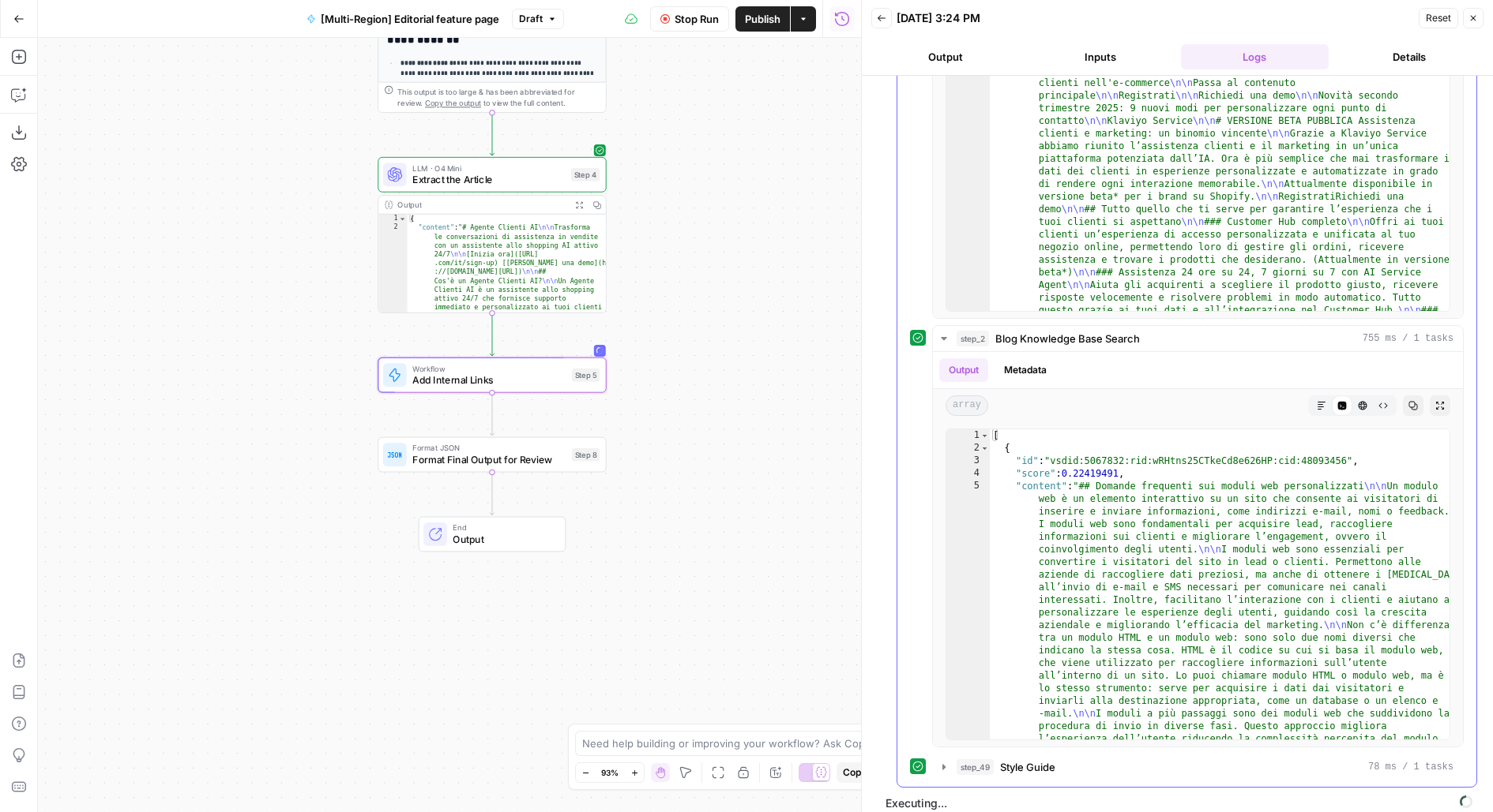
click at [1024, 326] on button "step_2 Blog Knowledge Base Search 755 ms / 1 tasks" at bounding box center [1198, 338] width 530 height 26
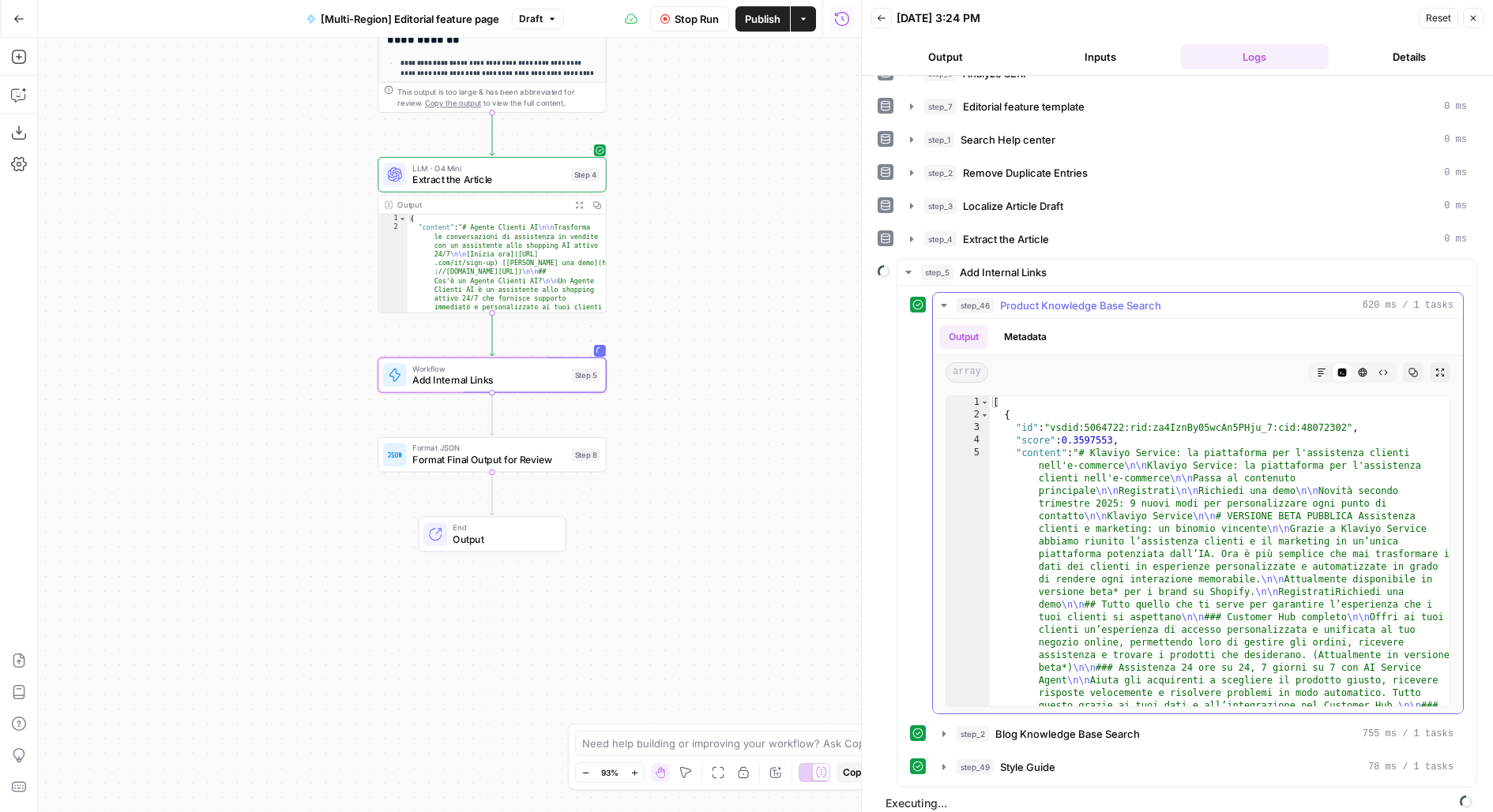
click at [1018, 297] on span "Product Knowledge Base Search" at bounding box center [1080, 305] width 161 height 15
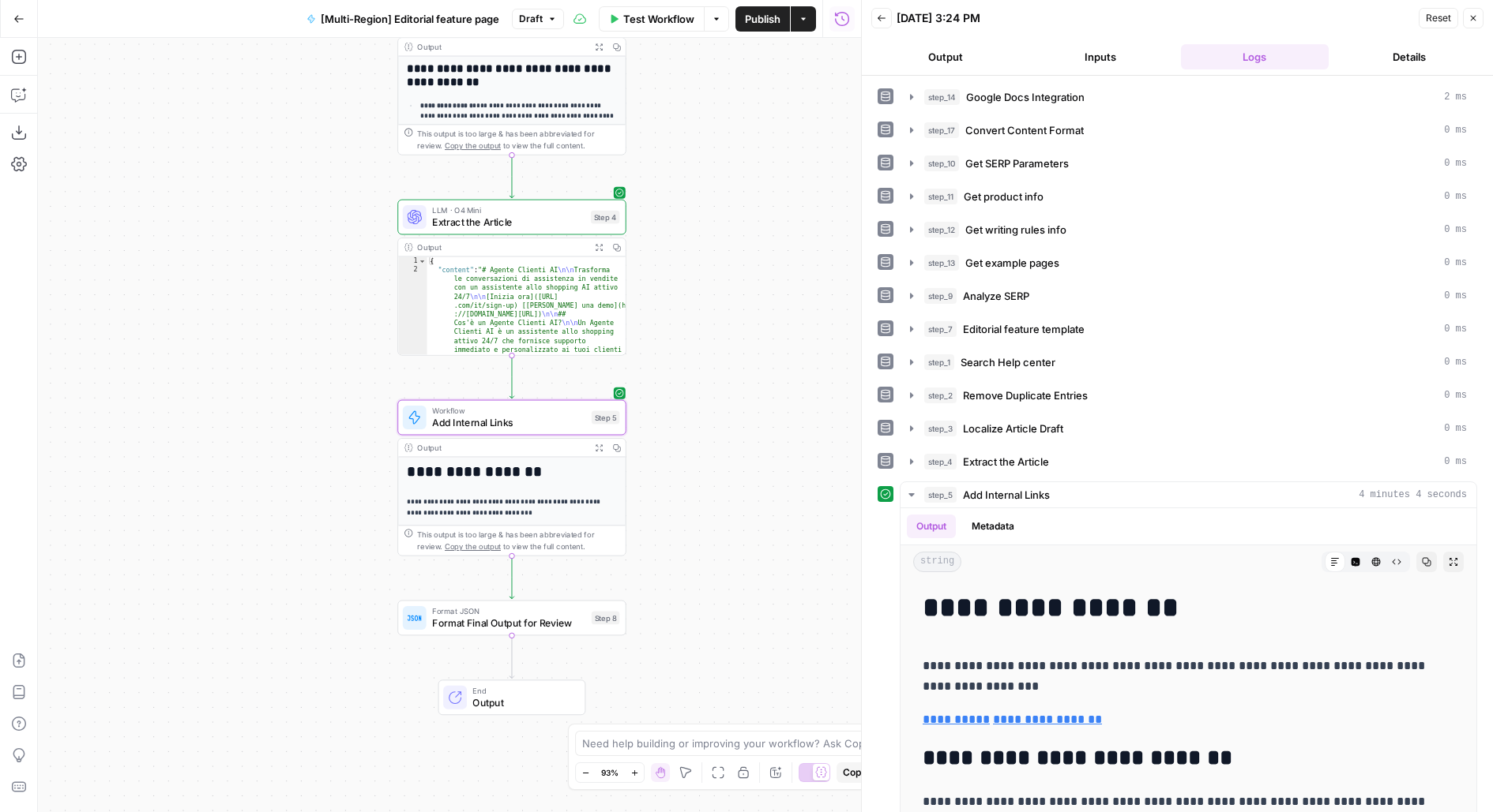
scroll to position [325, 0]
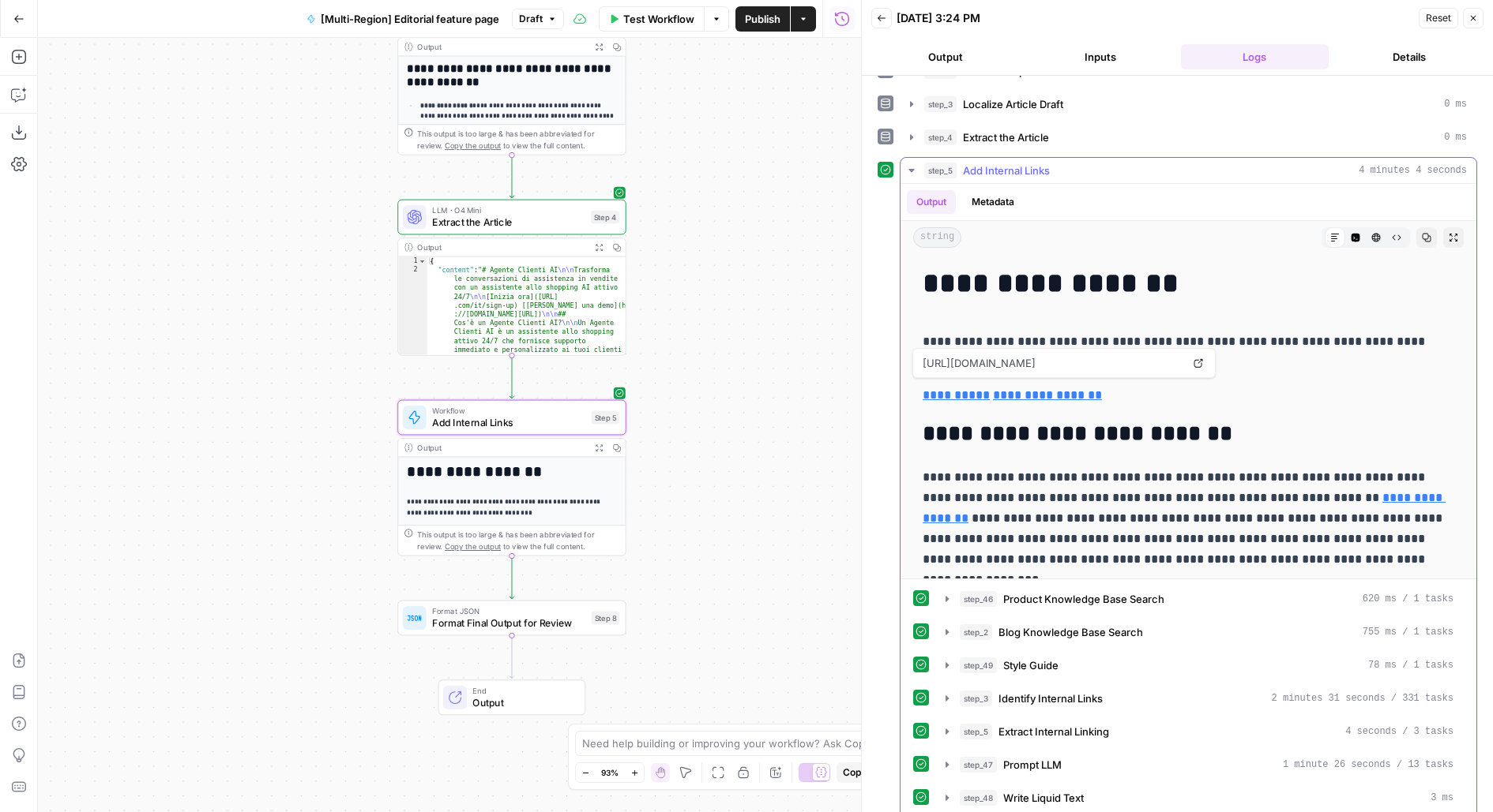
click at [953, 389] on link "**********" at bounding box center [956, 395] width 68 height 12
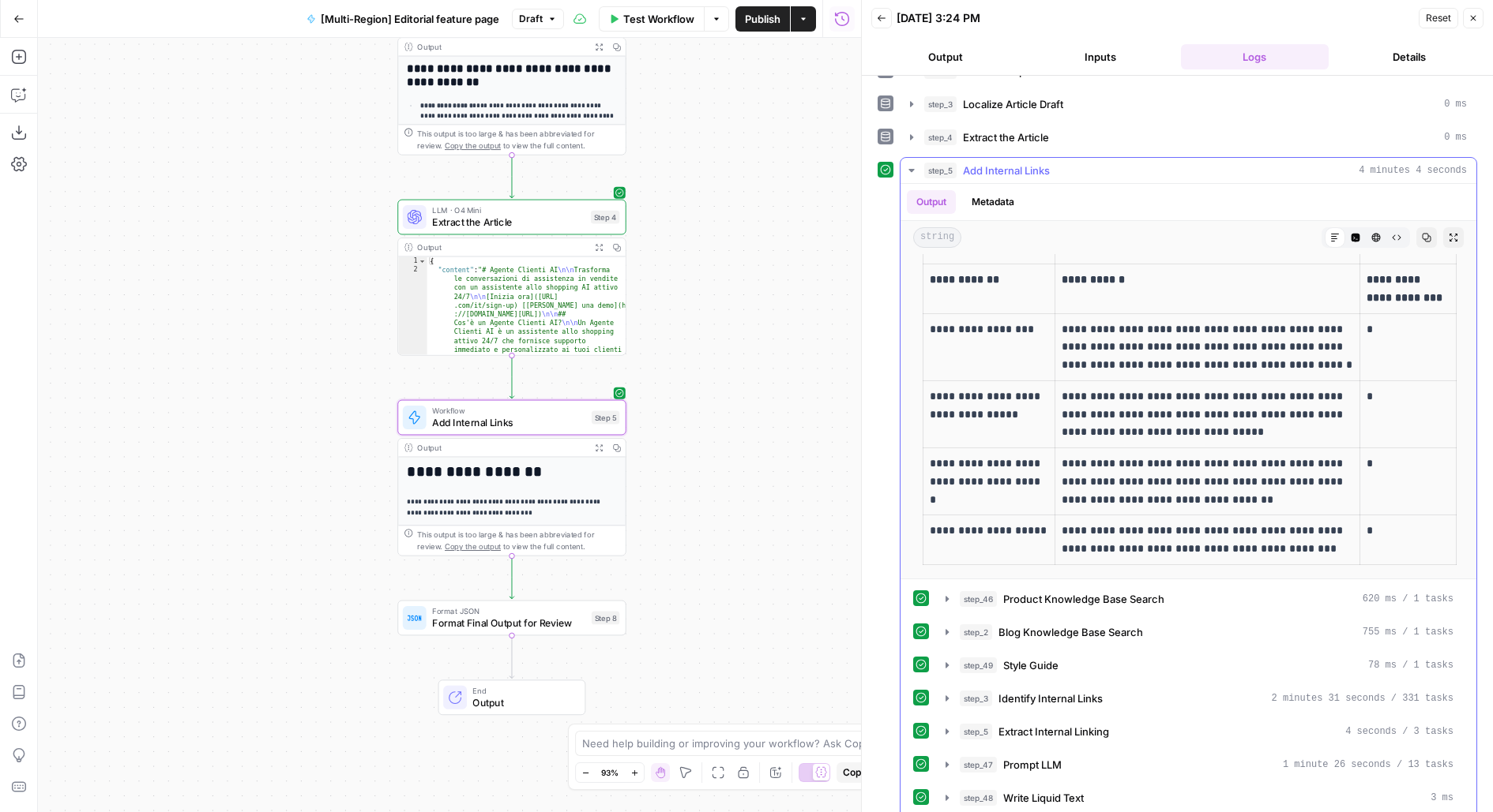
scroll to position [1187, 0]
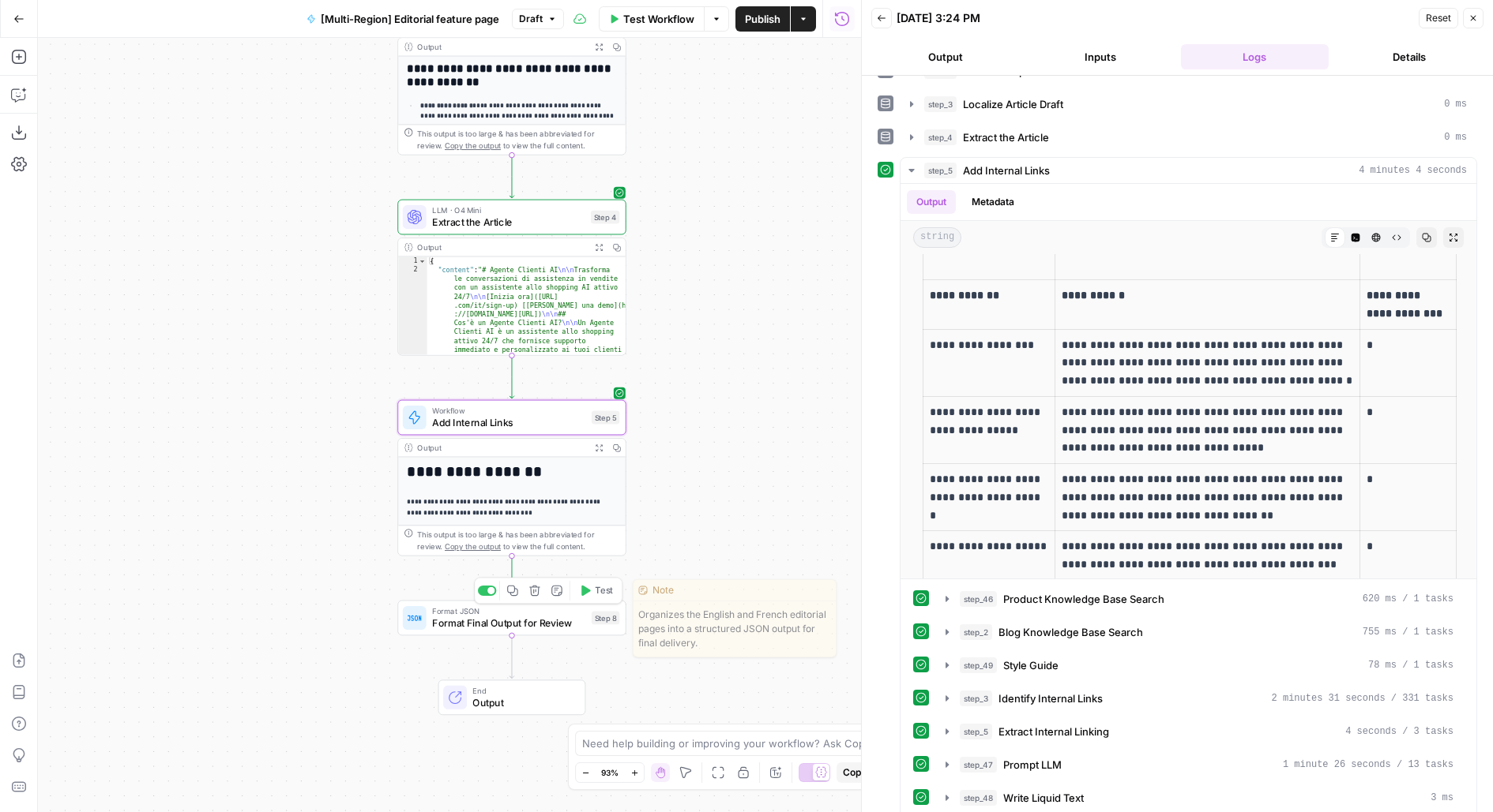
click at [607, 587] on span "Test" at bounding box center [603, 591] width 17 height 14
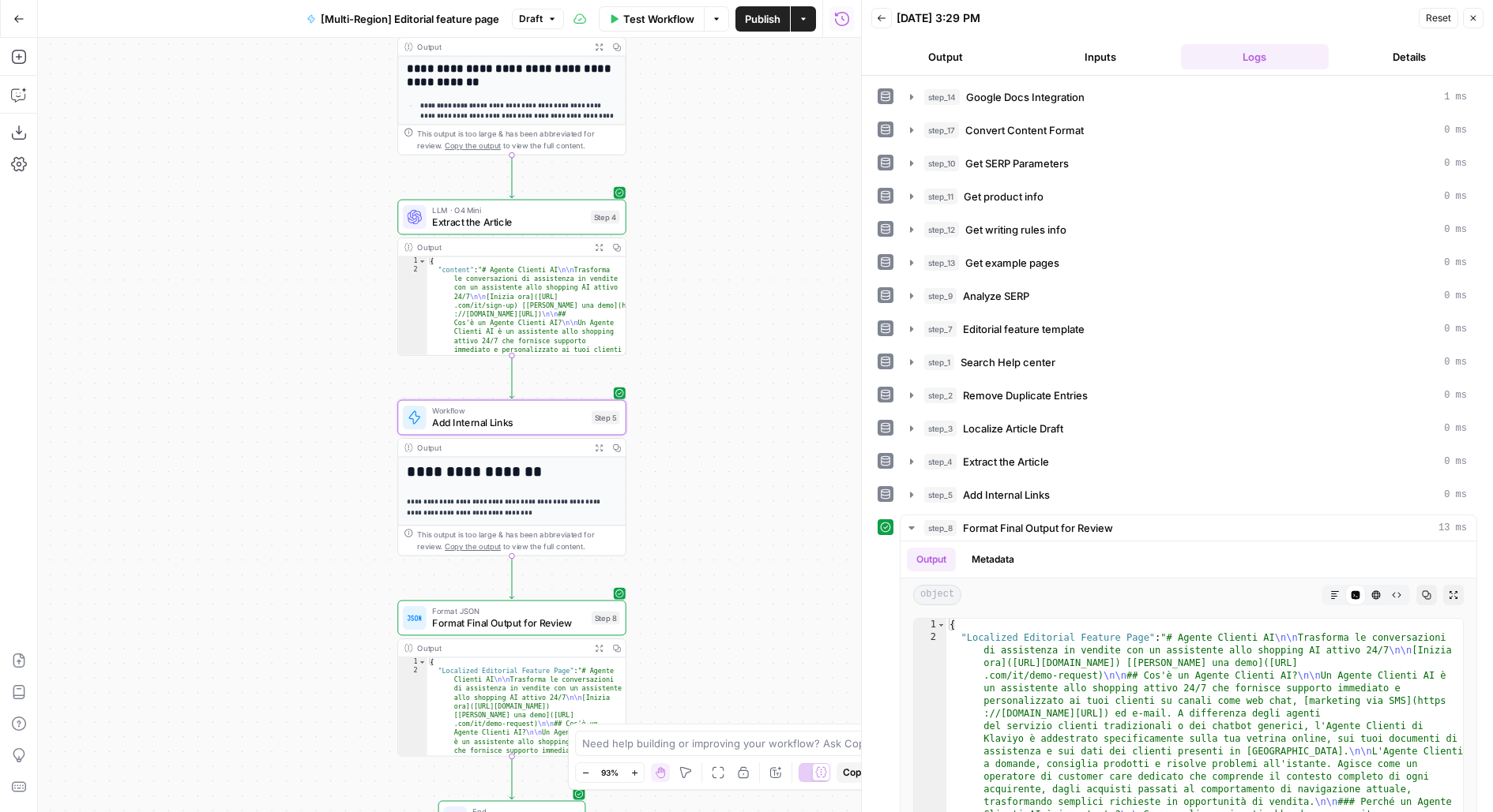
click at [765, 16] on span "Publish" at bounding box center [763, 19] width 36 height 15
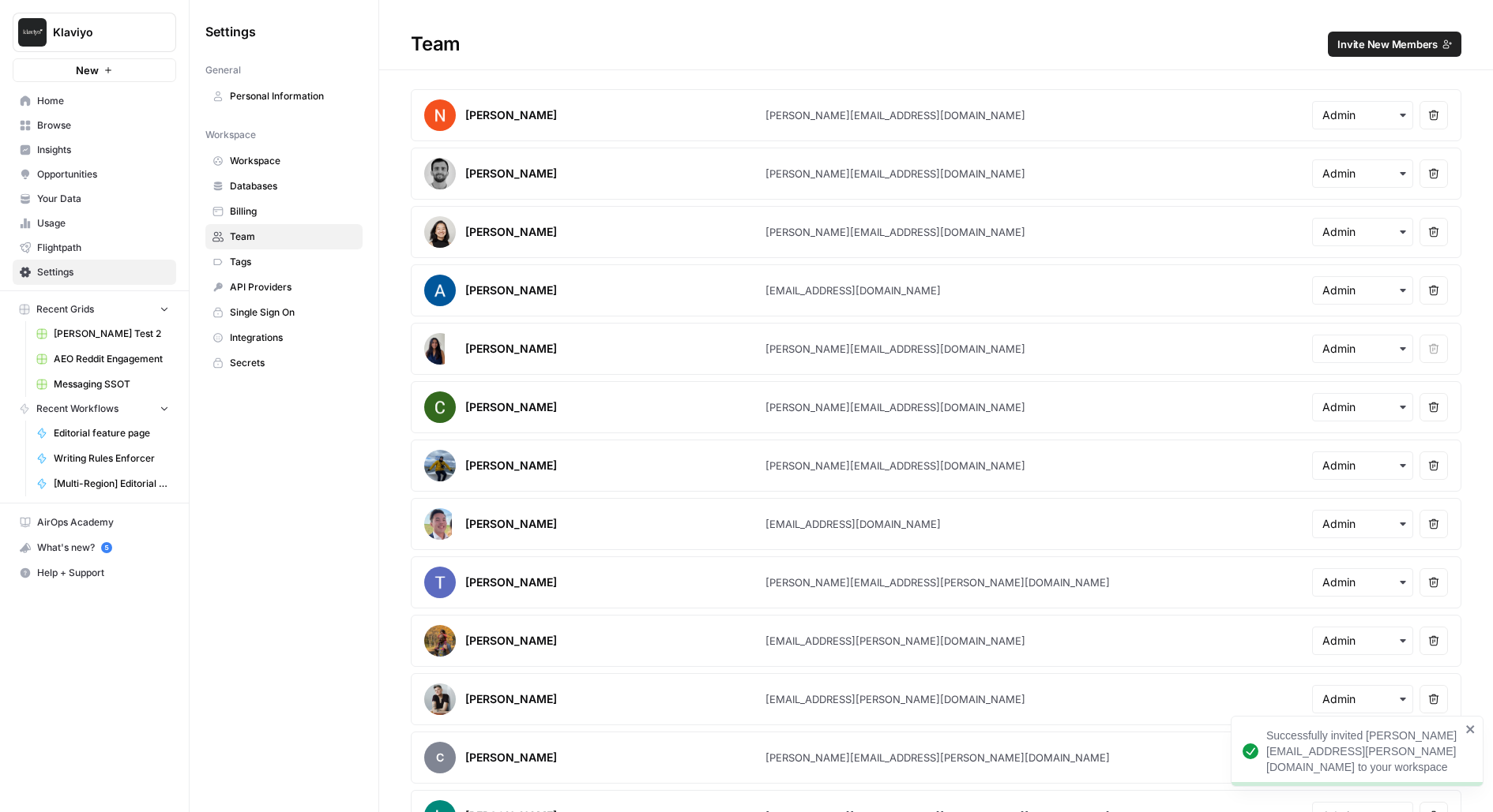
click at [57, 387] on span "Messaging SSOT" at bounding box center [111, 384] width 115 height 15
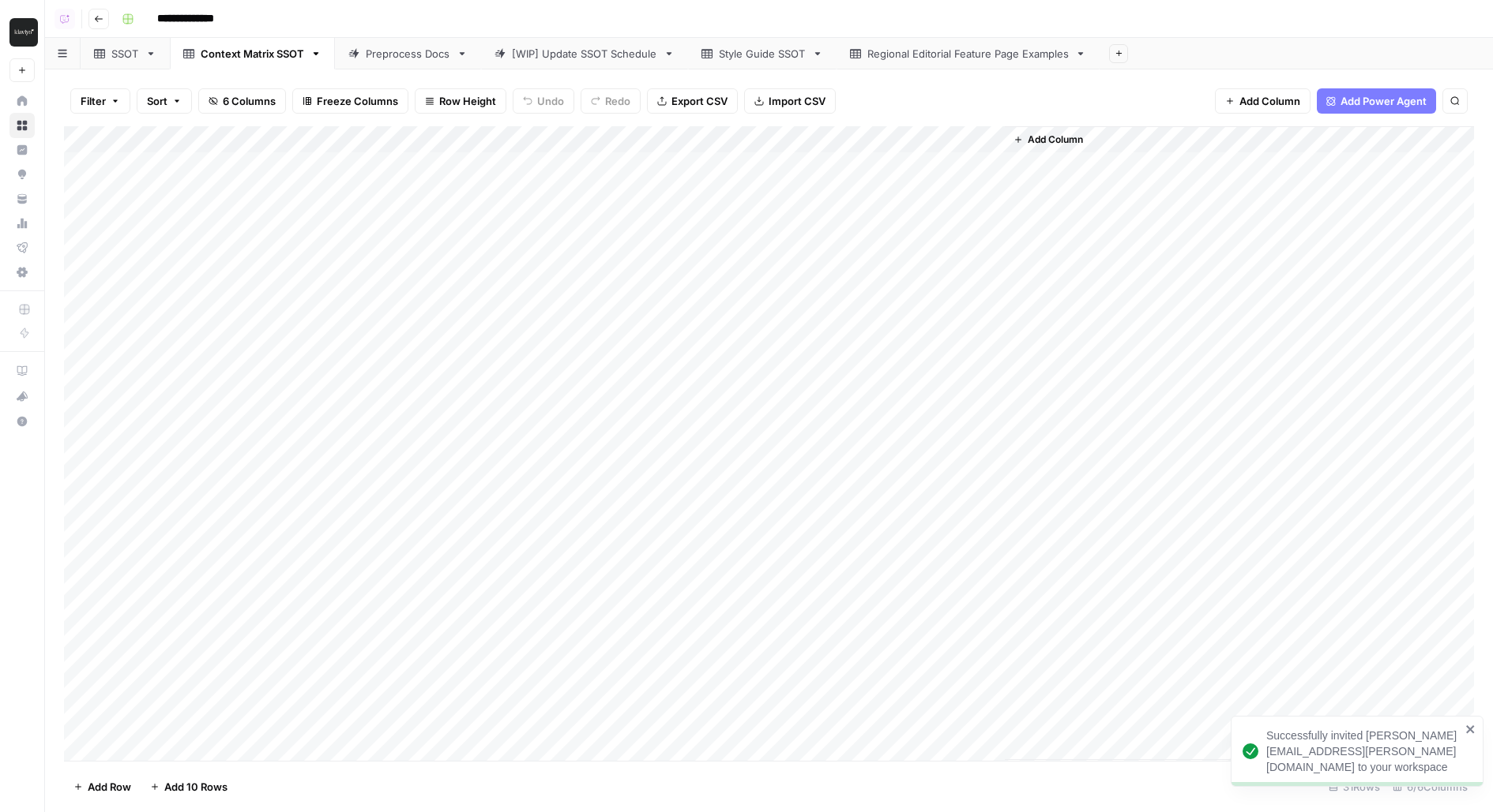
click at [748, 47] on div "Style Guide SSOT" at bounding box center [762, 54] width 87 height 15
